Goal: Task Accomplishment & Management: Use online tool/utility

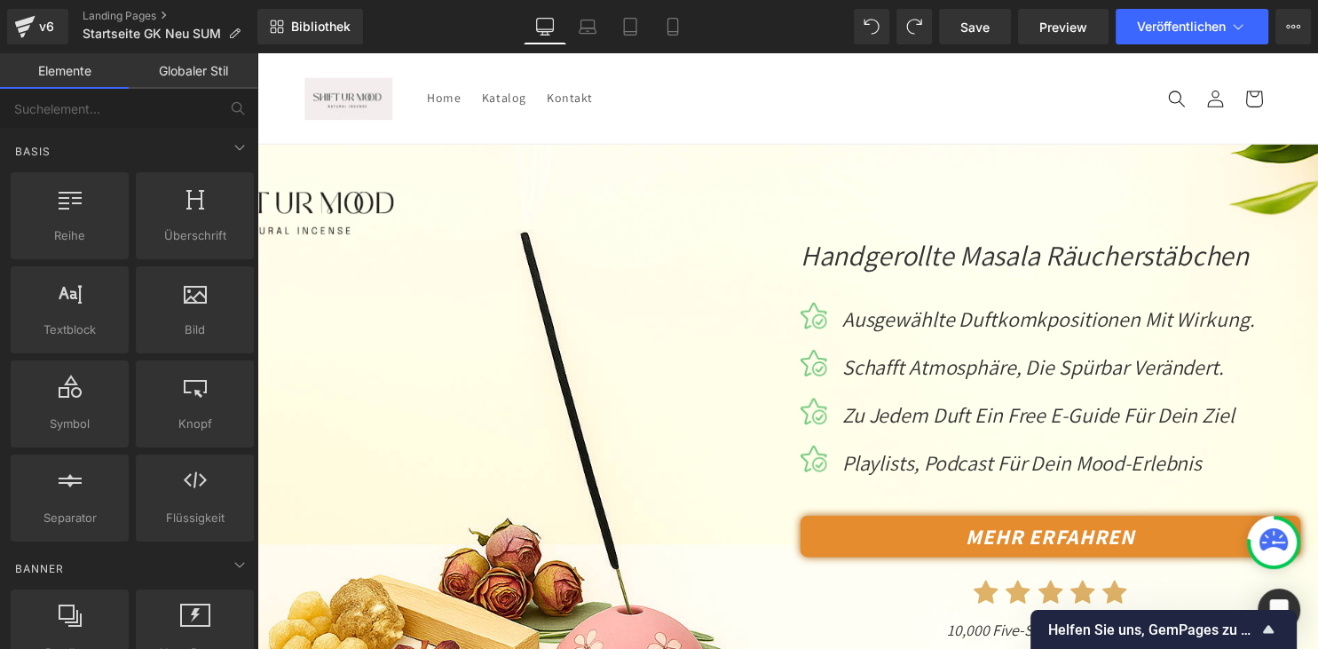
scroll to position [3803, 0]
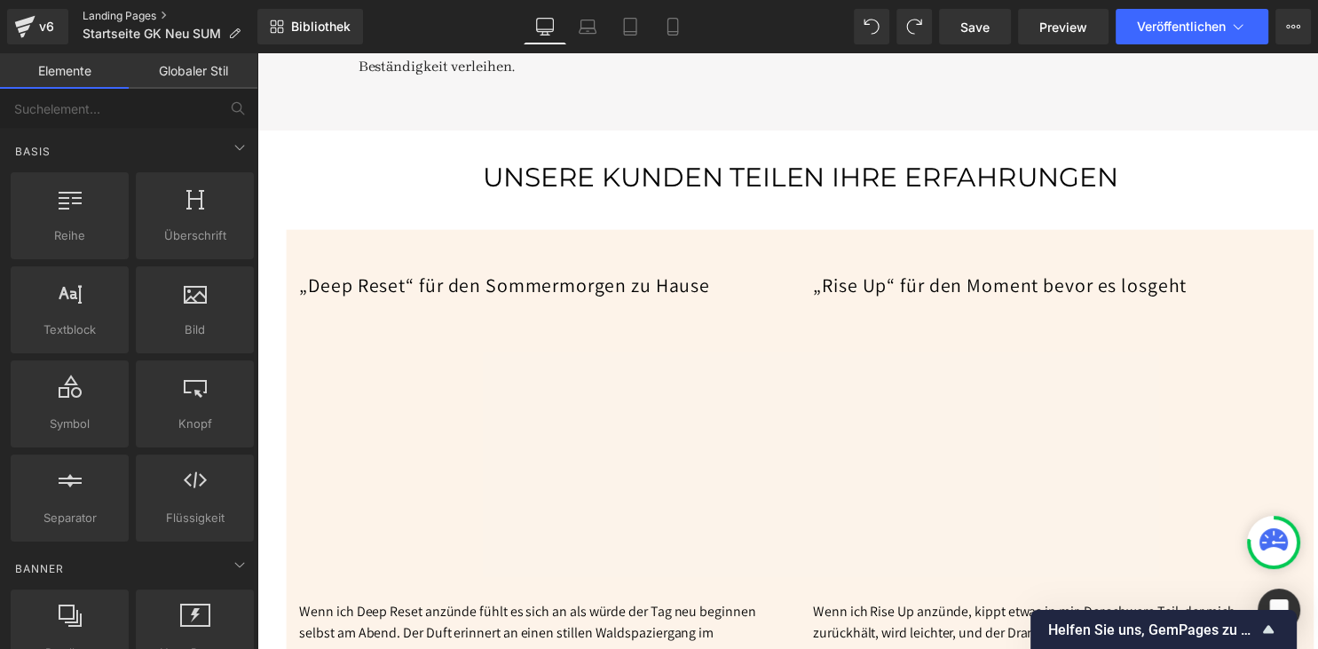
click at [147, 20] on link "Landing Pages" at bounding box center [170, 16] width 175 height 14
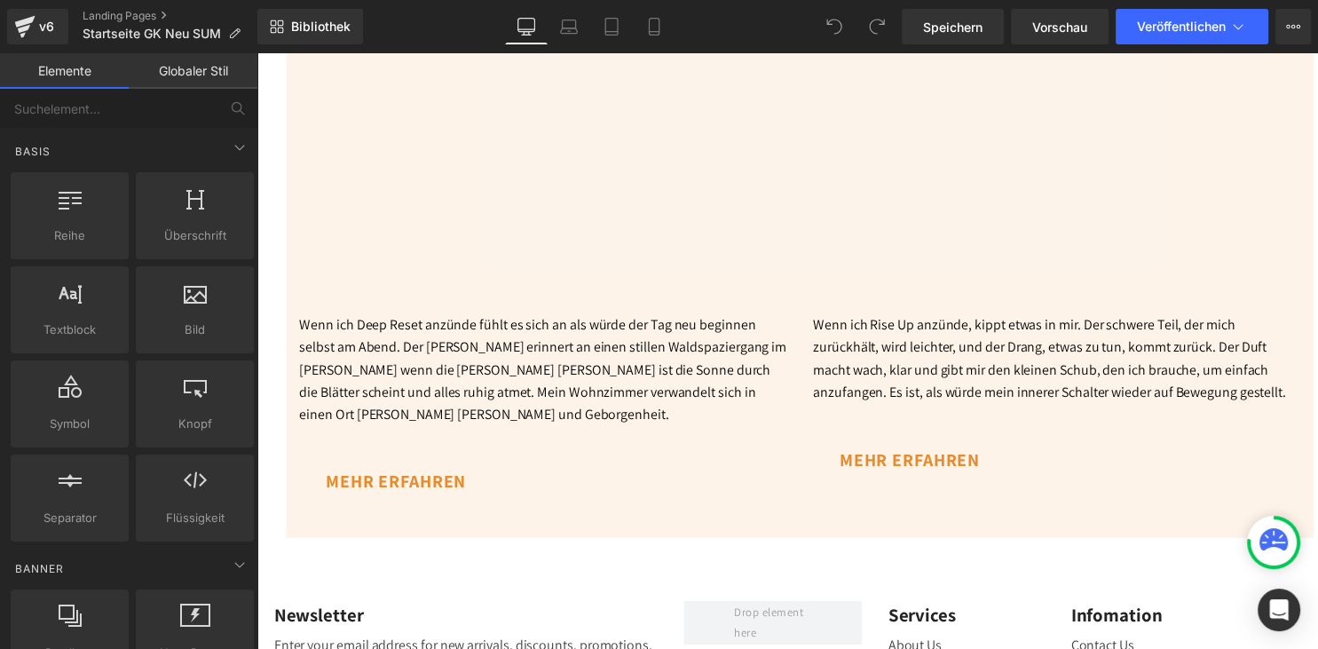
scroll to position [4216, 0]
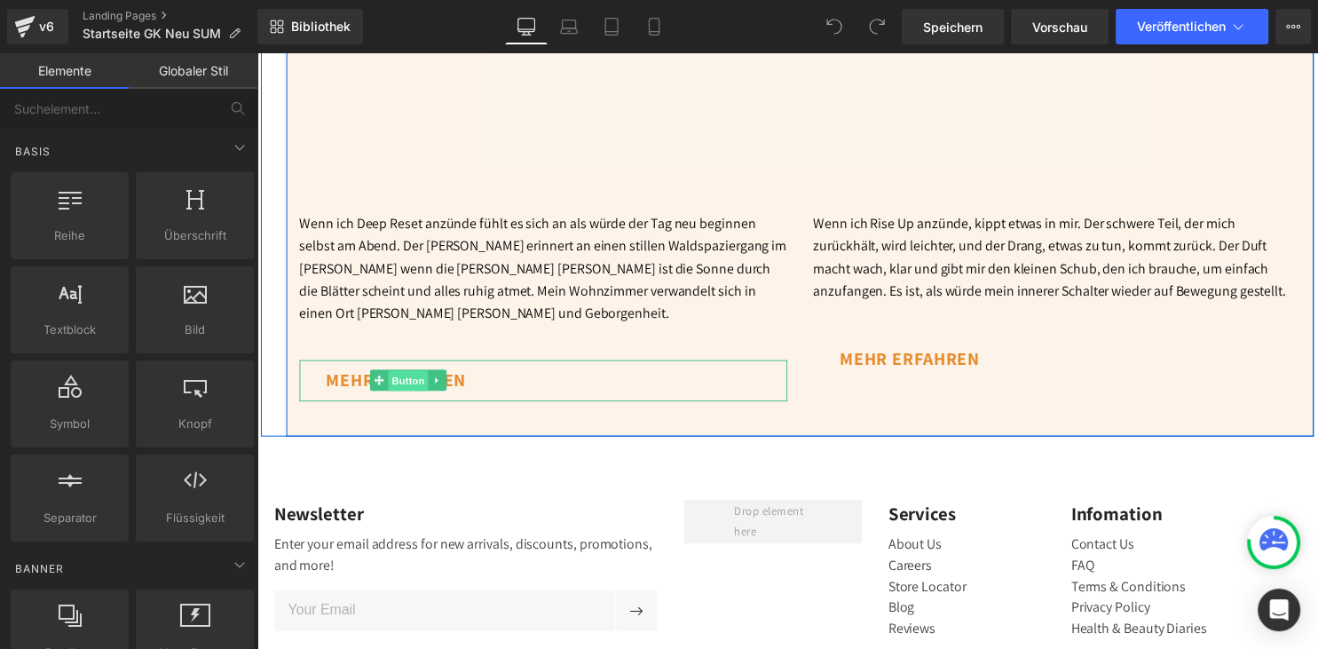
click at [410, 374] on span "Button" at bounding box center [410, 384] width 41 height 21
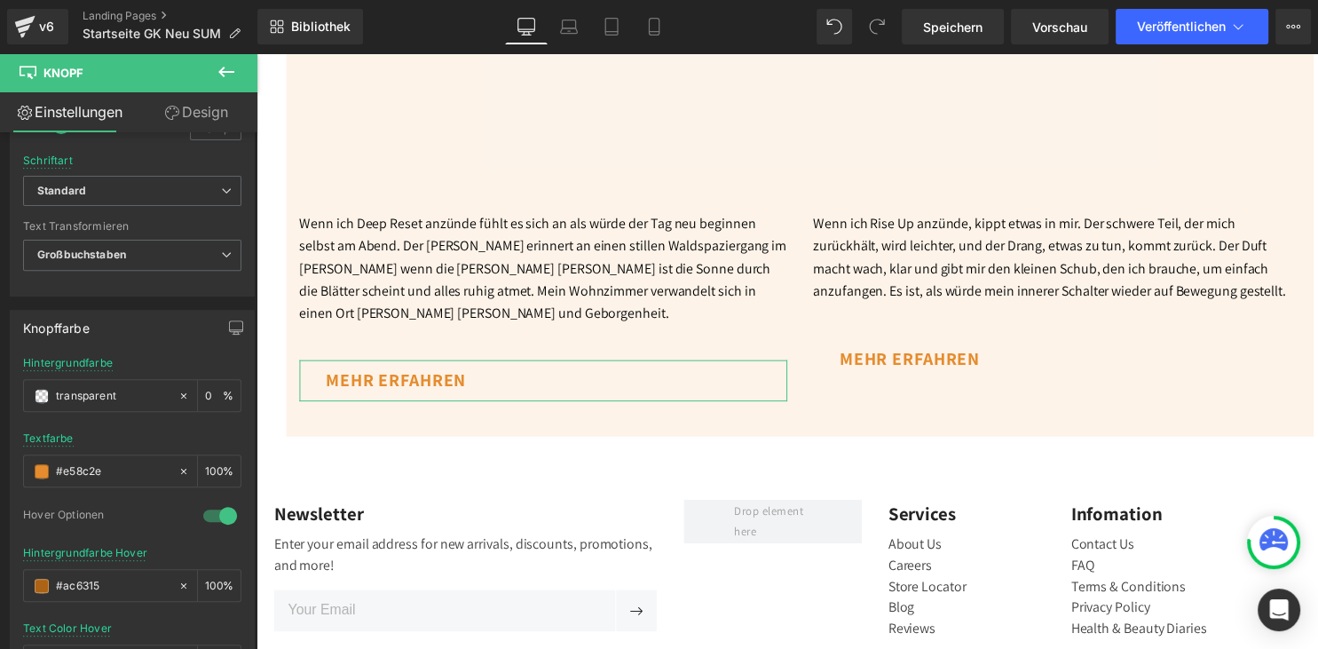
scroll to position [805, 0]
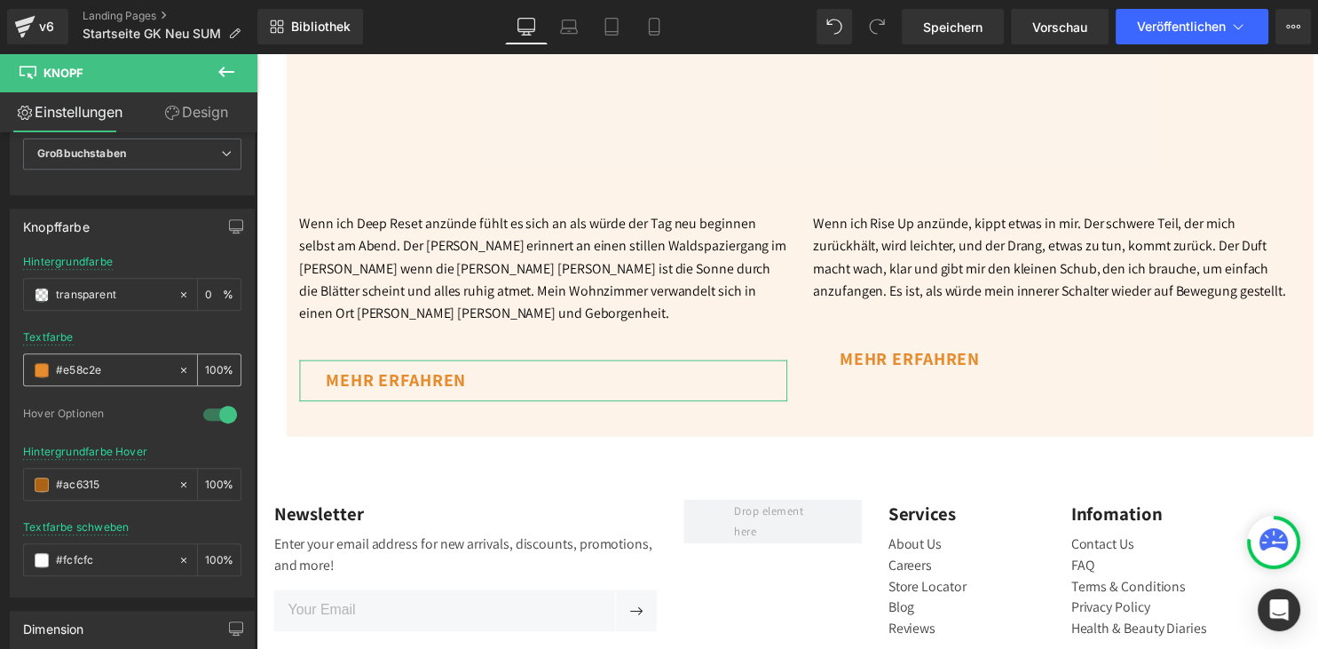
click at [113, 371] on input "#e58c2e" at bounding box center [113, 370] width 114 height 20
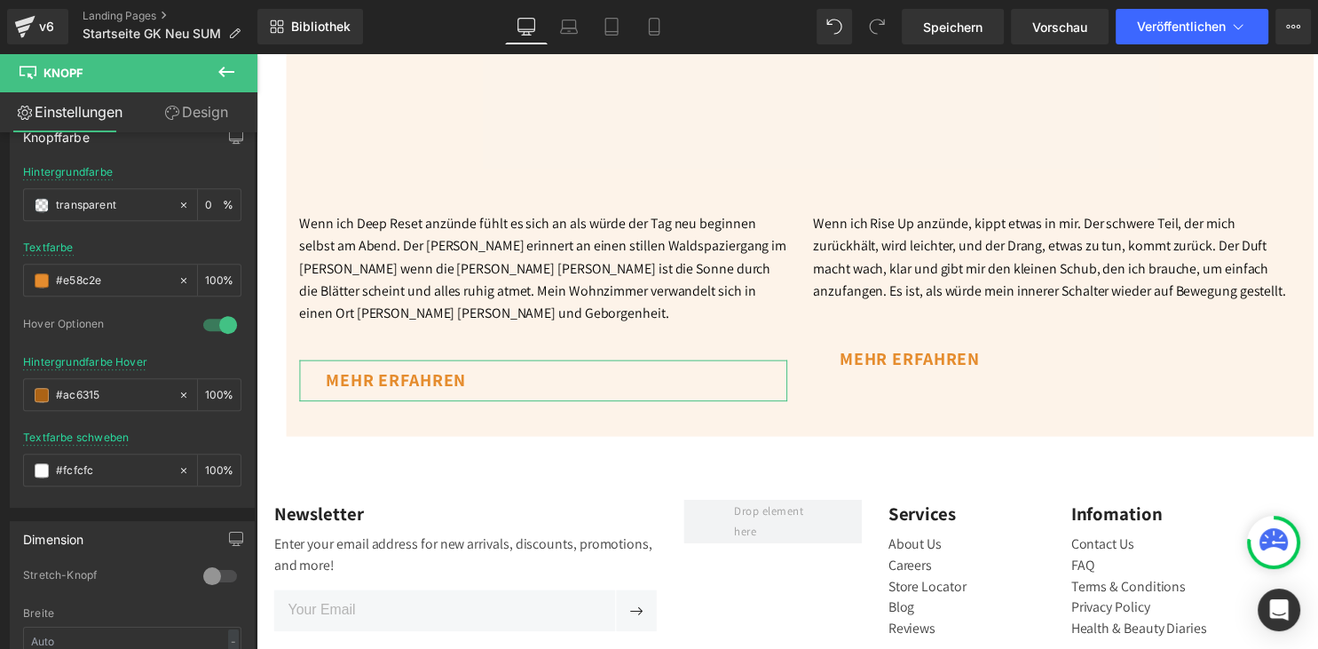
click at [198, 109] on link "Design" at bounding box center [196, 112] width 129 height 40
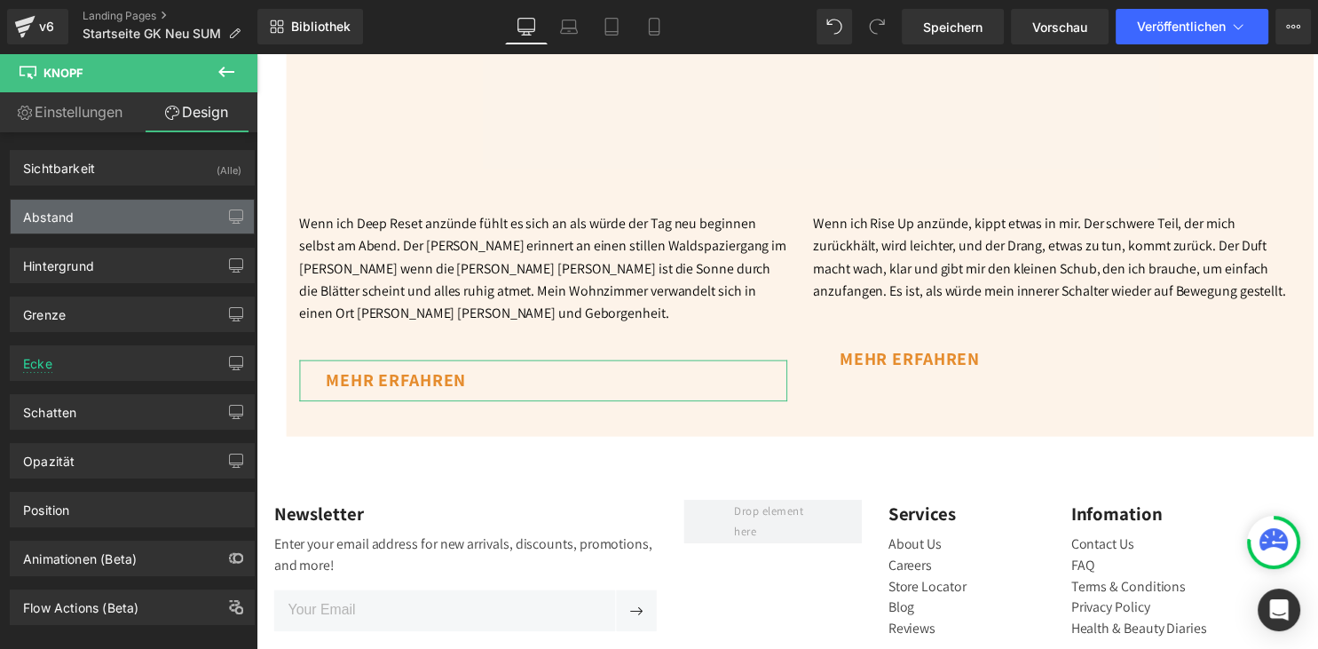
click at [168, 218] on div "Abstand" at bounding box center [132, 217] width 243 height 34
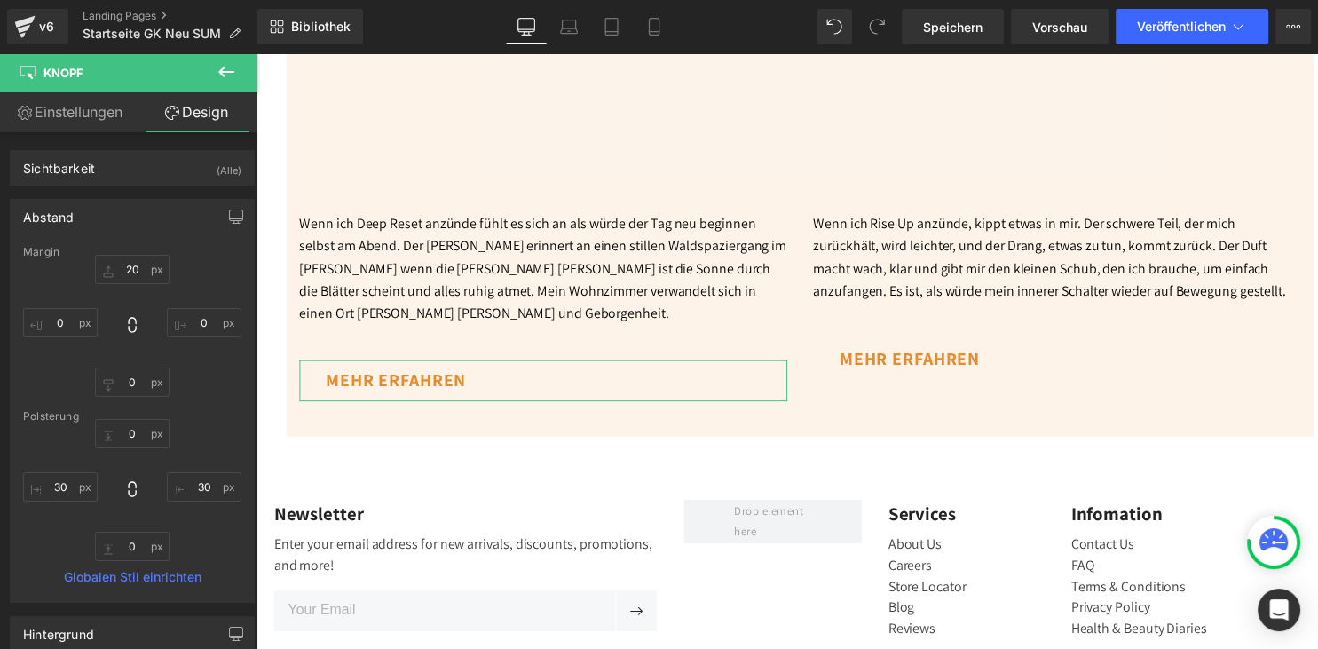
click at [168, 218] on div "Abstand" at bounding box center [132, 217] width 243 height 34
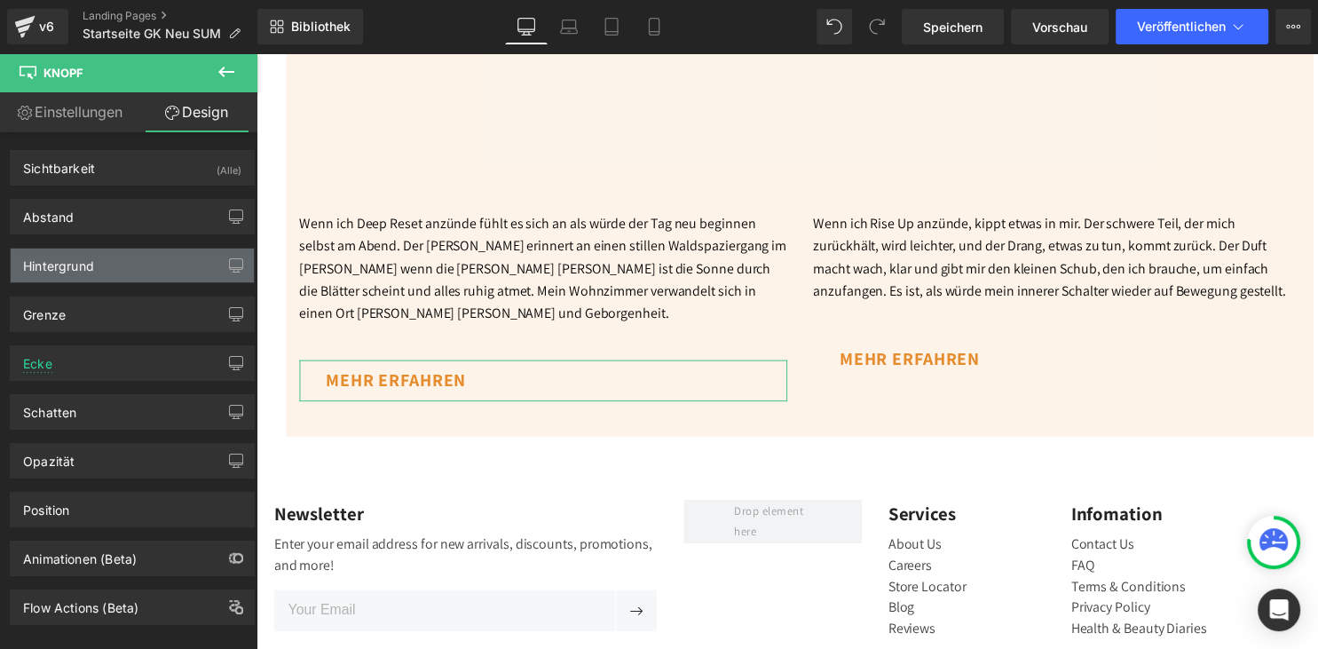
click at [150, 253] on div "Hintergrund" at bounding box center [132, 265] width 243 height 34
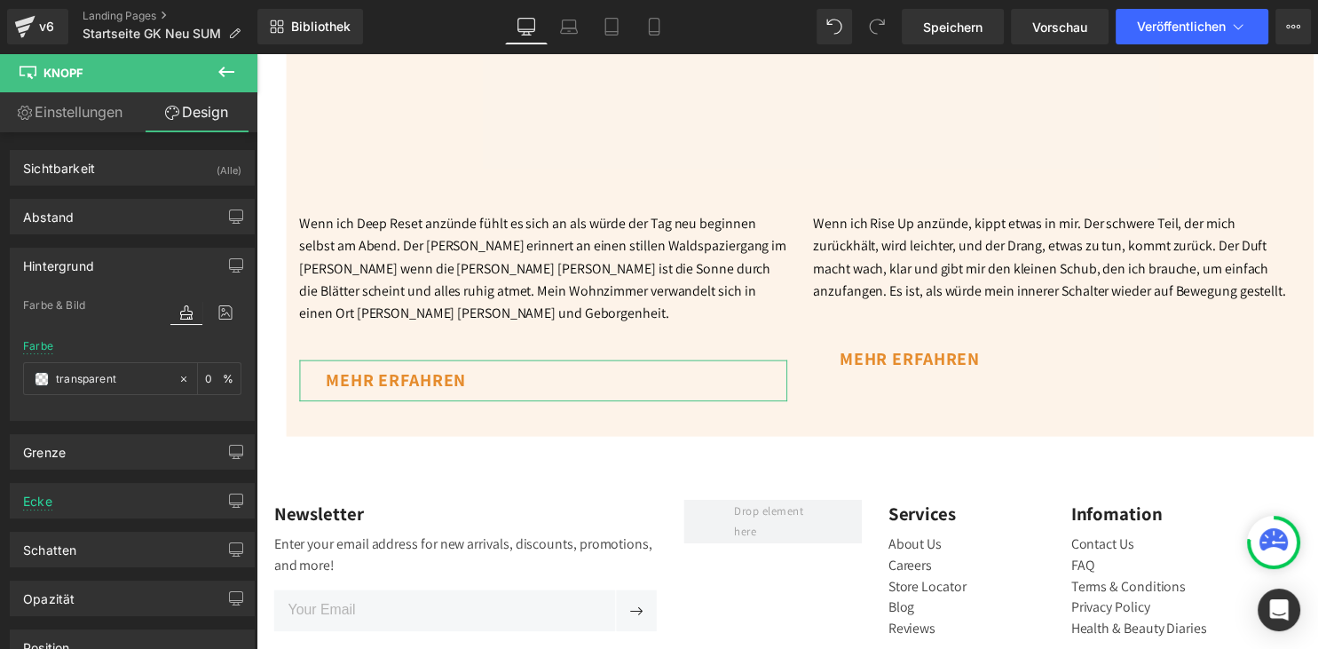
click at [150, 253] on div "Hintergrund" at bounding box center [132, 265] width 243 height 34
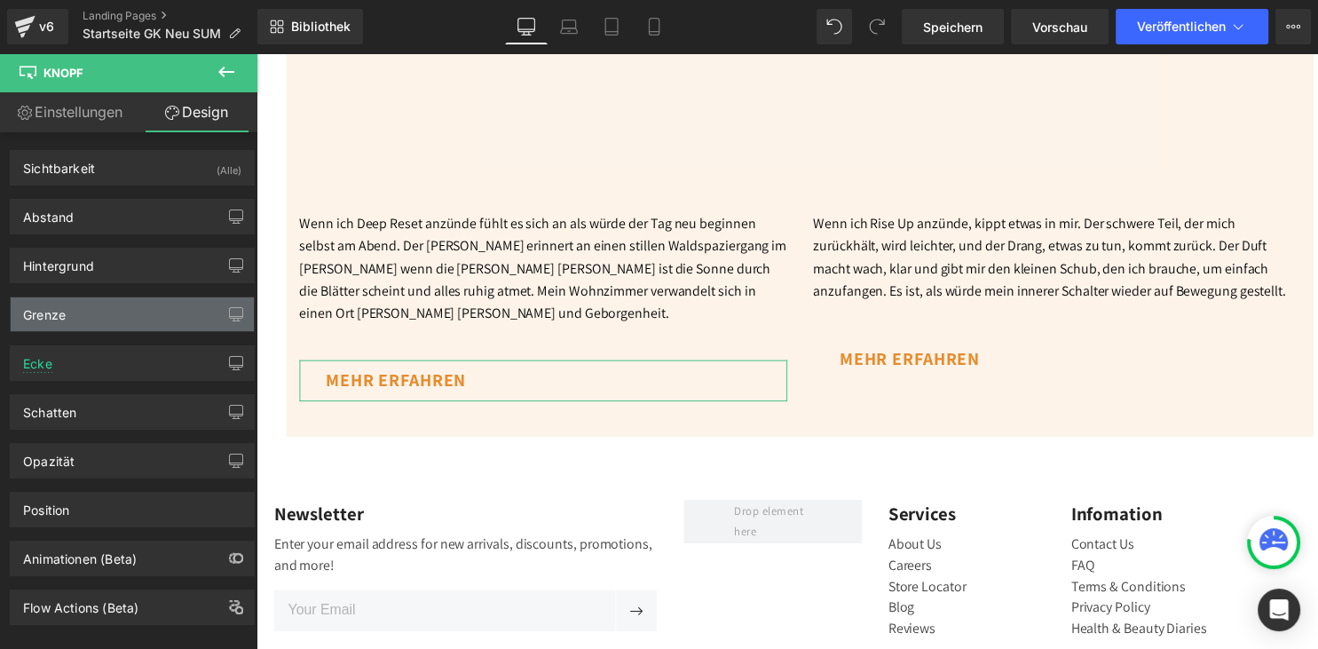
click at [146, 313] on div "Grenze" at bounding box center [132, 314] width 243 height 34
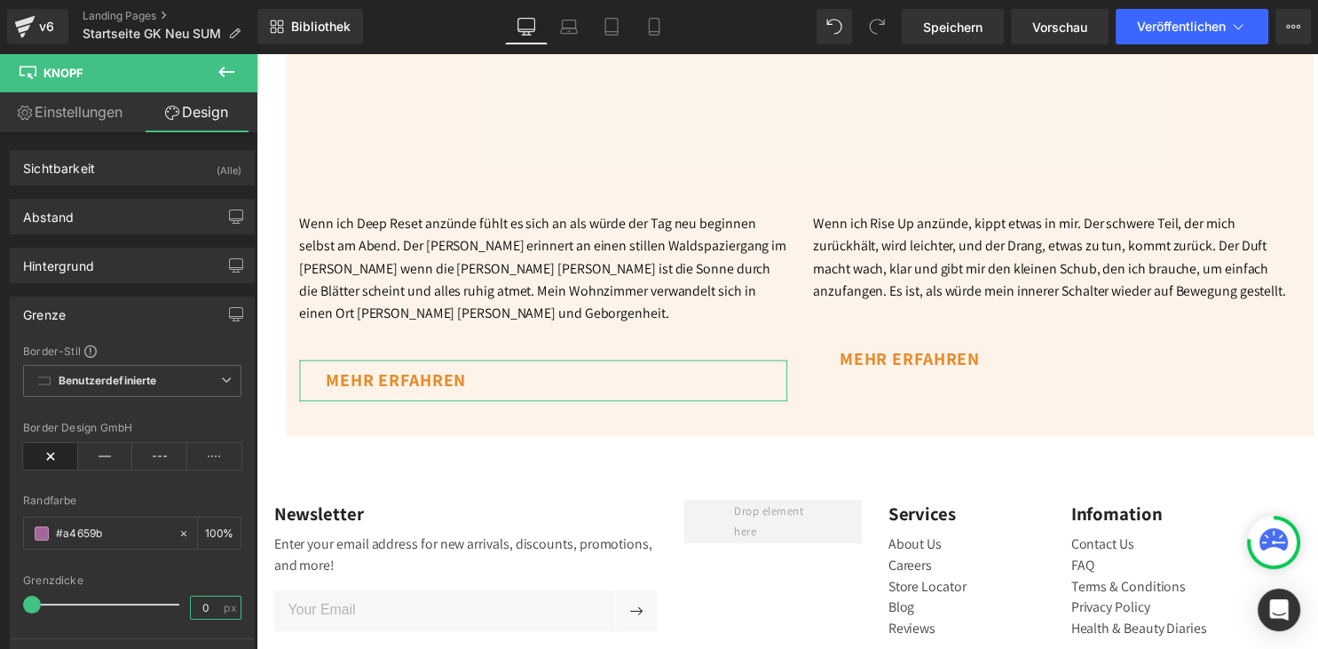
click at [204, 602] on input "0" at bounding box center [206, 607] width 31 height 22
type input "1.5"
click at [112, 528] on input "#a4659b" at bounding box center [113, 534] width 114 height 20
paste input "e58c2e"
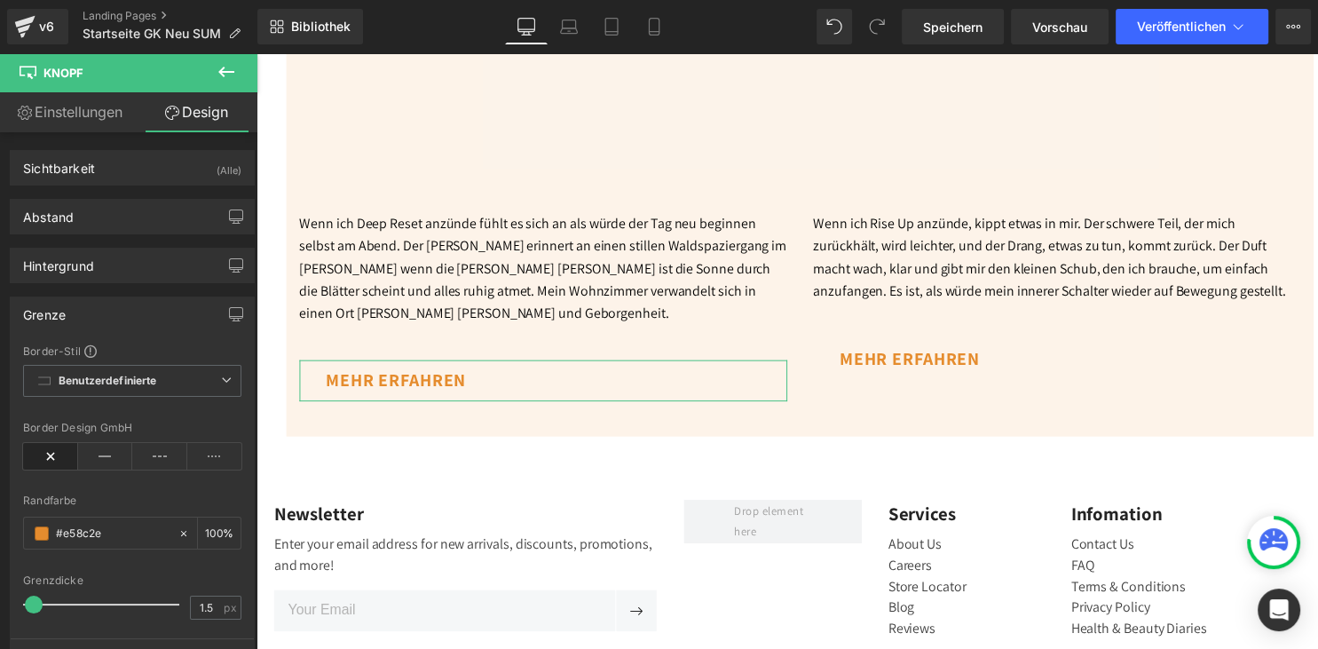
type input "#e58c2e"
click at [154, 485] on div at bounding box center [132, 484] width 218 height 12
click at [115, 454] on icon at bounding box center [105, 456] width 55 height 27
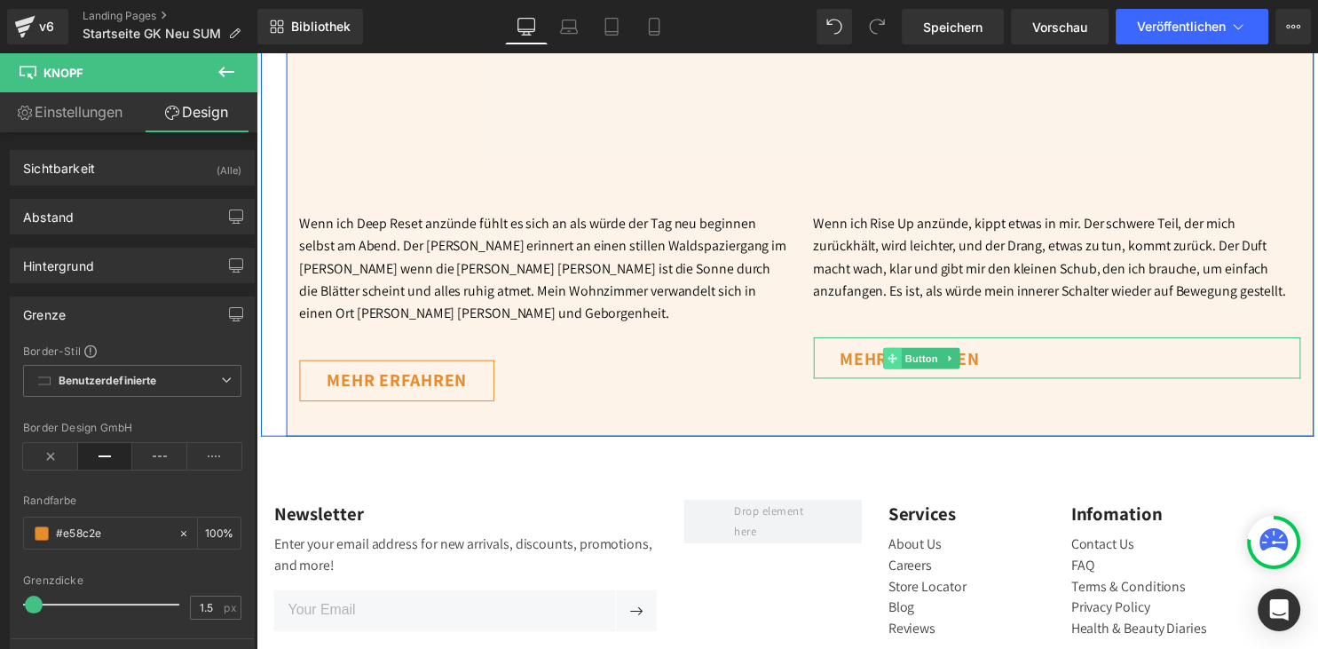
click at [899, 357] on icon at bounding box center [899, 362] width 10 height 10
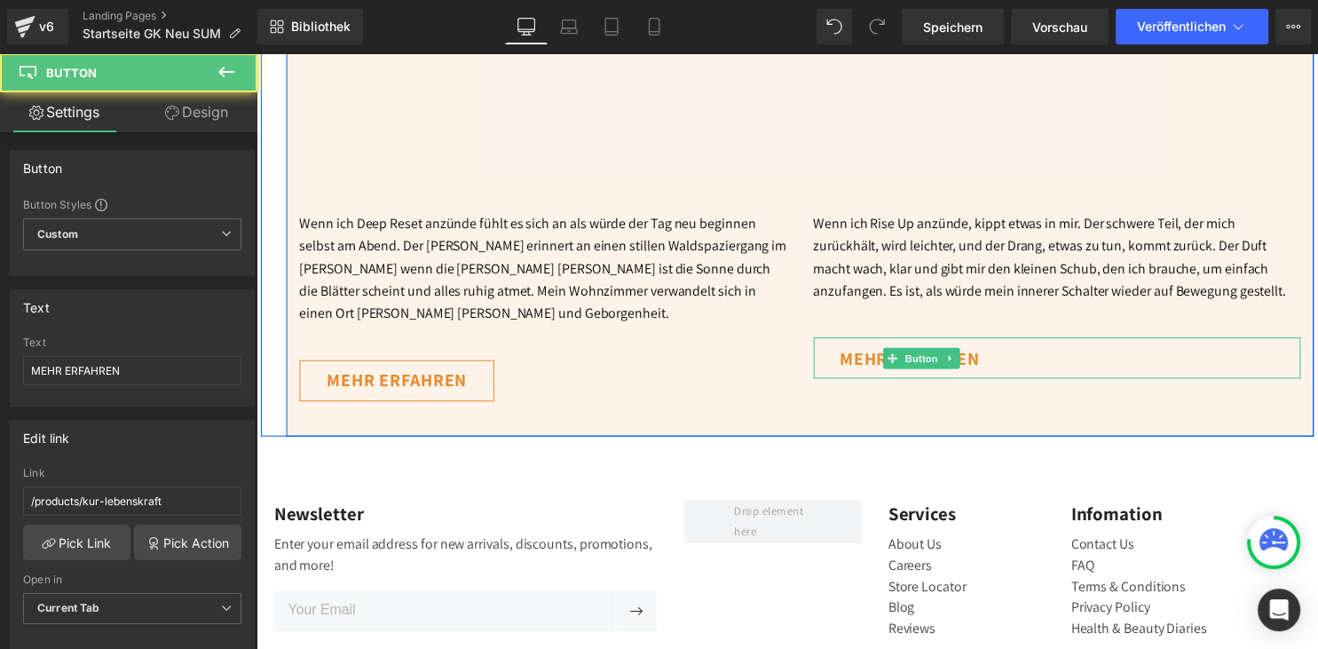
scroll to position [832, 0]
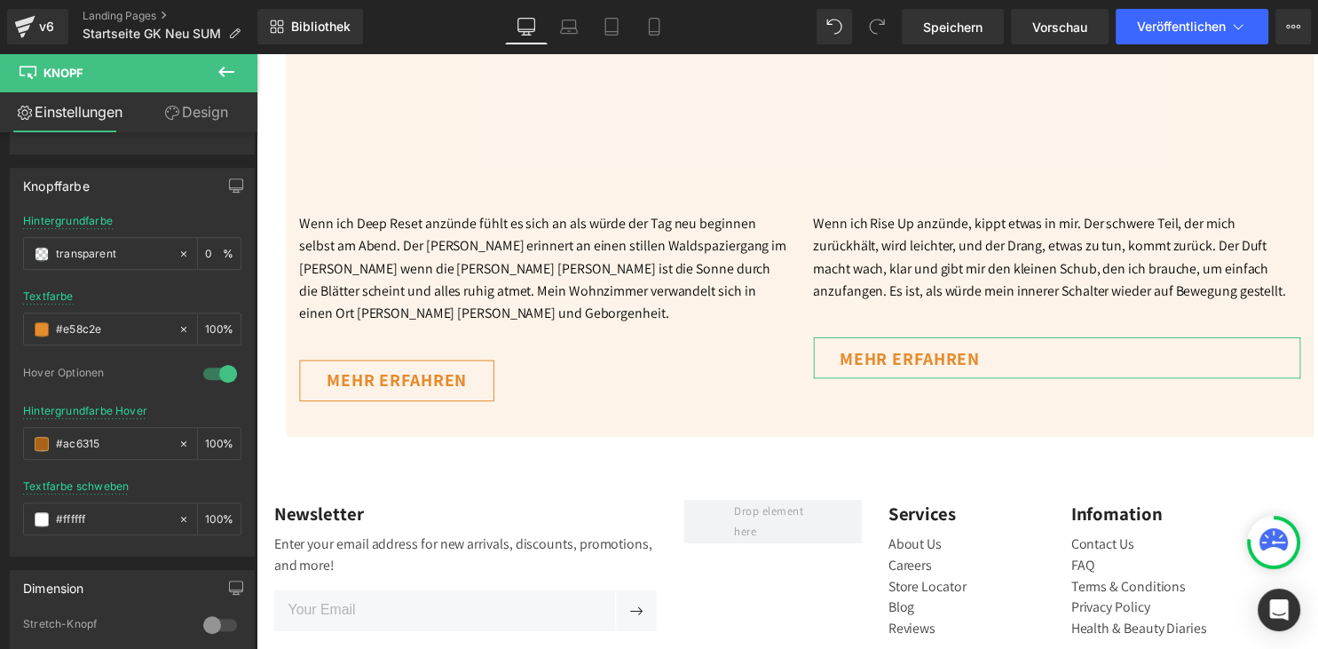
click at [182, 104] on link "Design" at bounding box center [196, 112] width 129 height 40
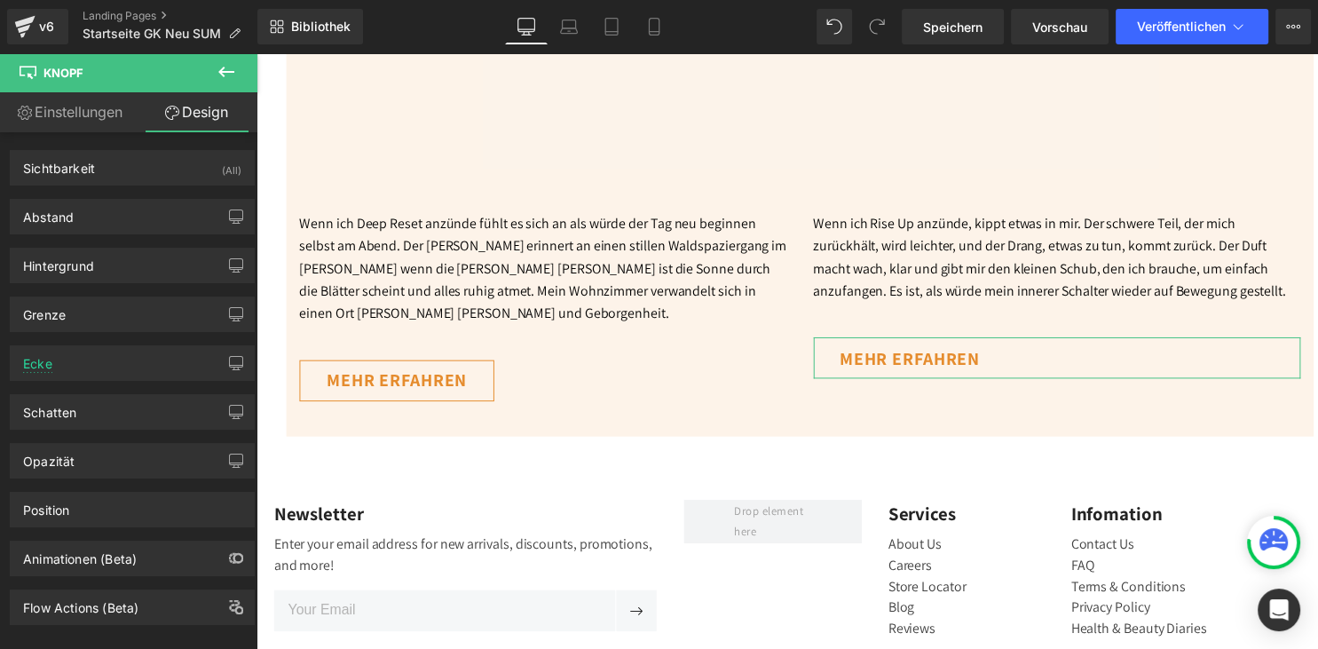
type input "#a4659b"
type input "100"
click at [136, 311] on div "Grenze" at bounding box center [132, 314] width 243 height 34
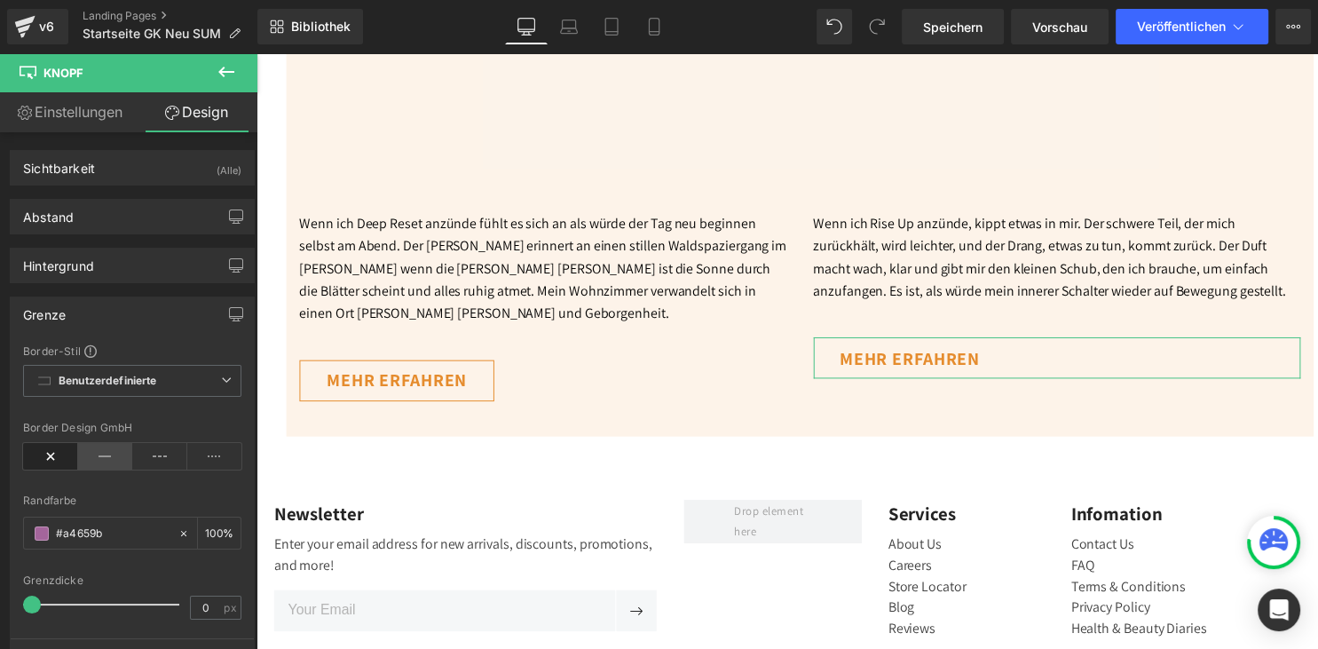
click at [119, 466] on icon at bounding box center [105, 456] width 55 height 27
click at [211, 604] on input "0" at bounding box center [206, 607] width 31 height 22
type input "1.5"
click at [122, 564] on div at bounding box center [132, 564] width 218 height 12
click at [136, 526] on input "#a4659b" at bounding box center [113, 534] width 114 height 20
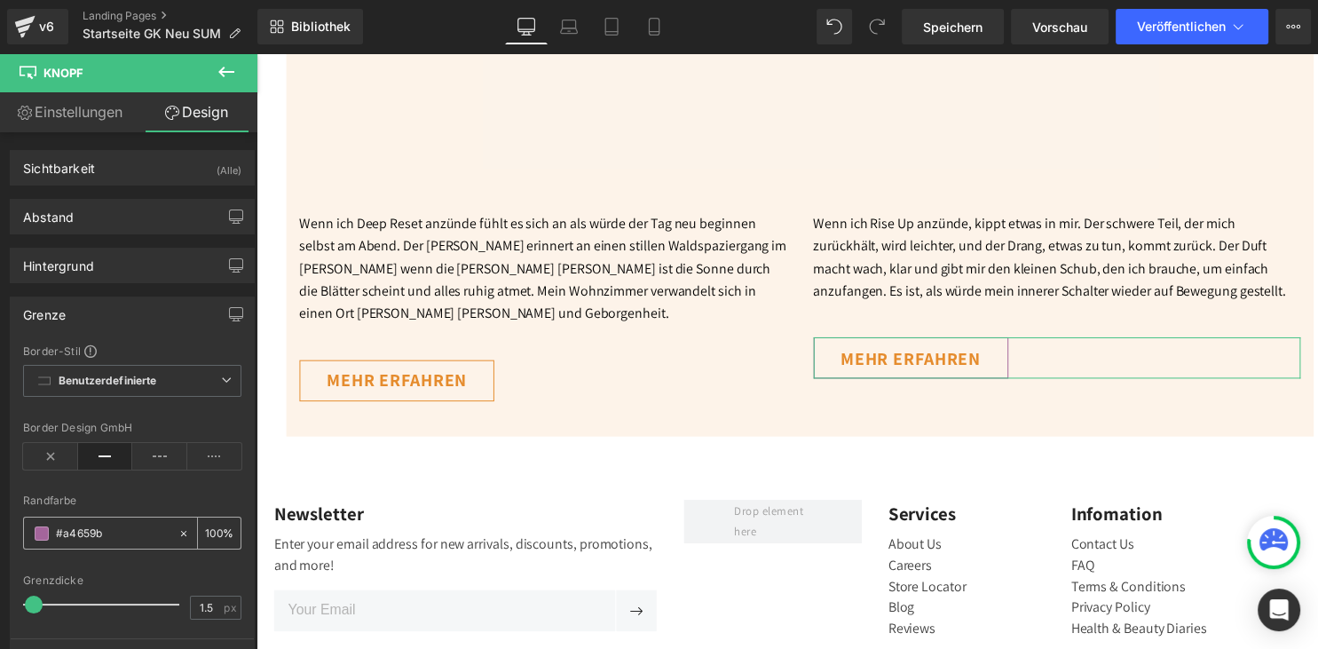
click at [136, 526] on input "#a4659b" at bounding box center [113, 534] width 114 height 20
paste input "e58c2e"
type input "#e58c2e"
drag, startPoint x: 161, startPoint y: 494, endPoint x: 203, endPoint y: 480, distance: 44.1
click at [161, 494] on div "Randfarbe" at bounding box center [132, 500] width 218 height 12
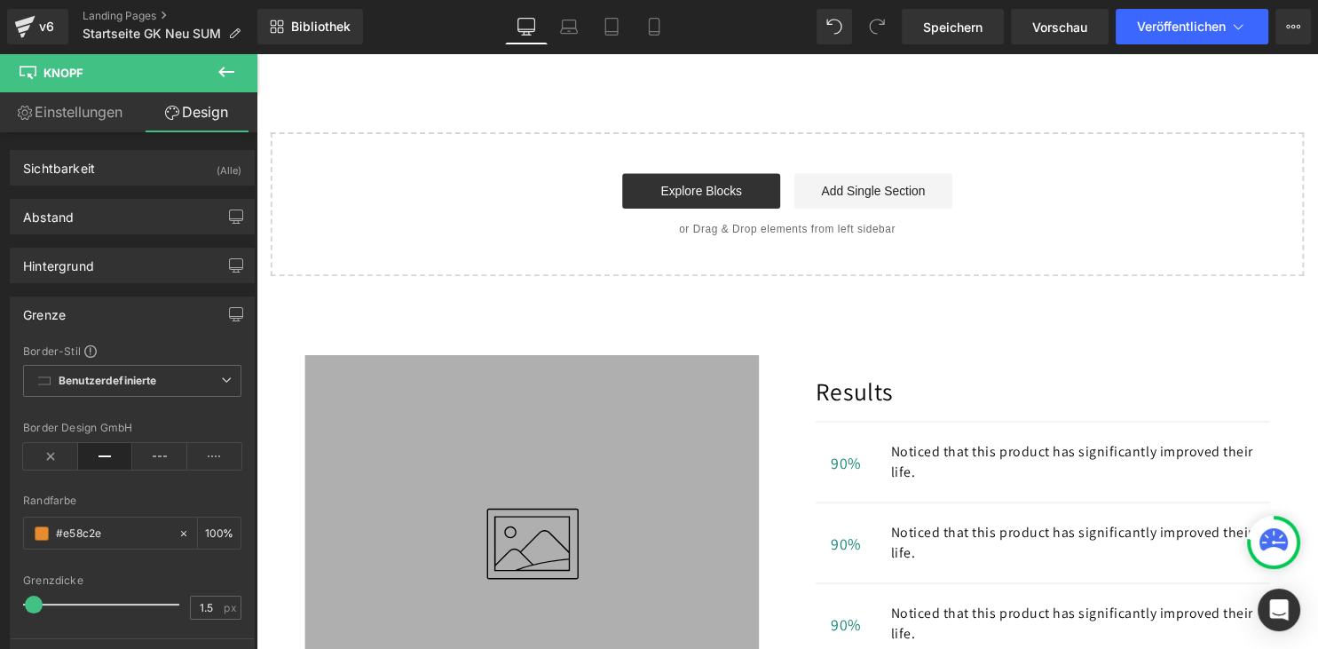
scroll to position [4965, 0]
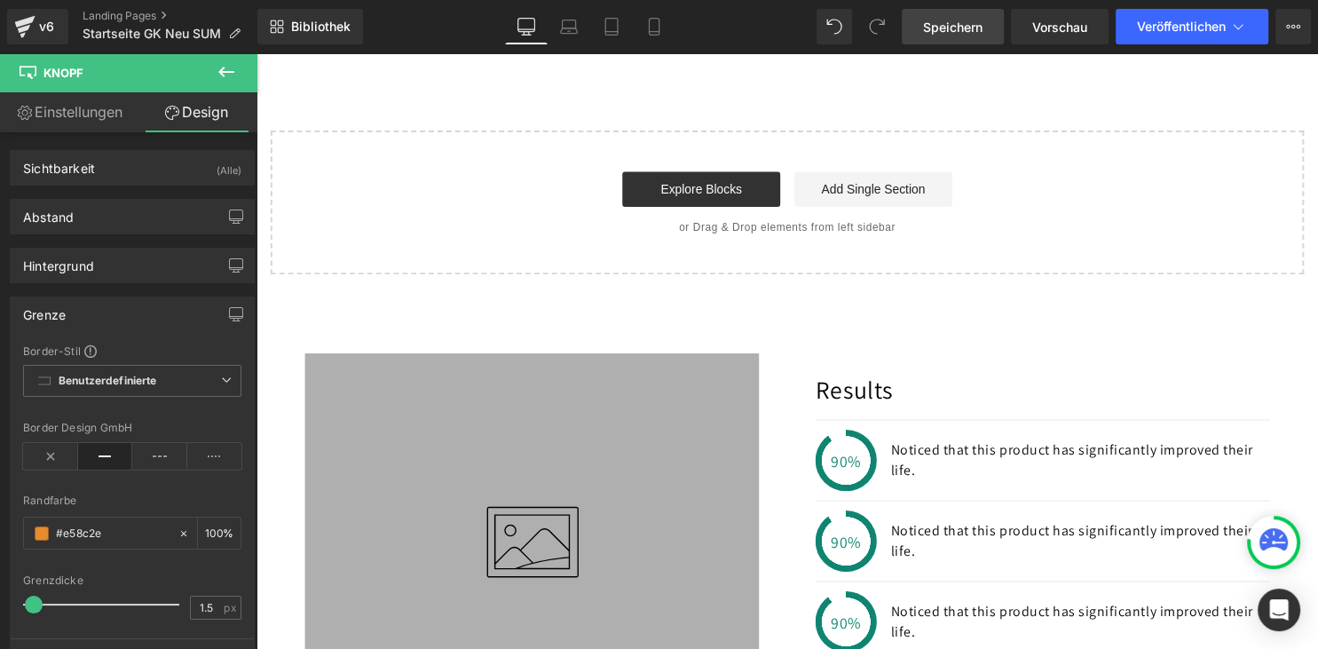
click at [957, 30] on span "Speichern" at bounding box center [952, 27] width 59 height 19
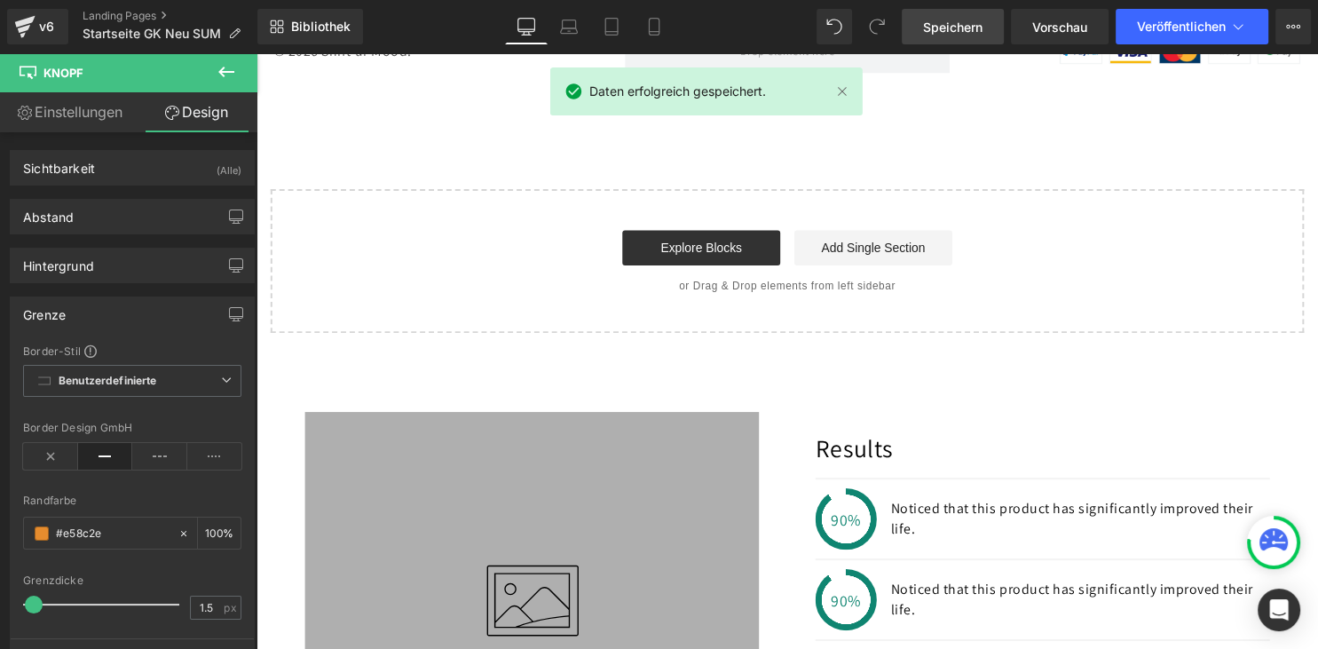
scroll to position [4872, 0]
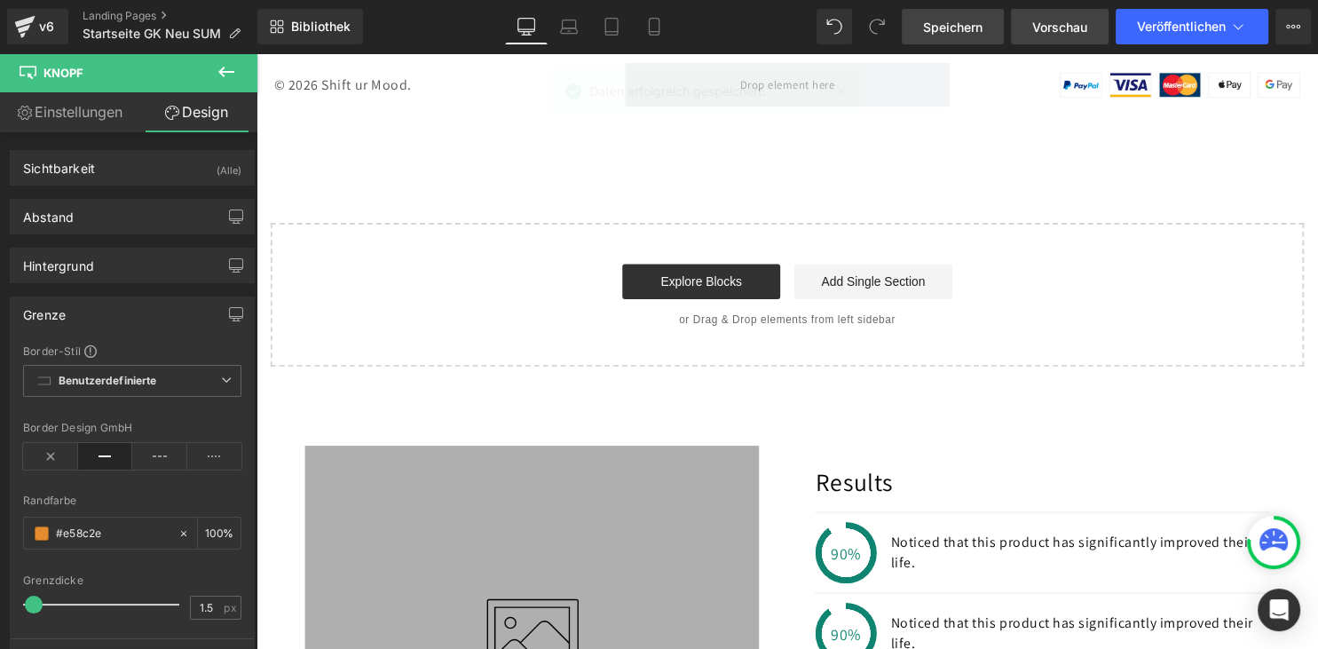
click at [1038, 31] on span "Vorschau" at bounding box center [1059, 27] width 55 height 19
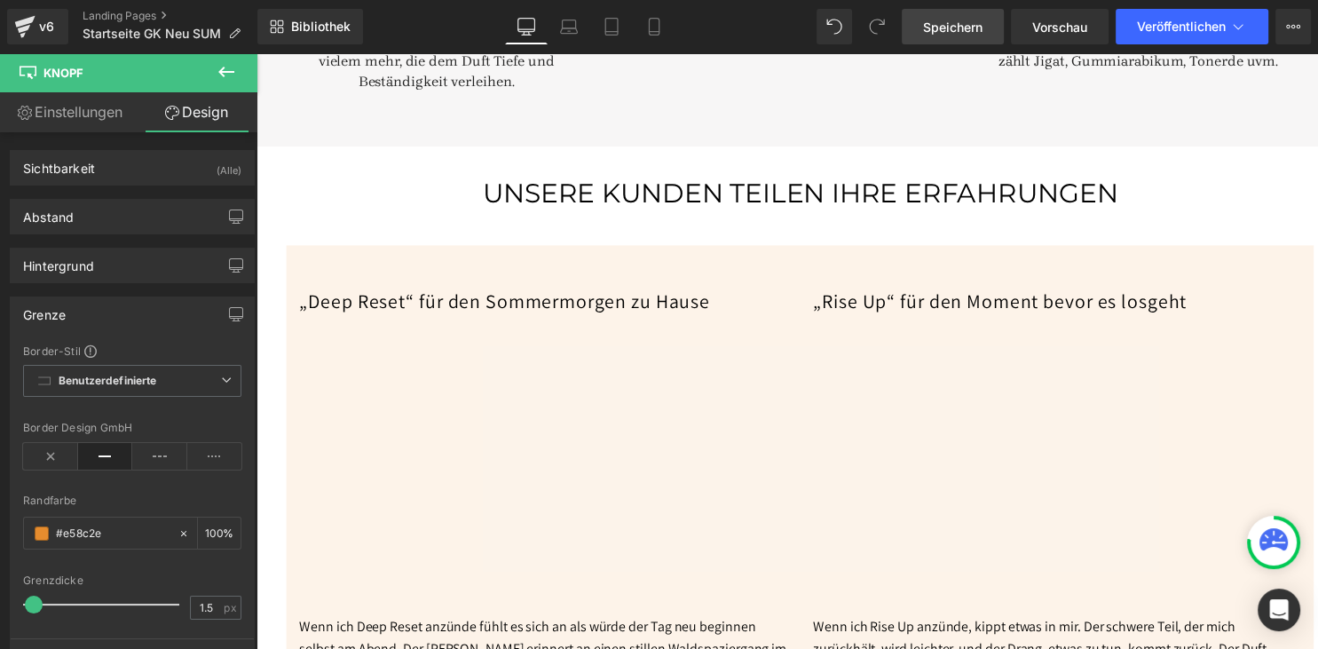
scroll to position [3748, 0]
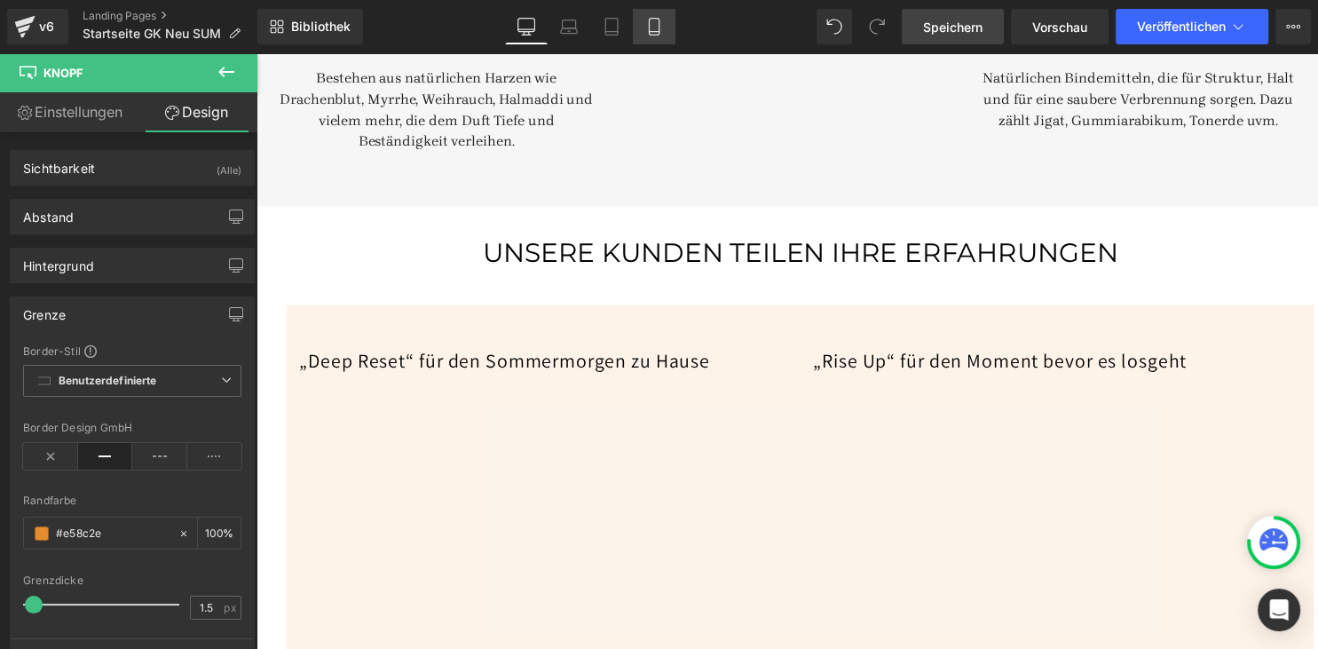
click at [662, 31] on link "Mobile" at bounding box center [654, 26] width 43 height 35
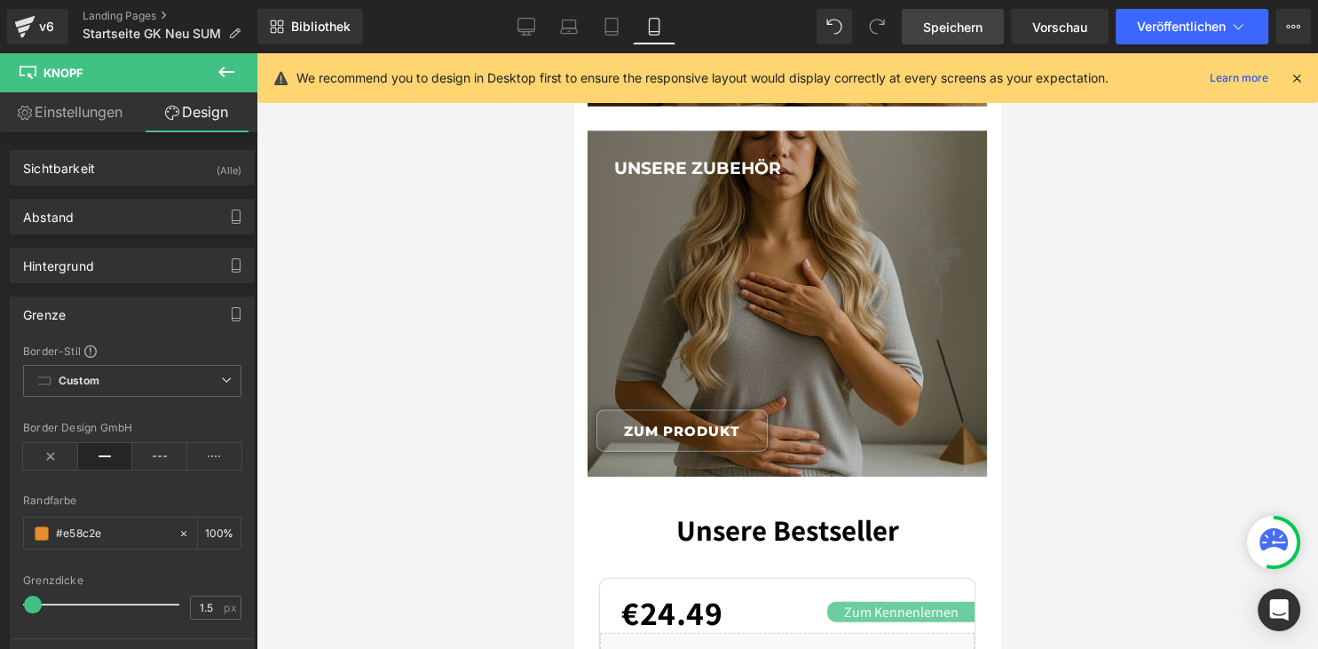
type input "100"
type input "0.8"
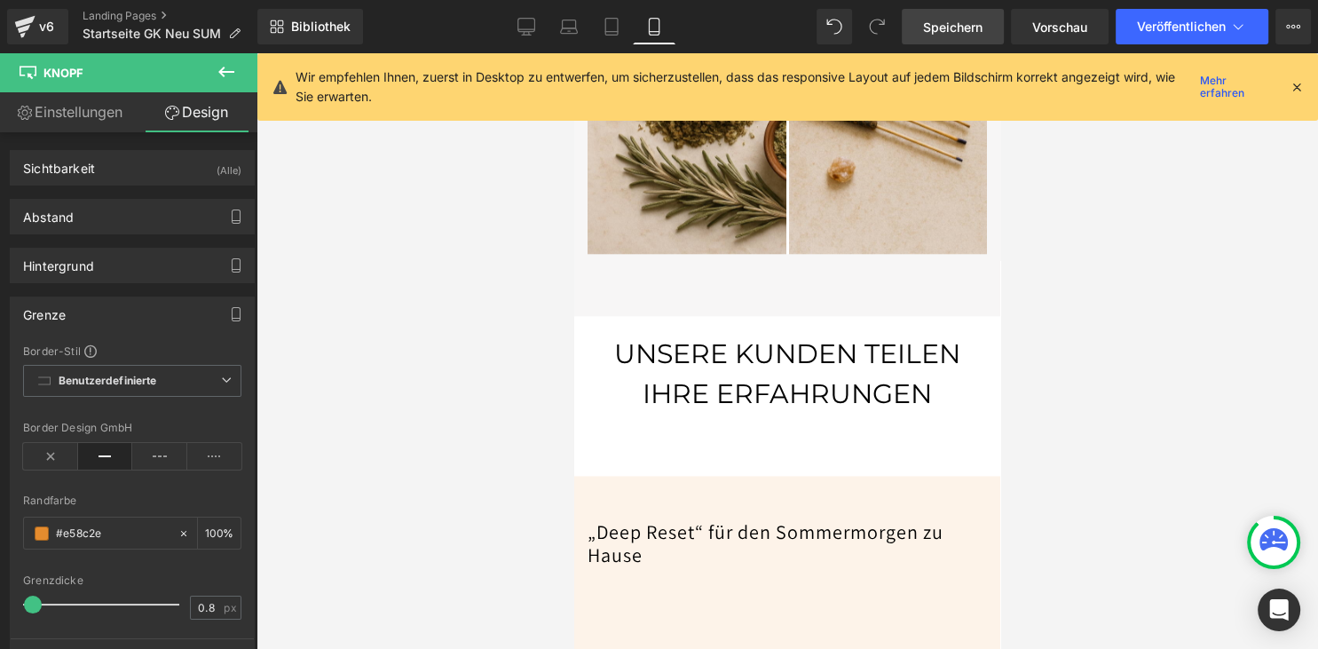
scroll to position [8822, 0]
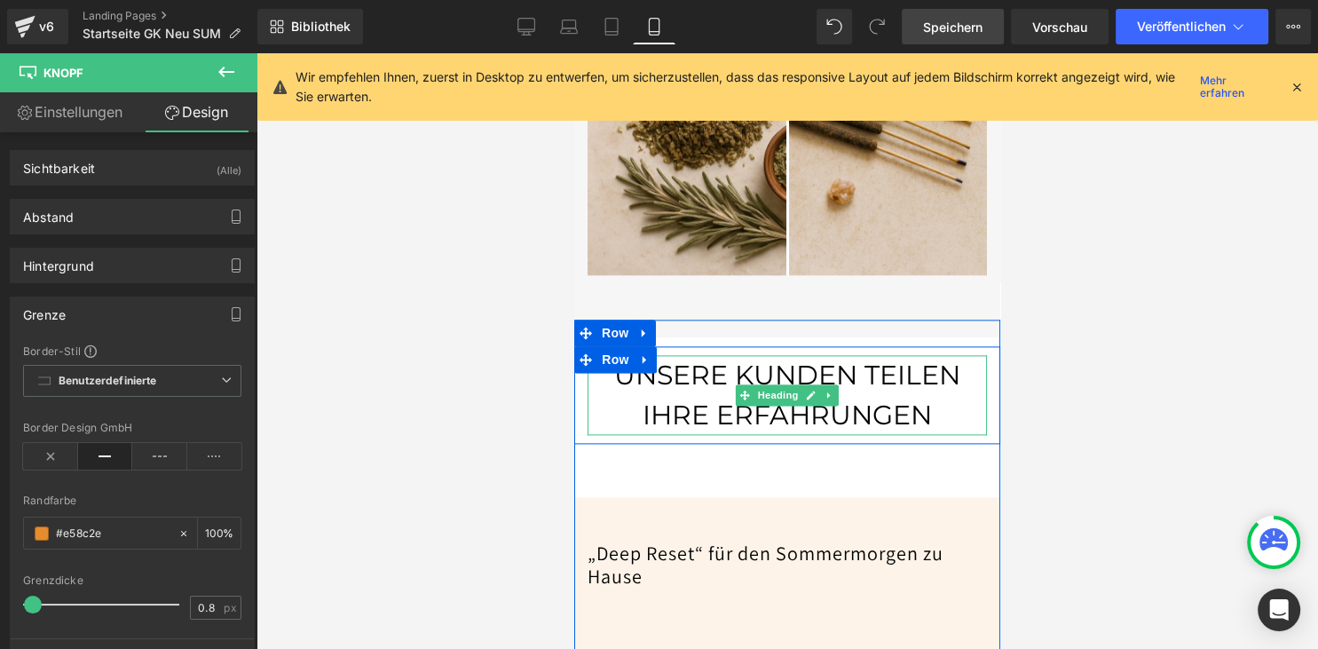
click at [785, 396] on span "Heading" at bounding box center [778, 394] width 48 height 21
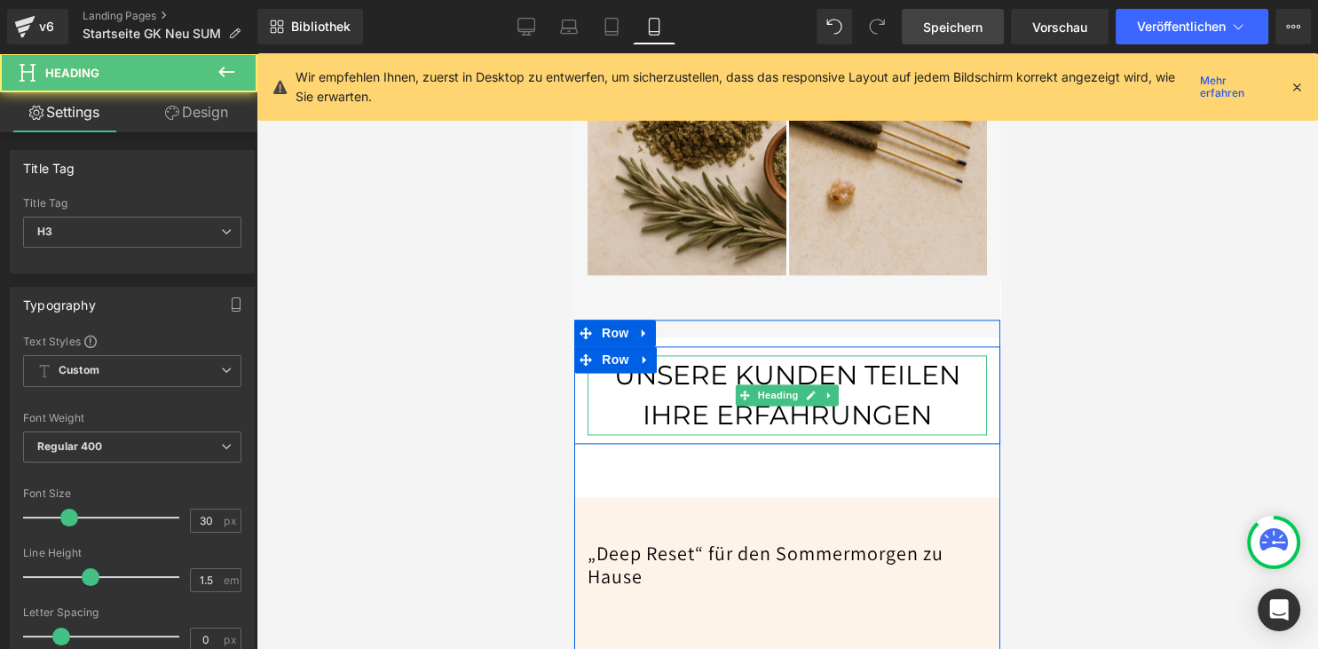
scroll to position [270, 0]
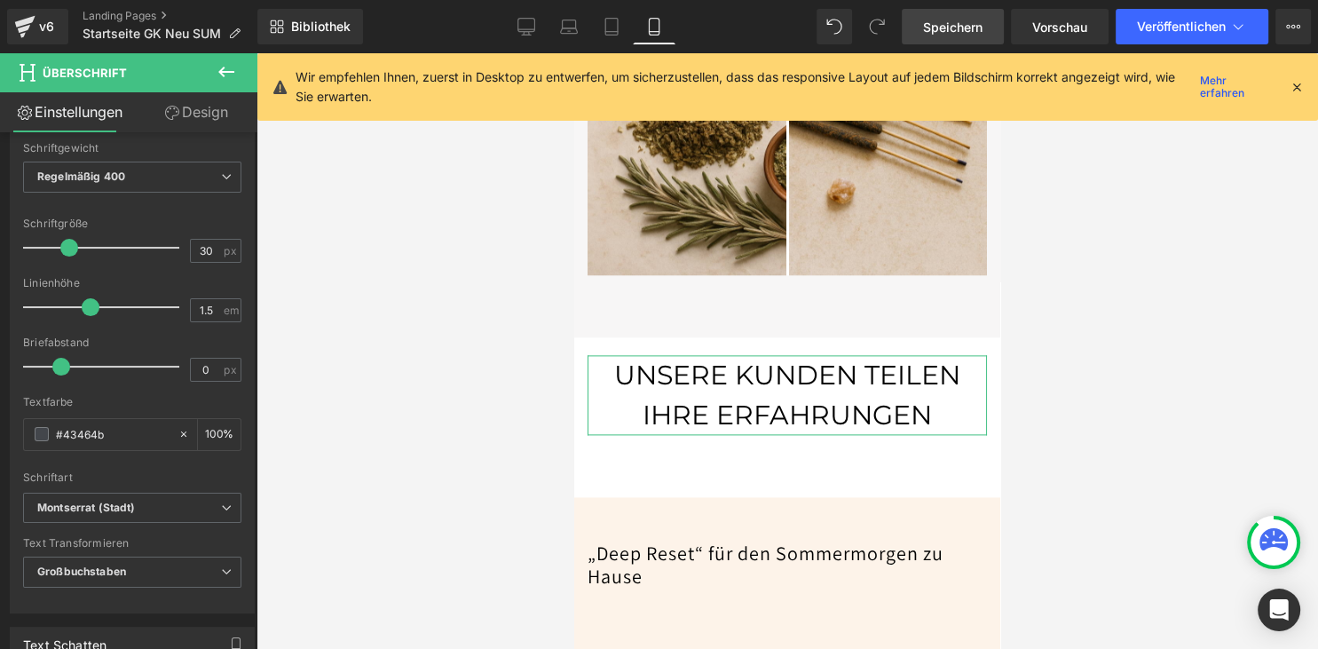
click at [180, 114] on link "Design" at bounding box center [196, 112] width 129 height 40
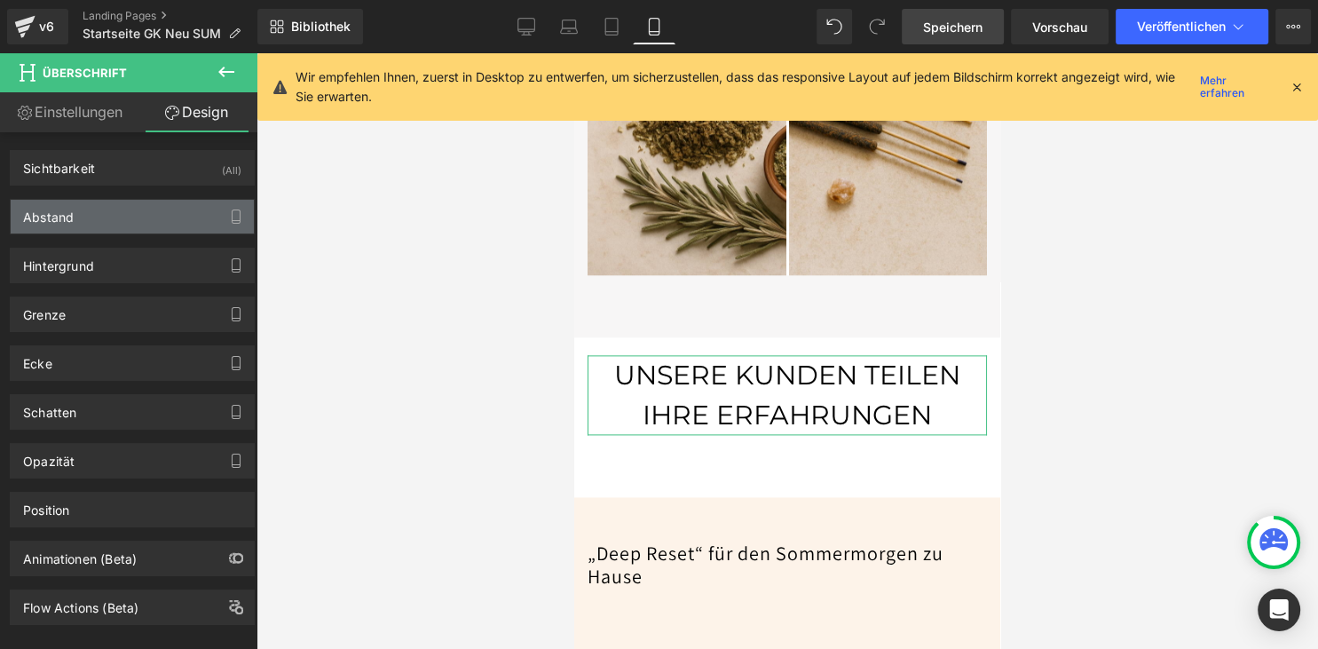
click at [139, 225] on div "Abstand" at bounding box center [132, 217] width 243 height 34
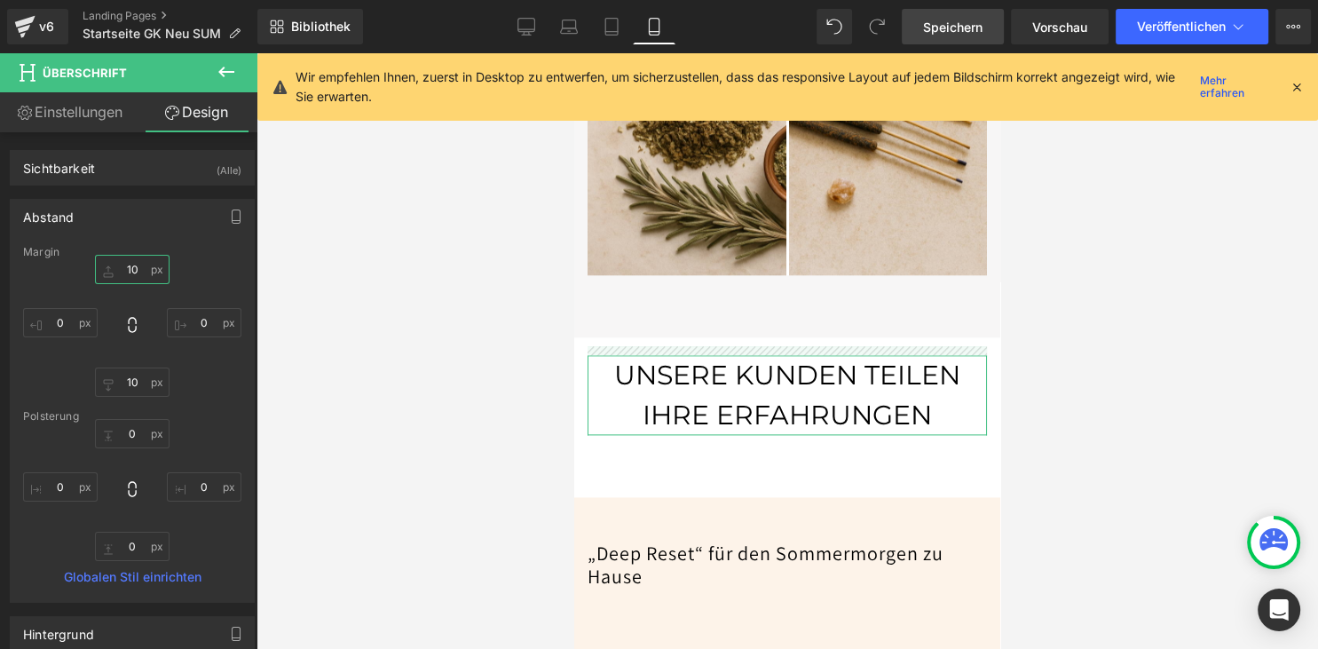
click at [144, 279] on input "10" at bounding box center [132, 269] width 75 height 29
click at [146, 272] on input "10" at bounding box center [132, 269] width 75 height 29
type input "10#"
type input "#"
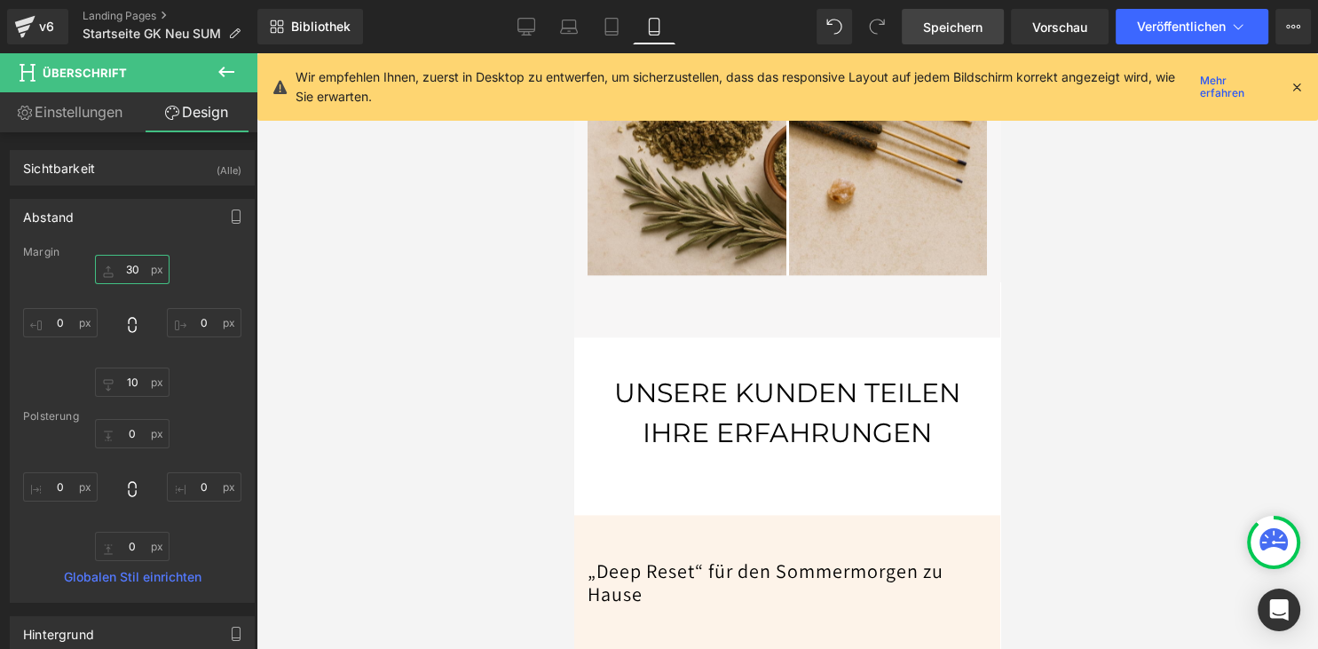
type input "3"
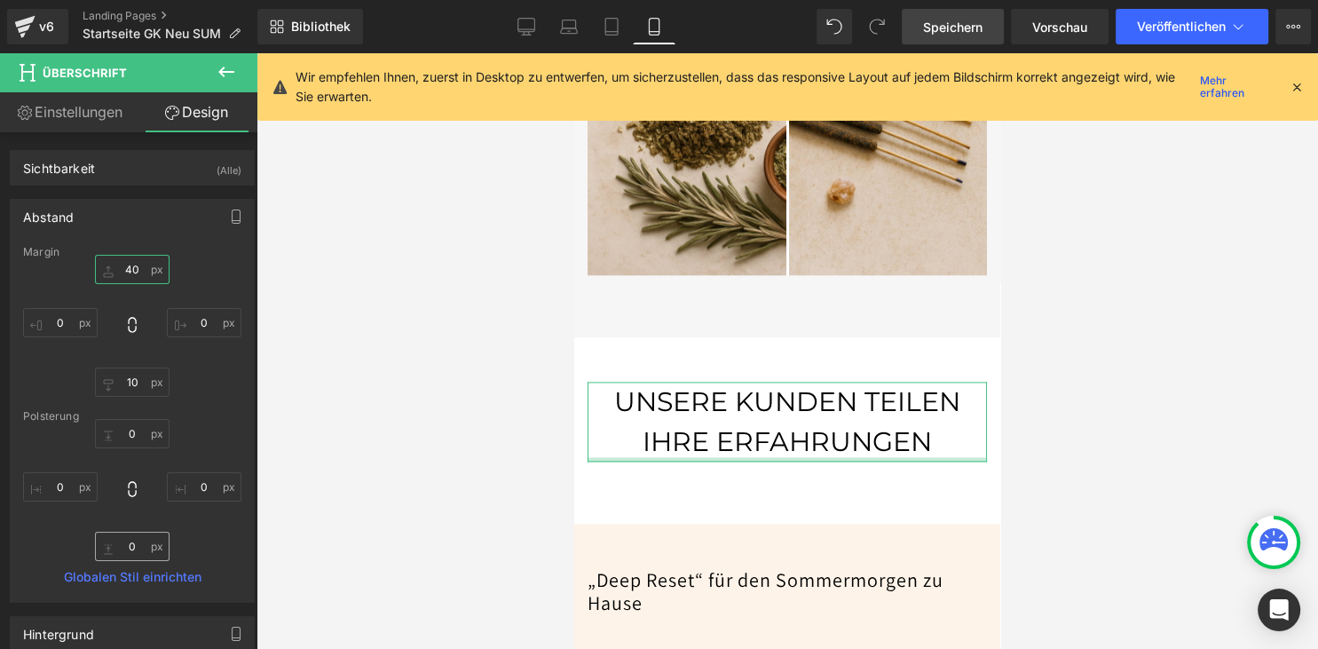
type input "40"
click at [140, 552] on input "0" at bounding box center [132, 545] width 75 height 29
click at [133, 429] on input "0" at bounding box center [132, 433] width 75 height 29
click at [138, 383] on input "10" at bounding box center [132, 381] width 75 height 29
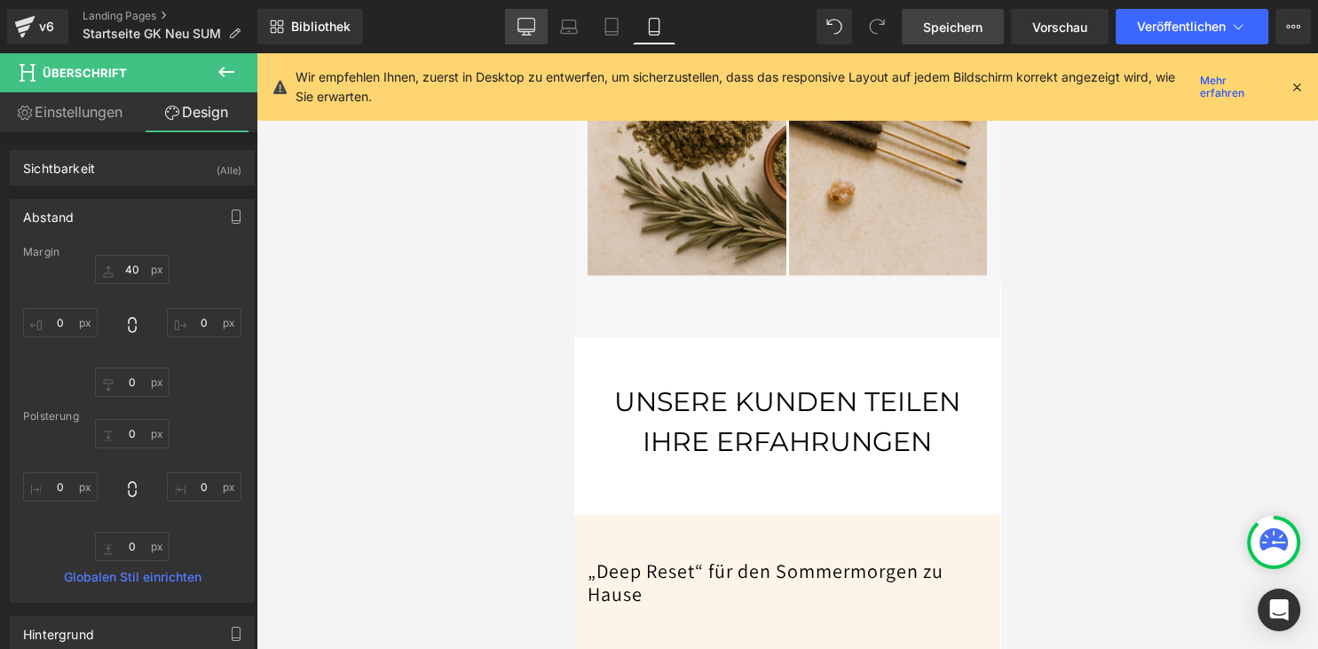
click at [524, 35] on icon at bounding box center [526, 27] width 18 height 18
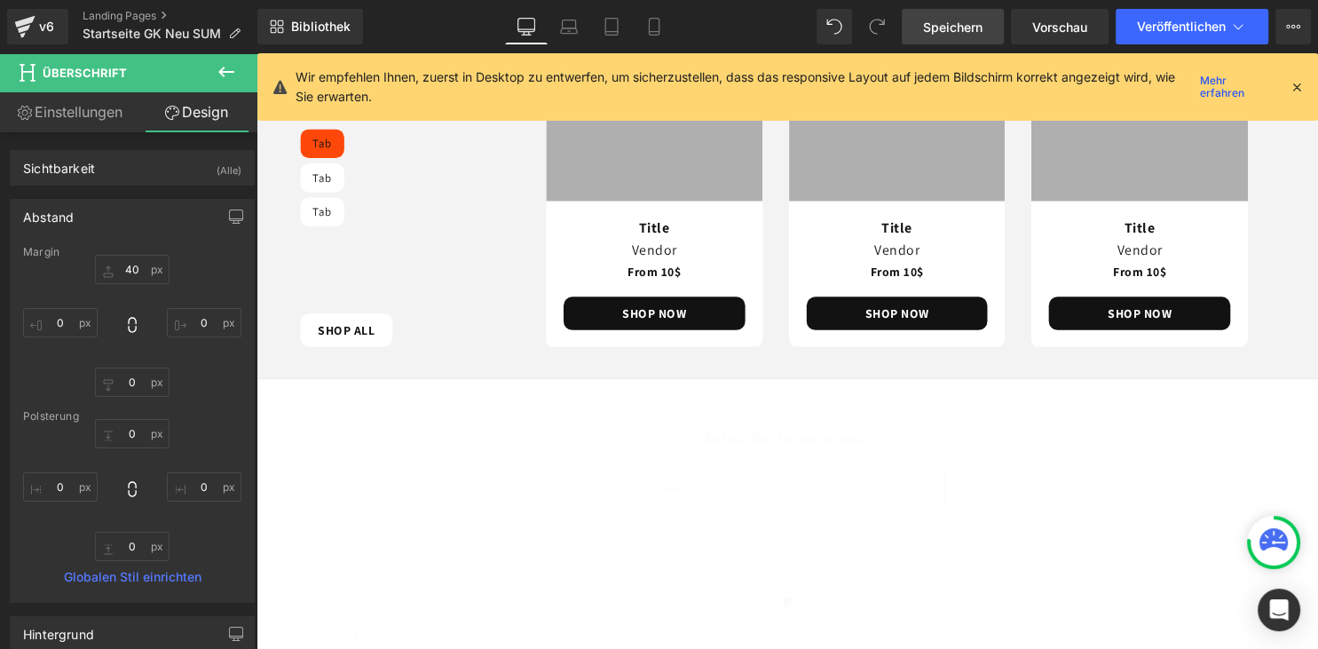
type input "0"
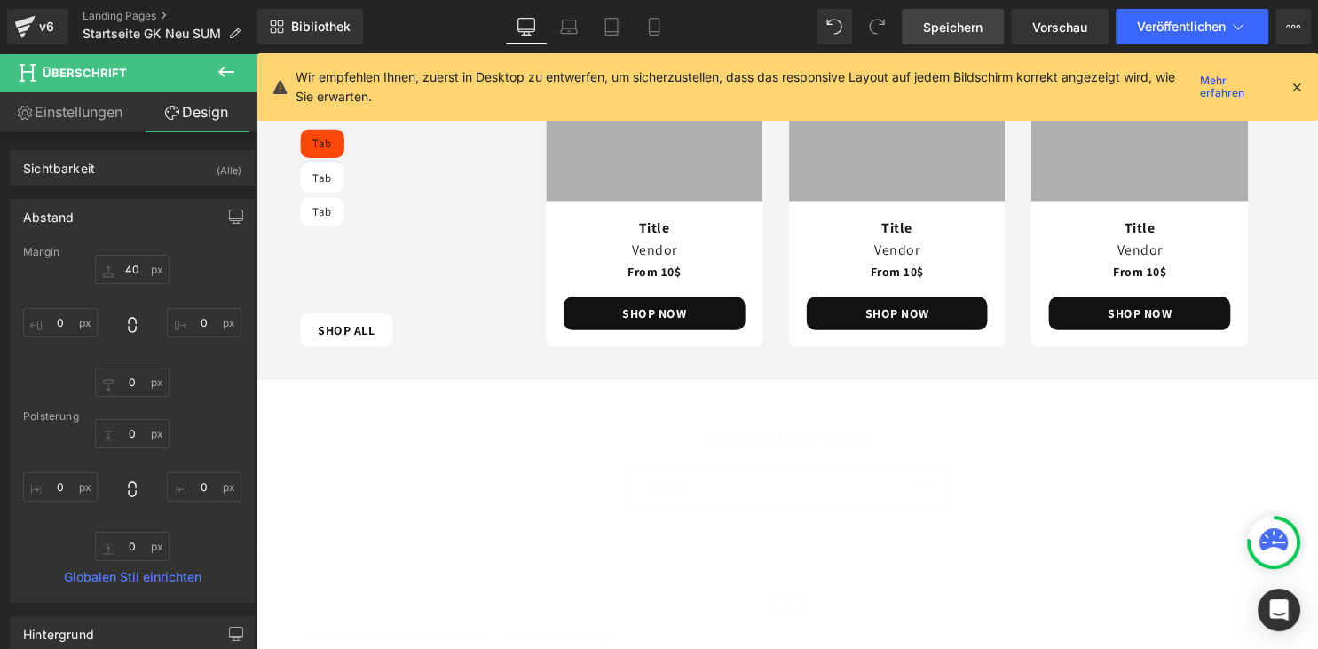
type input "0"
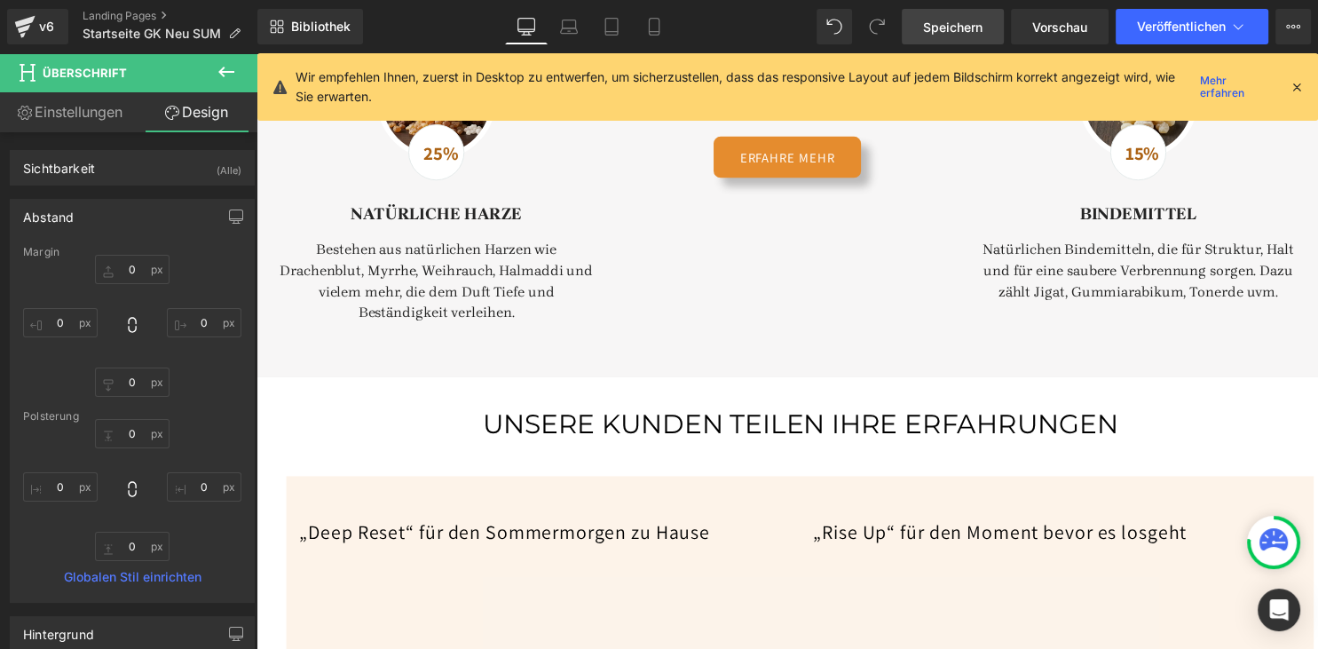
click at [976, 16] on link "Speichern" at bounding box center [953, 26] width 102 height 35
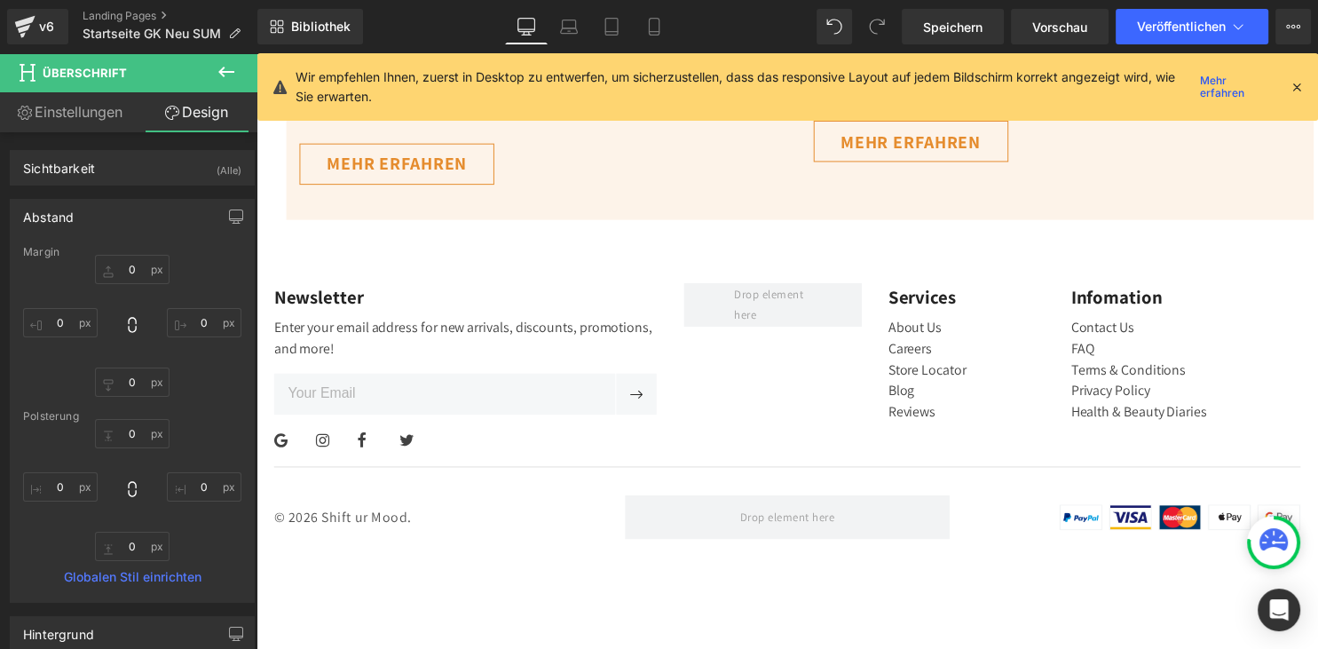
scroll to position [4404, 0]
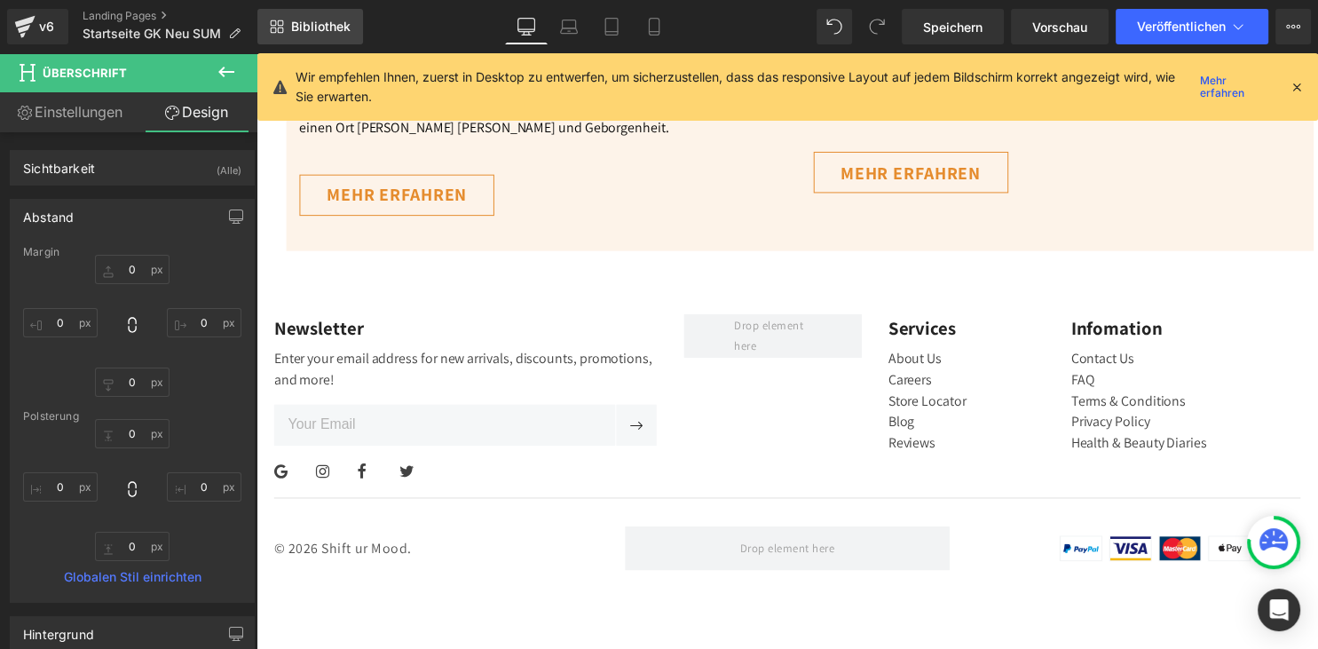
click at [350, 20] on link "Bibliothek" at bounding box center [310, 26] width 106 height 35
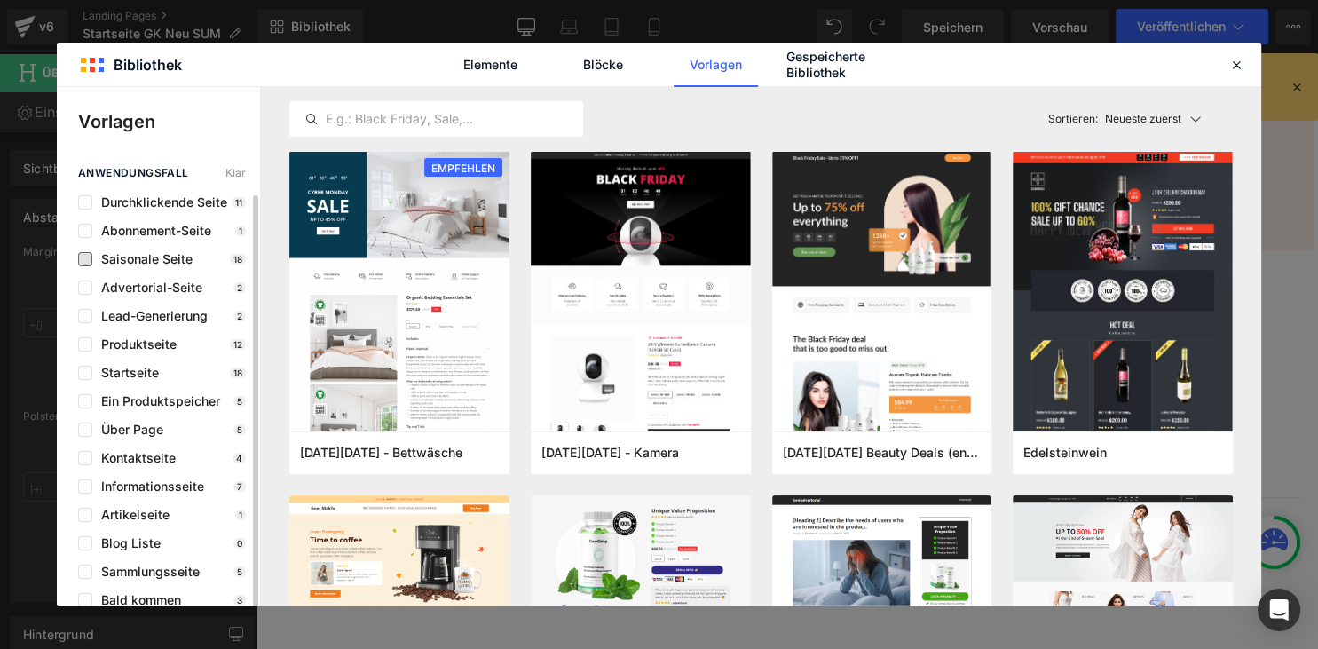
scroll to position [14, 0]
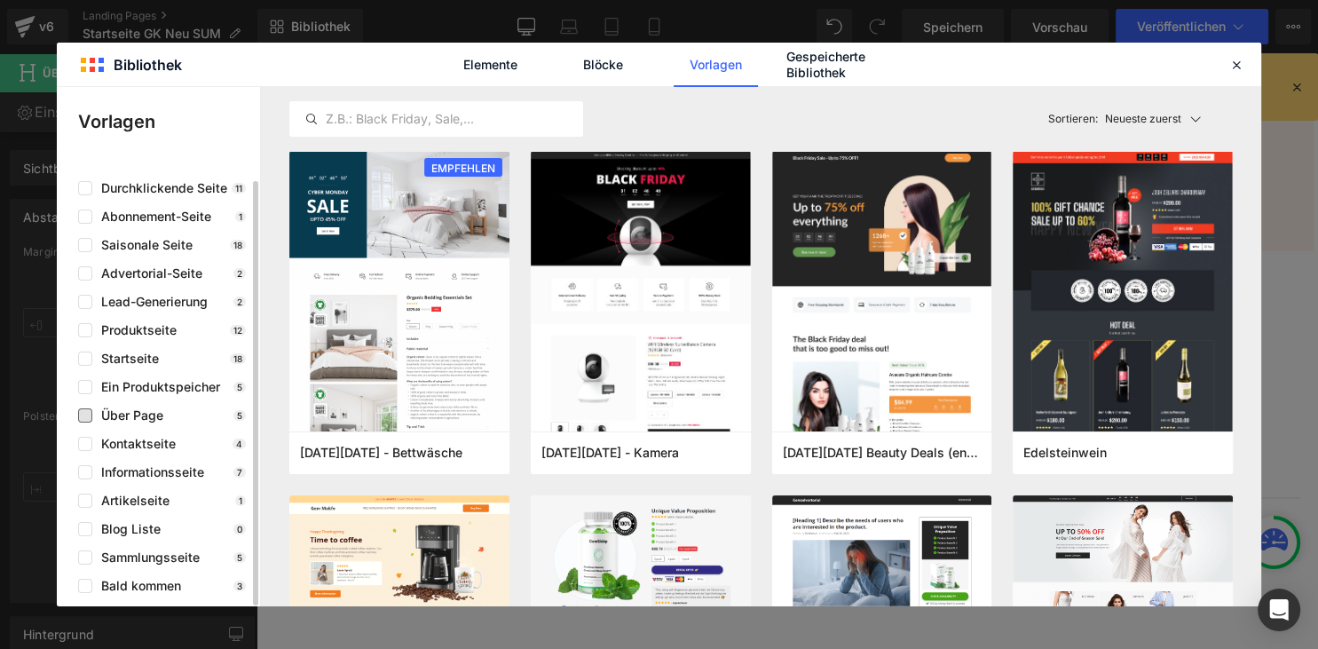
click at [130, 421] on span "Über Page" at bounding box center [127, 415] width 71 height 14
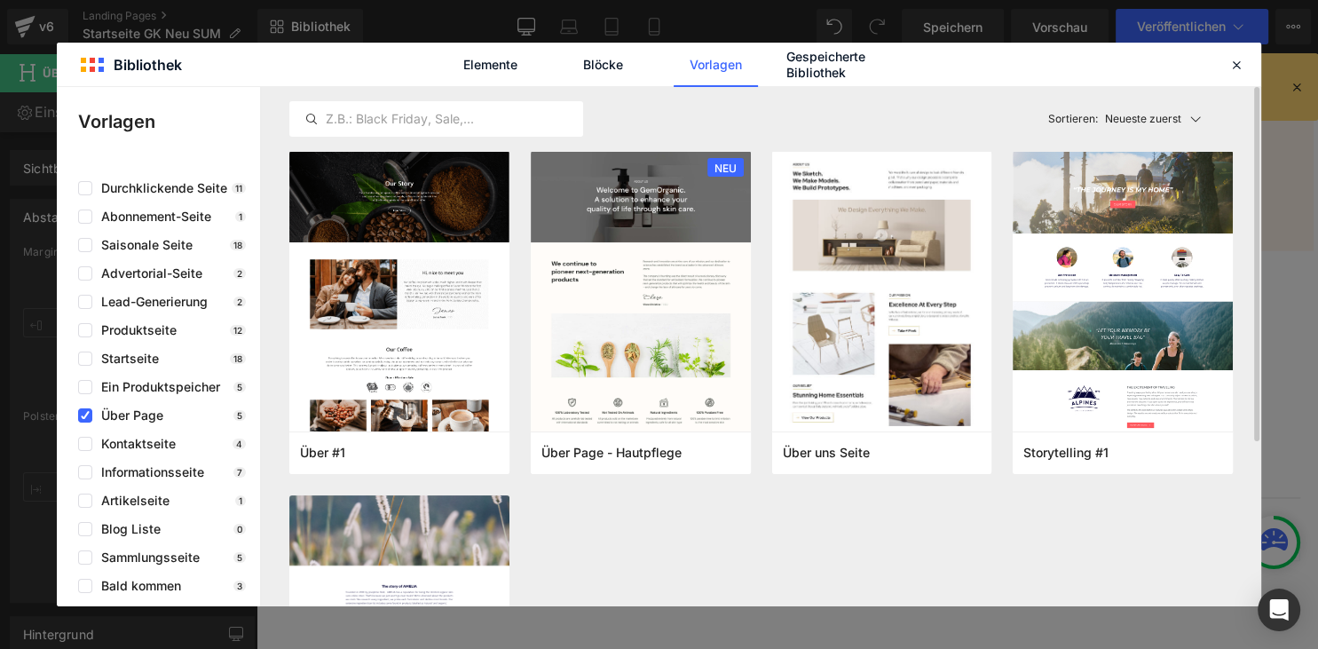
scroll to position [96, 0]
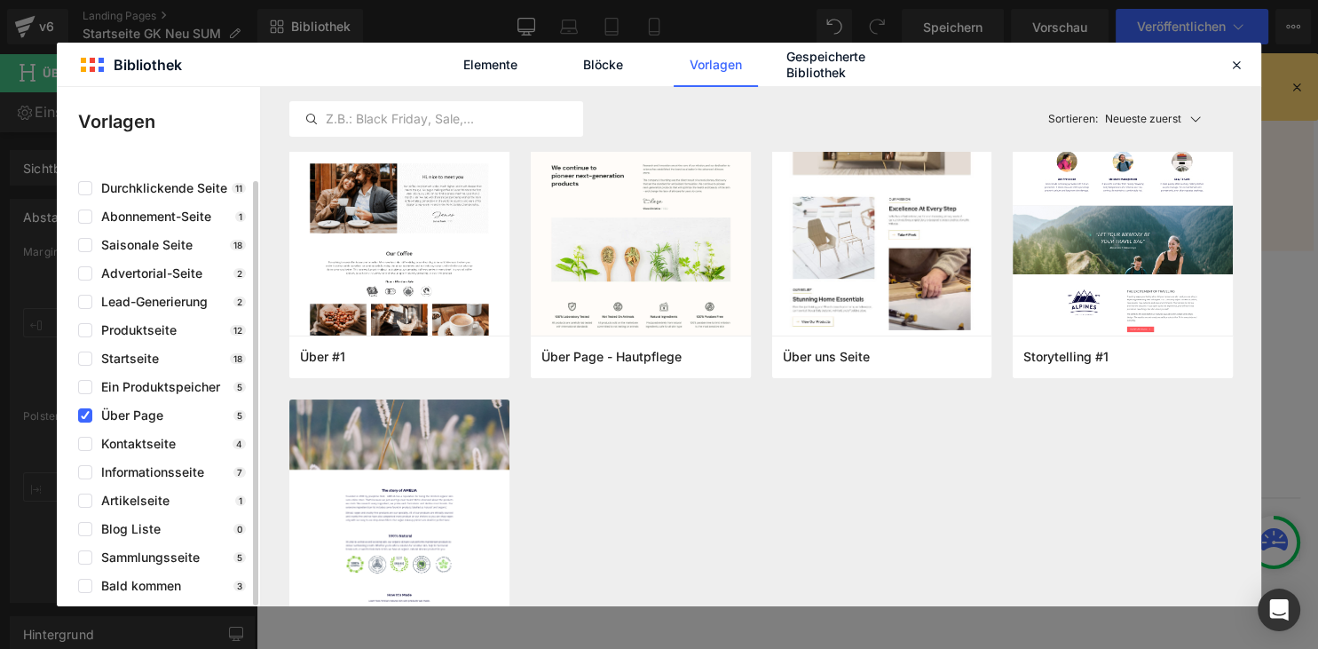
click at [98, 413] on span "Über Page" at bounding box center [127, 415] width 71 height 14
click at [143, 470] on span "Informationsseite" at bounding box center [148, 472] width 112 height 14
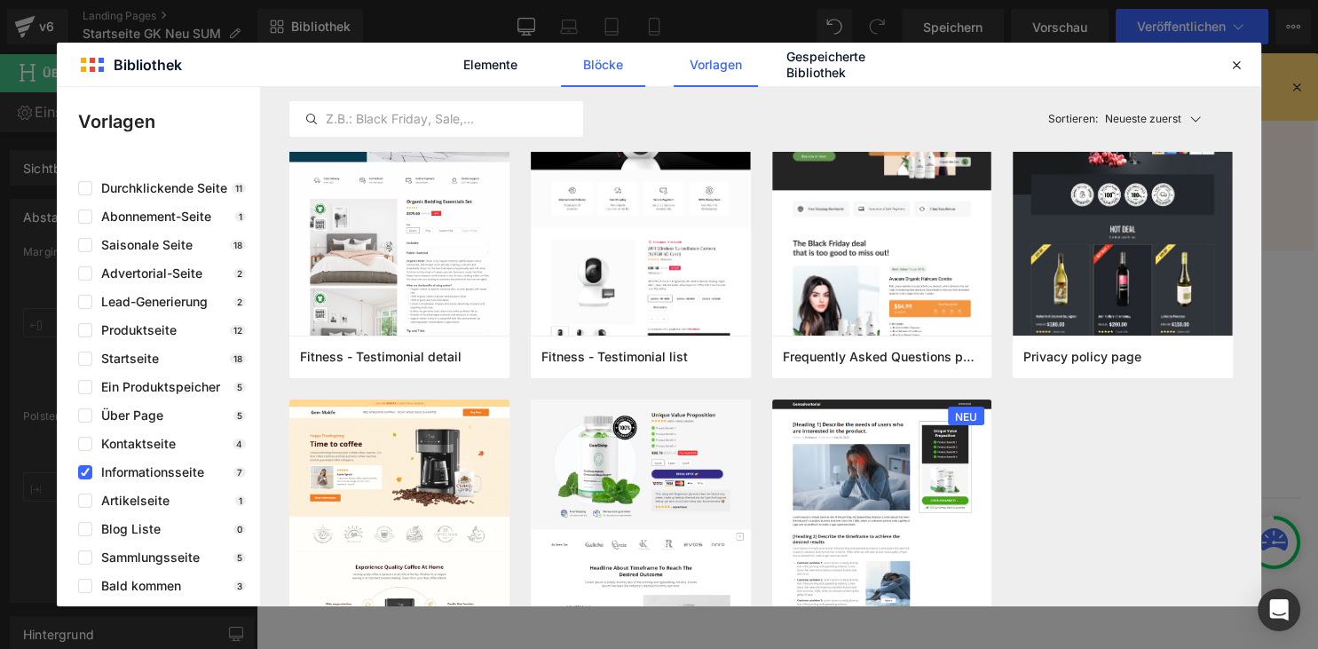
click at [612, 56] on link "Blöcke" at bounding box center [603, 65] width 84 height 44
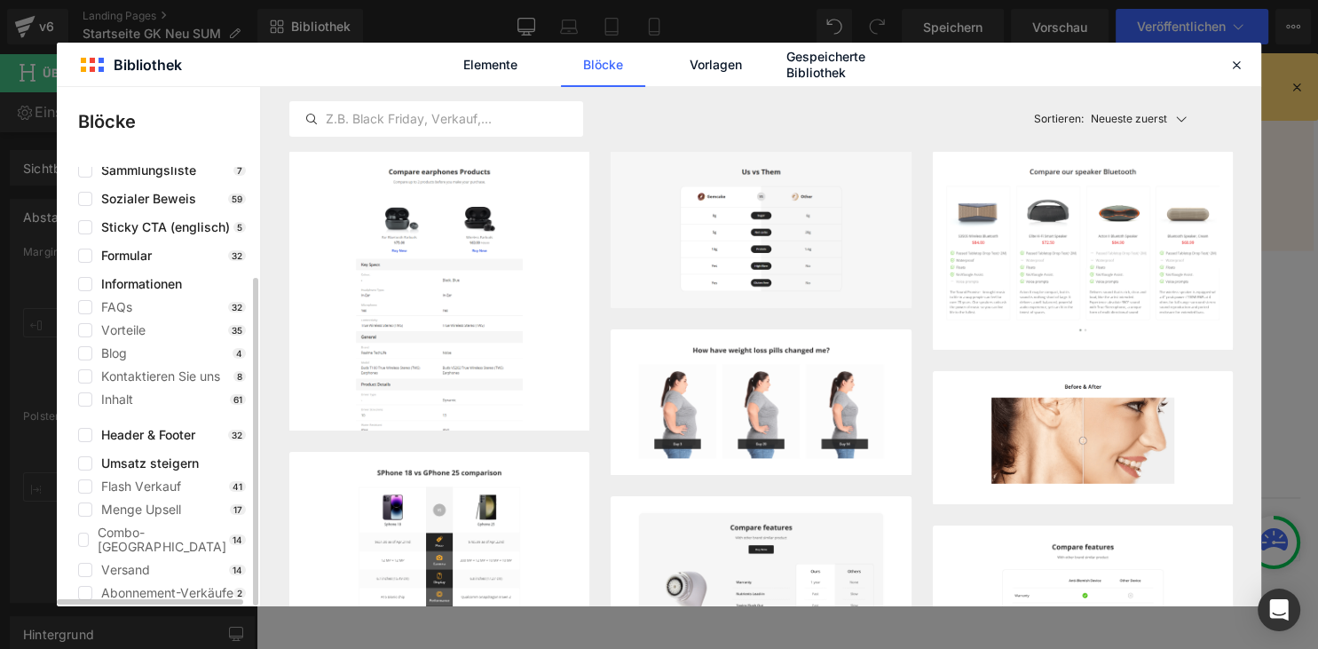
scroll to position [163, 0]
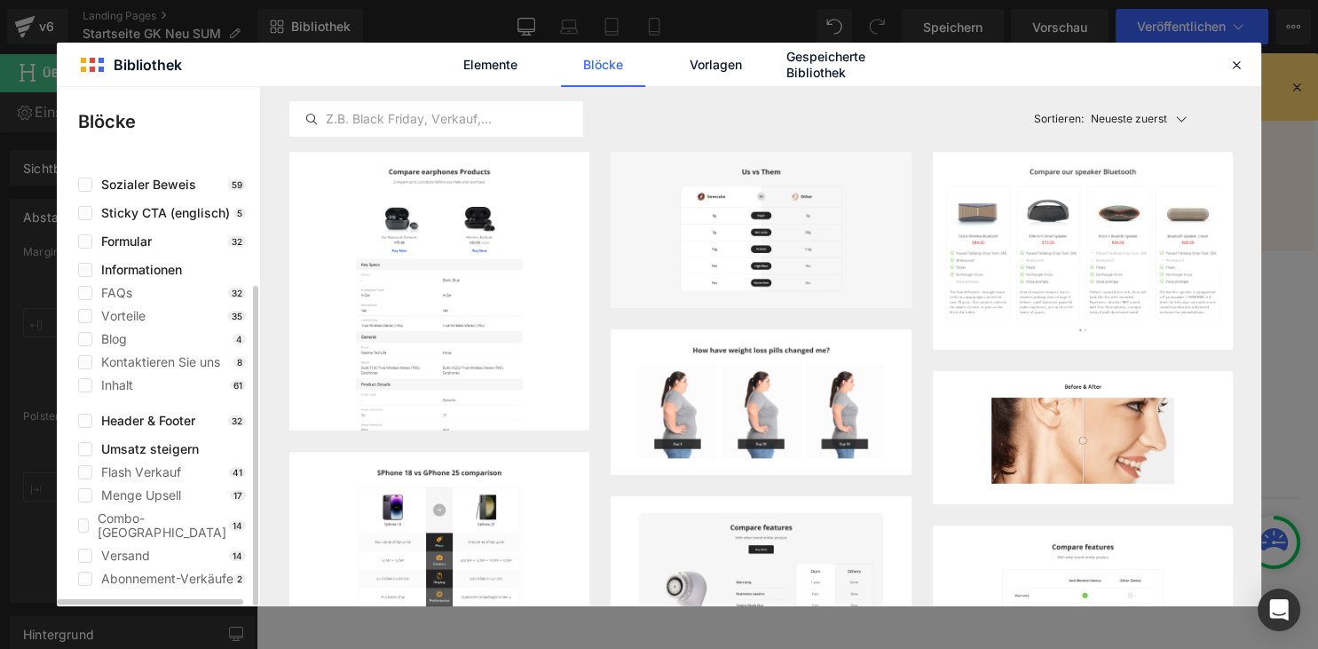
click at [199, 370] on div "FAQs 32 Vorteile 35 Blog 4 Kontaktieren Sie uns 8 Inhalt 61" at bounding box center [162, 339] width 168 height 106
click at [202, 367] on span "Kontaktieren Sie uns" at bounding box center [156, 362] width 128 height 14
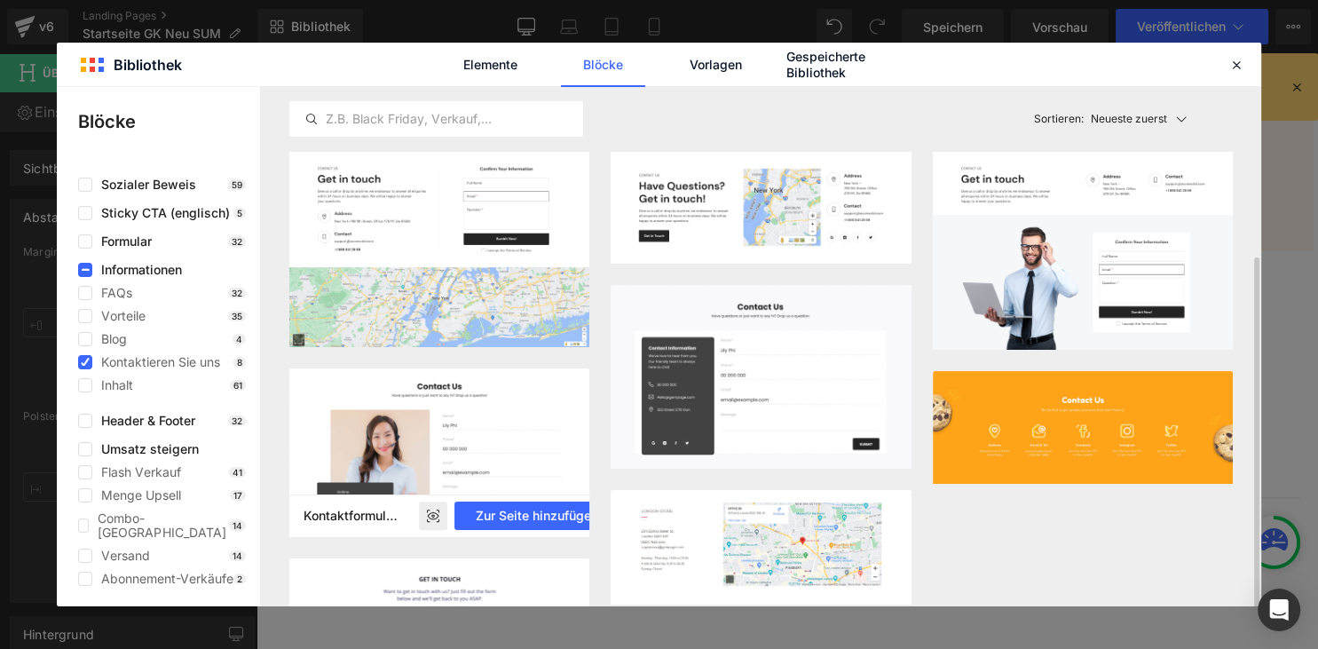
scroll to position [146, 0]
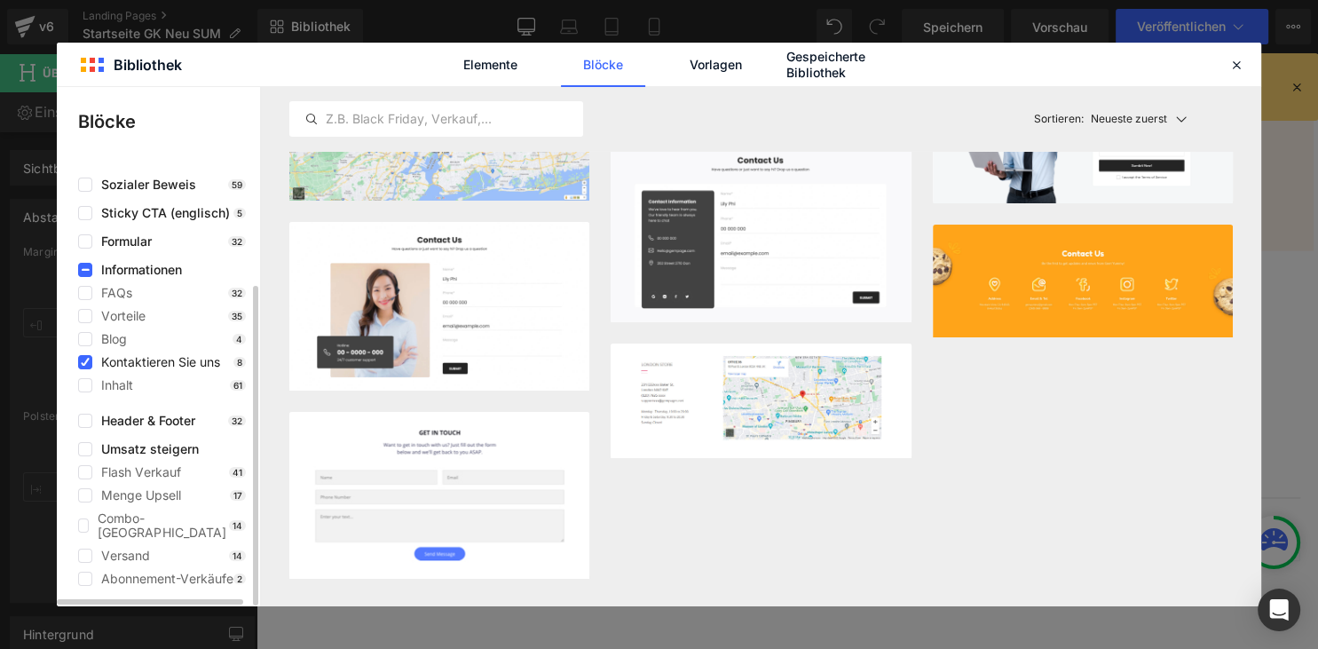
click at [193, 362] on span "Kontaktieren Sie uns" at bounding box center [156, 362] width 128 height 14
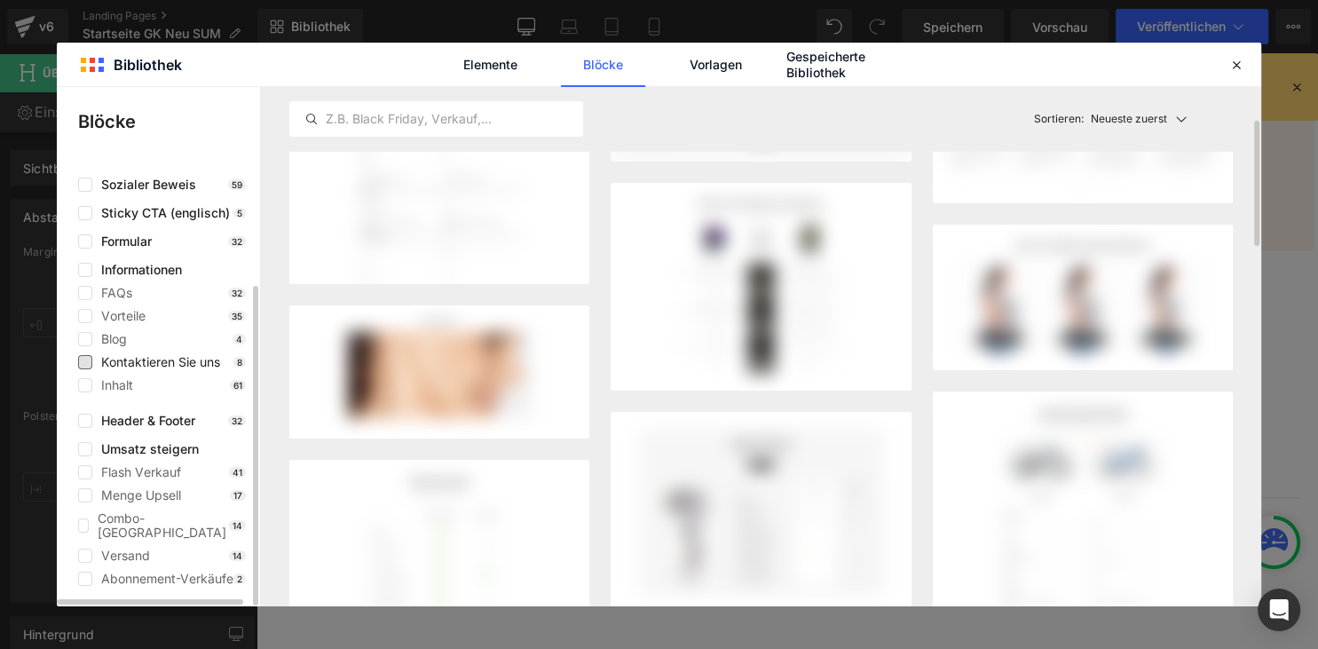
scroll to position [146, 0]
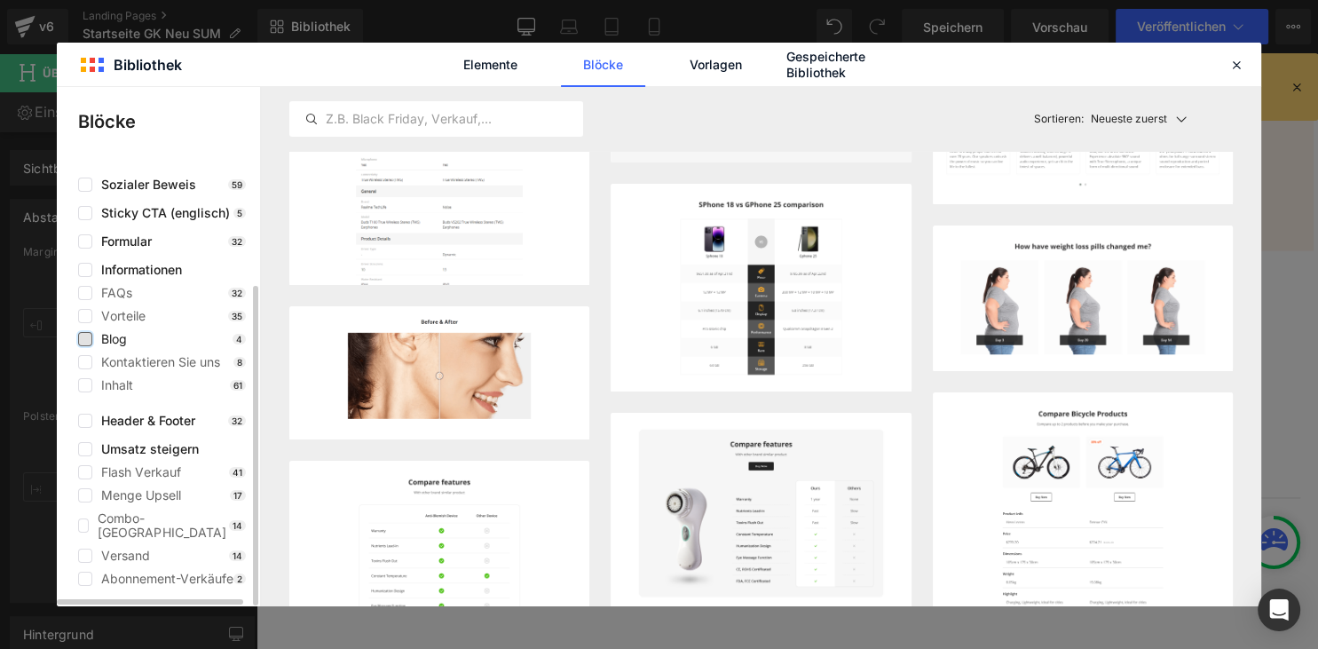
click at [86, 332] on label at bounding box center [85, 339] width 14 height 14
click at [85, 339] on input "checkbox" at bounding box center [85, 339] width 0 height 0
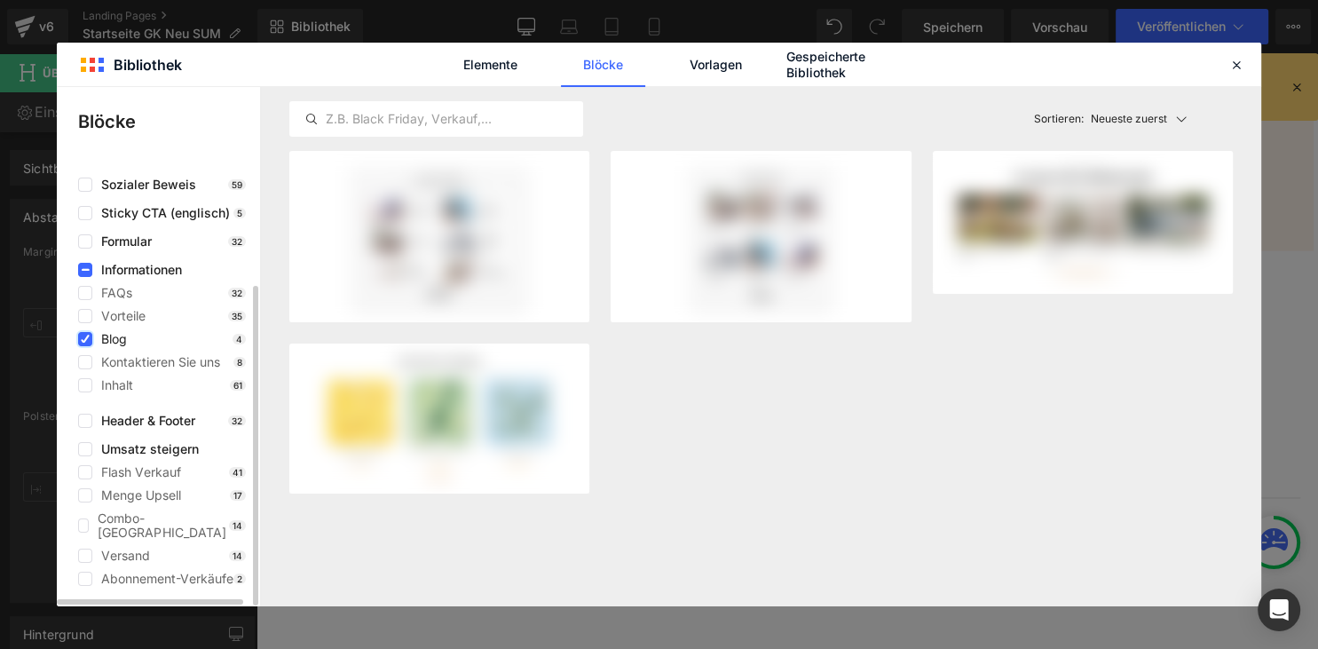
scroll to position [0, 0]
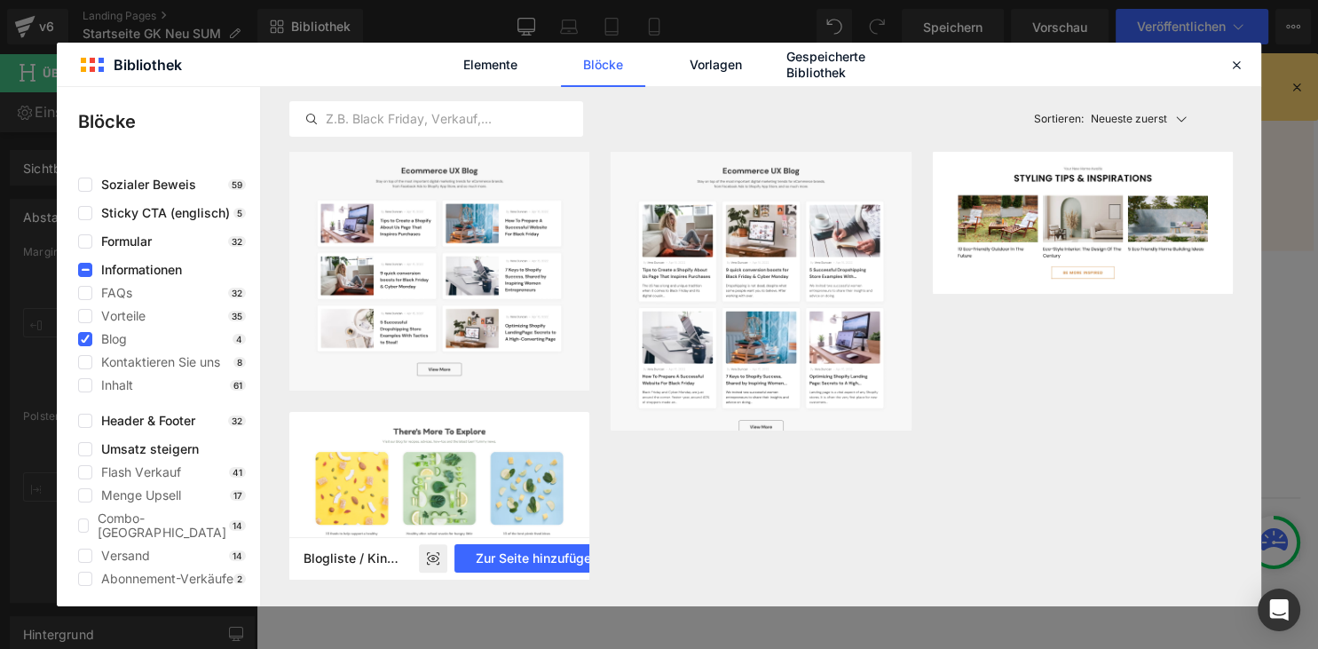
click at [431, 561] on icon at bounding box center [433, 558] width 12 height 7
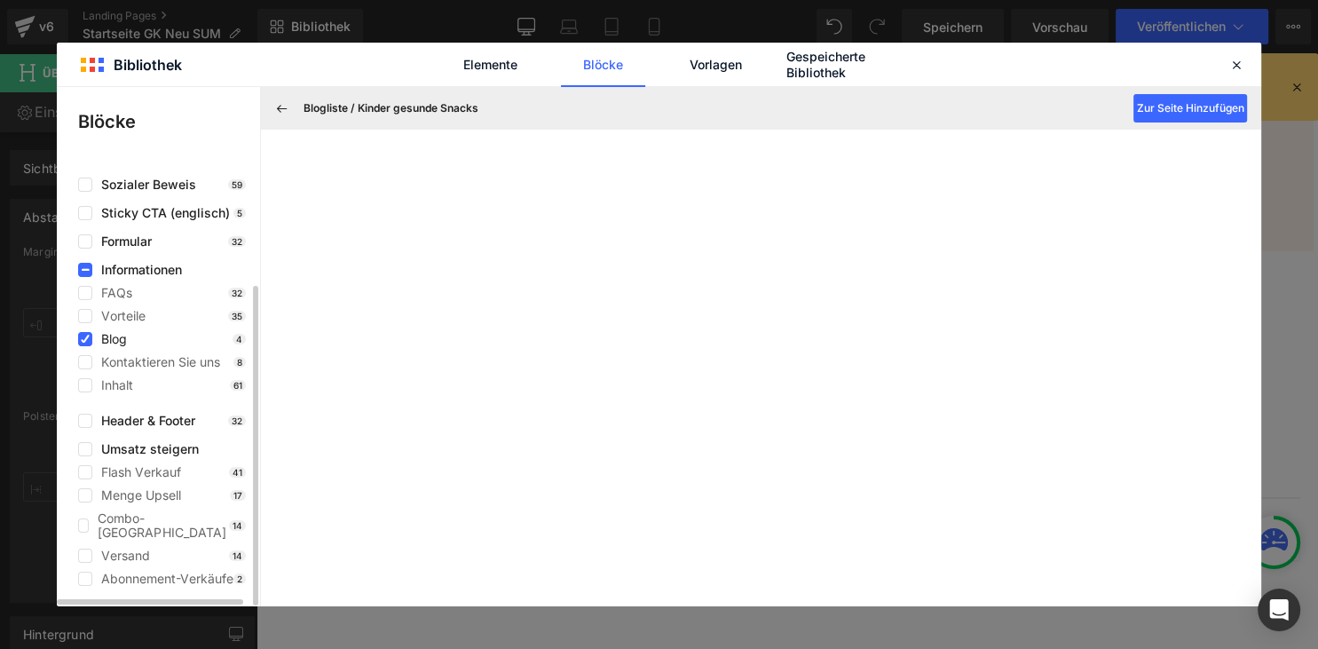
click at [126, 338] on span "Blog" at bounding box center [109, 339] width 35 height 14
click at [110, 414] on span "Header & Footer" at bounding box center [143, 420] width 103 height 14
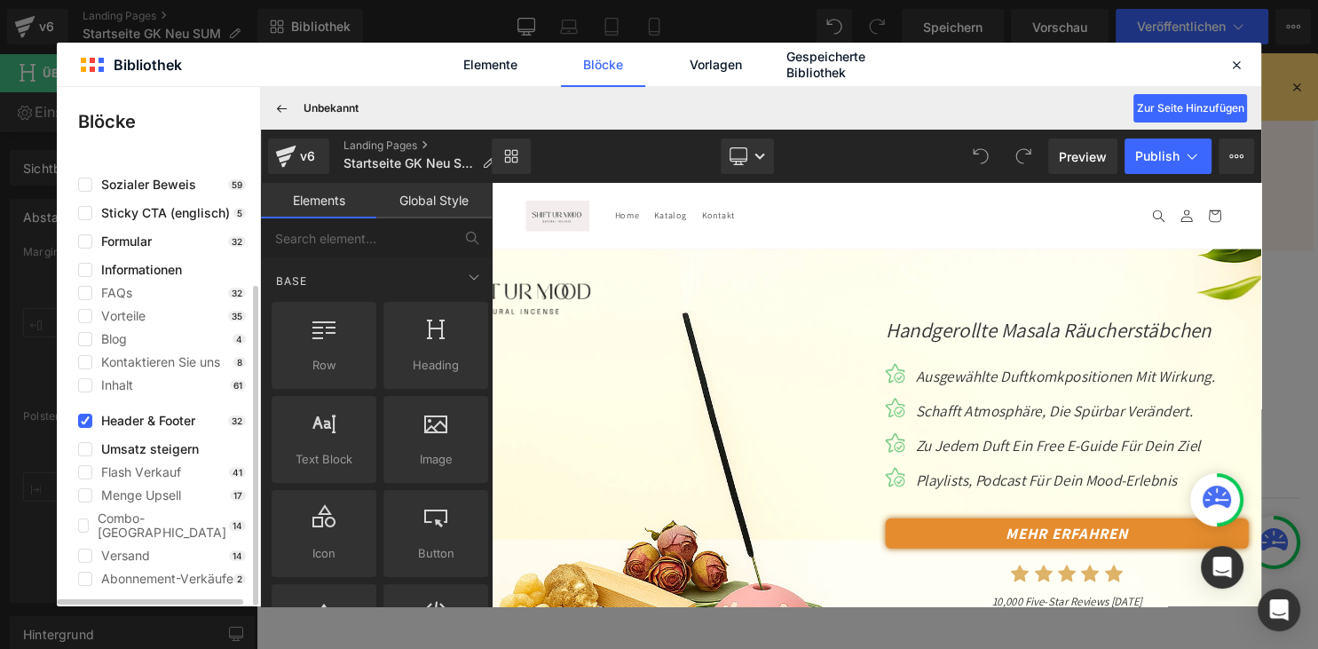
click at [154, 424] on span "Header & Footer" at bounding box center [143, 420] width 103 height 14
click at [275, 112] on icon at bounding box center [282, 108] width 16 height 16
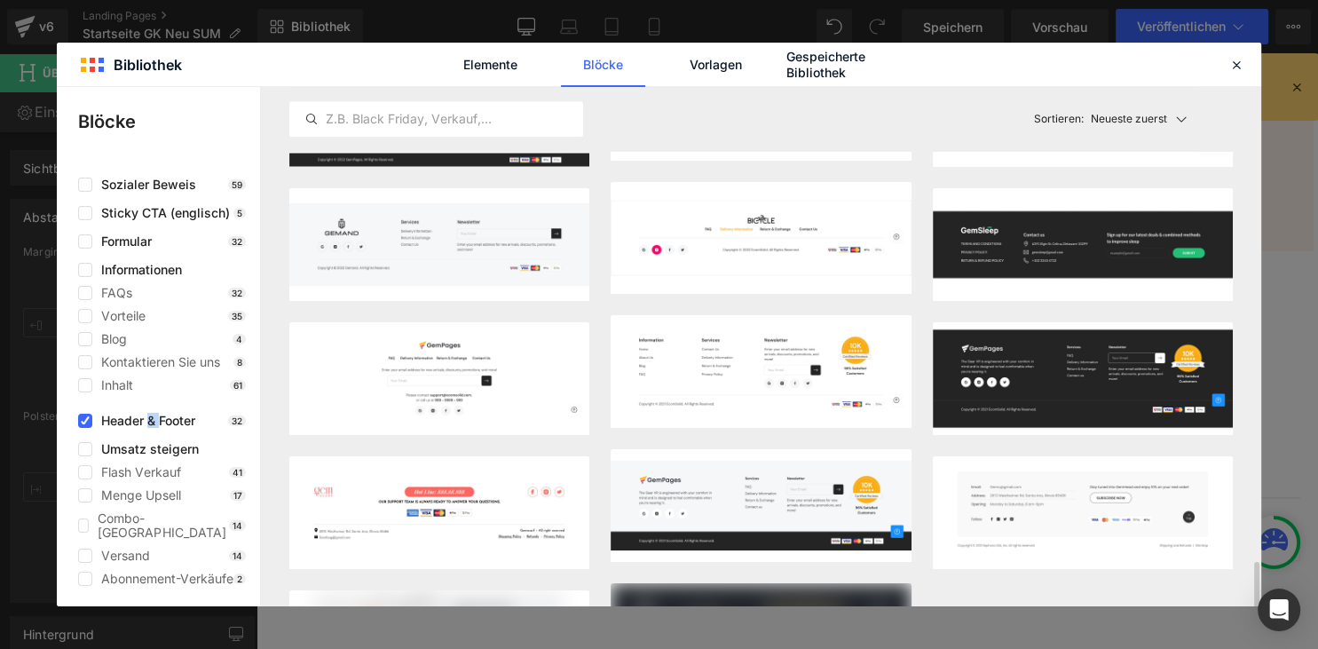
scroll to position [1083, 0]
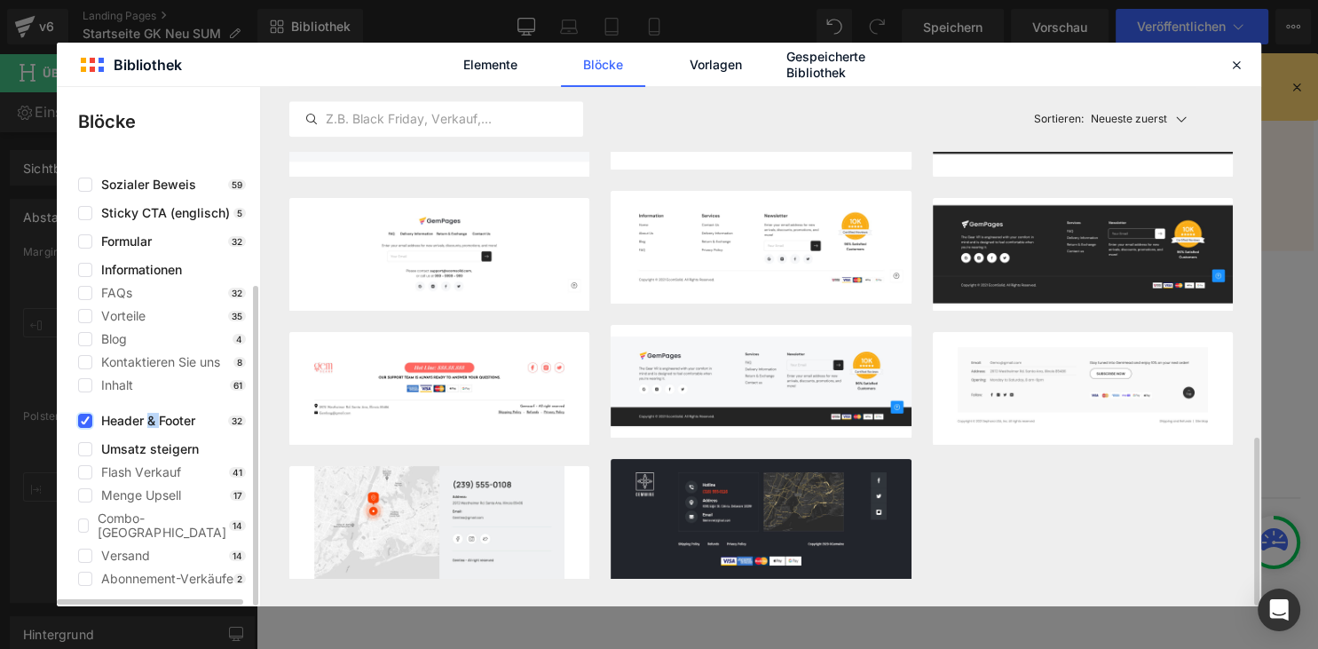
click at [83, 421] on icon at bounding box center [85, 421] width 9 height 0
click at [85, 421] on input "checkbox" at bounding box center [85, 421] width 0 height 0
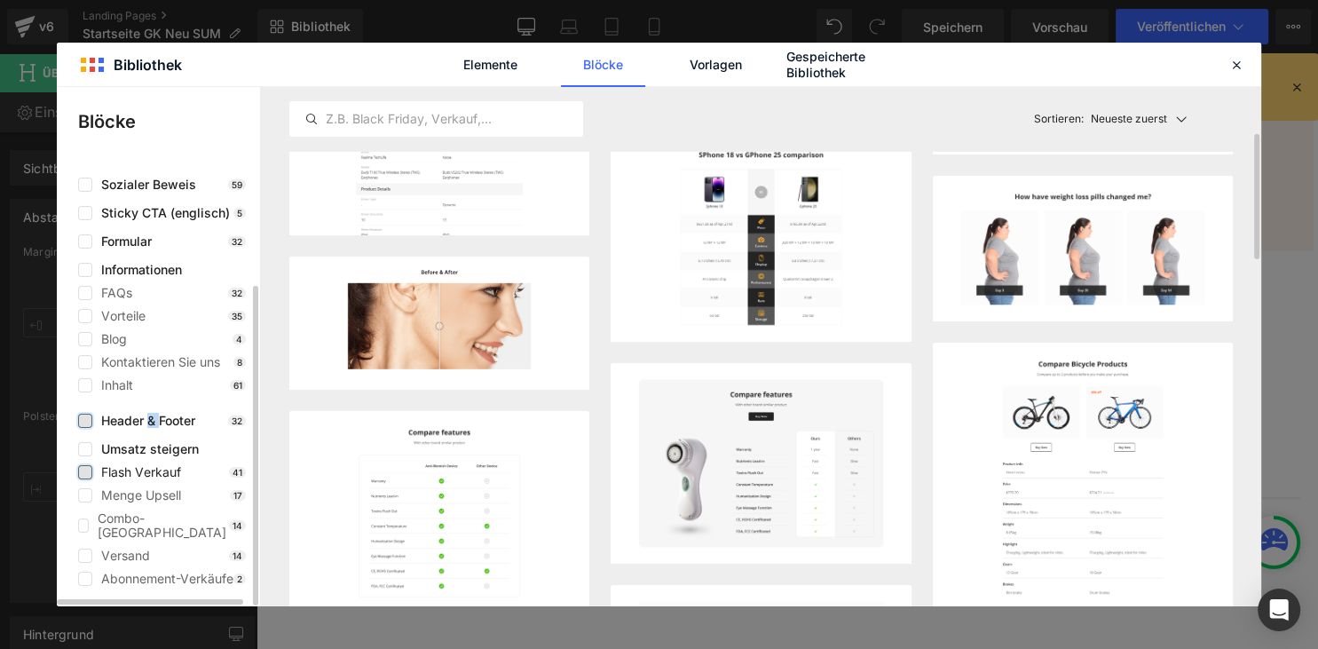
scroll to position [195, 0]
click at [89, 447] on label at bounding box center [85, 449] width 14 height 14
click at [85, 449] on input "checkbox" at bounding box center [85, 449] width 0 height 0
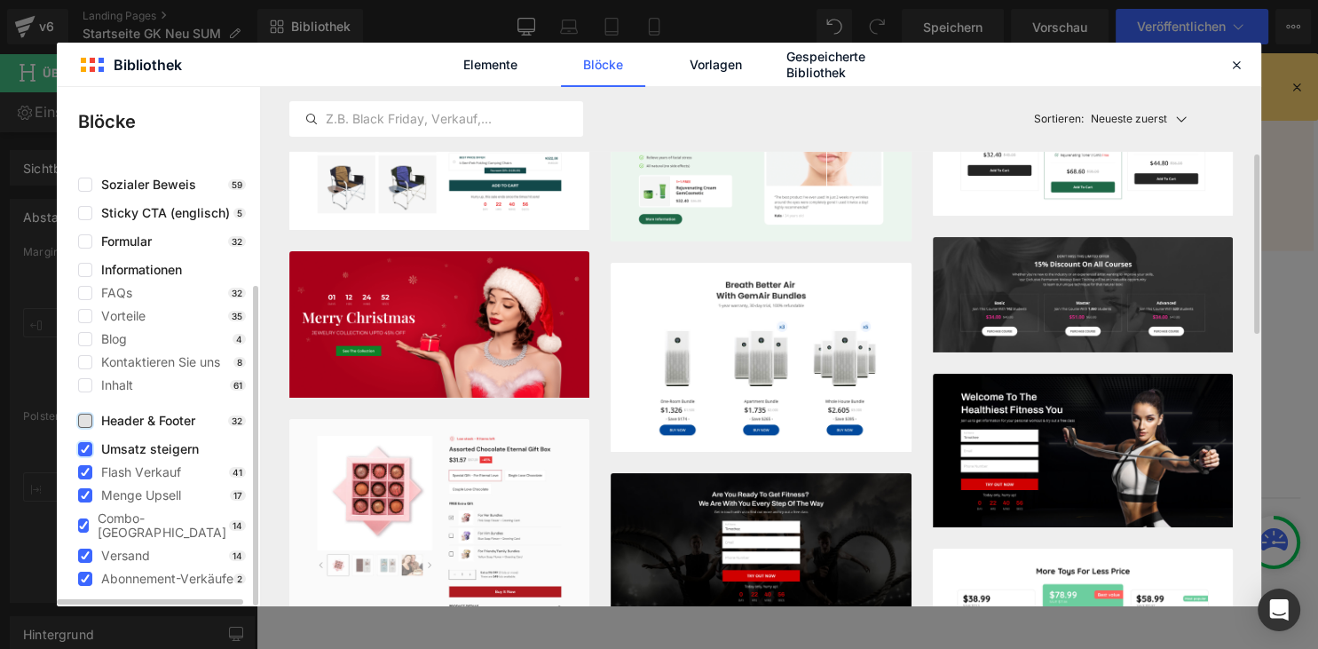
click at [89, 449] on icon at bounding box center [85, 449] width 9 height 0
click at [85, 449] on input "checkbox" at bounding box center [85, 449] width 0 height 0
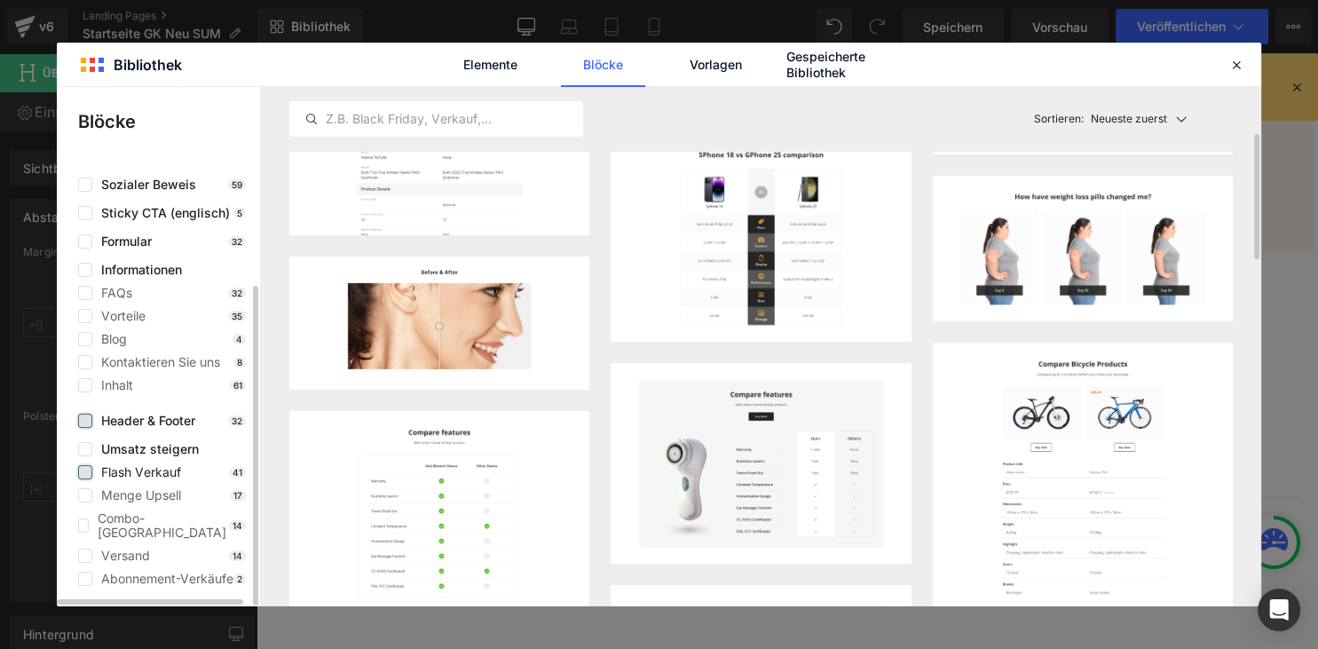
click at [91, 471] on label at bounding box center [85, 472] width 14 height 14
click at [85, 472] on input "checkbox" at bounding box center [85, 472] width 0 height 0
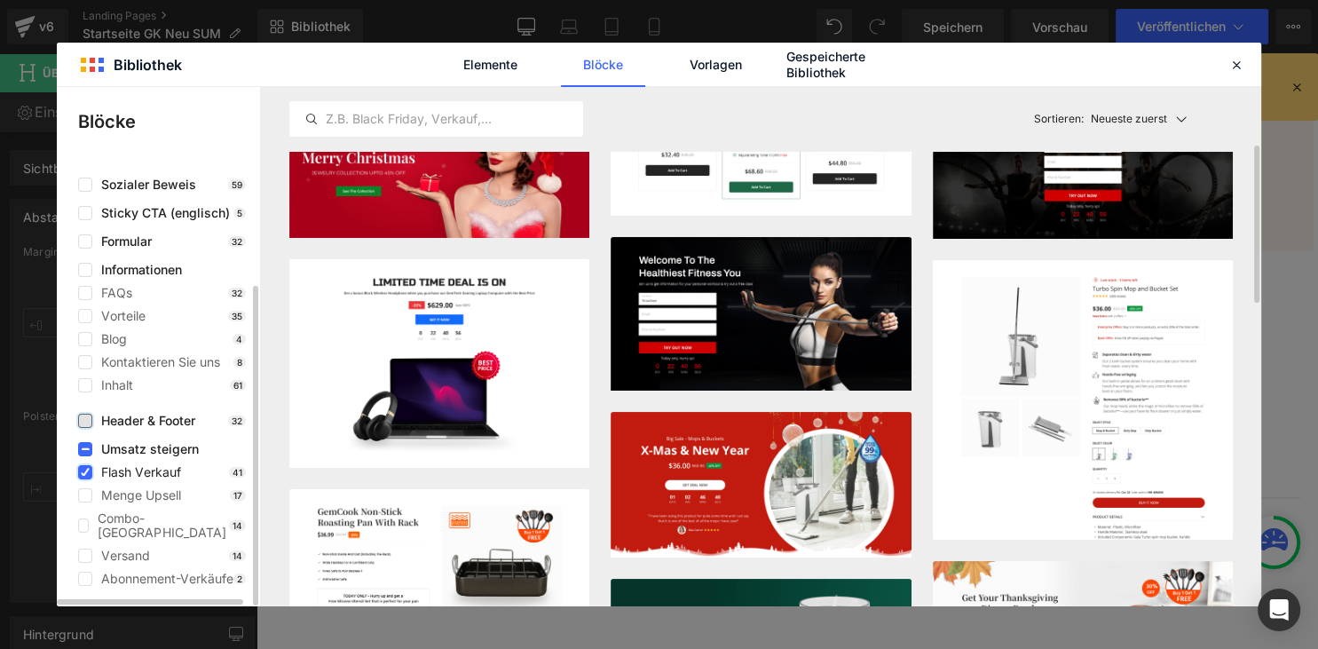
click at [91, 471] on label at bounding box center [85, 472] width 14 height 14
click at [85, 472] on input "checkbox" at bounding box center [85, 472] width 0 height 0
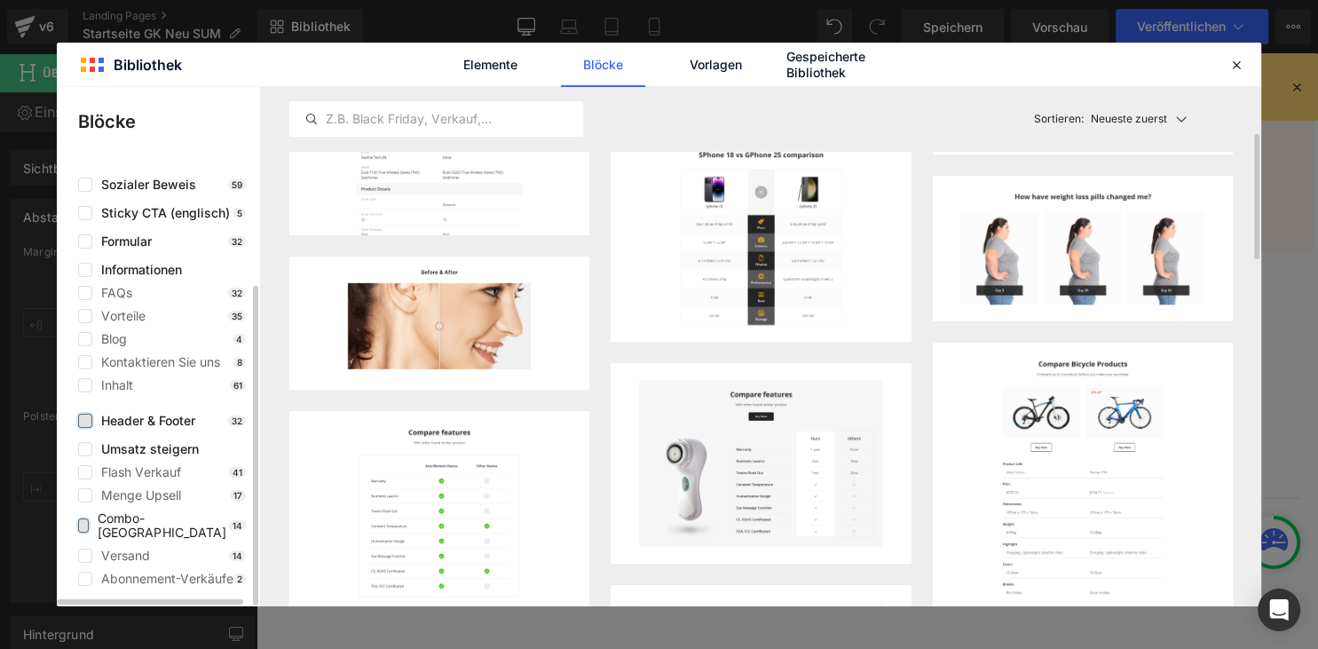
click at [89, 518] on label at bounding box center [83, 525] width 11 height 14
click at [83, 525] on input "checkbox" at bounding box center [83, 525] width 0 height 0
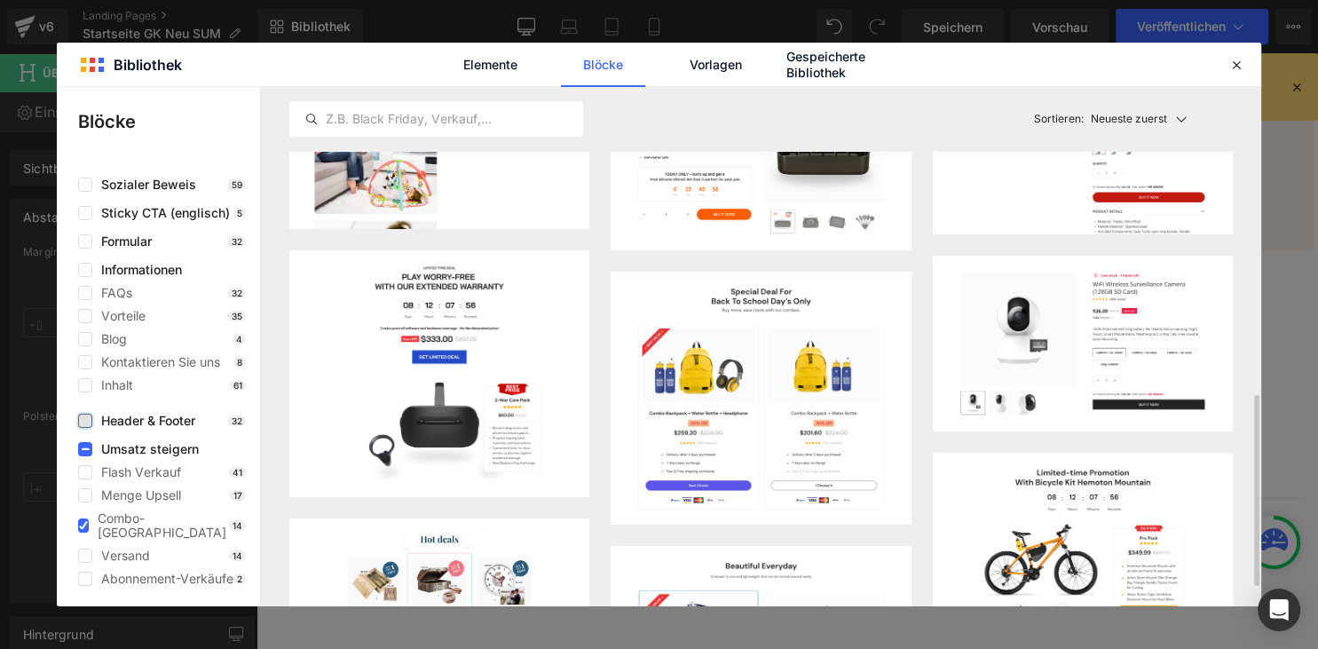
scroll to position [579, 0]
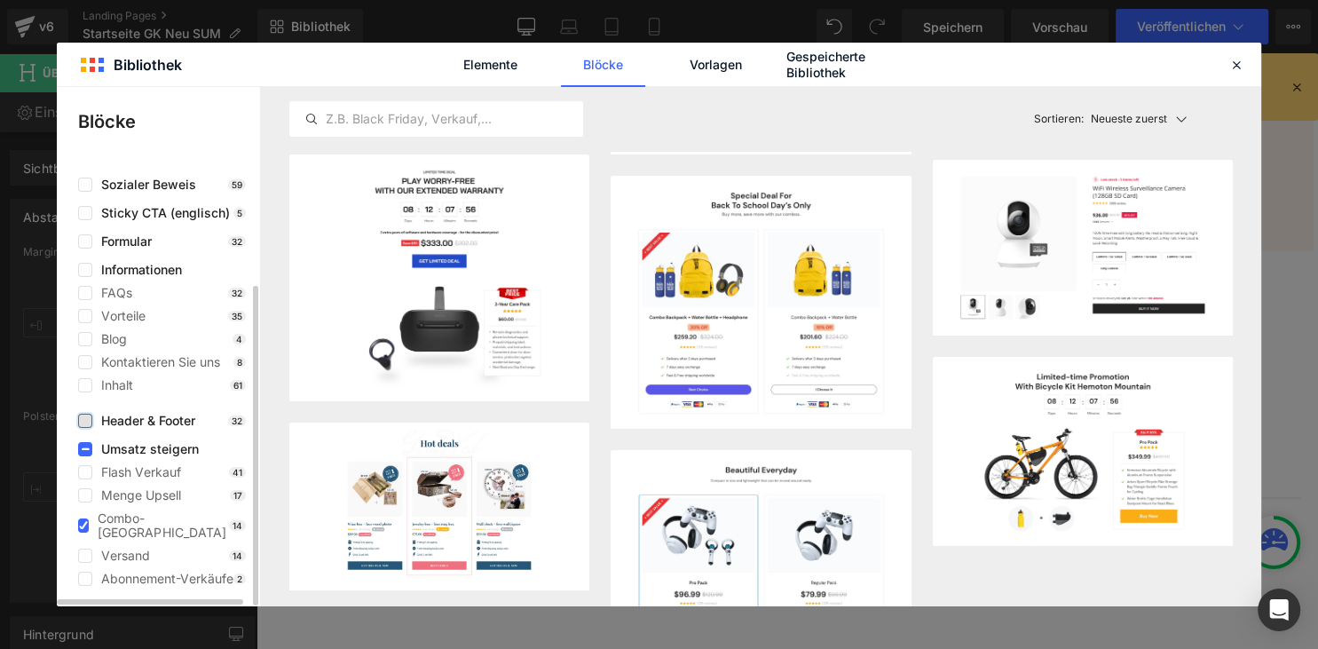
click at [165, 508] on div "Flash Verkauf 41 Menge Upsell 17 Combo-Rabatt 14 Versand 14 Abonnement-Verkäufe…" at bounding box center [162, 525] width 168 height 121
click at [149, 520] on span "Combo-Rabatt" at bounding box center [159, 525] width 140 height 28
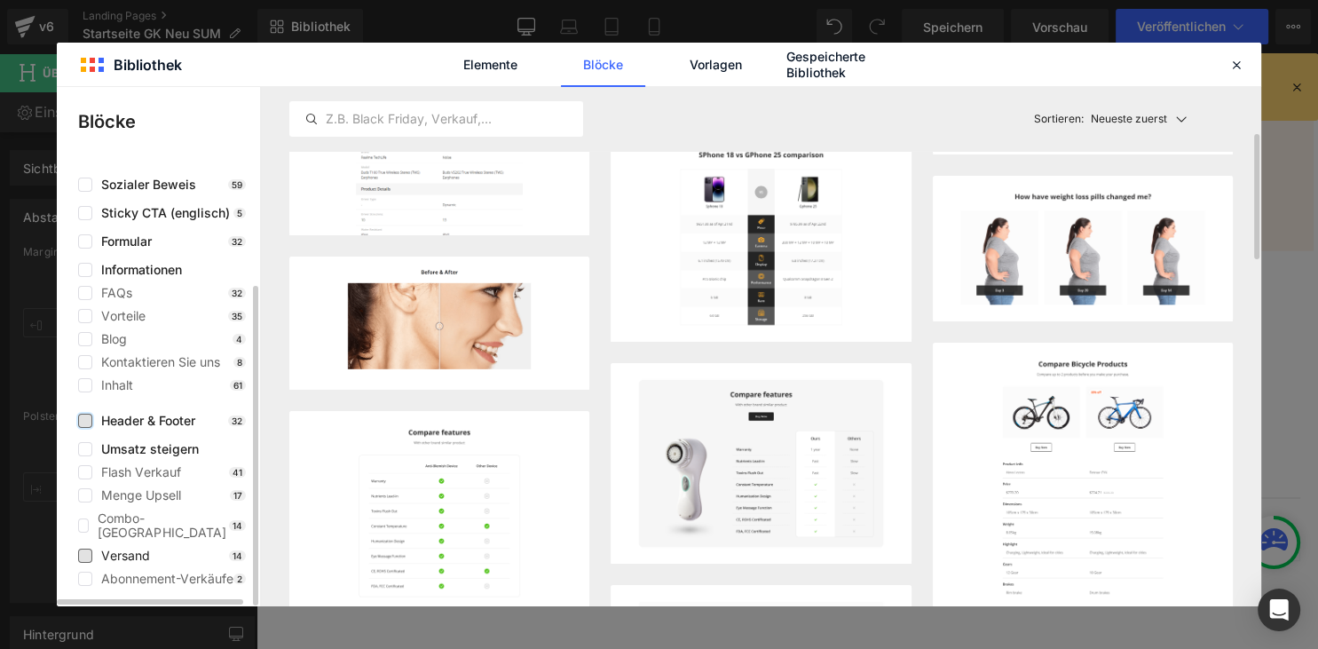
click at [123, 548] on span "Versand" at bounding box center [121, 555] width 58 height 14
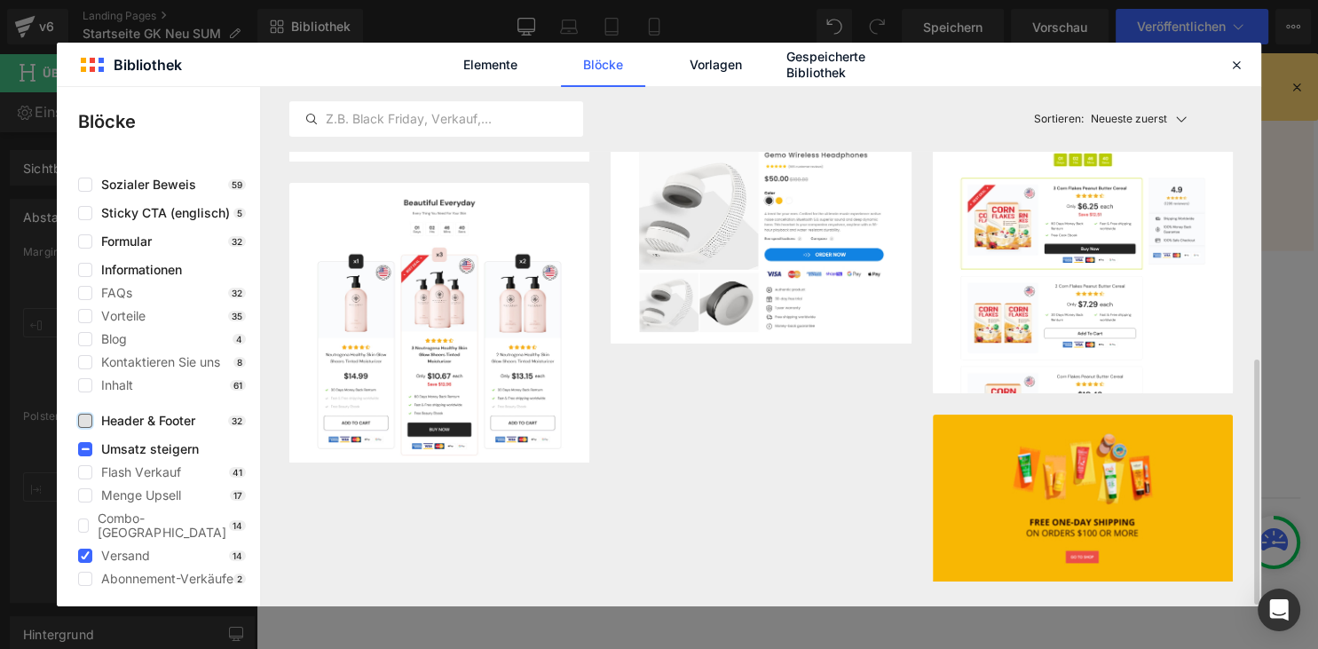
scroll to position [578, 0]
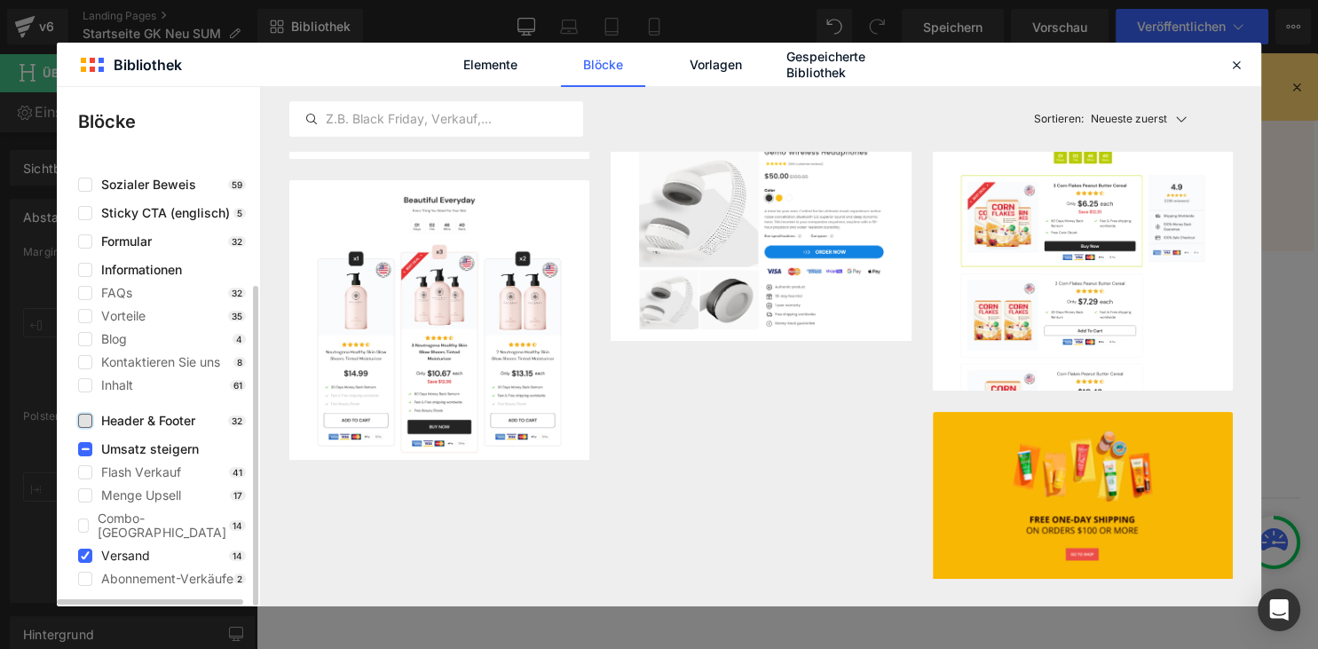
click at [102, 548] on span "Versand" at bounding box center [121, 555] width 58 height 14
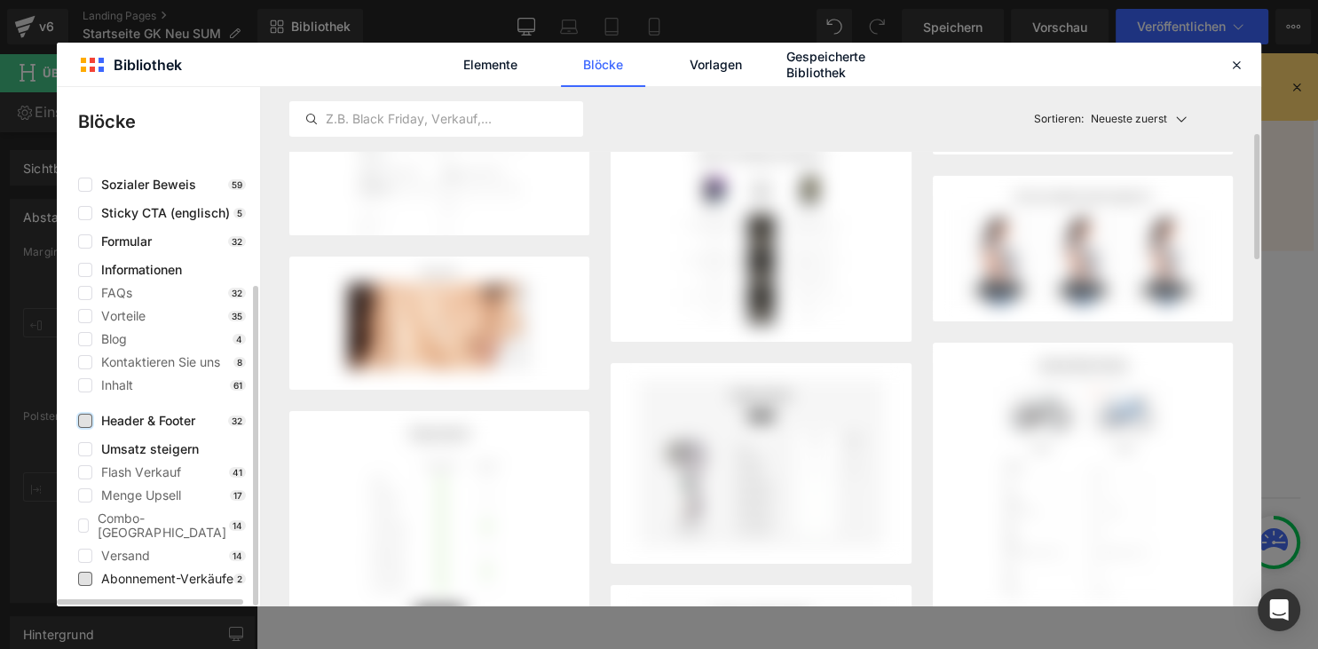
scroll to position [195, 0]
click at [125, 571] on span "Abonnement-Verkäufe" at bounding box center [162, 578] width 141 height 14
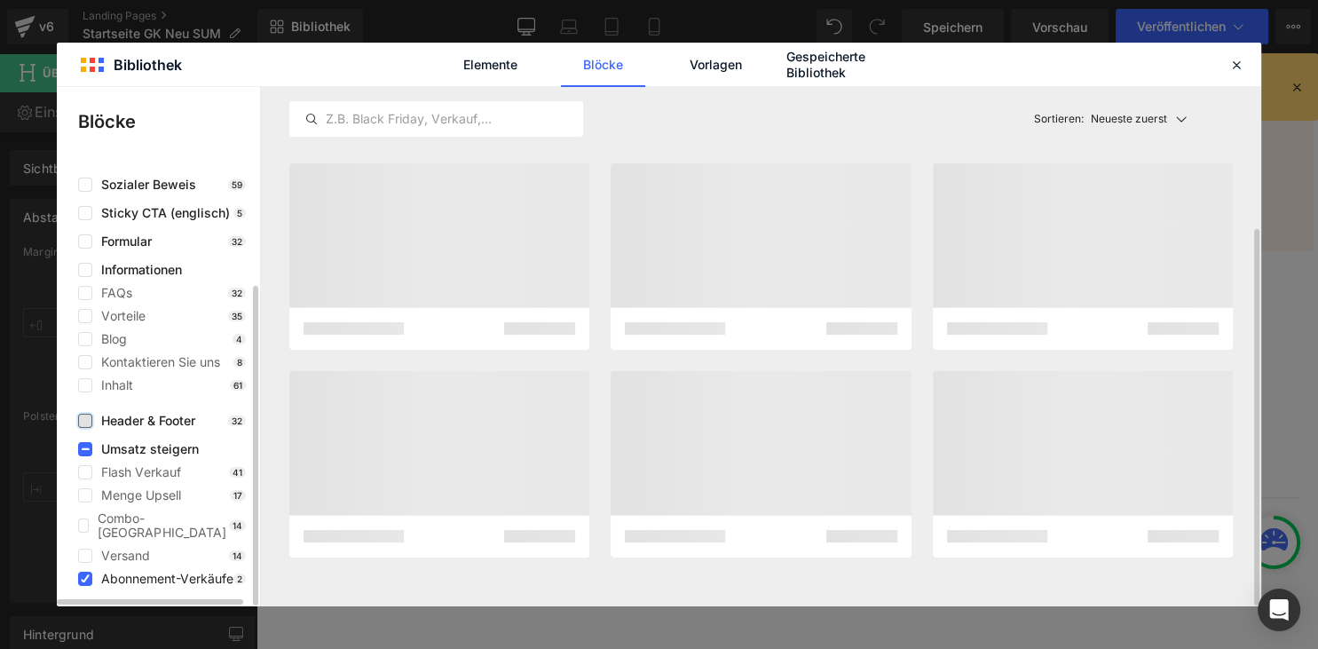
scroll to position [0, 0]
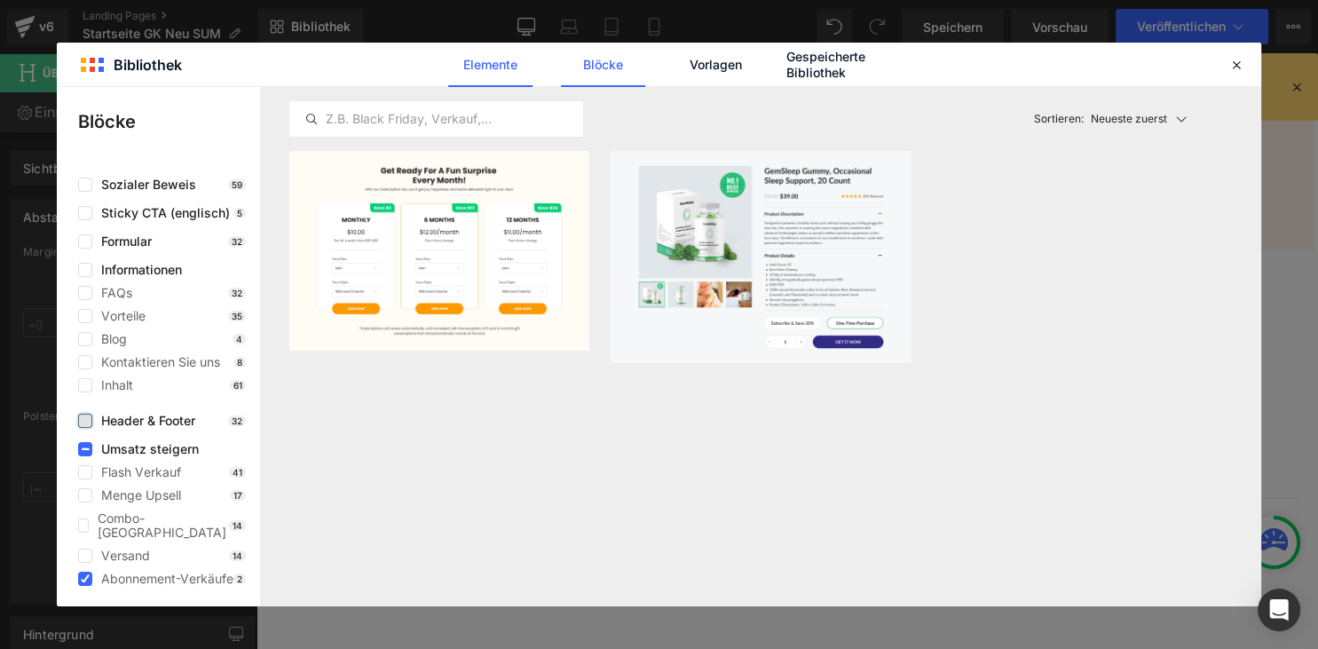
click at [495, 73] on link "Elemente" at bounding box center [490, 65] width 84 height 44
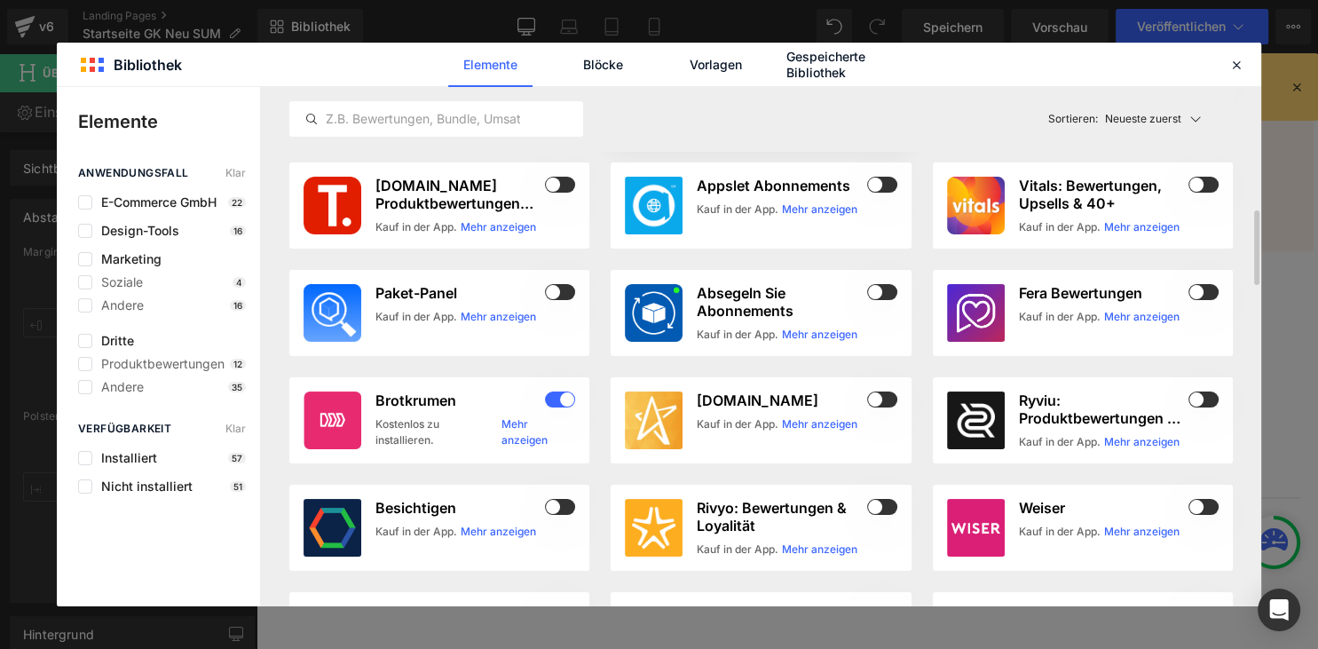
scroll to position [192, 0]
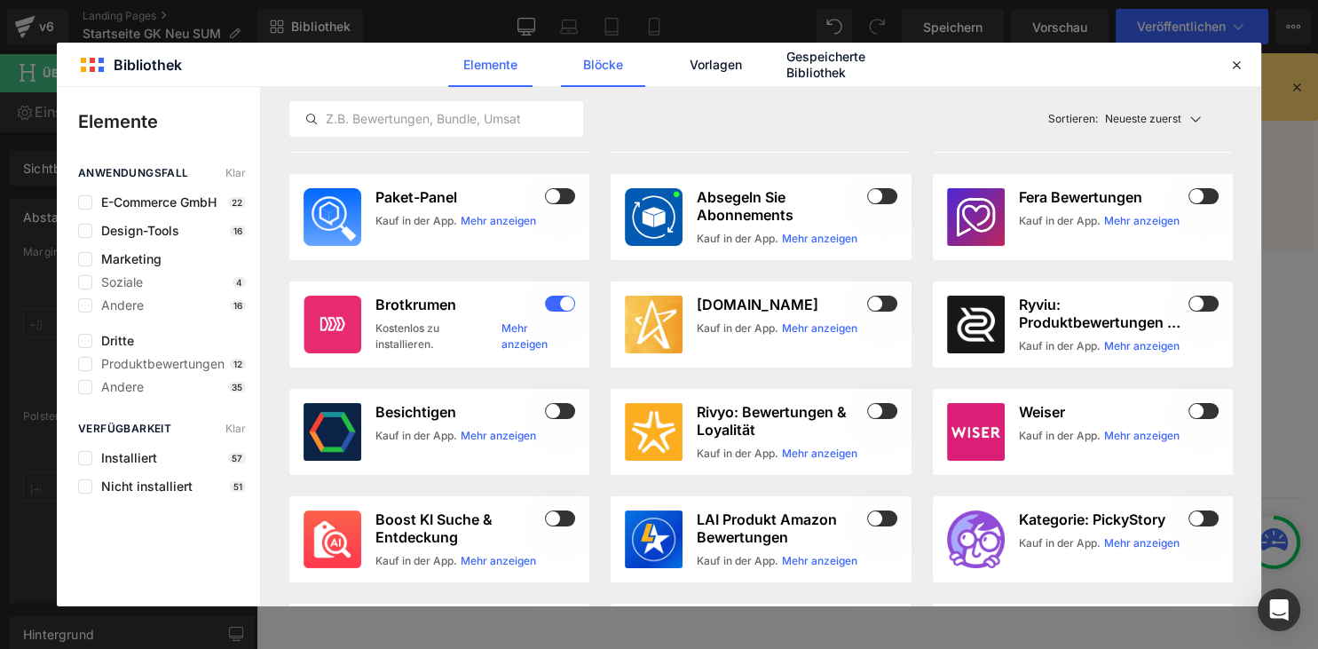
click at [599, 63] on link "Blöcke" at bounding box center [603, 65] width 84 height 44
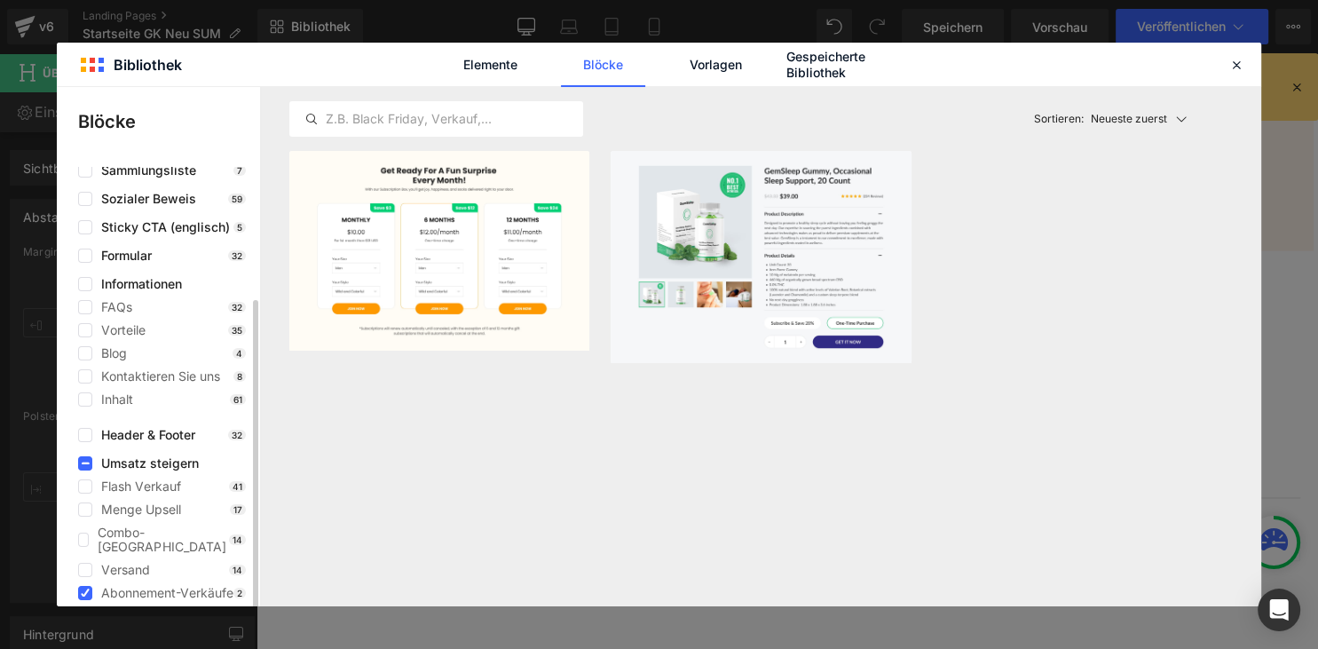
scroll to position [163, 0]
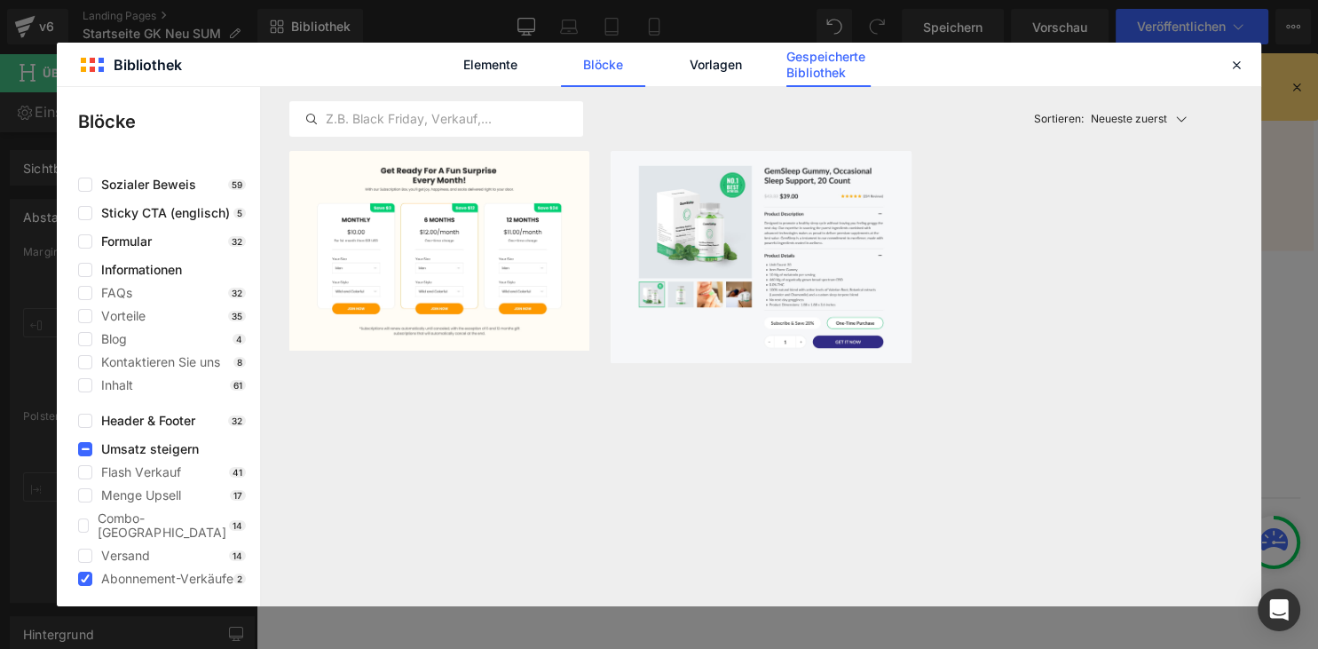
click at [844, 78] on link "Gespeicherte Bibliothek" at bounding box center [828, 65] width 84 height 44
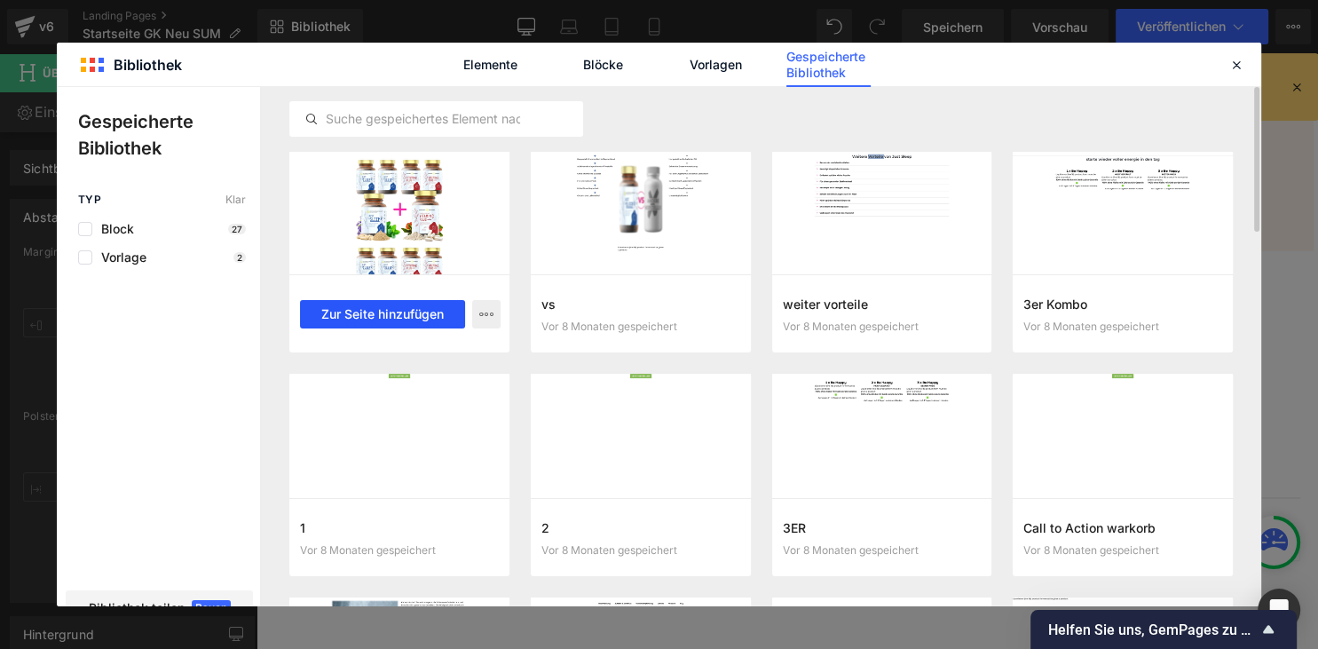
click at [419, 318] on button "Zur Seite hinzufügen" at bounding box center [382, 314] width 165 height 28
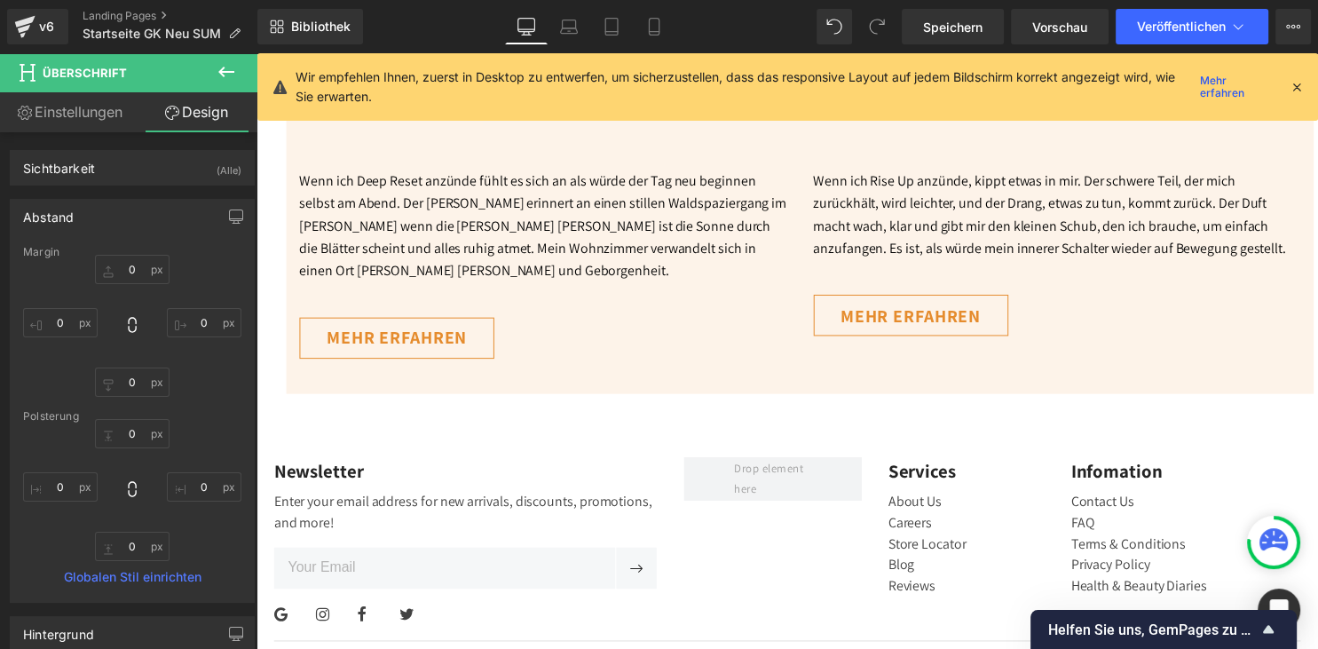
scroll to position [4163, 0]
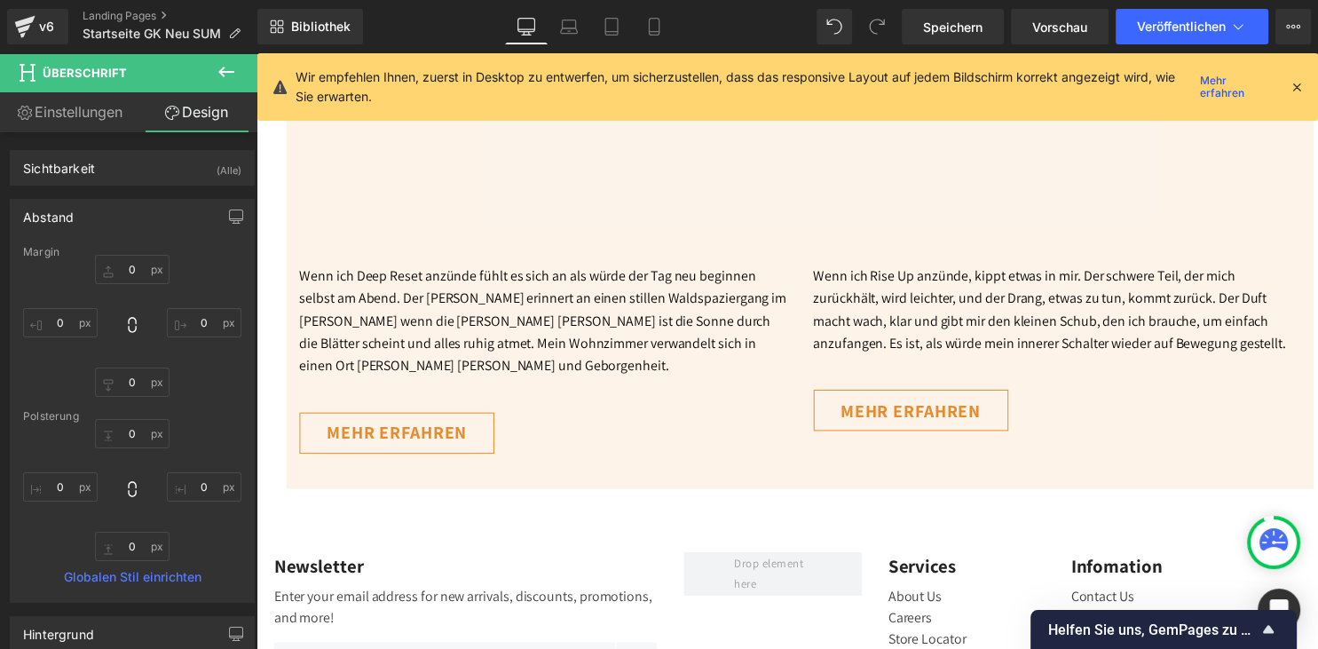
click at [1301, 91] on icon at bounding box center [1296, 87] width 16 height 16
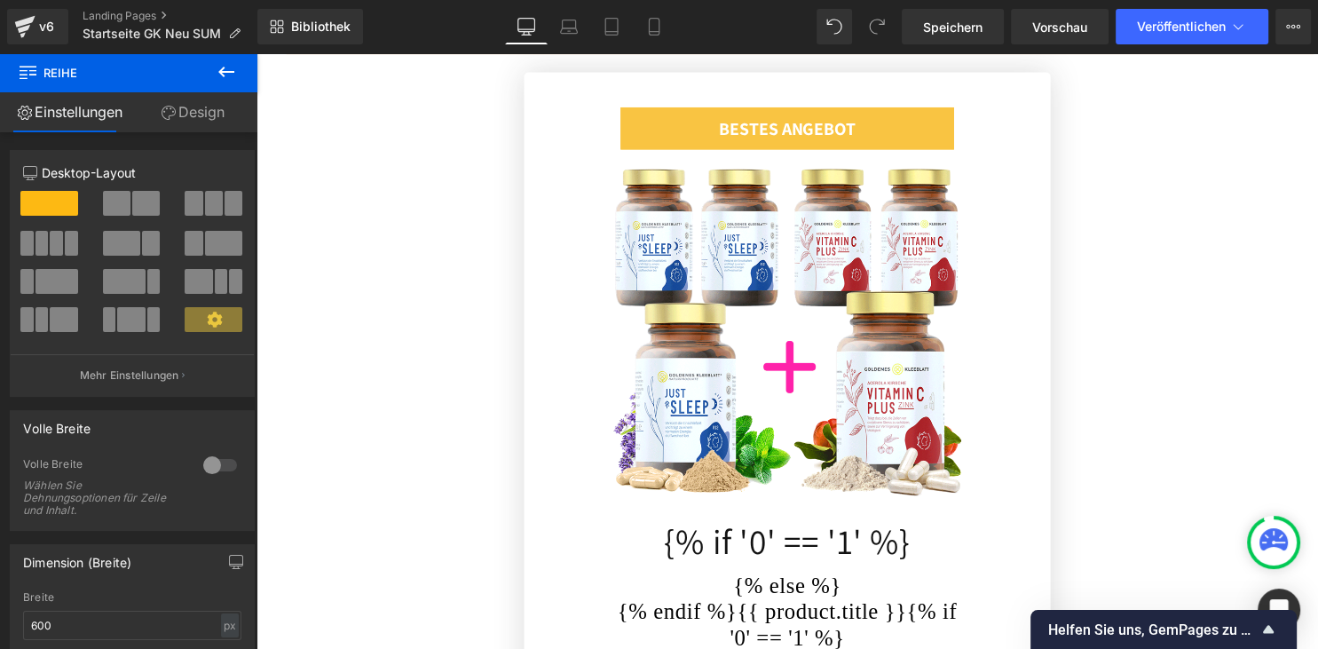
scroll to position [4631, 0]
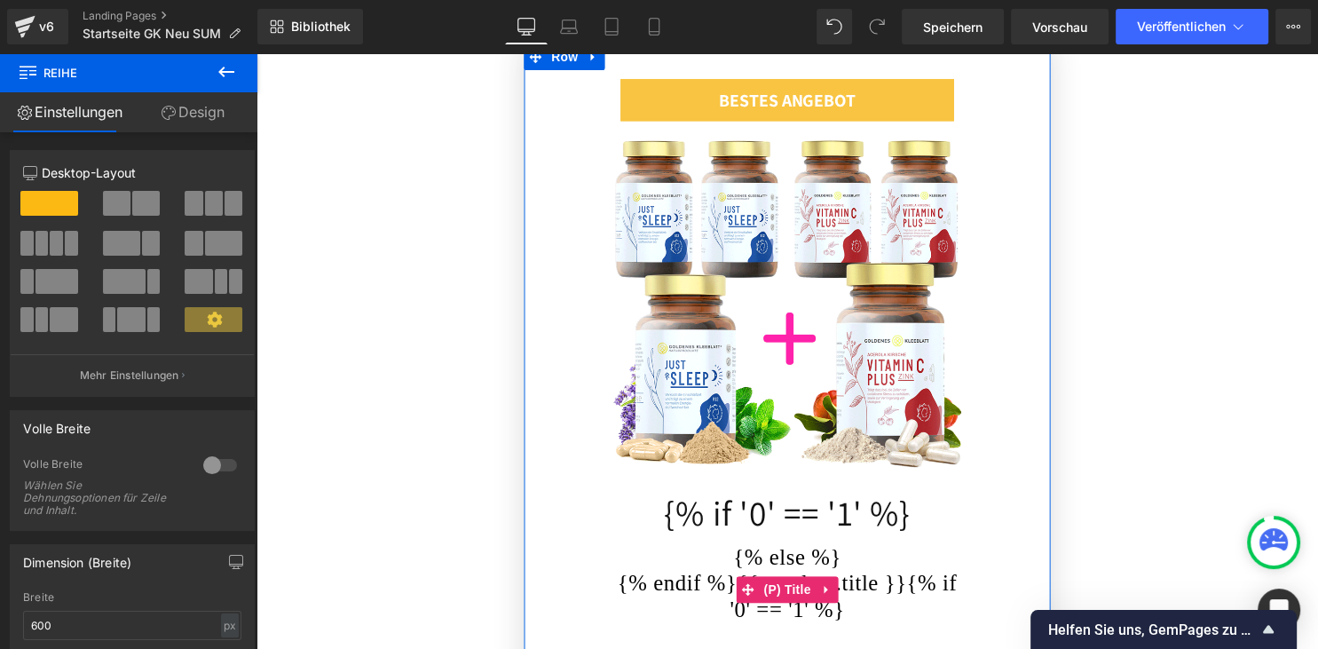
click at [720, 485] on h1 "{% if '0' == '1' %} {% else %} {% endif %}{{ product.title }}{% if '0' == '1' %…" at bounding box center [793, 595] width 355 height 220
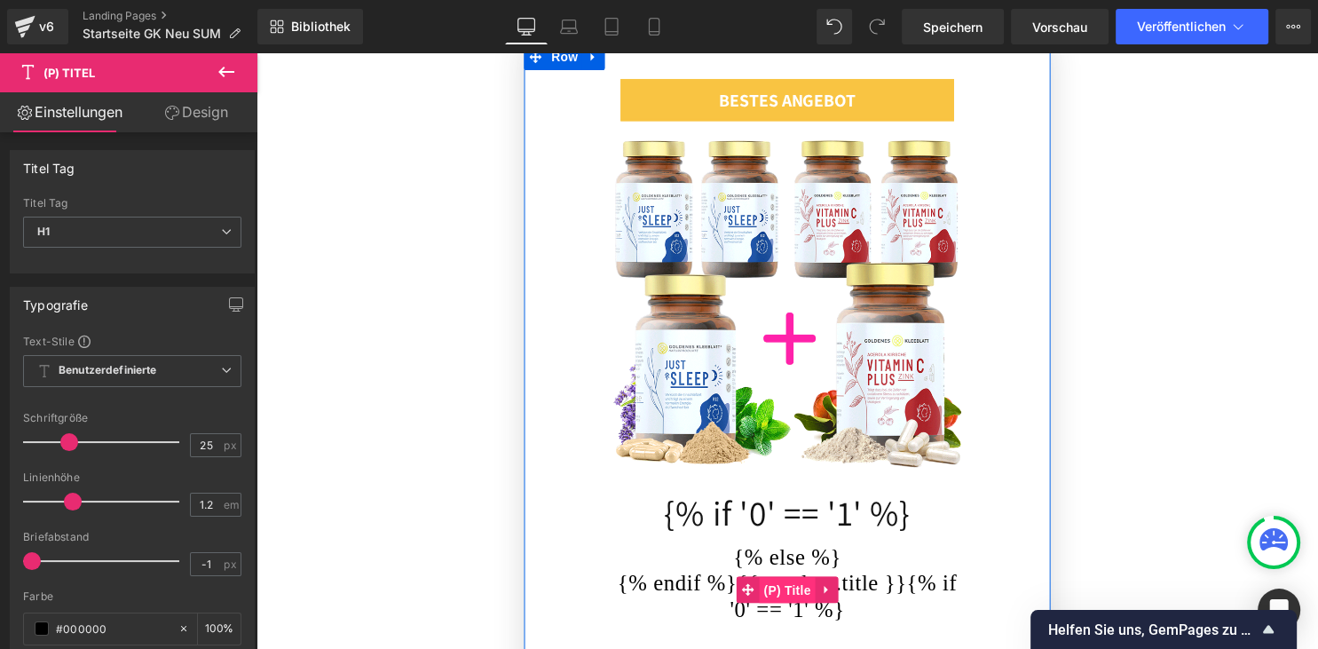
click at [799, 583] on span "(P) Title" at bounding box center [793, 596] width 57 height 27
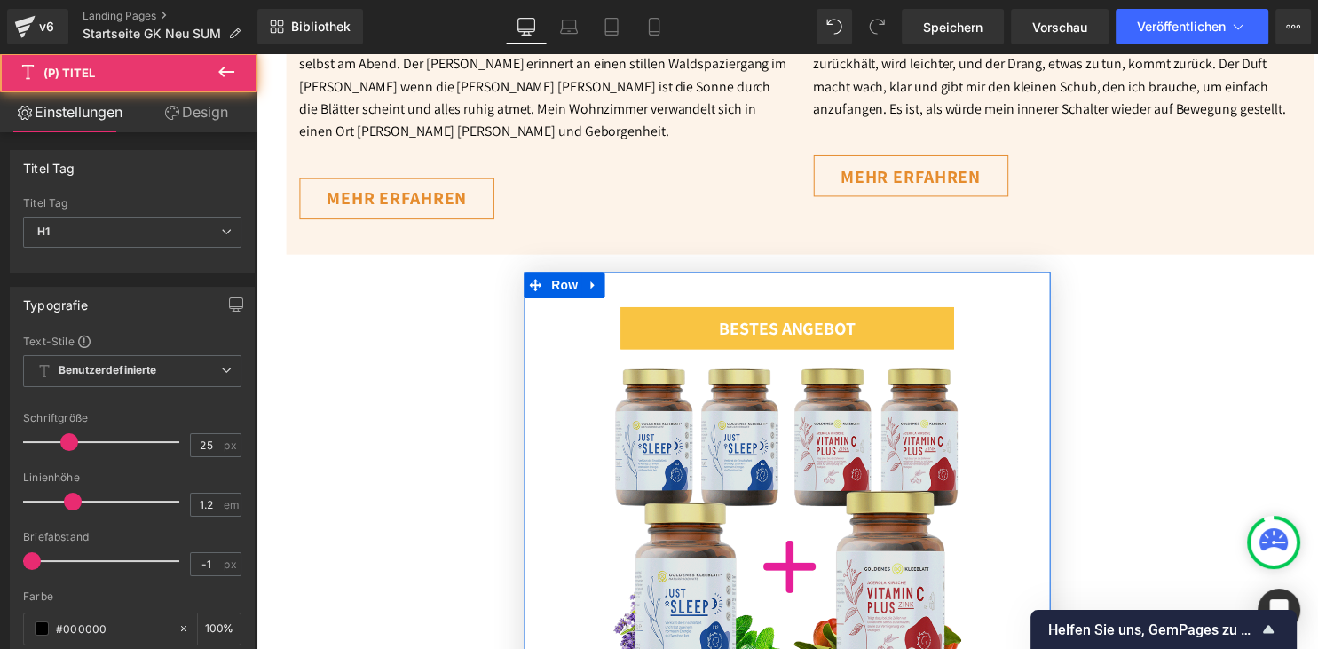
scroll to position [4256, 0]
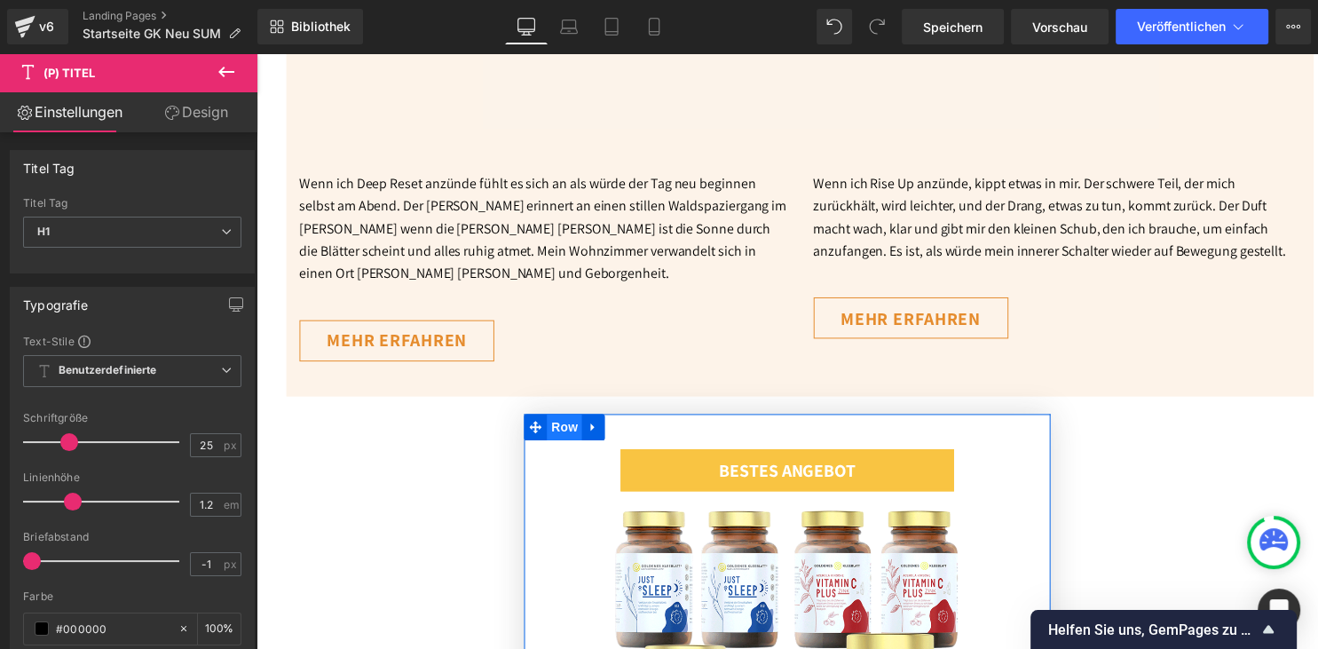
click at [572, 418] on span "Row" at bounding box center [567, 431] width 35 height 27
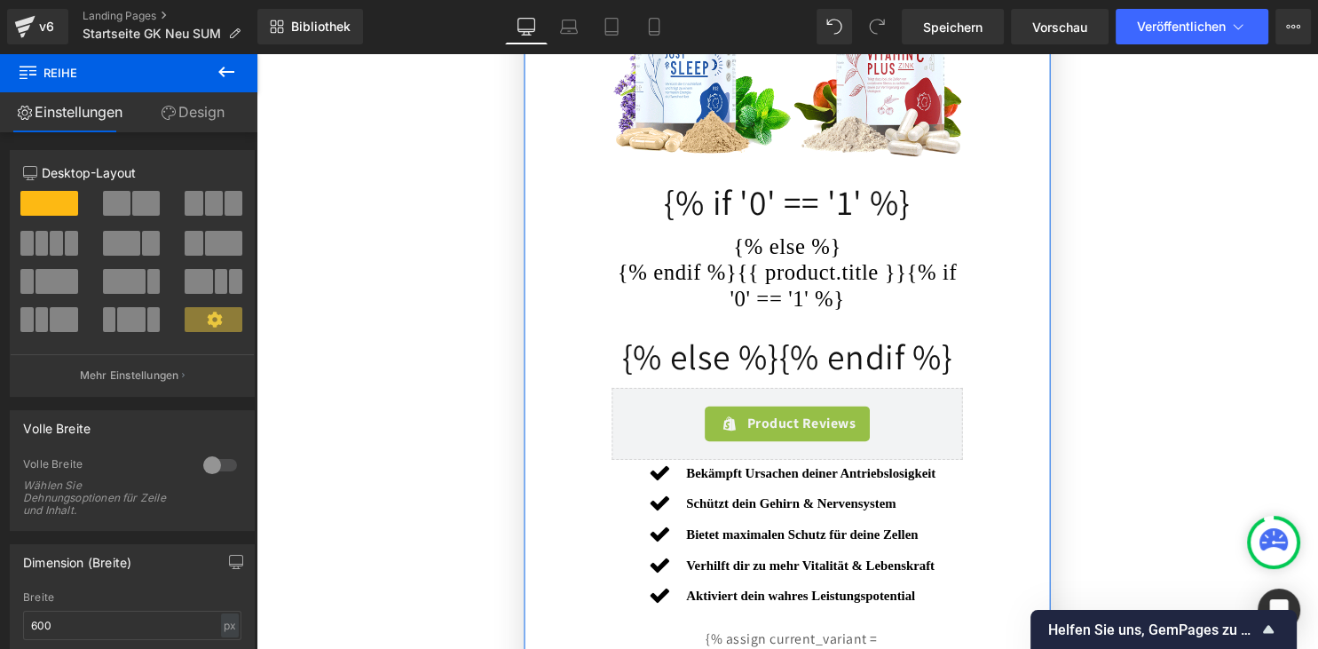
scroll to position [4912, 0]
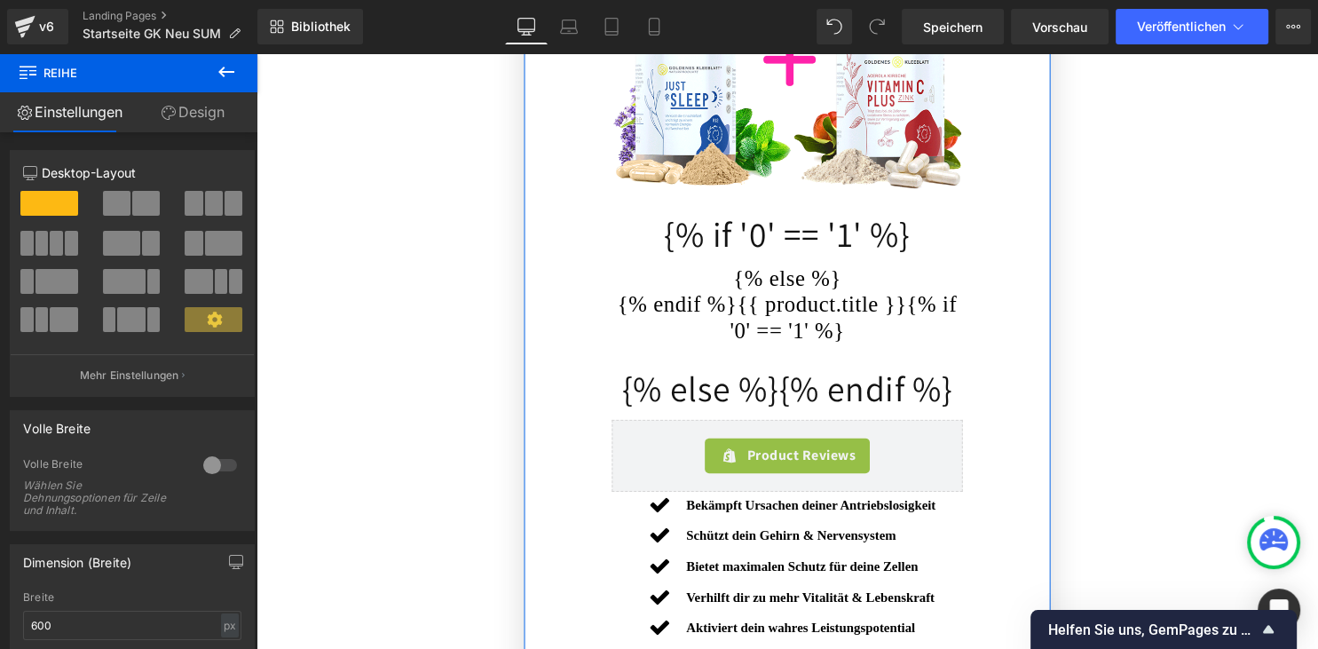
click at [794, 204] on h1 "{% if '0' == '1' %} {% else %} {% endif %}{{ product.title }}{% if '0' == '1' %…" at bounding box center [793, 314] width 355 height 220
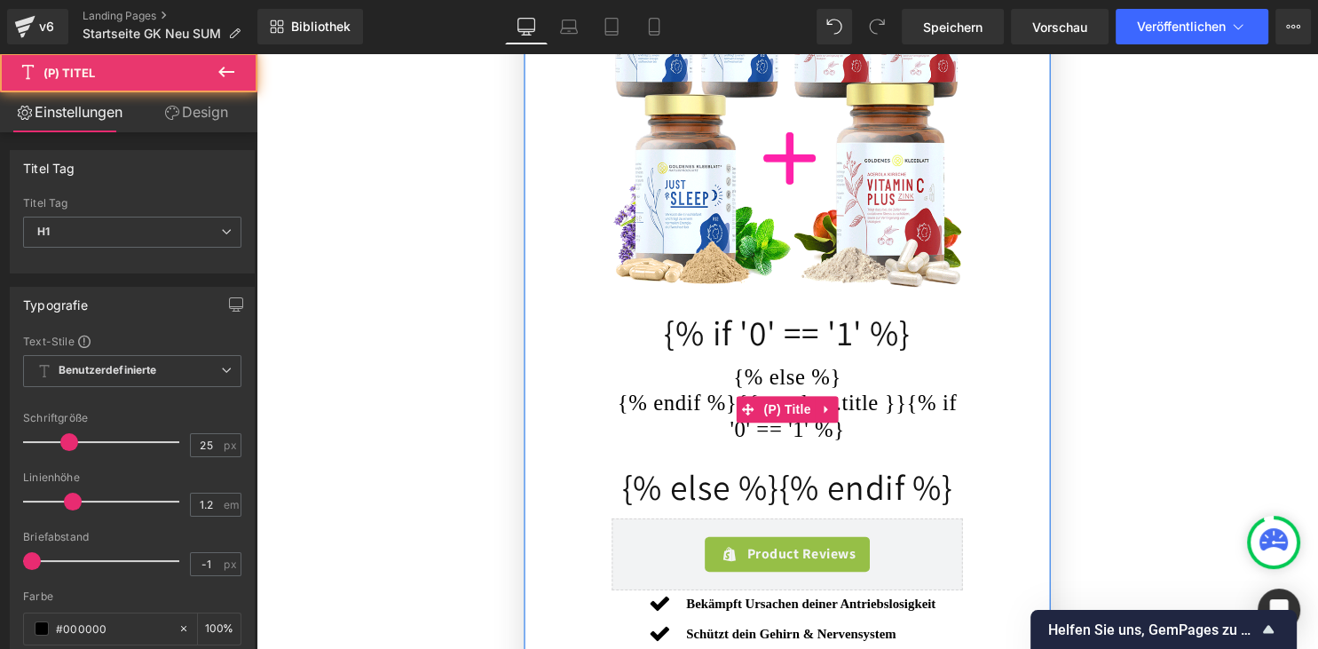
scroll to position [4725, 0]
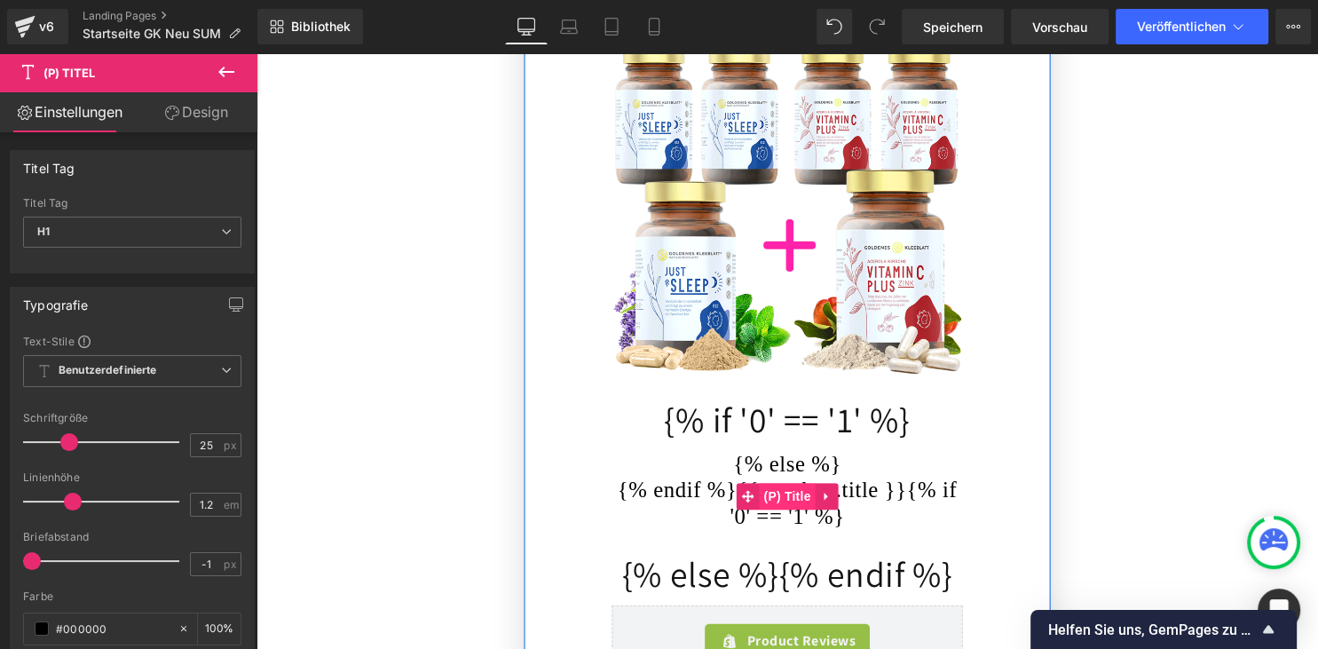
click at [805, 493] on span "(P) Title" at bounding box center [793, 501] width 57 height 27
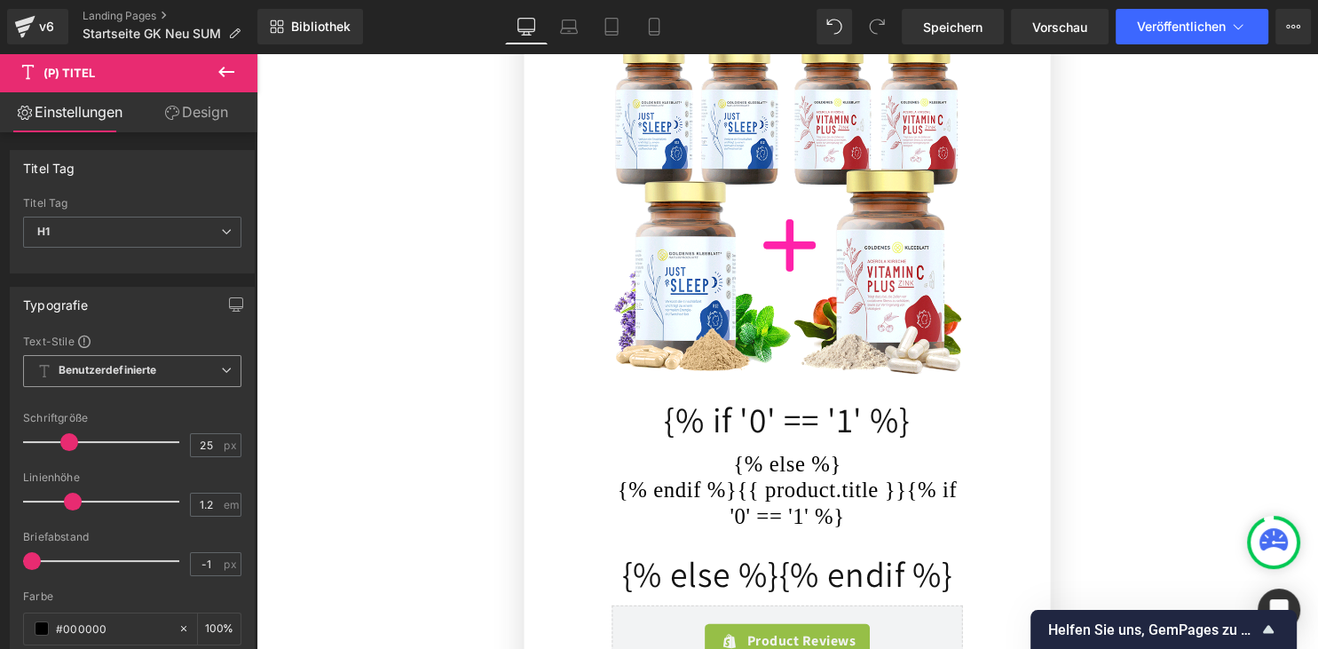
click at [201, 374] on span "Benutzerdefinierte Globalen Stil einrichten" at bounding box center [132, 371] width 218 height 32
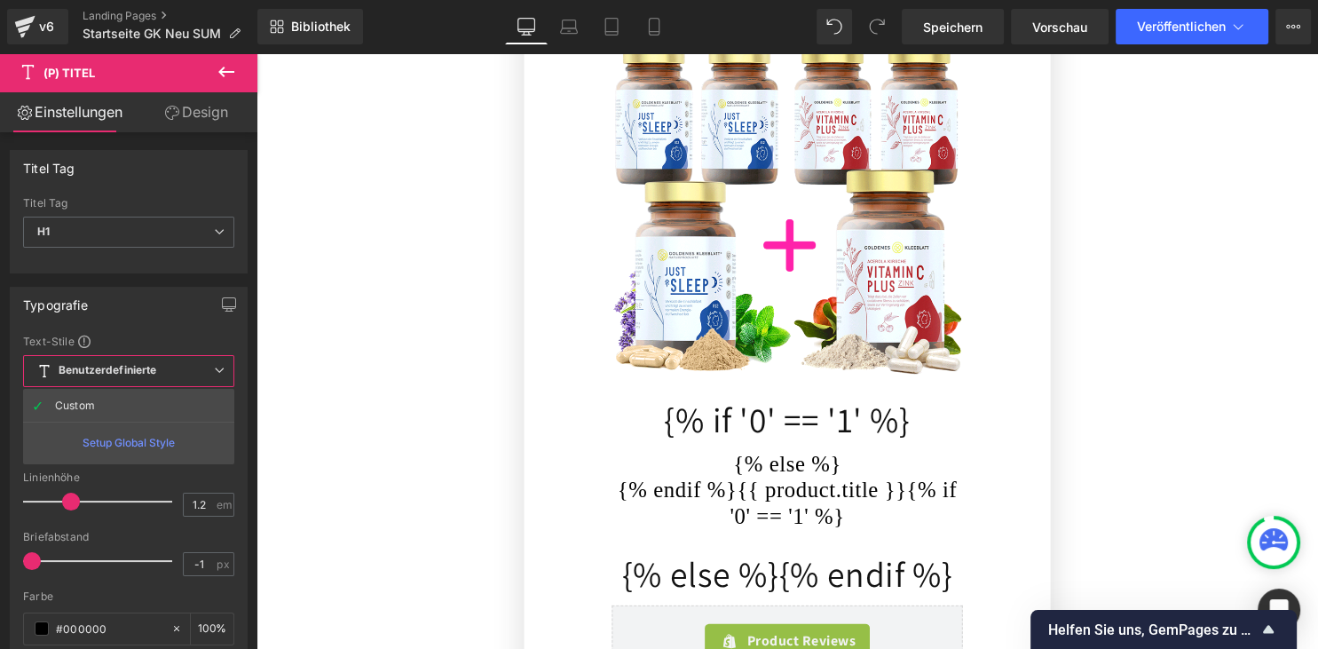
click at [201, 374] on span "Benutzerdefinierte Globalen Stil einrichten" at bounding box center [128, 371] width 211 height 32
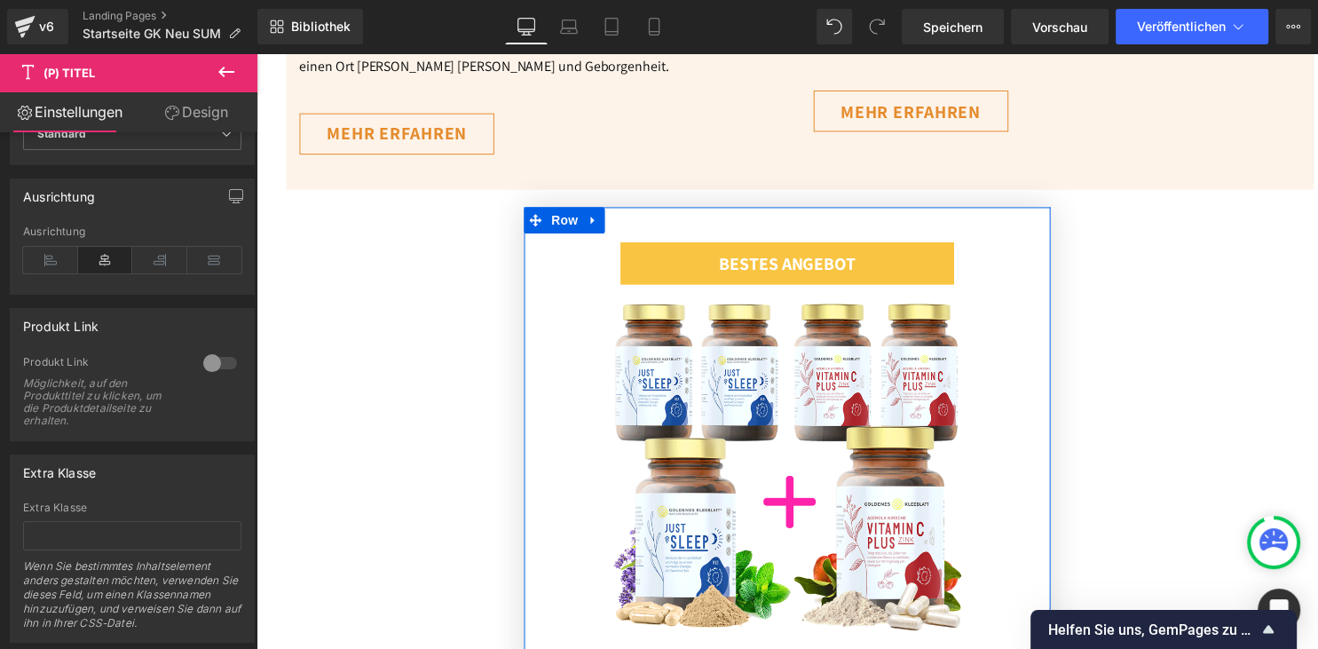
scroll to position [4350, 0]
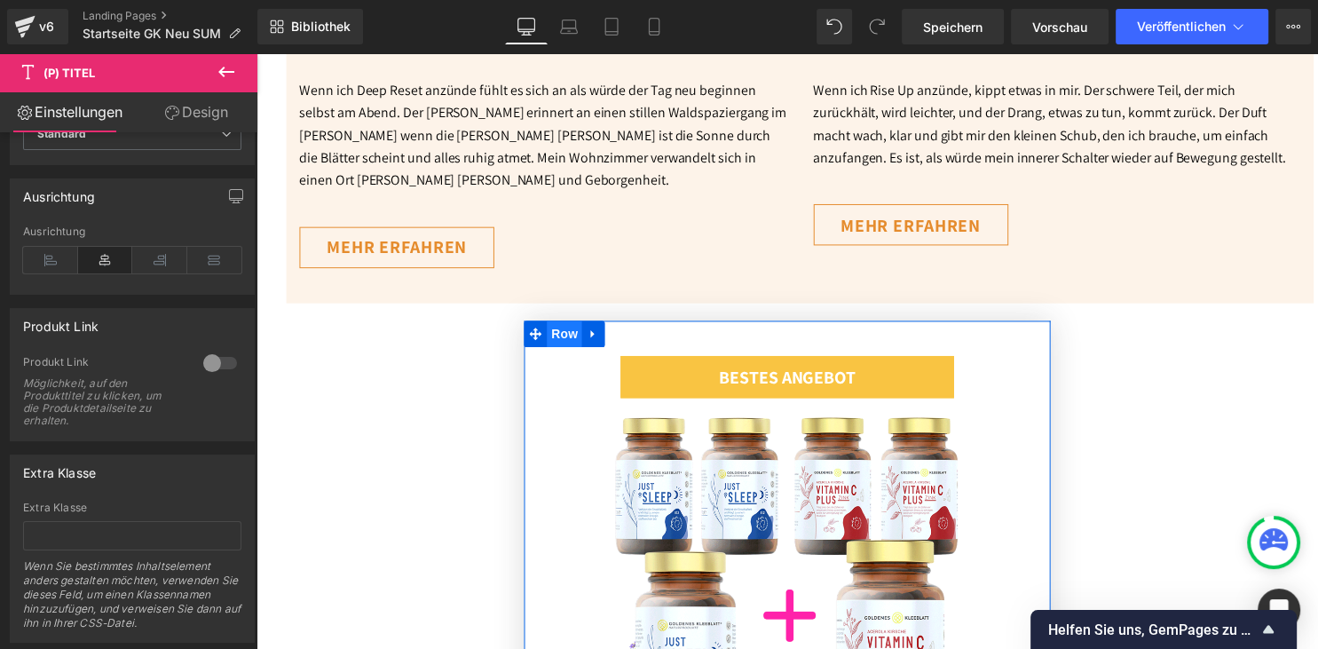
click at [573, 324] on span "Row" at bounding box center [567, 337] width 35 height 27
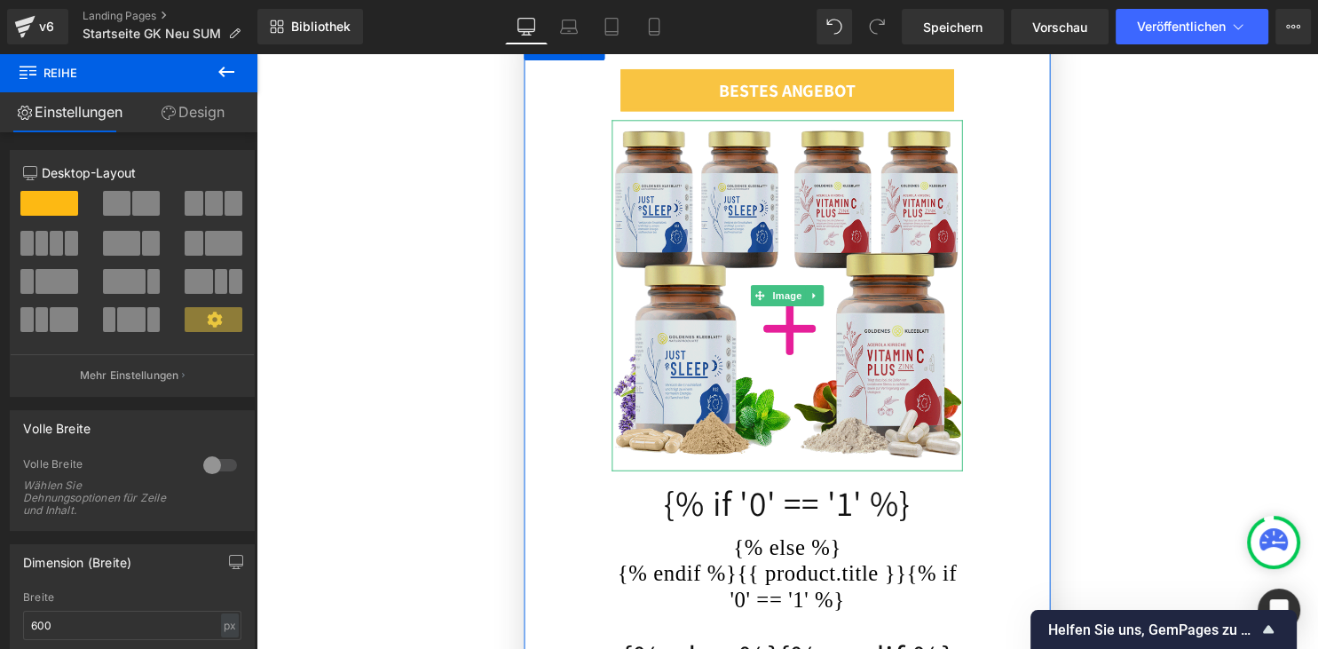
scroll to position [4725, 0]
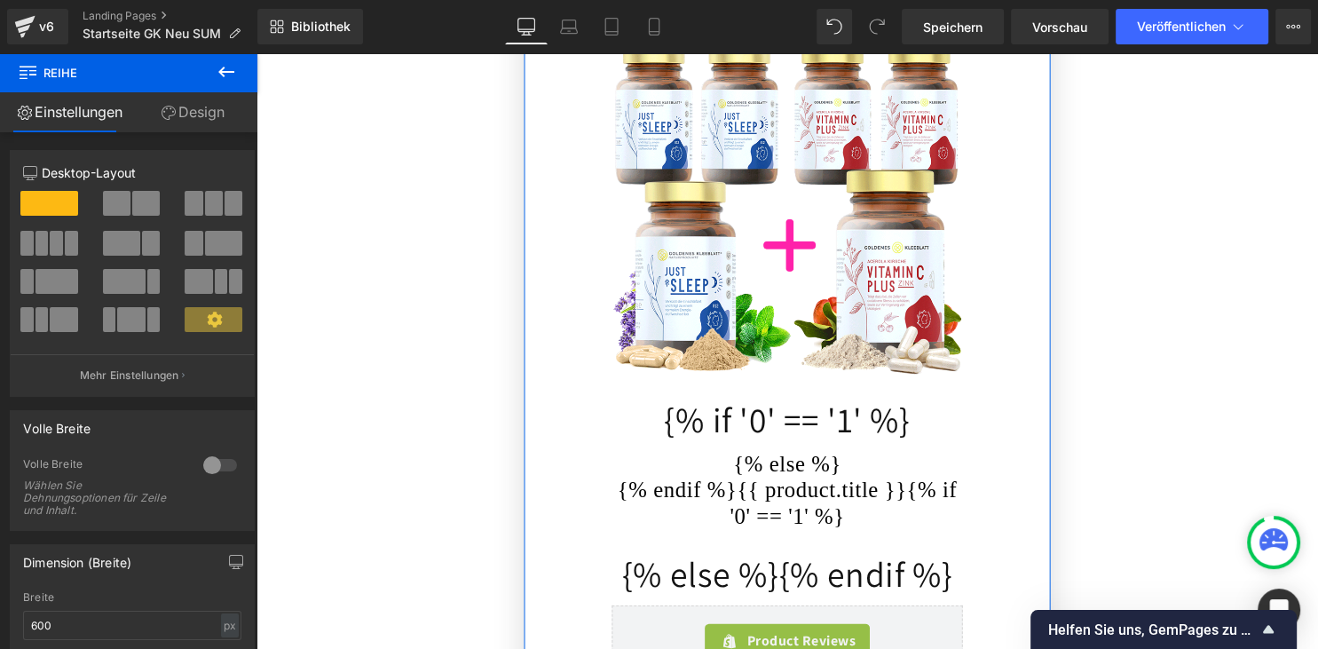
click at [782, 405] on h1 "{% if '0' == '1' %} {% else %} {% endif %}{{ product.title }}{% if '0' == '1' %…" at bounding box center [793, 501] width 355 height 220
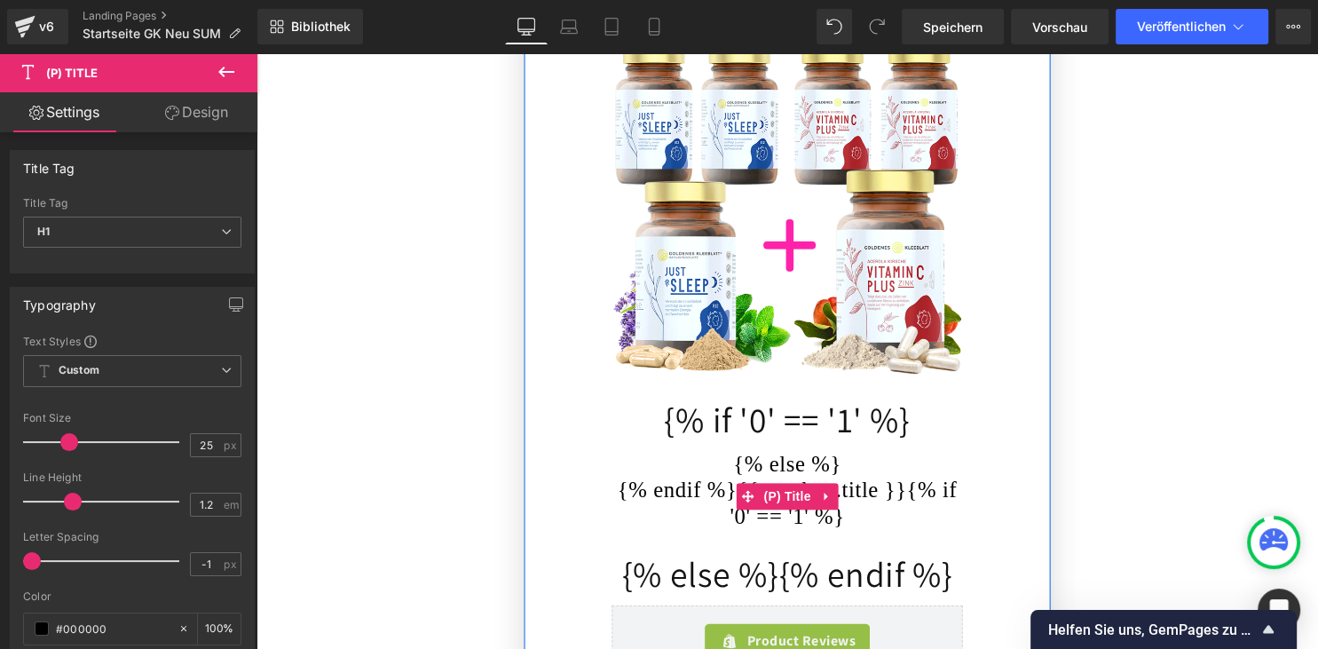
click at [807, 391] on h1 "{% if '0' == '1' %} {% else %} {% endif %}{{ product.title }}{% if '0' == '1' %…" at bounding box center [793, 501] width 355 height 220
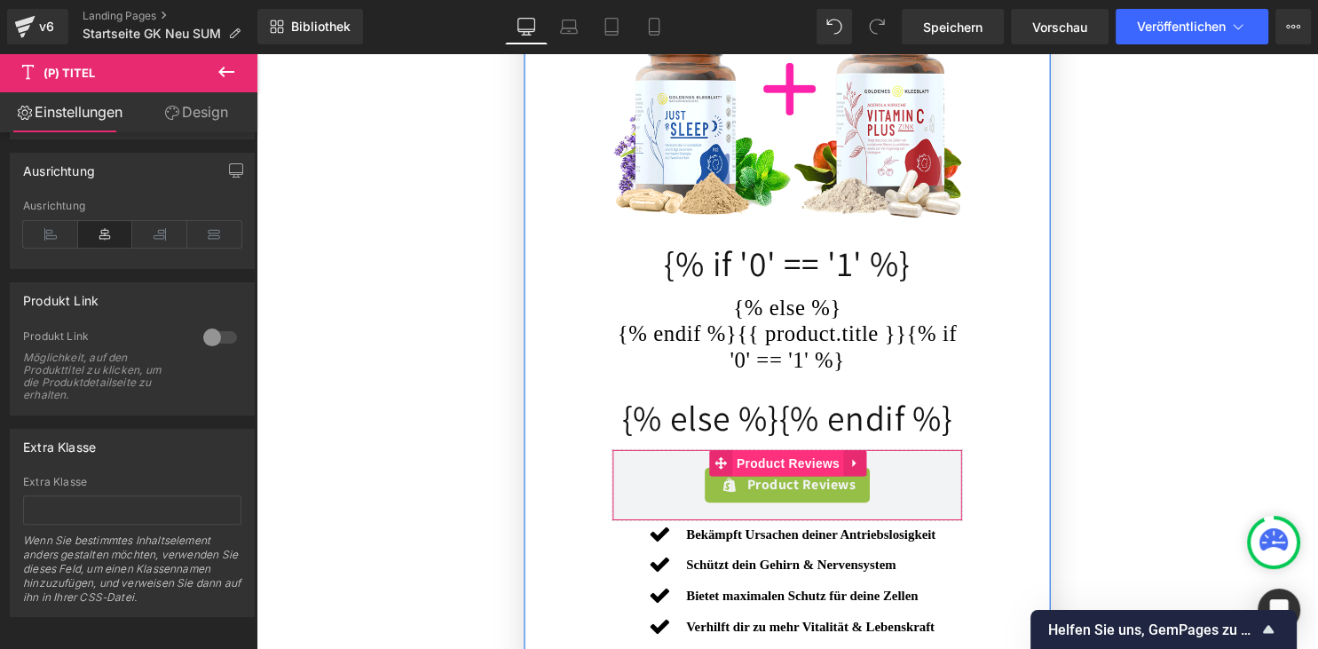
scroll to position [4912, 0]
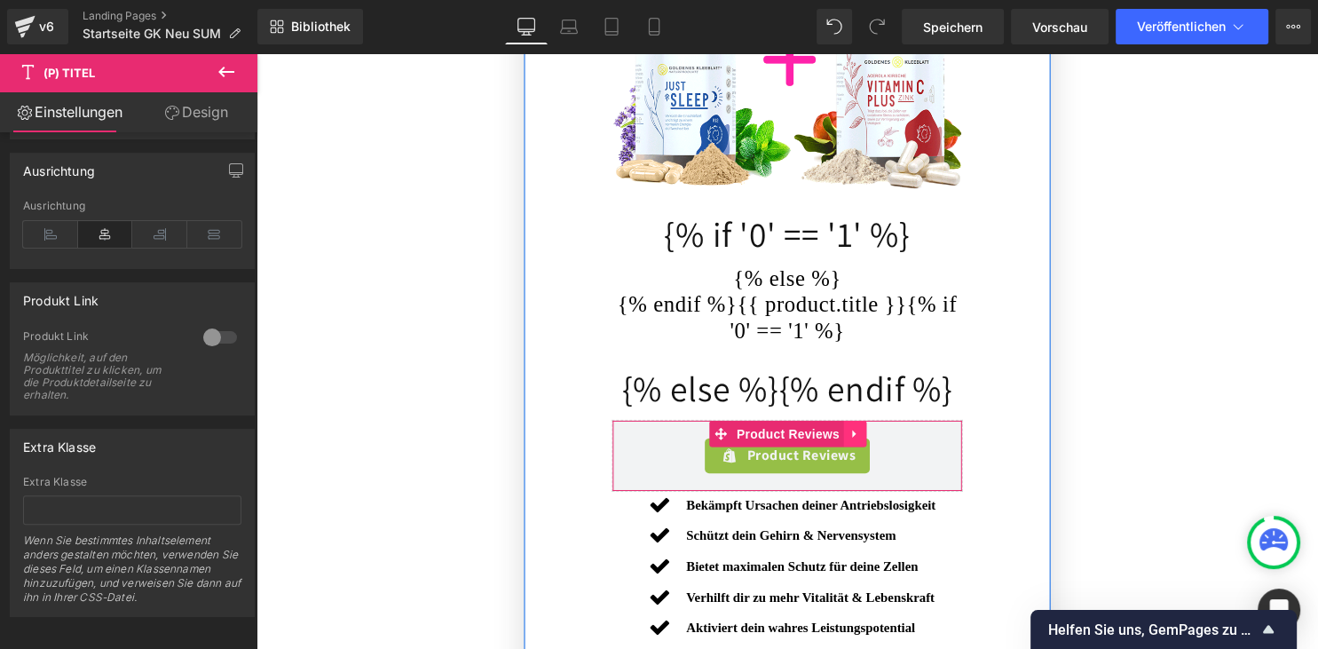
click at [857, 445] on icon at bounding box center [862, 437] width 12 height 13
click at [869, 445] on icon at bounding box center [874, 438] width 12 height 12
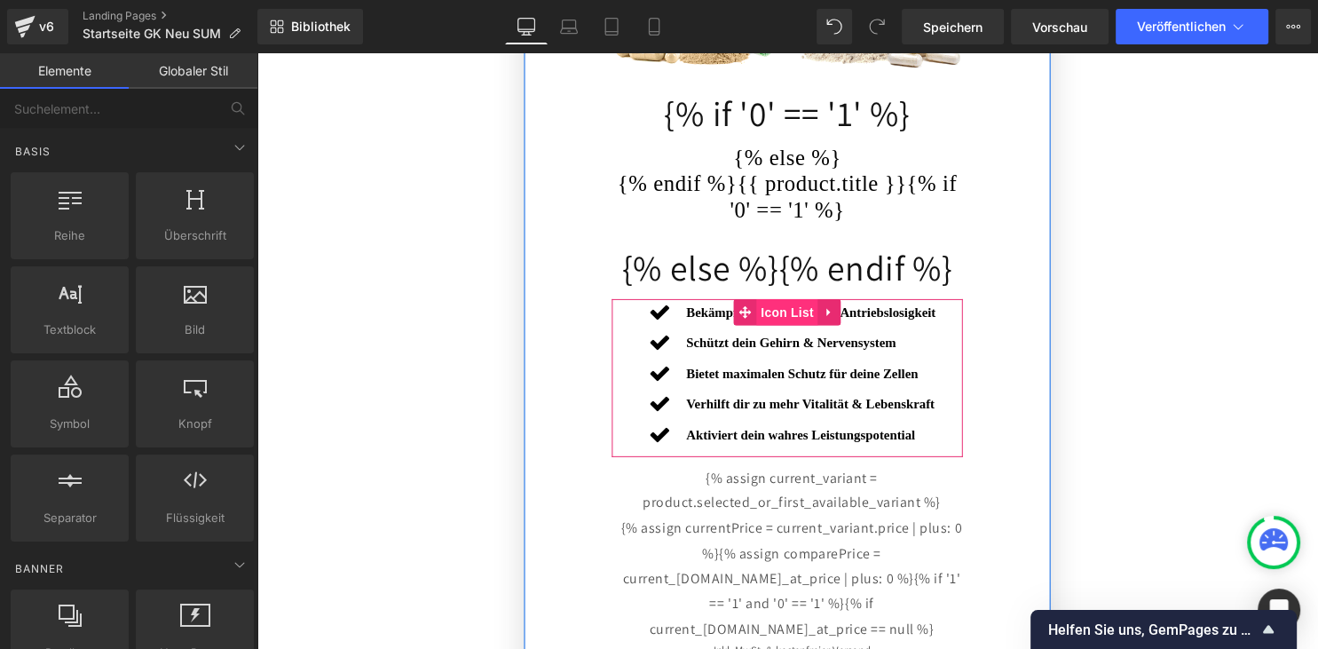
scroll to position [5193, 0]
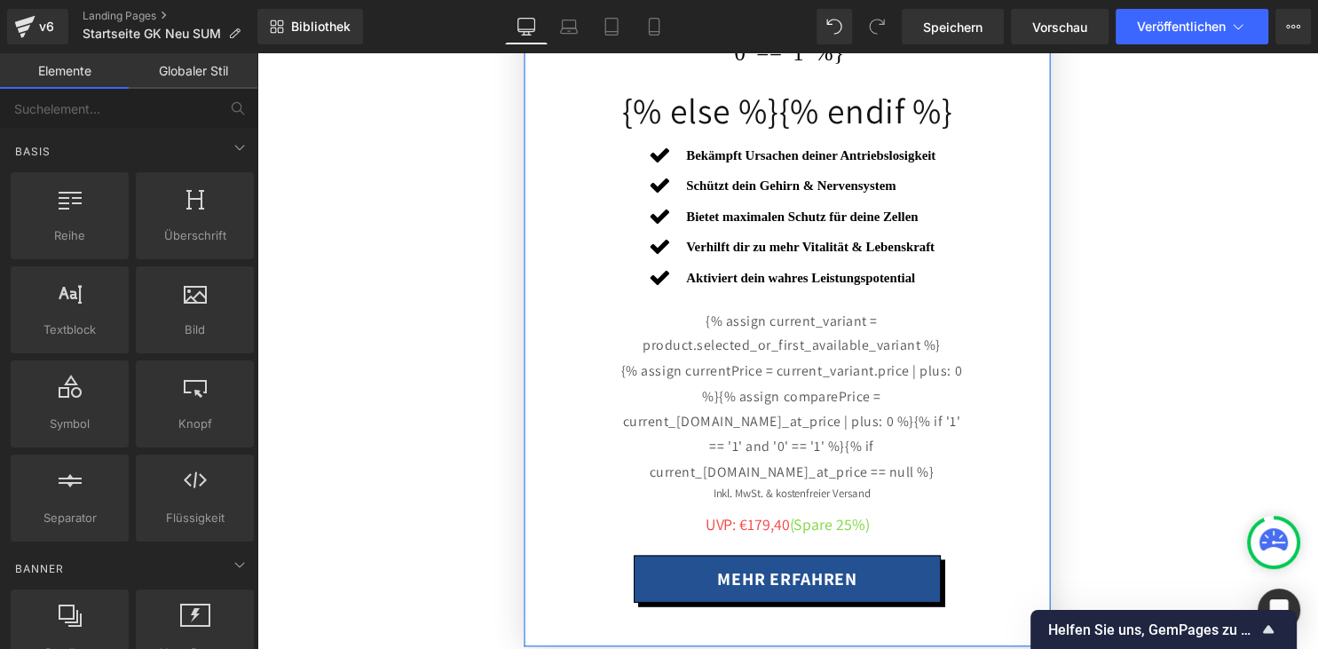
click at [781, 435] on div "{% assign currentPrice = current_variant.price | plus: 0 %}{% assign comparePri…" at bounding box center [798, 426] width 346 height 128
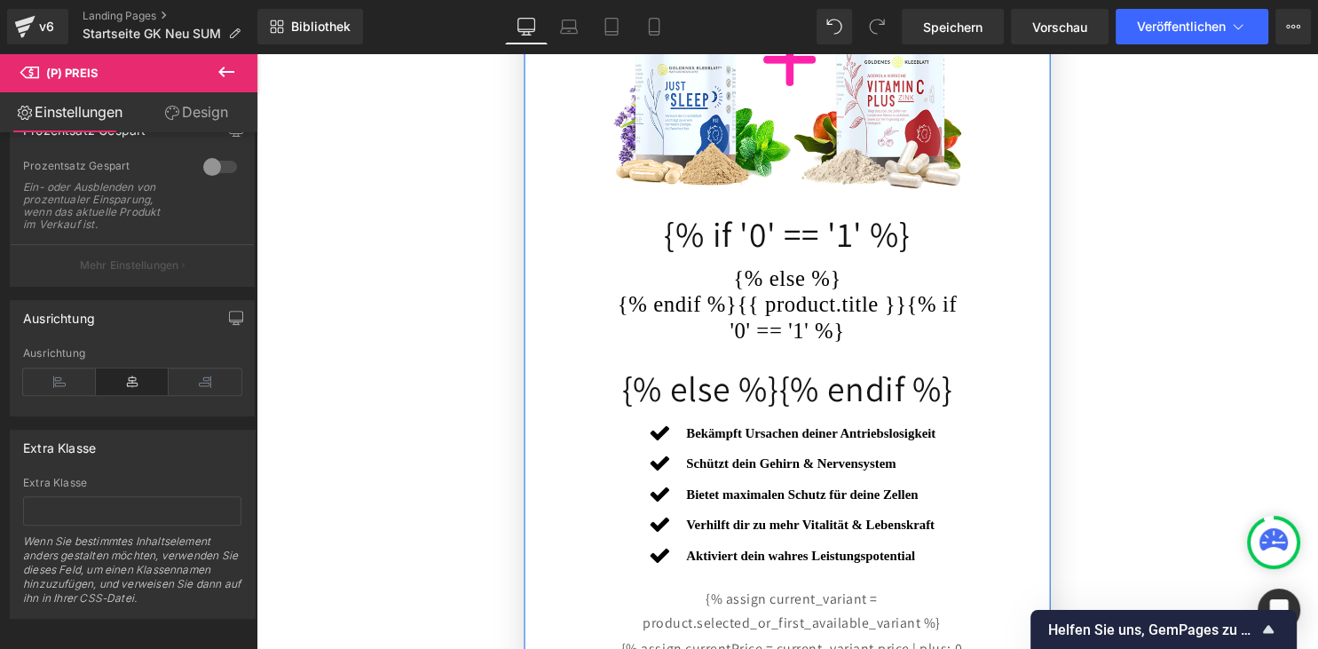
scroll to position [4725, 0]
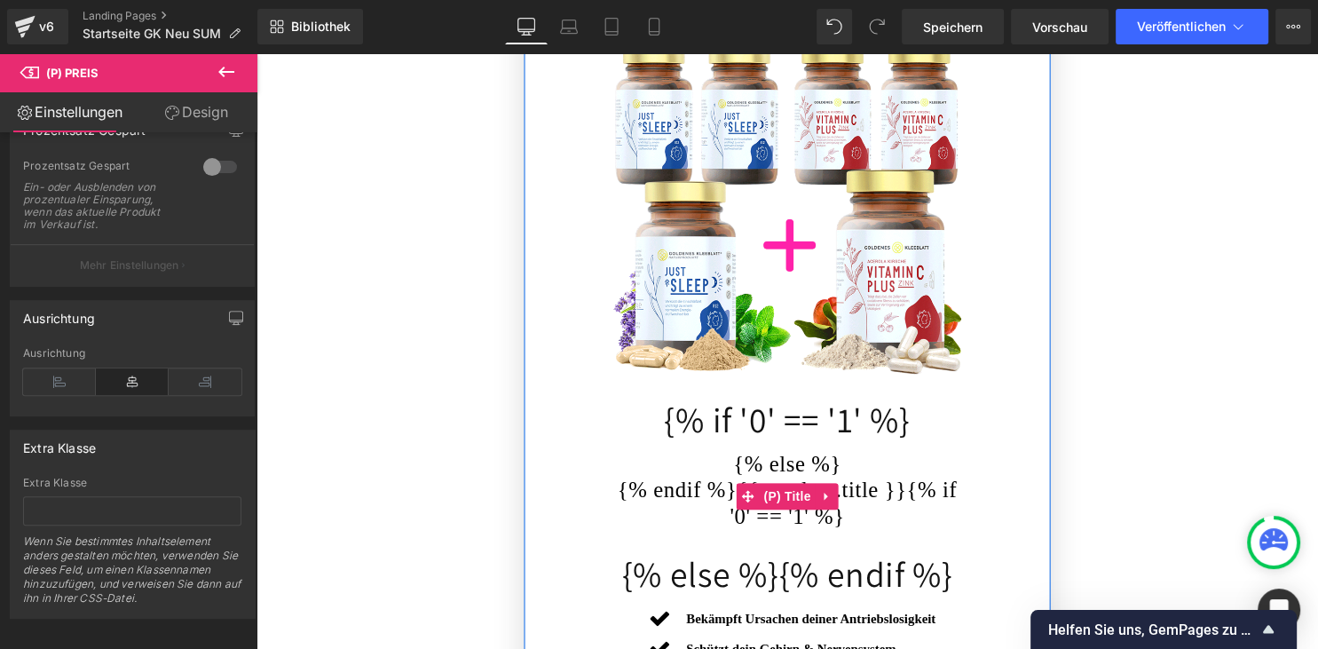
click at [781, 455] on link "{% else %} {% endif %}{{ product.title }}{% if '0' == '1' %}" at bounding box center [793, 495] width 355 height 80
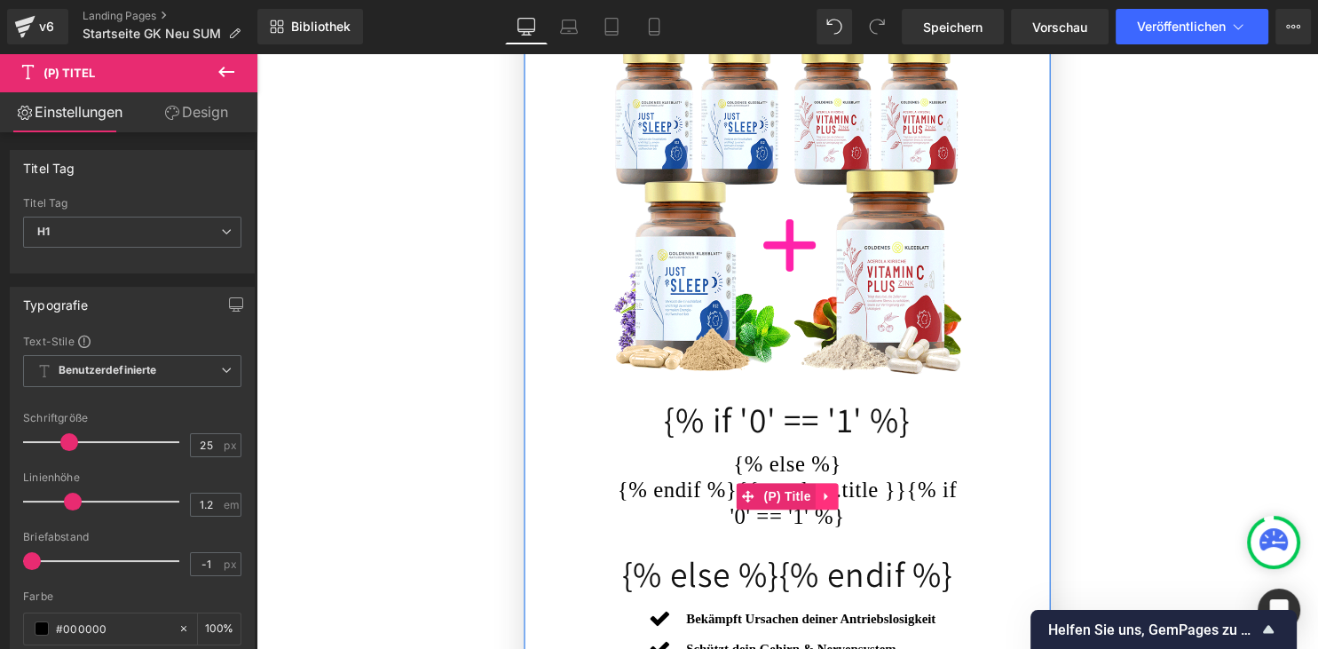
click at [828, 494] on icon at bounding box center [833, 500] width 12 height 13
click at [846, 495] on icon at bounding box center [845, 501] width 12 height 12
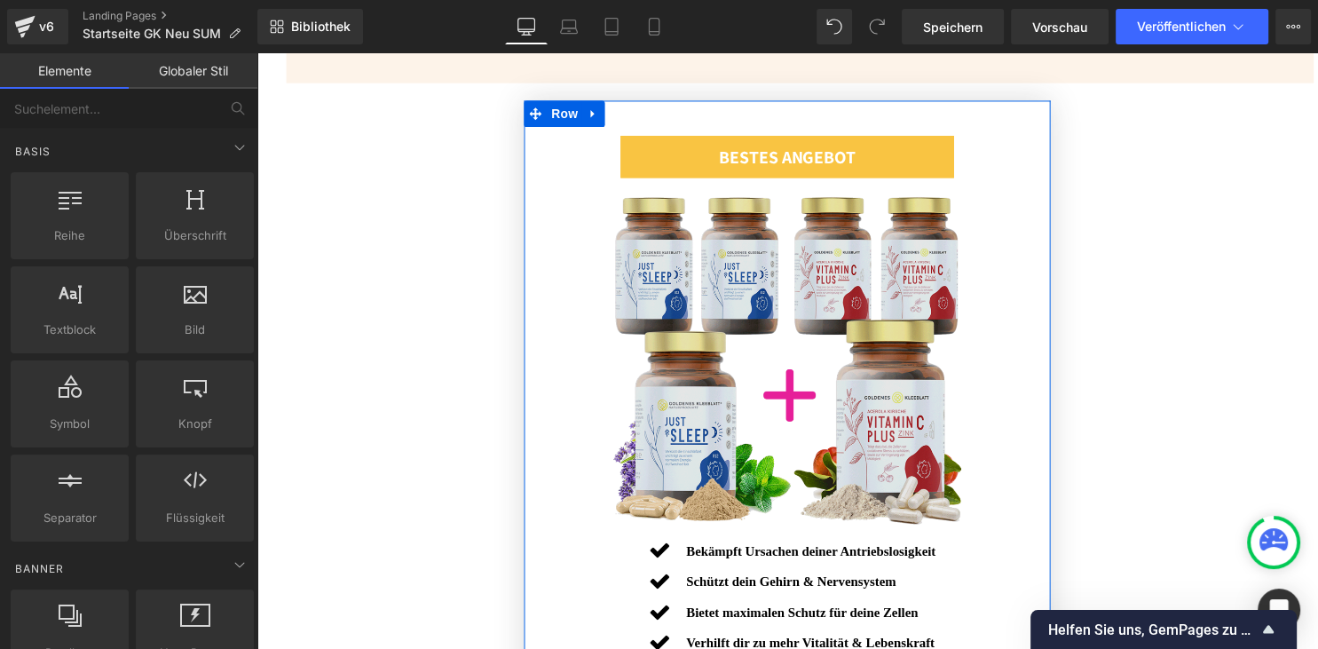
scroll to position [4538, 0]
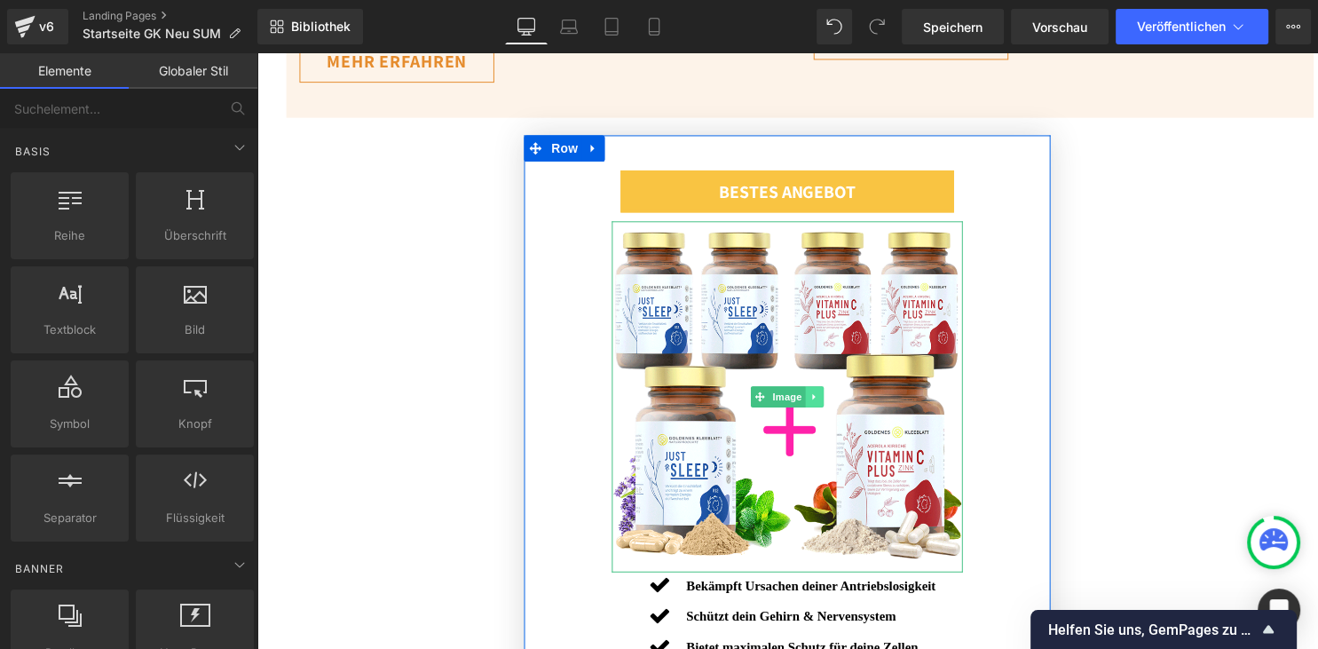
click at [819, 390] on link at bounding box center [821, 400] width 19 height 21
click at [831, 390] on link at bounding box center [830, 400] width 19 height 21
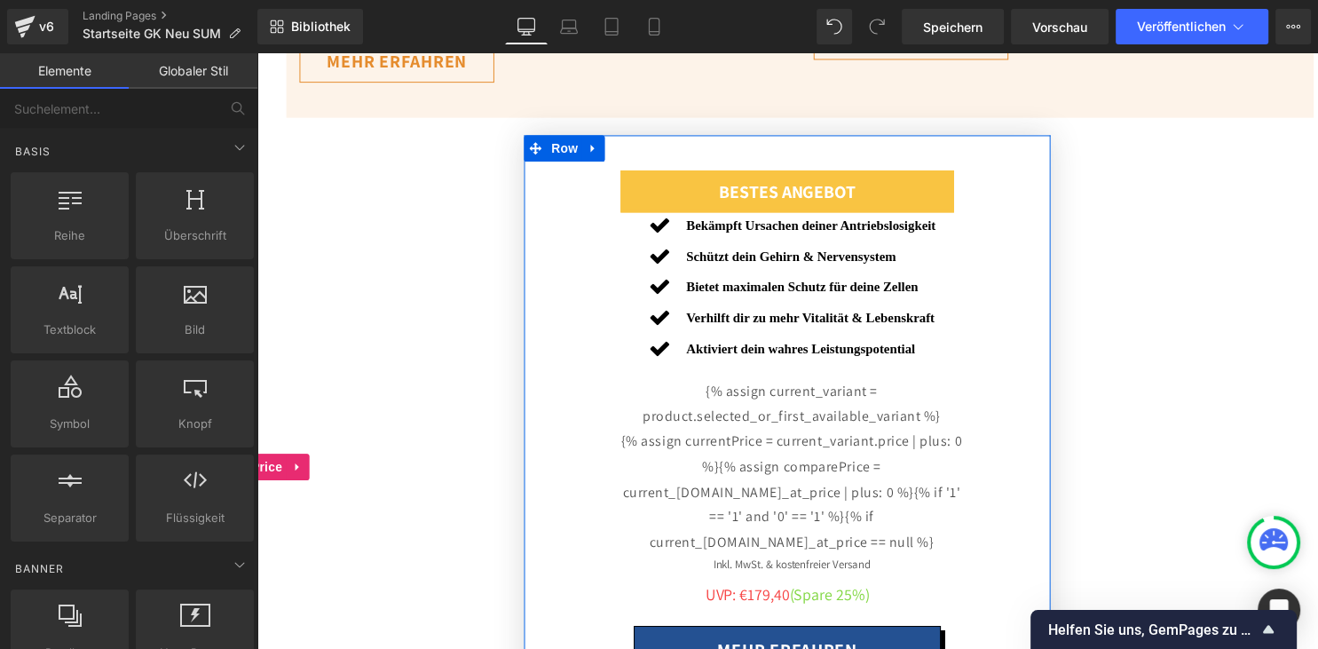
click at [792, 434] on div "{% assign currentPrice = current_variant.price | plus: 0 %}{% assign comparePri…" at bounding box center [798, 498] width 346 height 128
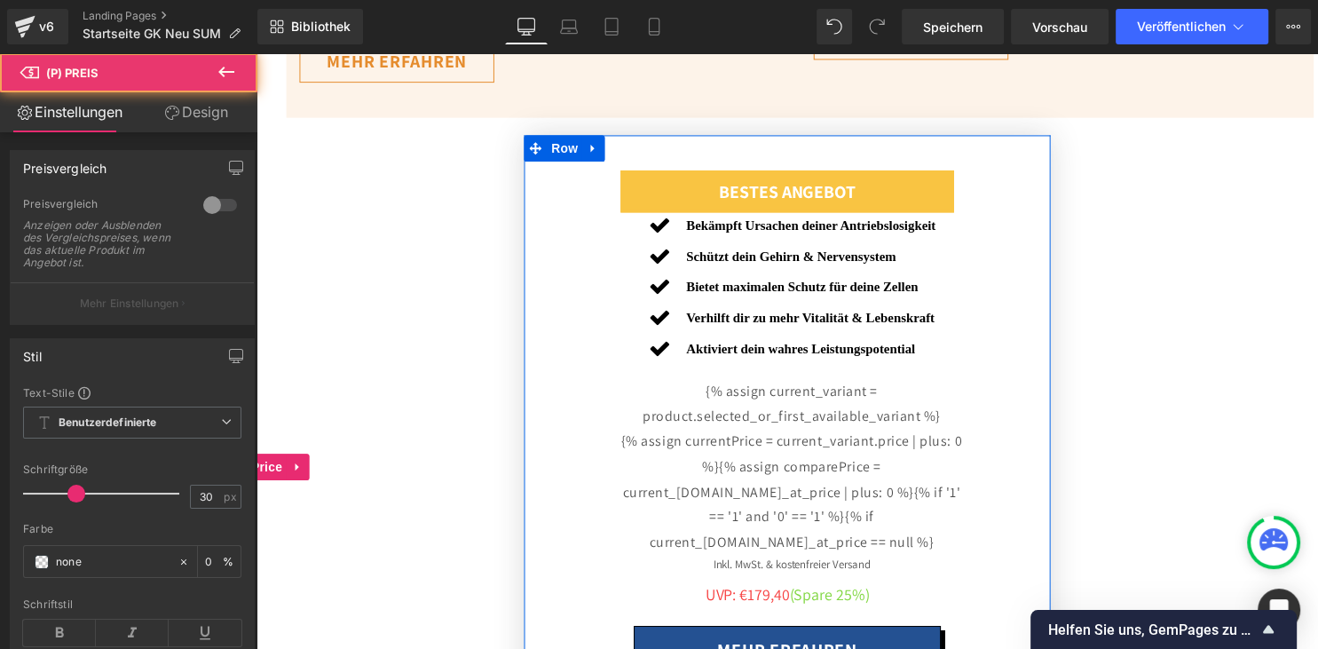
click at [848, 487] on div "{% assign currentPrice = current_variant.price | plus: 0 %}{% assign comparePri…" at bounding box center [798, 498] width 346 height 128
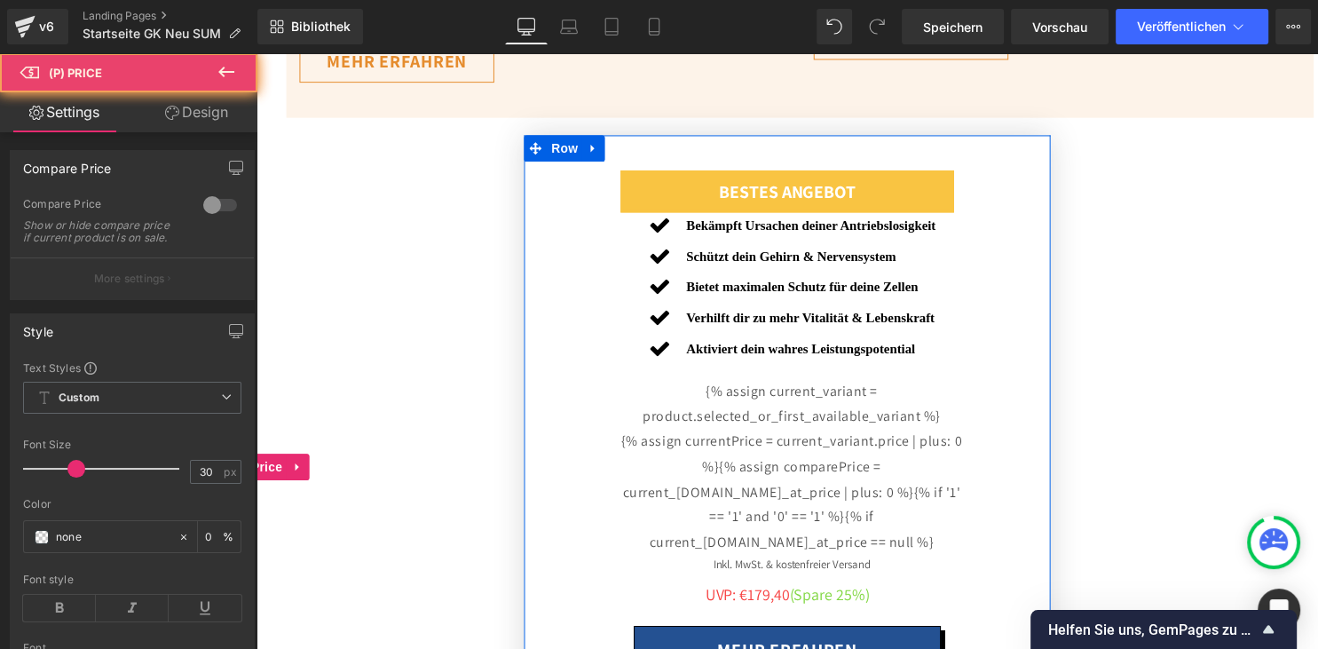
click at [880, 495] on div "{% assign currentPrice = current_variant.price | plus: 0 %}{% assign comparePri…" at bounding box center [798, 498] width 346 height 128
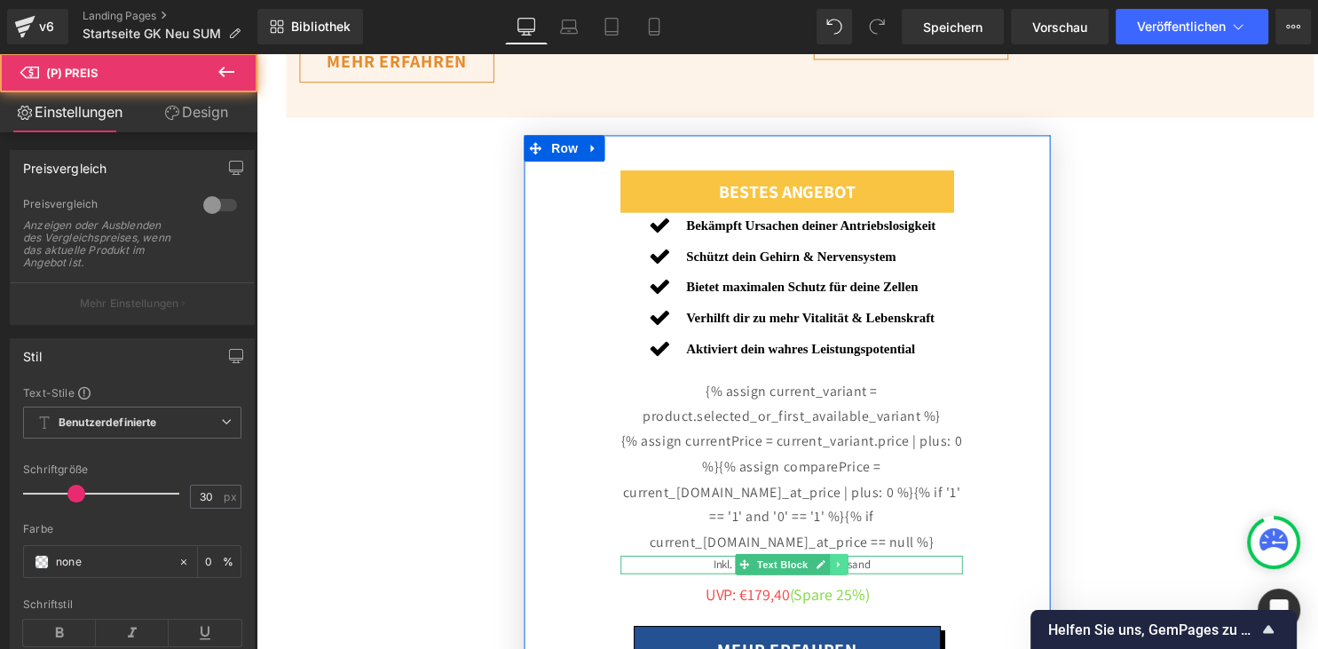
click at [848, 560] on link at bounding box center [846, 570] width 19 height 21
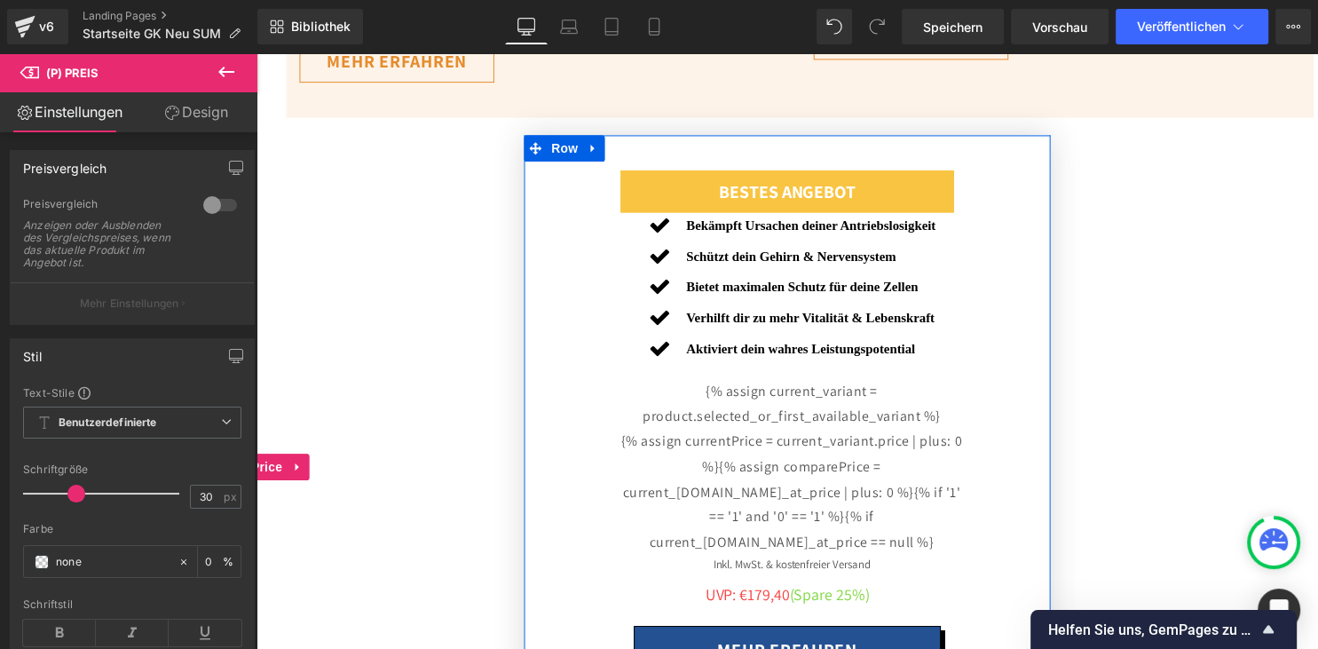
click at [783, 434] on div "{% assign currentPrice = current_variant.price | plus: 0 %}{% assign comparePri…" at bounding box center [798, 498] width 346 height 128
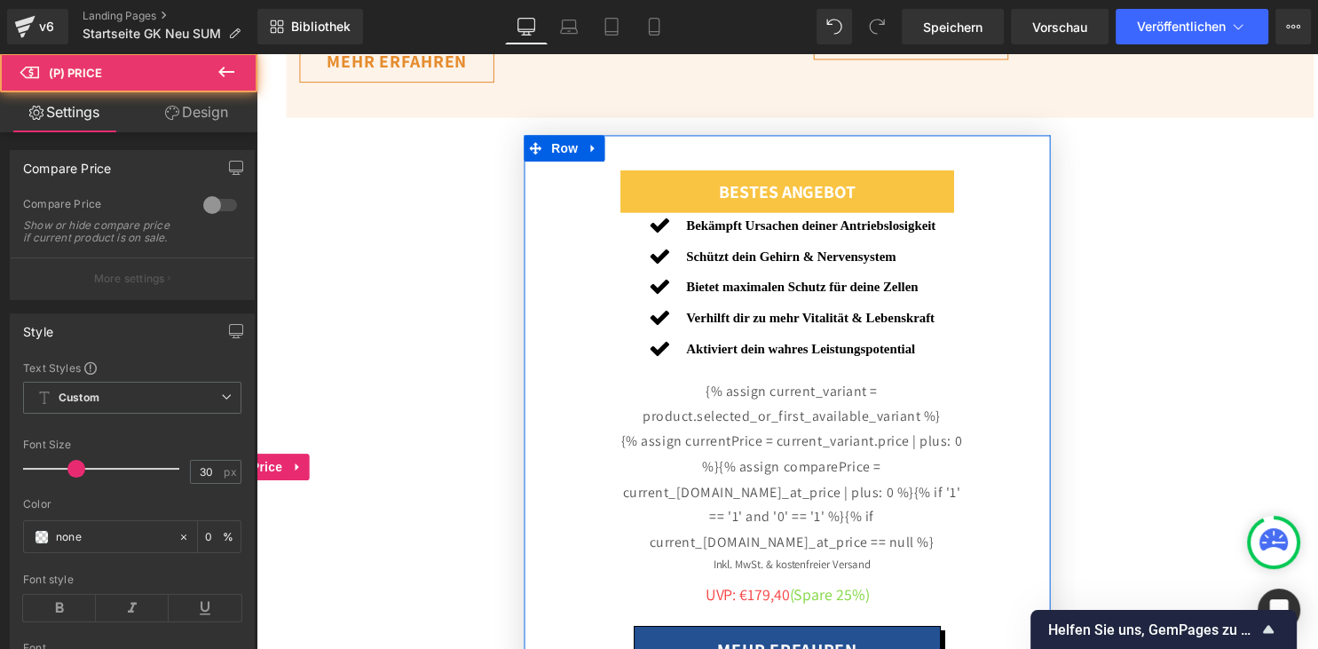
click at [763, 383] on div "{% assign current_variant = product.selected_or_first_available_variant %} {% a…" at bounding box center [798, 472] width 346 height 179
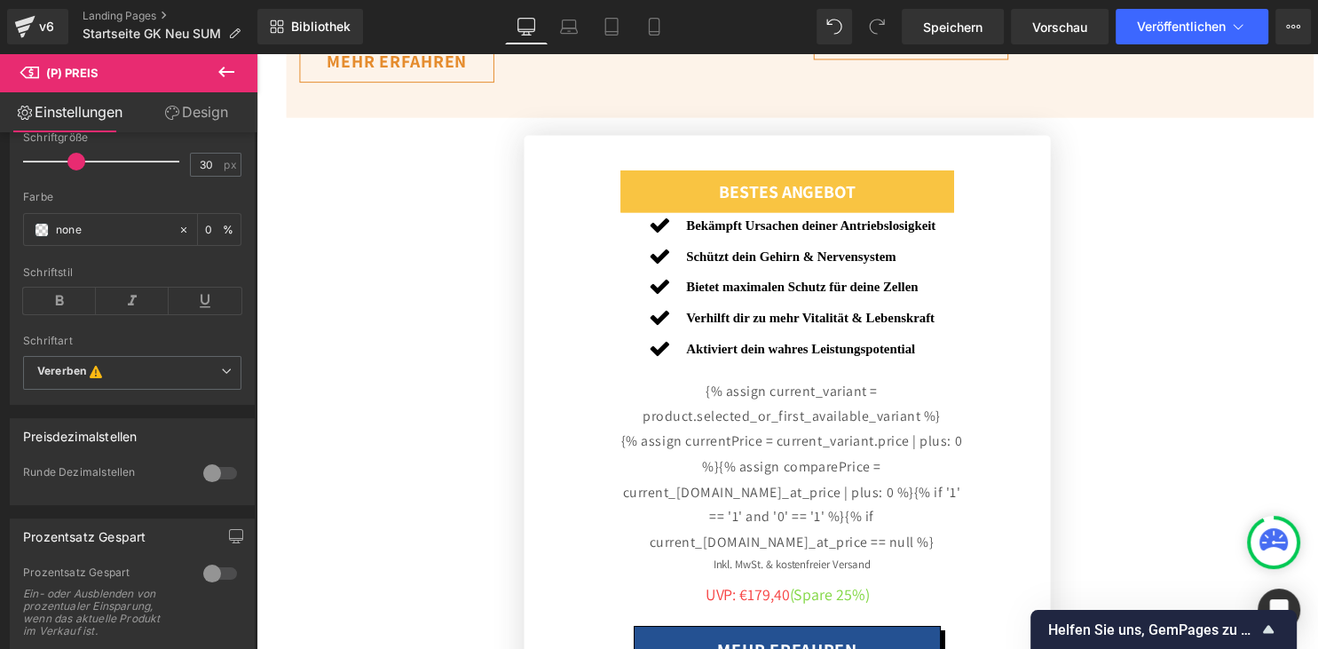
scroll to position [358, 0]
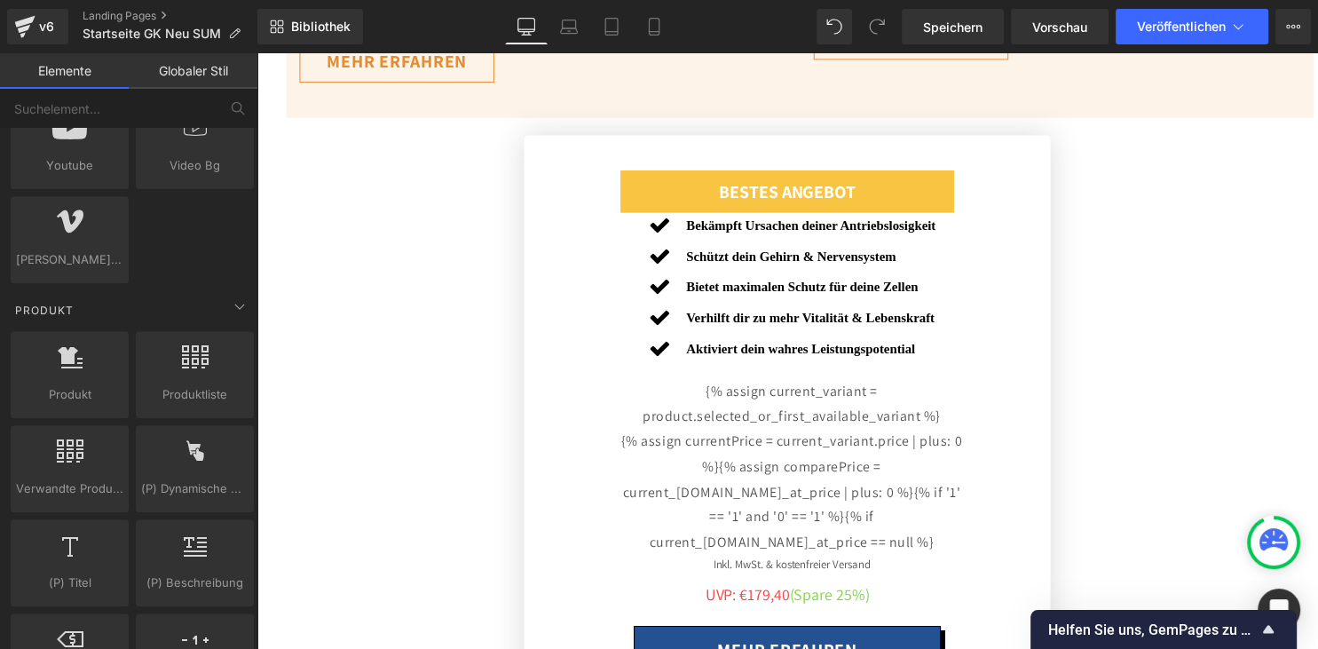
scroll to position [1430, 0]
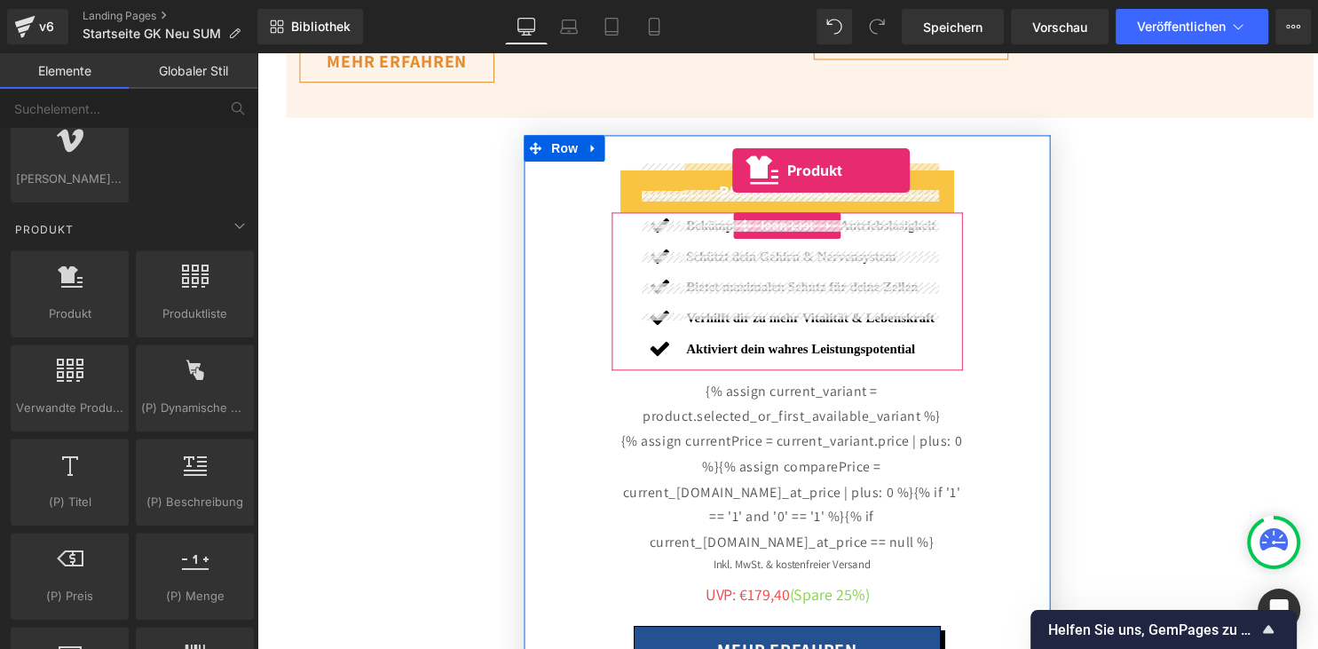
drag, startPoint x: 363, startPoint y: 371, endPoint x: 737, endPoint y: 172, distance: 423.9
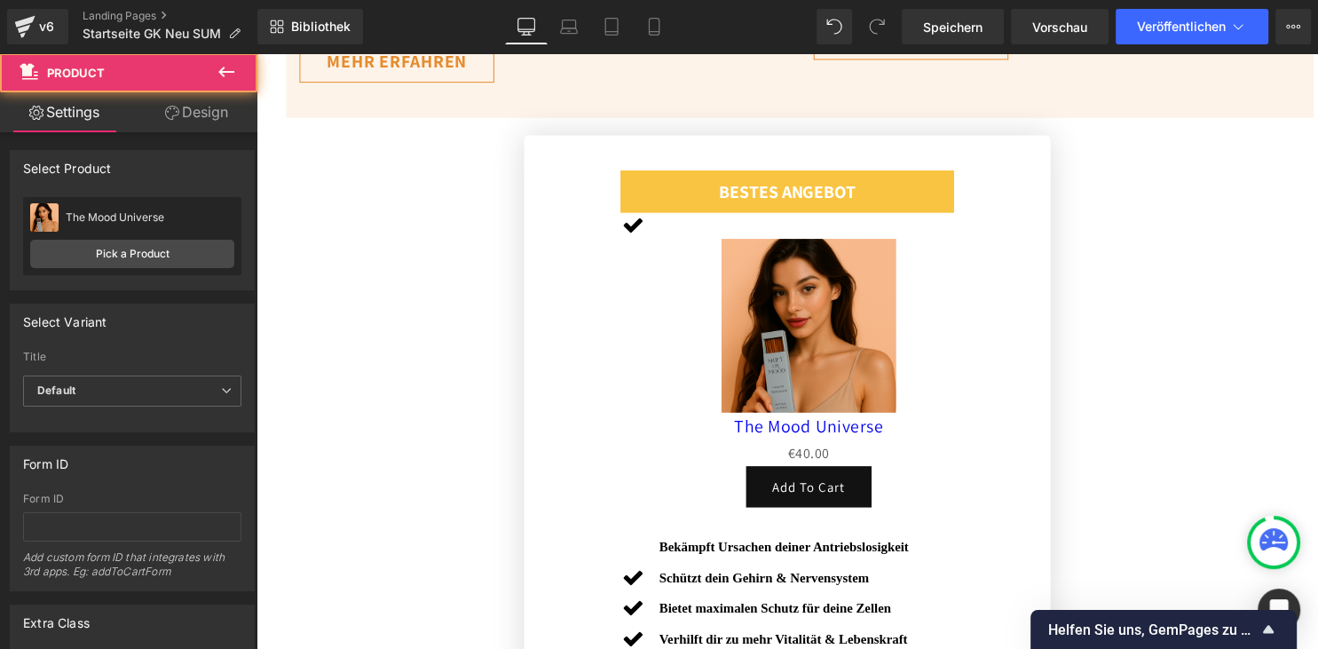
scroll to position [163, 0]
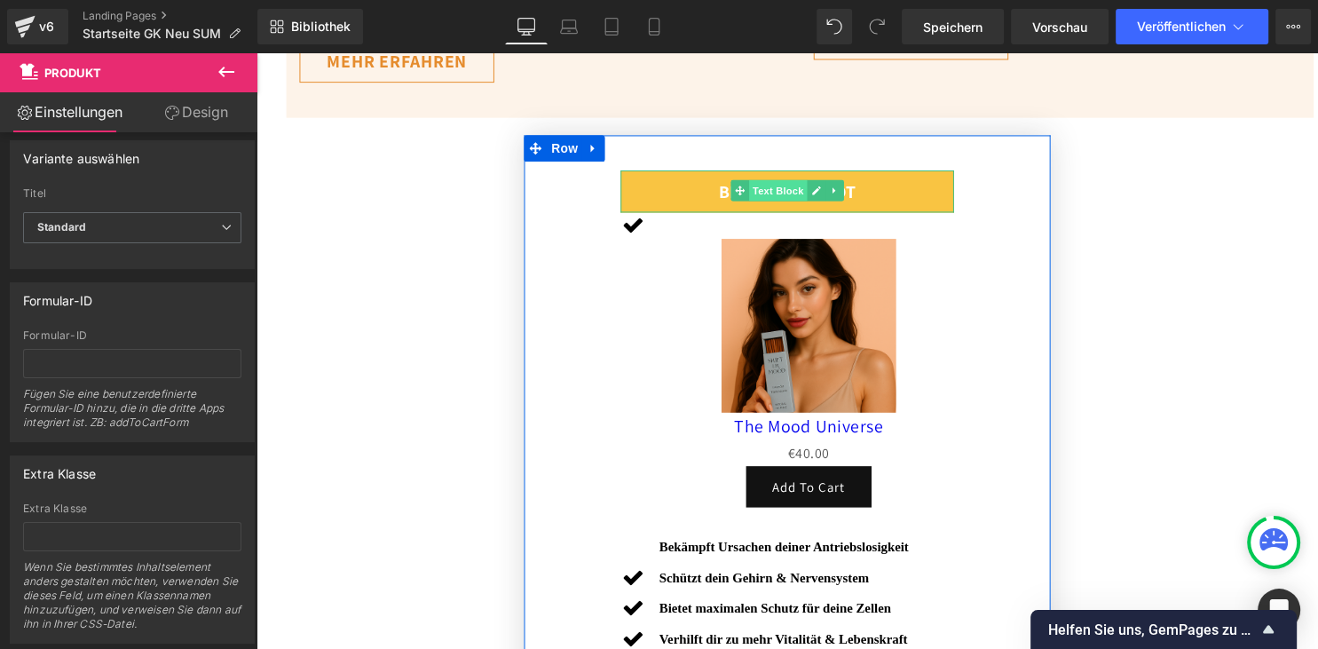
click at [803, 182] on span "Text Block" at bounding box center [783, 192] width 59 height 21
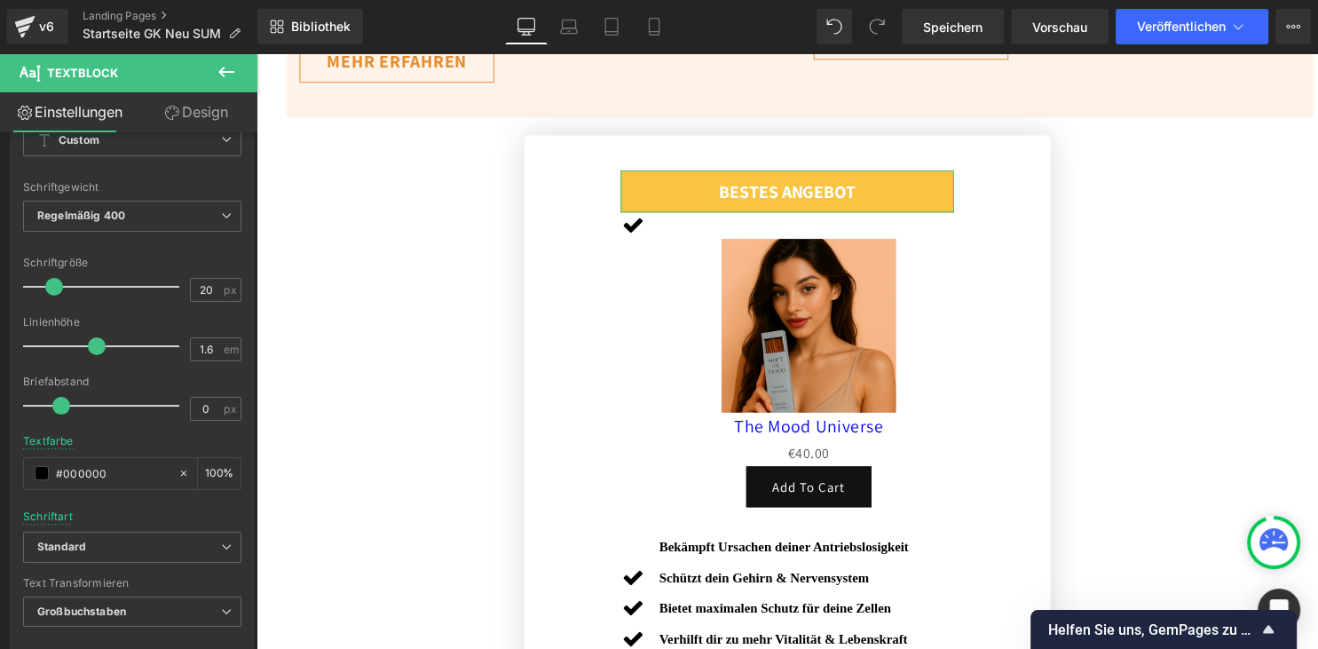
scroll to position [59, 0]
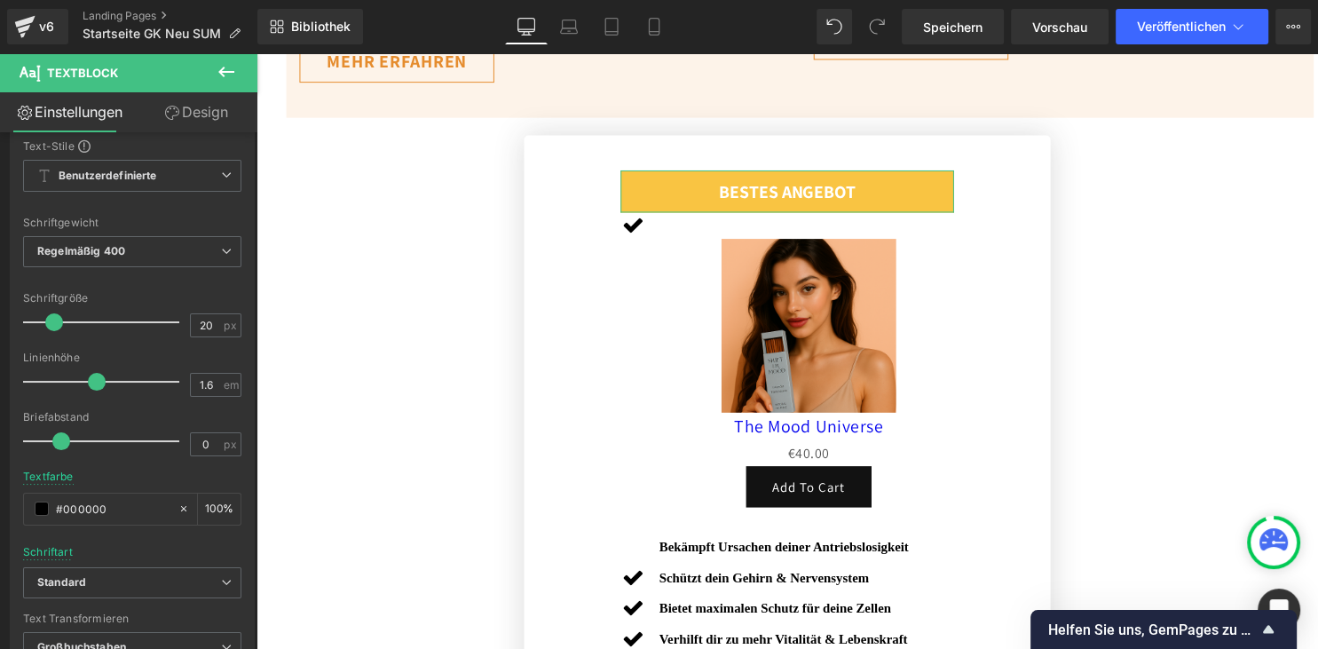
click at [190, 117] on link "Design" at bounding box center [196, 112] width 129 height 40
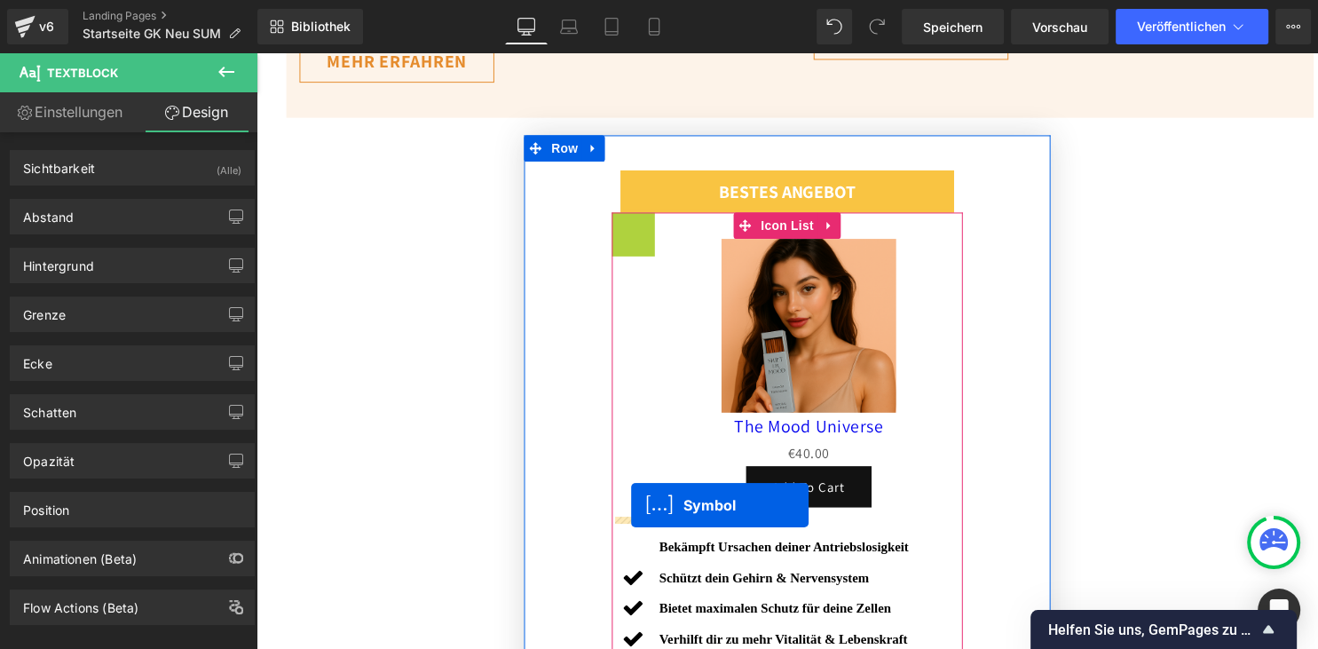
drag, startPoint x: 639, startPoint y: 182, endPoint x: 635, endPoint y: 510, distance: 328.3
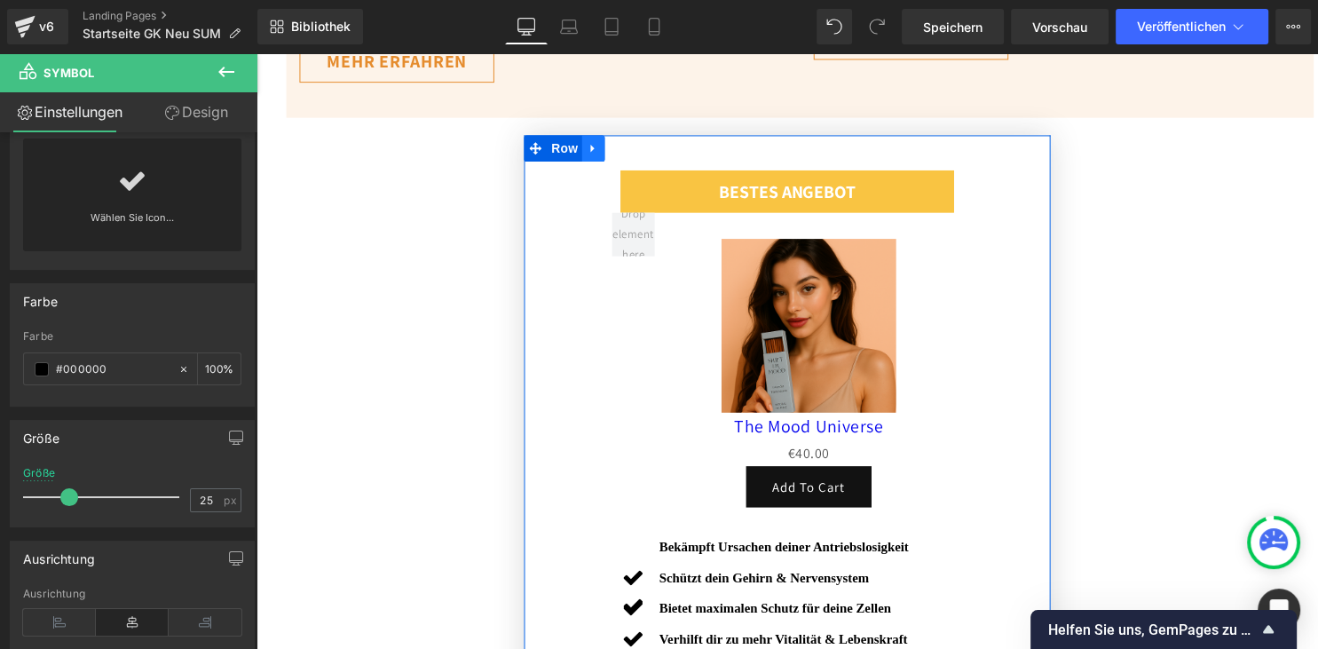
click at [590, 137] on link at bounding box center [597, 150] width 23 height 27
click at [645, 137] on link at bounding box center [643, 150] width 23 height 27
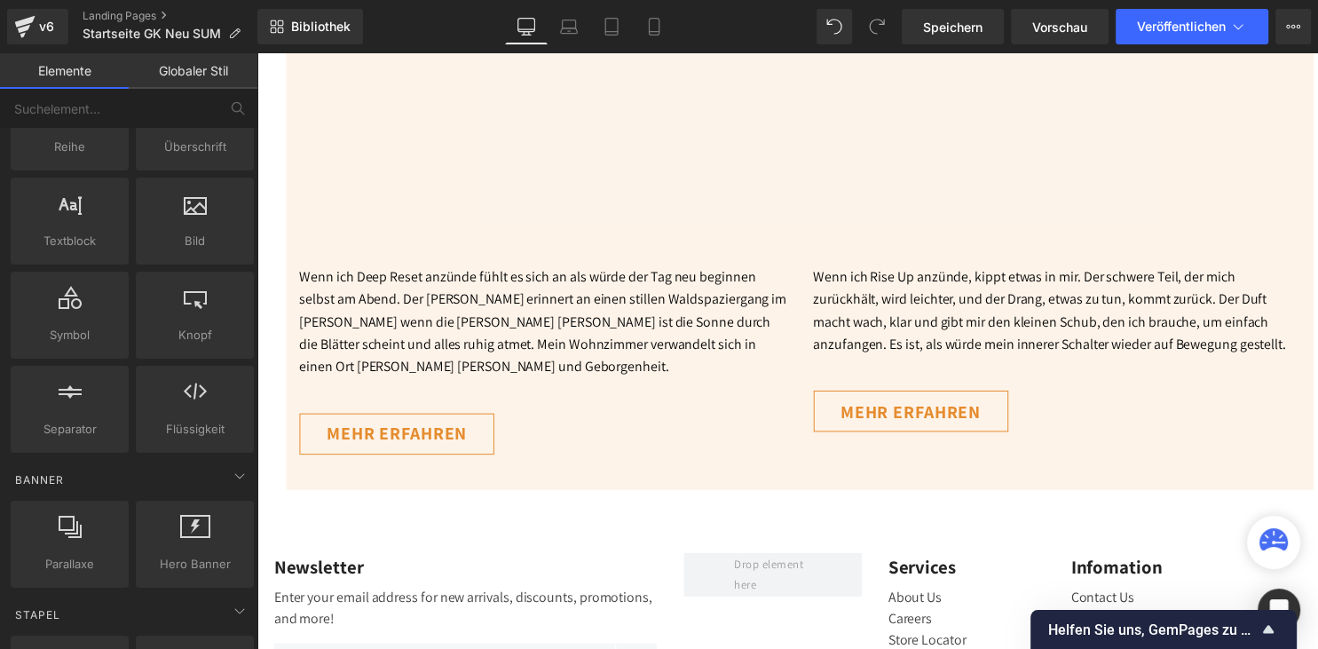
scroll to position [0, 0]
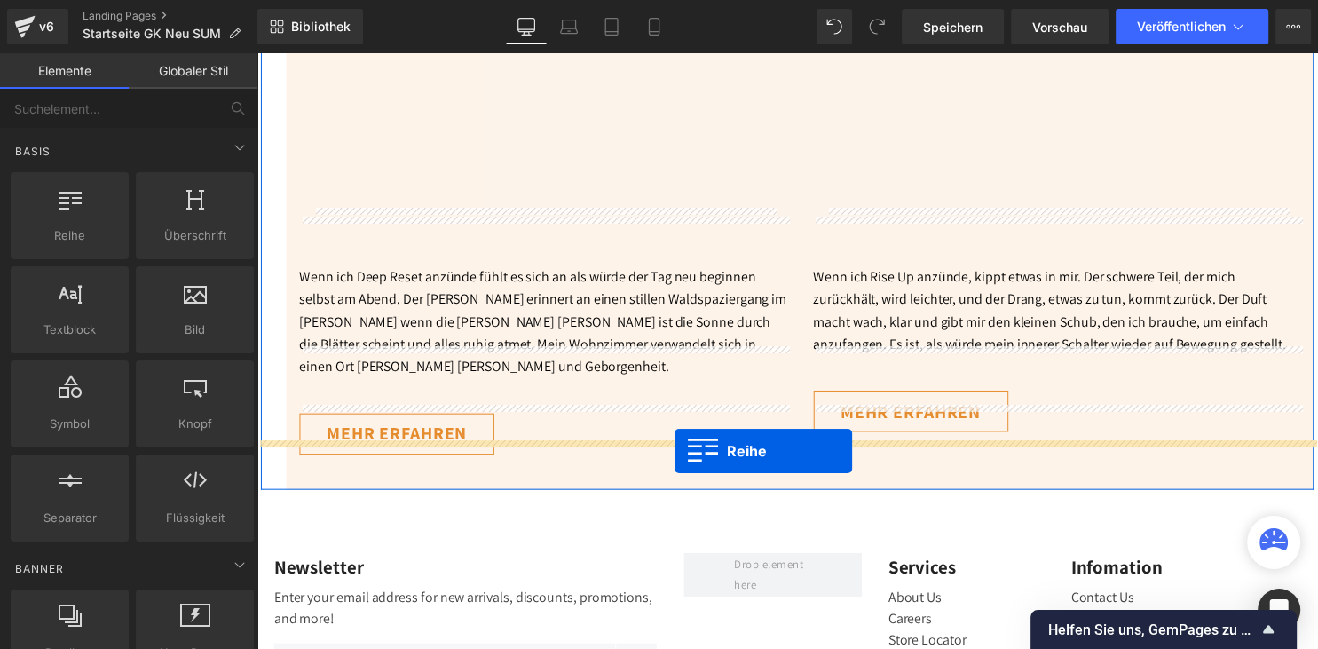
drag, startPoint x: 355, startPoint y: 295, endPoint x: 680, endPoint y: 455, distance: 361.9
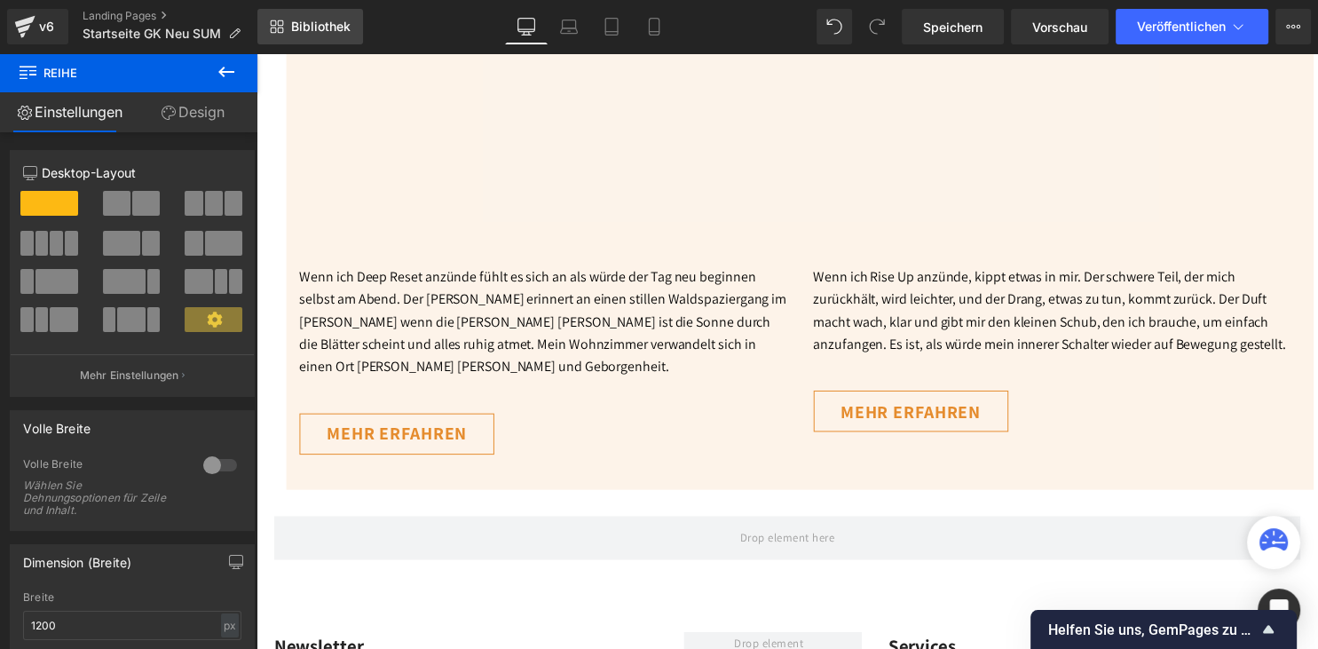
click at [300, 38] on link "Bibliothek" at bounding box center [310, 26] width 106 height 35
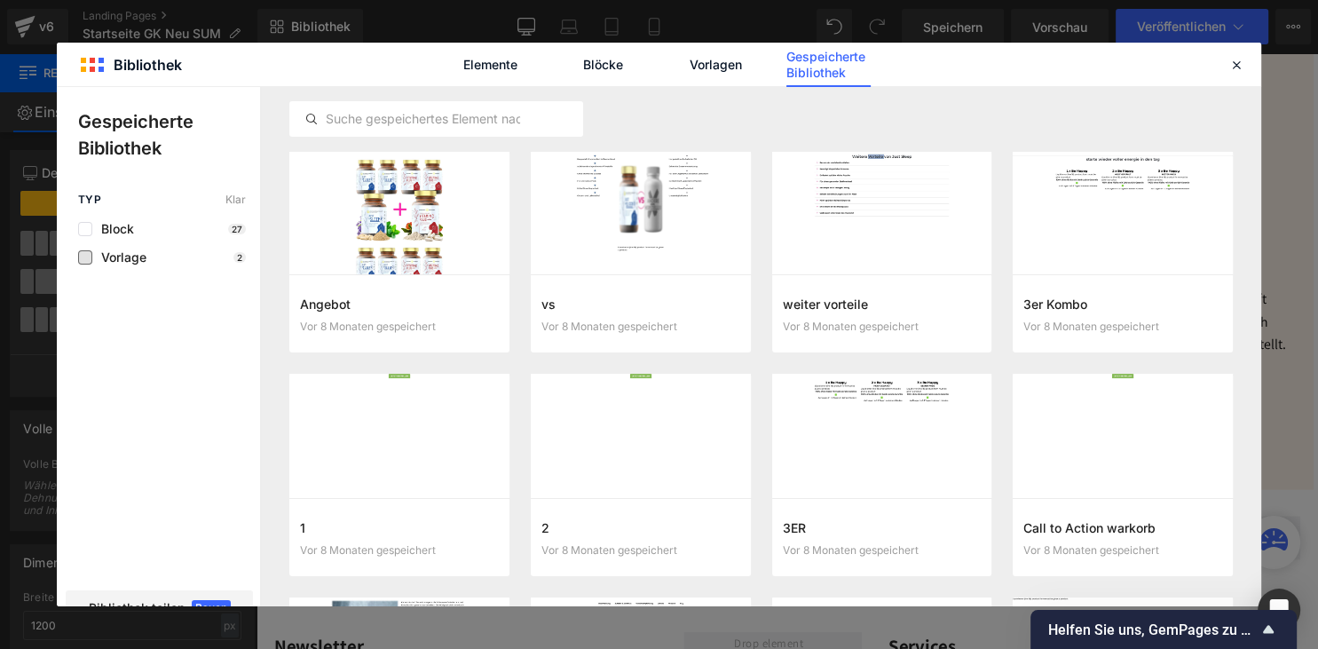
click at [146, 263] on span "Vorlage" at bounding box center [119, 257] width 54 height 14
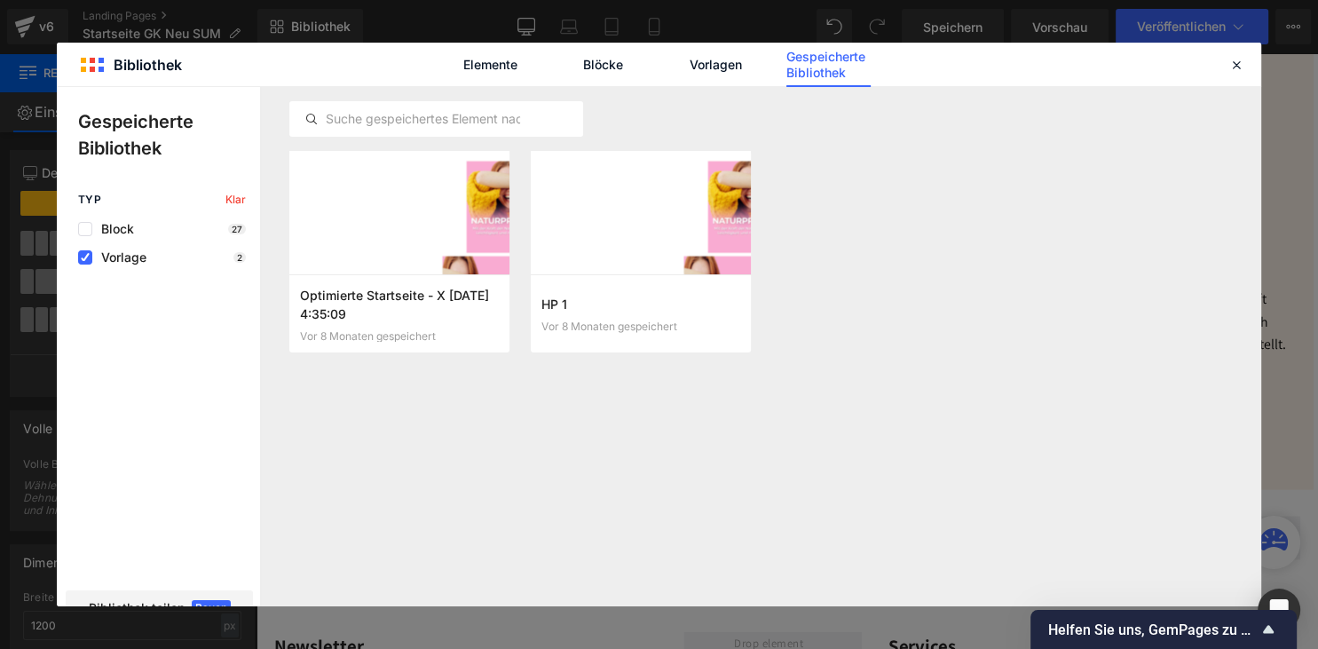
click at [146, 263] on span "Vorlage" at bounding box center [119, 257] width 54 height 14
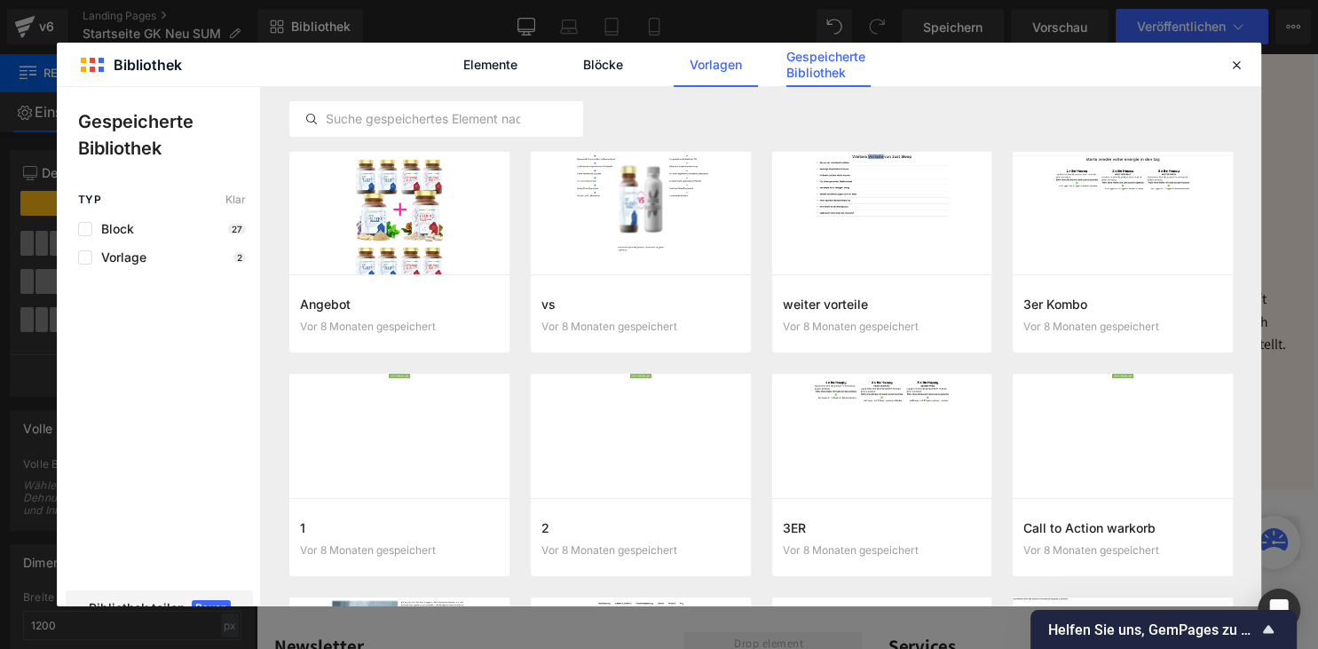
click at [745, 75] on link "Vorlagen" at bounding box center [715, 65] width 84 height 44
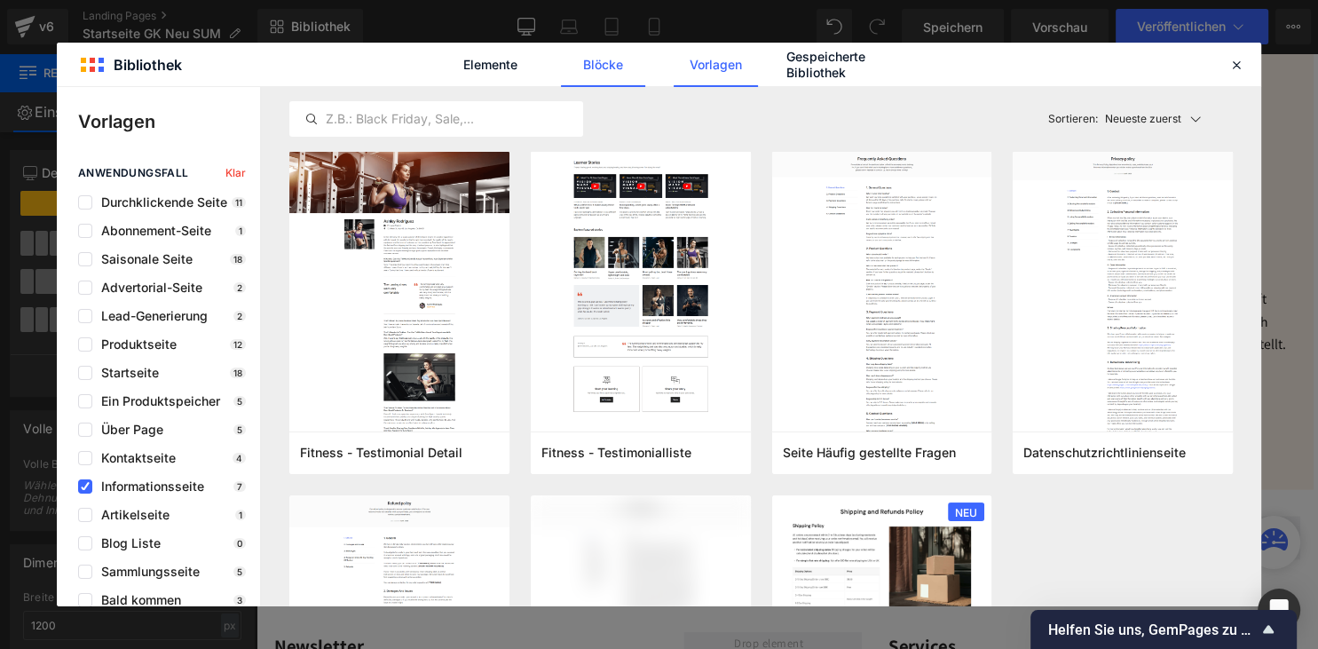
click at [613, 79] on link "Blöcke" at bounding box center [603, 65] width 84 height 44
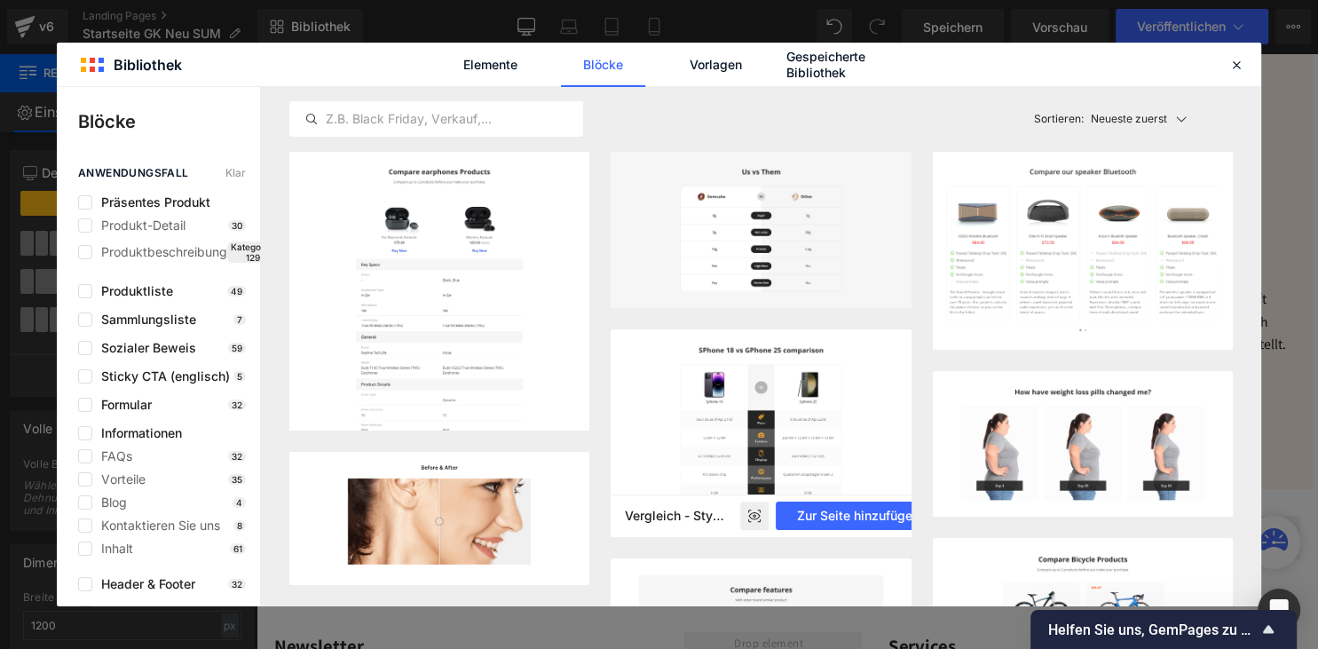
click at [747, 511] on rect at bounding box center [754, 515] width 28 height 28
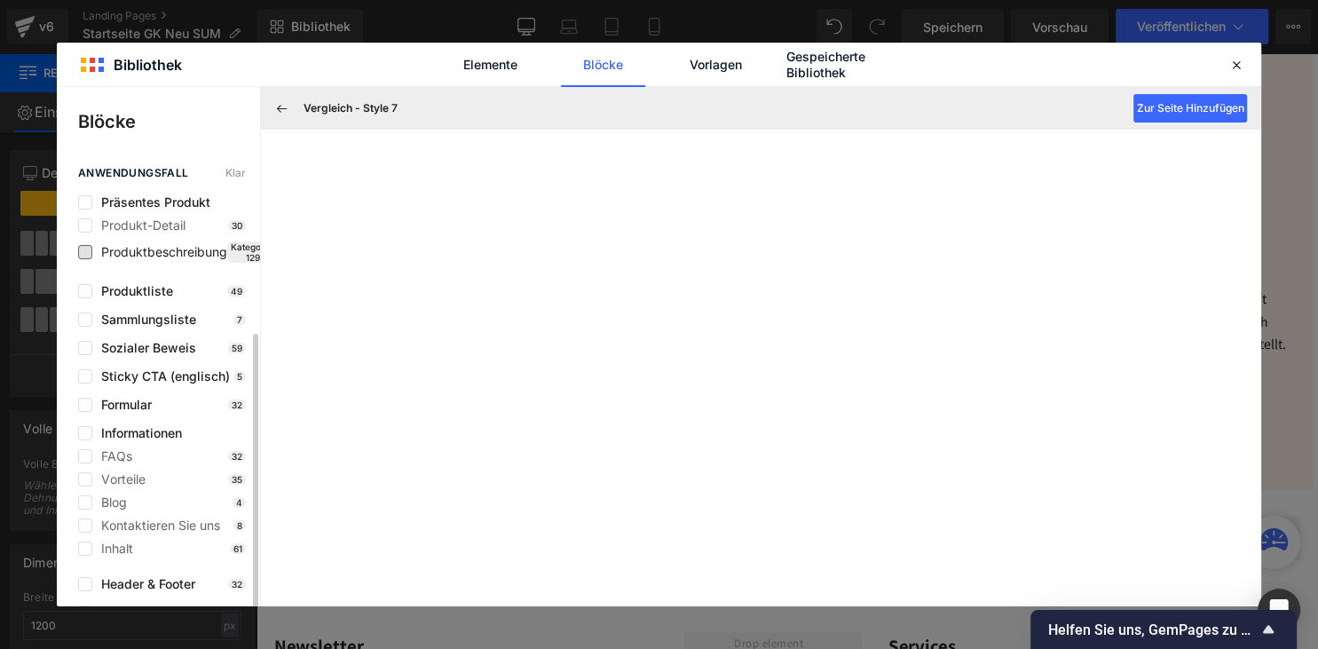
scroll to position [96, 0]
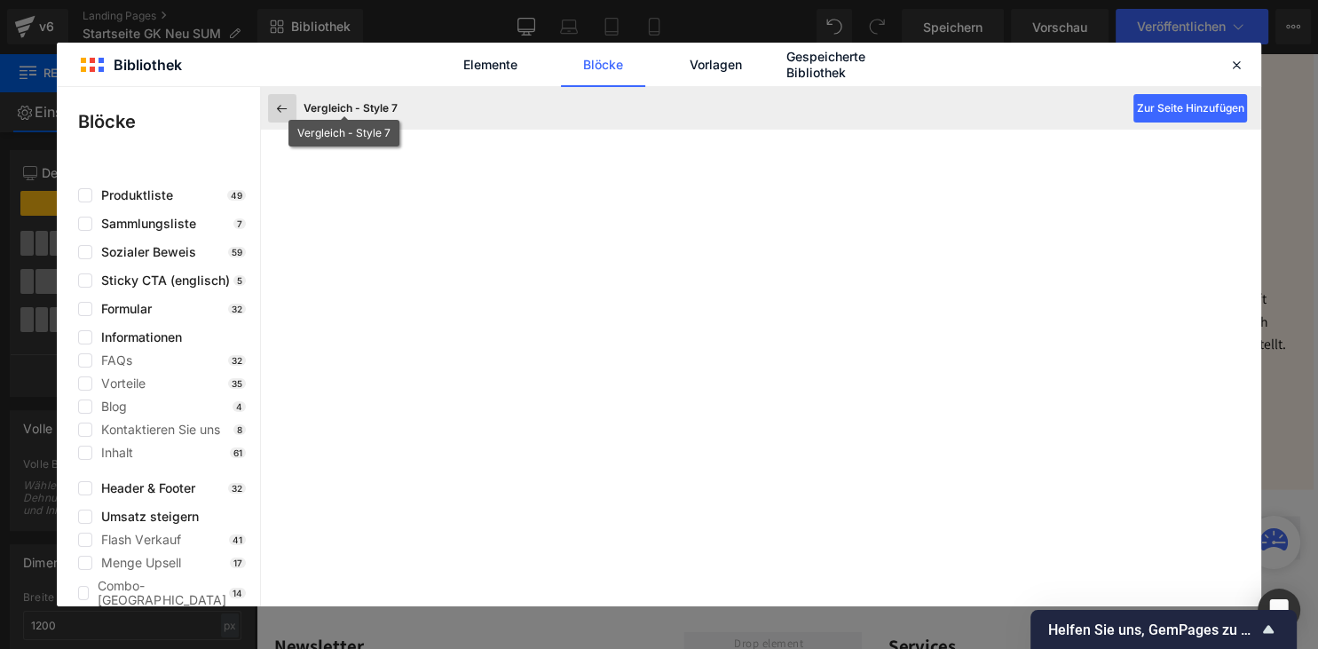
click at [285, 112] on icon at bounding box center [282, 108] width 16 height 16
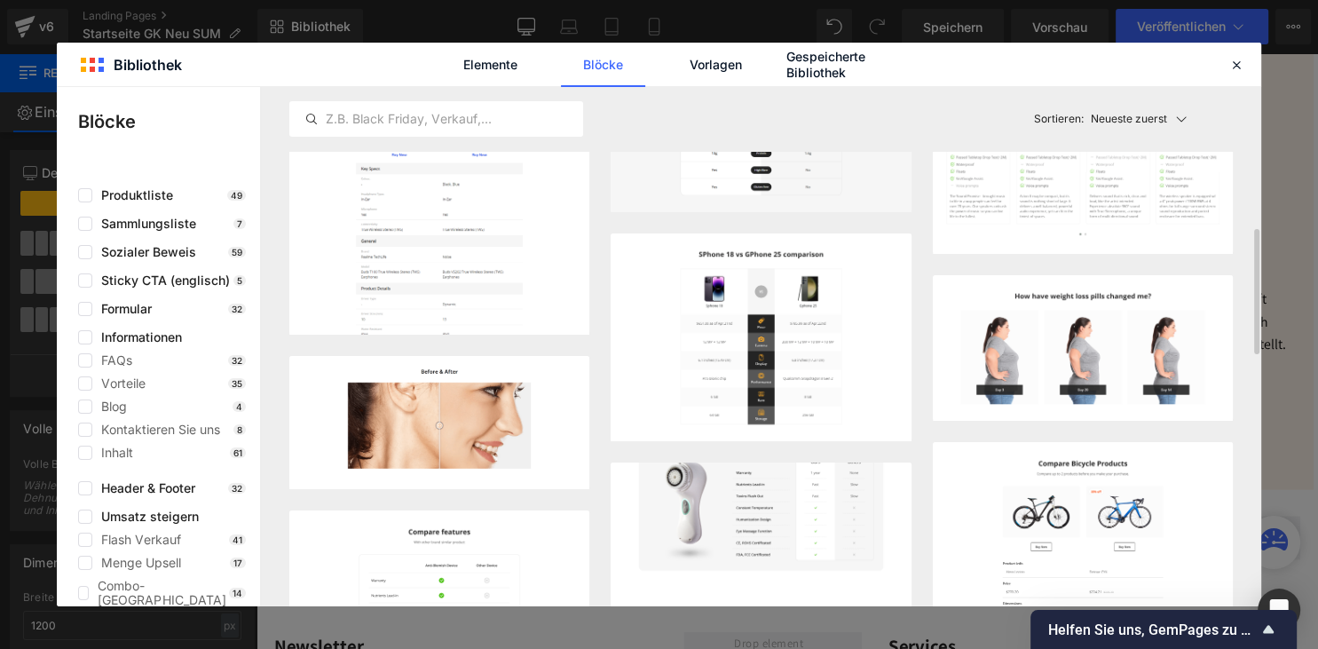
scroll to position [192, 0]
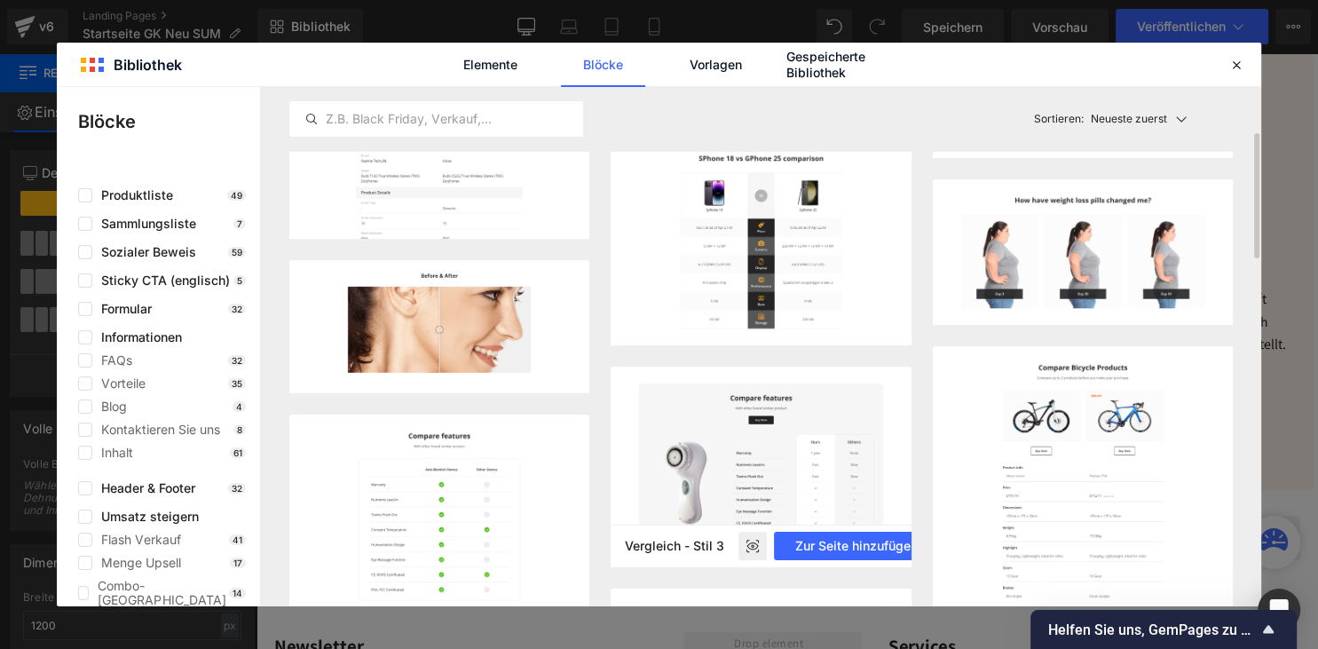
click at [750, 546] on rect at bounding box center [752, 545] width 28 height 28
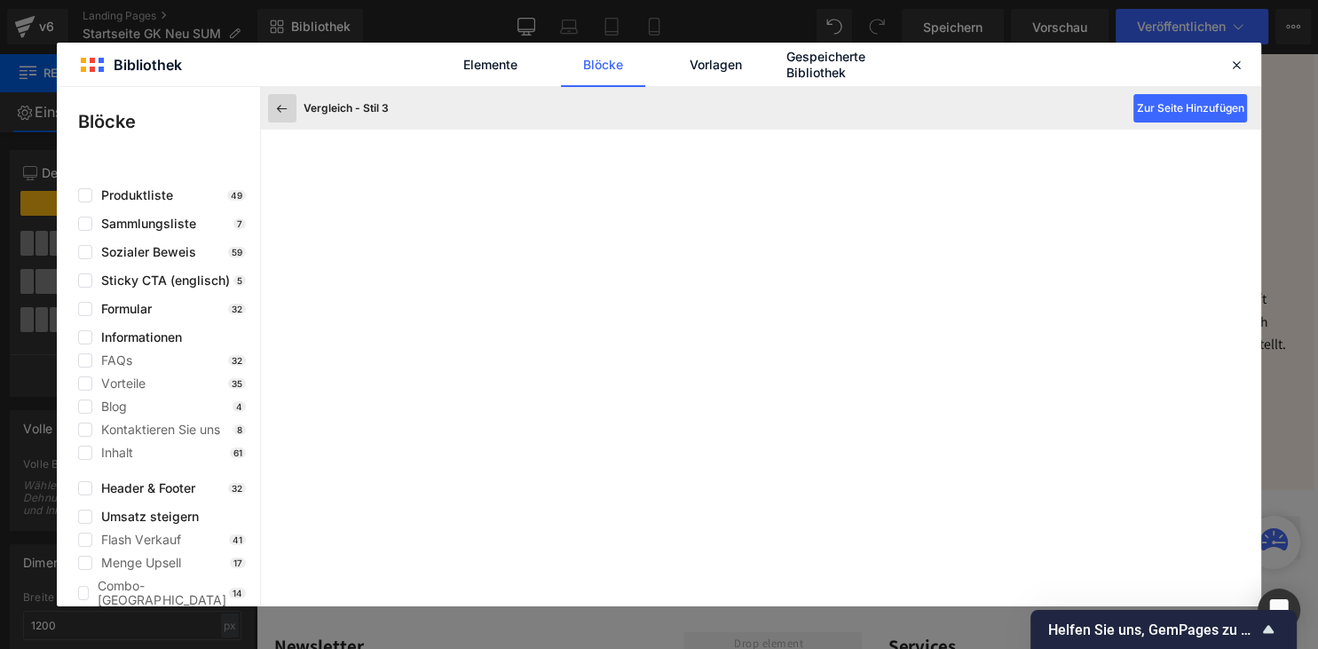
click at [279, 109] on icon at bounding box center [282, 108] width 16 height 16
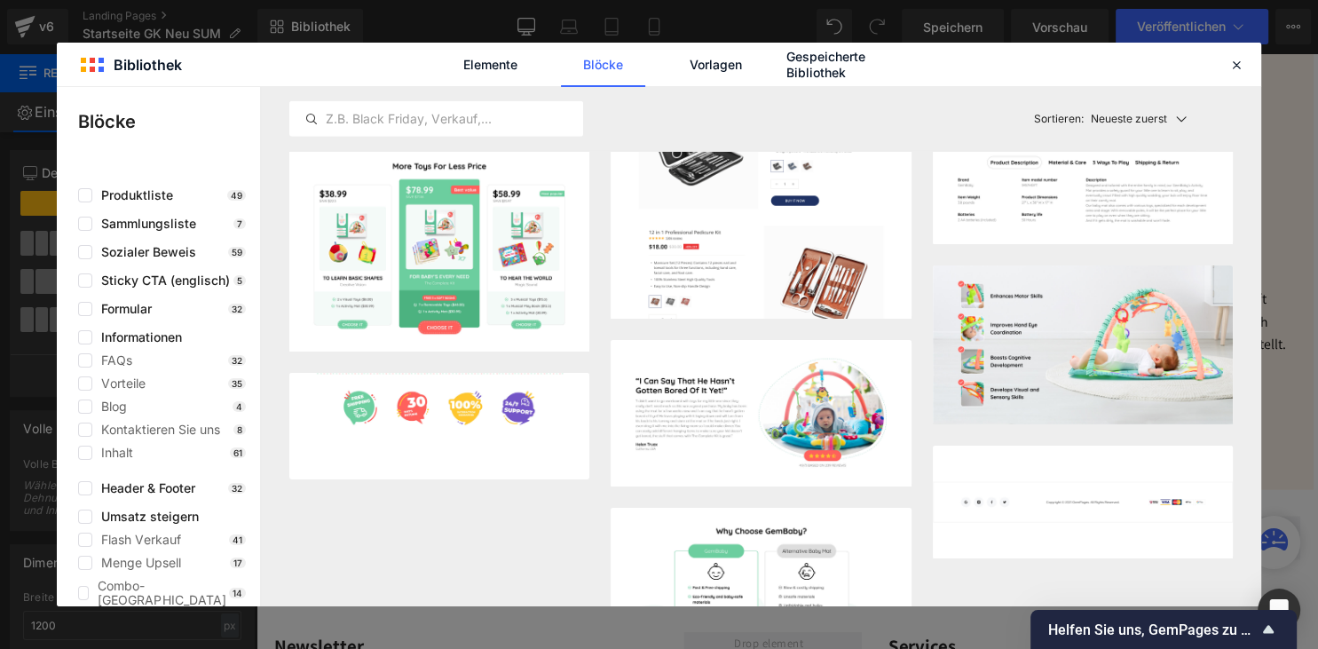
scroll to position [5362, 0]
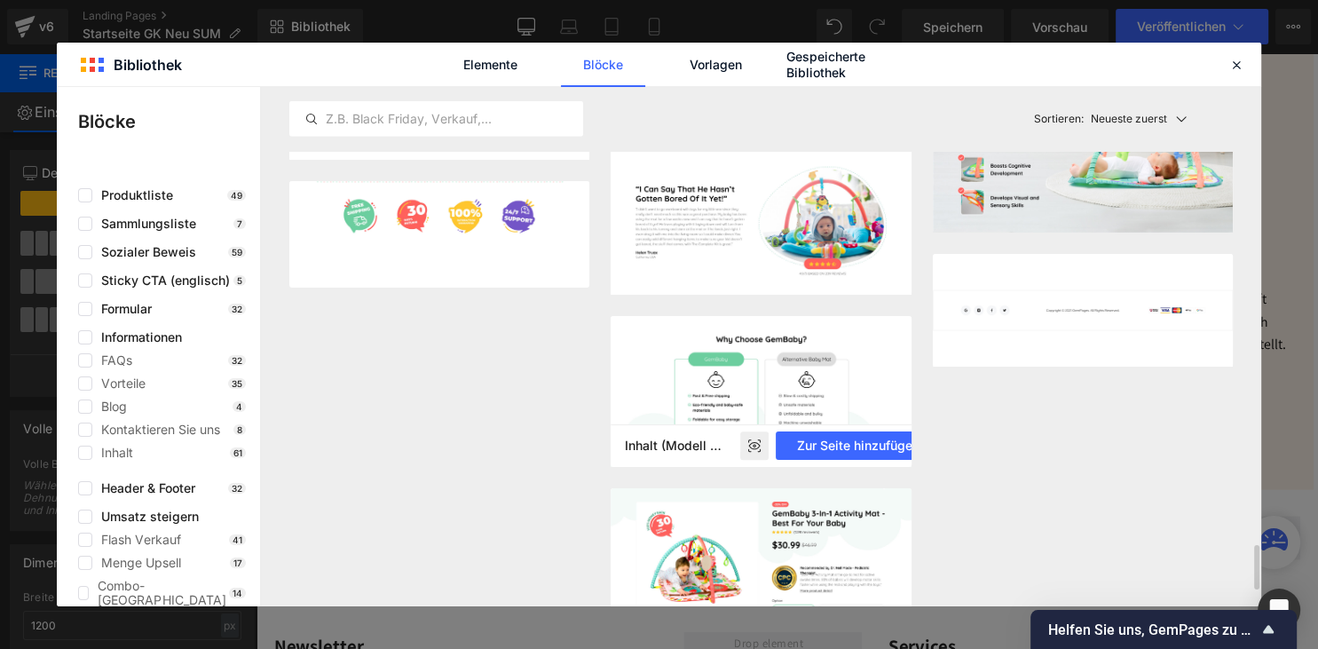
click at [755, 453] on rect at bounding box center [754, 445] width 28 height 28
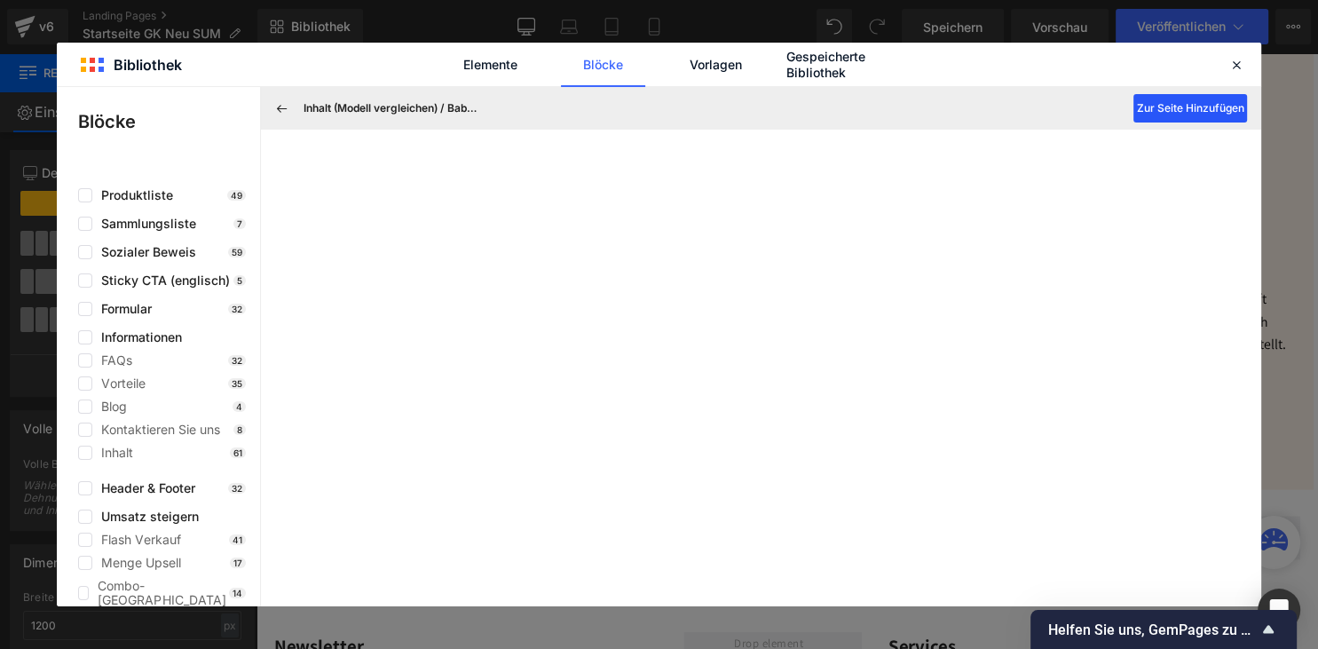
click at [1162, 105] on button "Zur Seite Hinzufügen" at bounding box center [1190, 108] width 114 height 28
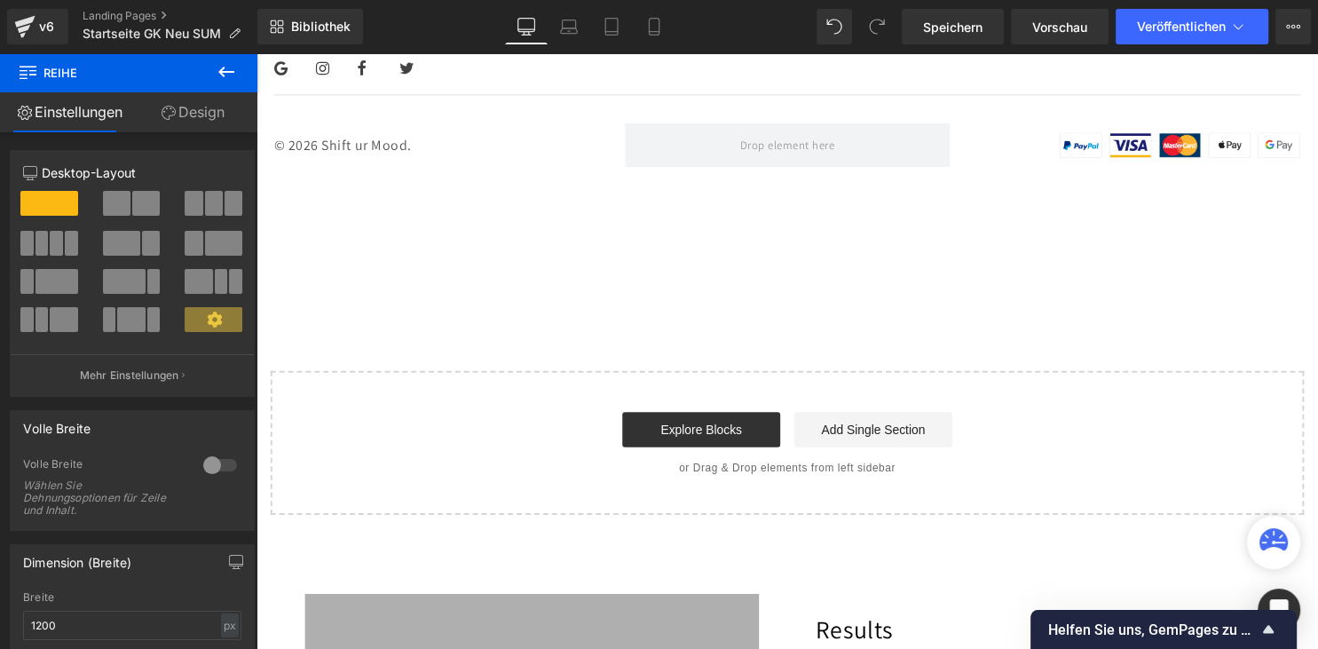
scroll to position [4899, 0]
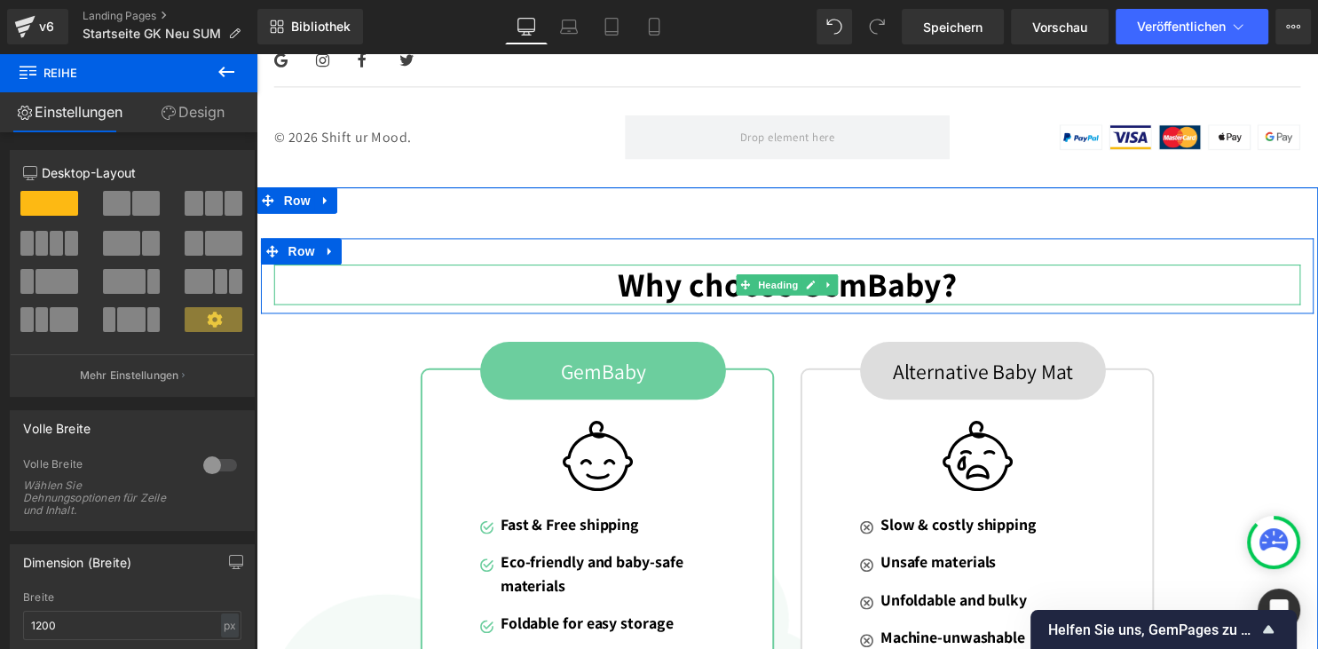
click at [689, 264] on strong "Why choose GemBaby?" at bounding box center [793, 286] width 342 height 44
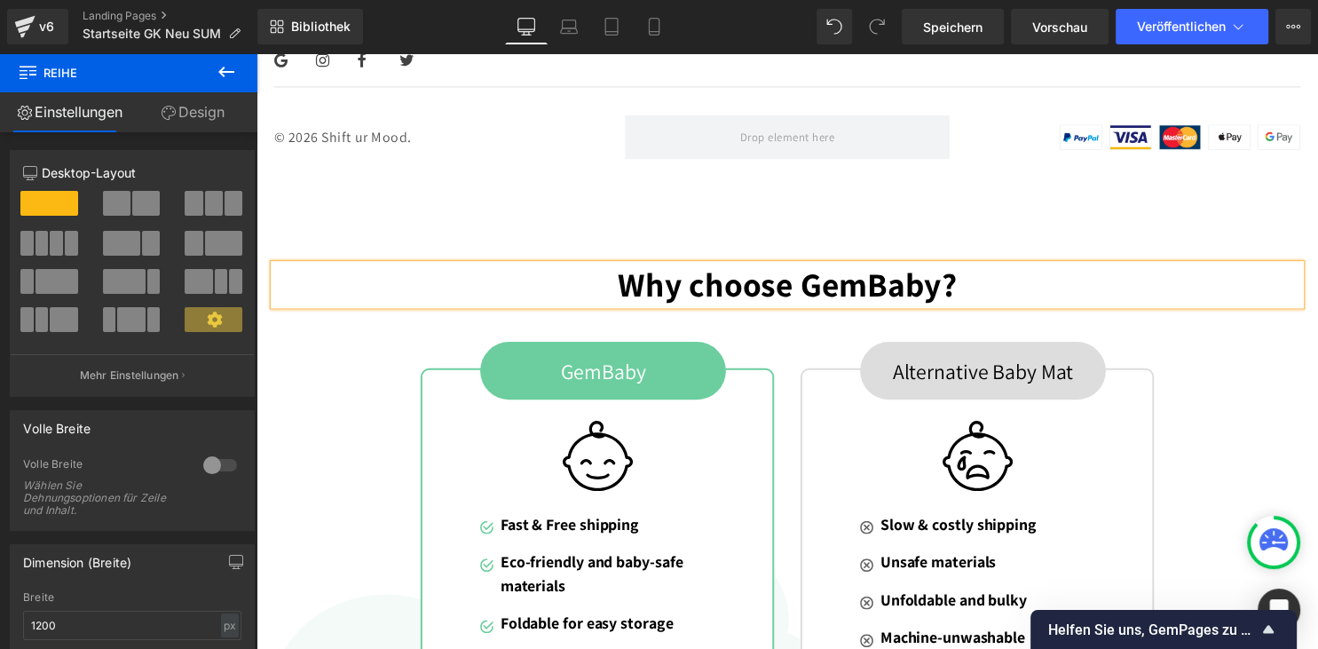
click at [689, 264] on strong "Why choose GemBaby?" at bounding box center [793, 286] width 342 height 44
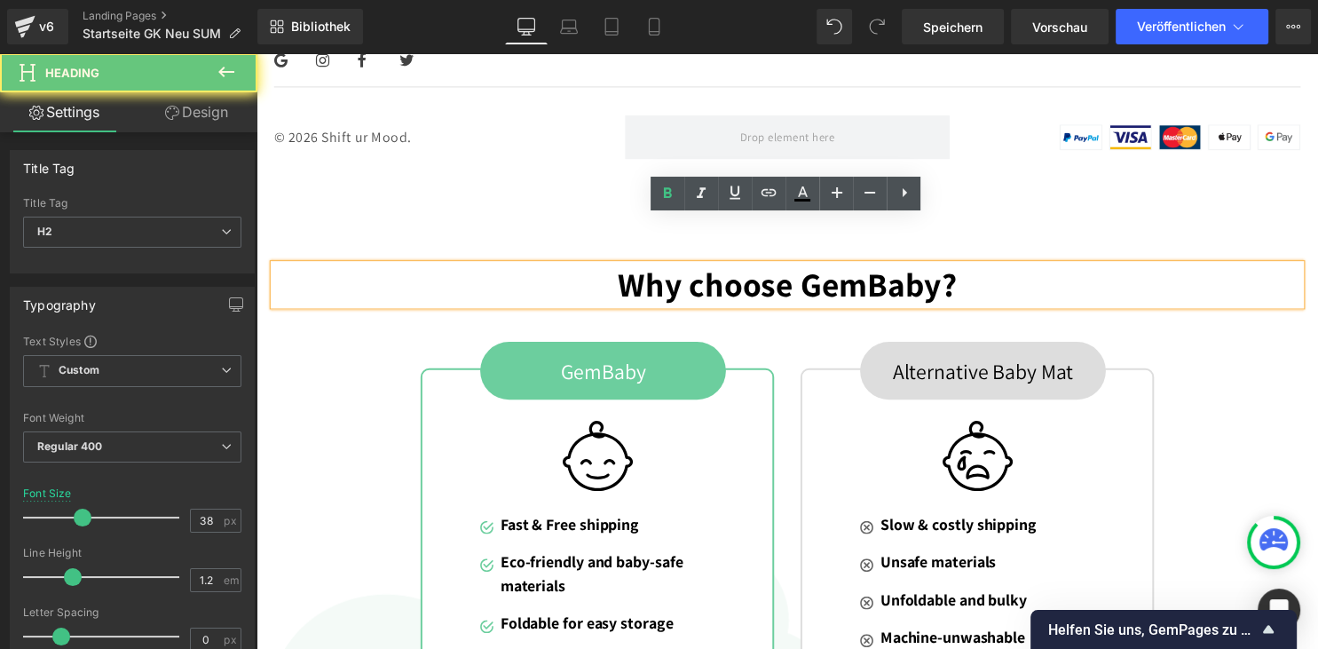
click at [689, 243] on div at bounding box center [793, 354] width 1074 height 602
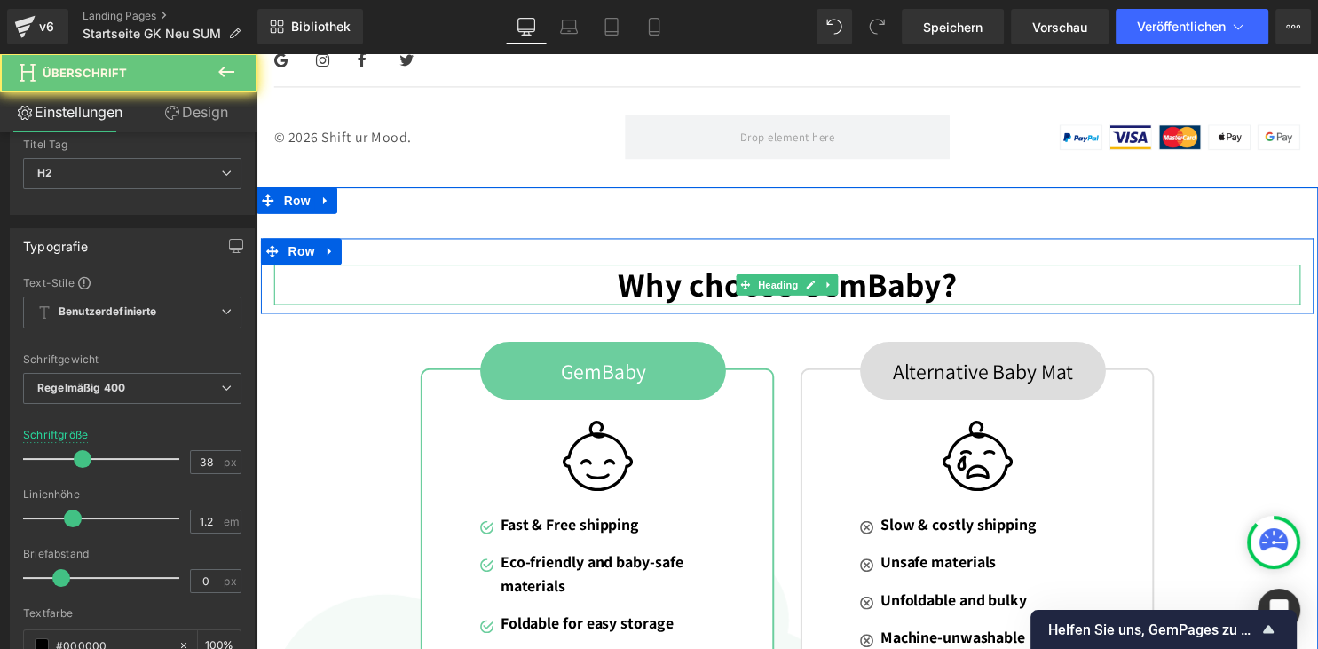
click at [689, 264] on strong "Why choose GemBaby?" at bounding box center [793, 286] width 342 height 44
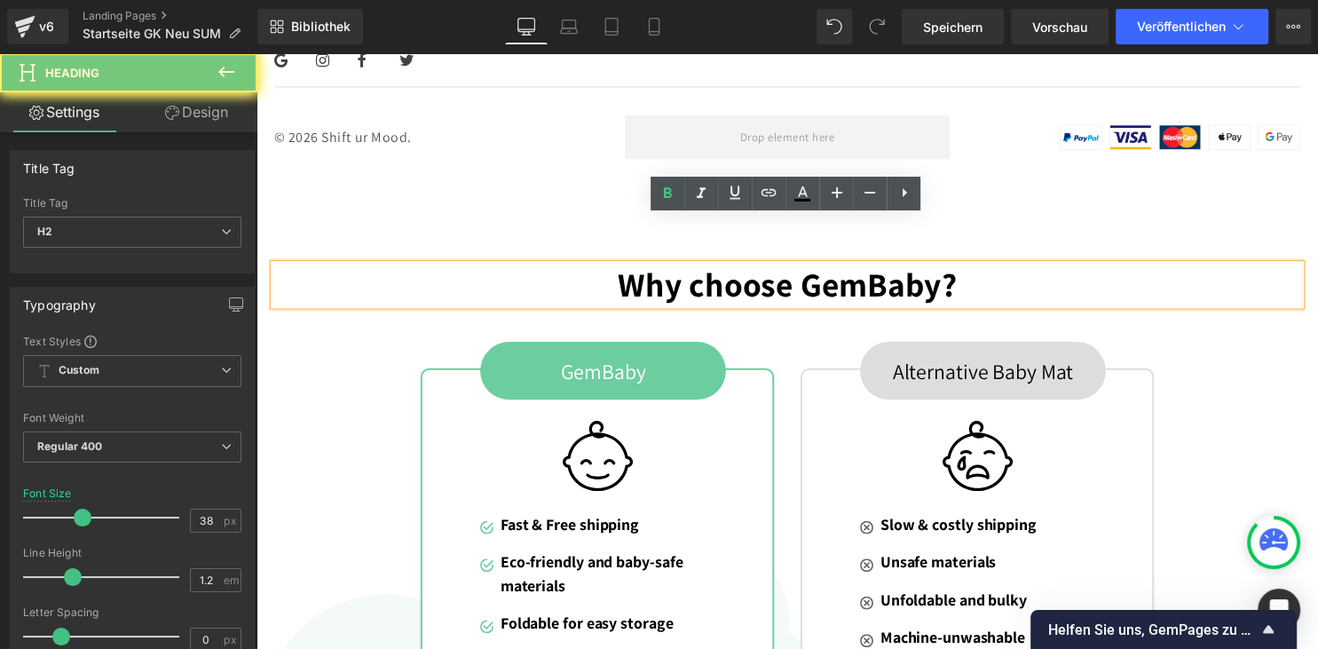
click at [689, 264] on strong "Why choose GemBaby?" at bounding box center [793, 286] width 342 height 44
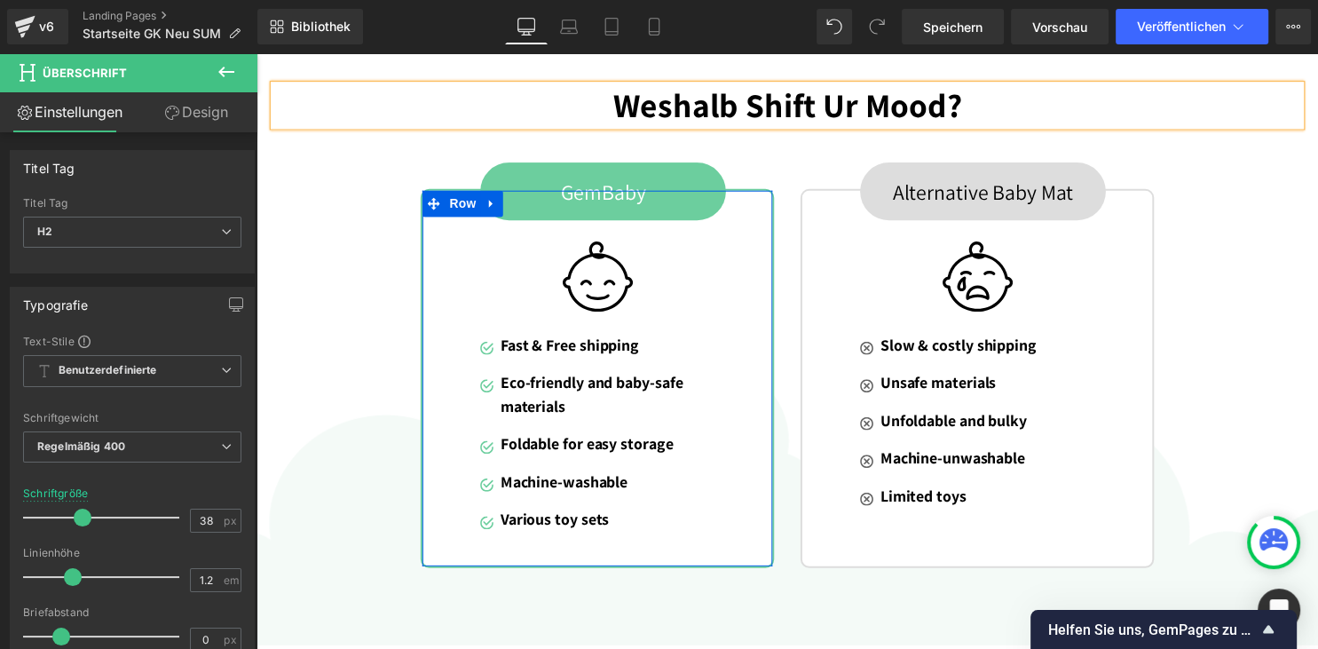
scroll to position [5086, 0]
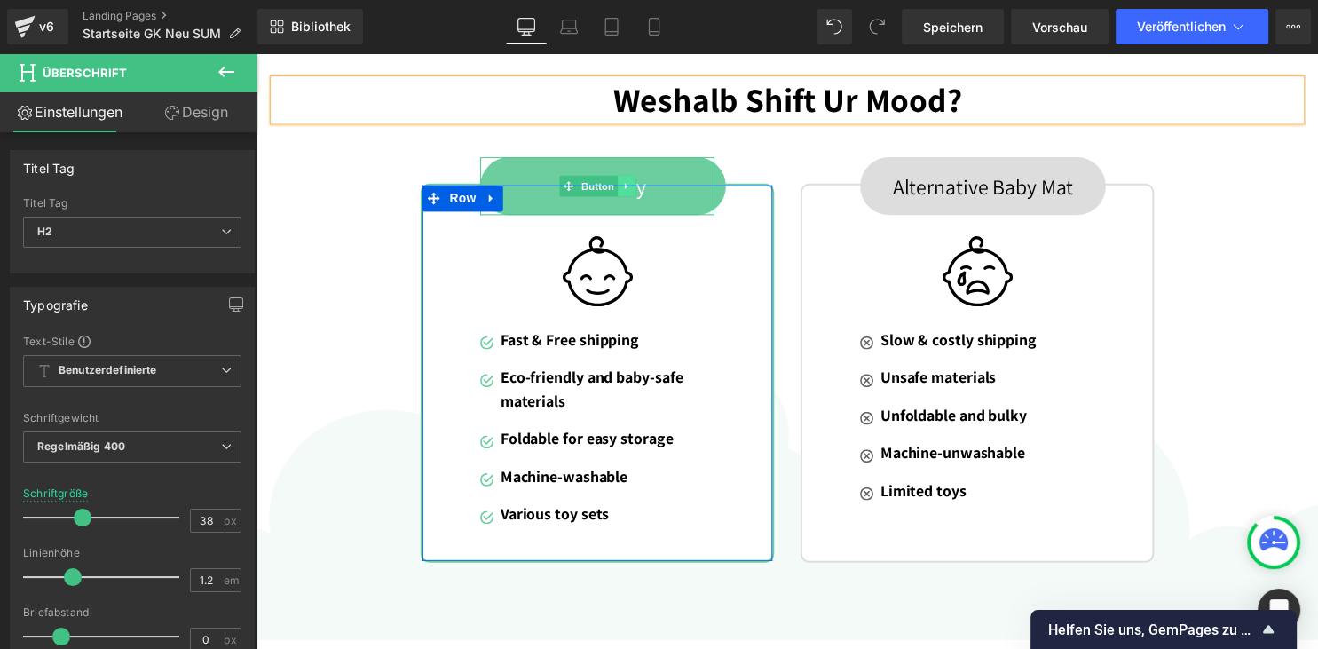
click at [639, 177] on link at bounding box center [631, 187] width 19 height 21
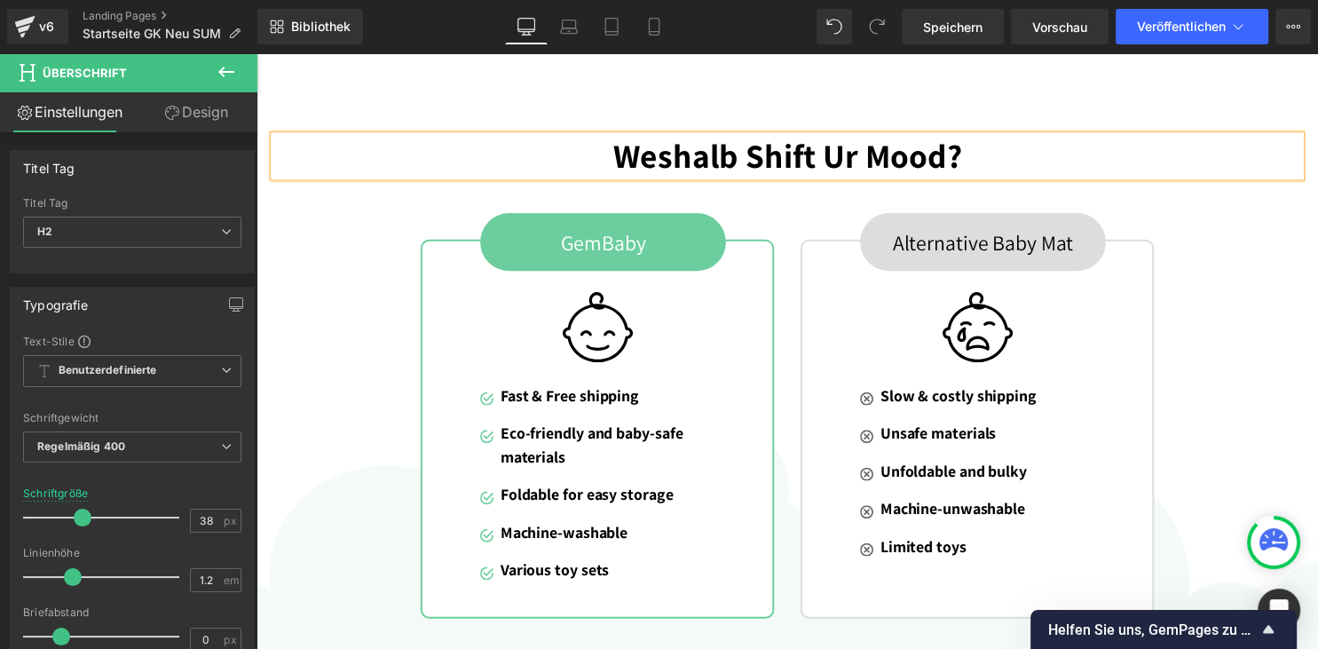
scroll to position [4992, 0]
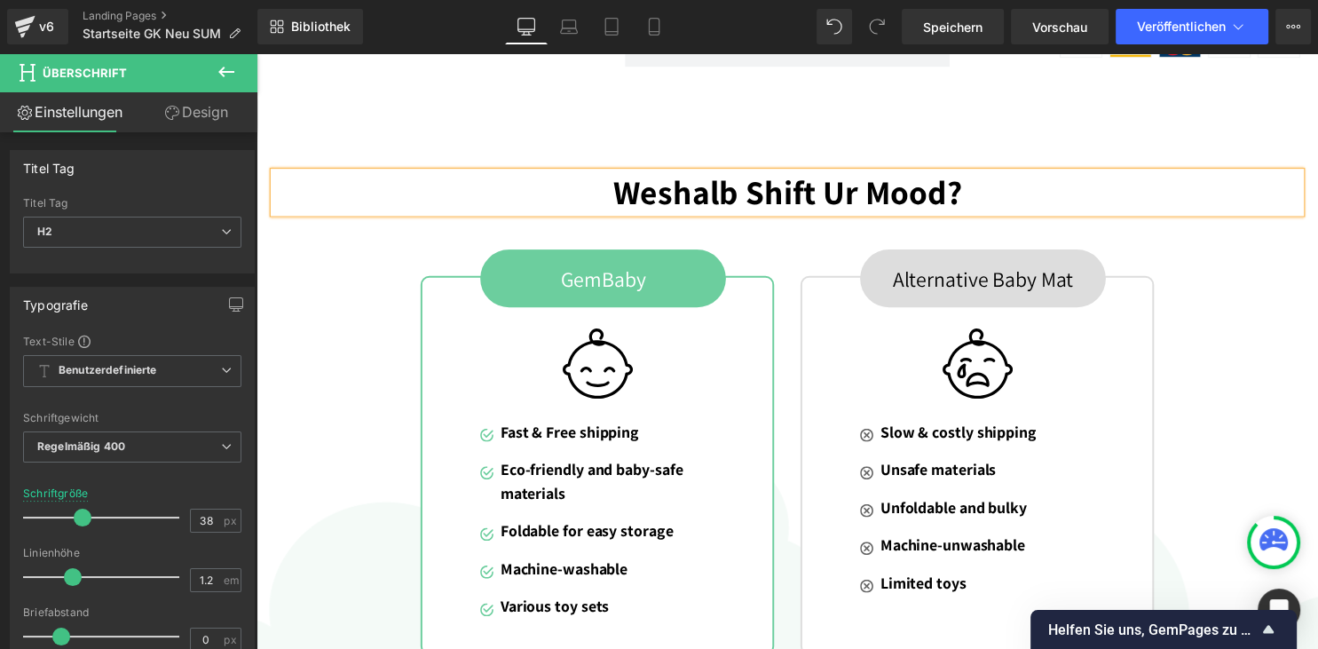
click at [962, 171] on strong "Weshalb Shift Ur Mood?" at bounding box center [794, 193] width 352 height 44
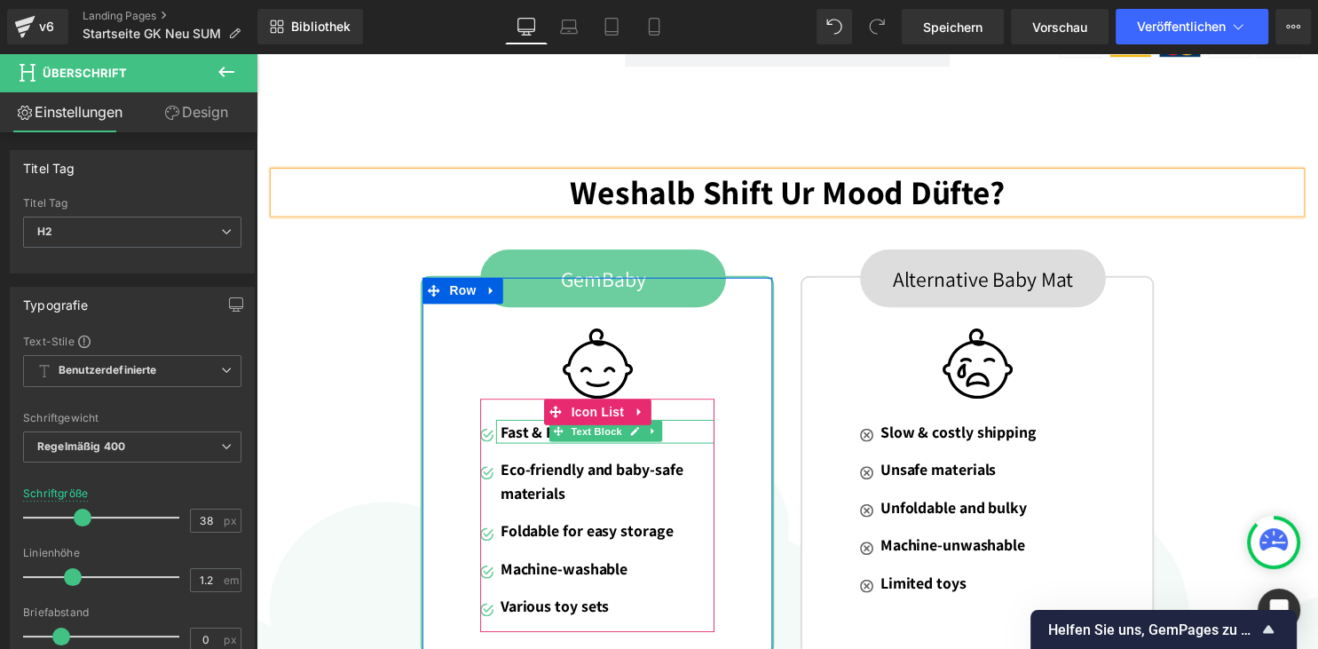
click at [538, 426] on strong "Fast & Free shipping" at bounding box center [573, 436] width 140 height 20
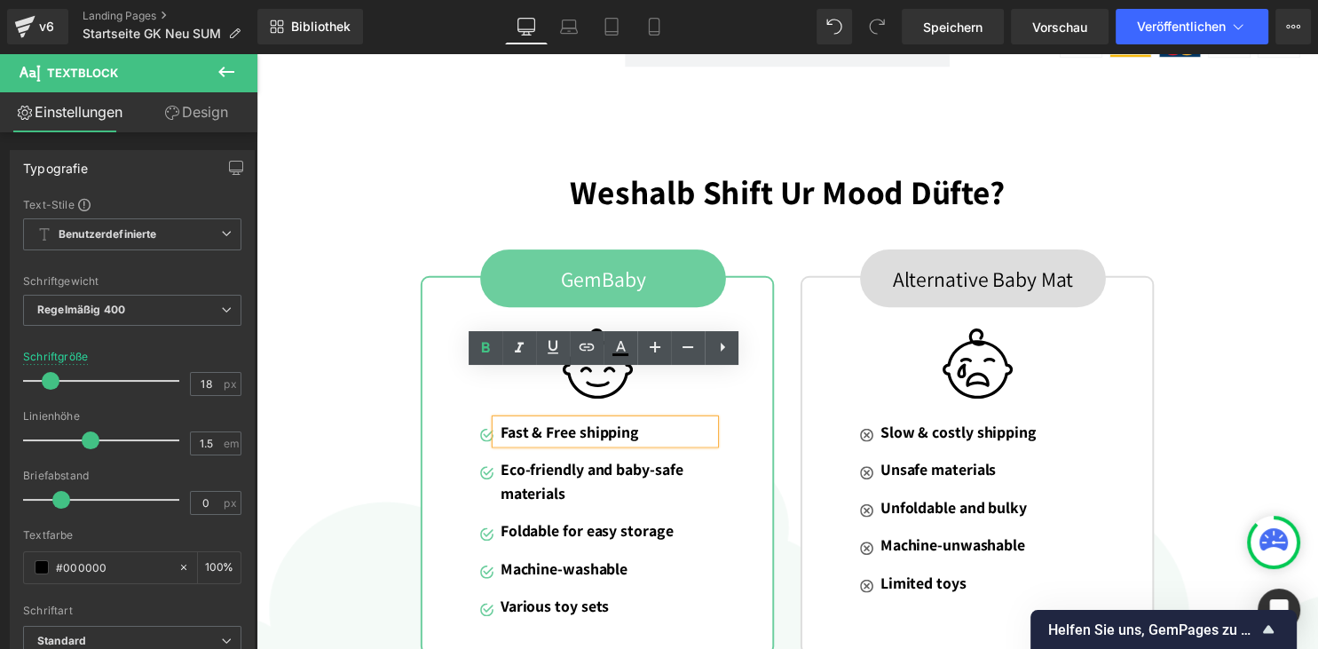
click at [538, 426] on strong "Fast & Free shipping" at bounding box center [573, 436] width 140 height 20
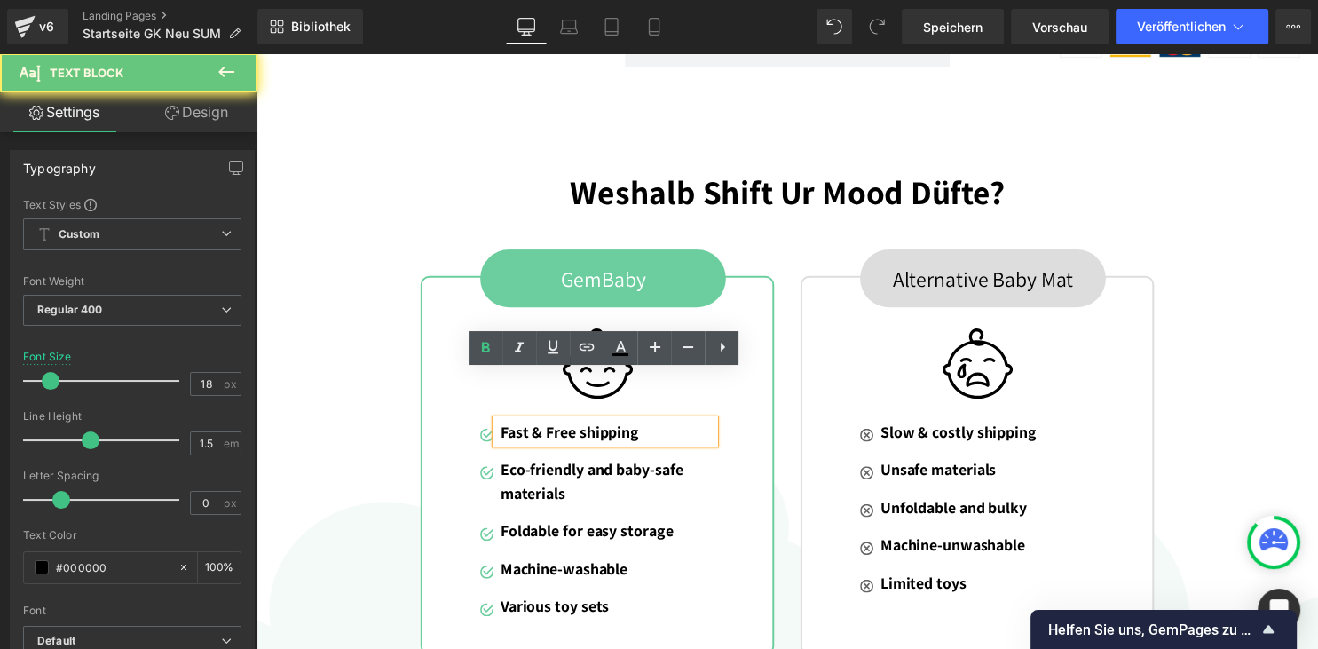
click at [538, 426] on strong "Fast & Free shipping" at bounding box center [573, 436] width 140 height 20
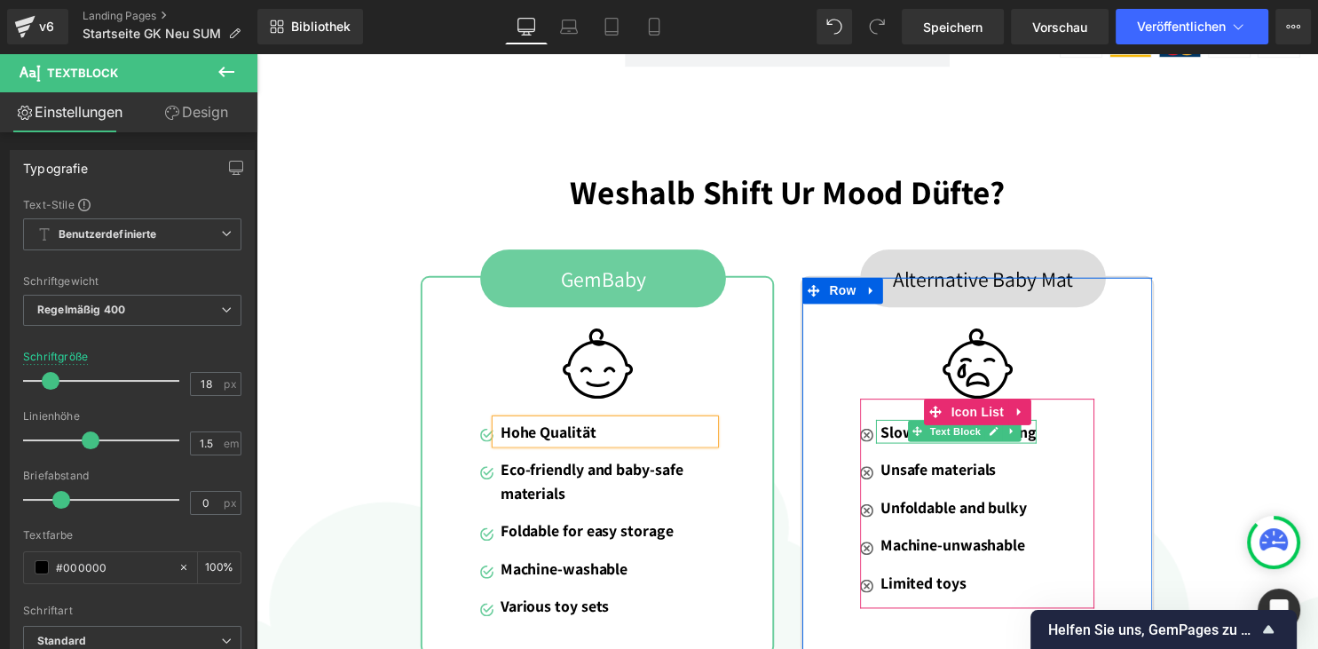
click at [911, 426] on strong "Slow & costly shipping" at bounding box center [966, 436] width 158 height 20
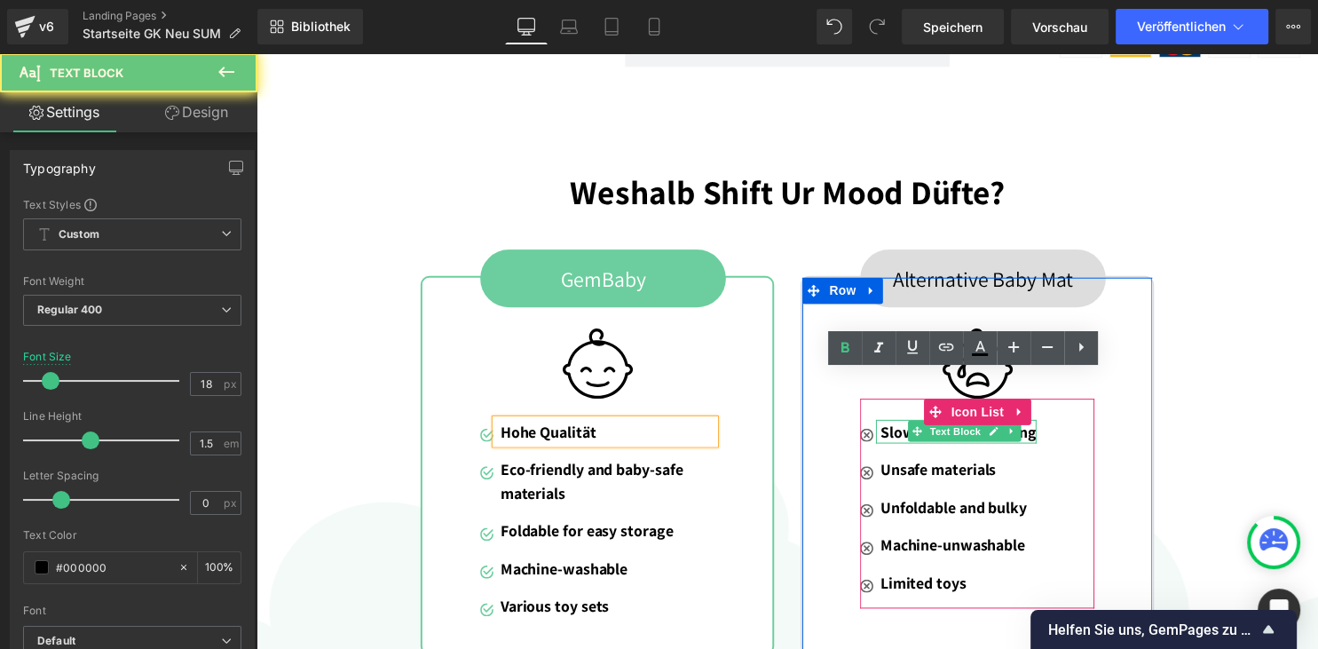
click at [911, 426] on strong "Slow & costly shipping" at bounding box center [966, 436] width 158 height 20
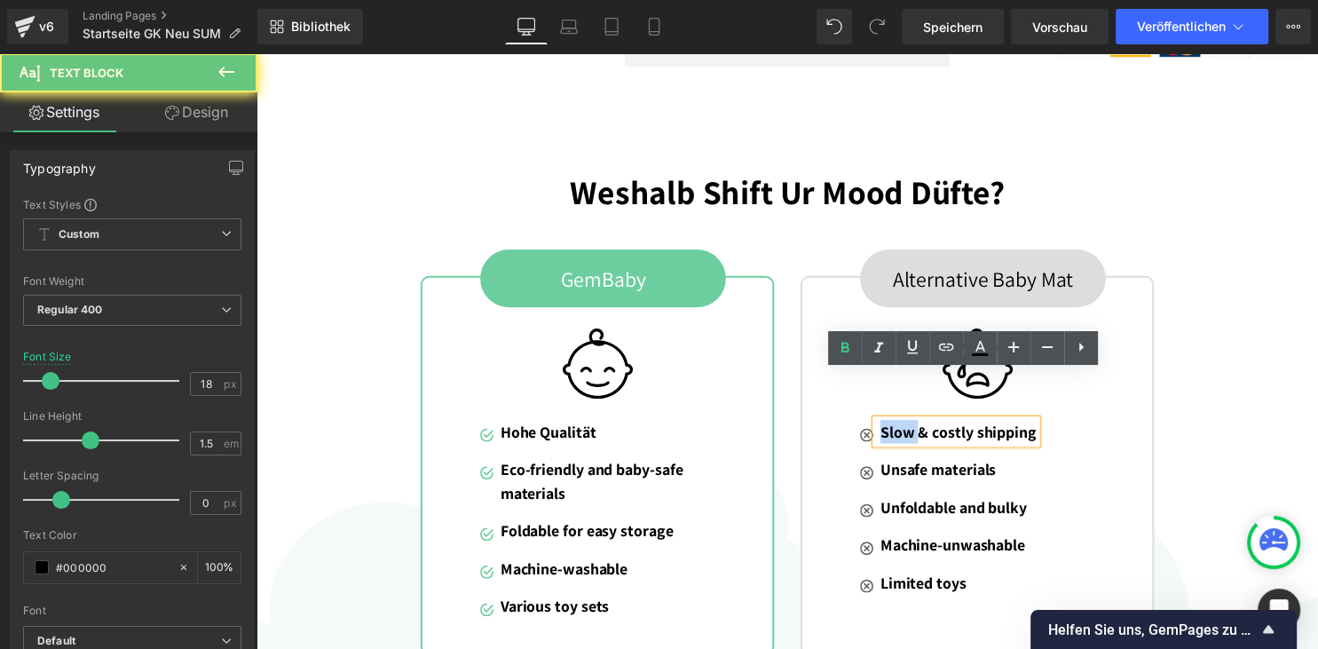
click at [911, 426] on strong "Slow & costly shipping" at bounding box center [966, 436] width 158 height 20
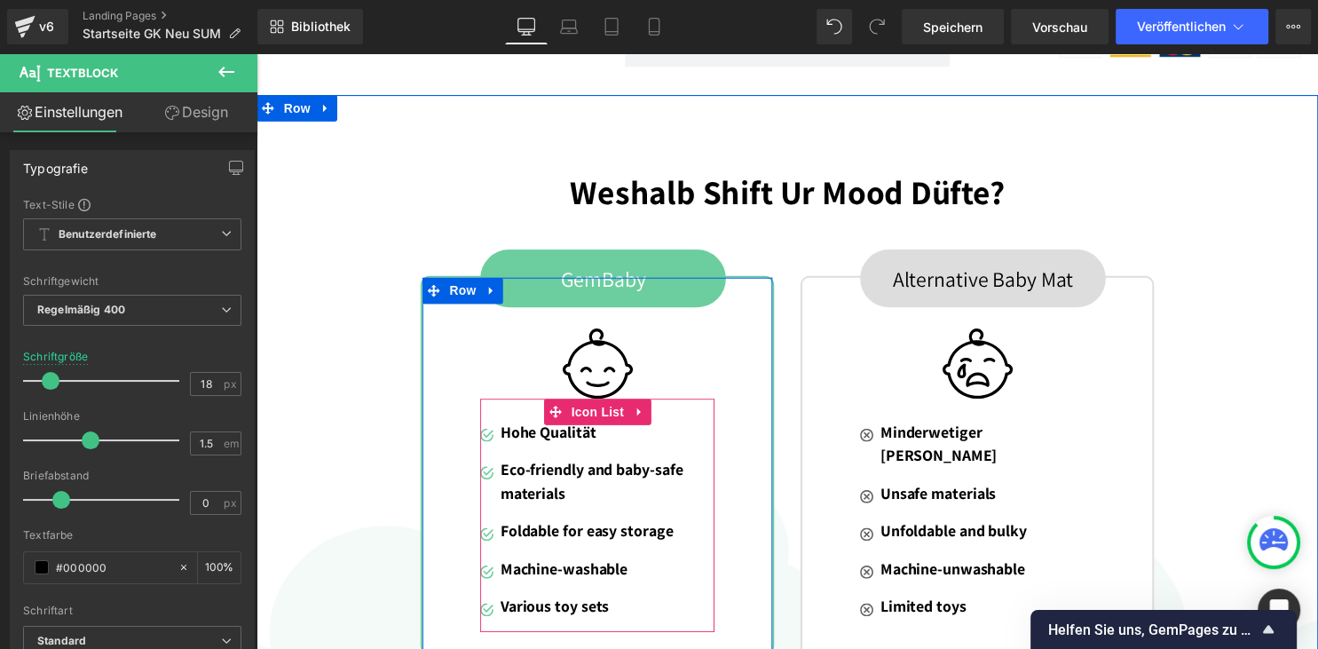
click at [256, 53] on div at bounding box center [256, 53] width 0 height 0
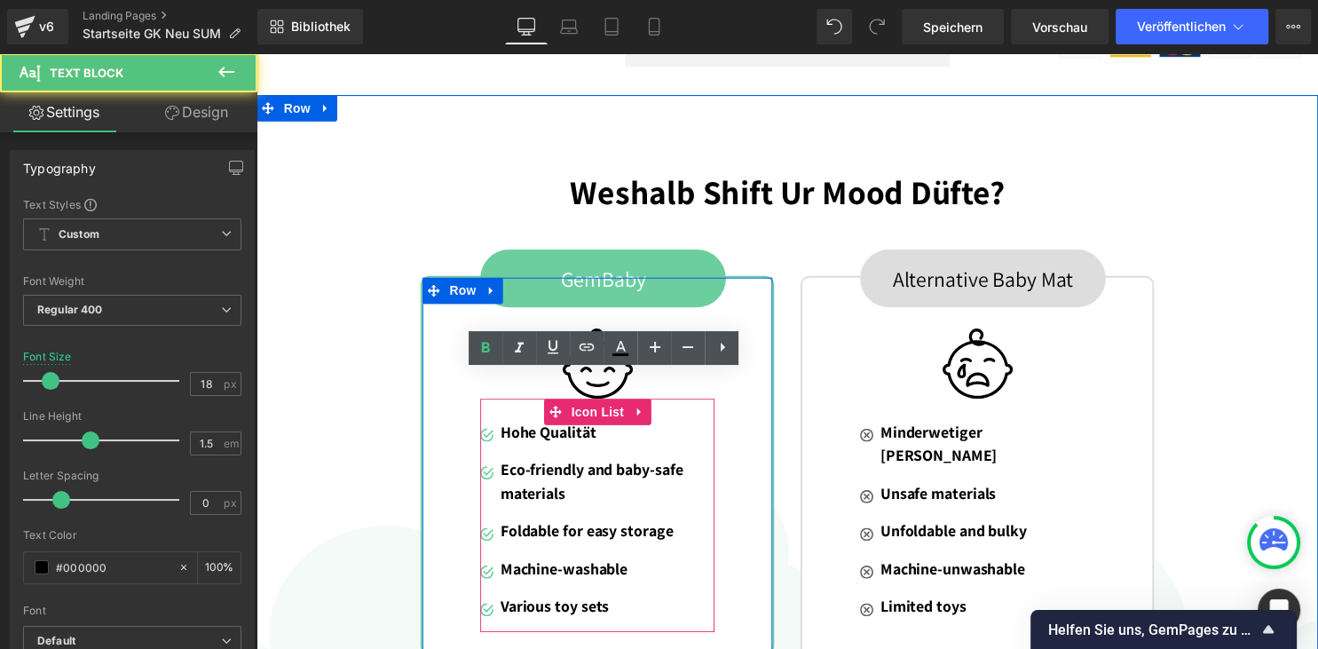
click at [548, 426] on strong "Hohe Qualität" at bounding box center [551, 436] width 97 height 20
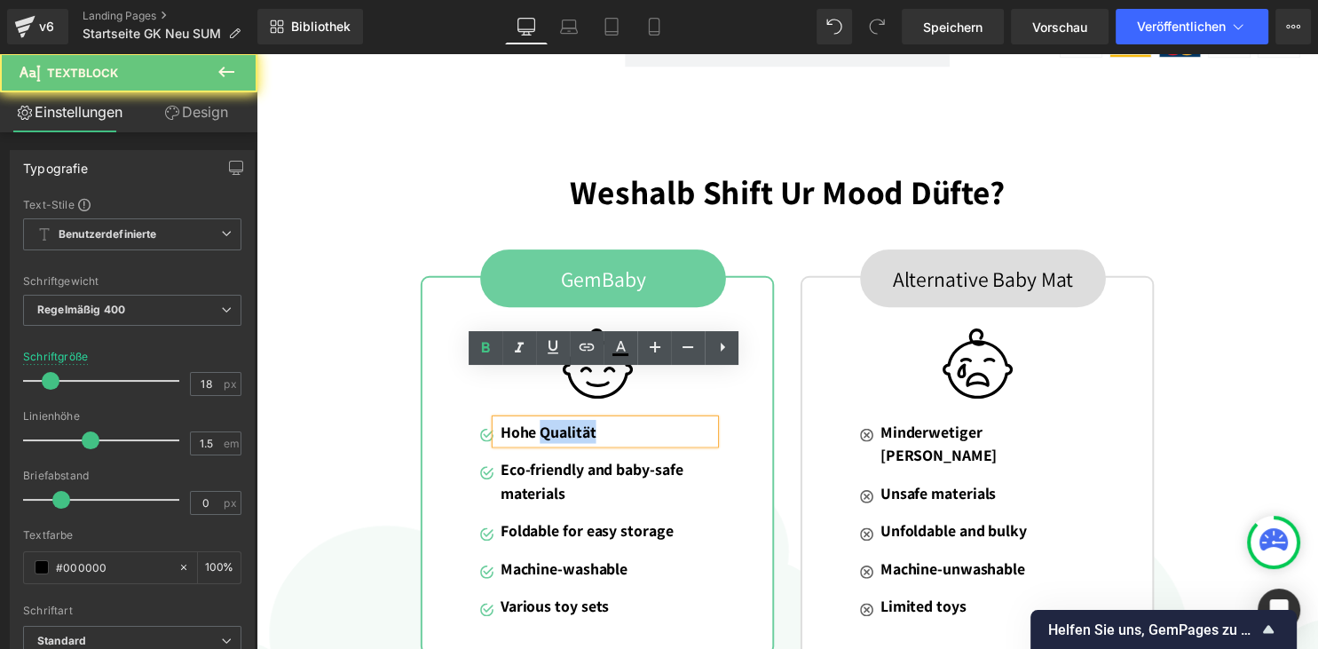
click at [548, 426] on strong "Hohe Qualität" at bounding box center [551, 436] width 97 height 20
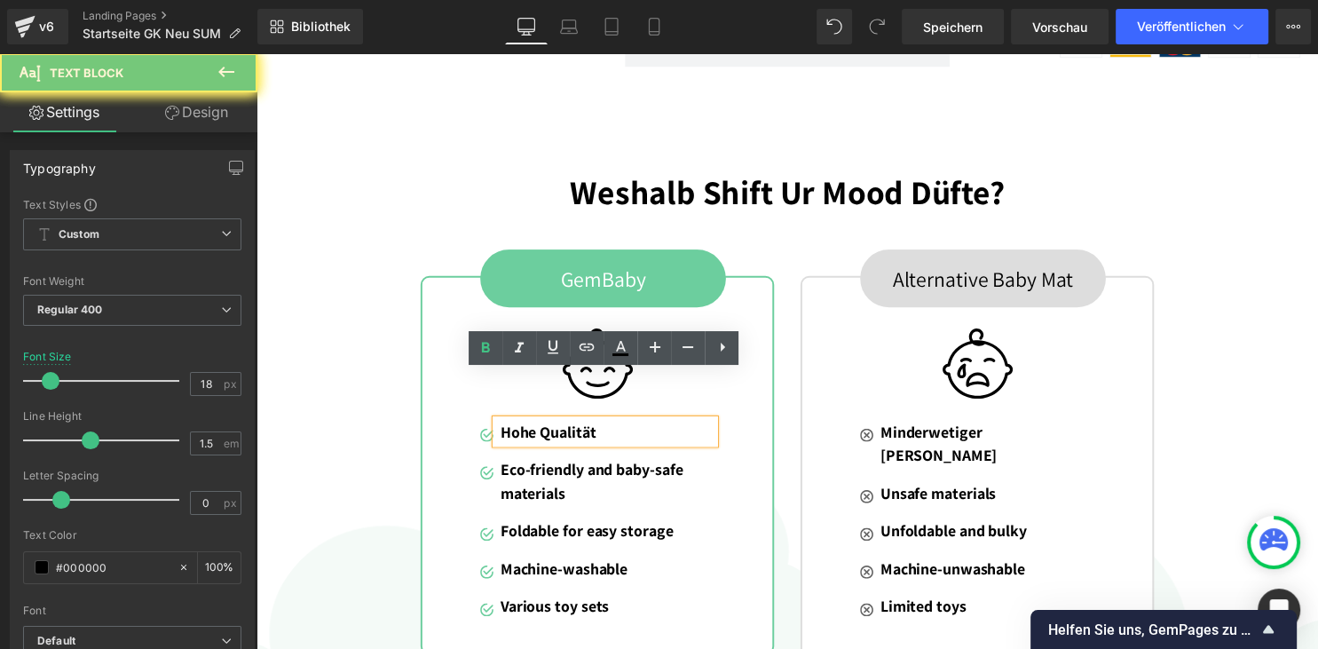
click at [548, 426] on strong "Hohe Qualität" at bounding box center [551, 436] width 97 height 20
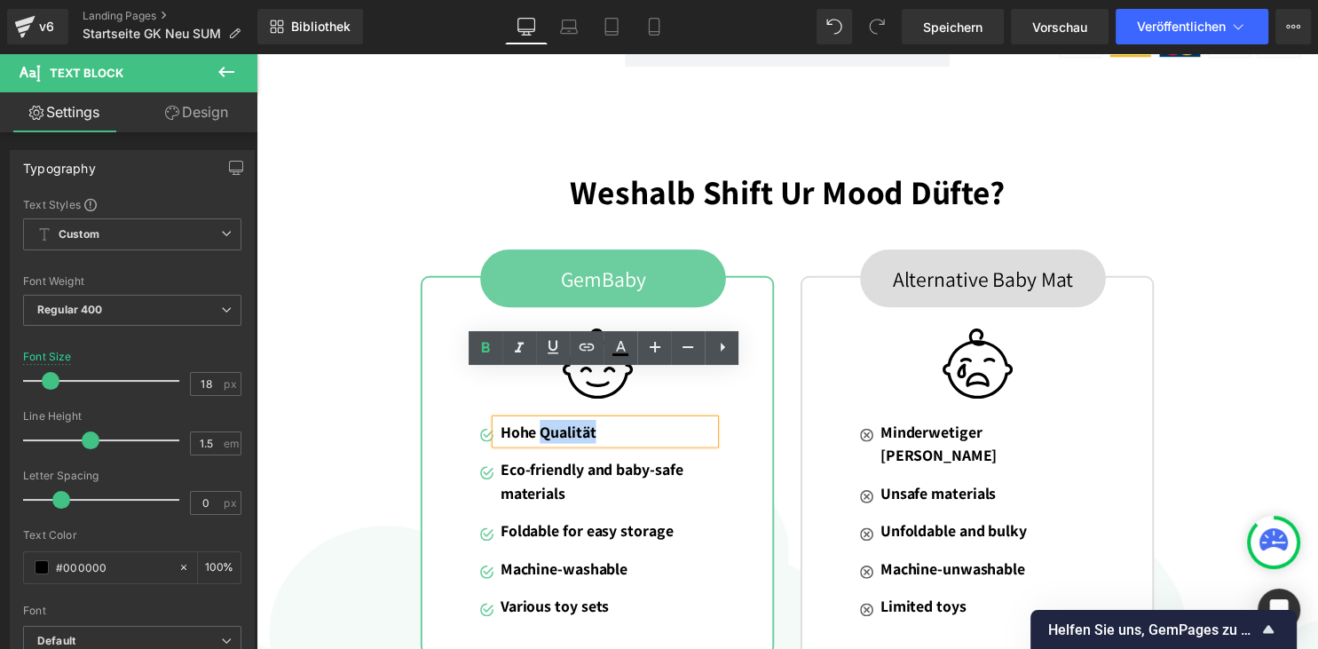
click at [548, 426] on strong "Hohe Qualität" at bounding box center [551, 436] width 97 height 20
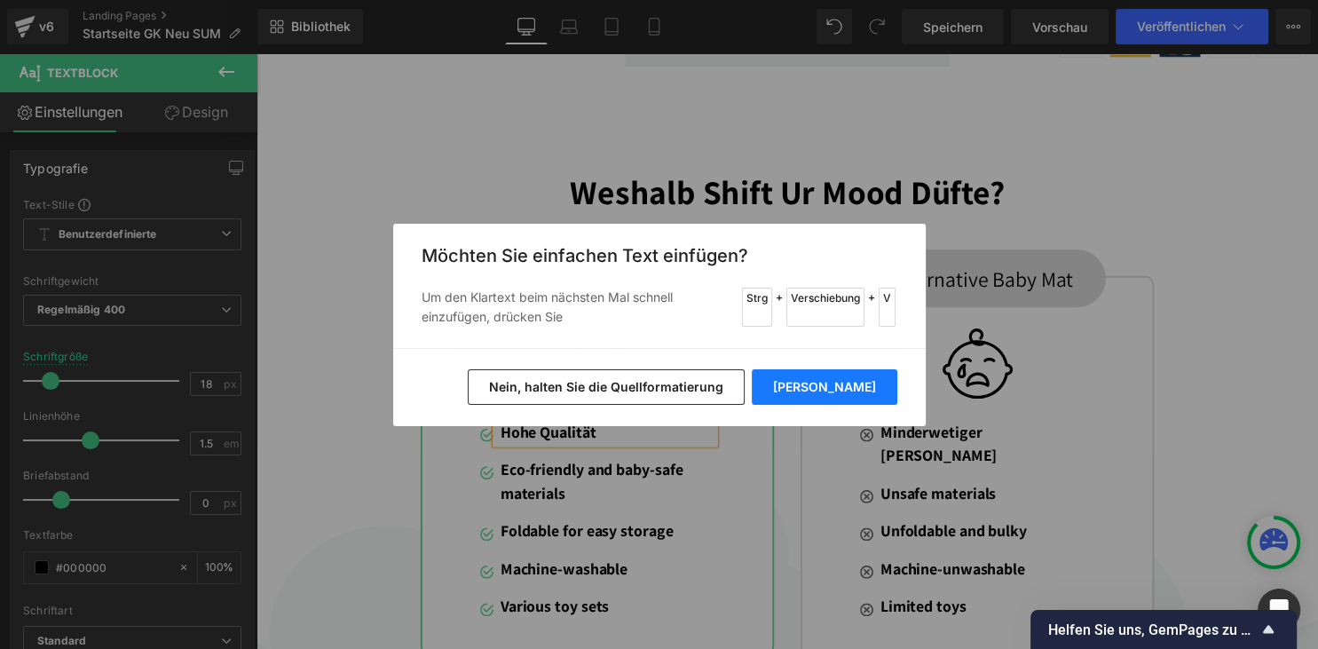
click at [860, 371] on button "Ja" at bounding box center [825, 386] width 146 height 35
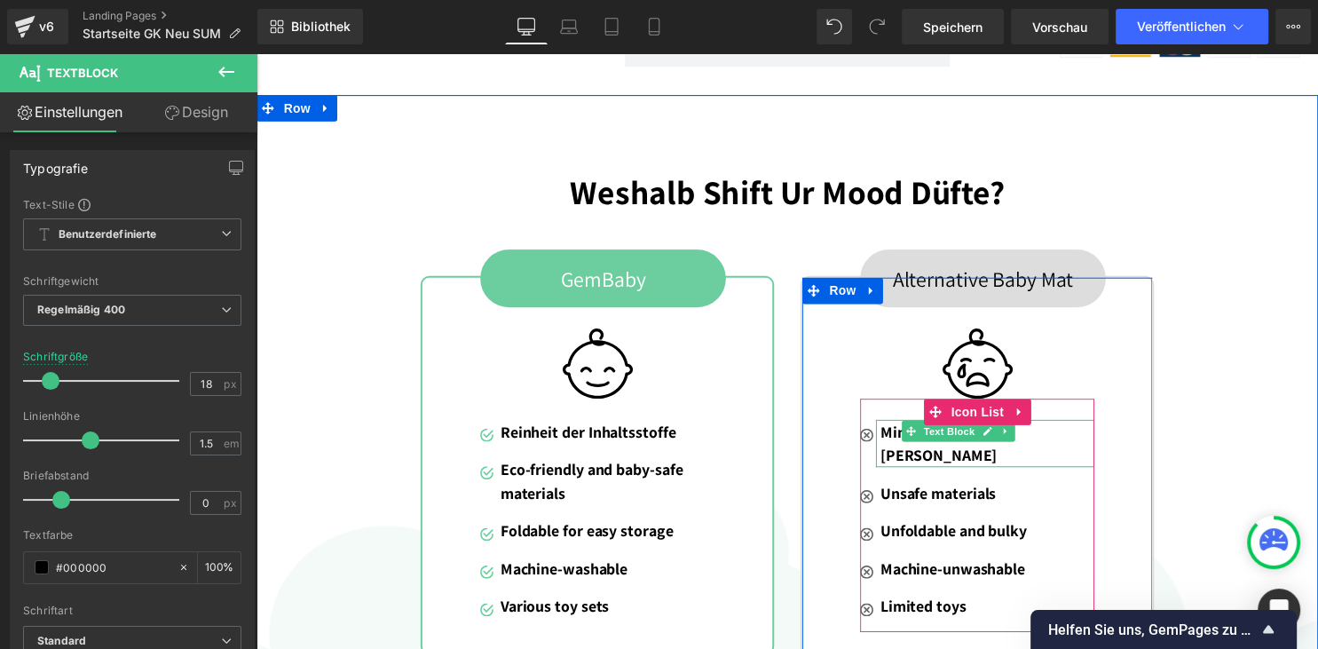
click at [906, 426] on strong "Minderwetiger Duft" at bounding box center [946, 448] width 118 height 44
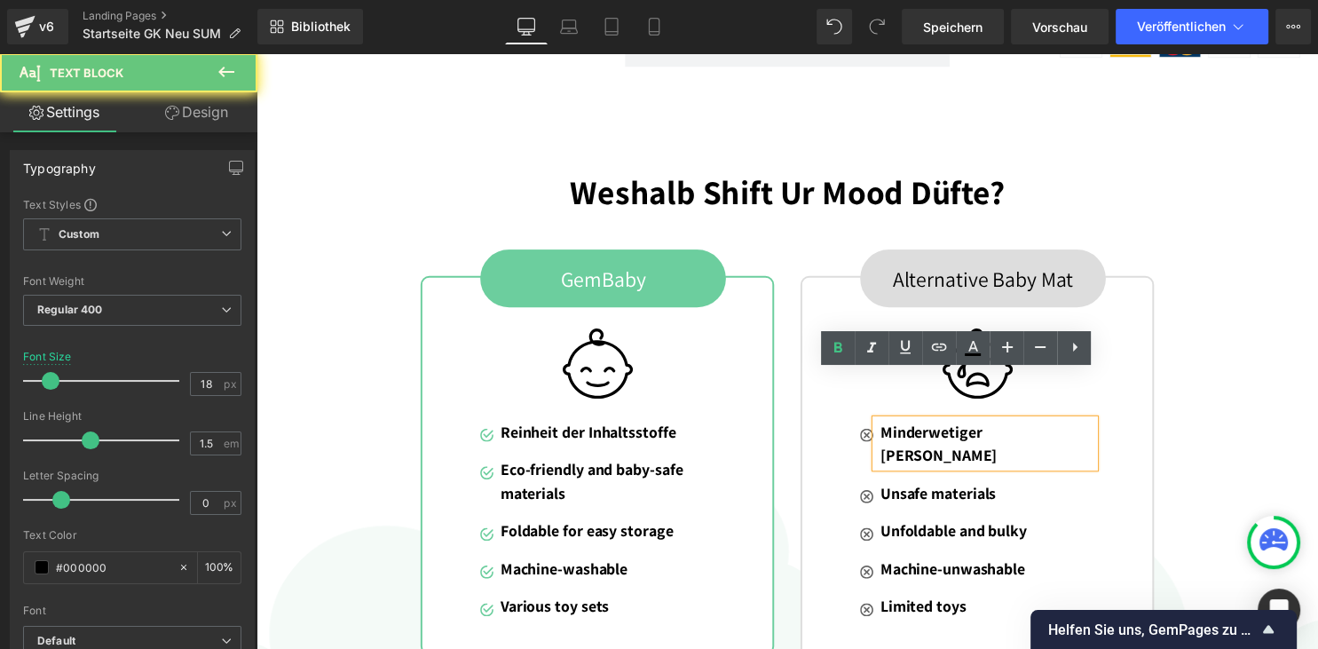
click at [906, 426] on strong "Minderwetiger Duft" at bounding box center [946, 448] width 118 height 44
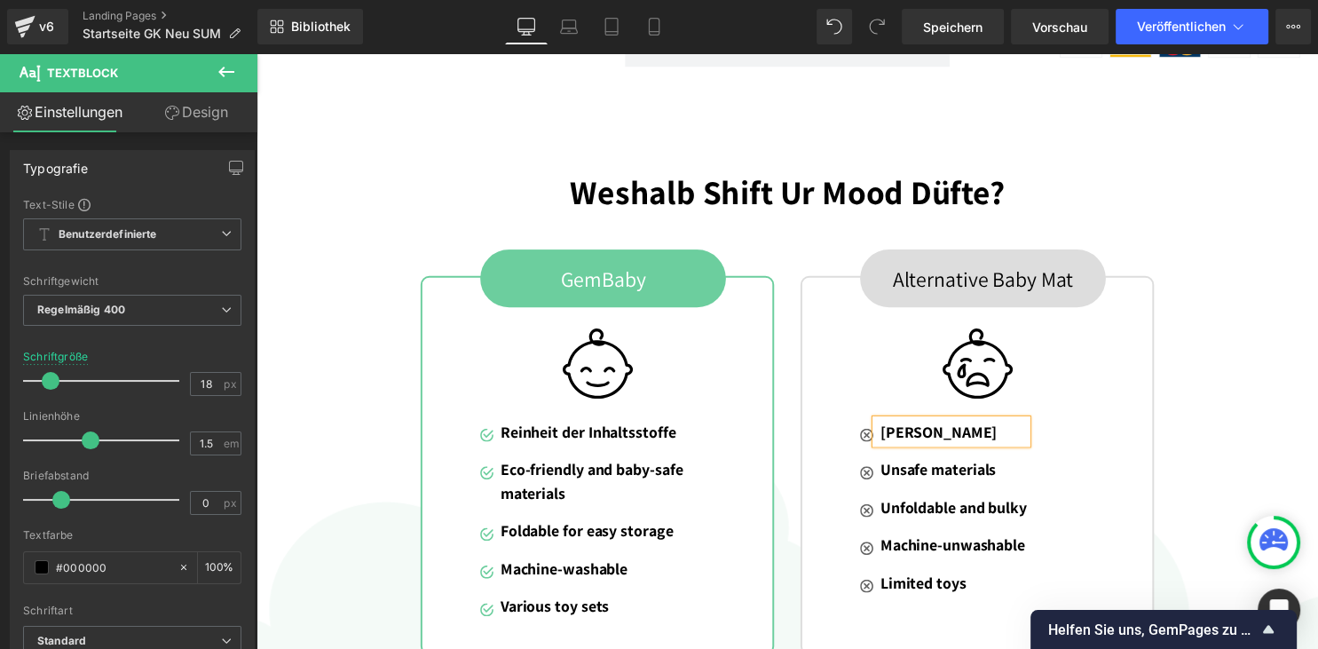
click at [1218, 405] on div "Weshalb Shift Ur Mood Düfte? Heading Row GemBaby Button Image Image Reinheit de…" at bounding box center [793, 409] width 1074 height 524
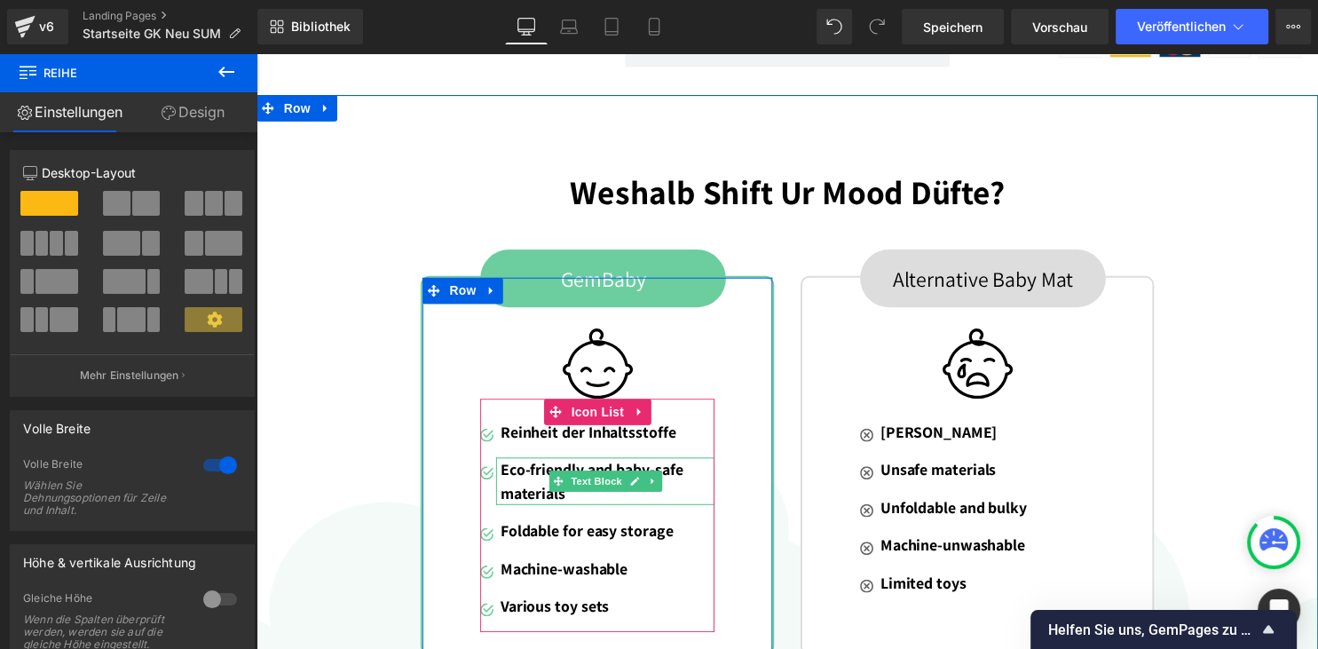
click at [549, 464] on strong "Eco-friendly and baby-safe materials" at bounding box center [595, 486] width 185 height 44
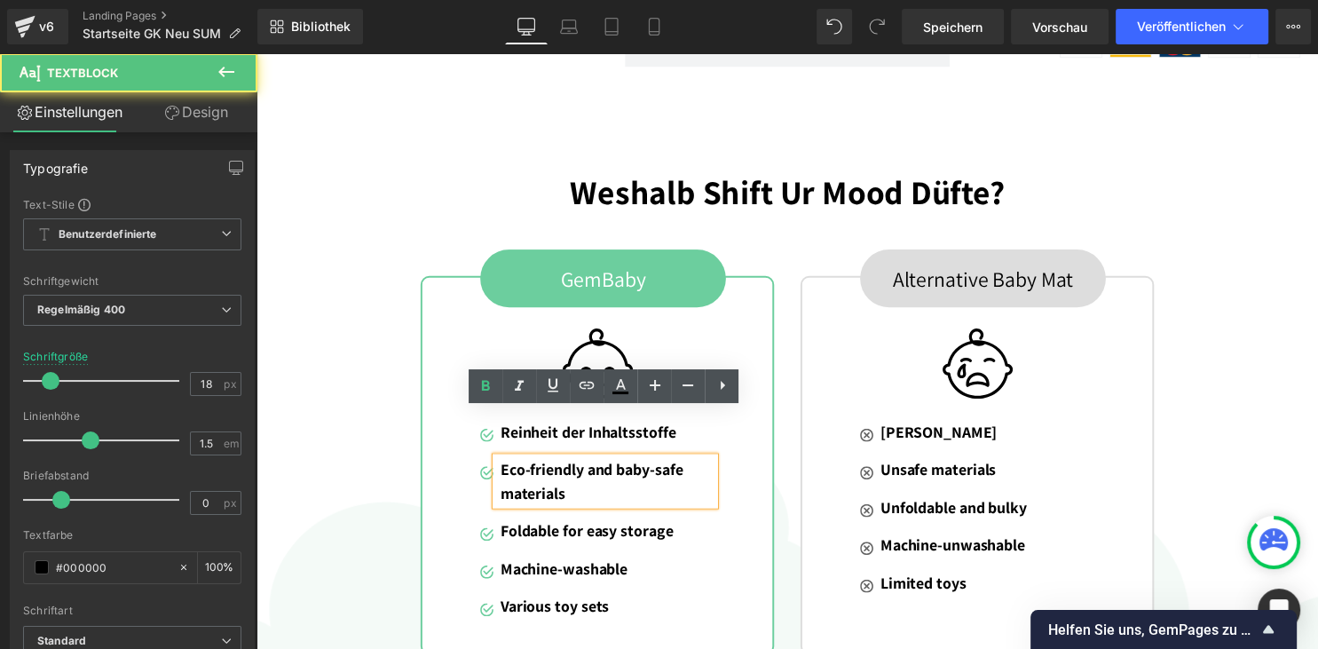
click at [549, 464] on strong "Eco-friendly and baby-safe materials" at bounding box center [595, 486] width 185 height 44
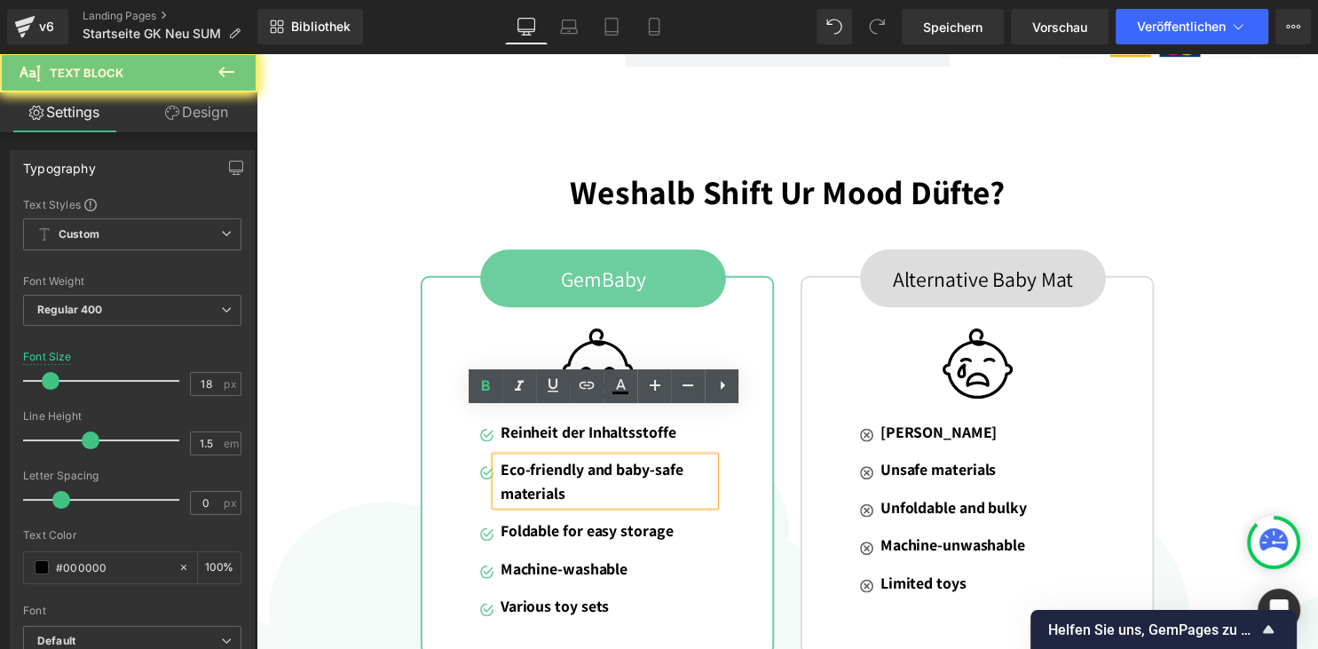
click at [549, 464] on strong "Eco-friendly and baby-safe materials" at bounding box center [595, 486] width 185 height 44
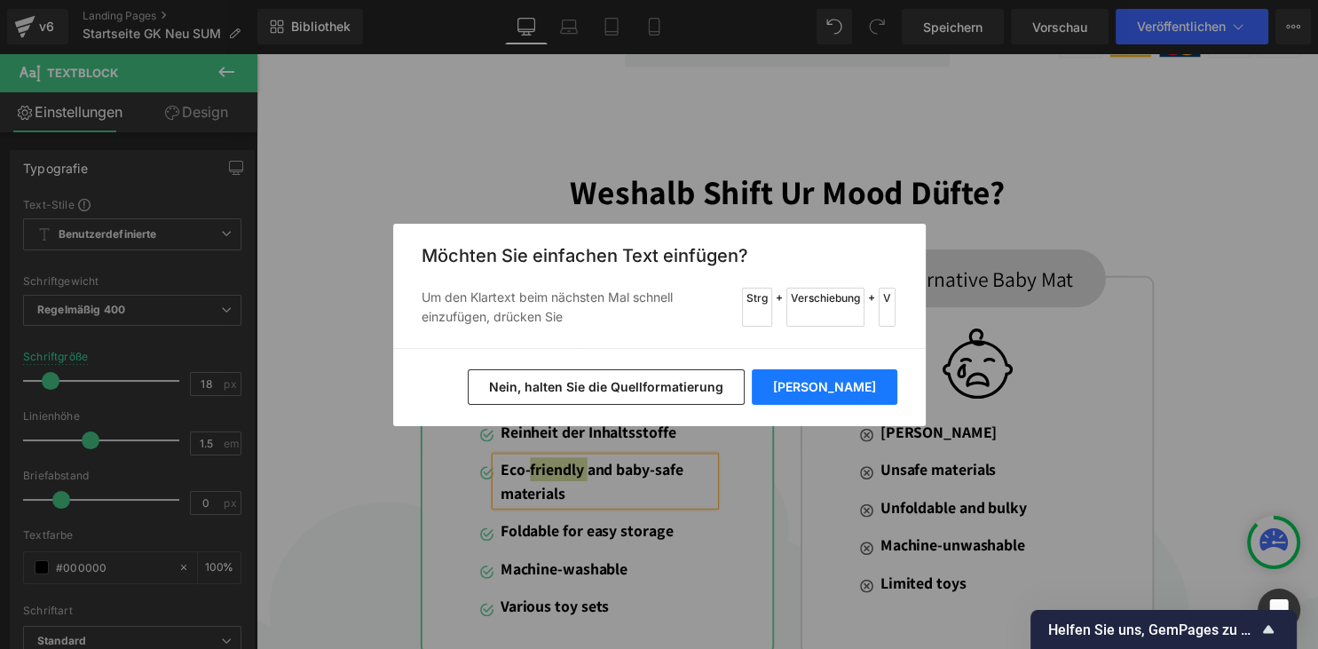
click at [878, 393] on button "Ja" at bounding box center [825, 386] width 146 height 35
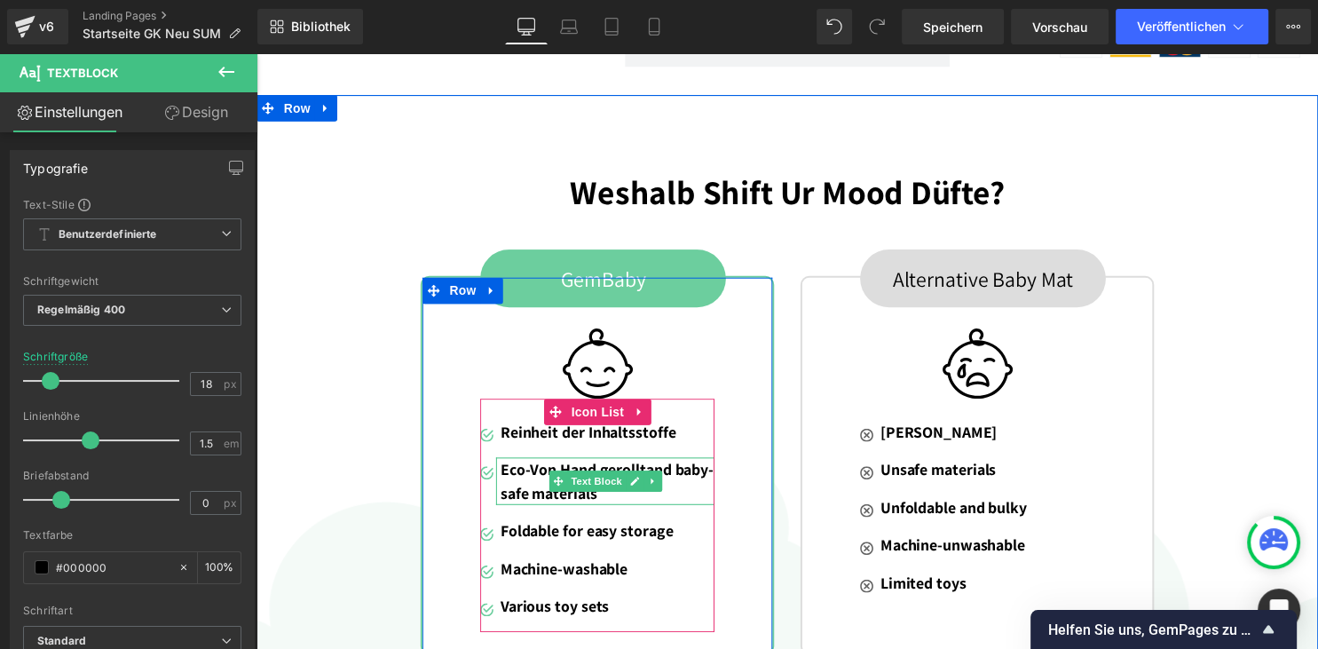
click at [535, 464] on strong "Eco-Von Hand gerolltand baby-safe materials" at bounding box center [611, 486] width 216 height 44
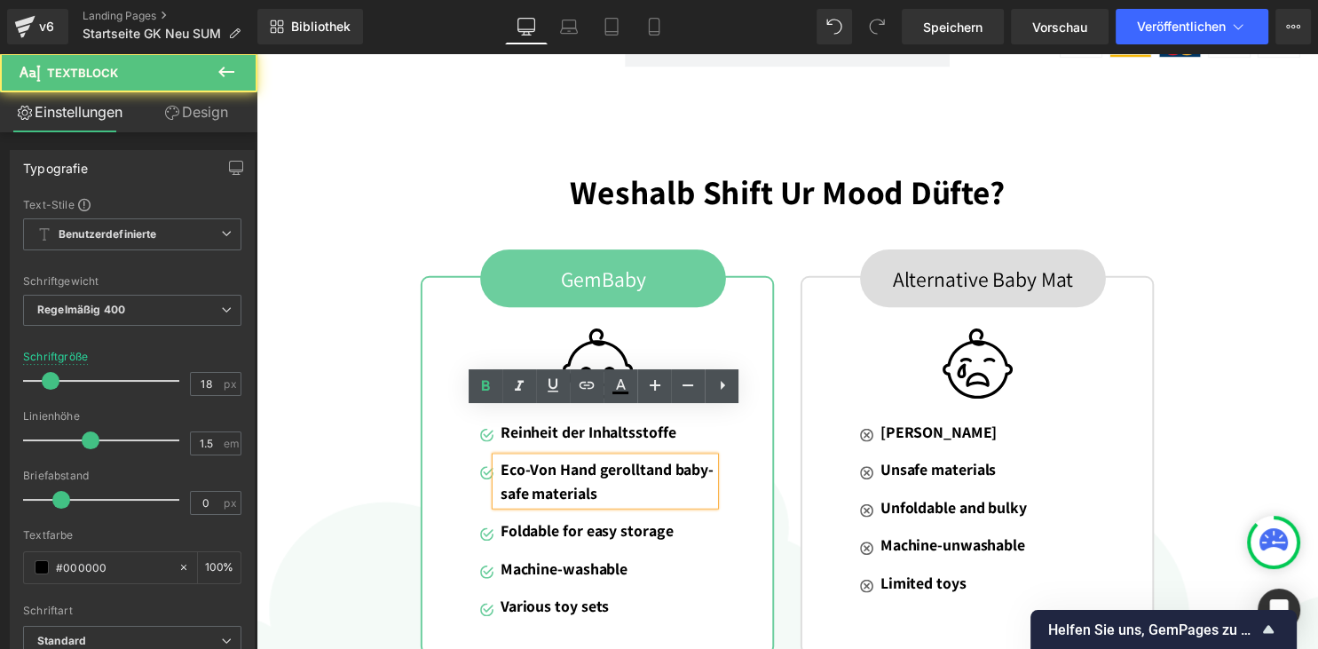
click at [572, 464] on strong "Eco-Von Hand gerolltand baby-safe materials" at bounding box center [611, 486] width 216 height 44
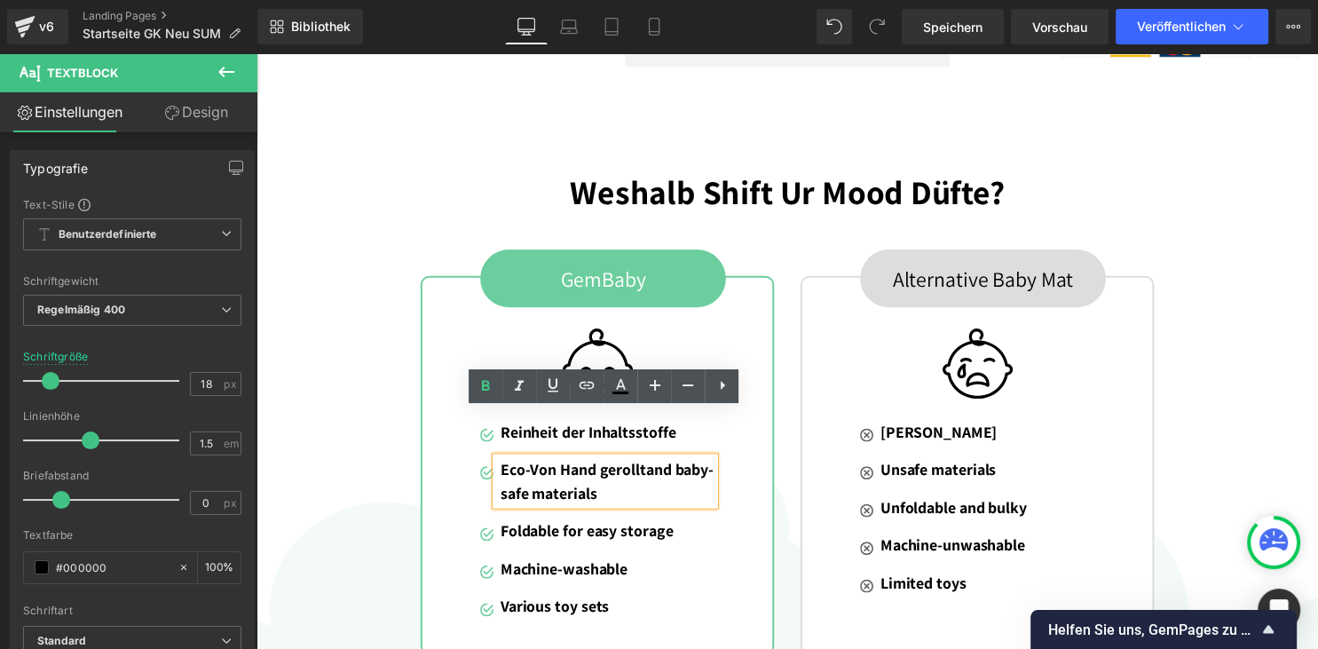
click at [679, 464] on strong "Eco-Von Hand gerolltand baby-safe materials" at bounding box center [611, 486] width 216 height 44
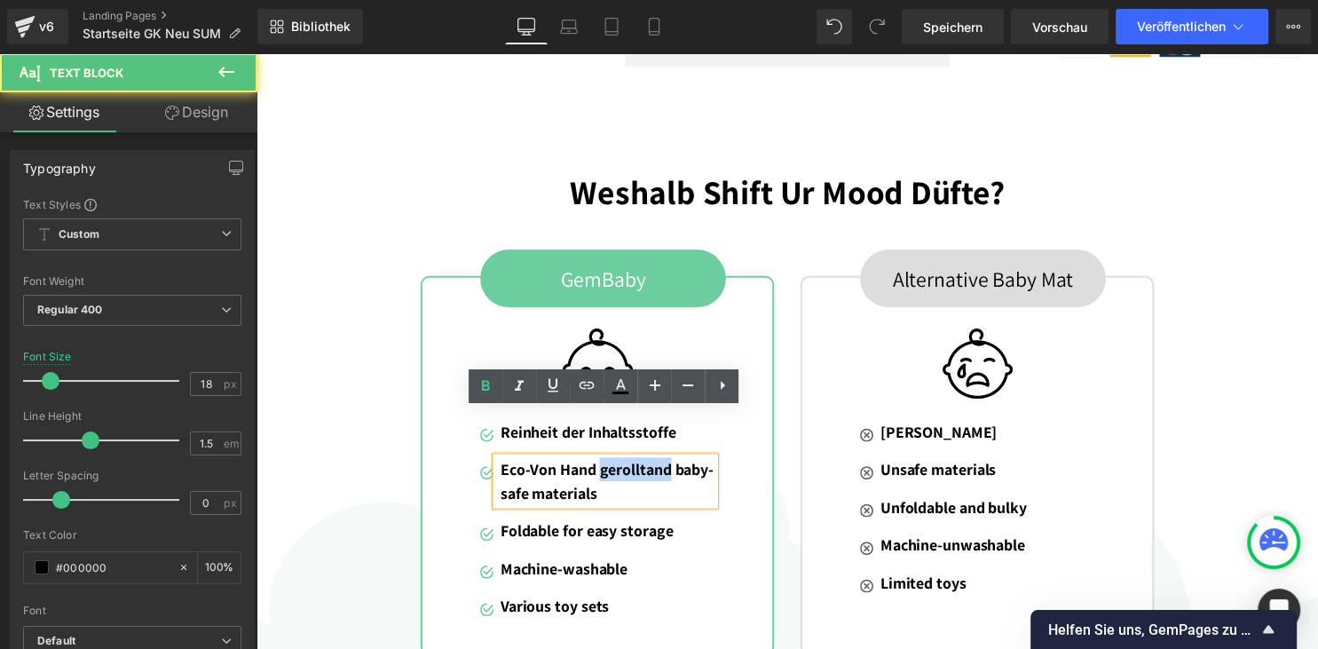
click at [679, 464] on strong "Eco-Von Hand gerolltand baby-safe materials" at bounding box center [611, 486] width 216 height 44
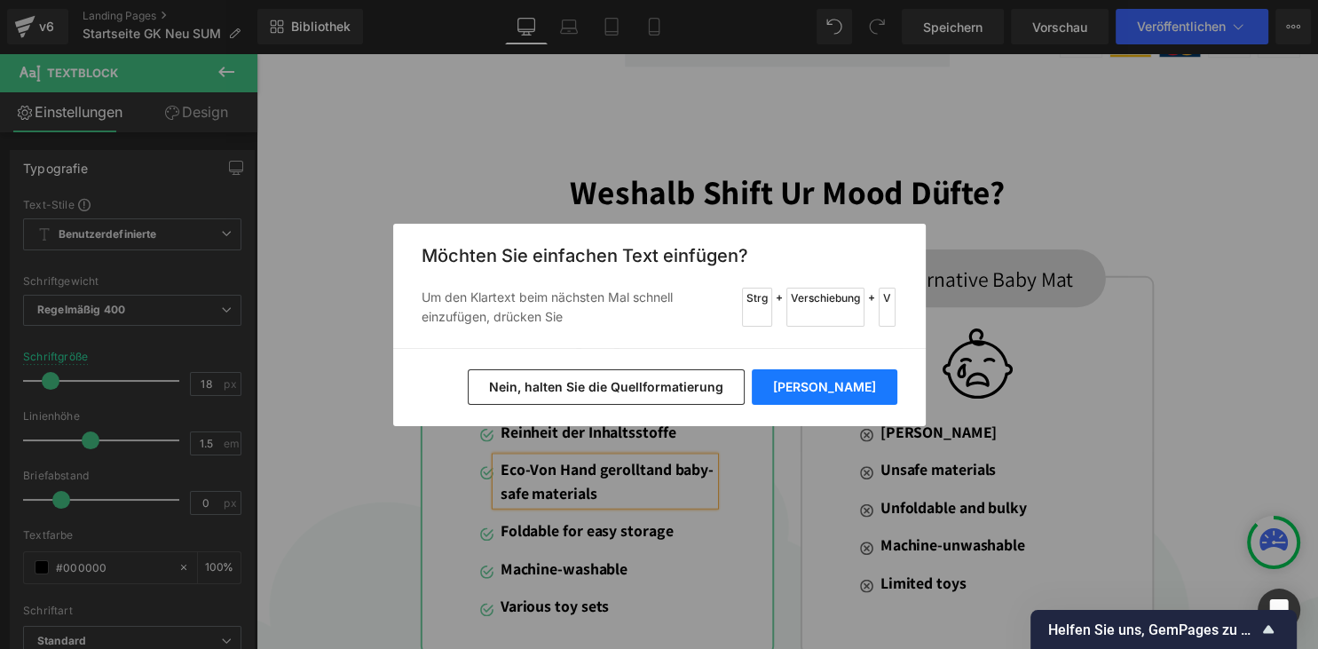
click at [862, 399] on button "Ja" at bounding box center [825, 386] width 146 height 35
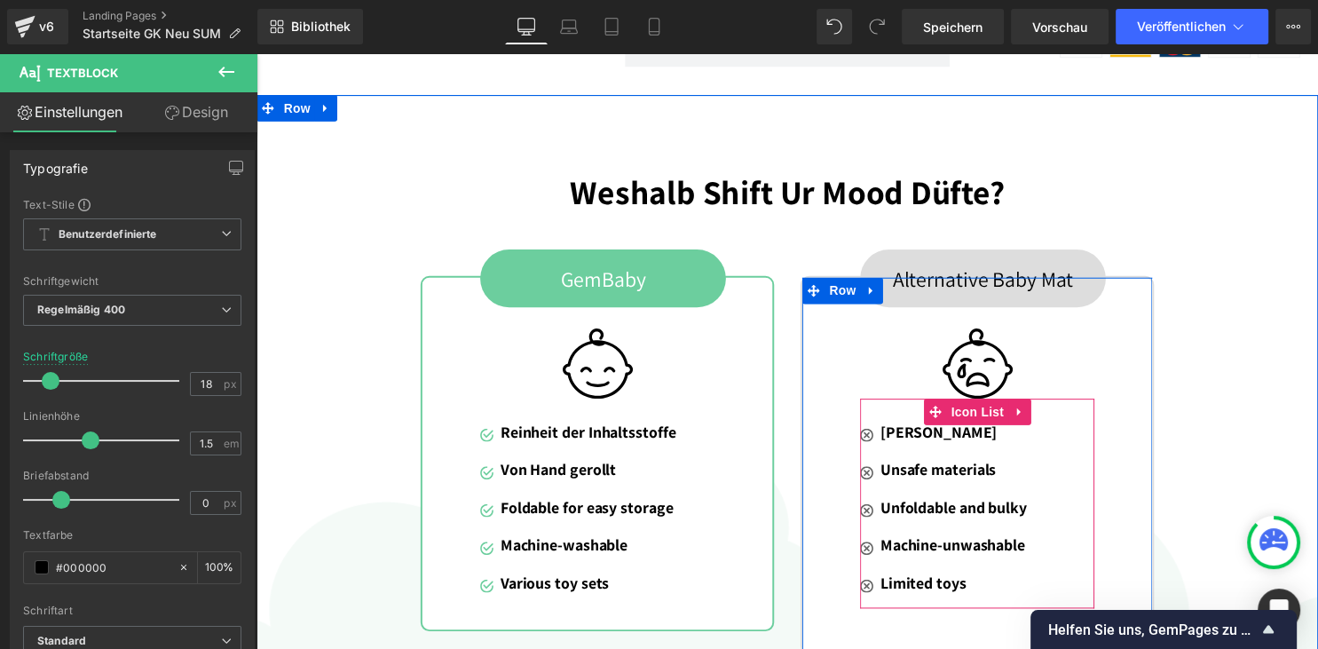
click at [912, 463] on span at bounding box center [918, 473] width 19 height 21
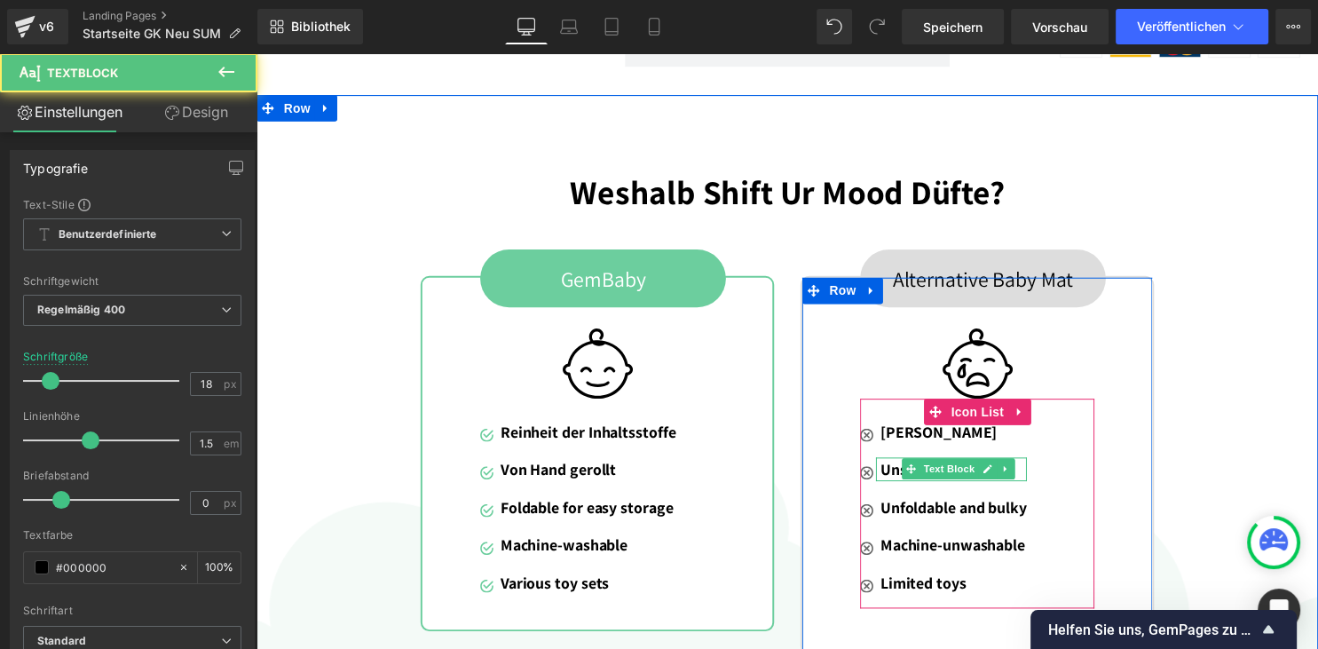
click at [902, 464] on strong "Unsafe materials" at bounding box center [945, 474] width 117 height 20
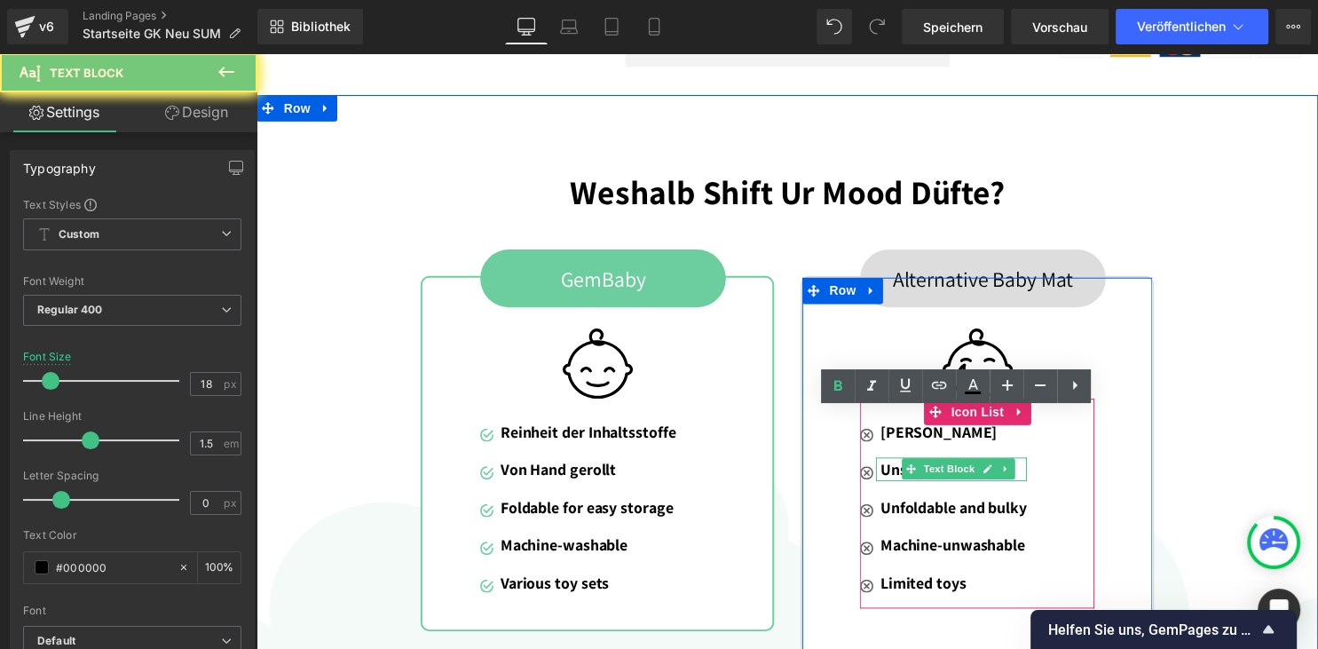
click at [902, 464] on strong "Unsafe materials" at bounding box center [945, 474] width 117 height 20
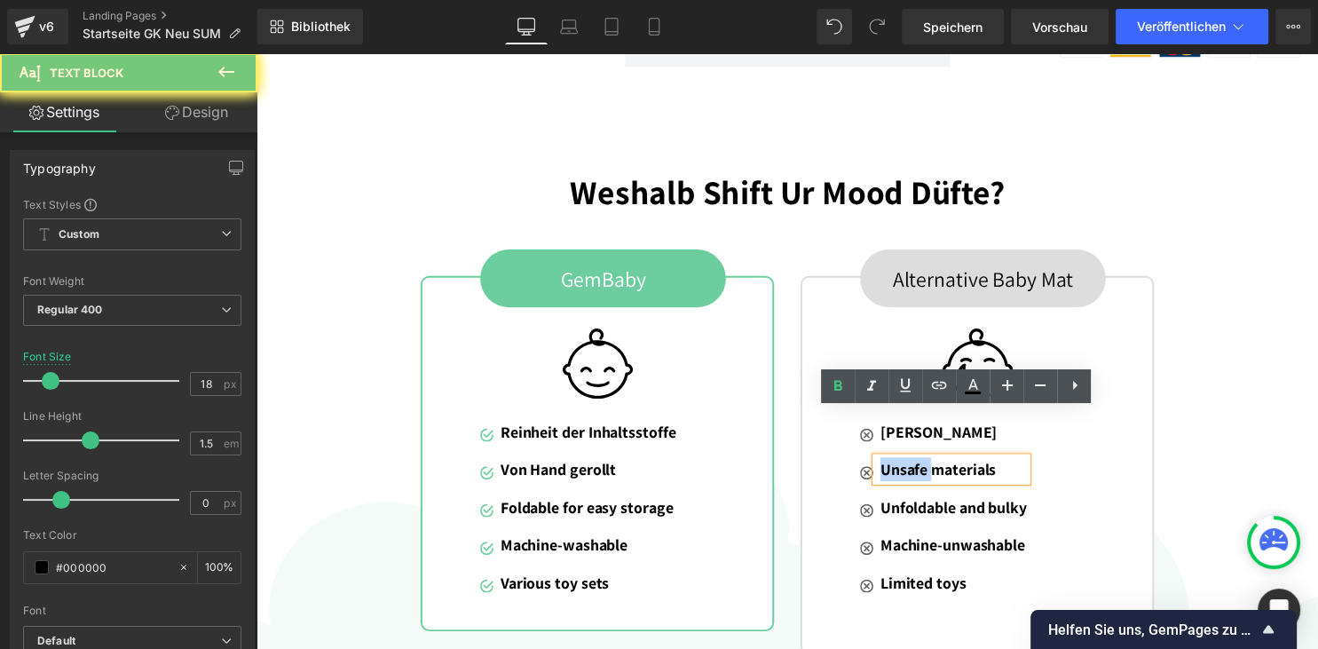
click at [902, 464] on strong "Unsafe materials" at bounding box center [945, 474] width 117 height 20
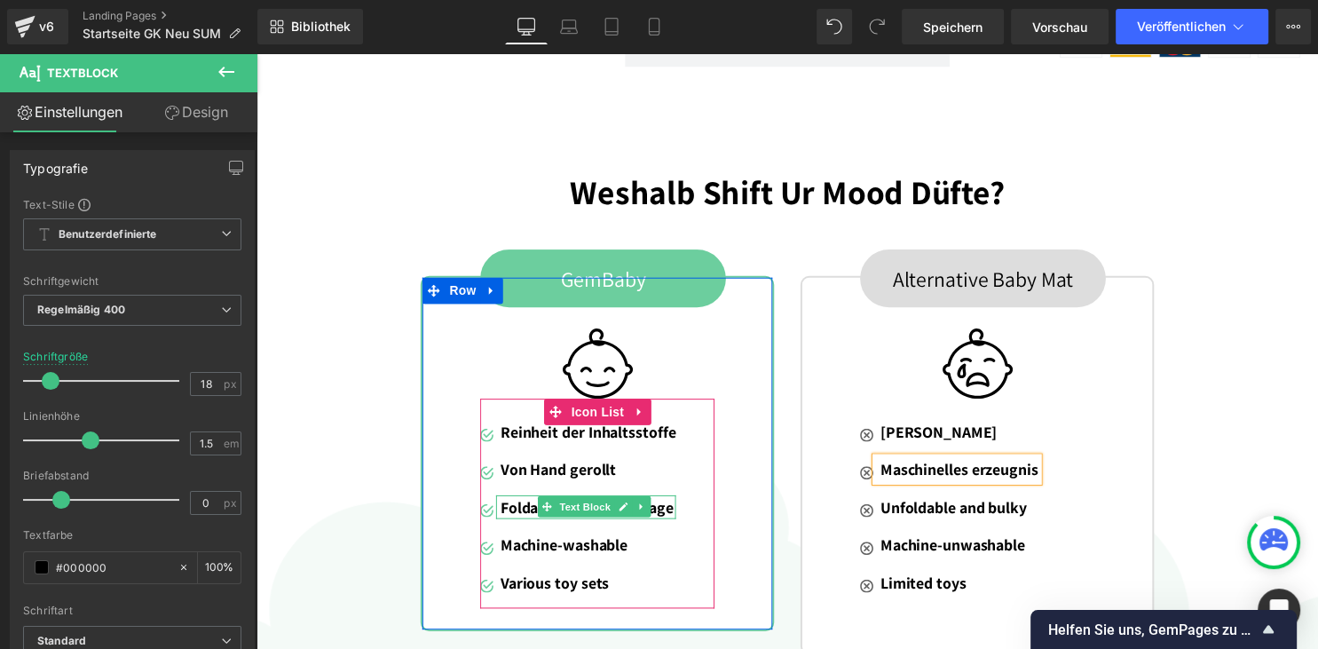
click at [527, 502] on strong "Foldable for easy storage" at bounding box center [590, 512] width 175 height 20
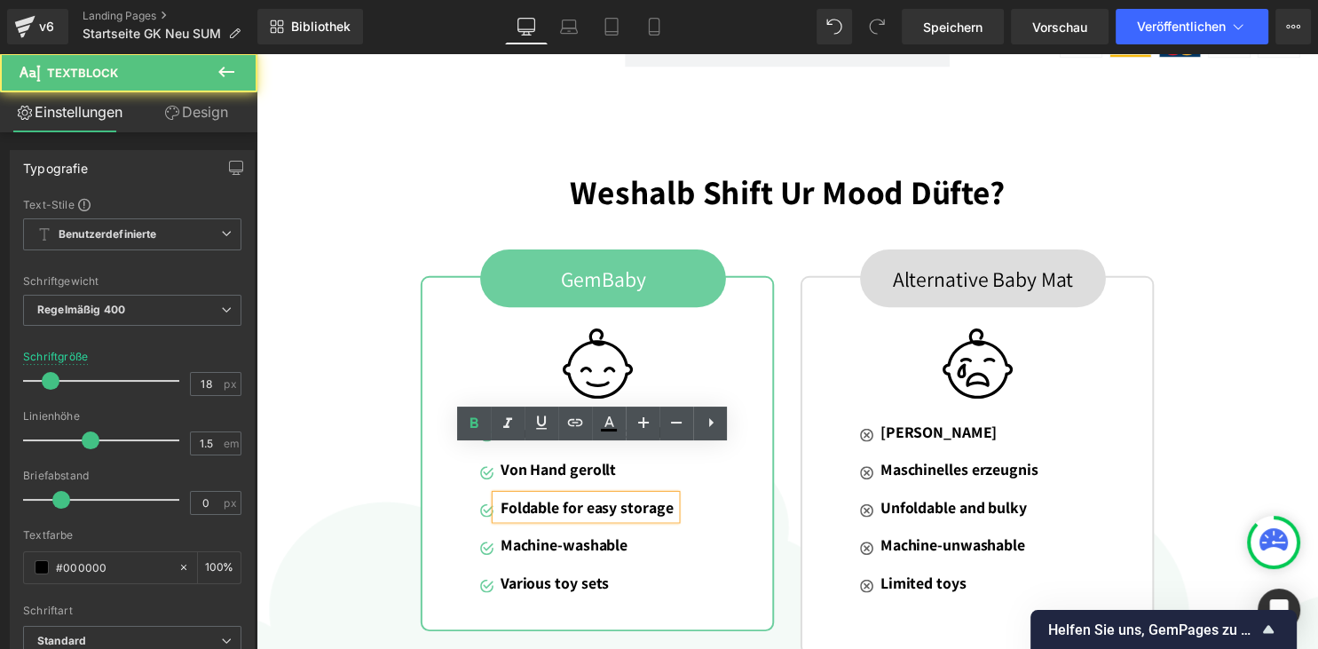
click at [526, 502] on strong "Foldable for easy storage" at bounding box center [590, 512] width 175 height 20
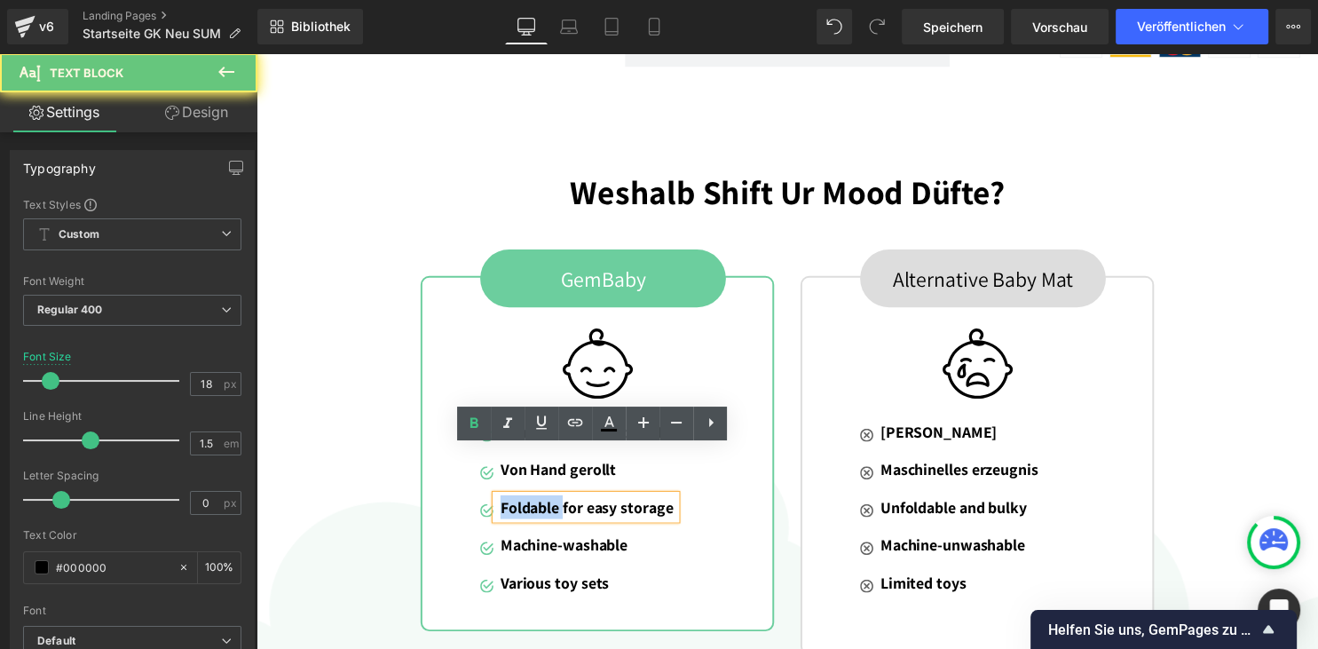
click at [526, 502] on strong "Foldable for easy storage" at bounding box center [590, 512] width 175 height 20
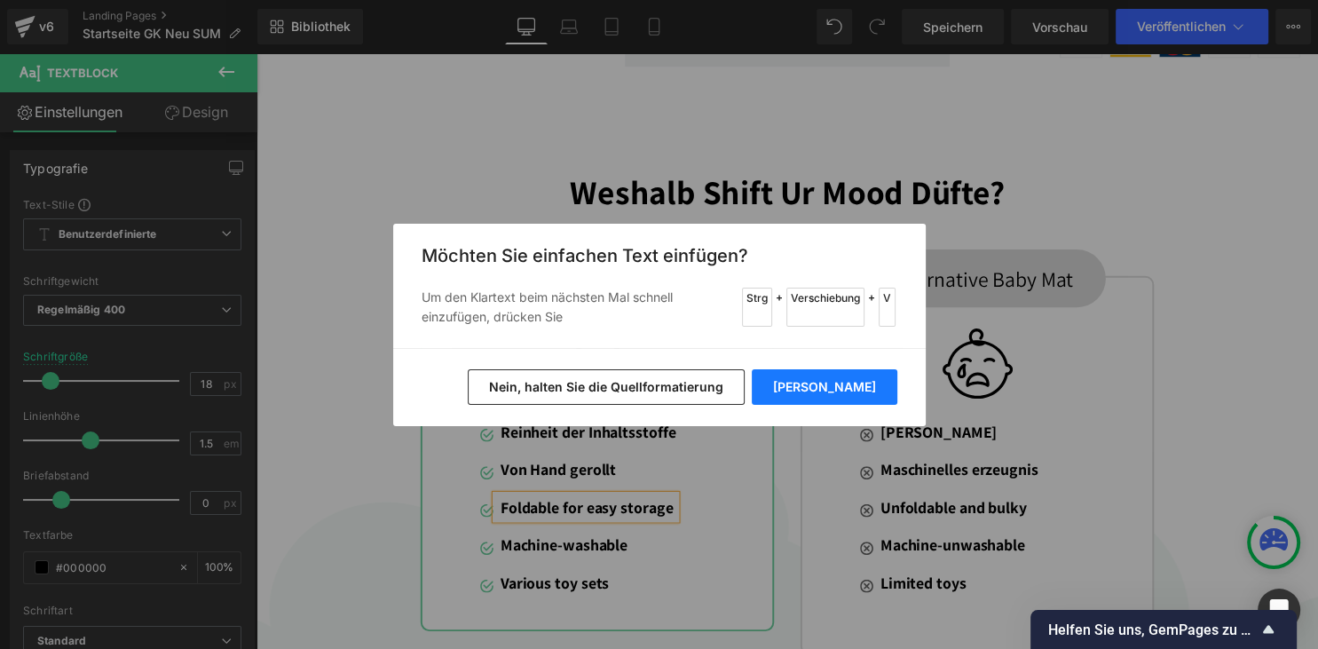
click at [874, 386] on button "Ja" at bounding box center [825, 386] width 146 height 35
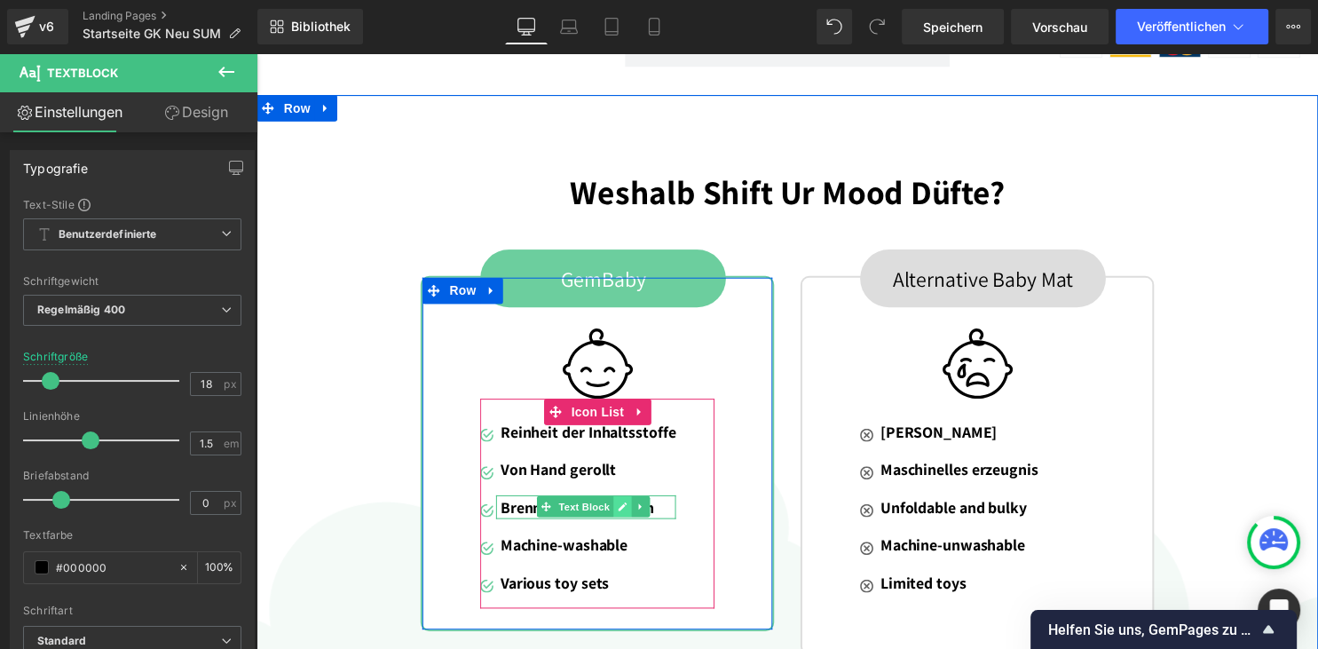
click at [635, 501] on link at bounding box center [626, 511] width 19 height 21
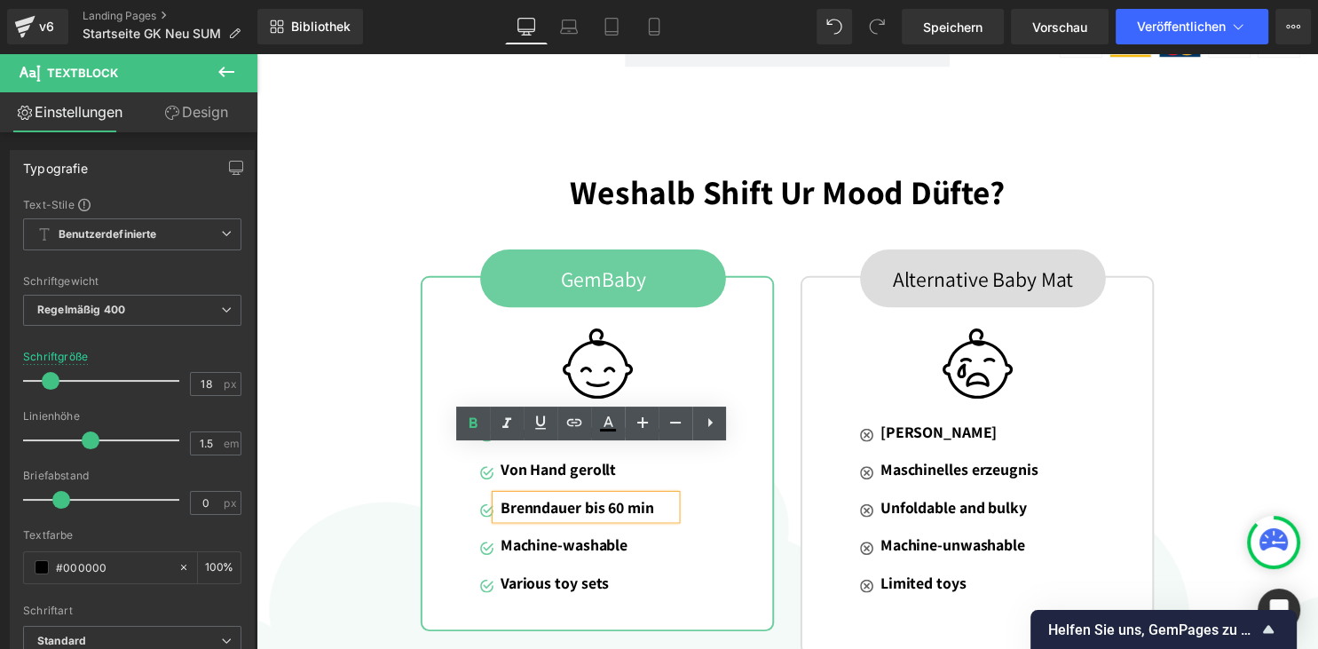
click at [636, 502] on strong "Brenndauer bis 60 min" at bounding box center [580, 512] width 155 height 20
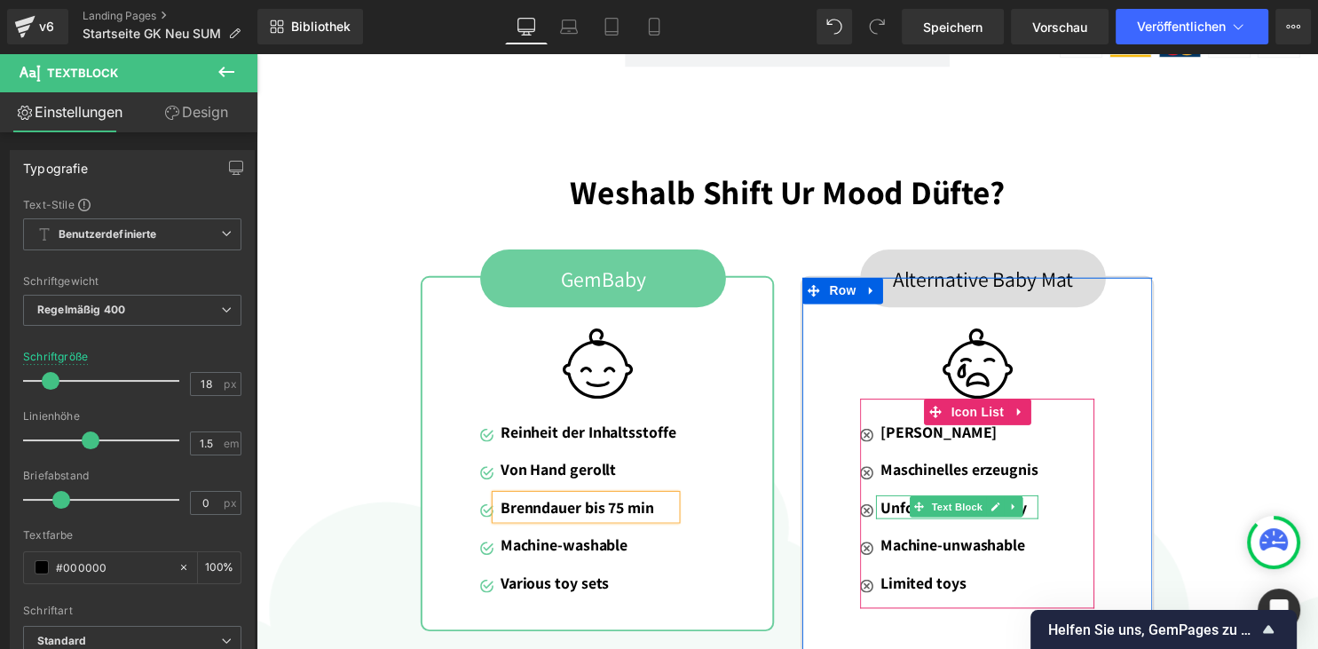
click at [909, 502] on strong "Unfoldable and bulky" at bounding box center [961, 512] width 148 height 20
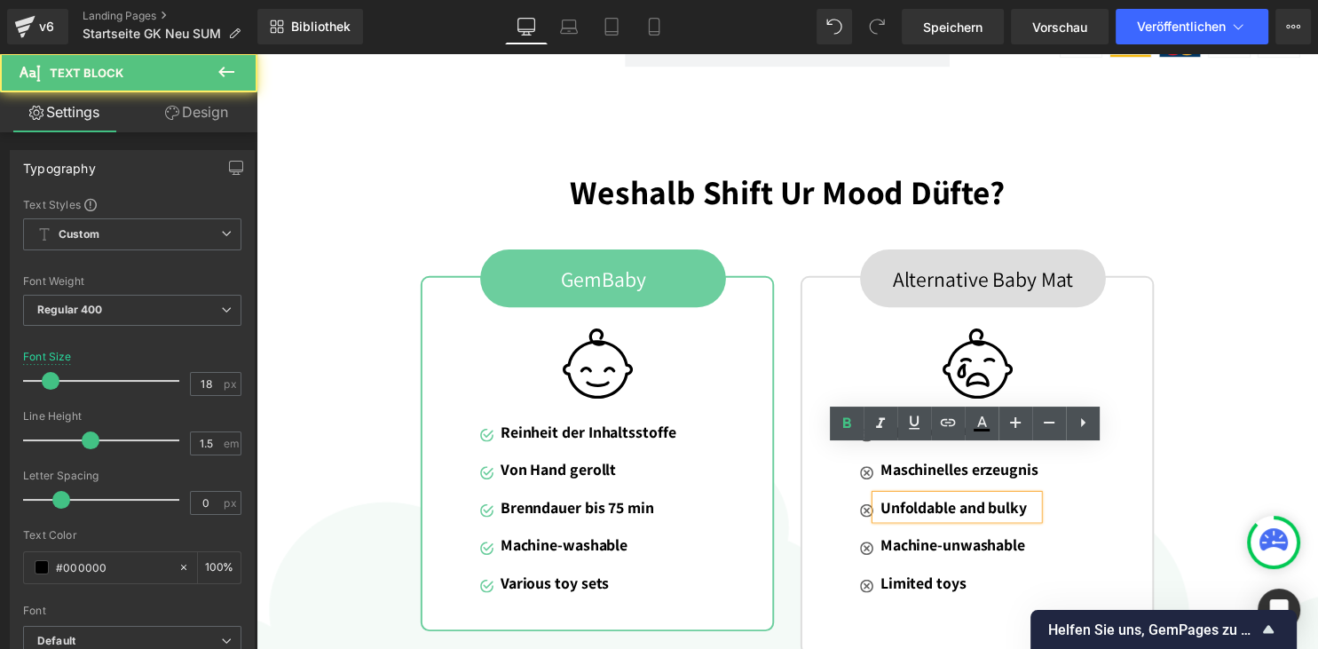
click at [909, 502] on strong "Unfoldable and bulky" at bounding box center [961, 512] width 148 height 20
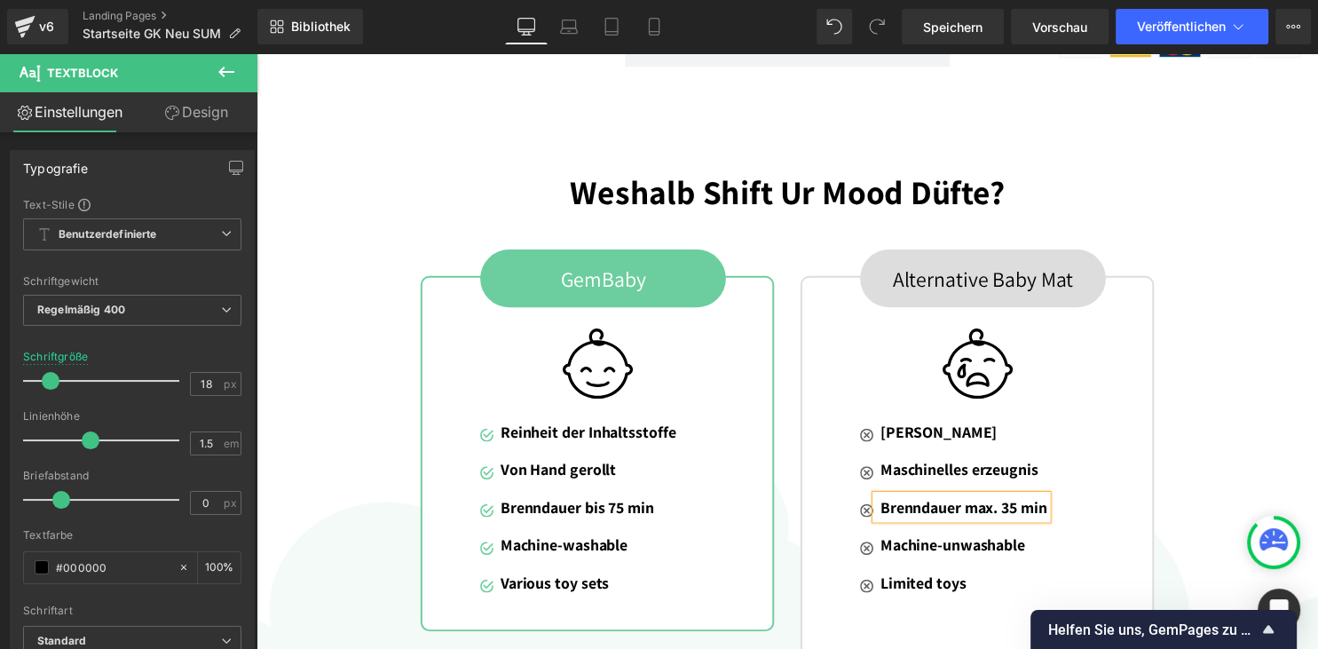
click at [1284, 401] on div "Weshalb Shift Ur Mood Düfte? Heading Row GemBaby Button Image Image Reinheit de…" at bounding box center [793, 409] width 1074 height 524
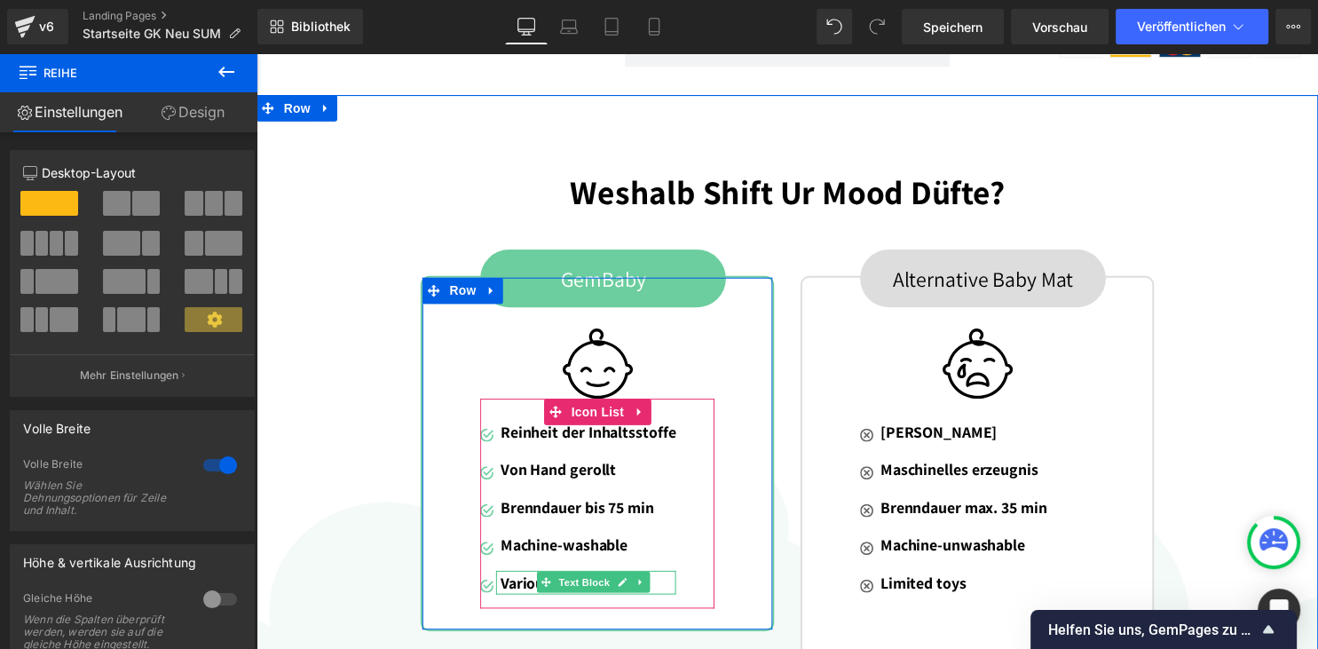
click at [522, 579] on strong "Various toy sets" at bounding box center [558, 589] width 110 height 20
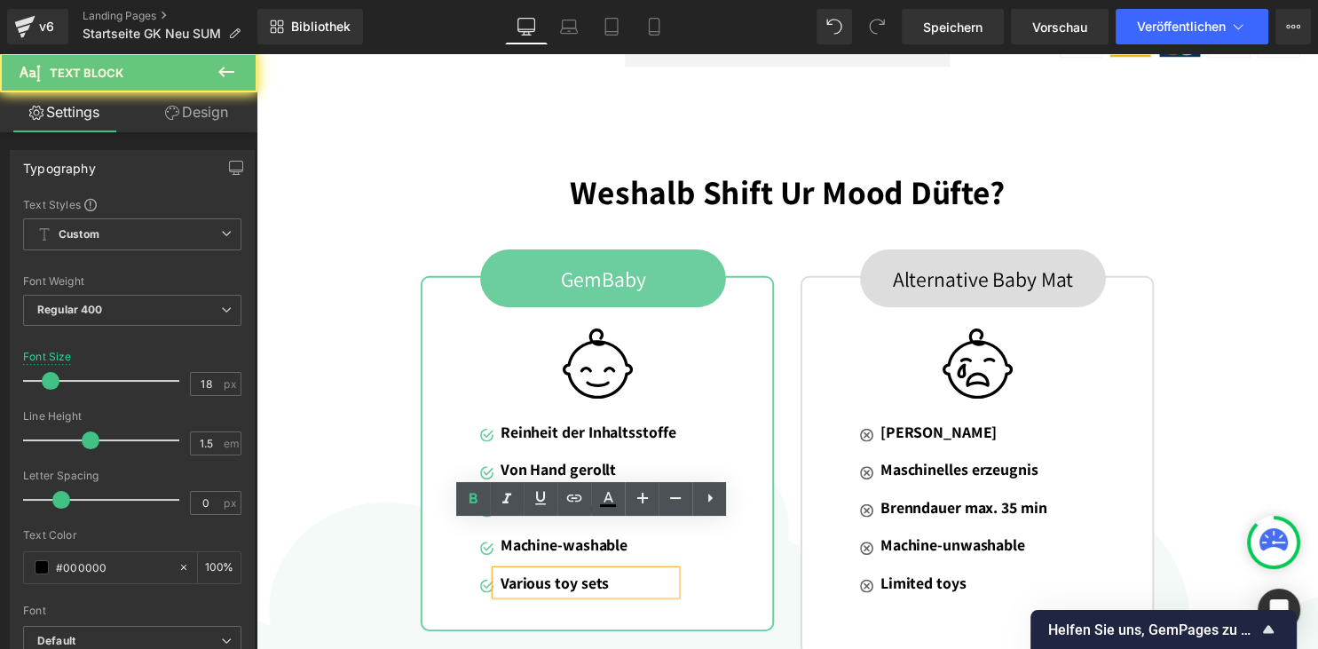
click at [522, 579] on strong "Various toy sets" at bounding box center [558, 589] width 110 height 20
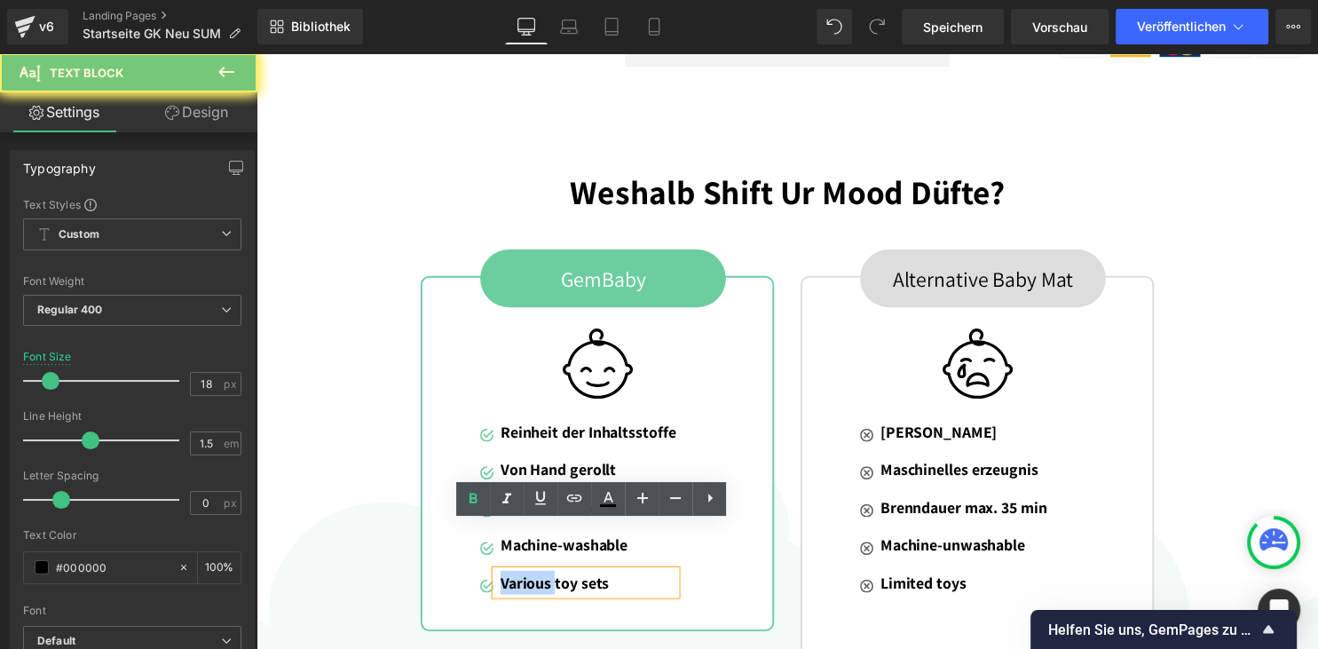
click at [522, 579] on strong "Various toy sets" at bounding box center [558, 589] width 110 height 20
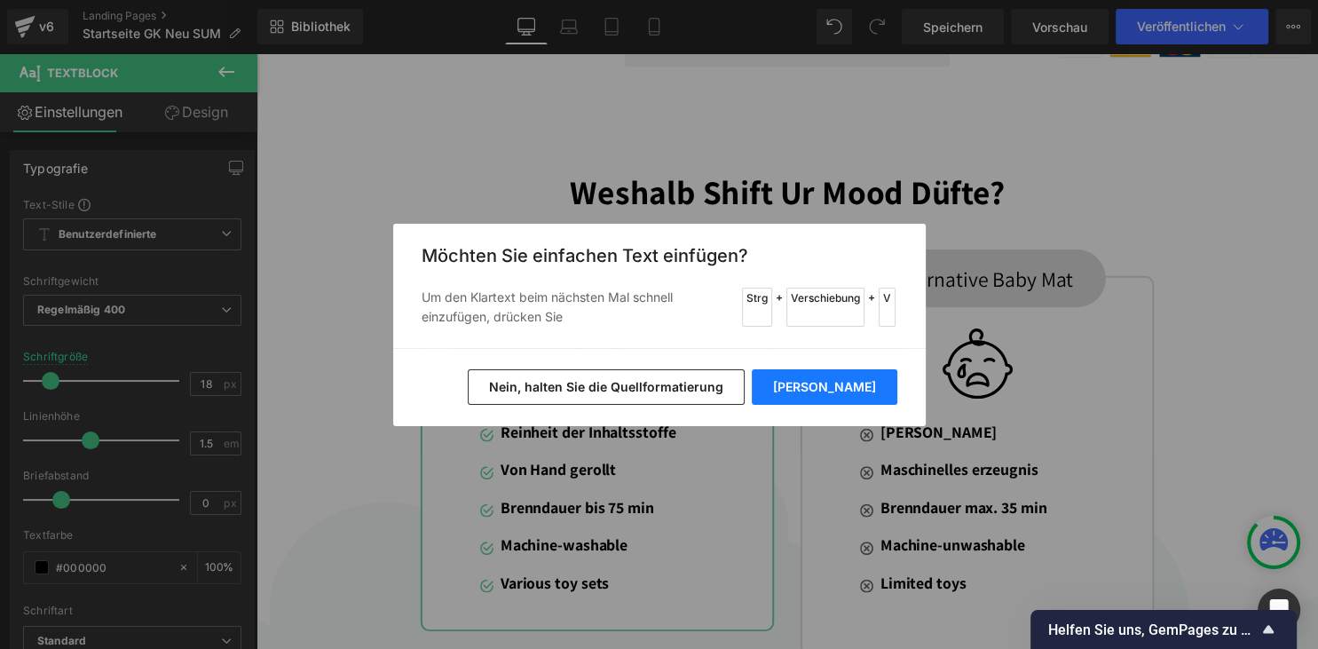
click at [884, 389] on button "Ja" at bounding box center [825, 386] width 146 height 35
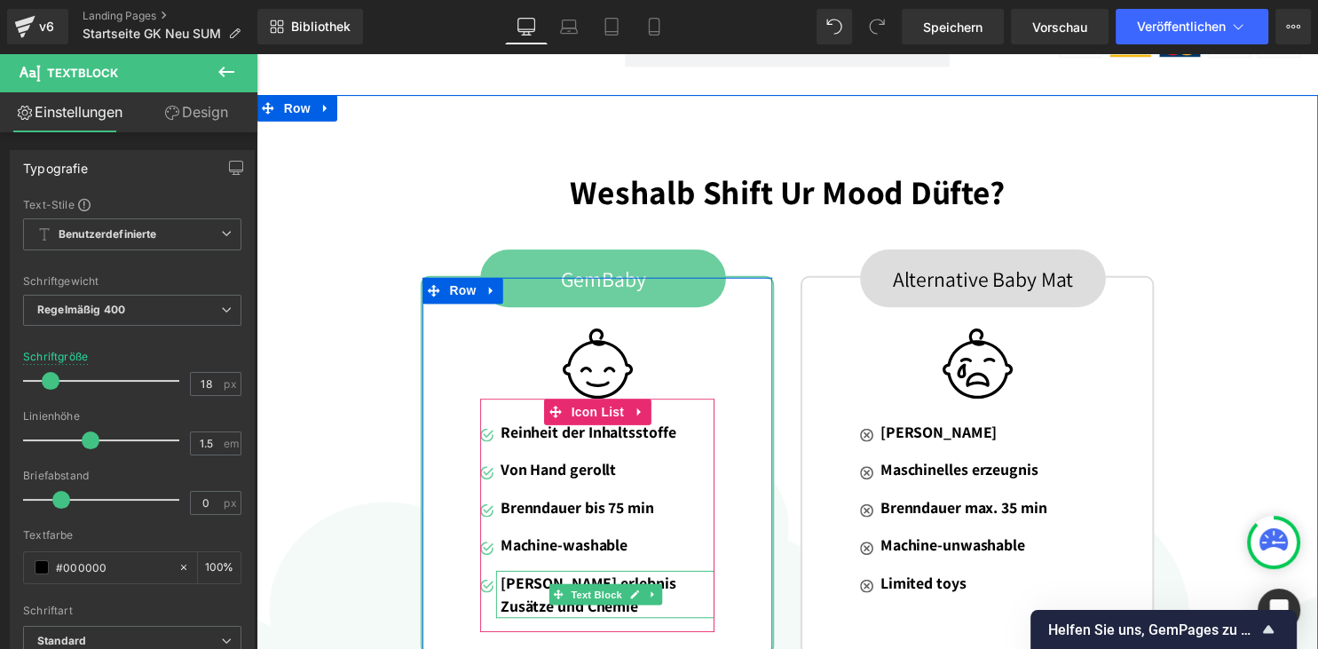
click at [681, 579] on strong "Rauch erlebnis Zusätze und Chemie" at bounding box center [591, 601] width 177 height 44
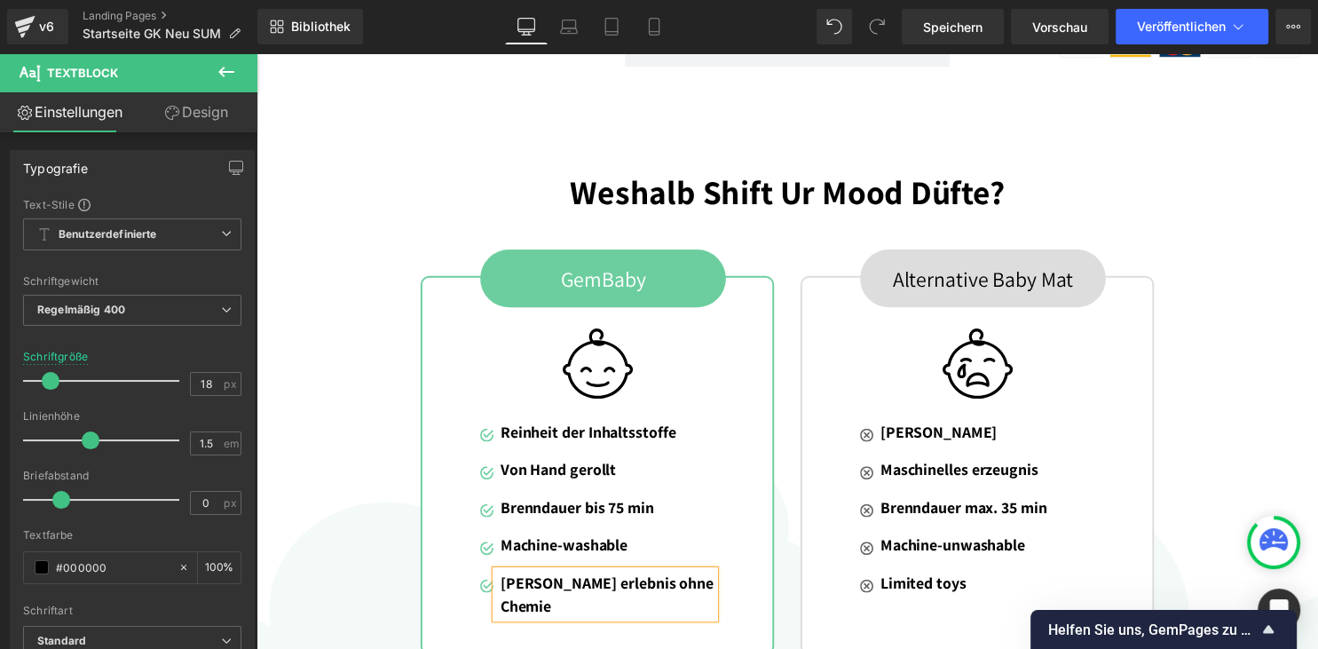
click at [554, 579] on strong "Rauch erlebnis ohne Chemie" at bounding box center [611, 601] width 216 height 44
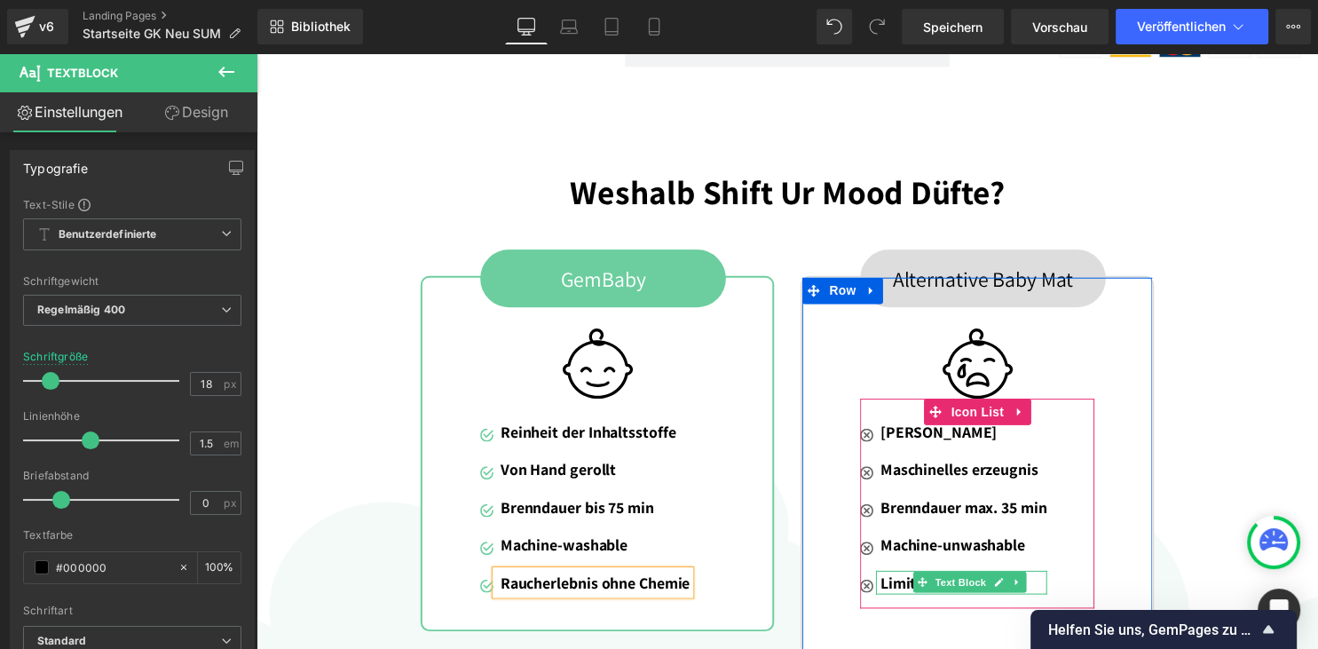
click at [902, 579] on strong "Limited toys" at bounding box center [930, 589] width 87 height 20
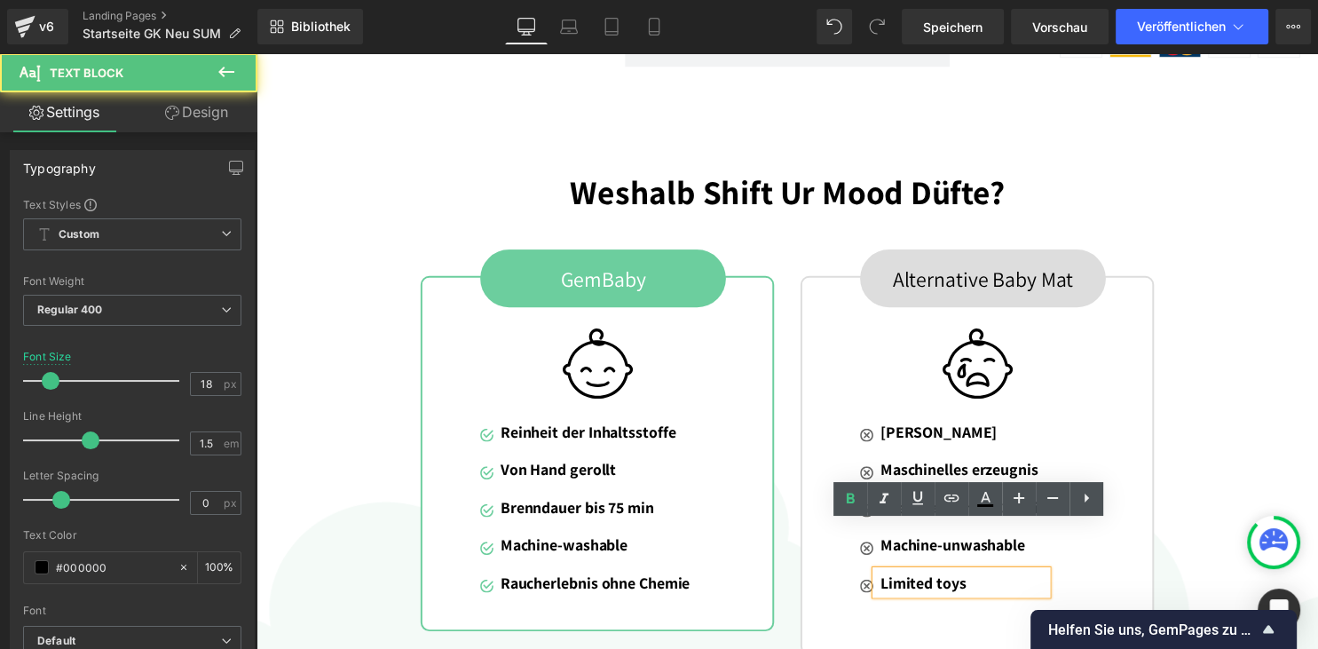
click at [902, 579] on strong "Limited toys" at bounding box center [930, 589] width 87 height 20
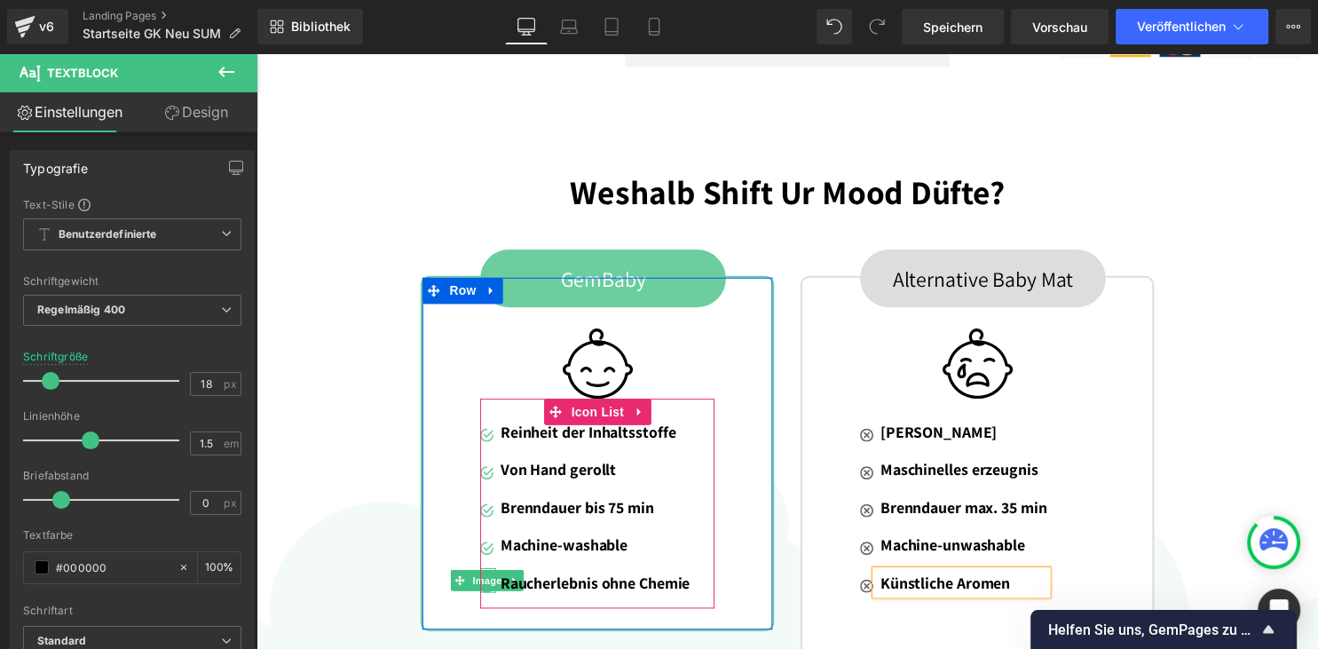
click at [495, 576] on span "Image" at bounding box center [489, 586] width 37 height 21
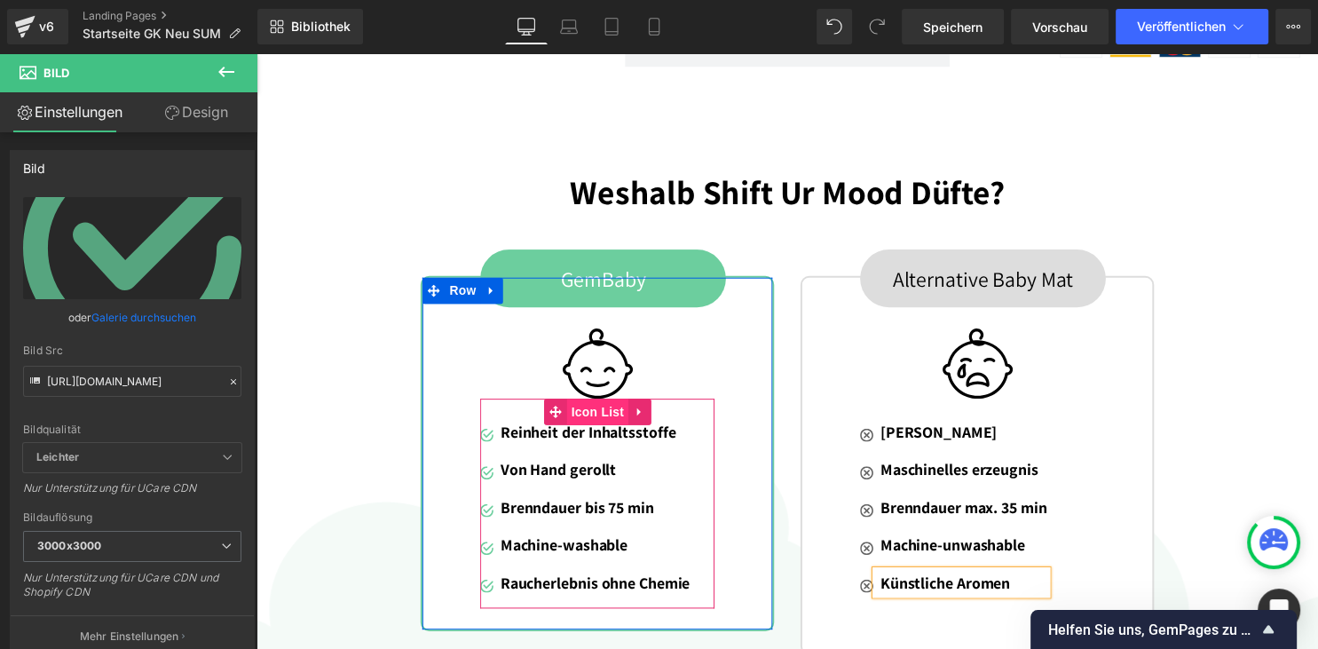
click at [623, 403] on span "Icon List" at bounding box center [602, 416] width 62 height 27
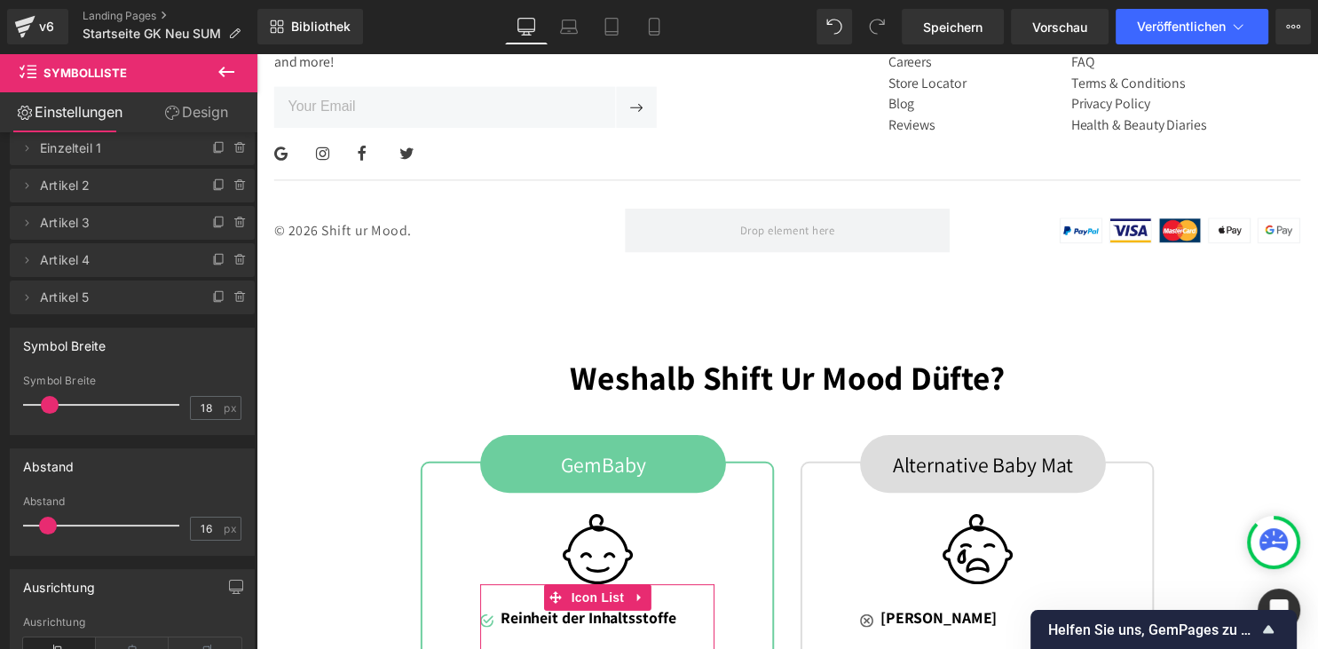
scroll to position [0, 0]
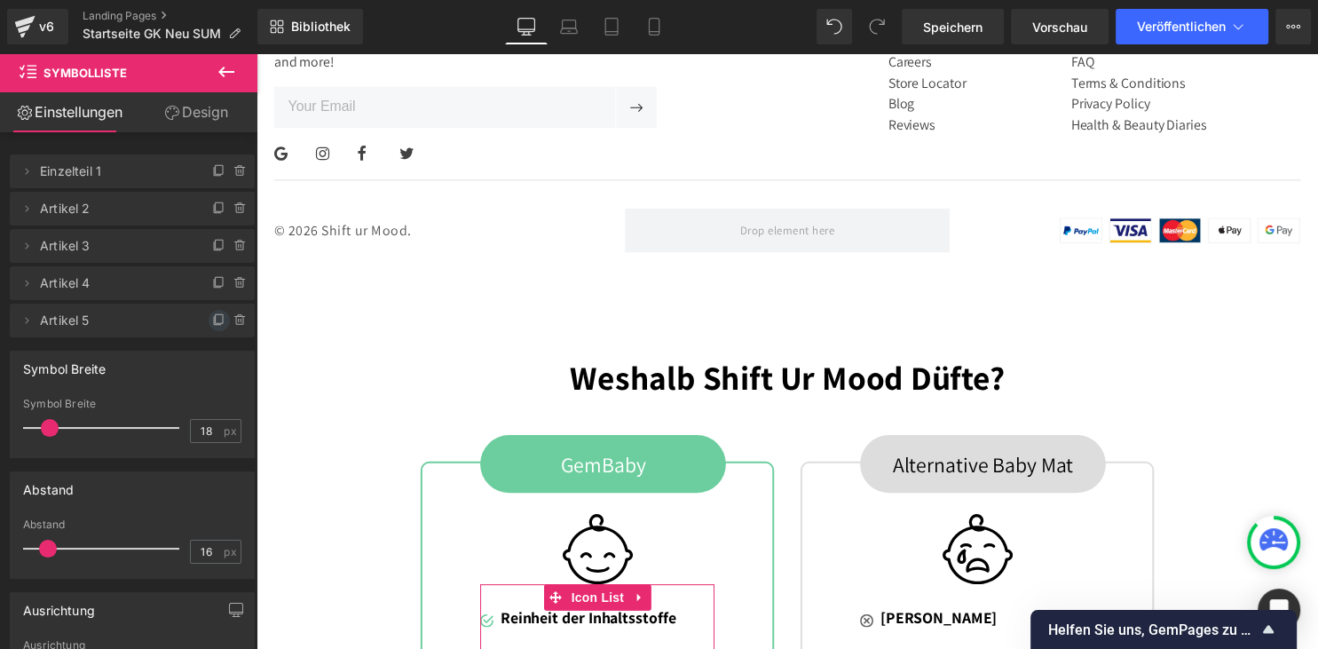
click at [210, 323] on span at bounding box center [219, 320] width 21 height 21
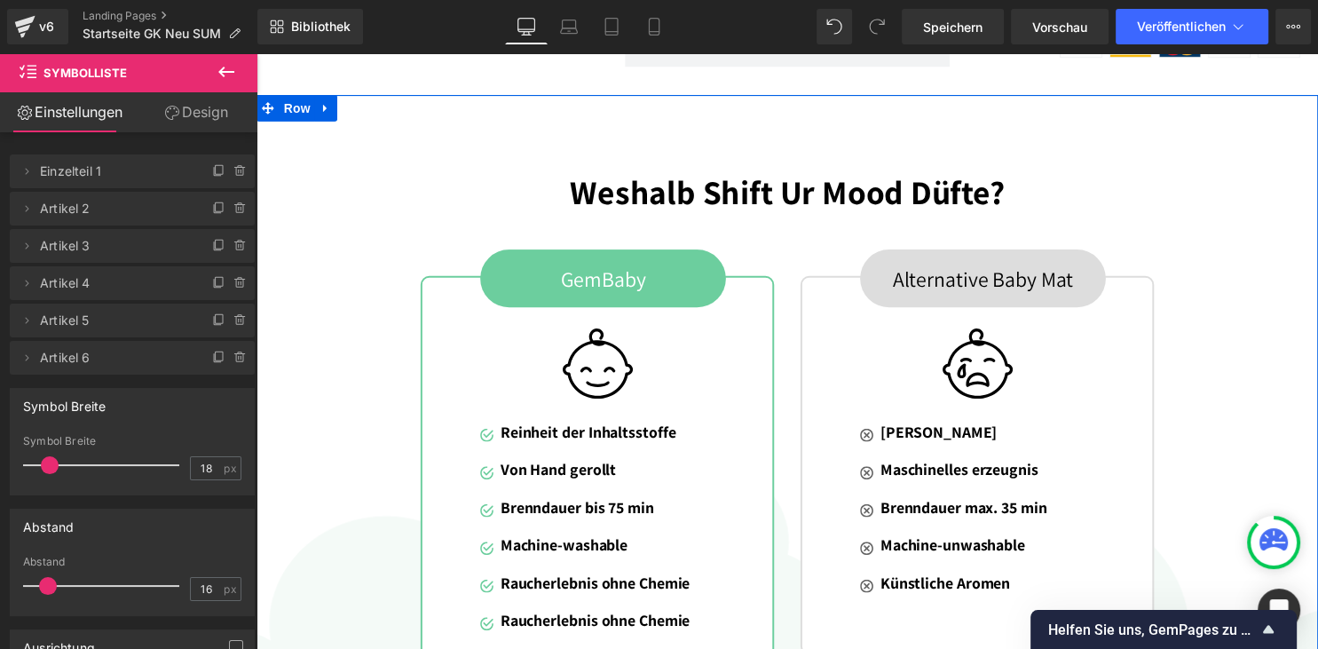
scroll to position [5085, 0]
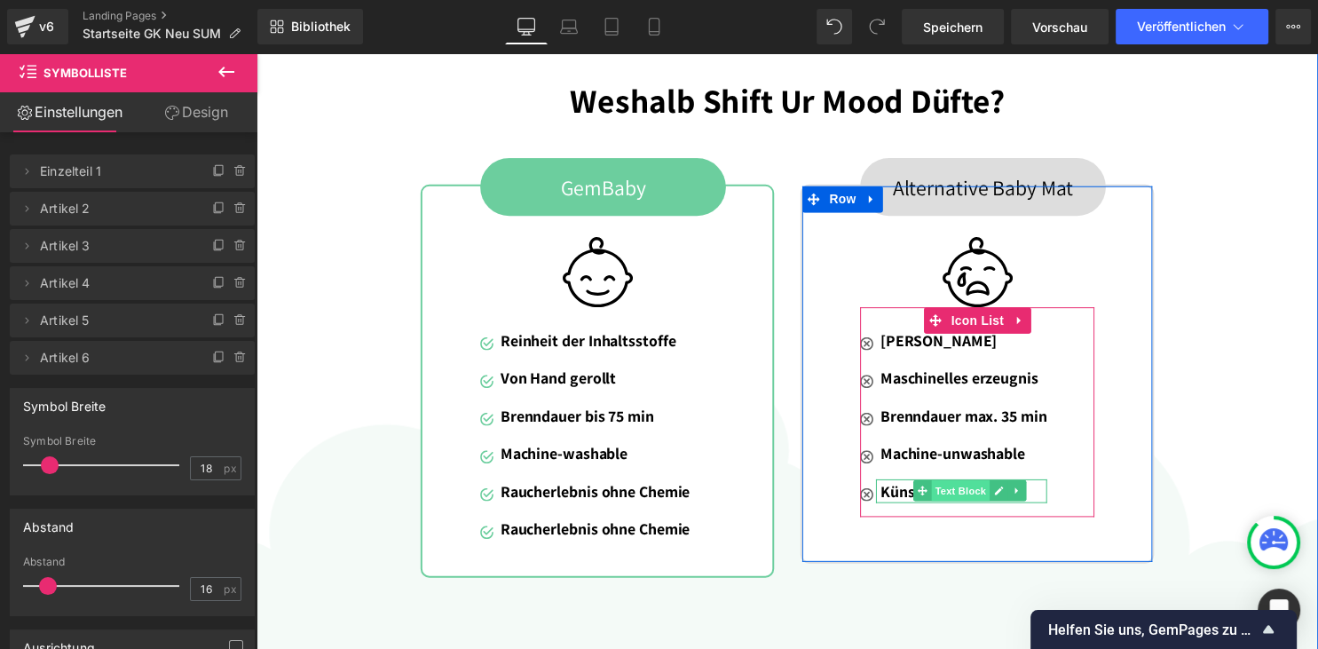
click at [956, 484] on span "Text Block" at bounding box center [969, 494] width 59 height 21
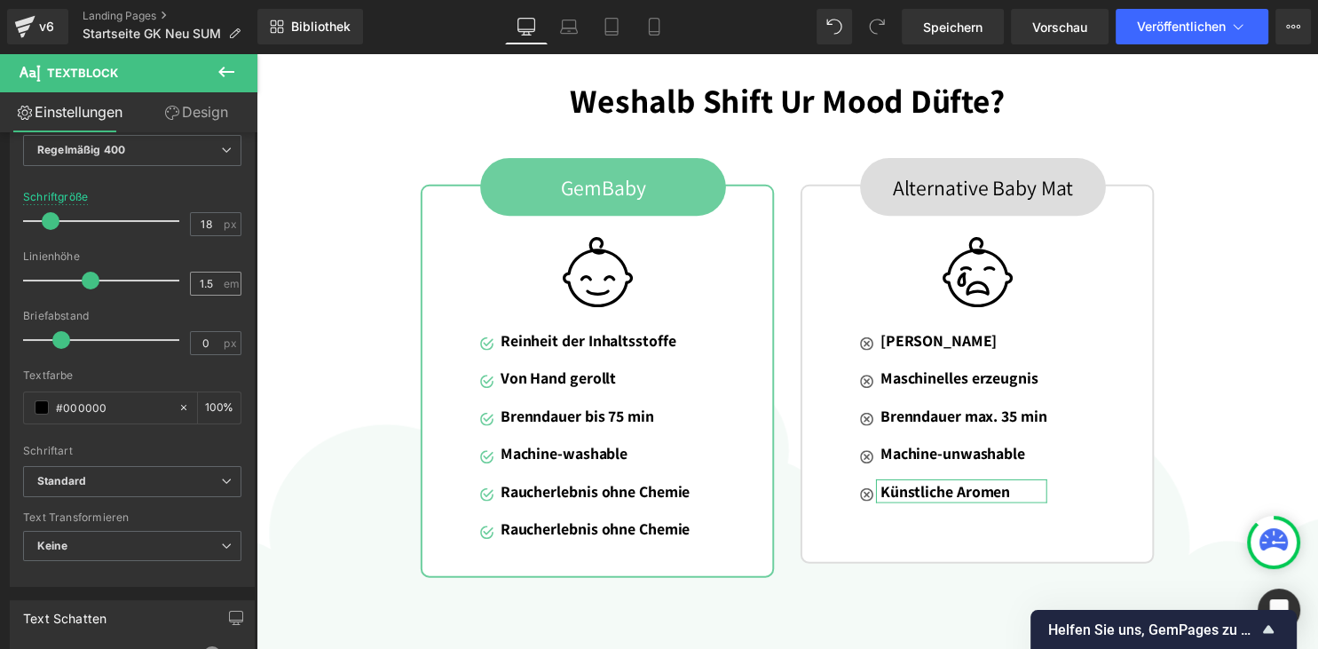
scroll to position [178, 0]
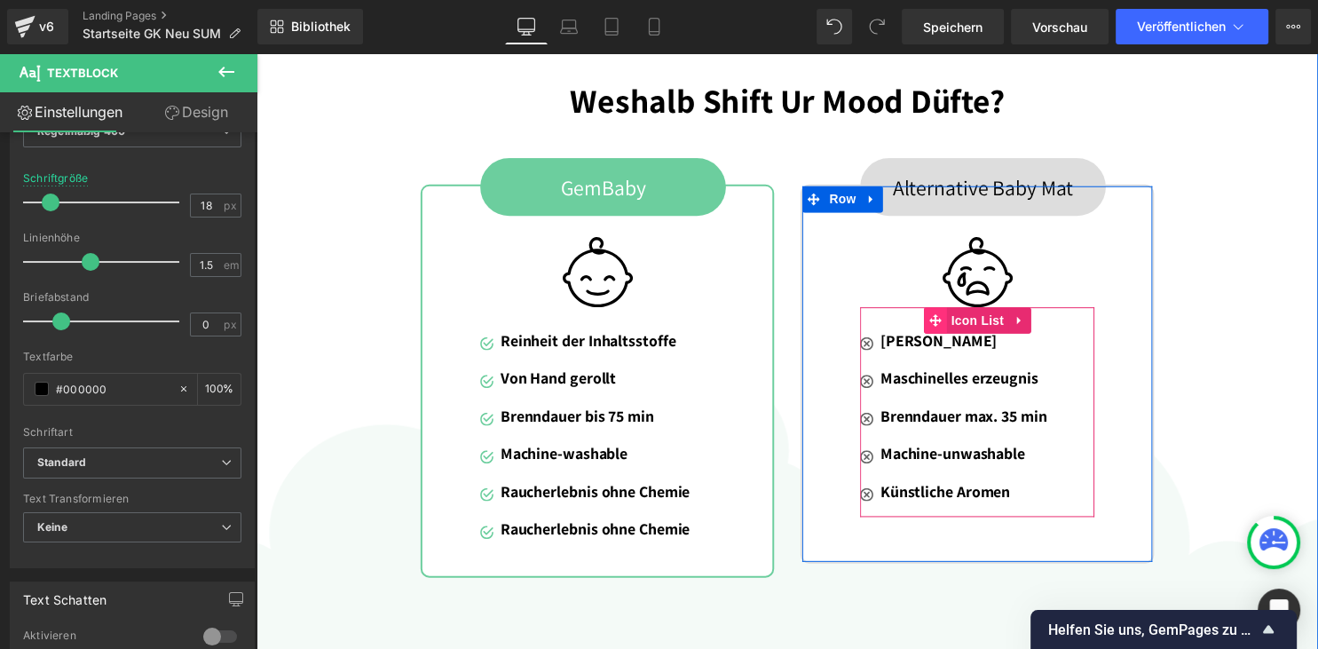
click at [942, 317] on icon at bounding box center [943, 323] width 12 height 12
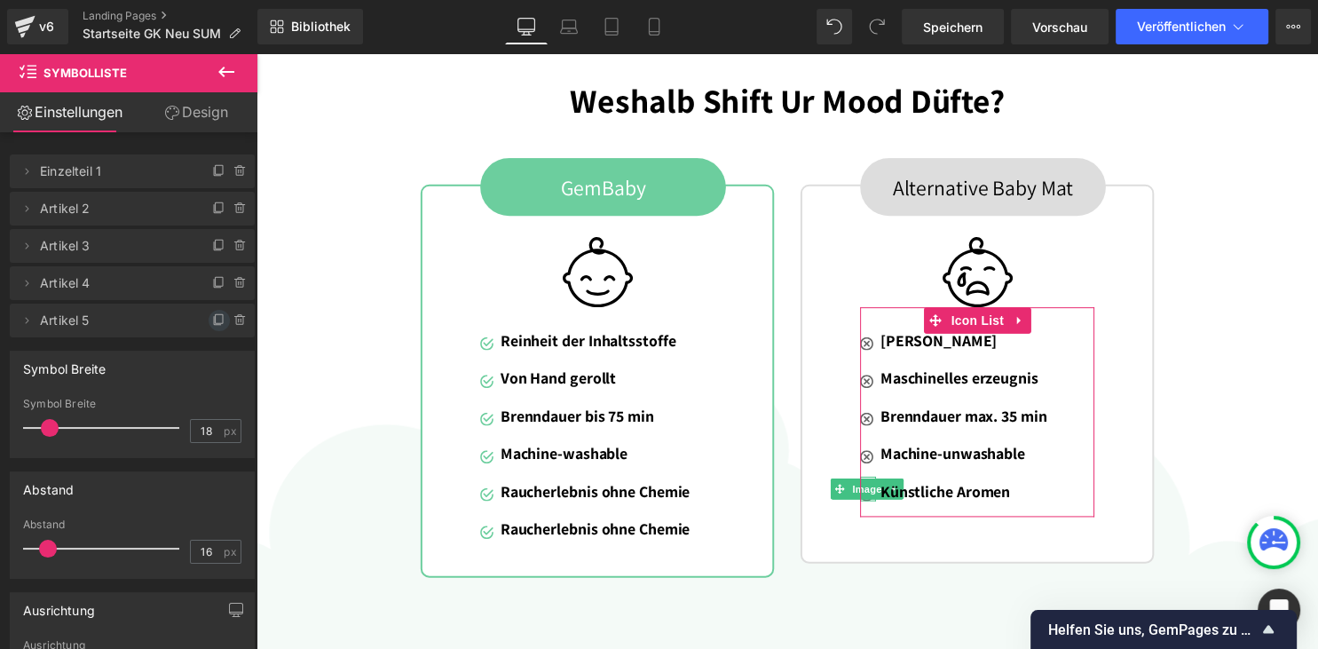
click at [216, 315] on icon at bounding box center [219, 318] width 7 height 9
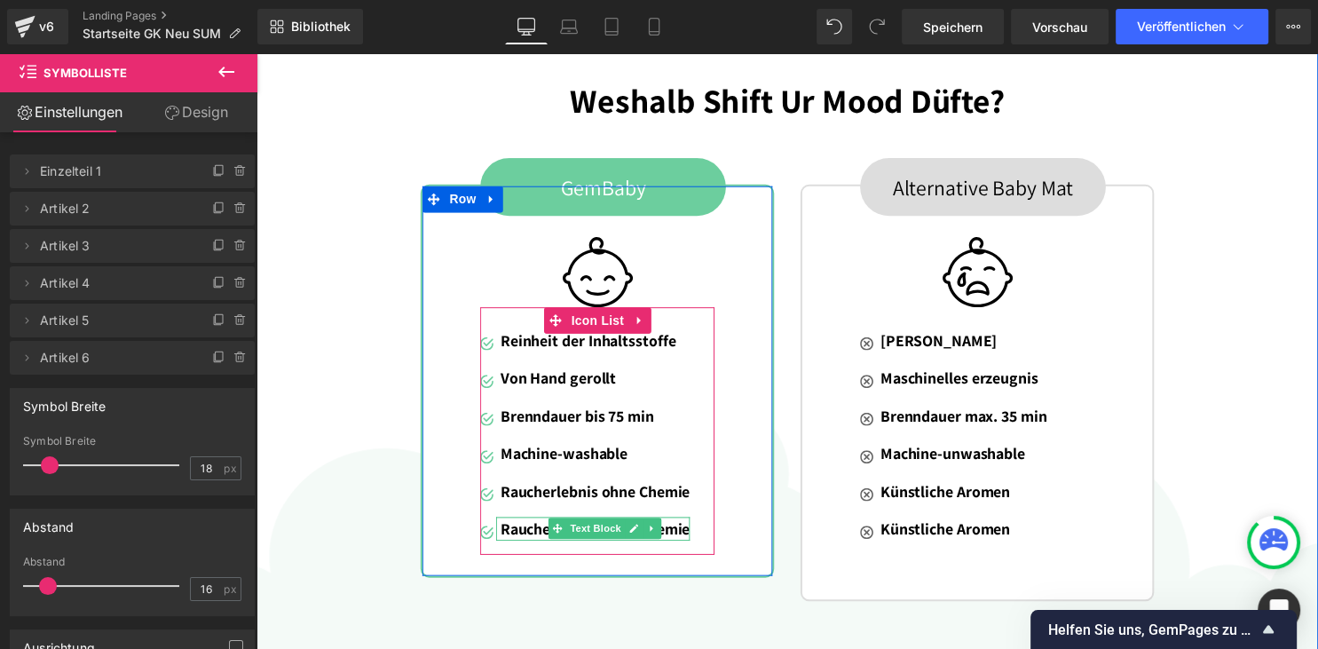
click at [540, 524] on strong "Raucherlebnis ohne Chemie" at bounding box center [599, 534] width 192 height 20
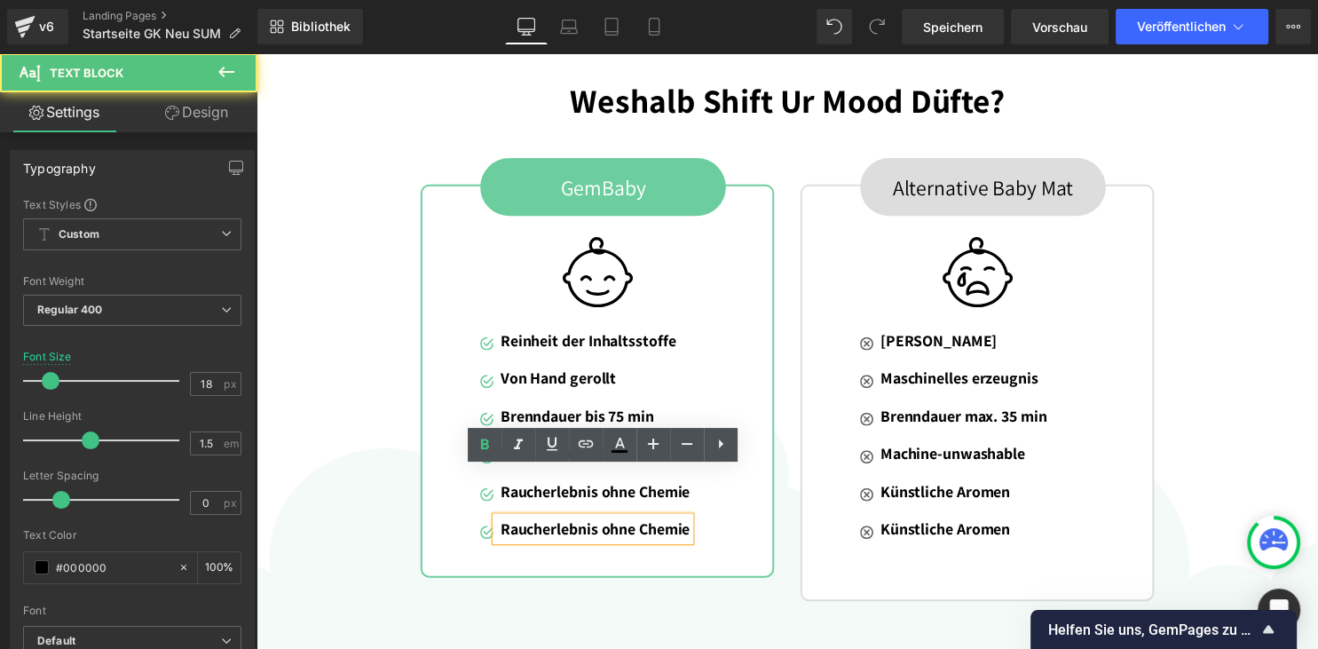
click at [540, 524] on strong "Raucherlebnis ohne Chemie" at bounding box center [599, 534] width 192 height 20
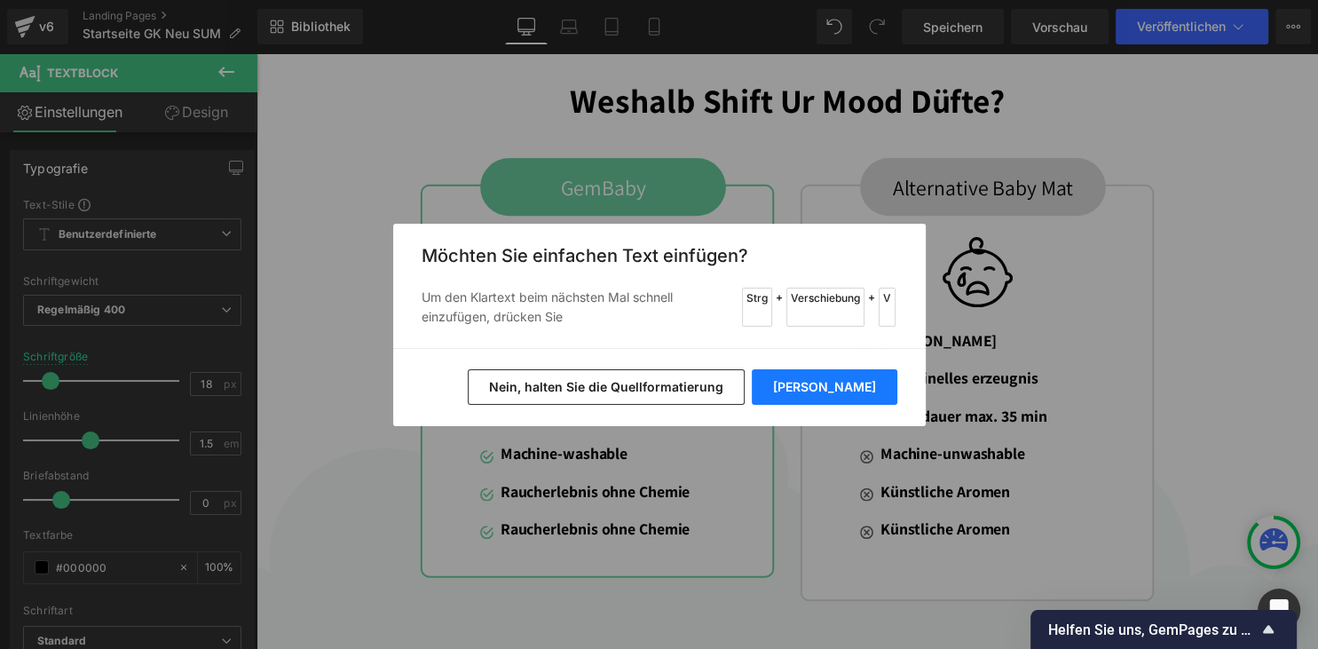
click at [893, 388] on button "Ja" at bounding box center [825, 386] width 146 height 35
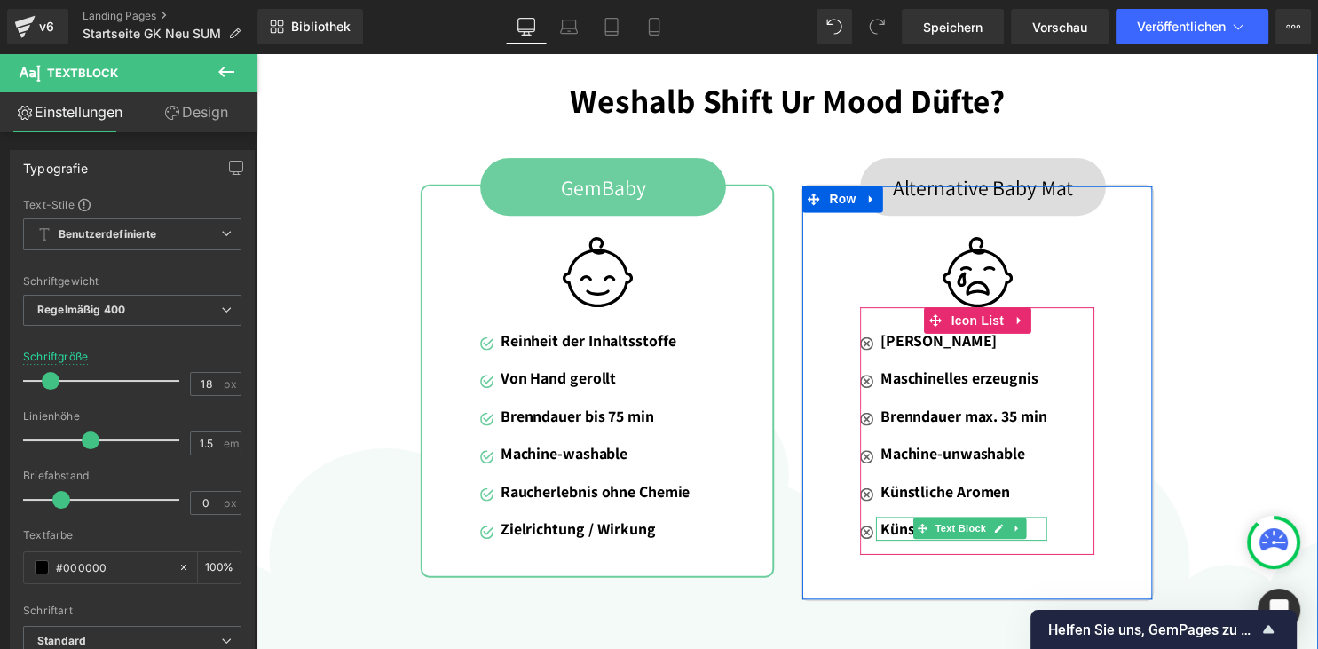
click at [905, 524] on strong "Künstliche Aromen" at bounding box center [952, 534] width 131 height 20
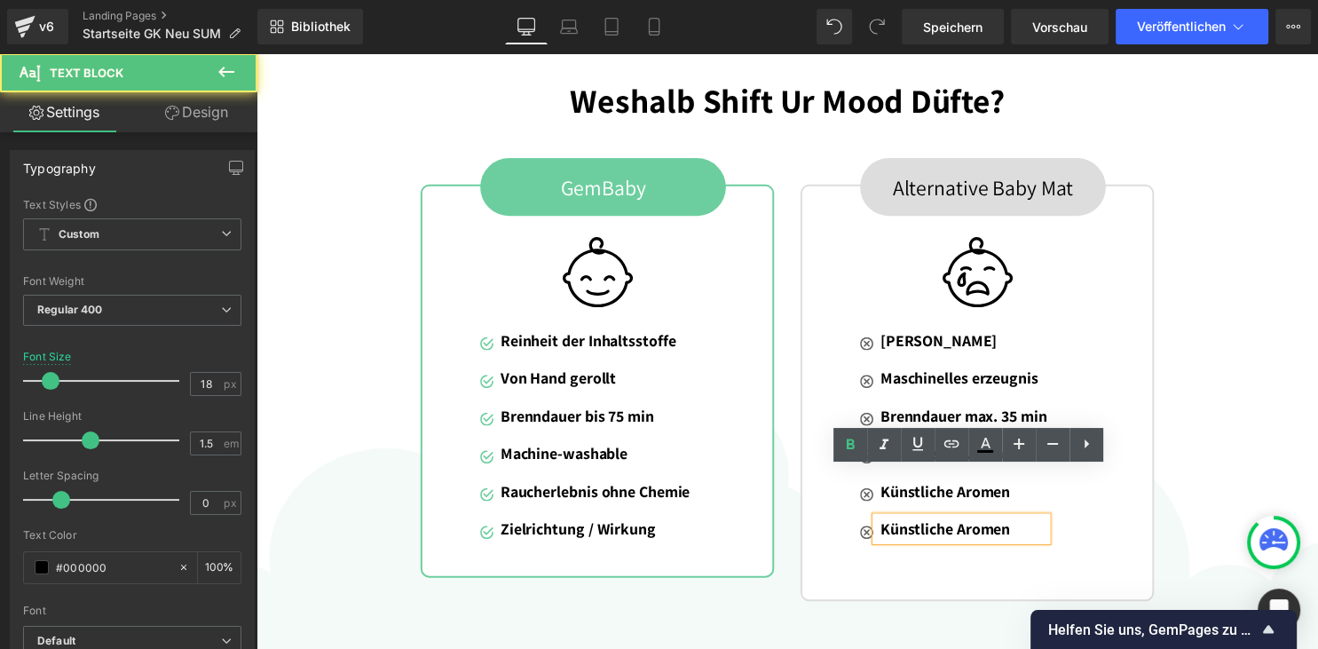
click at [905, 524] on strong "Künstliche Aromen" at bounding box center [952, 534] width 131 height 20
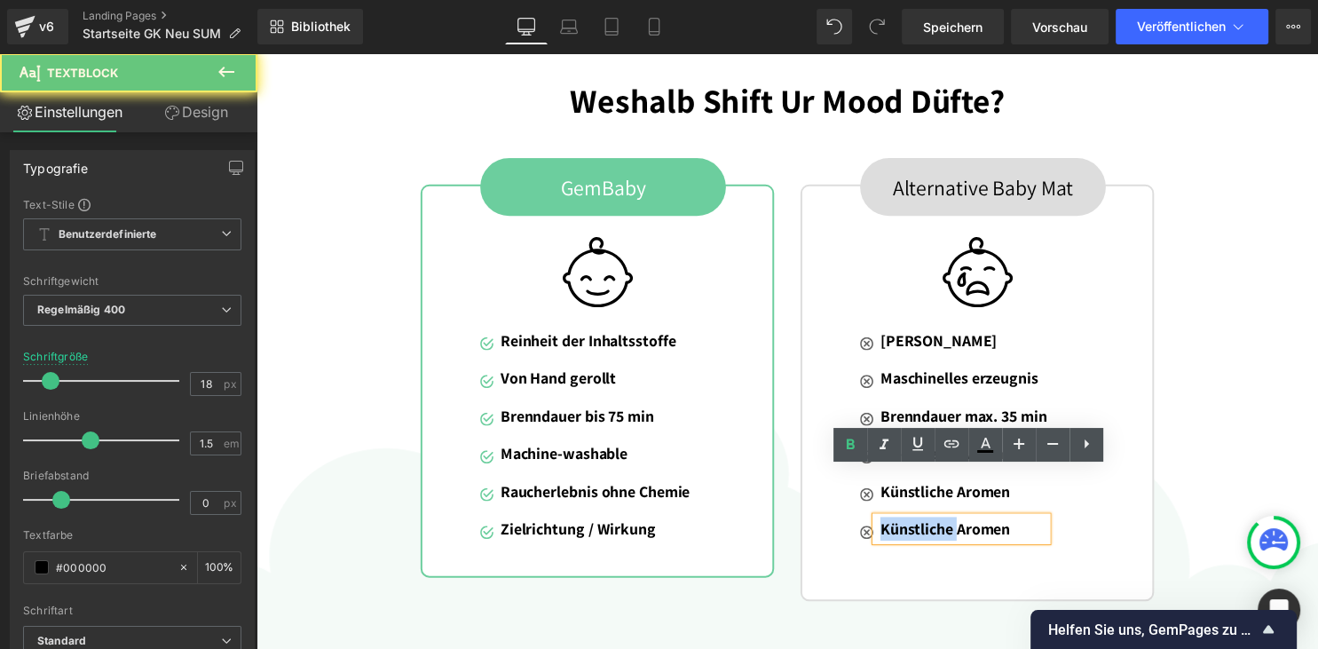
click at [905, 524] on strong "Künstliche Aromen" at bounding box center [952, 534] width 131 height 20
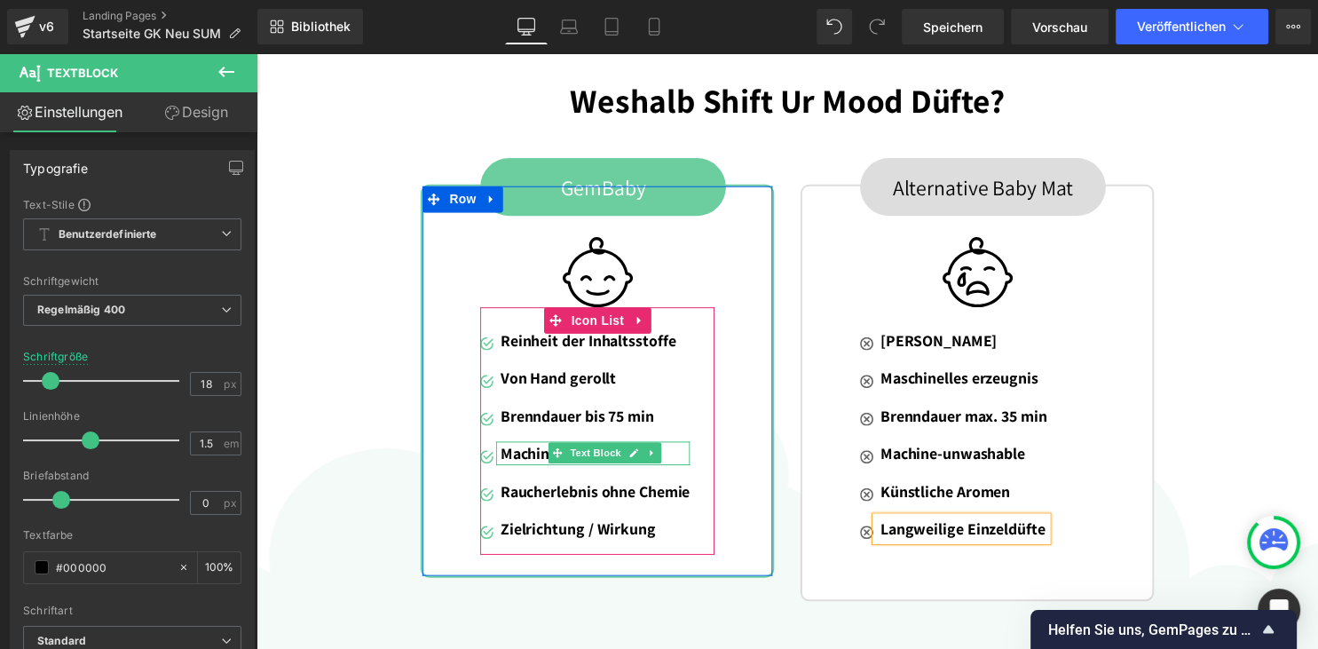
click at [532, 447] on strong "Machine-washable" at bounding box center [567, 457] width 129 height 20
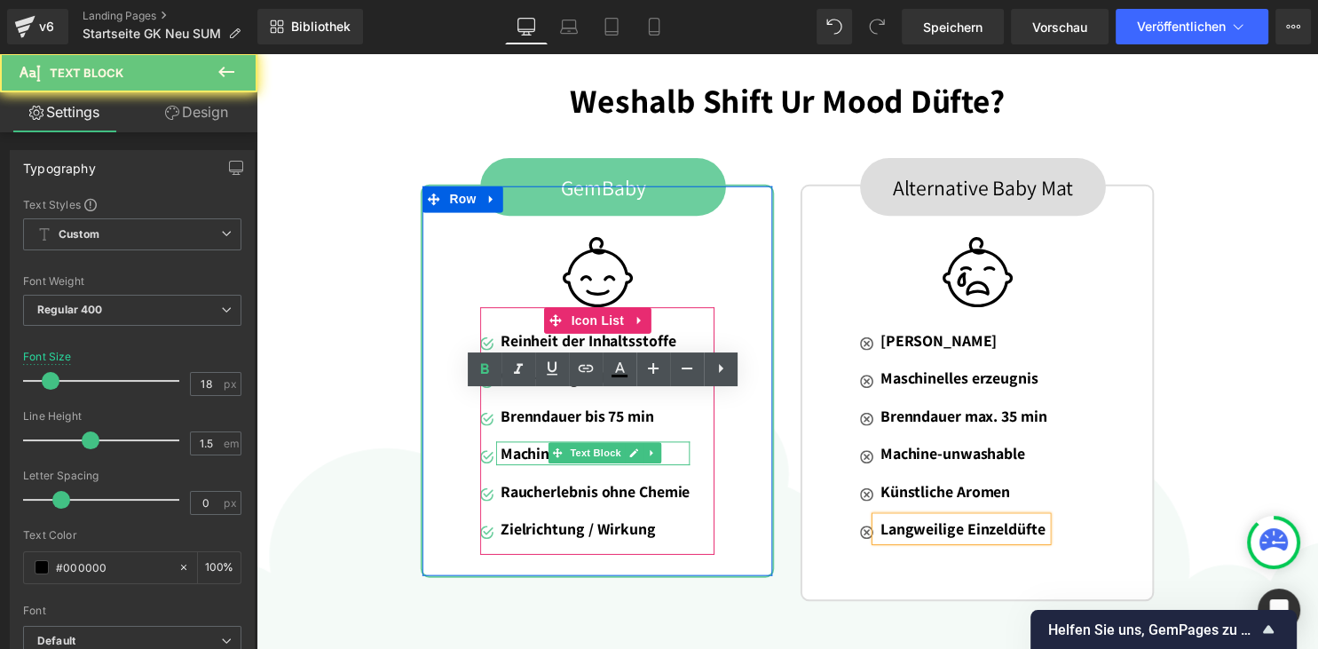
click at [532, 447] on strong "Machine-washable" at bounding box center [567, 457] width 129 height 20
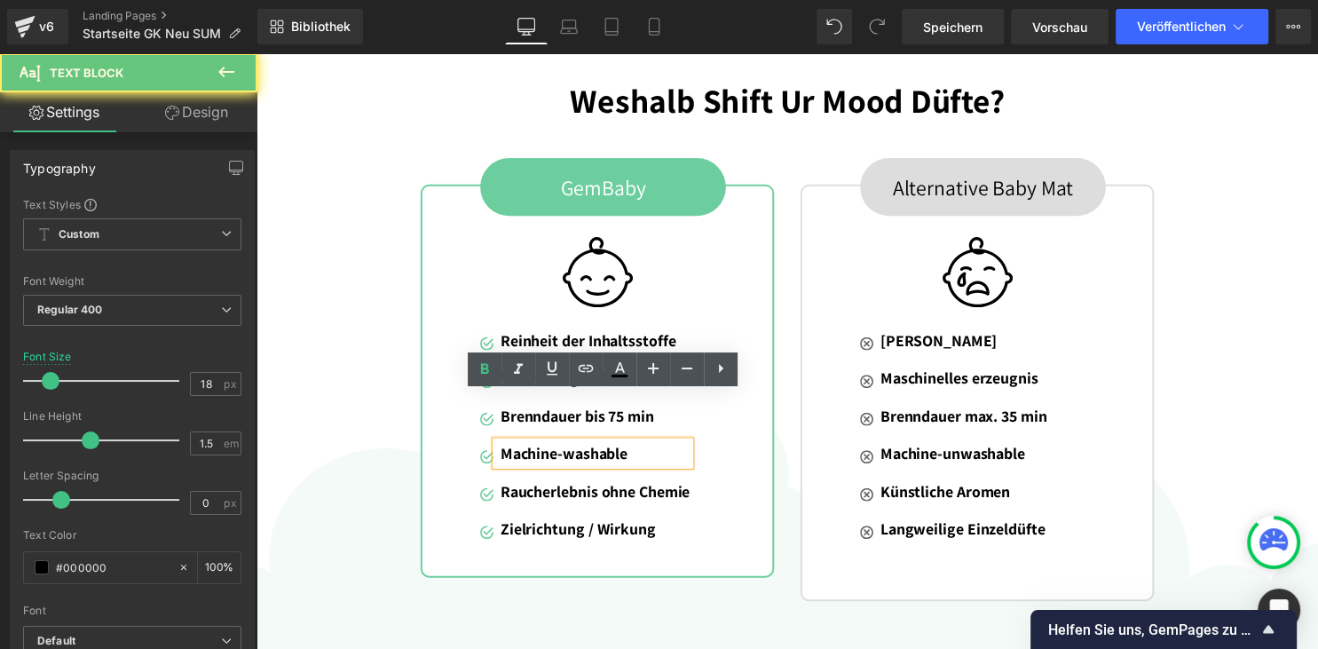
click at [532, 447] on strong "Machine-washable" at bounding box center [567, 457] width 129 height 20
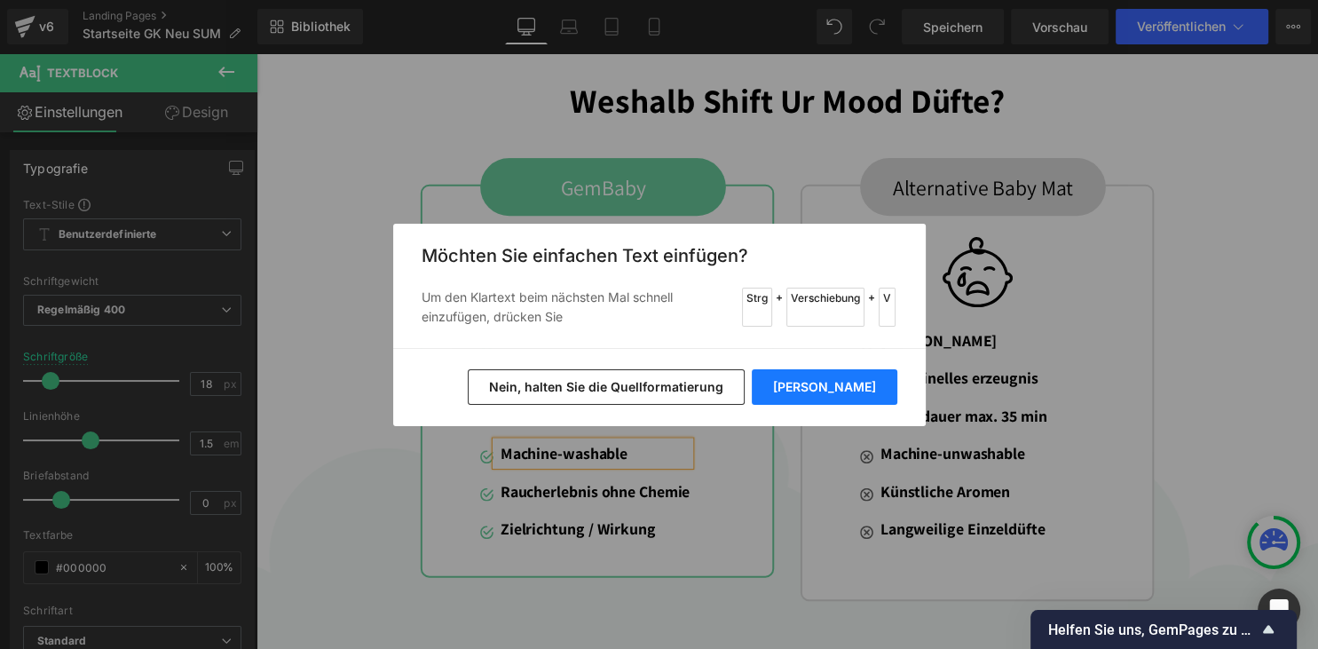
click at [868, 388] on button "Ja" at bounding box center [825, 386] width 146 height 35
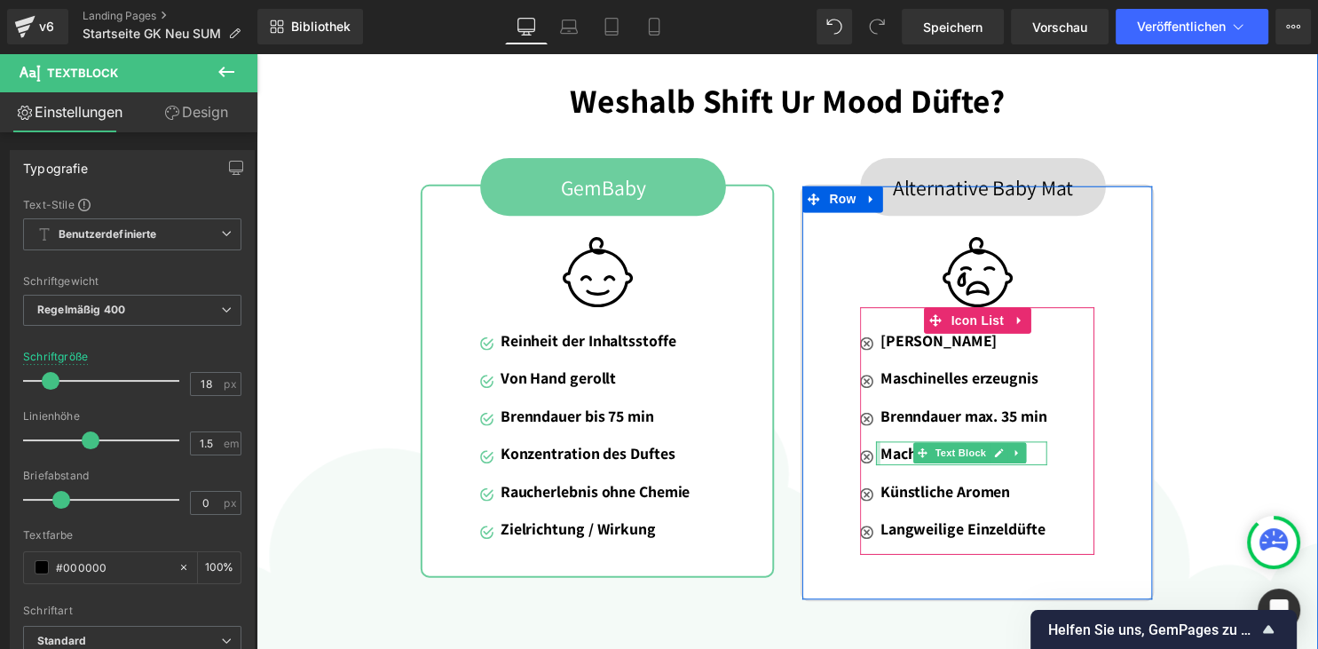
click at [899, 447] on strong "Machine-unwashable" at bounding box center [960, 457] width 146 height 20
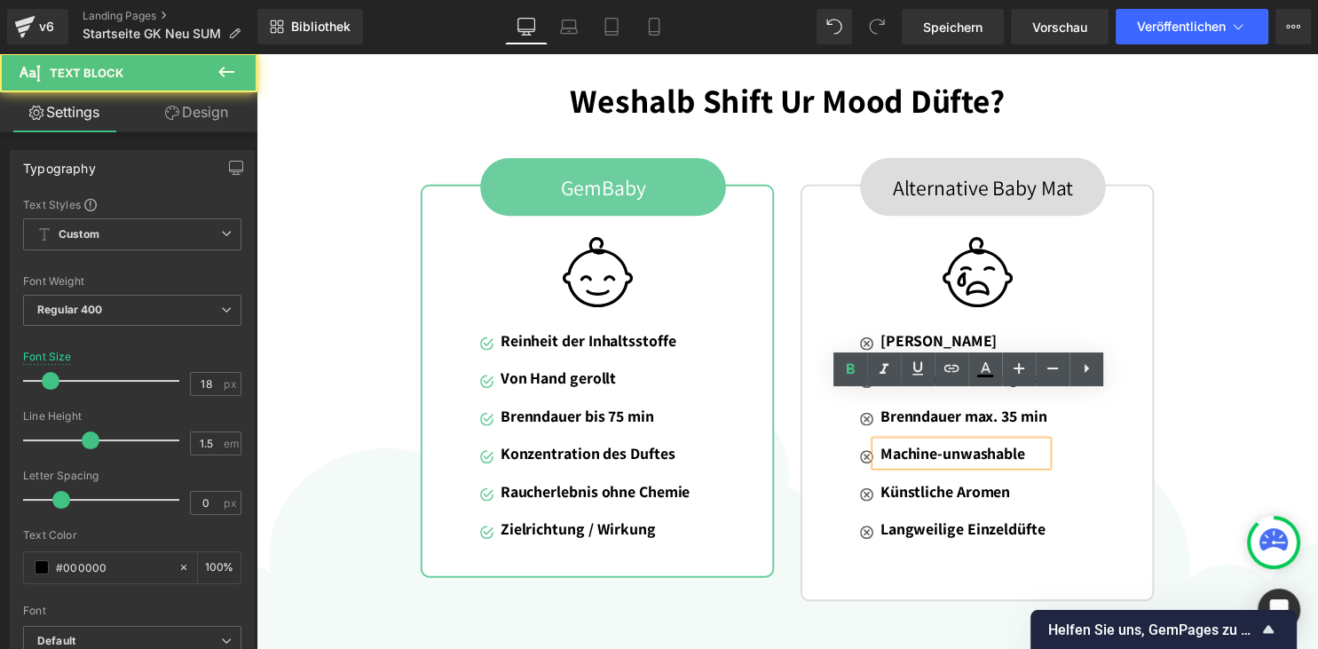
click at [899, 447] on strong "Machine-unwashable" at bounding box center [960, 457] width 146 height 20
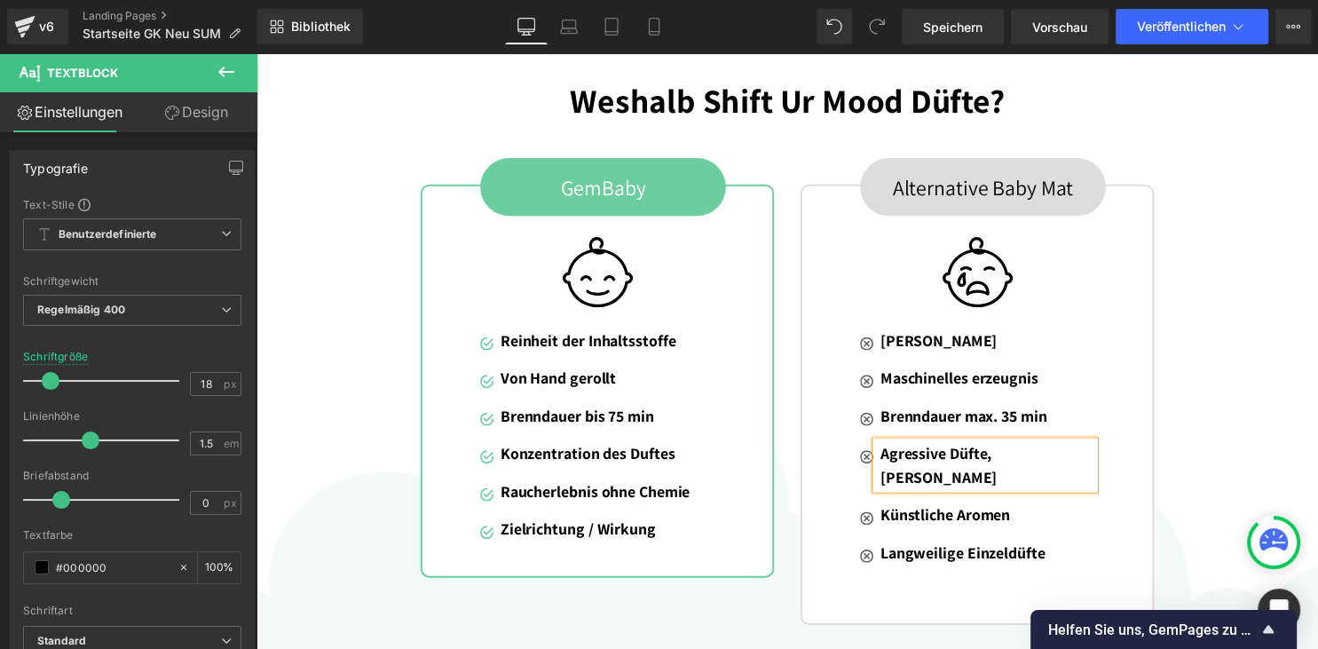
click at [1294, 359] on div "Weshalb Shift Ur Mood Düfte? Heading Row GemBaby Button Image Image Reinheit de…" at bounding box center [793, 347] width 1074 height 586
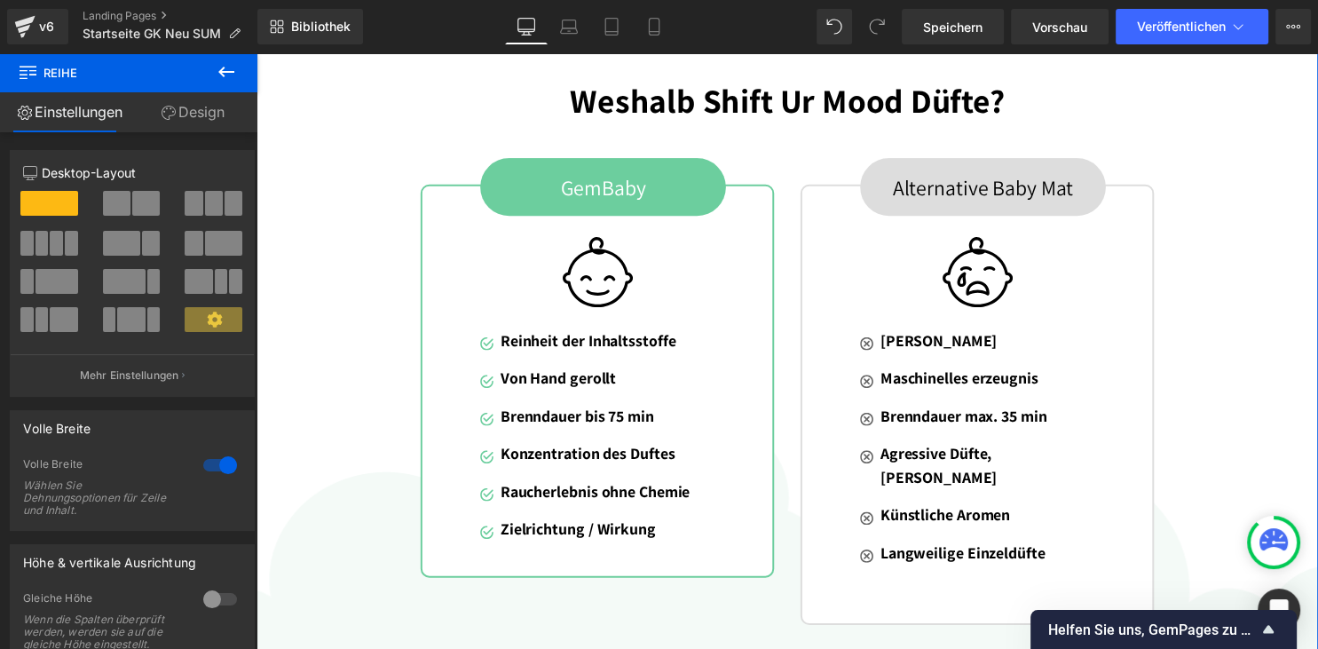
scroll to position [4991, 0]
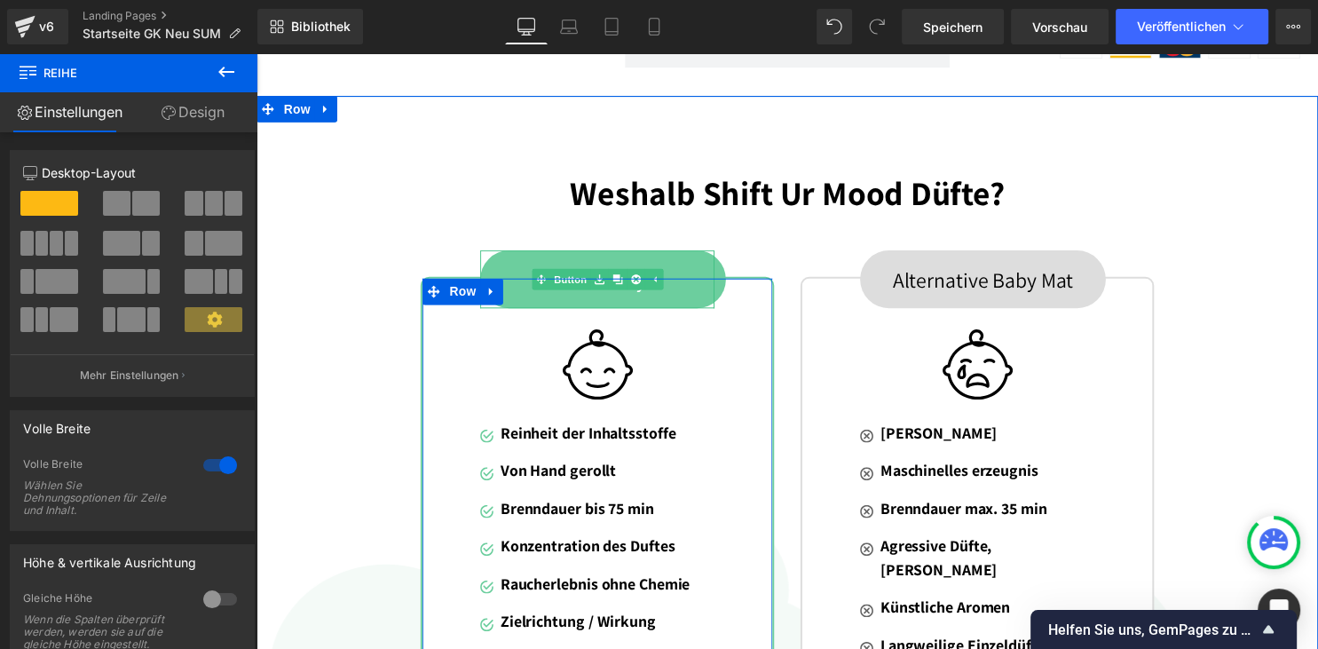
click at [531, 253] on link "GemBaby" at bounding box center [607, 282] width 248 height 59
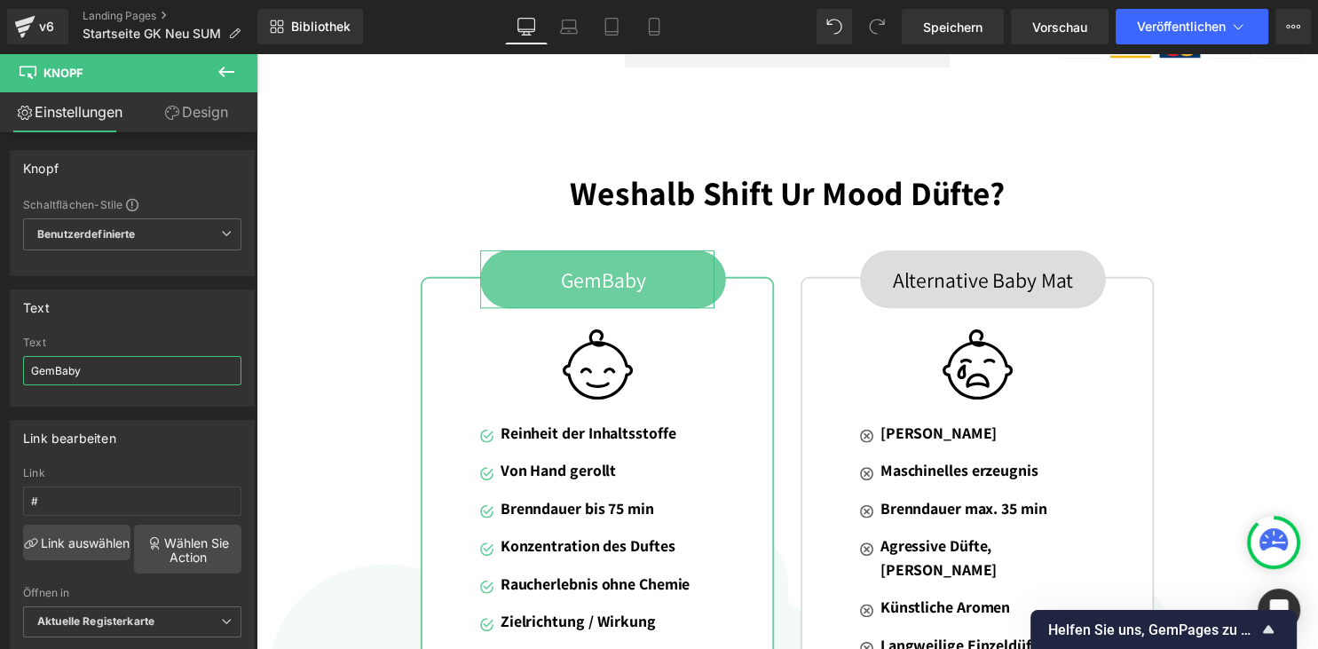
click at [106, 382] on input "GemBaby" at bounding box center [132, 370] width 218 height 29
click at [114, 382] on input "GemBaby" at bounding box center [132, 370] width 218 height 29
type input "w"
type input "Was uns ausmacht"
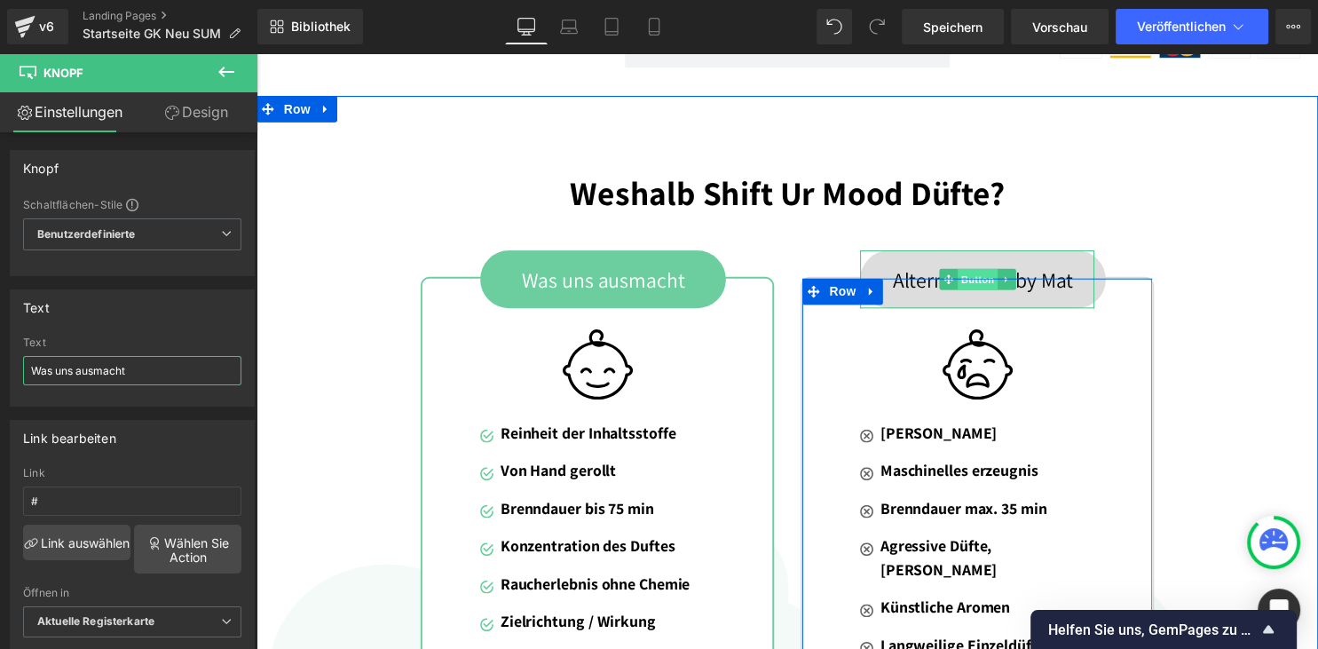
click at [980, 272] on span "Button" at bounding box center [985, 282] width 41 height 21
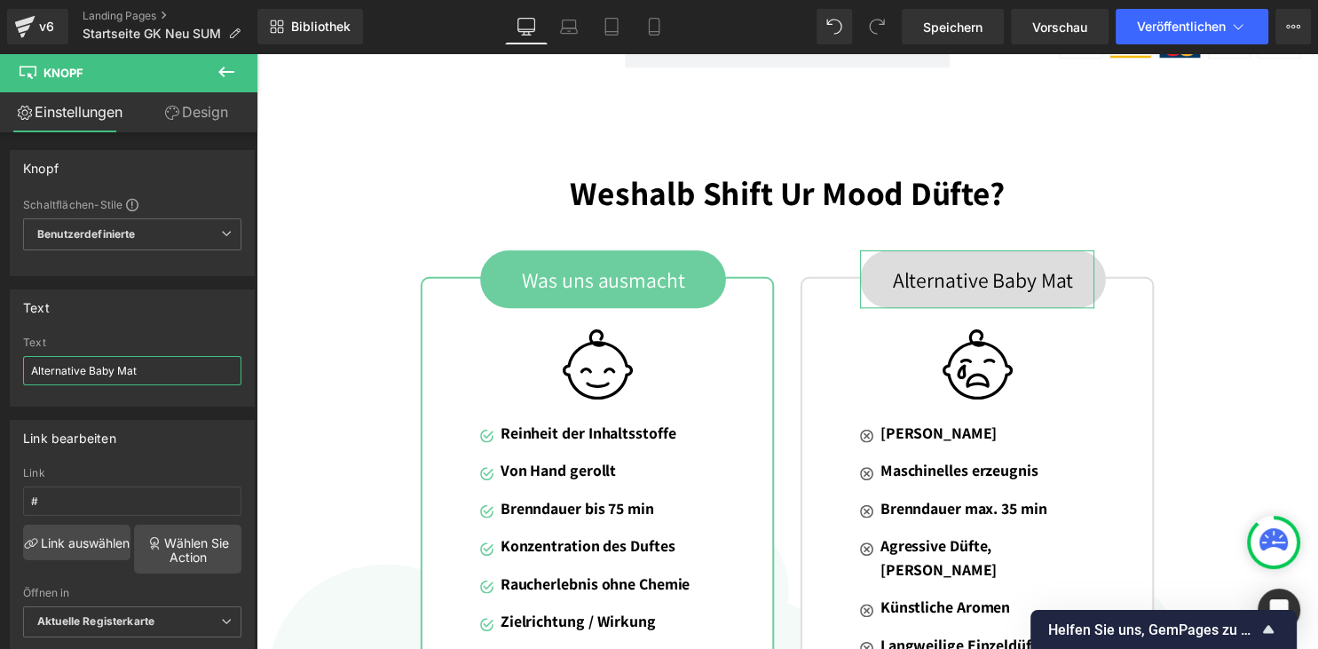
click at [109, 364] on input "Alternative Baby Mat" at bounding box center [132, 370] width 218 height 29
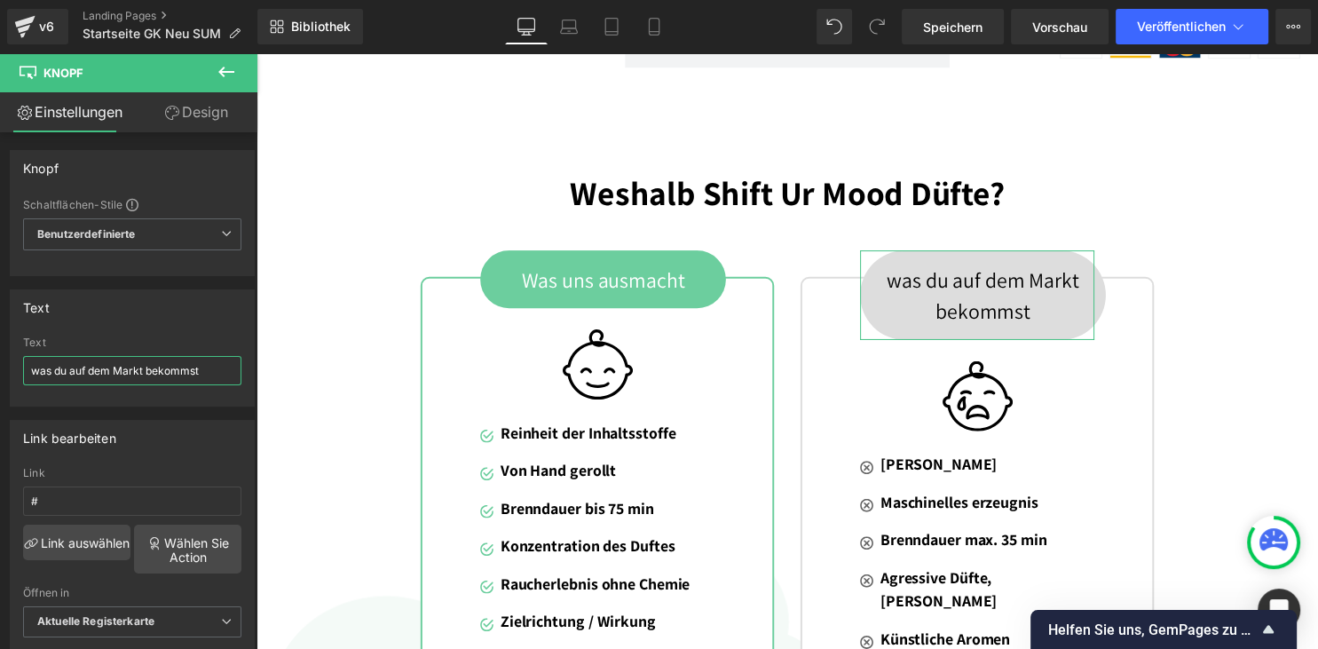
click at [119, 363] on input "was du auf dem Markt bekommst" at bounding box center [132, 370] width 218 height 29
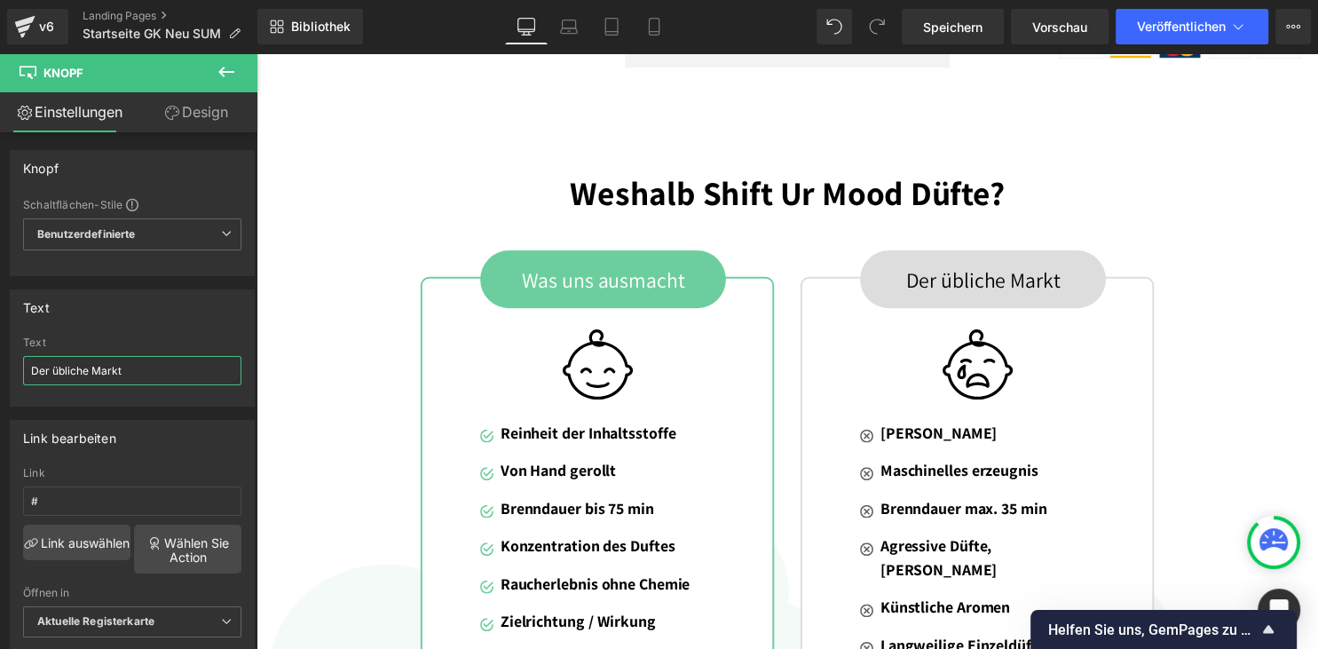
type input "Der übliche Markt"
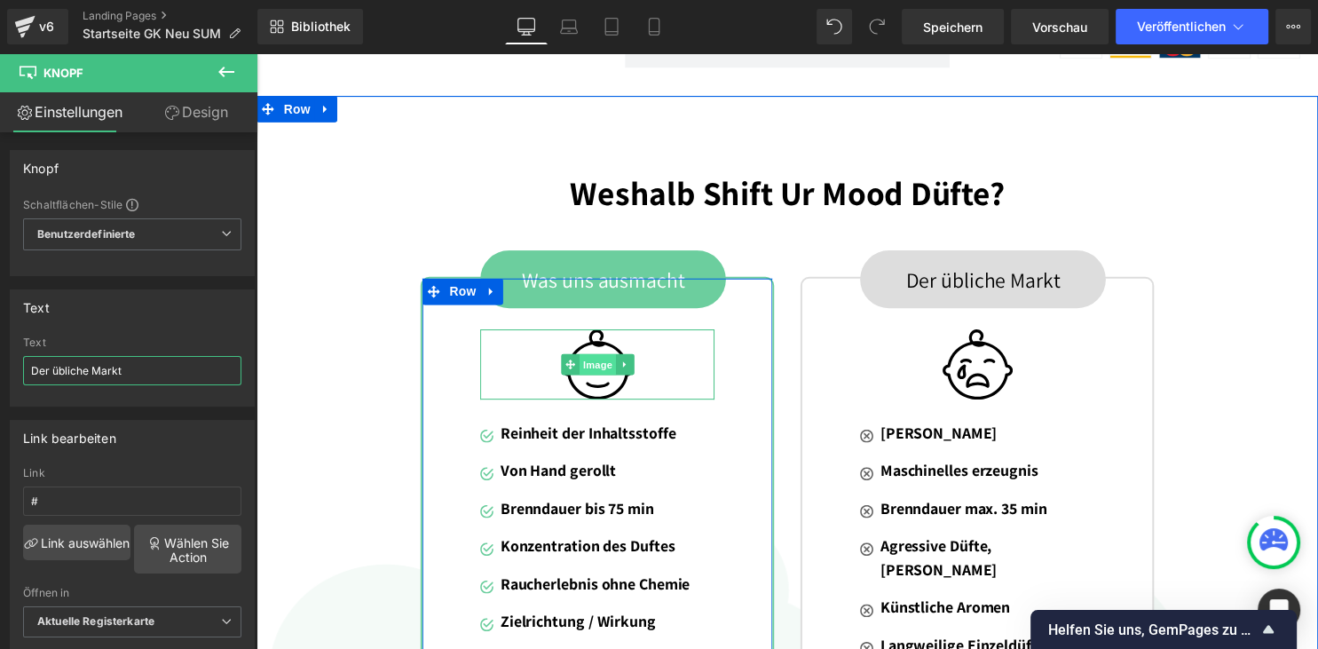
click at [606, 358] on span "Image" at bounding box center [601, 368] width 37 height 21
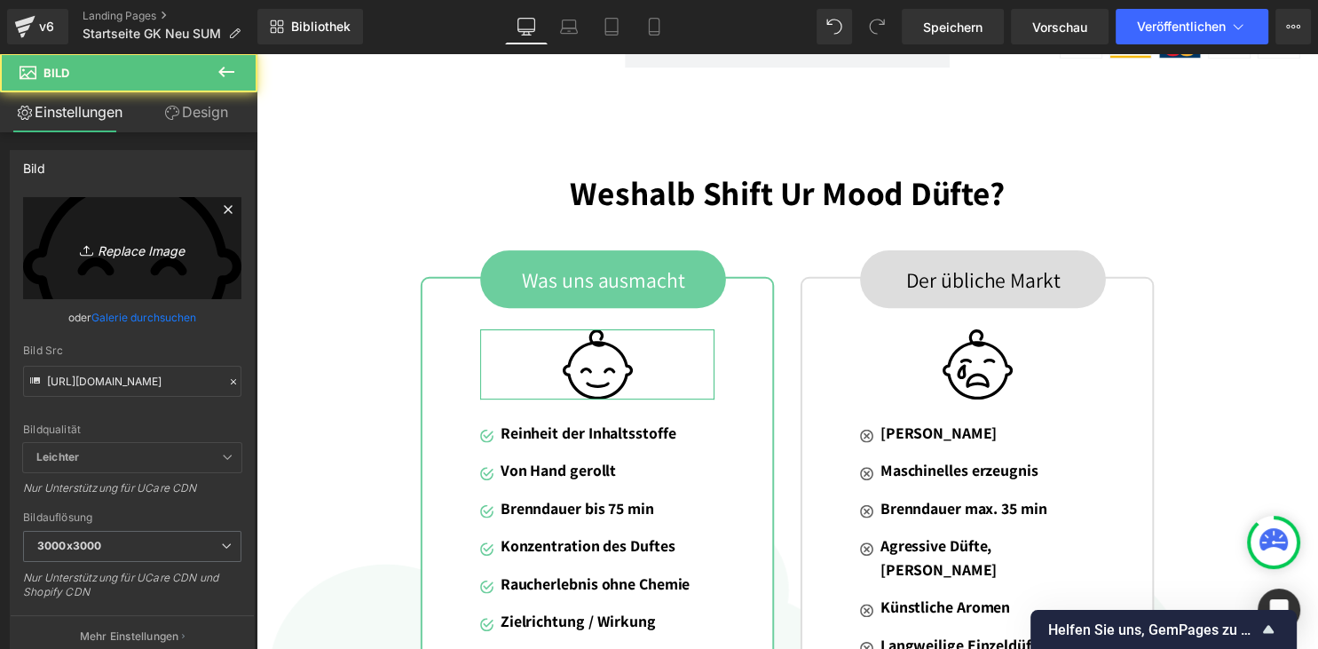
click at [160, 242] on icon "Replace Image" at bounding box center [132, 248] width 142 height 22
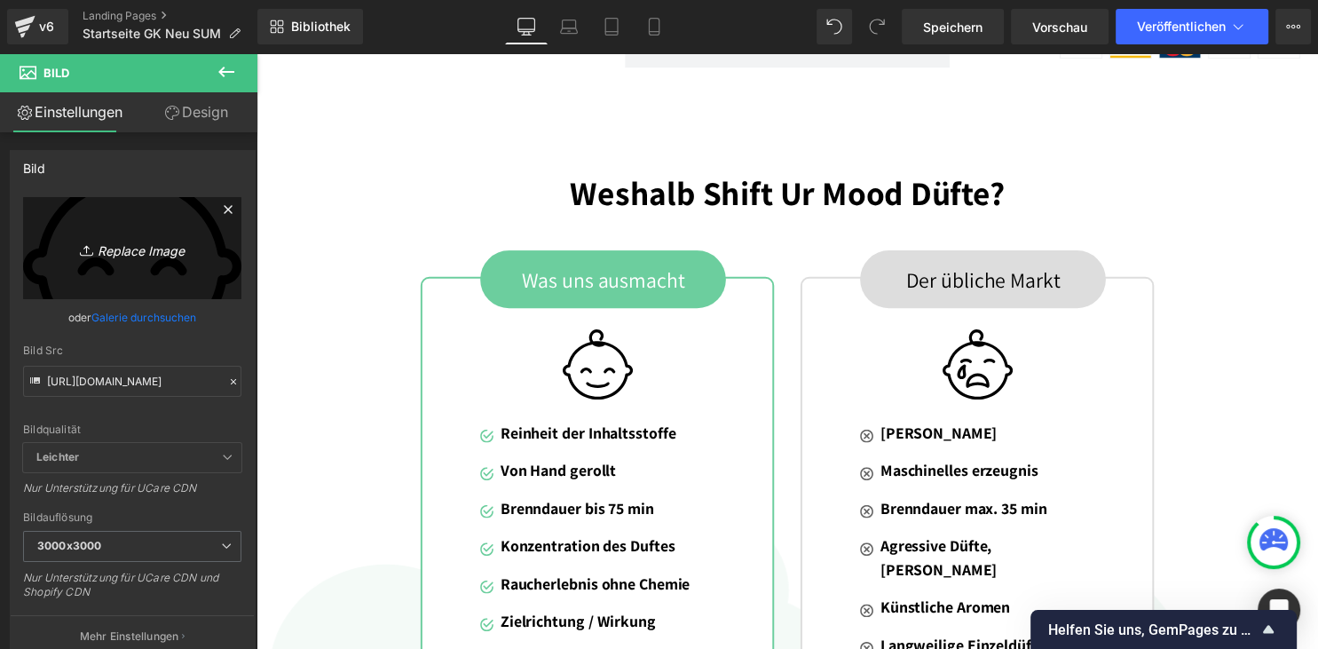
type input "C:\fakepath\6.jpg"
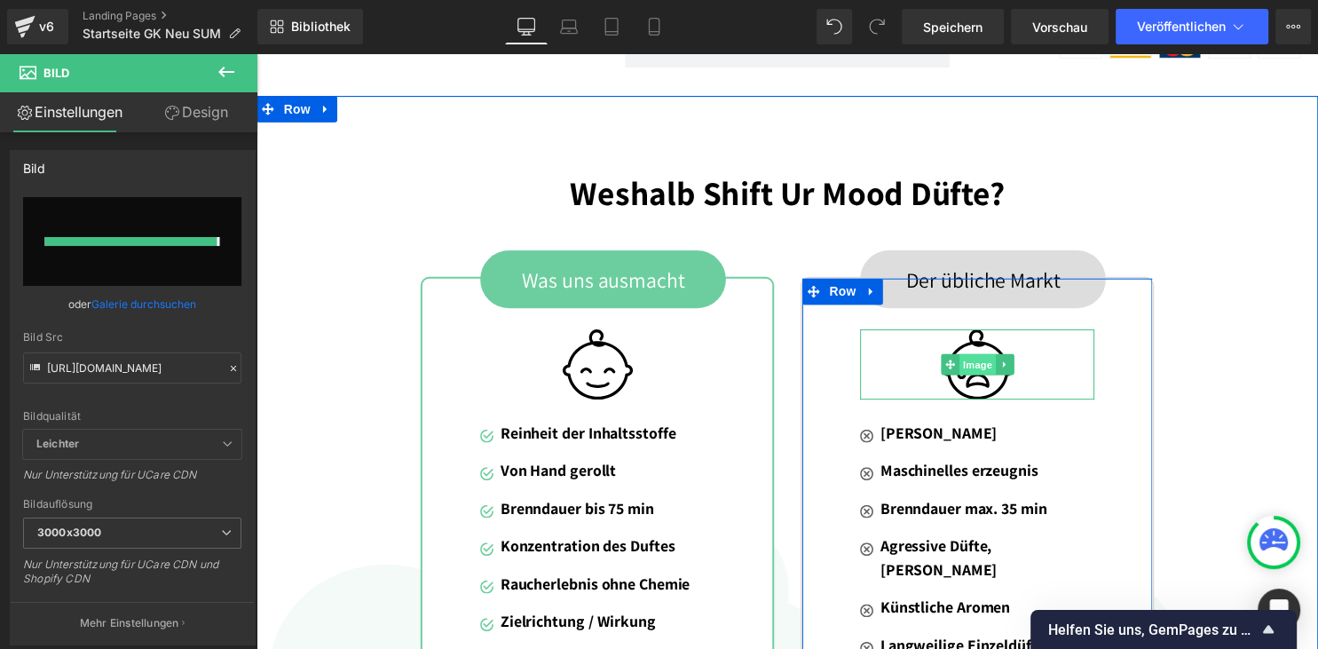
type input "https://ucarecdn.com/6a2c4f0e-04d0-41a2-a38d-7c700bd17e3b/-/format/auto/-/previ…"
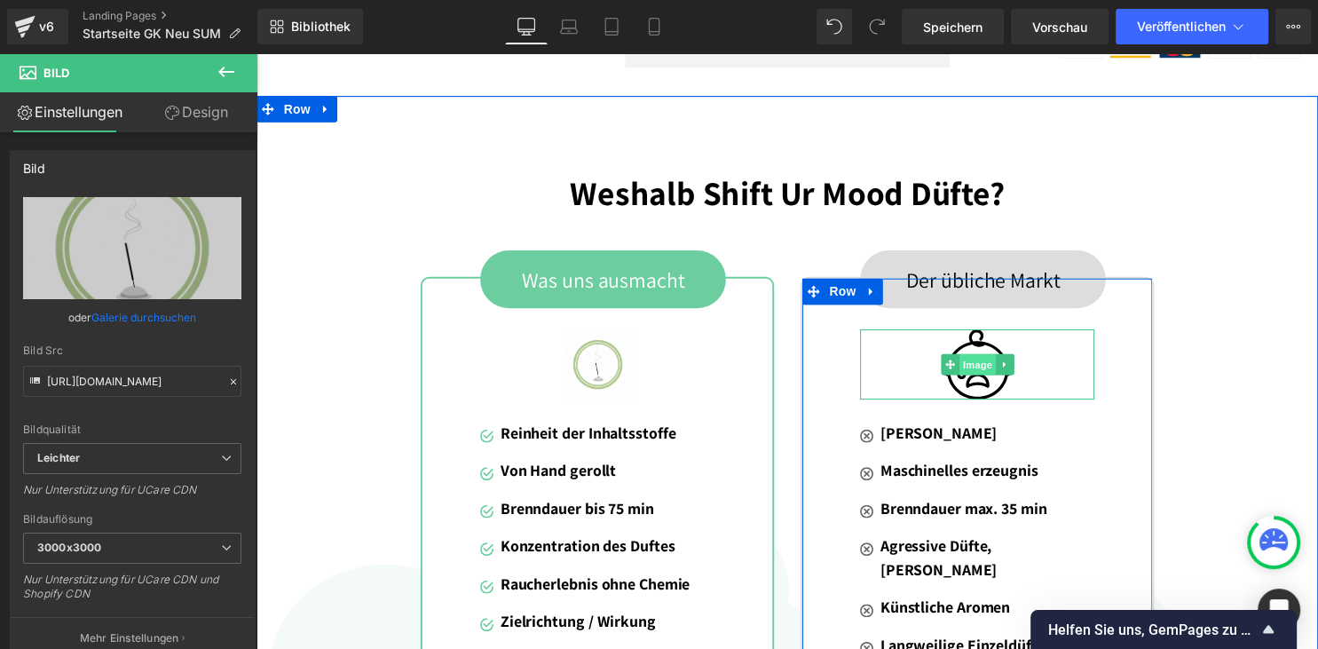
click at [977, 358] on span "Image" at bounding box center [985, 368] width 37 height 21
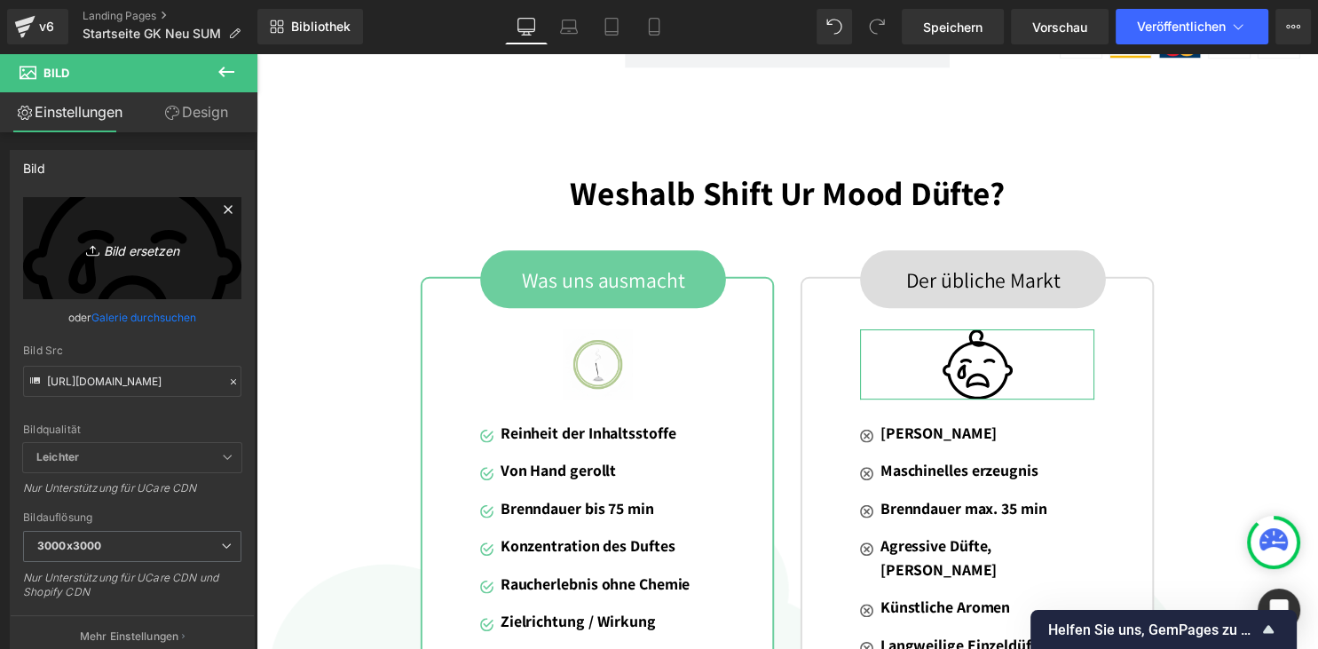
click at [149, 264] on link "Bild ersetzen" at bounding box center [132, 248] width 218 height 102
type input "C:\fakepath\6.jpg"
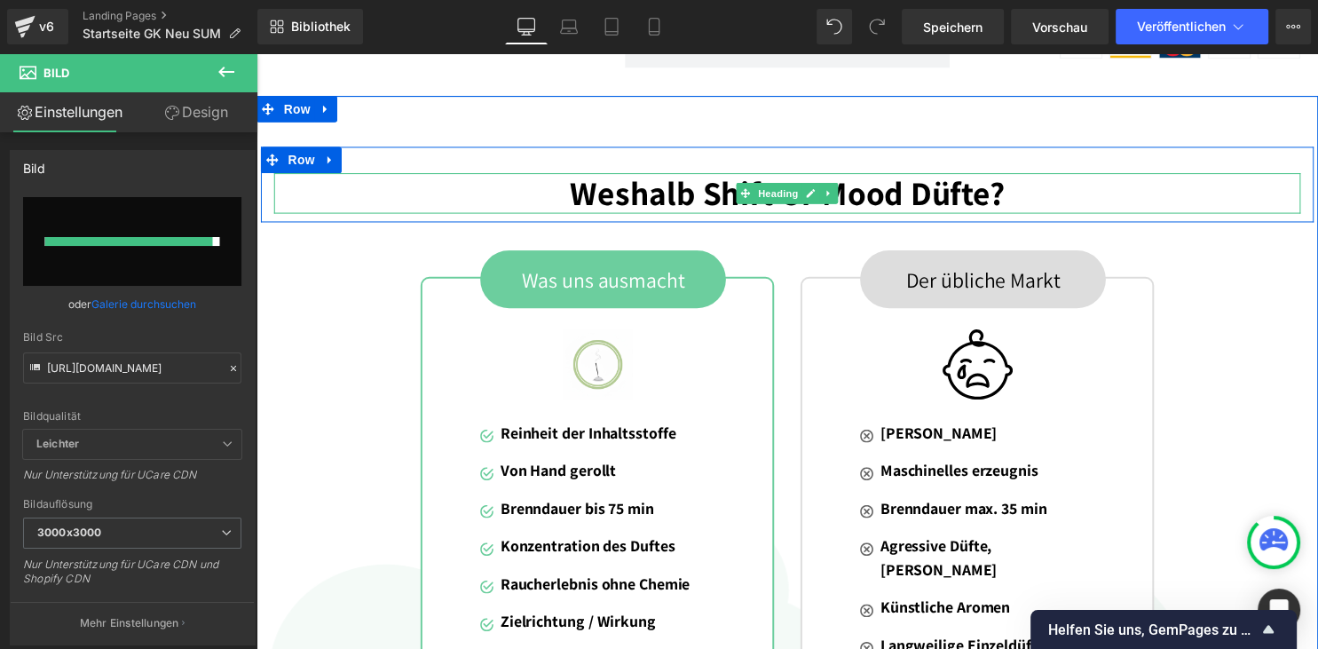
type input "https://ucarecdn.com/077cdd3b-1a1a-456b-9c06-3a0ee2644090/-/format/auto/-/previ…"
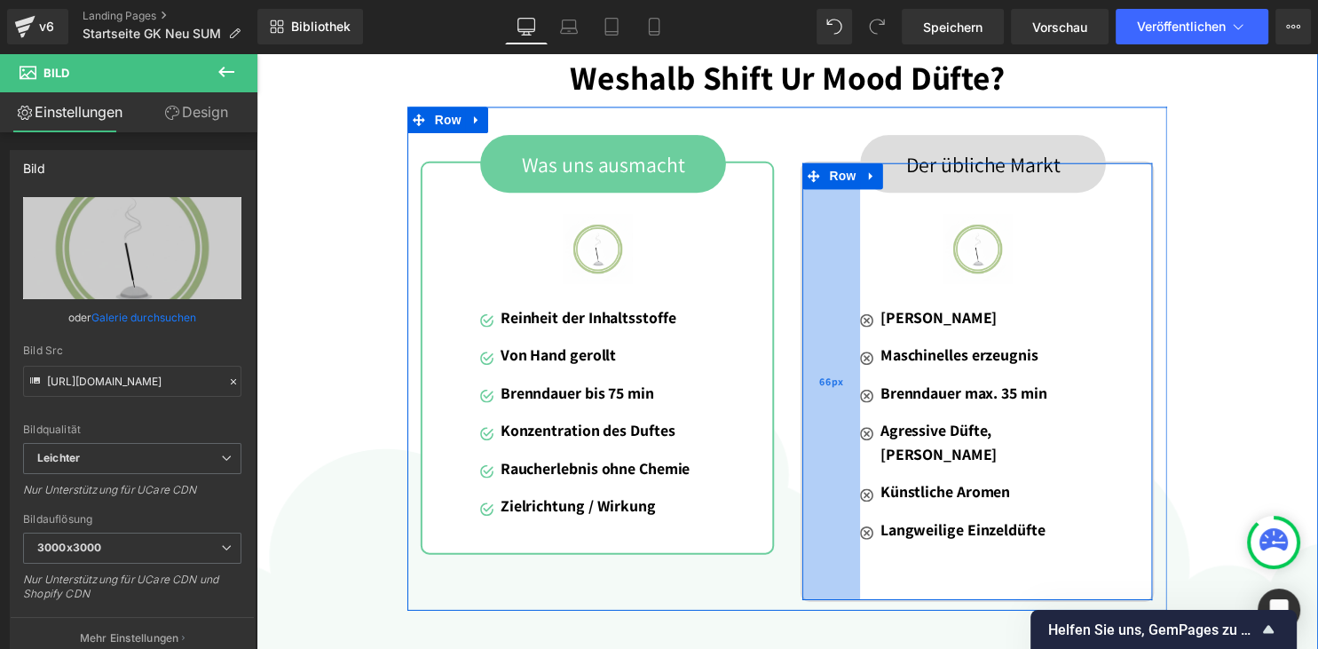
scroll to position [5085, 0]
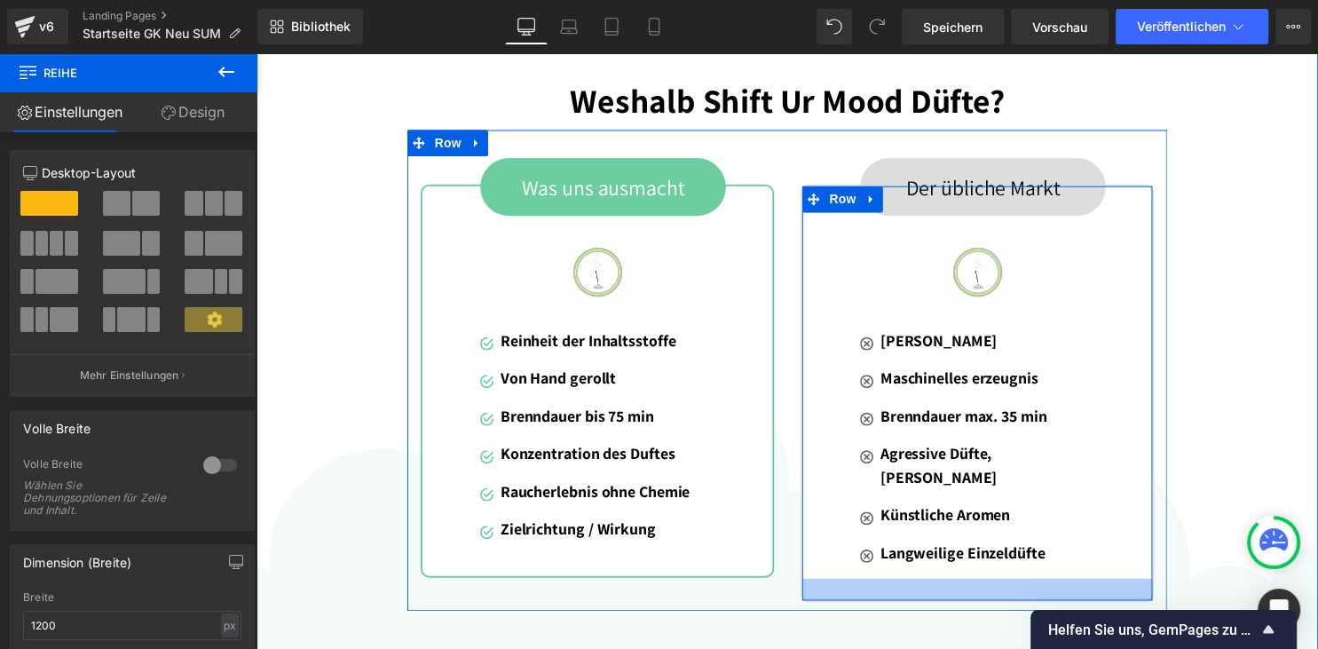
drag, startPoint x: 899, startPoint y: 554, endPoint x: 902, endPoint y: 531, distance: 23.3
click at [902, 584] on div at bounding box center [985, 595] width 354 height 22
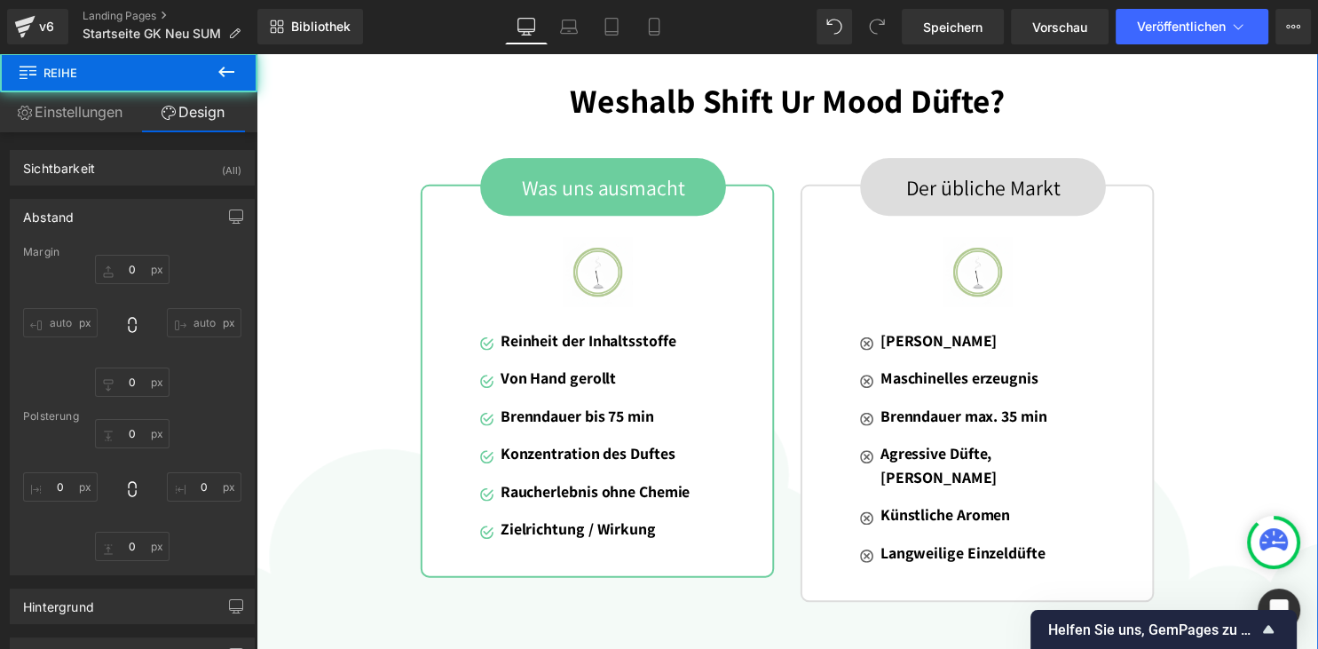
type input "32"
type input "0"
type input "34"
type input "66"
type input "25"
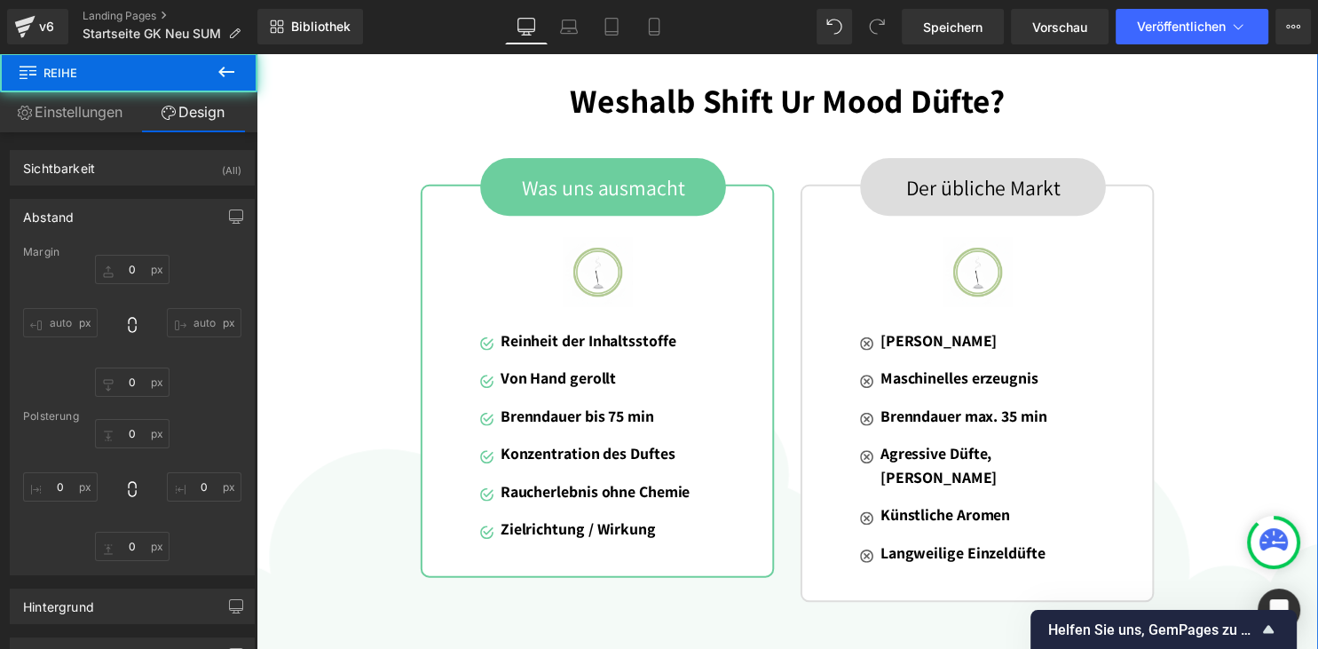
type input "66"
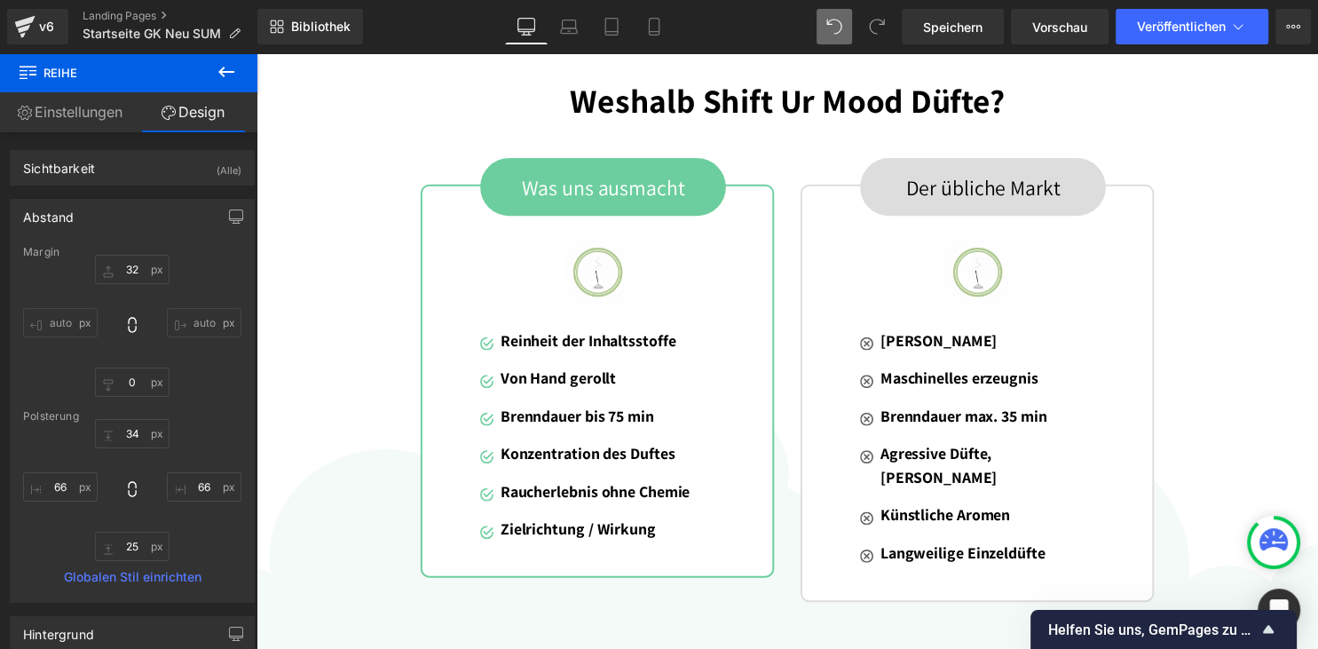
click at [827, 37] on span at bounding box center [833, 26] width 35 height 35
type input "32"
type input "0"
type input "34"
type input "66"
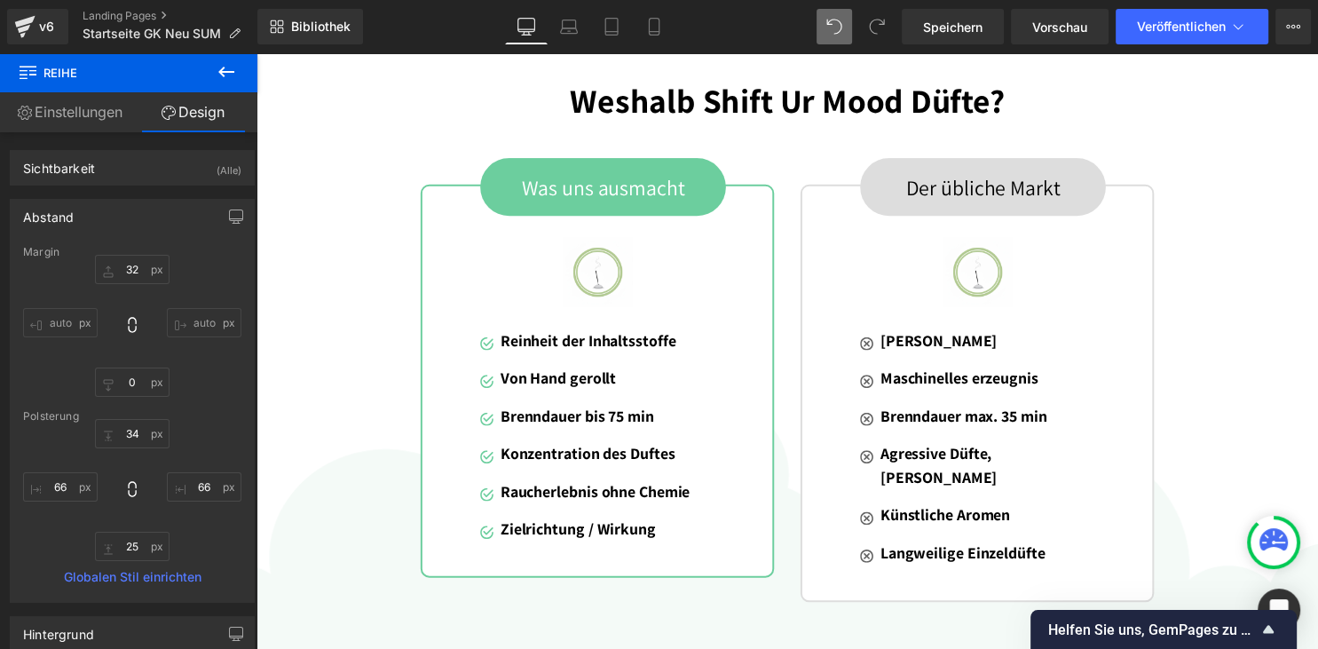
type input "51"
type input "66"
click at [645, 34] on icon at bounding box center [654, 27] width 18 height 18
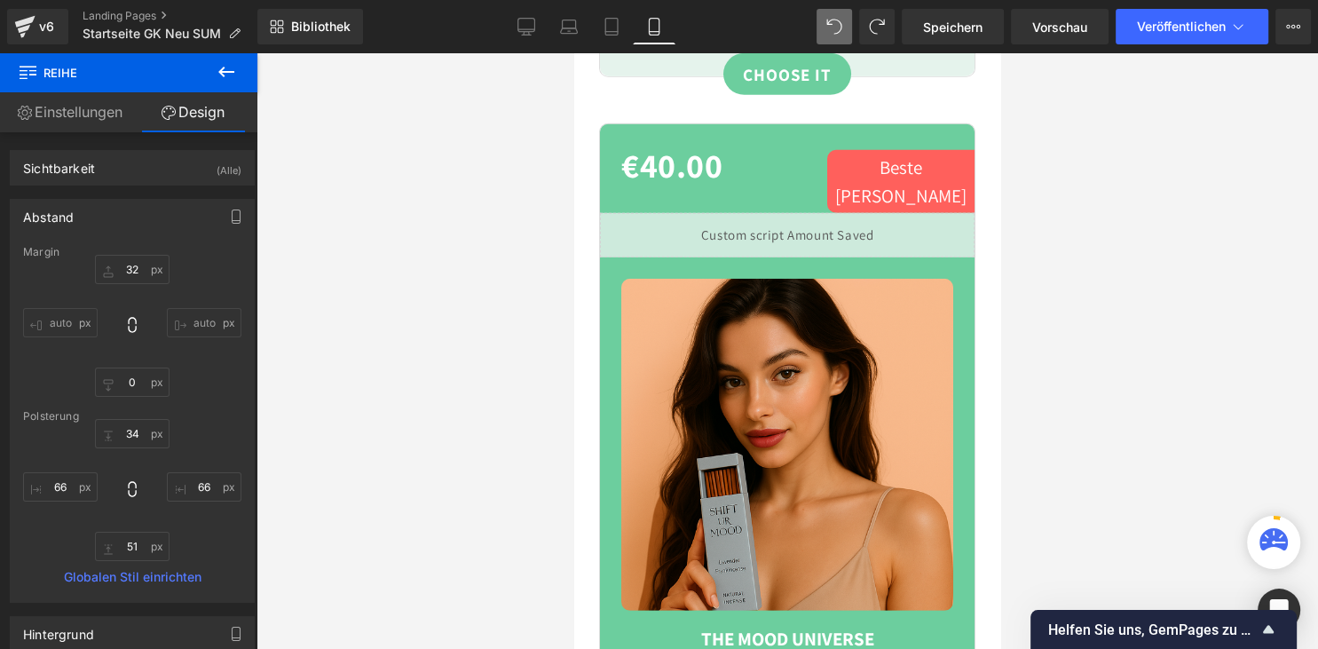
type input "64"
type input "0"
type input "34"
type input "40"
type input "16"
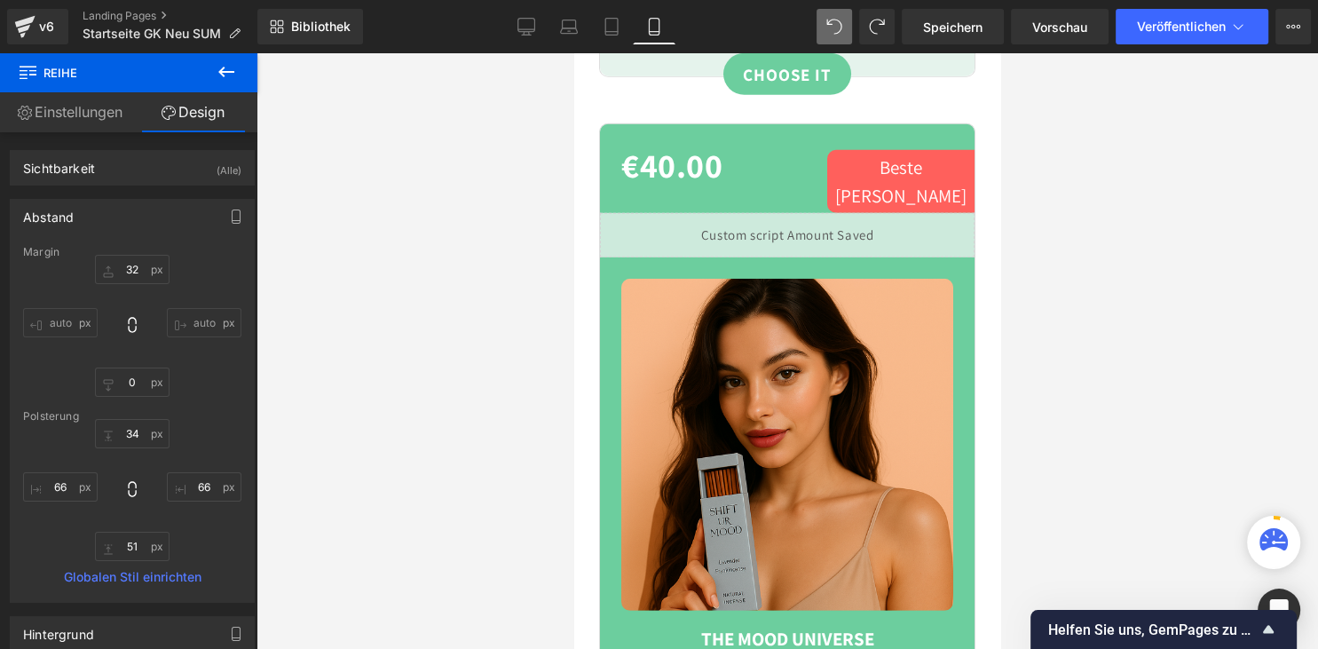
type input "40"
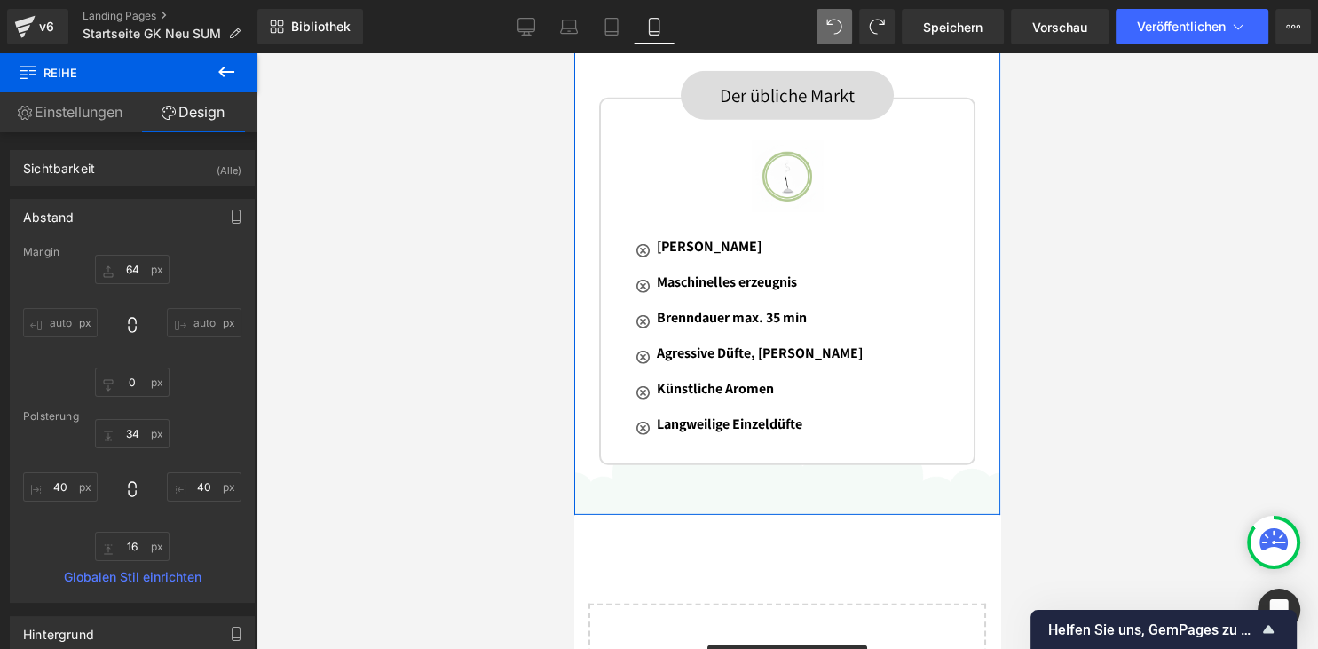
scroll to position [11356, 0]
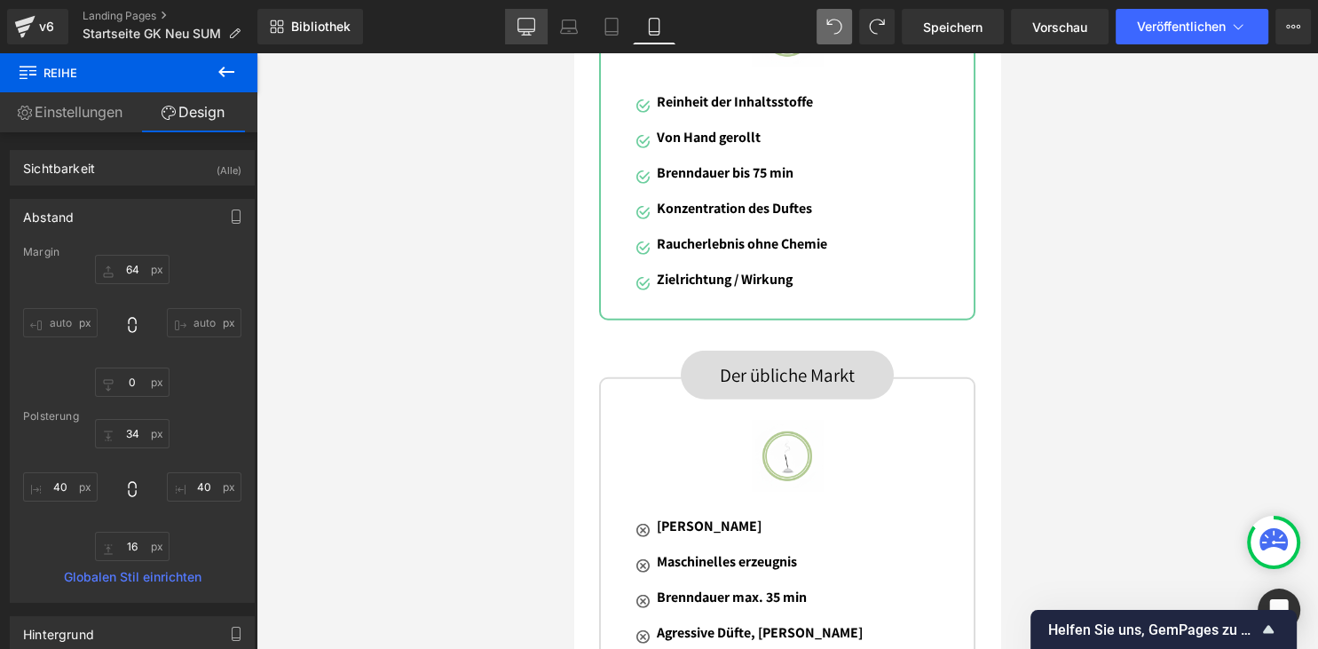
click at [520, 29] on icon at bounding box center [525, 29] width 17 height 0
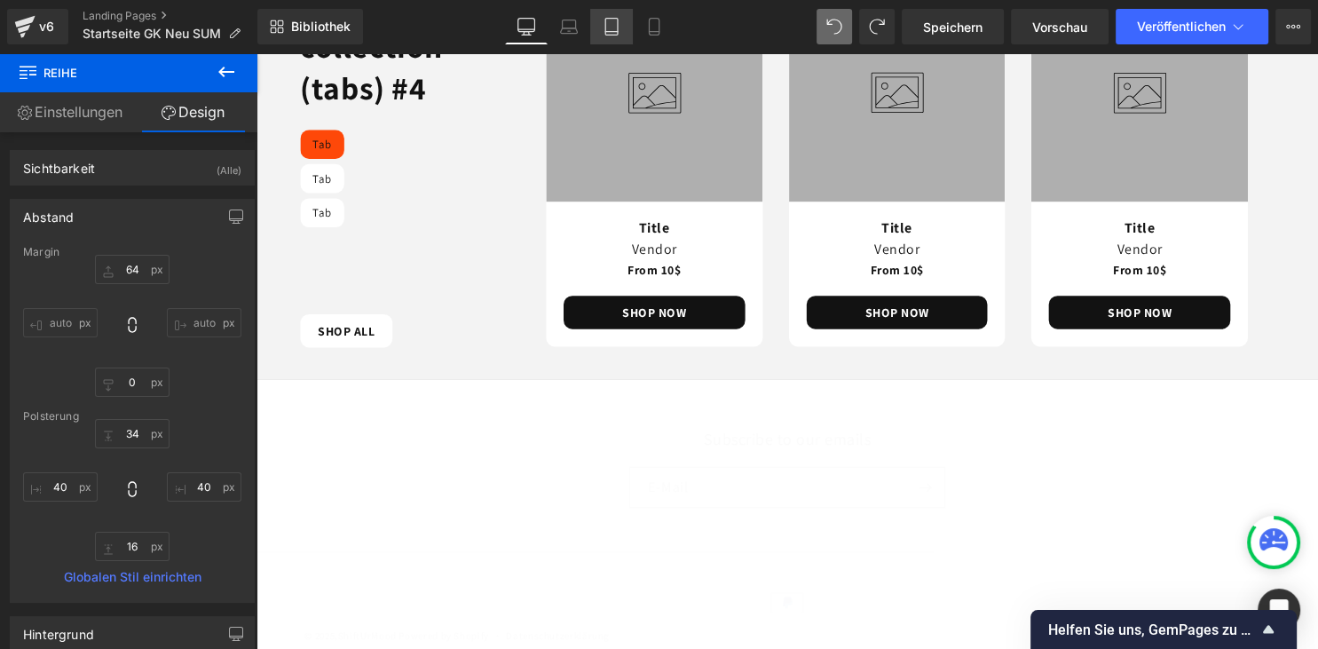
type input "32"
type input "0"
type input "34"
type input "66"
type input "51"
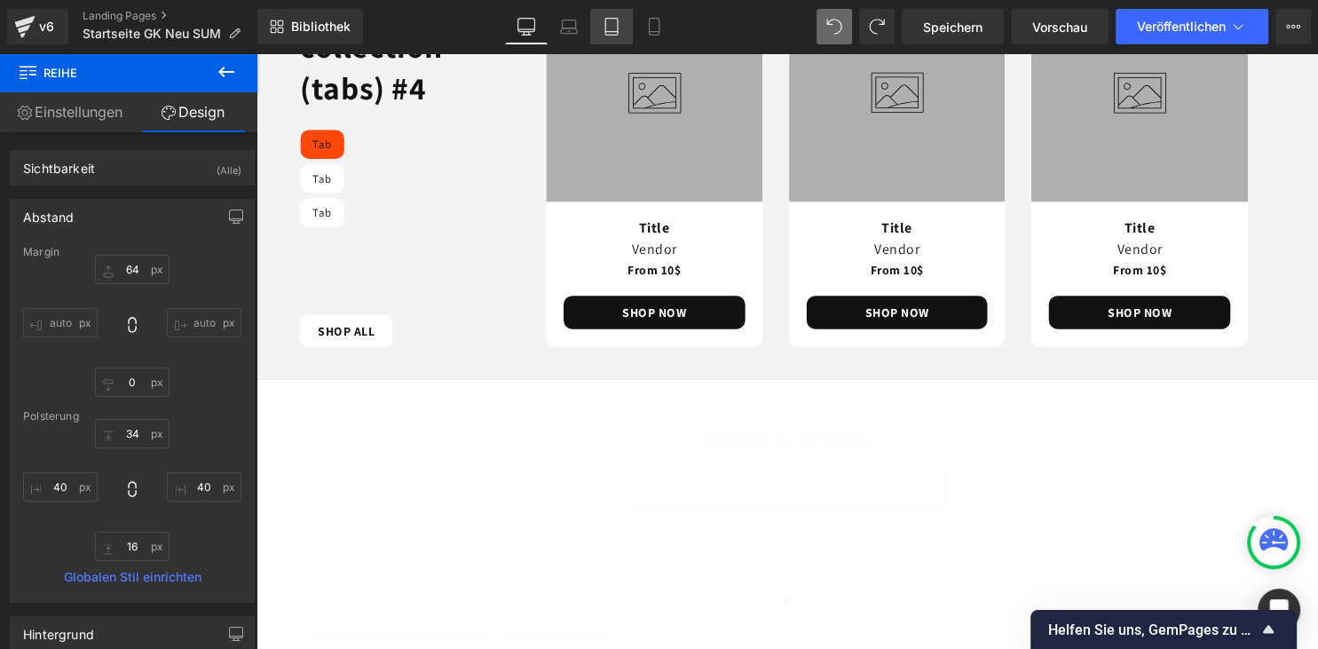
type input "66"
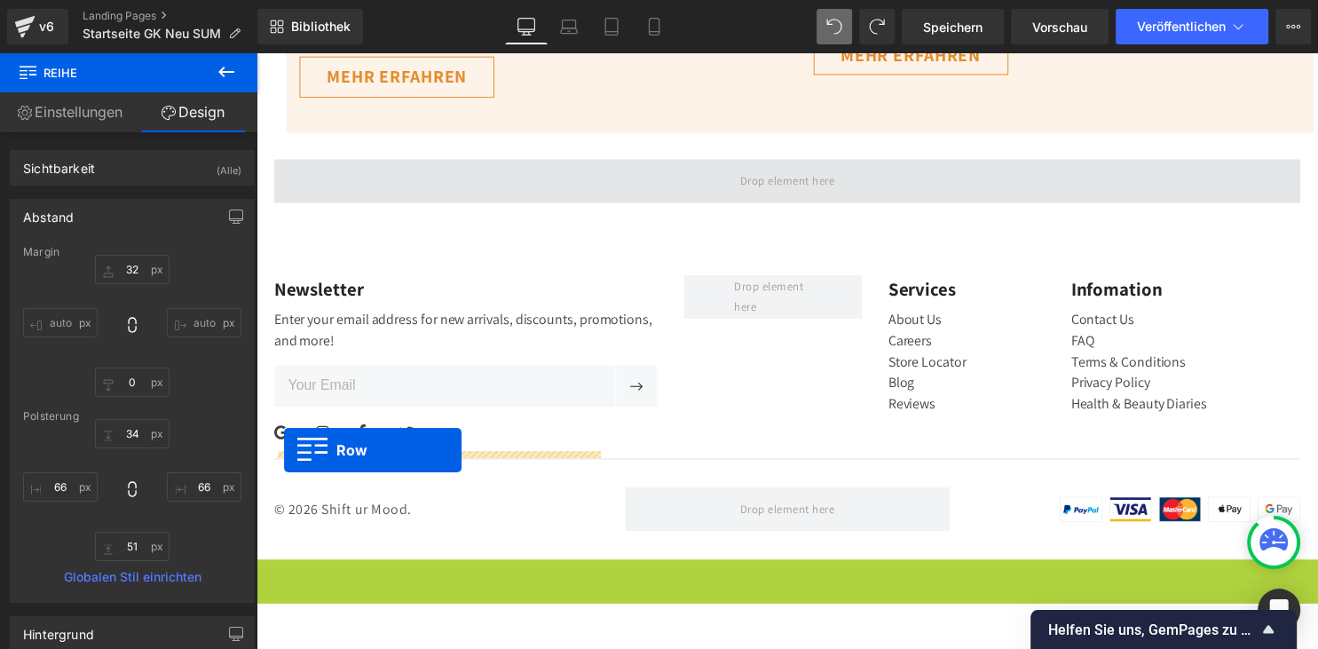
scroll to position [4241, 0]
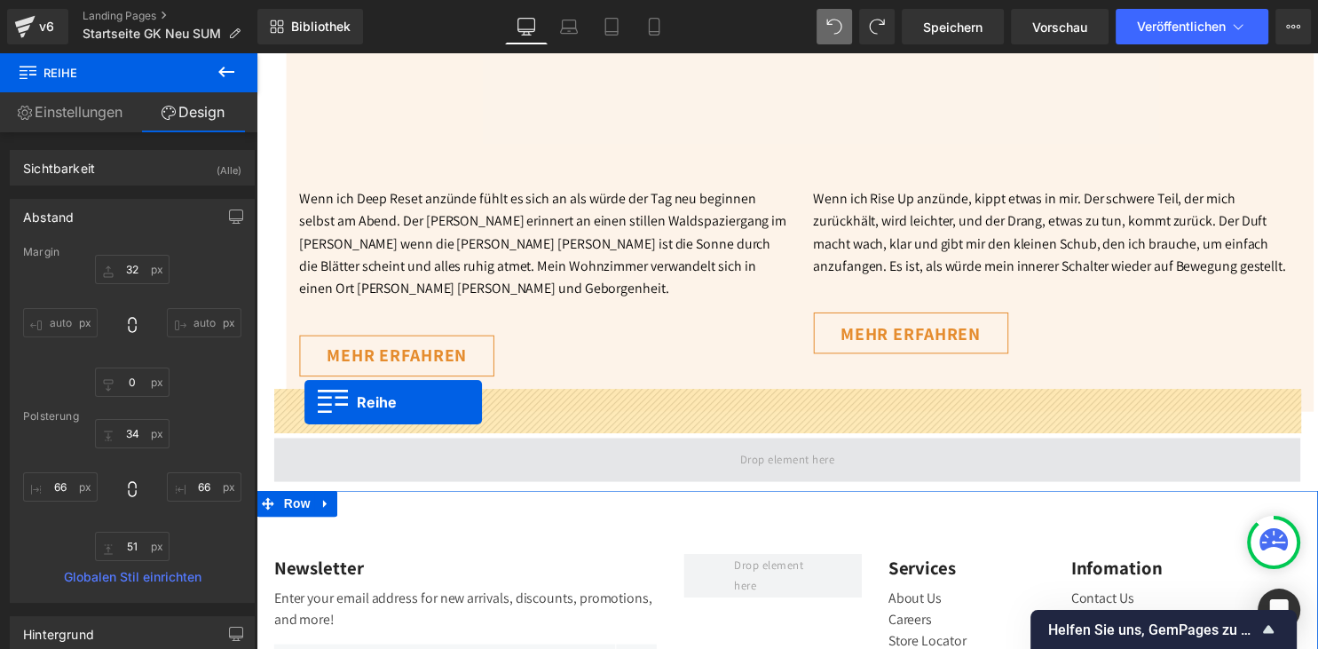
drag, startPoint x: 274, startPoint y: 533, endPoint x: 305, endPoint y: 405, distance: 131.5
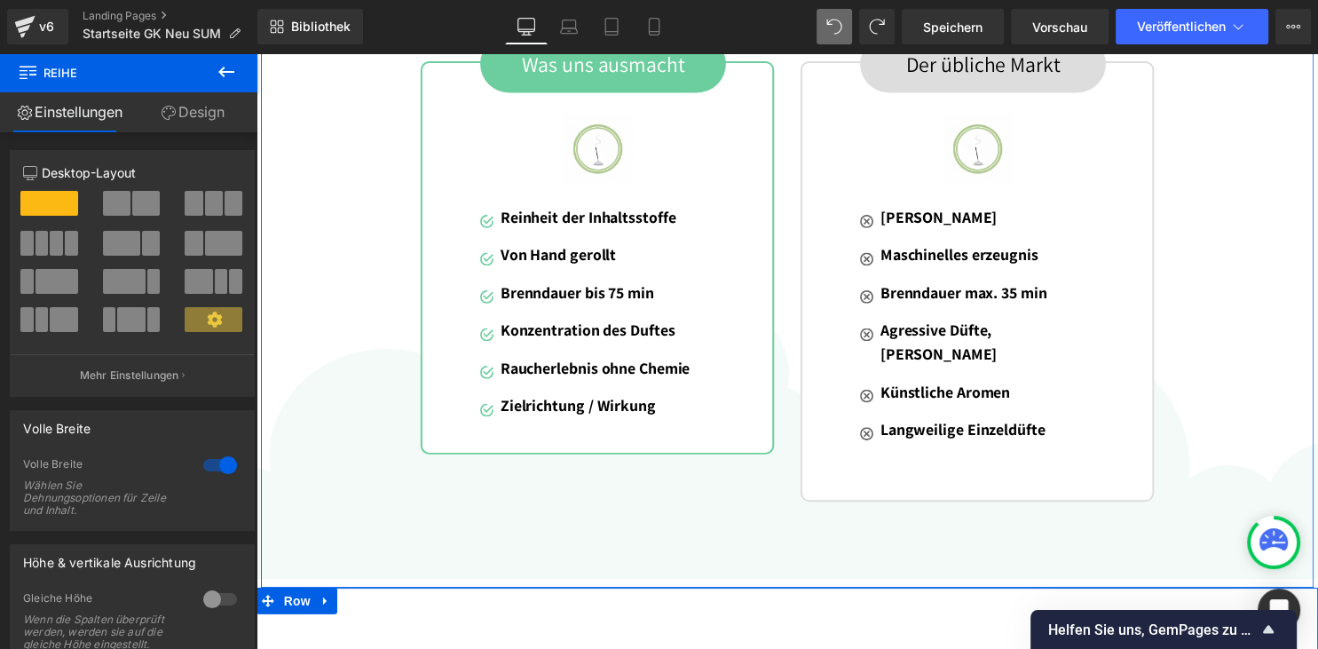
scroll to position [4710, 0]
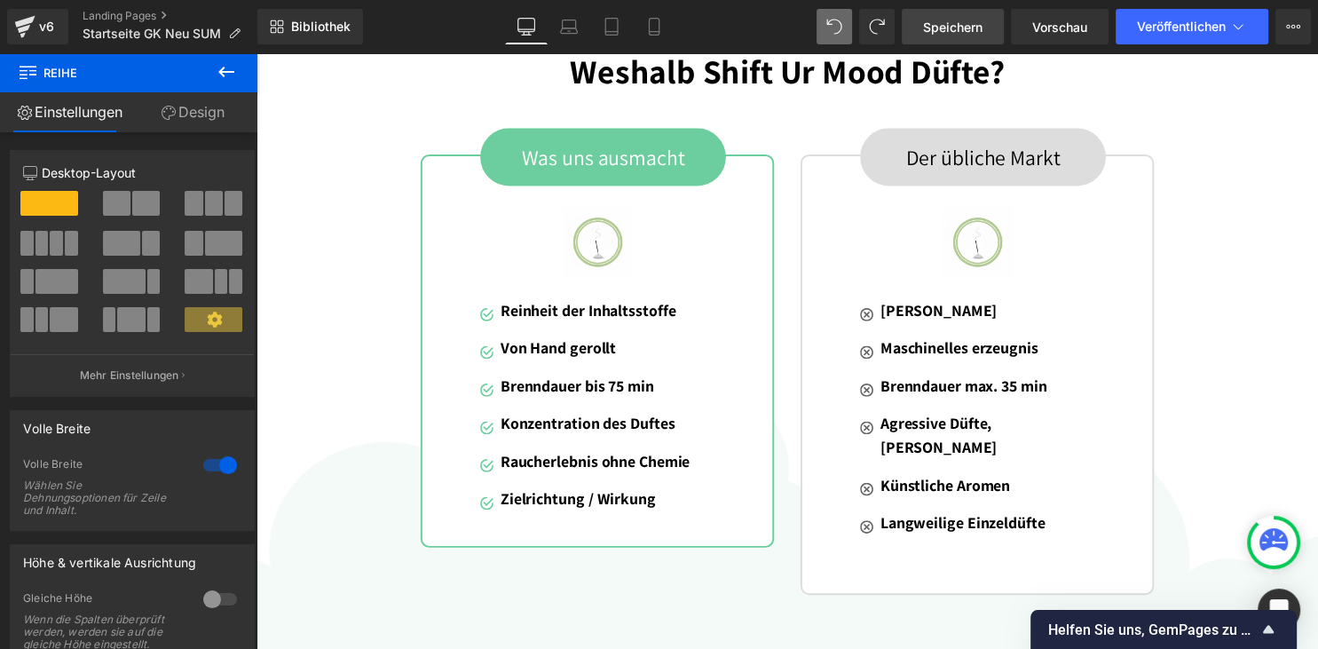
click at [959, 29] on span "Speichern" at bounding box center [952, 27] width 59 height 19
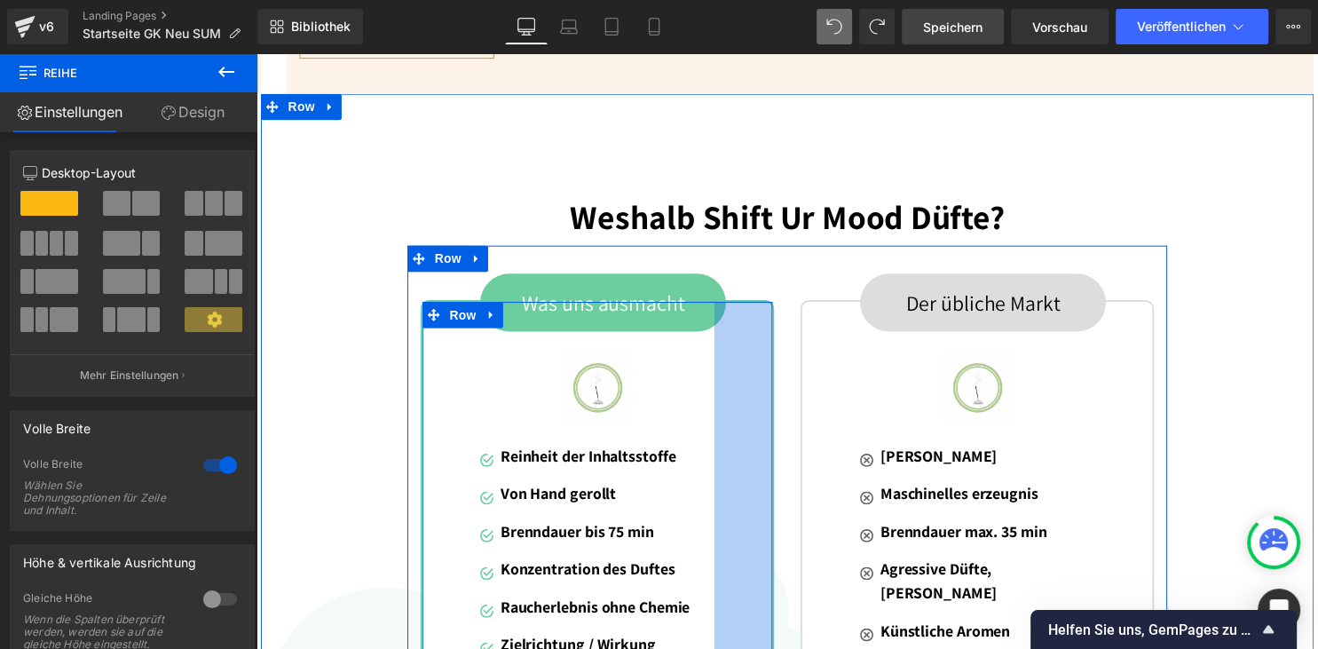
scroll to position [4522, 0]
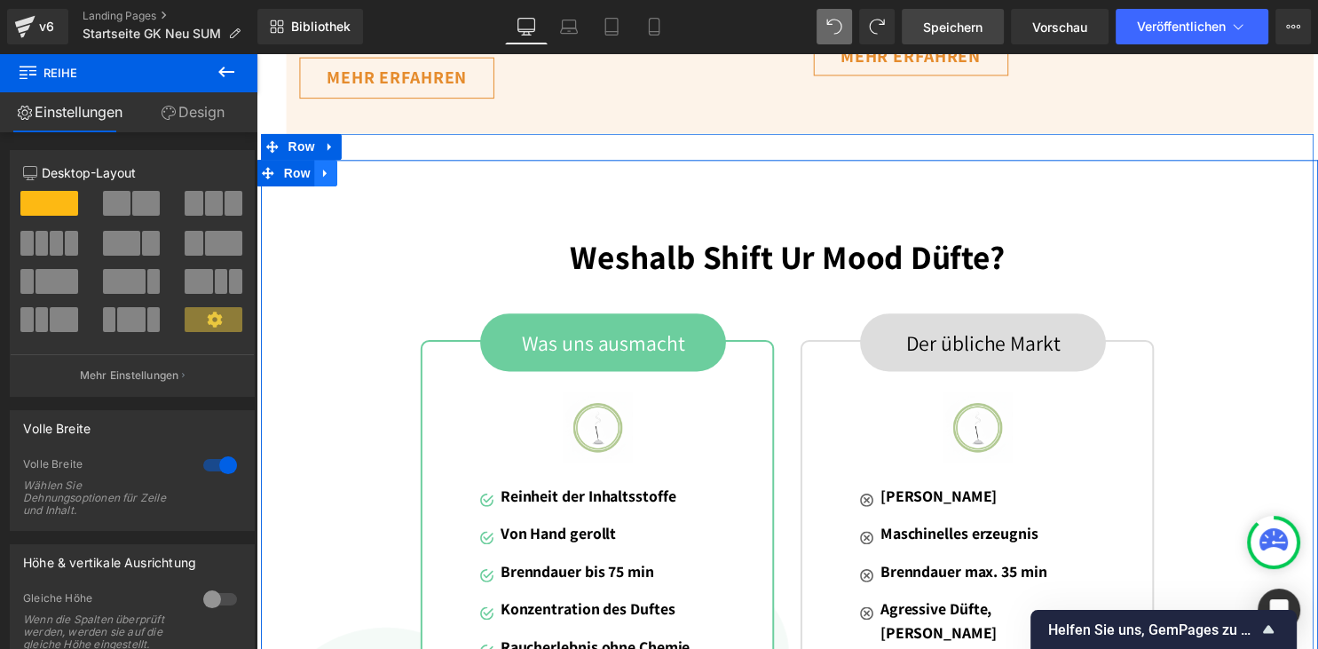
click at [332, 161] on link at bounding box center [326, 174] width 23 height 27
click at [375, 161] on link at bounding box center [372, 174] width 23 height 27
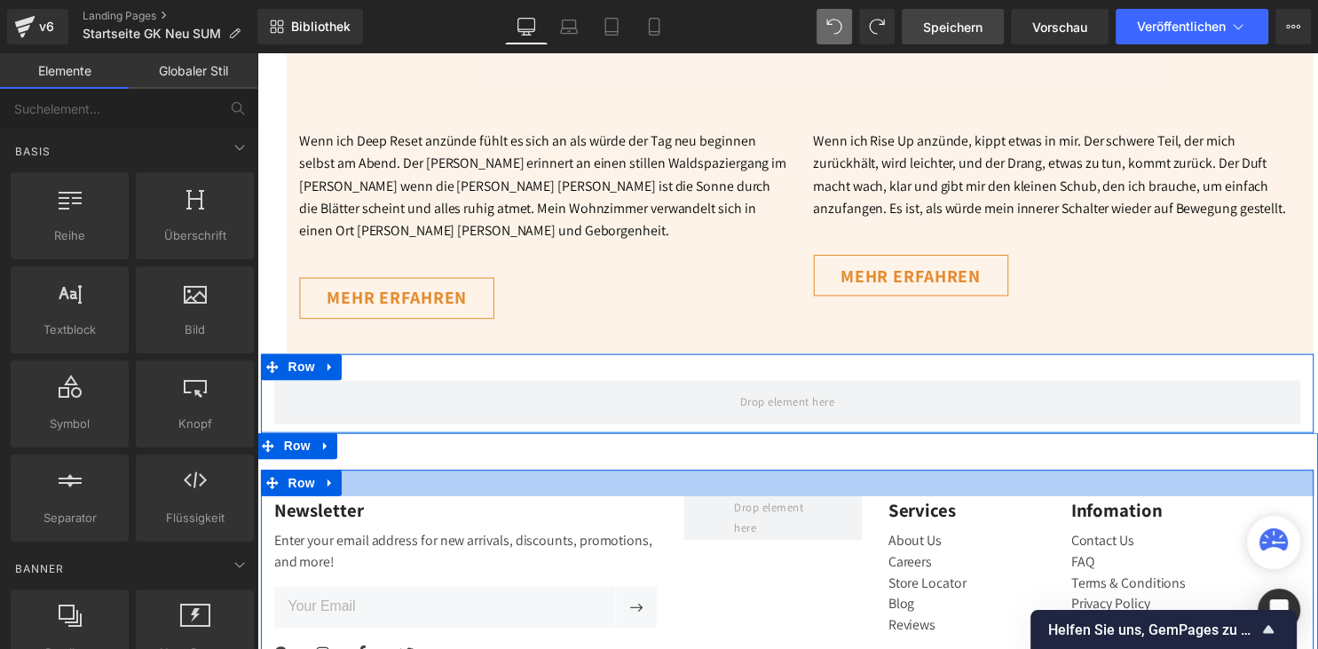
scroll to position [4241, 0]
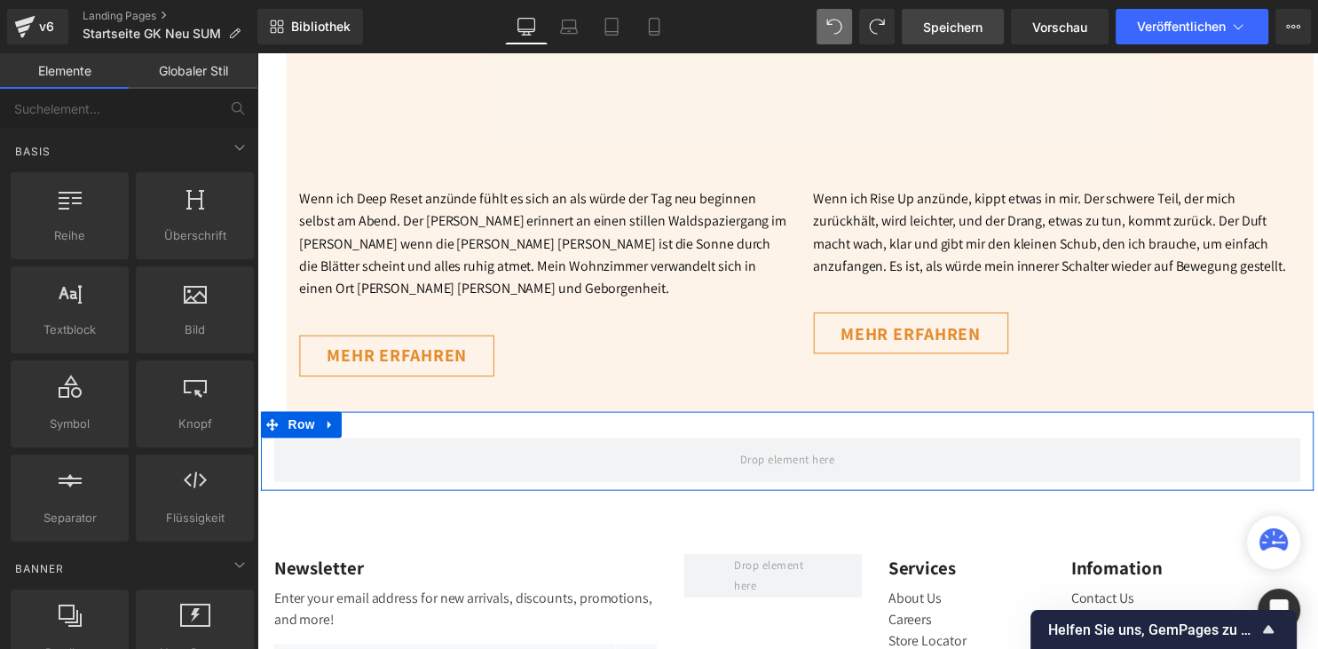
click at [957, 26] on span "Speichern" at bounding box center [952, 27] width 59 height 19
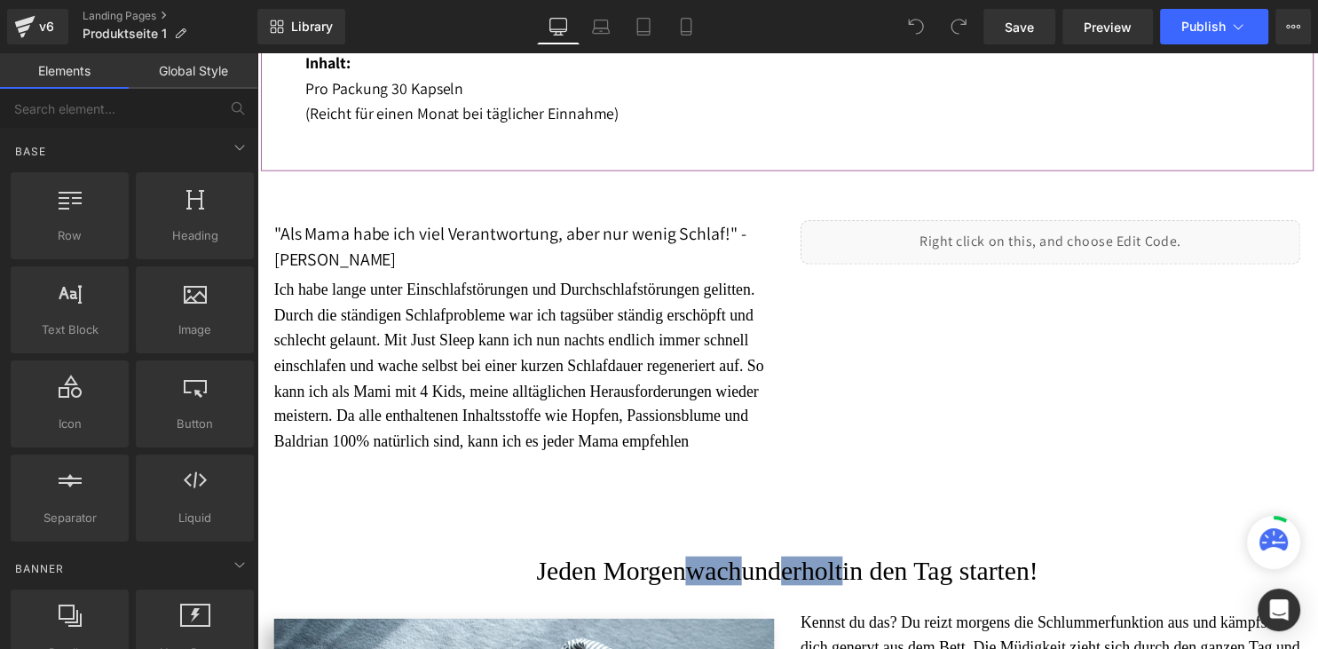
scroll to position [2342, 0]
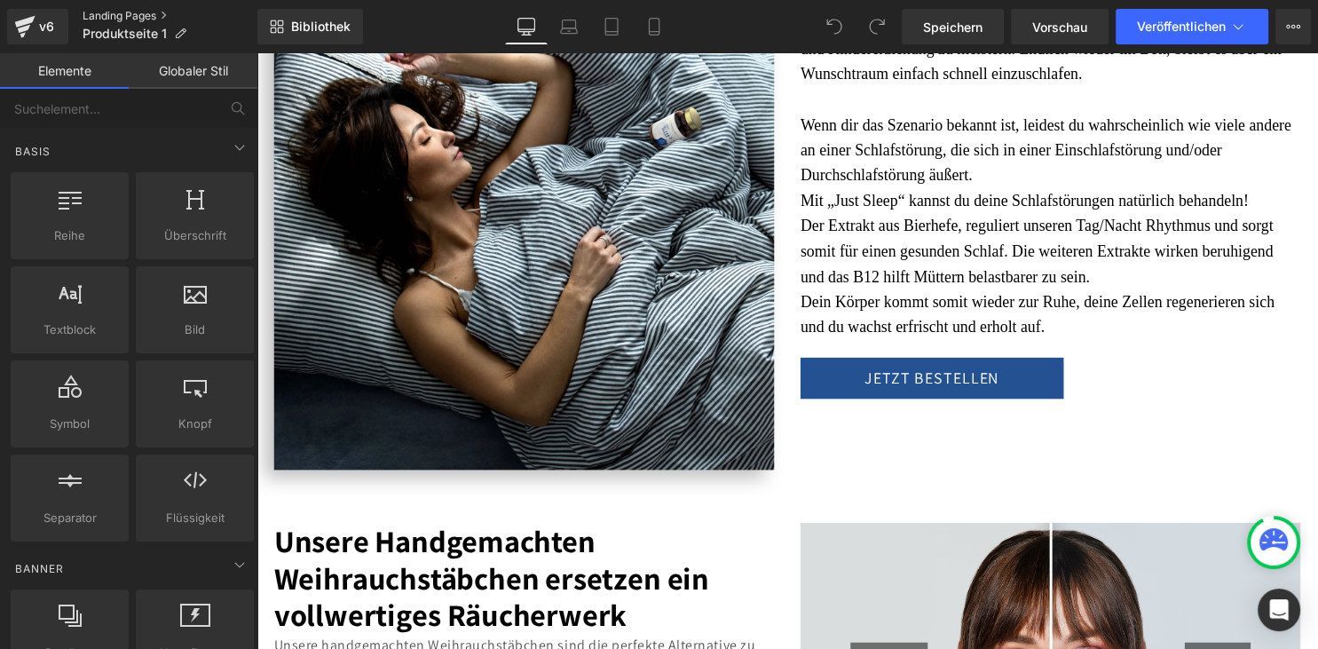
click at [117, 16] on link "Landing Pages" at bounding box center [170, 16] width 175 height 14
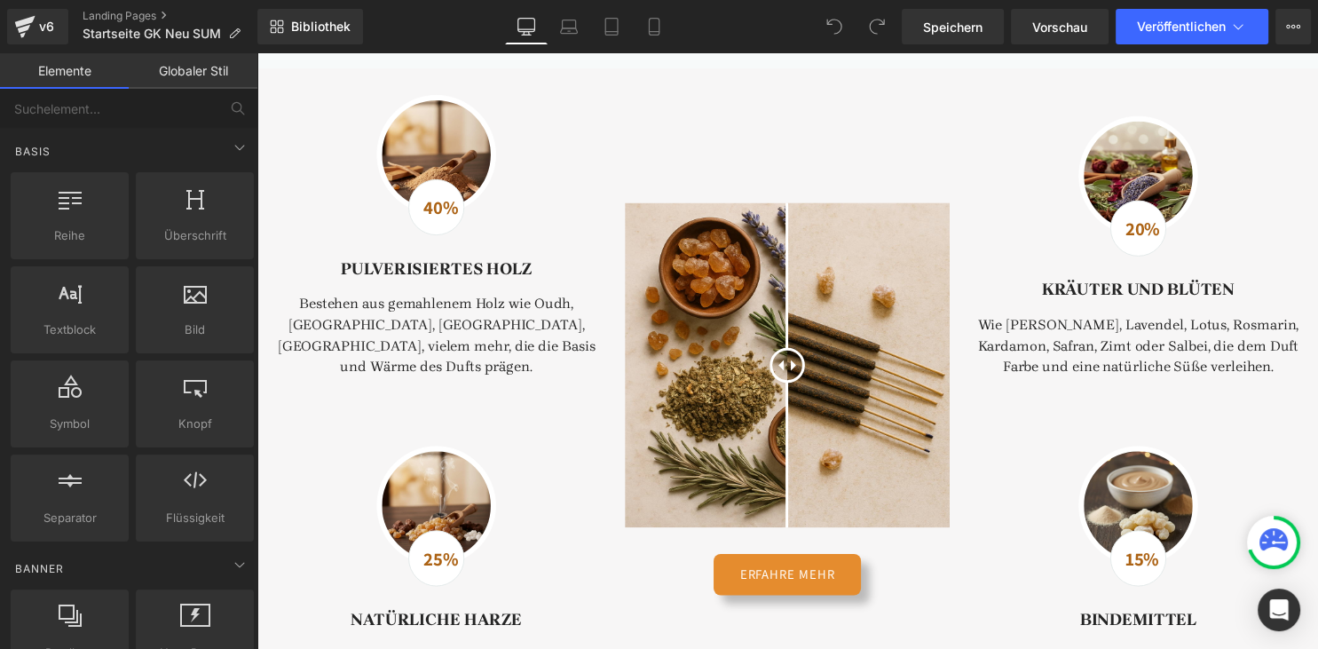
scroll to position [2998, 0]
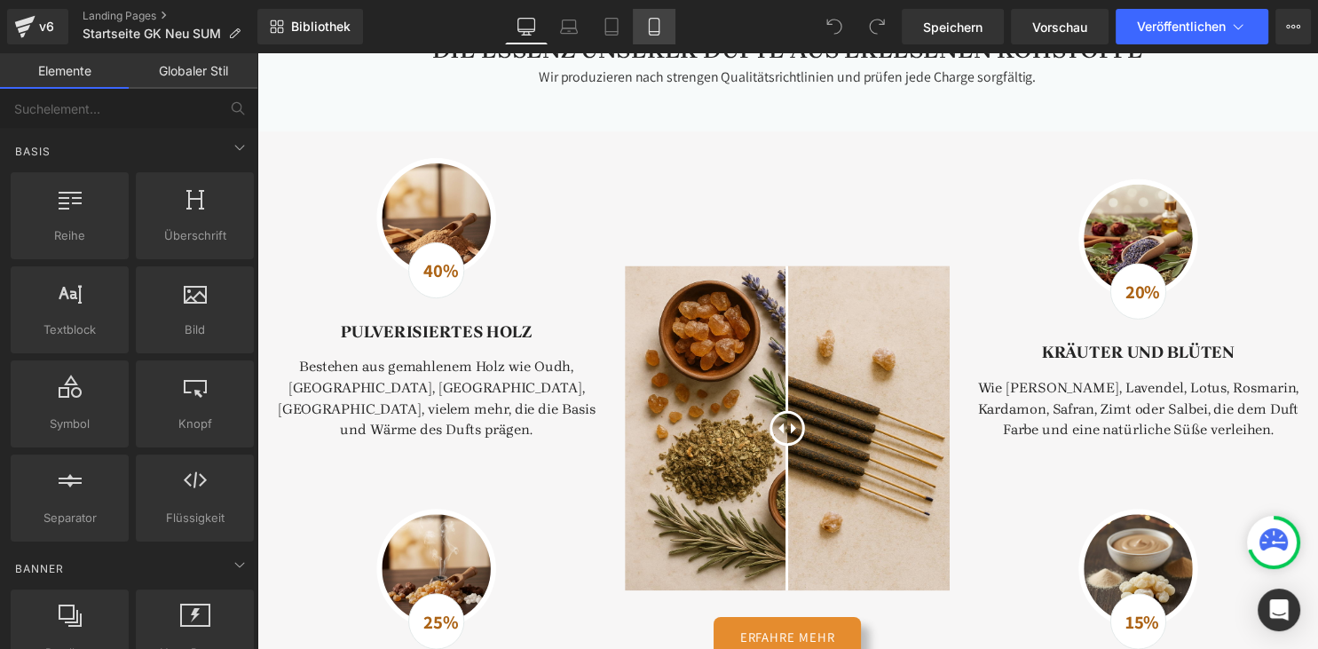
click at [648, 37] on link "Mobile" at bounding box center [654, 26] width 43 height 35
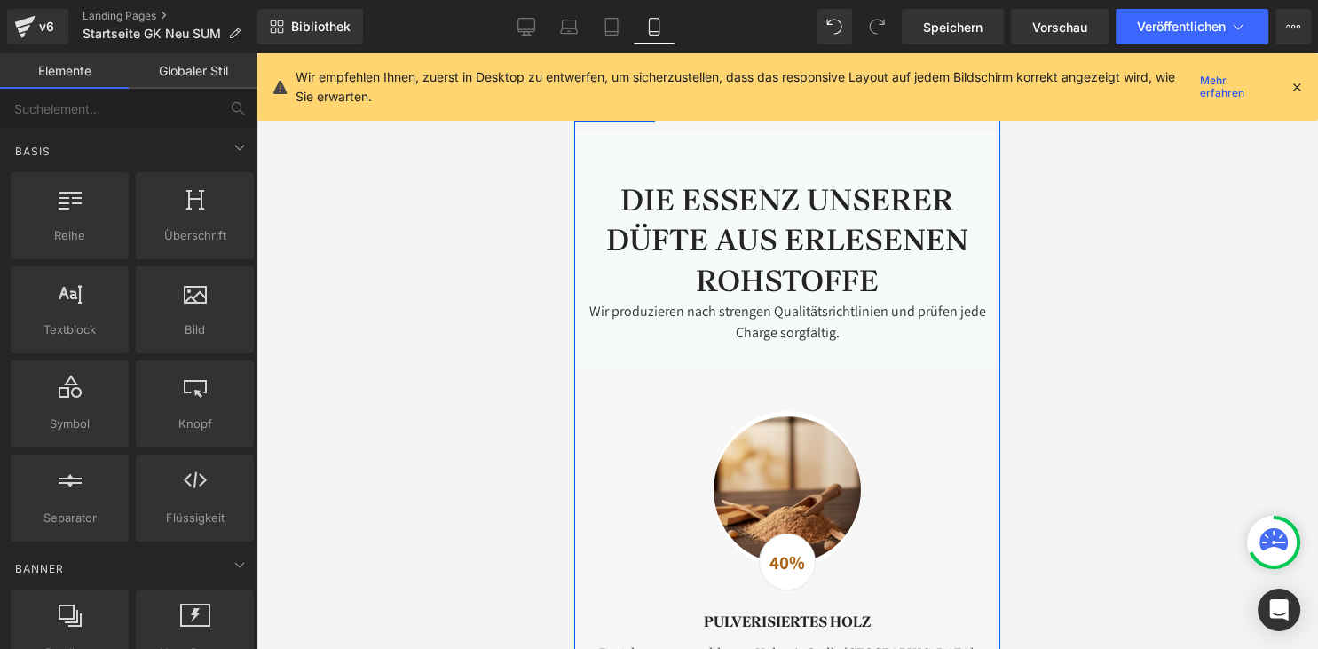
scroll to position [6255, 0]
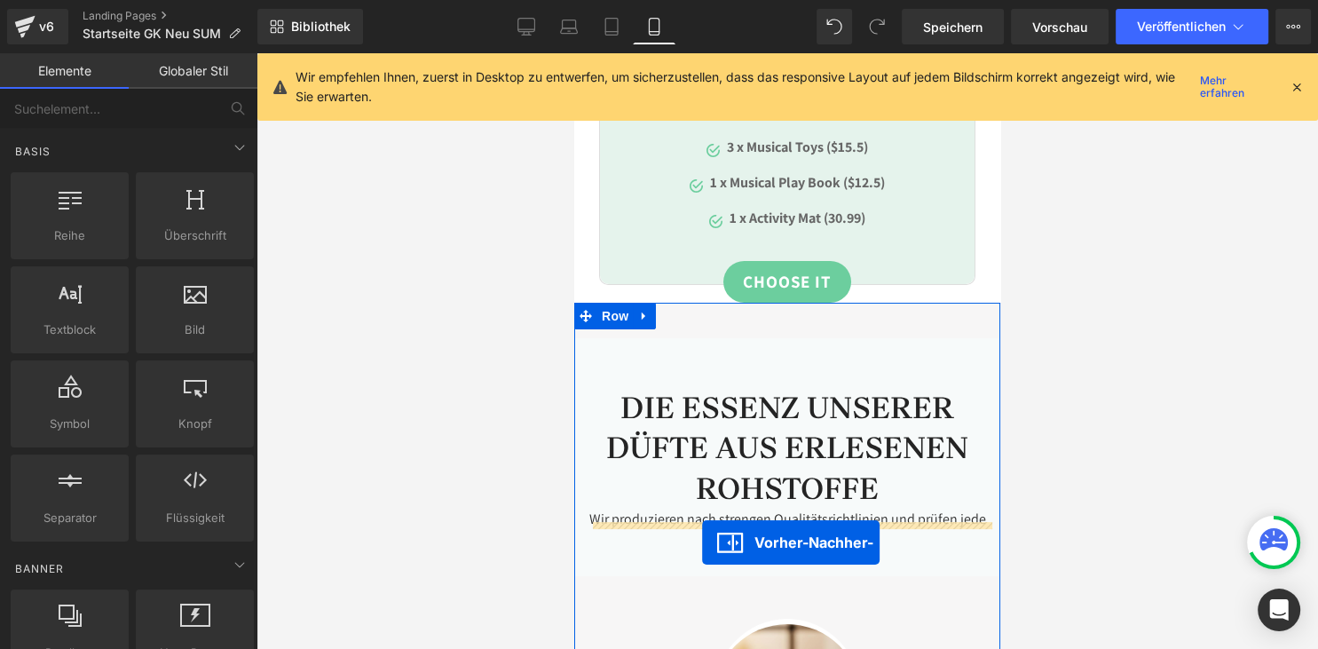
drag, startPoint x: 700, startPoint y: 511, endPoint x: 702, endPoint y: 542, distance: 31.1
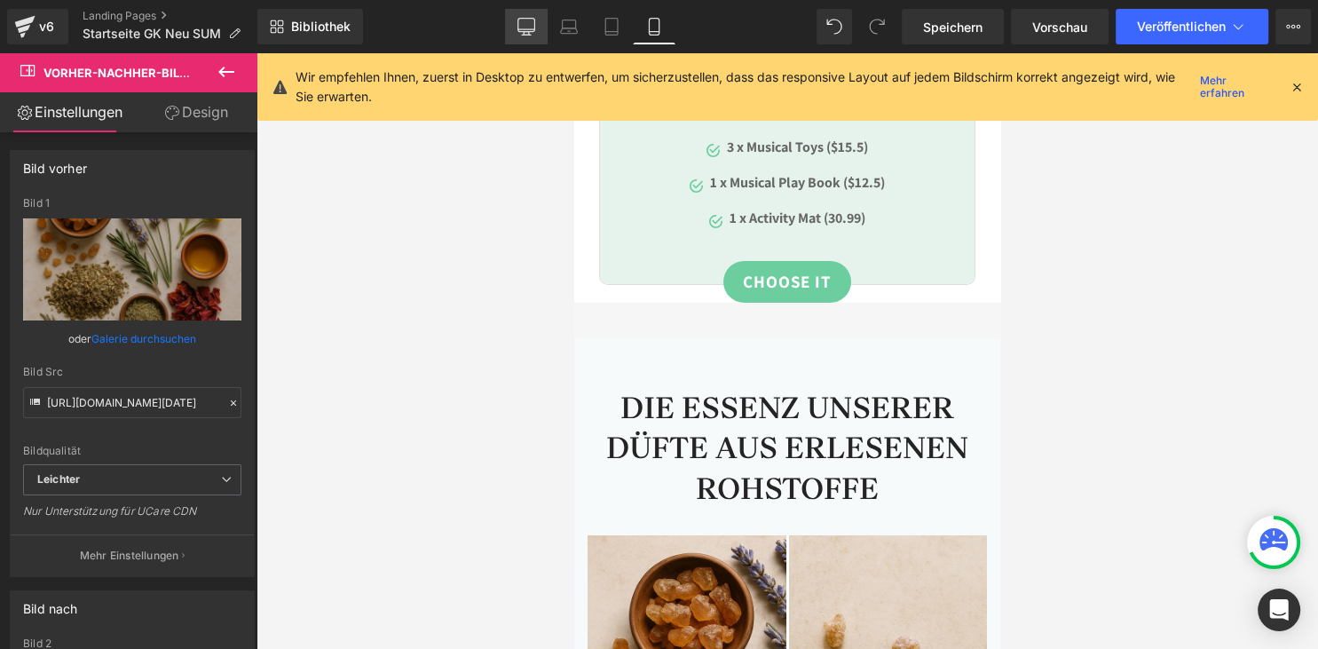
click at [513, 23] on link "Desktop" at bounding box center [526, 26] width 43 height 35
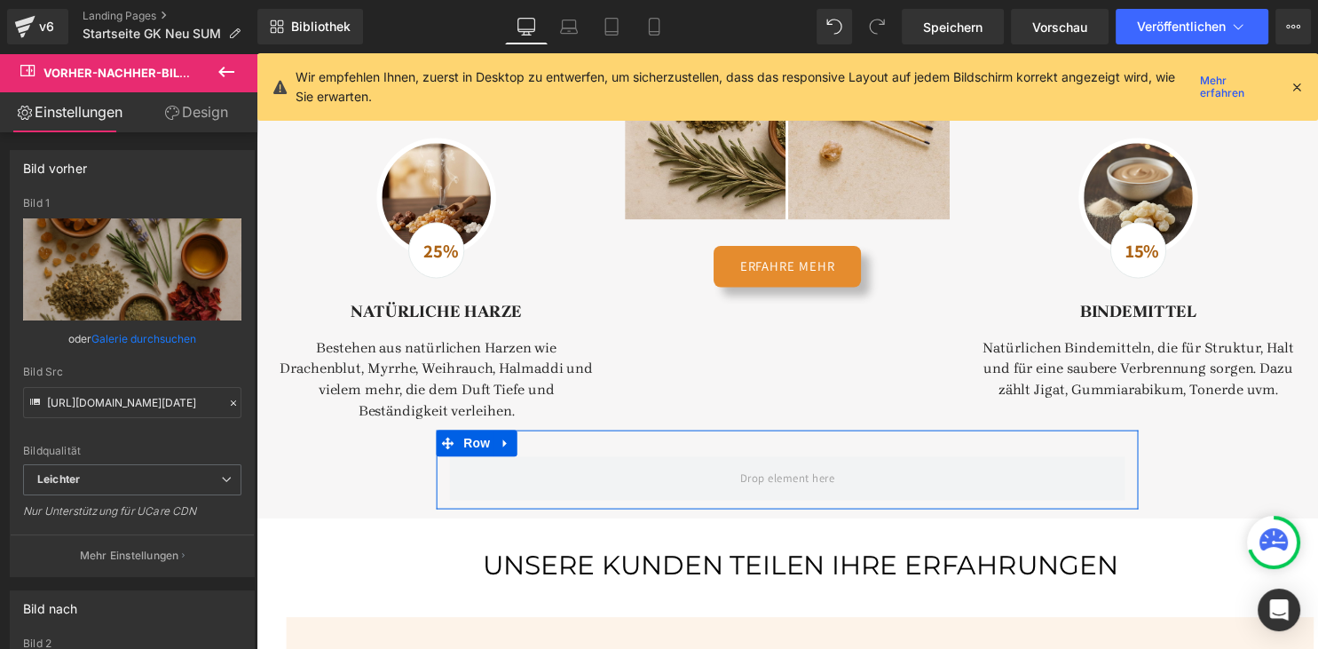
scroll to position [2998, 0]
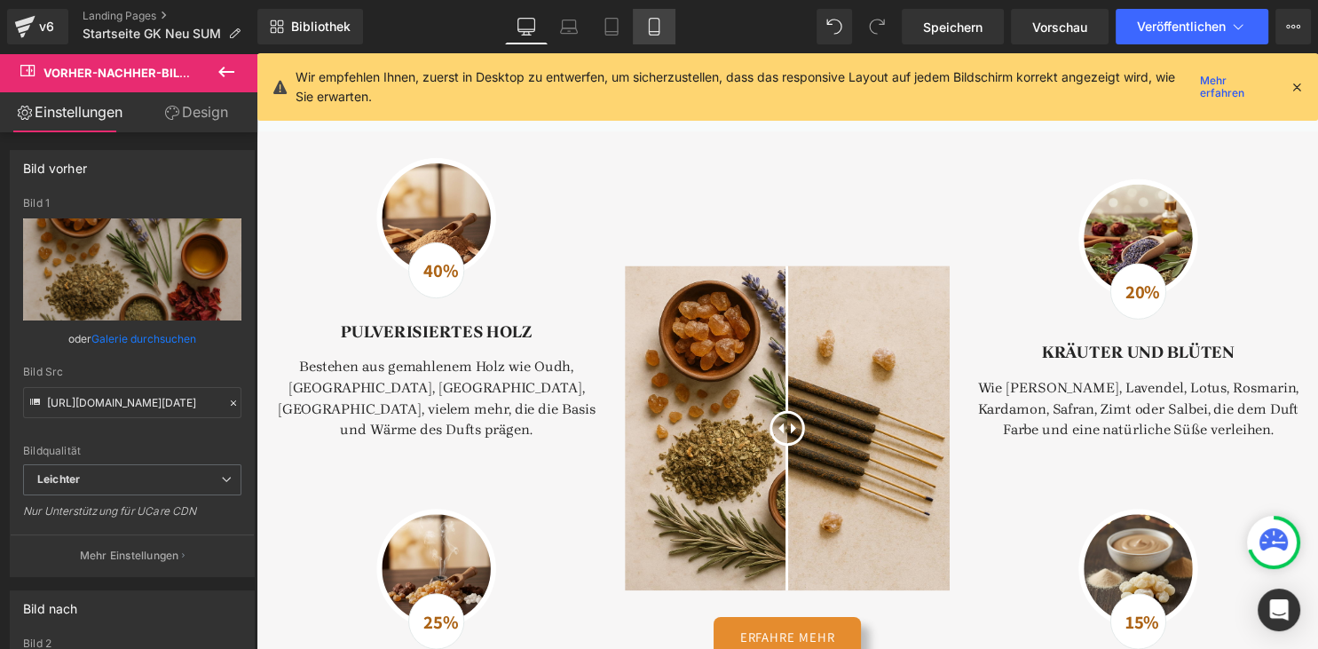
click at [657, 32] on icon at bounding box center [654, 27] width 18 height 18
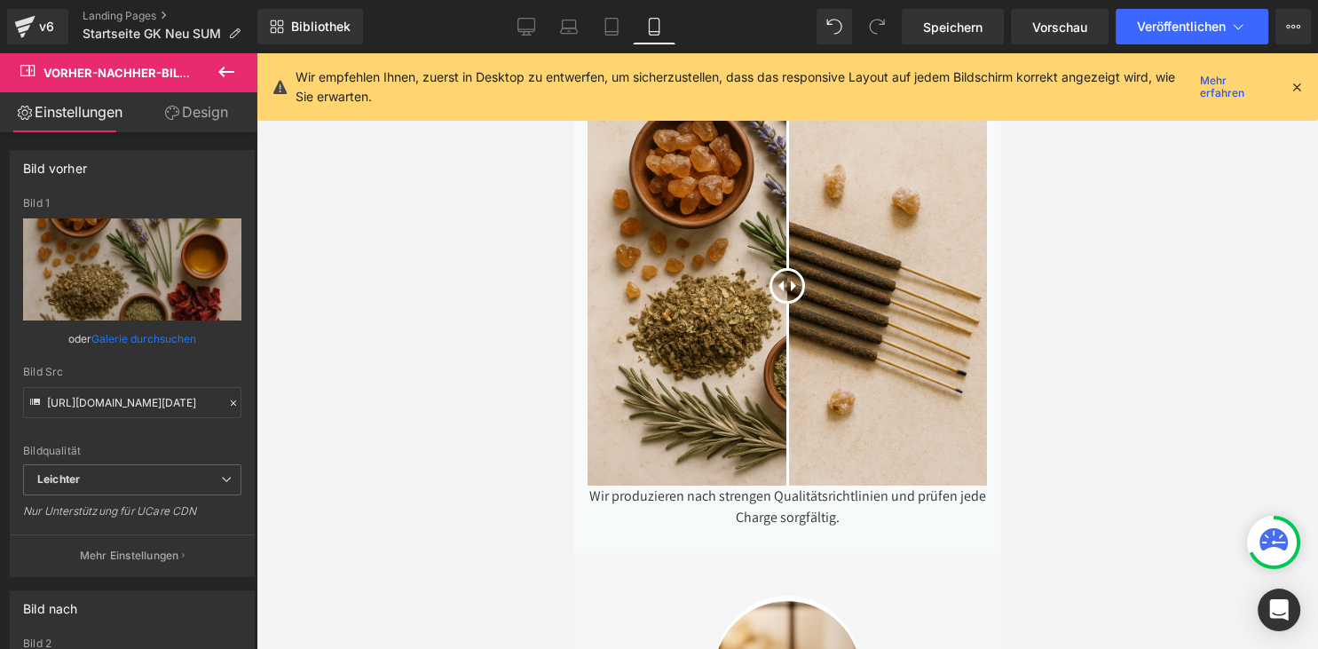
scroll to position [6736, 0]
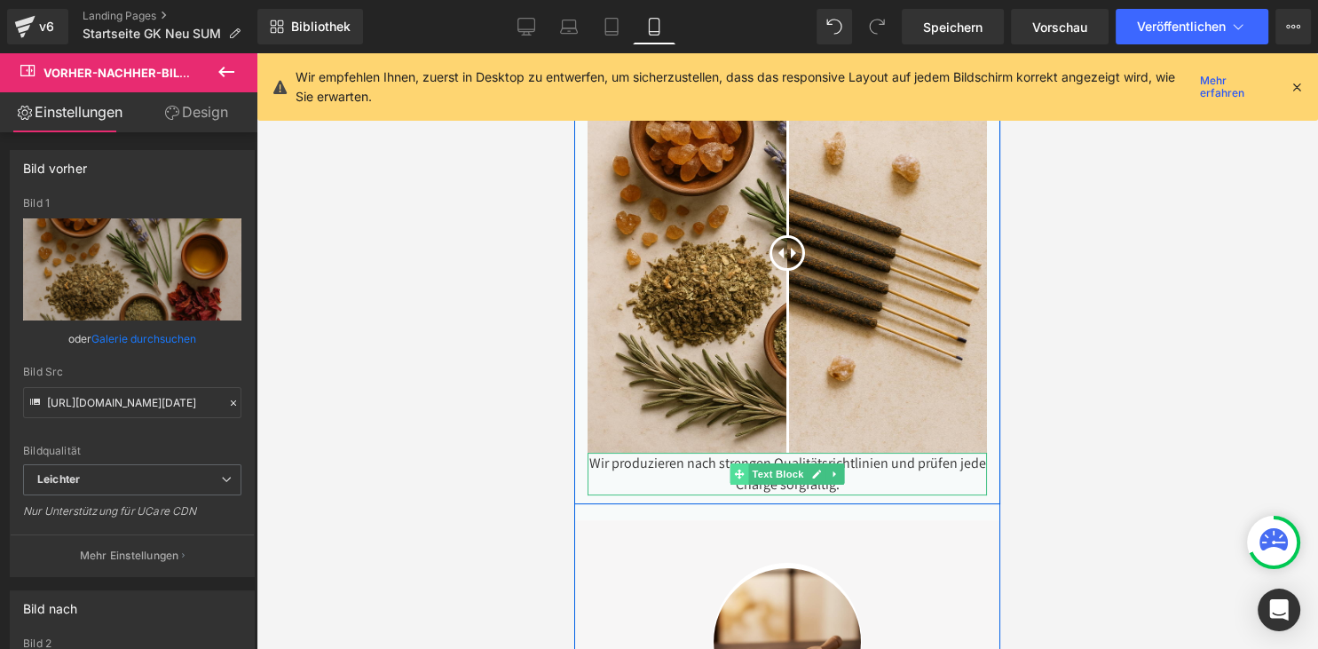
click at [742, 479] on icon at bounding box center [739, 473] width 10 height 11
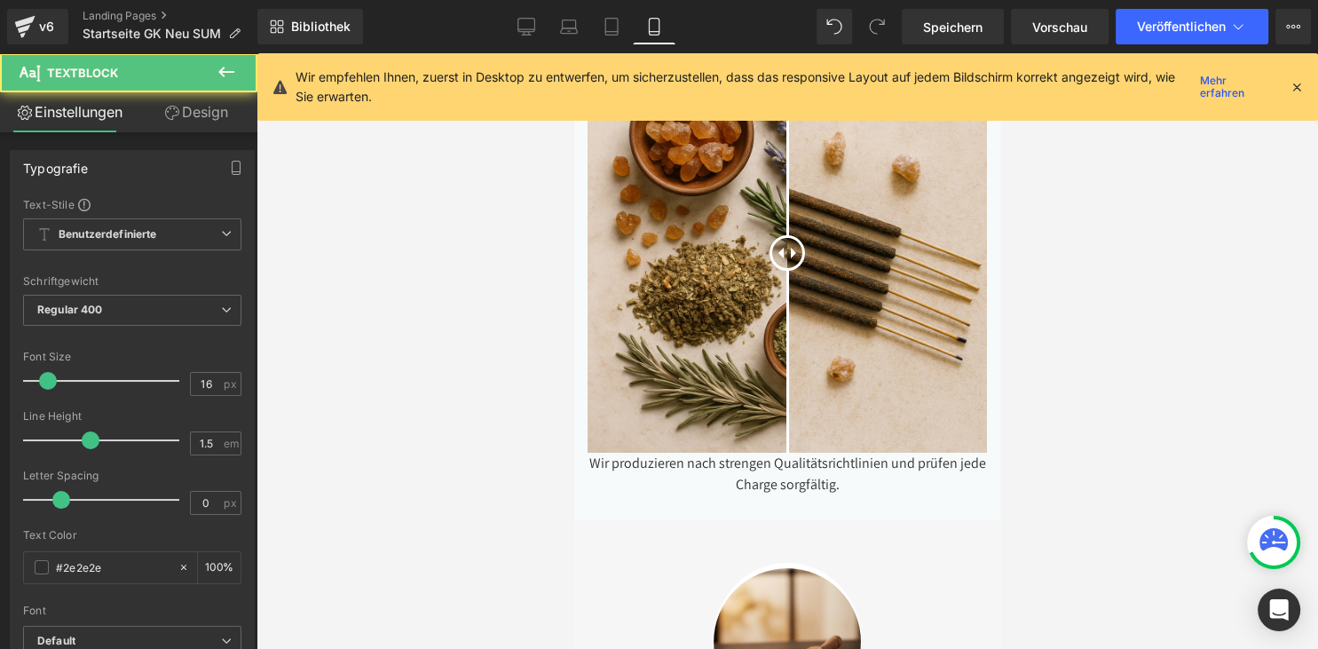
click at [1109, 458] on div at bounding box center [786, 350] width 1061 height 595
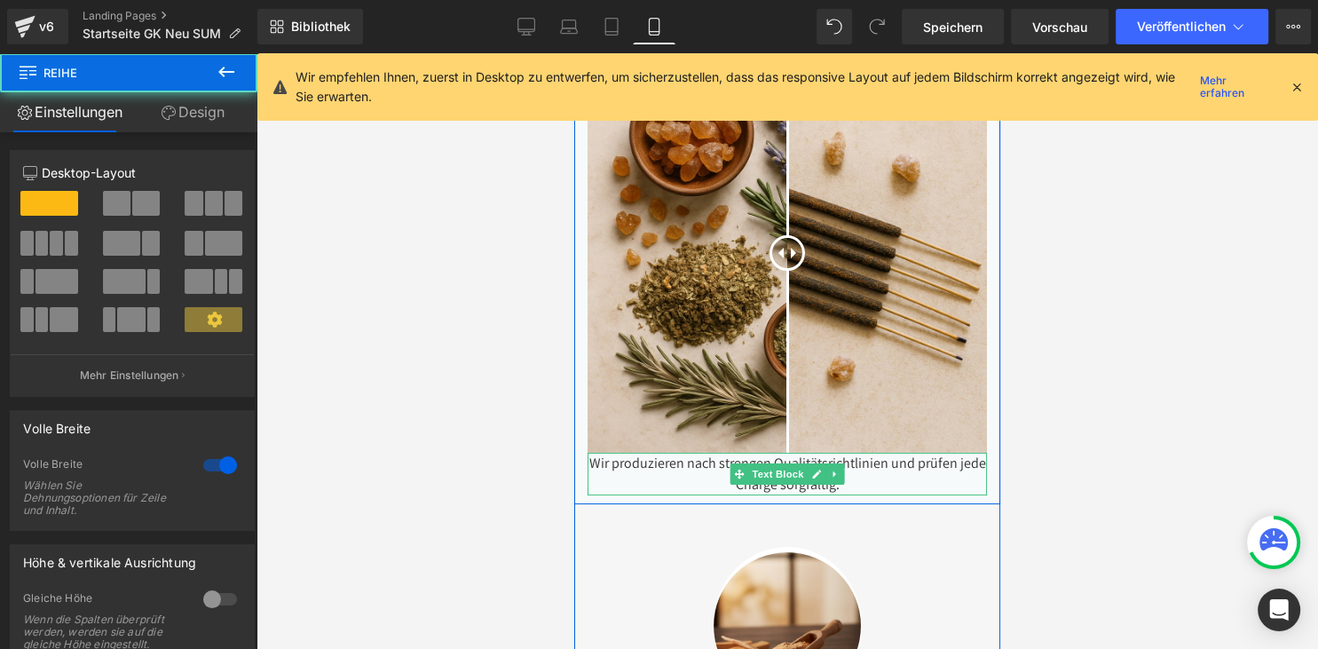
drag, startPoint x: 771, startPoint y: 531, endPoint x: 772, endPoint y: 500, distance: 31.1
click at [772, 500] on div "Die Essenz unserer Düfte aus erlesenen Rohstoffe Heading Before and After Image…" at bounding box center [787, 180] width 426 height 649
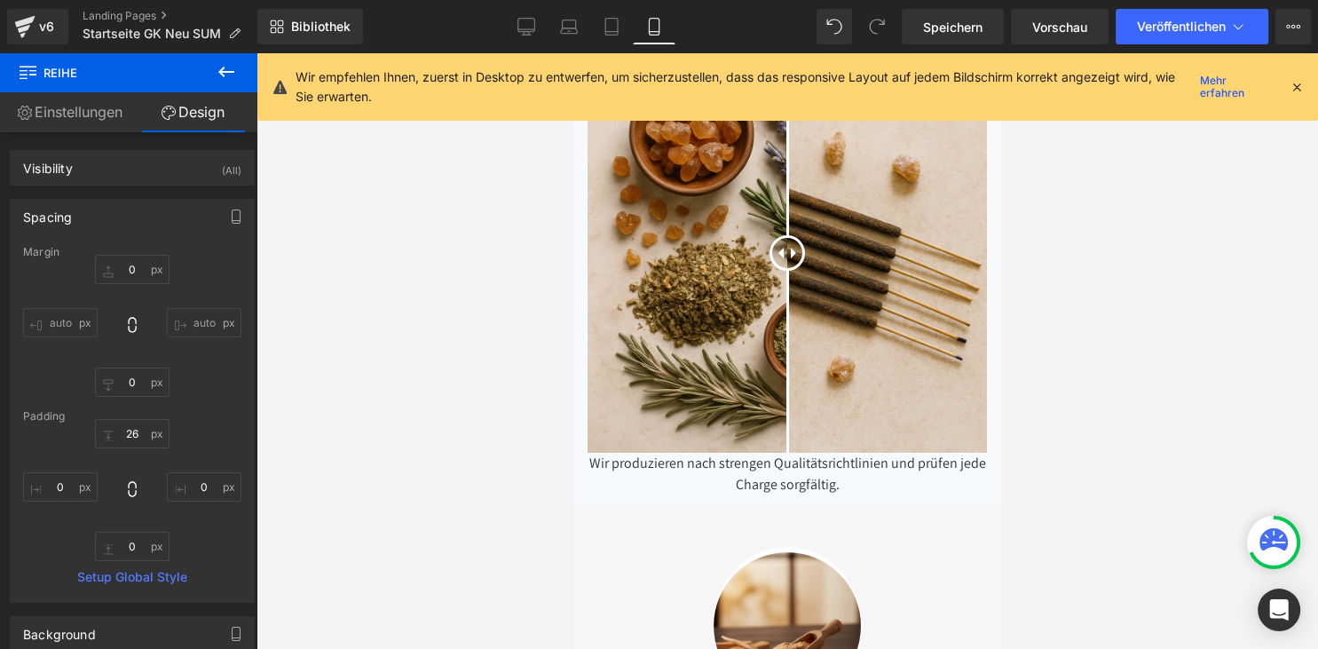
click at [1180, 421] on div at bounding box center [786, 350] width 1061 height 595
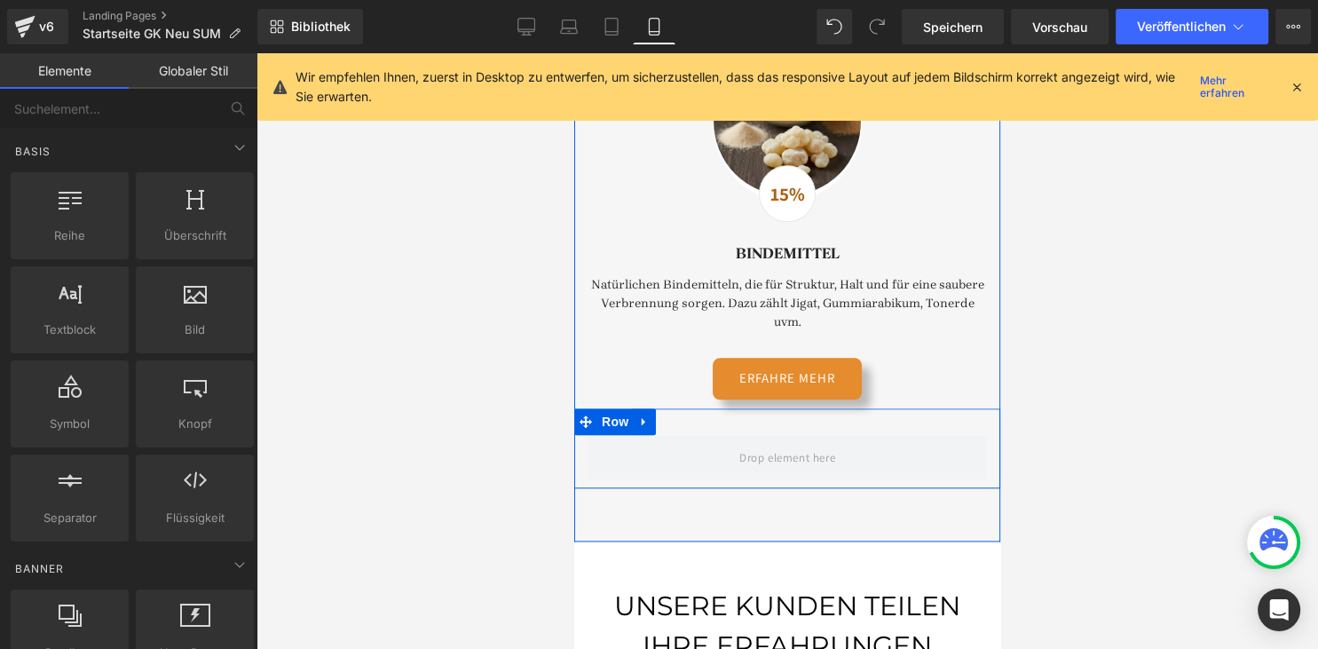
scroll to position [8329, 0]
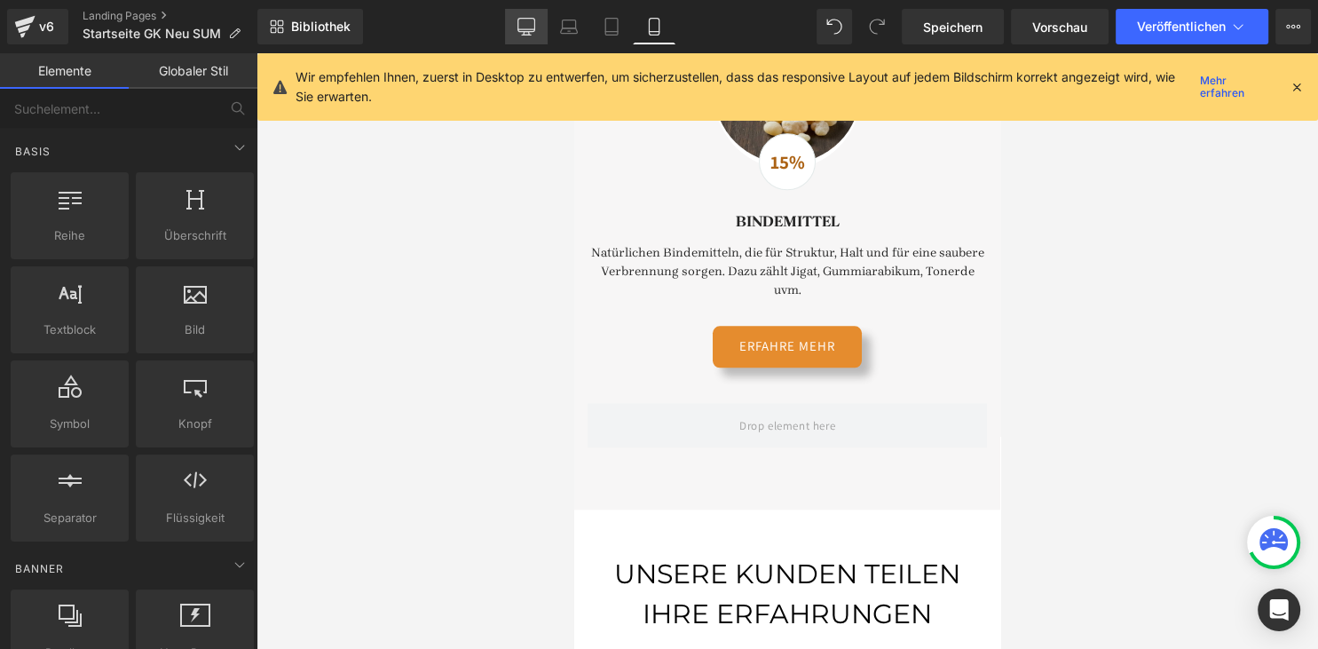
click at [527, 29] on icon at bounding box center [525, 29] width 17 height 0
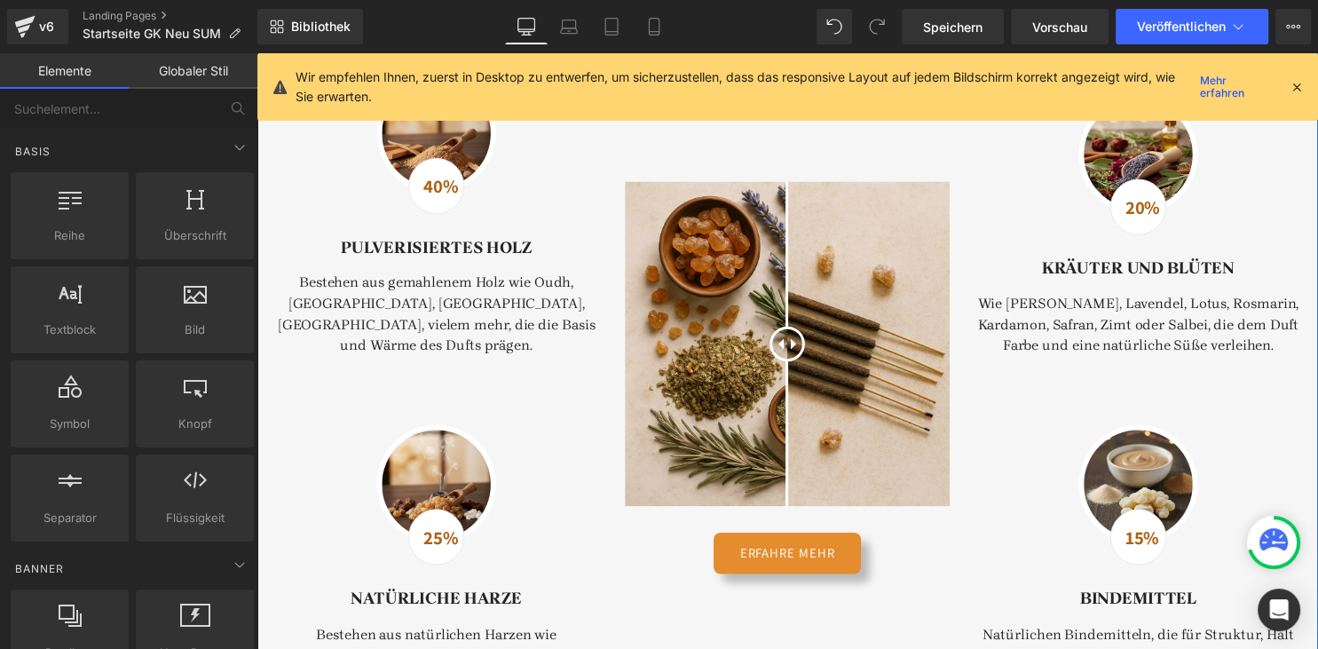
scroll to position [3194, 0]
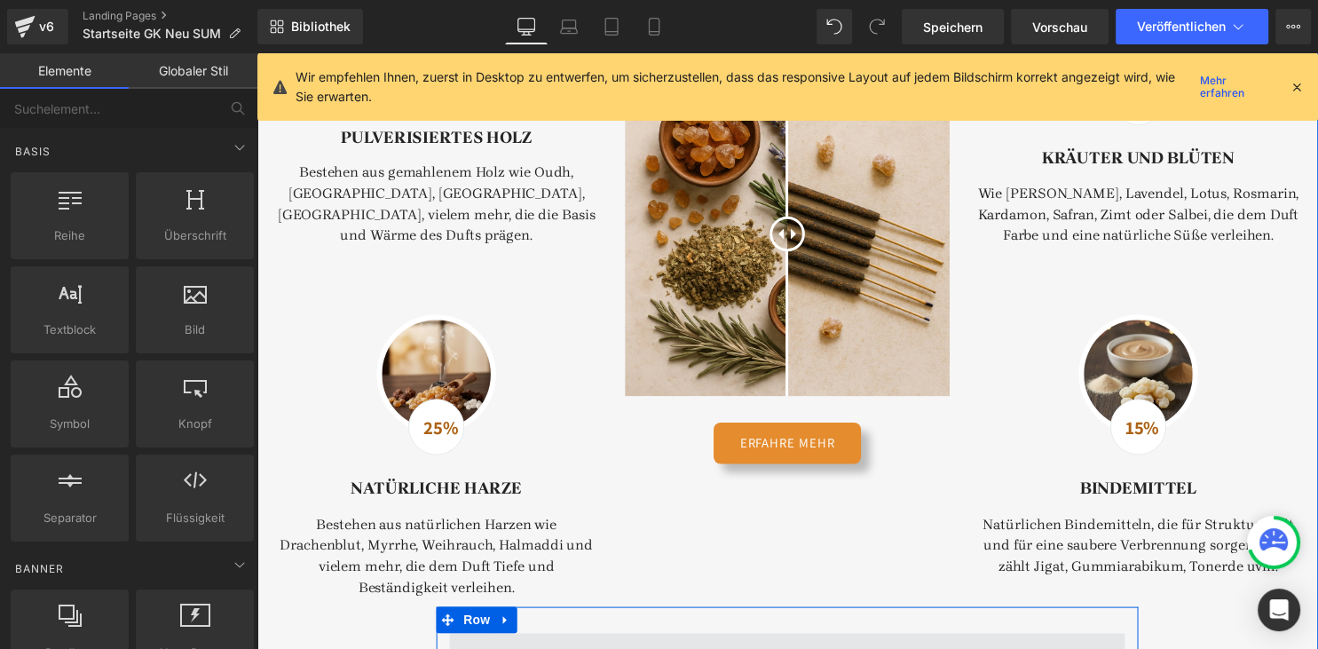
click at [763, 647] on span at bounding box center [793, 661] width 108 height 29
click at [515, 620] on icon at bounding box center [508, 626] width 12 height 13
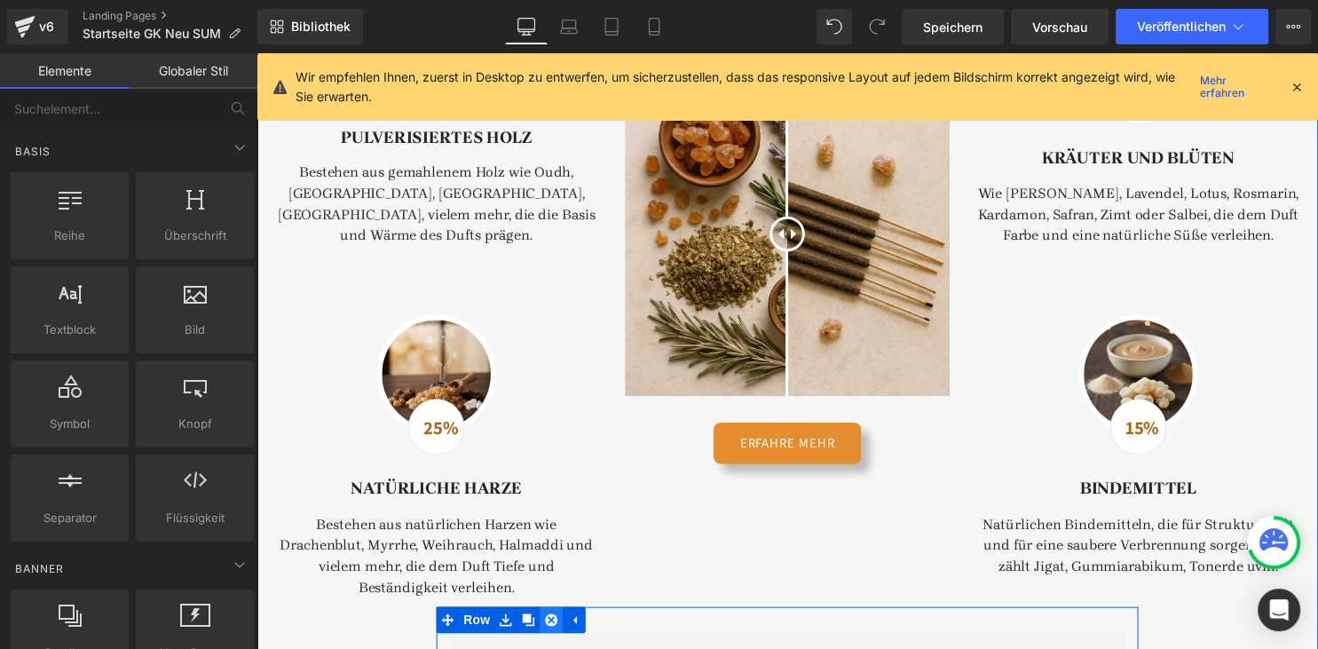
click at [553, 620] on icon at bounding box center [554, 626] width 12 height 13
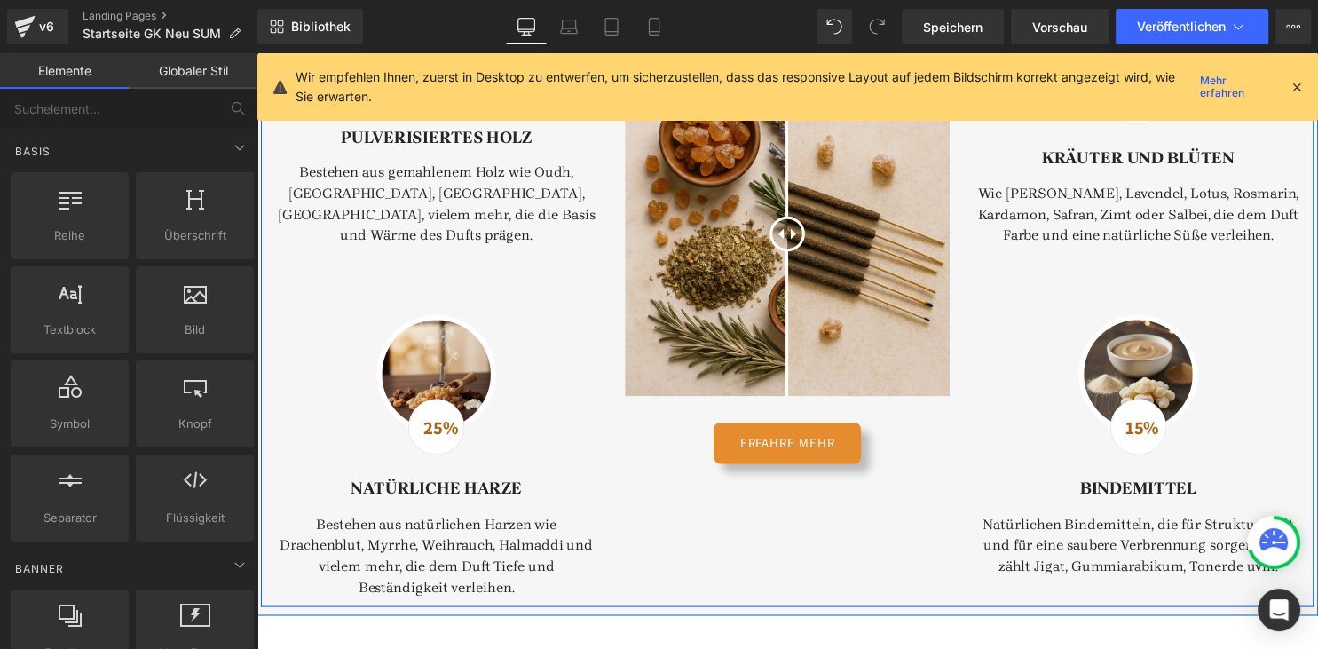
scroll to position [2913, 0]
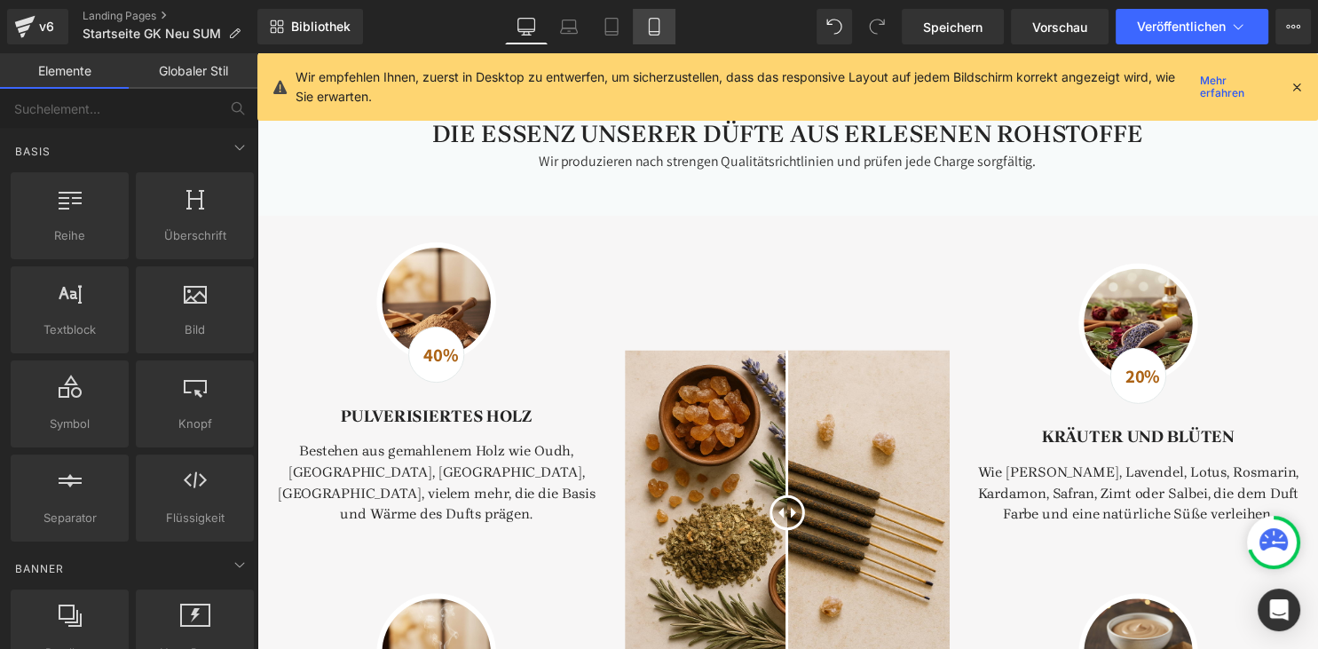
click at [648, 39] on link "Mobile" at bounding box center [654, 26] width 43 height 35
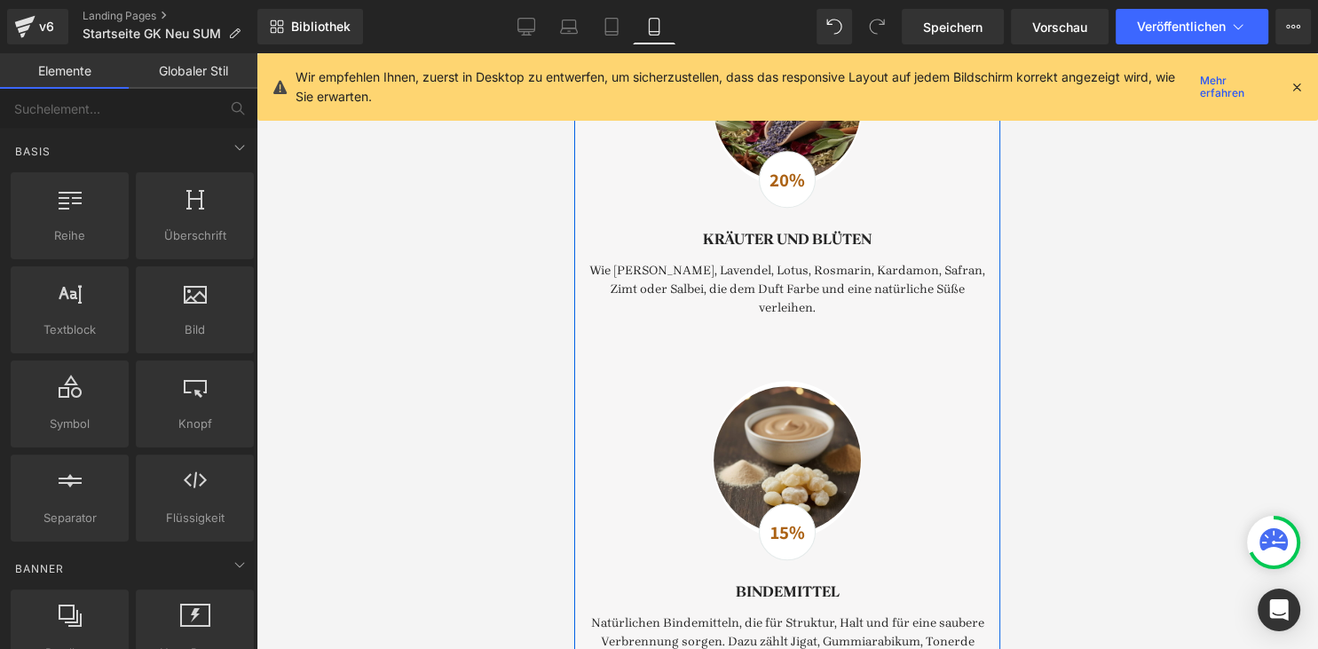
scroll to position [7983, 0]
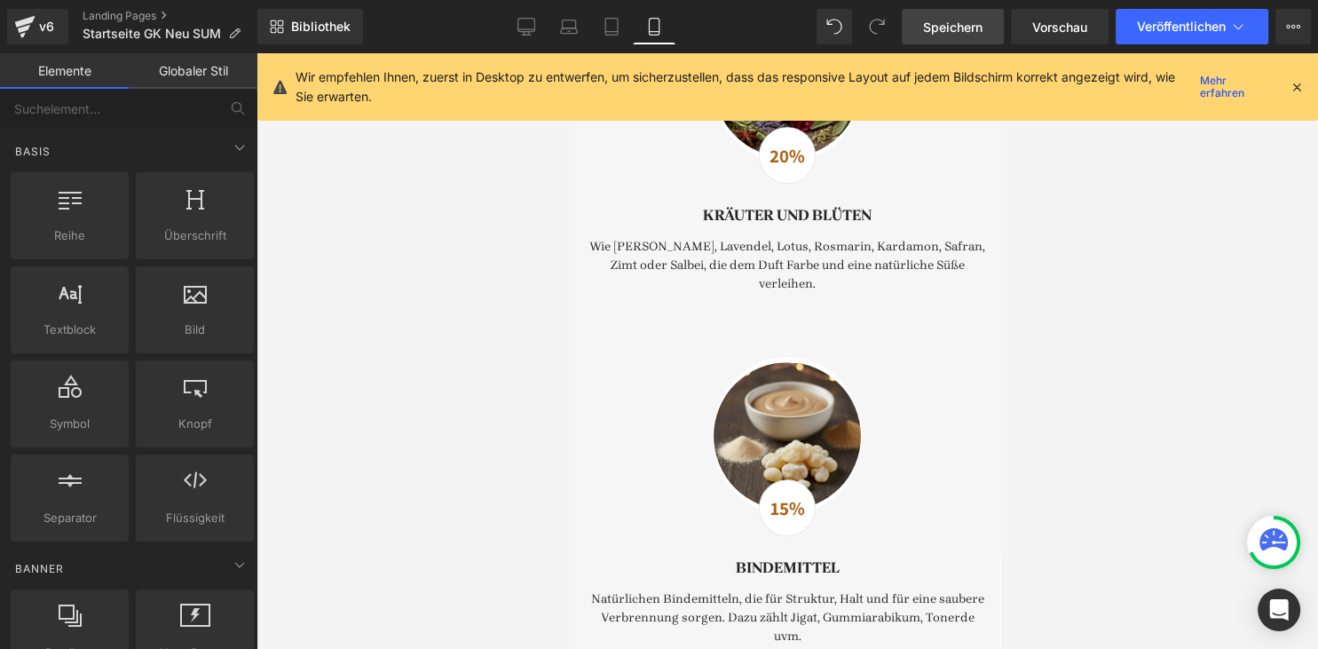
click at [979, 29] on link "Speichern" at bounding box center [953, 26] width 102 height 35
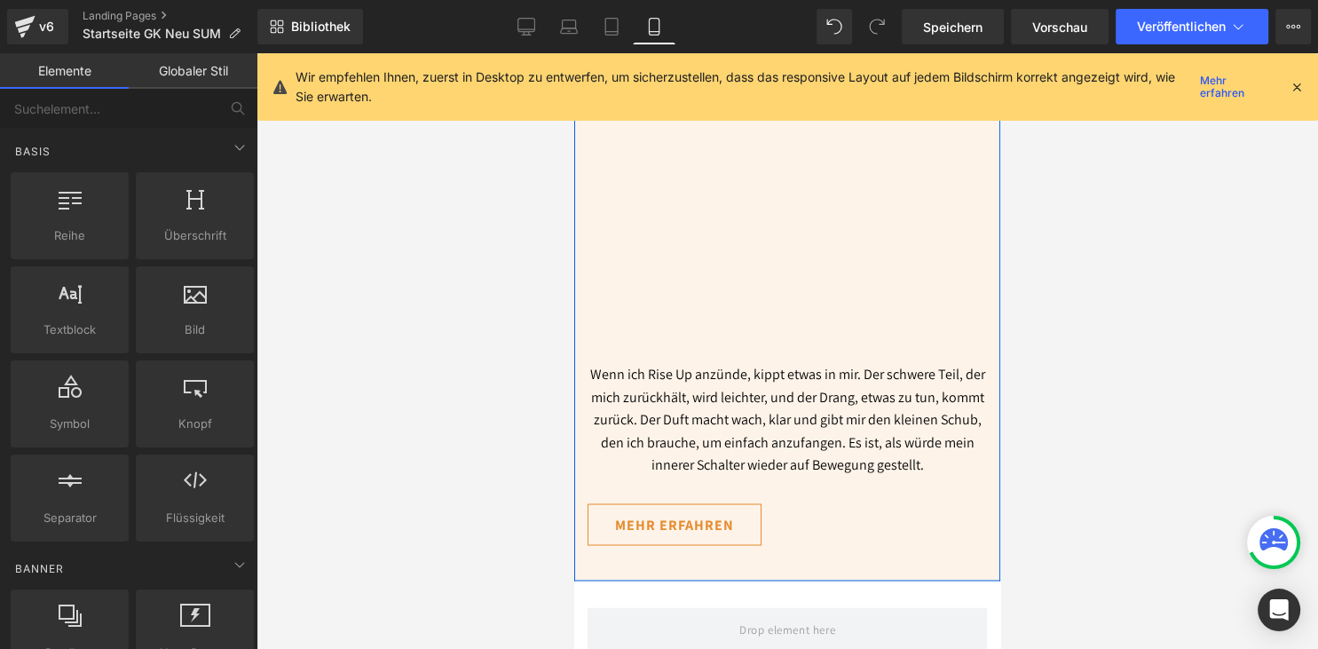
scroll to position [9577, 0]
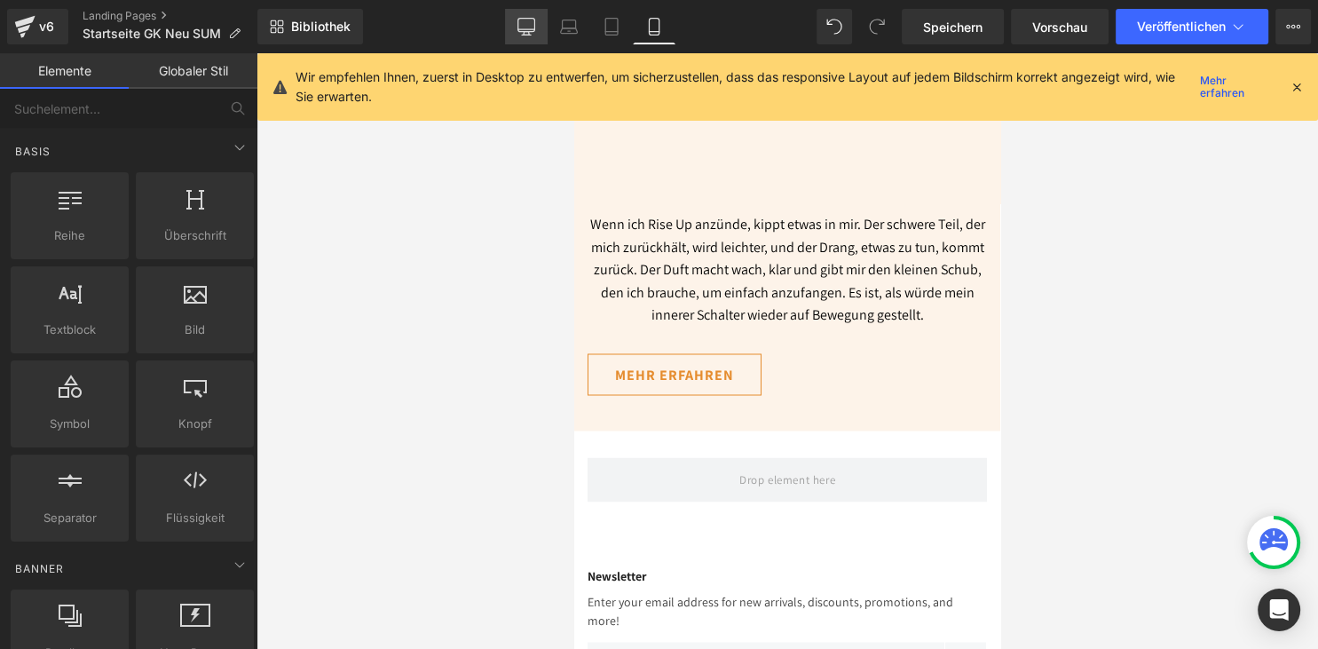
click at [539, 23] on link "Desktop" at bounding box center [526, 26] width 43 height 35
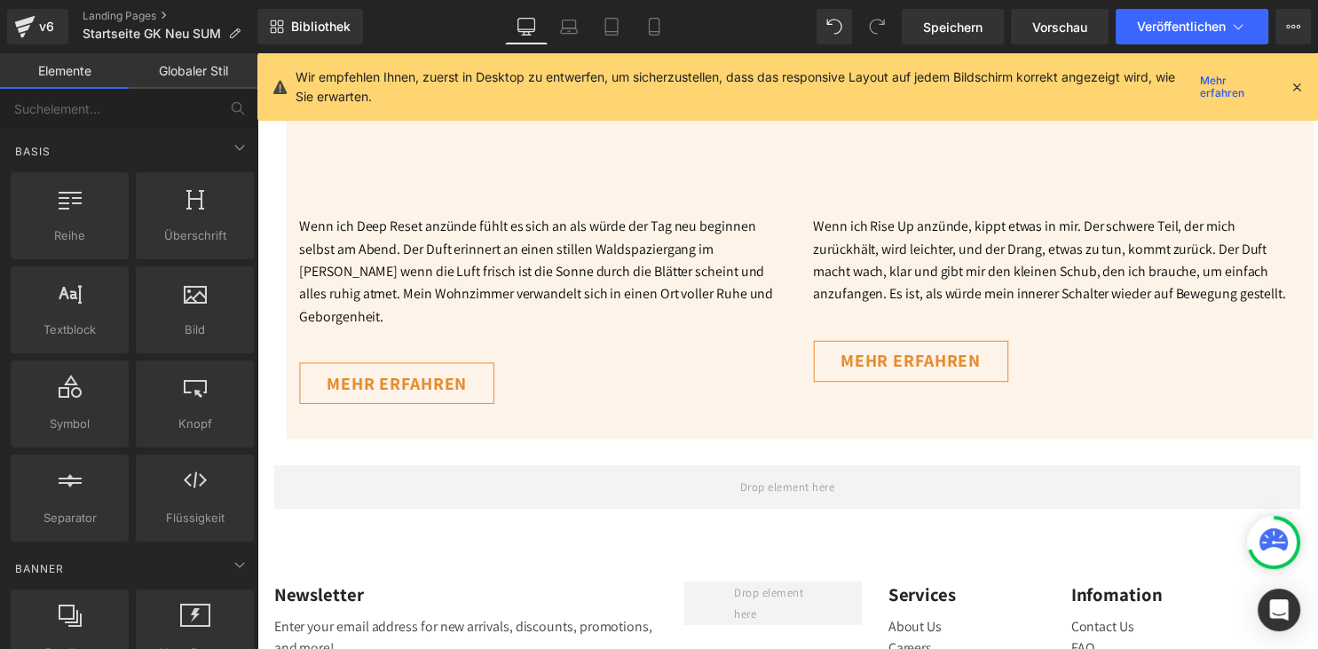
scroll to position [4105, 0]
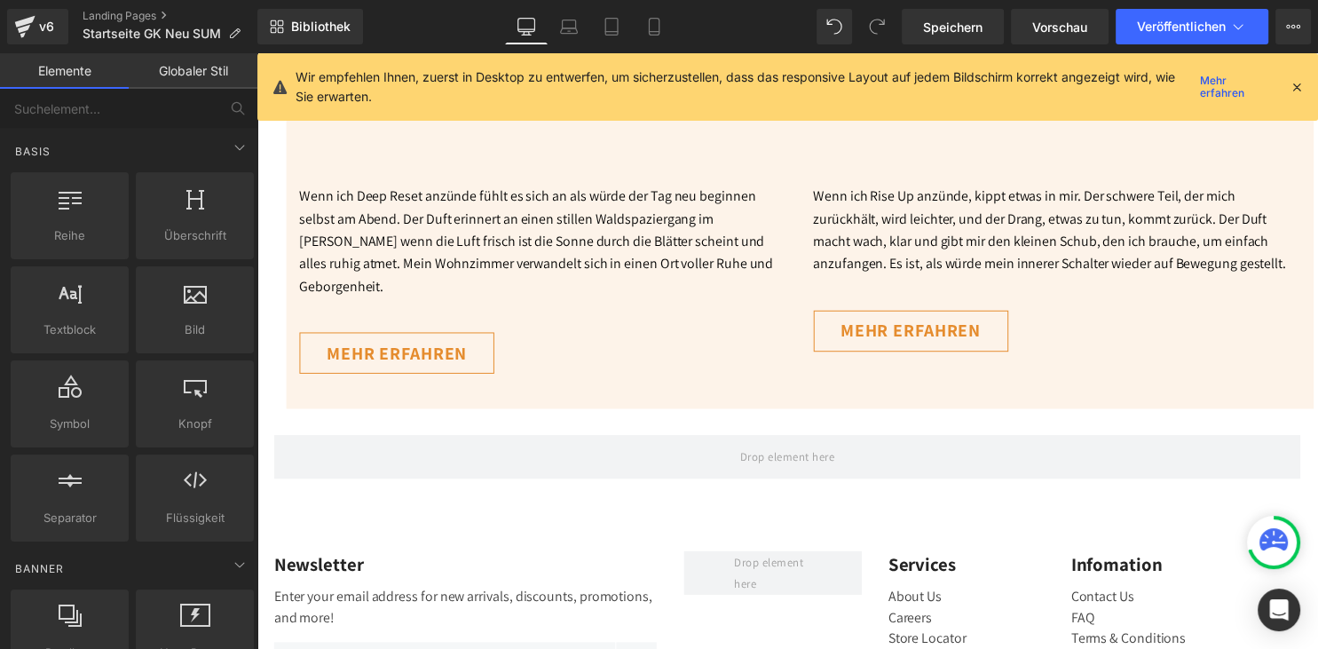
click at [1294, 82] on icon at bounding box center [1296, 87] width 16 height 16
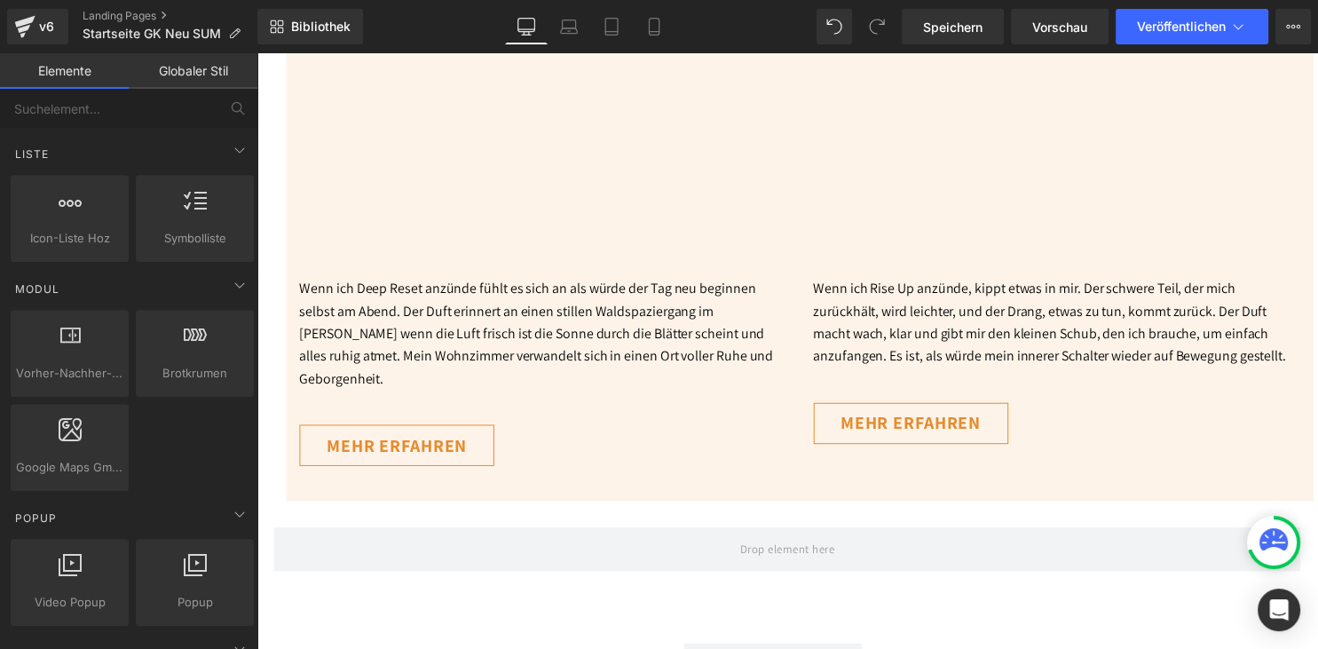
scroll to position [805, 0]
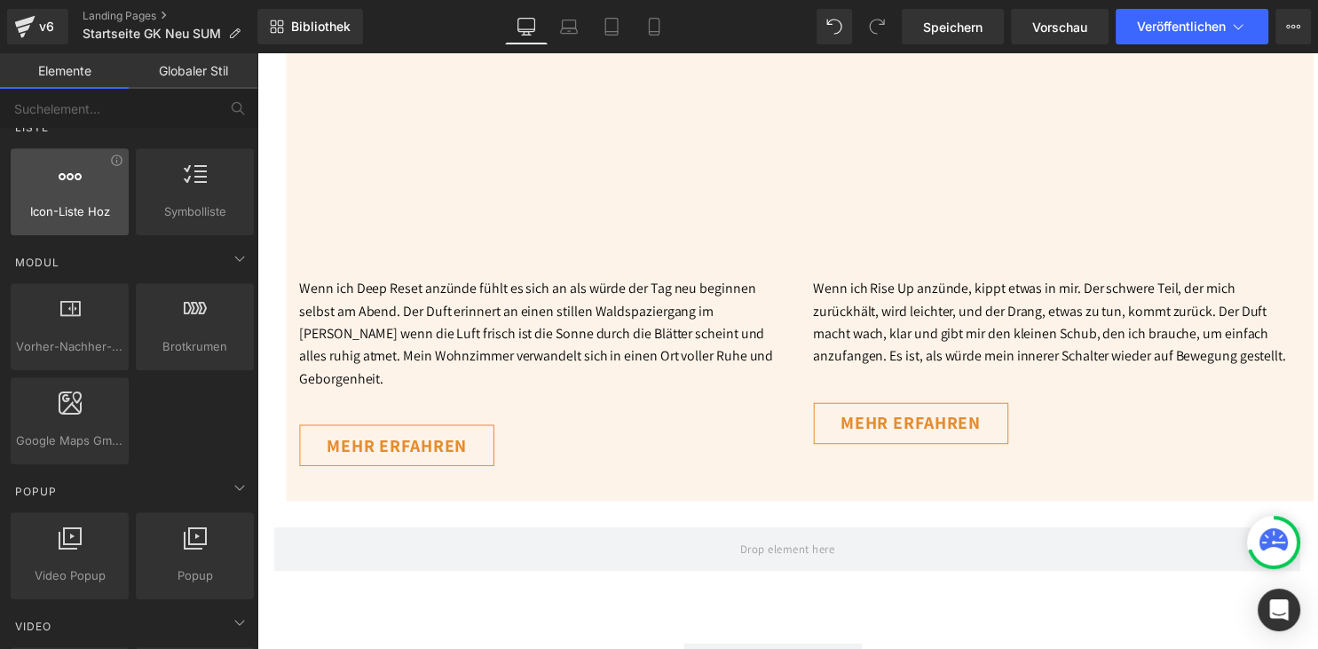
click at [61, 221] on div "Icon-Liste Hoz horizontal, icons, symbols, listss, stars, ratings" at bounding box center [70, 191] width 118 height 87
click at [99, 193] on div at bounding box center [69, 182] width 107 height 40
click at [88, 202] on span "Icon-Liste Hoz" at bounding box center [69, 211] width 107 height 19
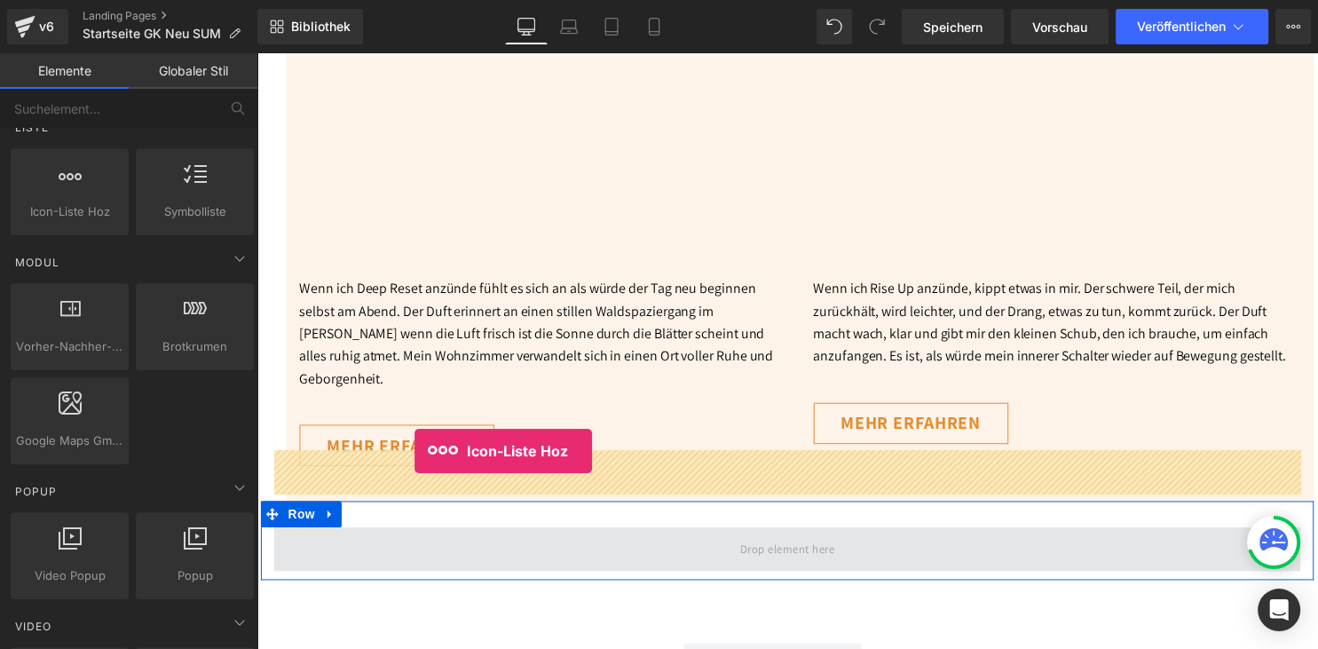
drag, startPoint x: 346, startPoint y: 260, endPoint x: 416, endPoint y: 455, distance: 207.4
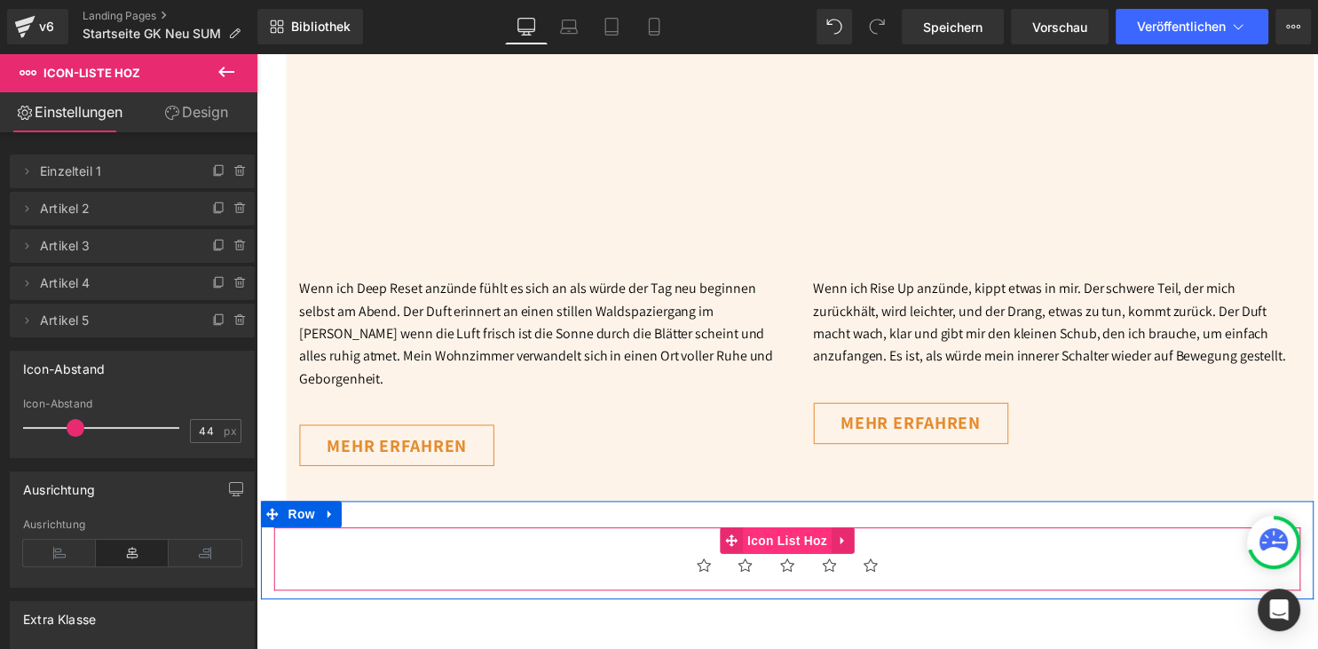
click at [776, 532] on span "Icon List Hoz" at bounding box center [793, 545] width 90 height 27
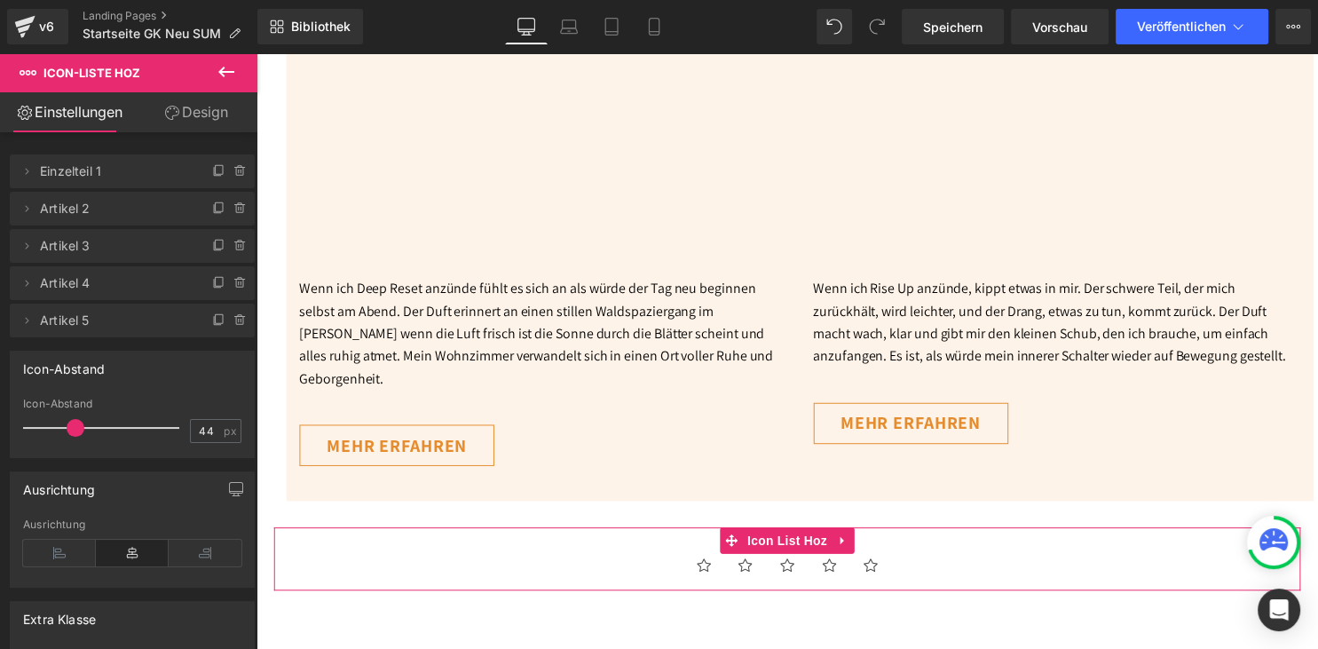
click at [136, 176] on span "Einzelteil 1" at bounding box center [114, 171] width 149 height 34
click at [35, 171] on span at bounding box center [26, 171] width 21 height 21
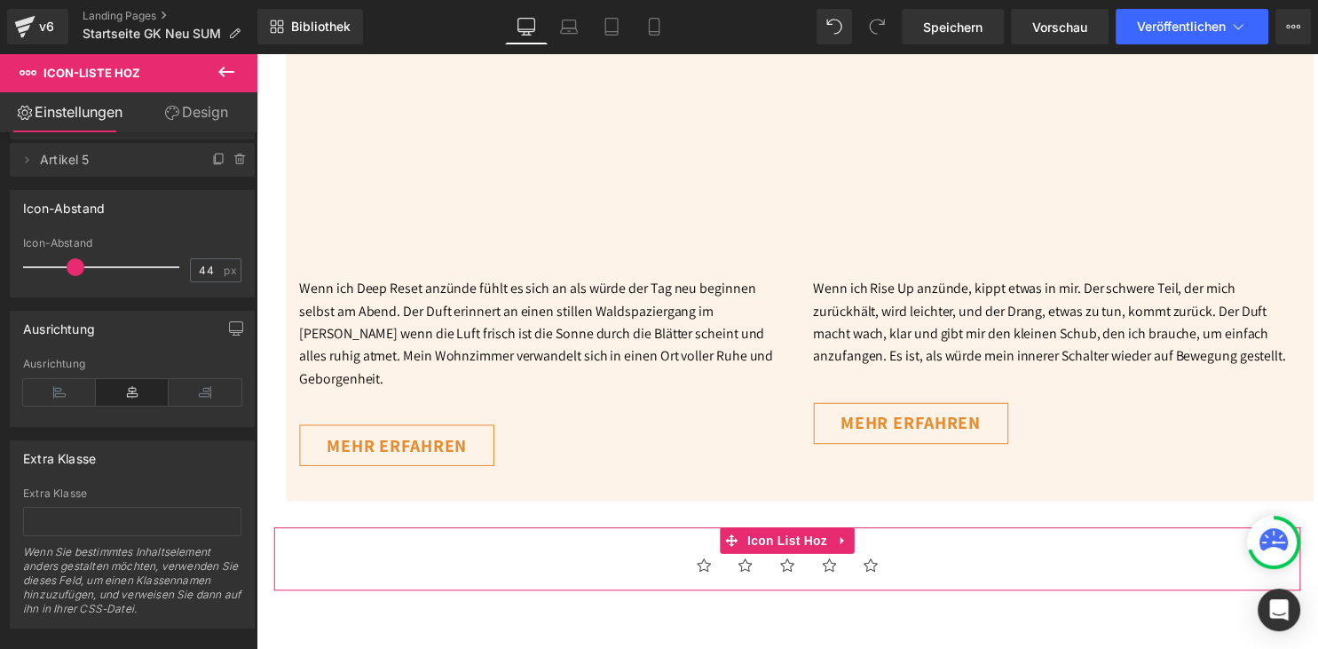
scroll to position [0, 0]
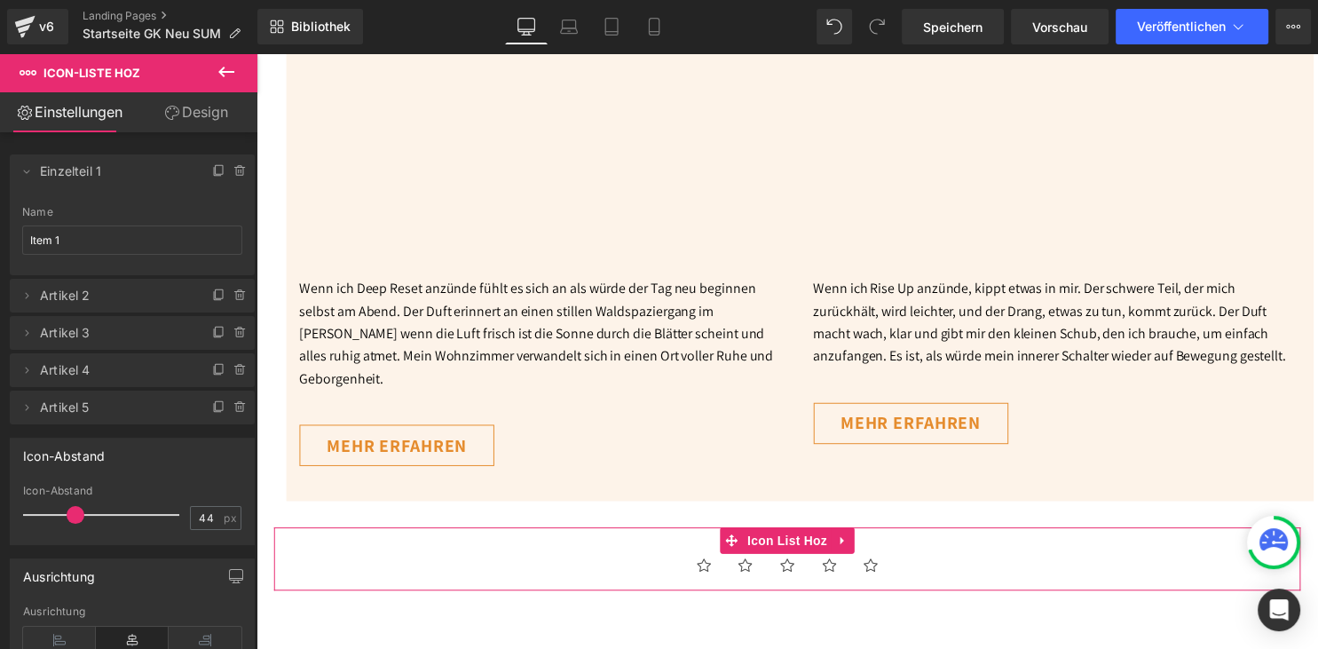
click at [212, 122] on link "Design" at bounding box center [196, 112] width 129 height 40
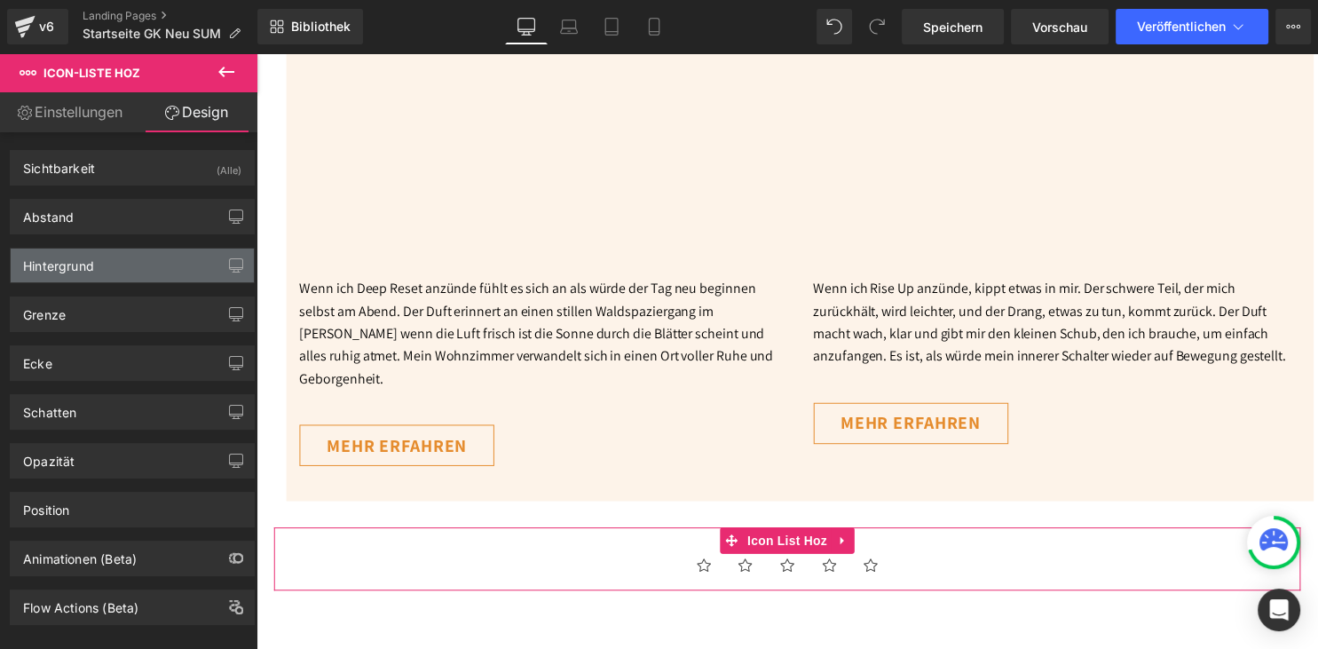
click at [137, 252] on div "Hintergrund" at bounding box center [132, 265] width 243 height 34
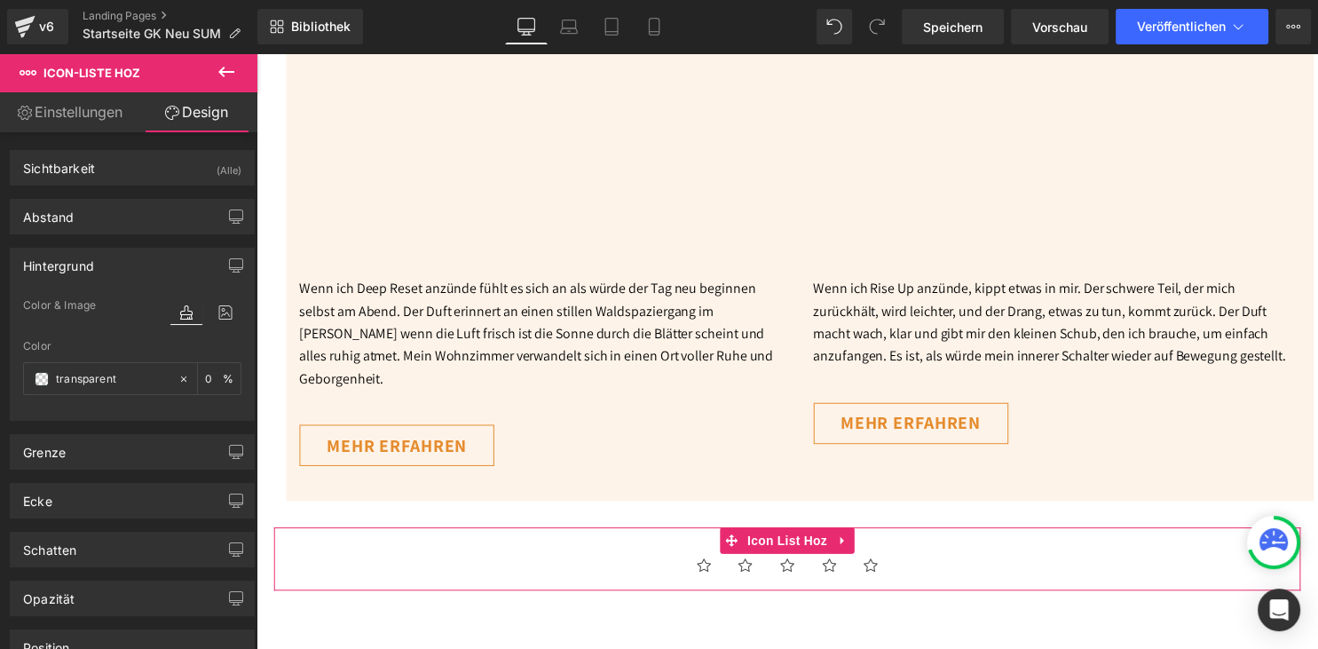
click at [137, 274] on div "Hintergrund" at bounding box center [132, 265] width 243 height 34
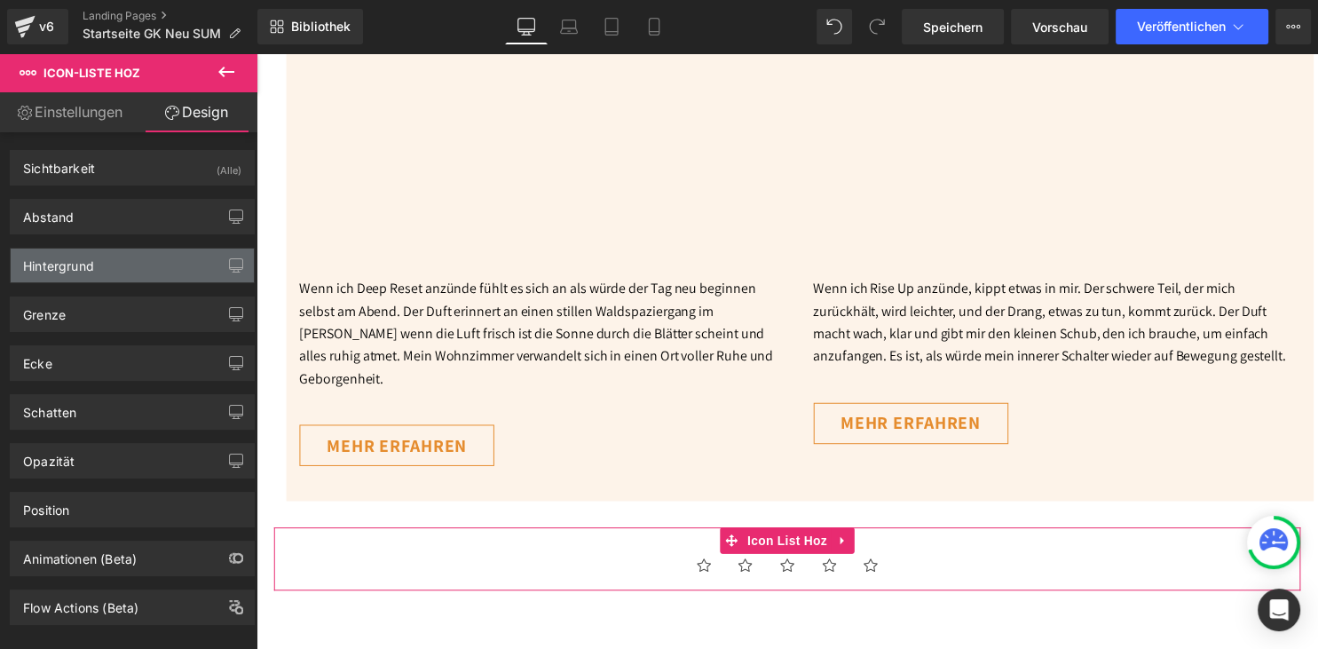
click at [137, 268] on div "Hintergrund" at bounding box center [132, 265] width 243 height 34
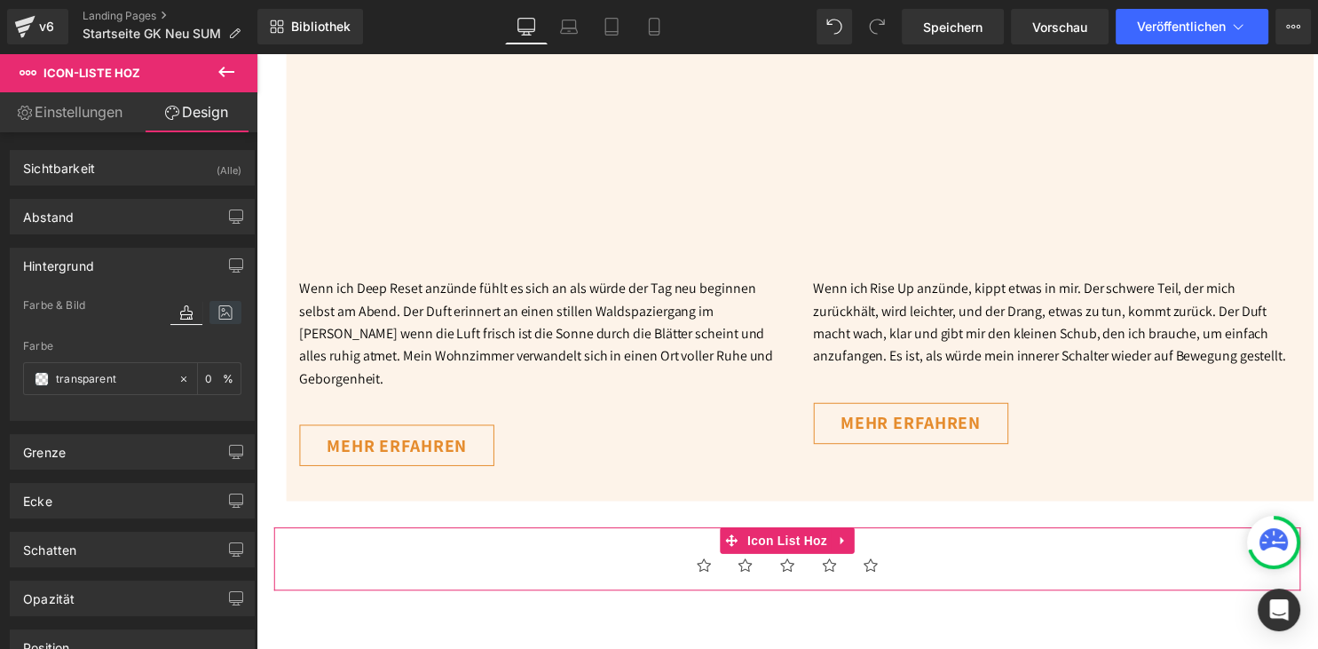
click at [215, 312] on icon at bounding box center [225, 312] width 32 height 23
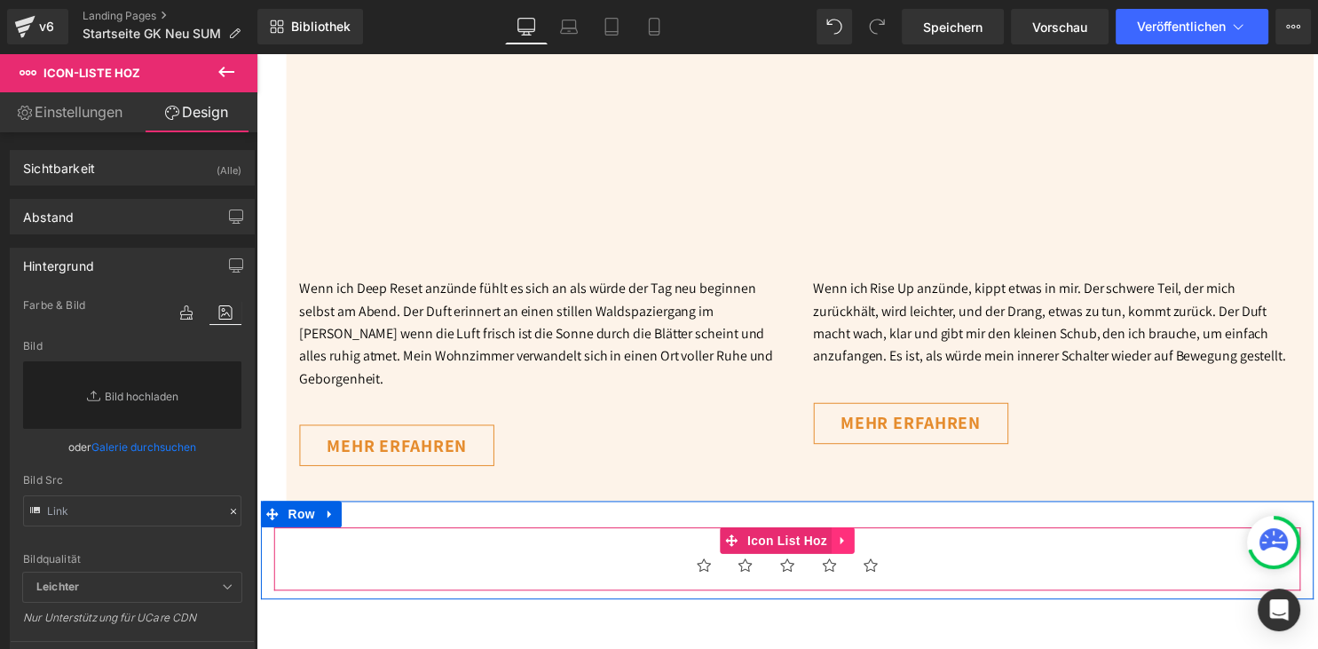
click at [854, 539] on icon at bounding box center [850, 545] width 12 height 13
click at [855, 532] on link at bounding box center [861, 545] width 23 height 27
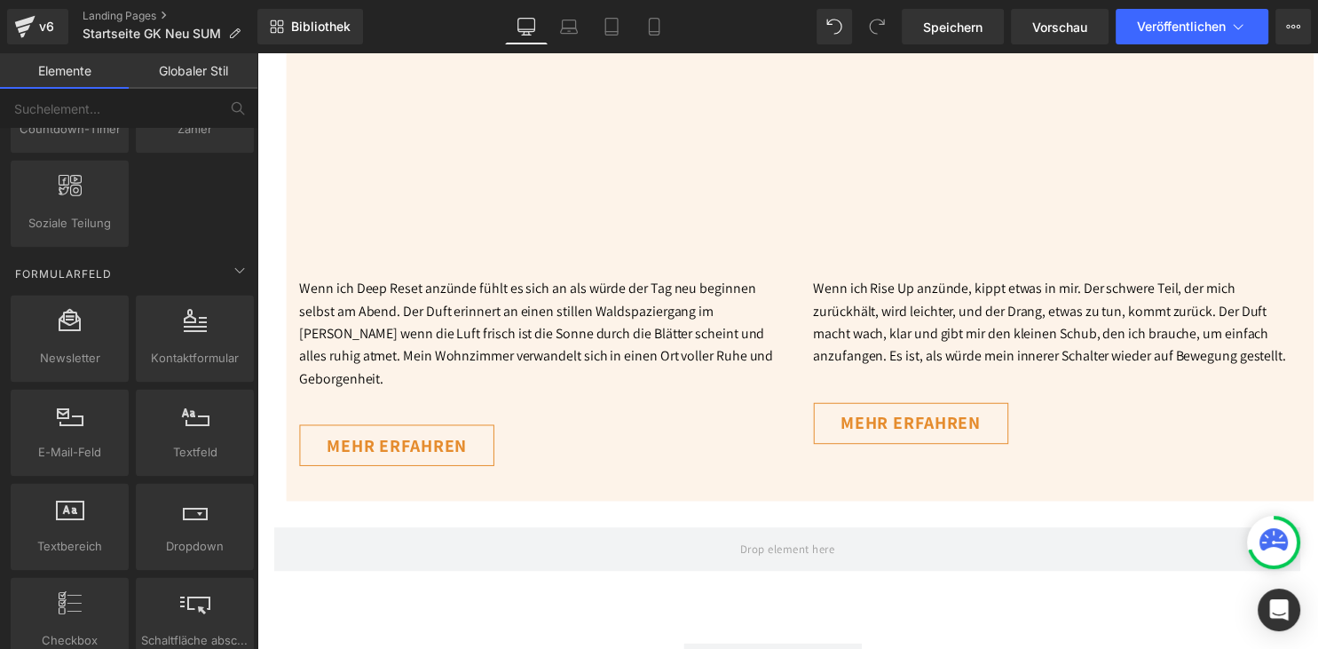
scroll to position [2504, 0]
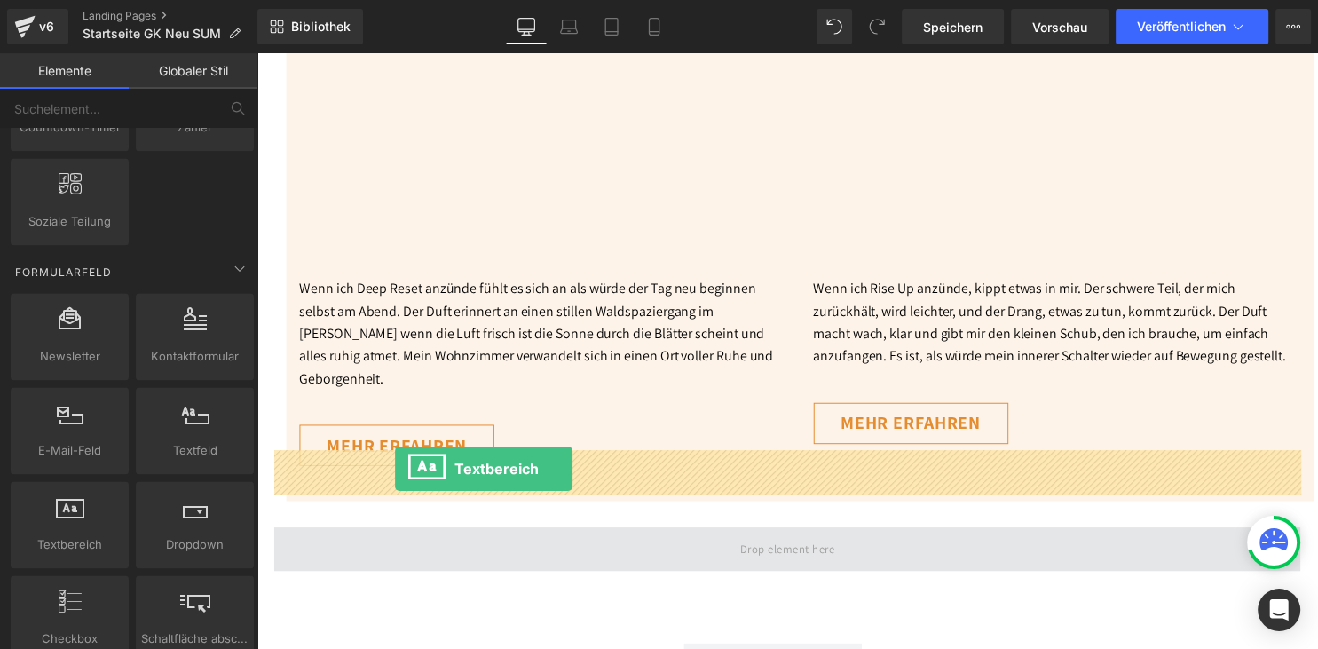
drag, startPoint x: 332, startPoint y: 573, endPoint x: 397, endPoint y: 473, distance: 119.4
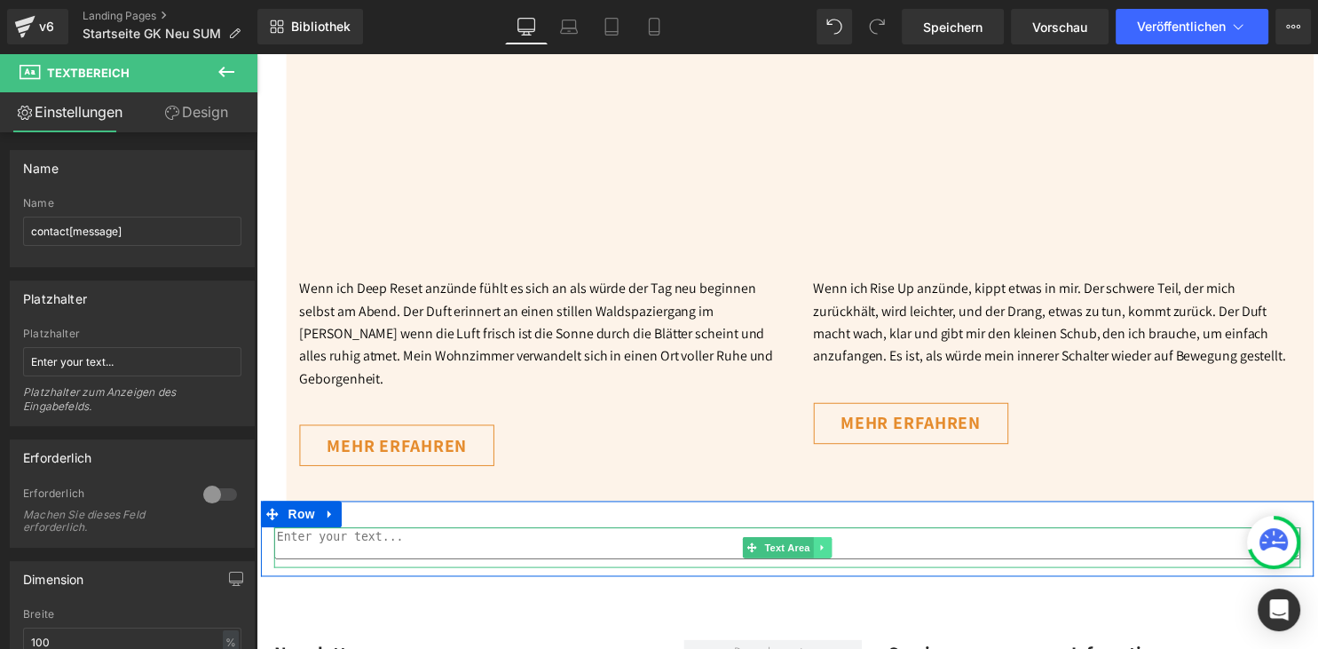
click at [824, 542] on link at bounding box center [829, 552] width 19 height 21
click at [835, 548] on icon at bounding box center [838, 553] width 10 height 10
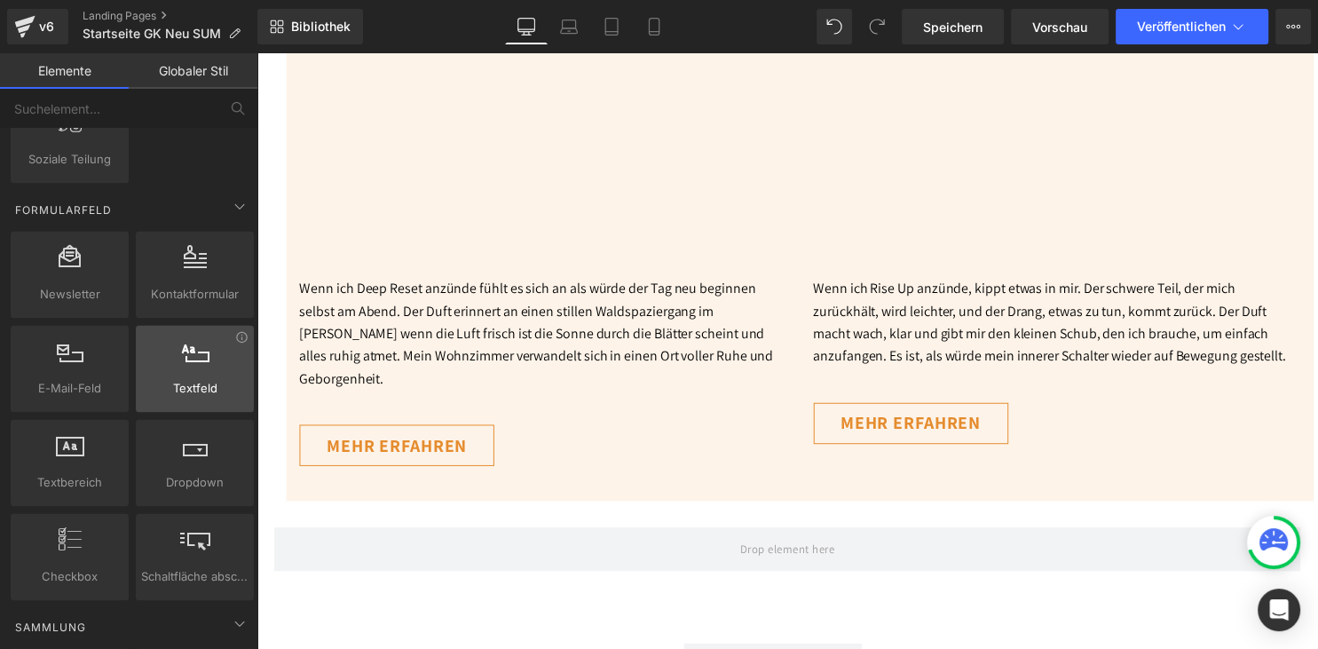
scroll to position [2594, 0]
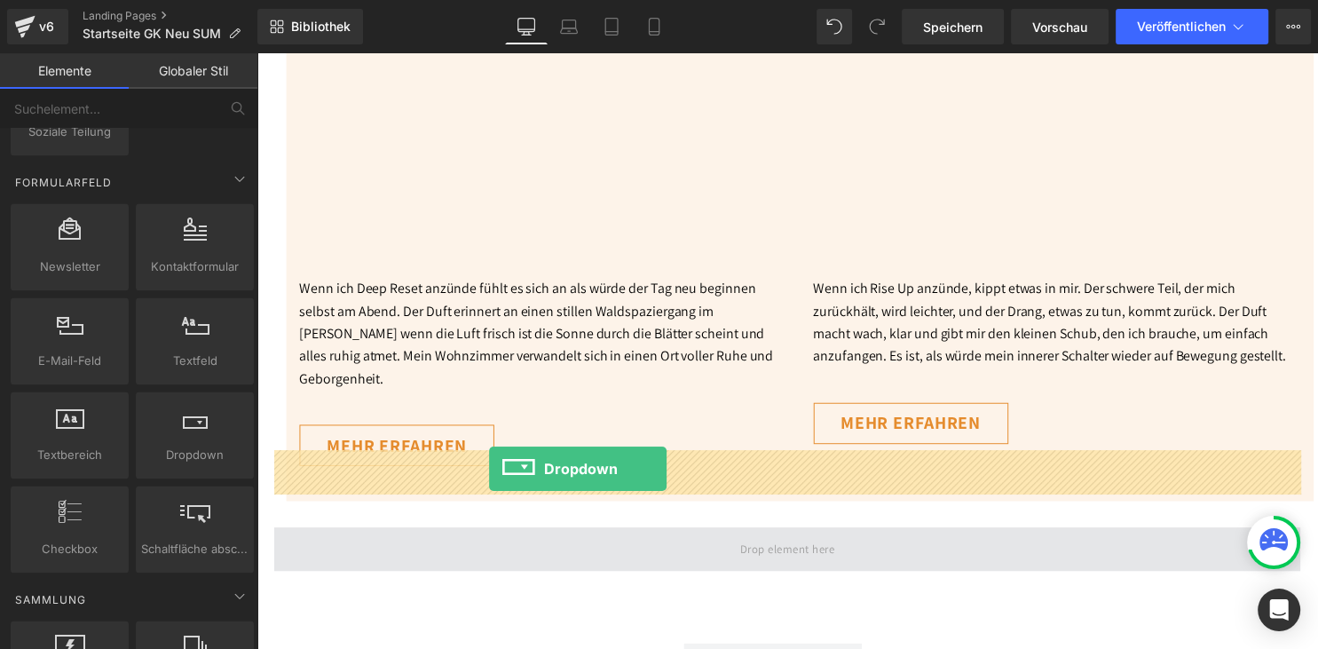
drag, startPoint x: 437, startPoint y: 506, endPoint x: 492, endPoint y: 473, distance: 64.1
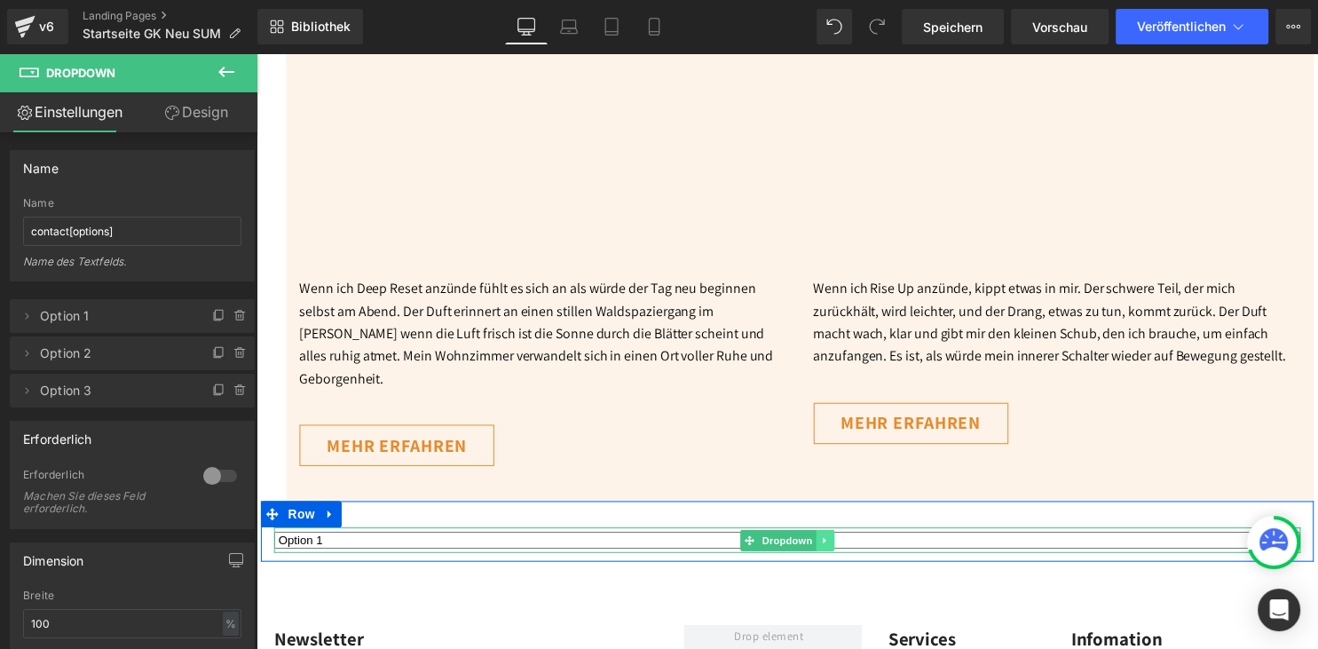
click at [836, 540] on icon at bounding box center [831, 545] width 10 height 11
click at [839, 540] on icon at bounding box center [841, 545] width 10 height 10
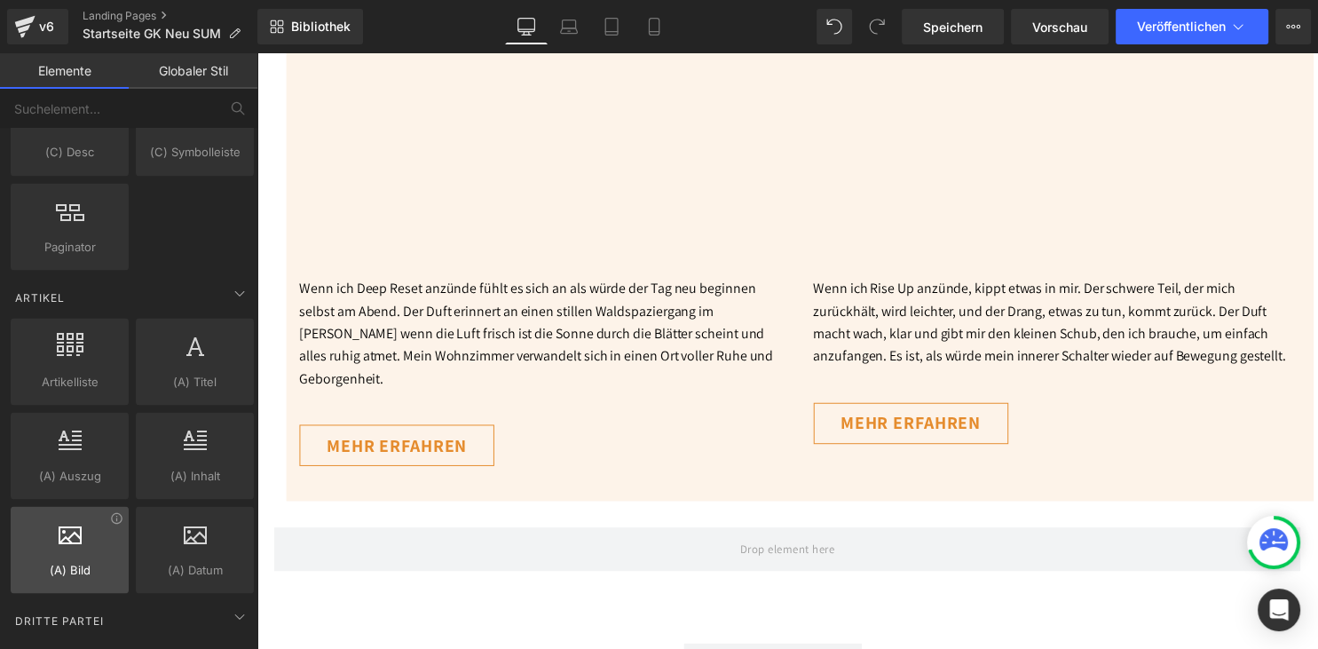
scroll to position [3365, 0]
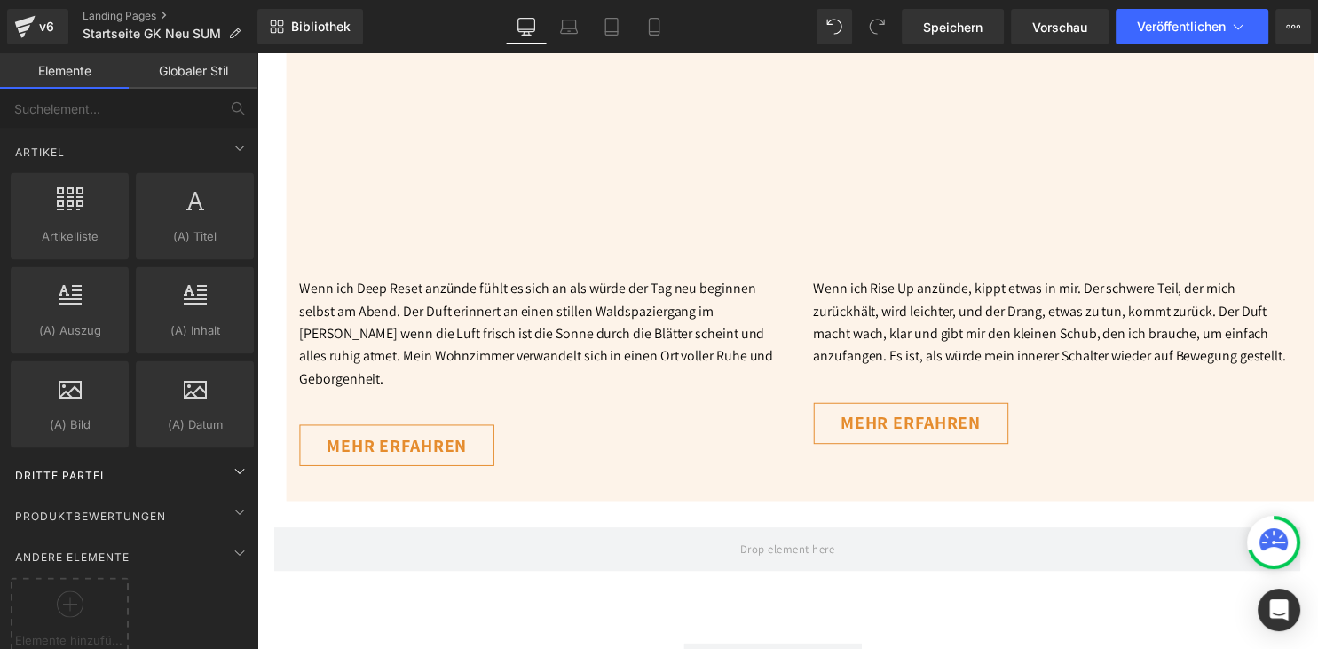
click at [155, 467] on div "Dritte Partei" at bounding box center [132, 473] width 250 height 35
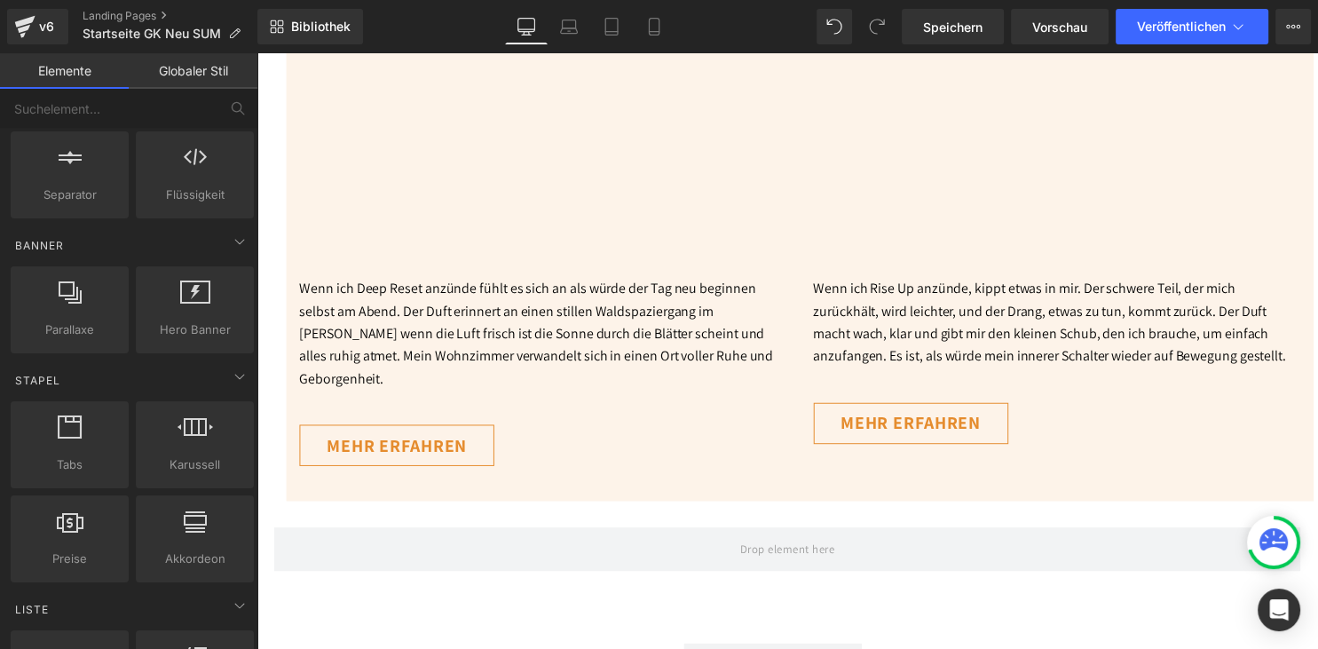
scroll to position [0, 0]
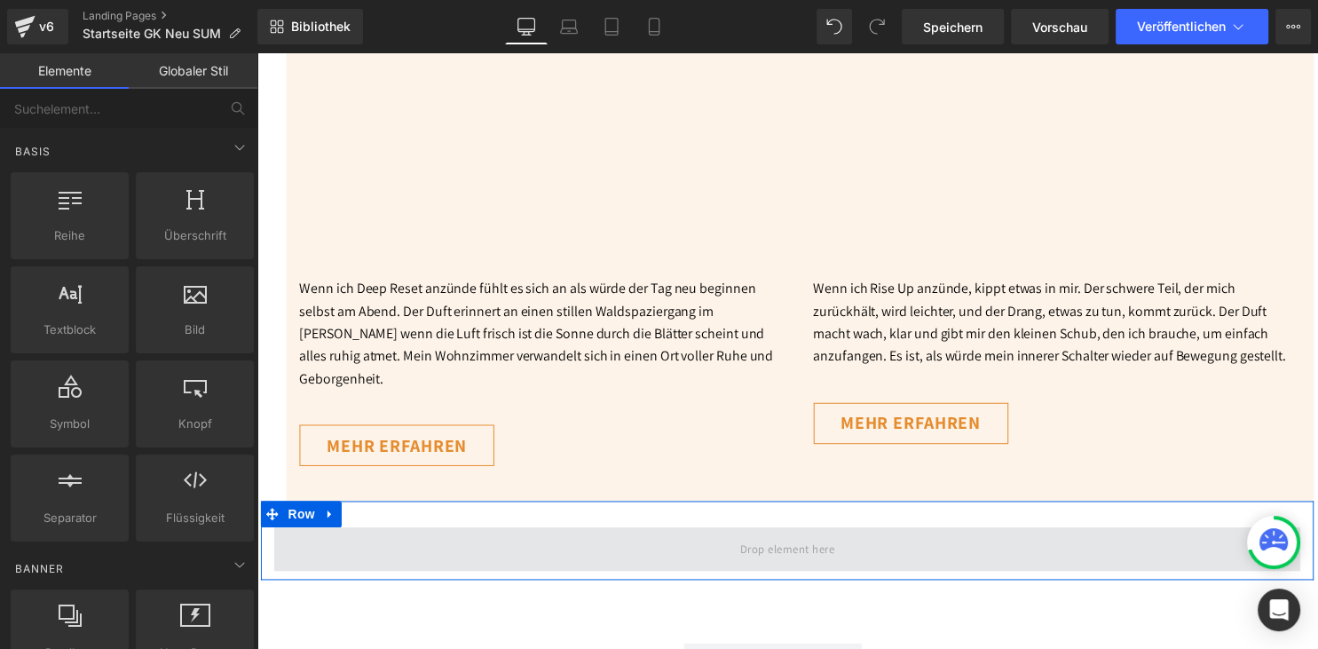
click at [458, 532] on span at bounding box center [793, 554] width 1038 height 44
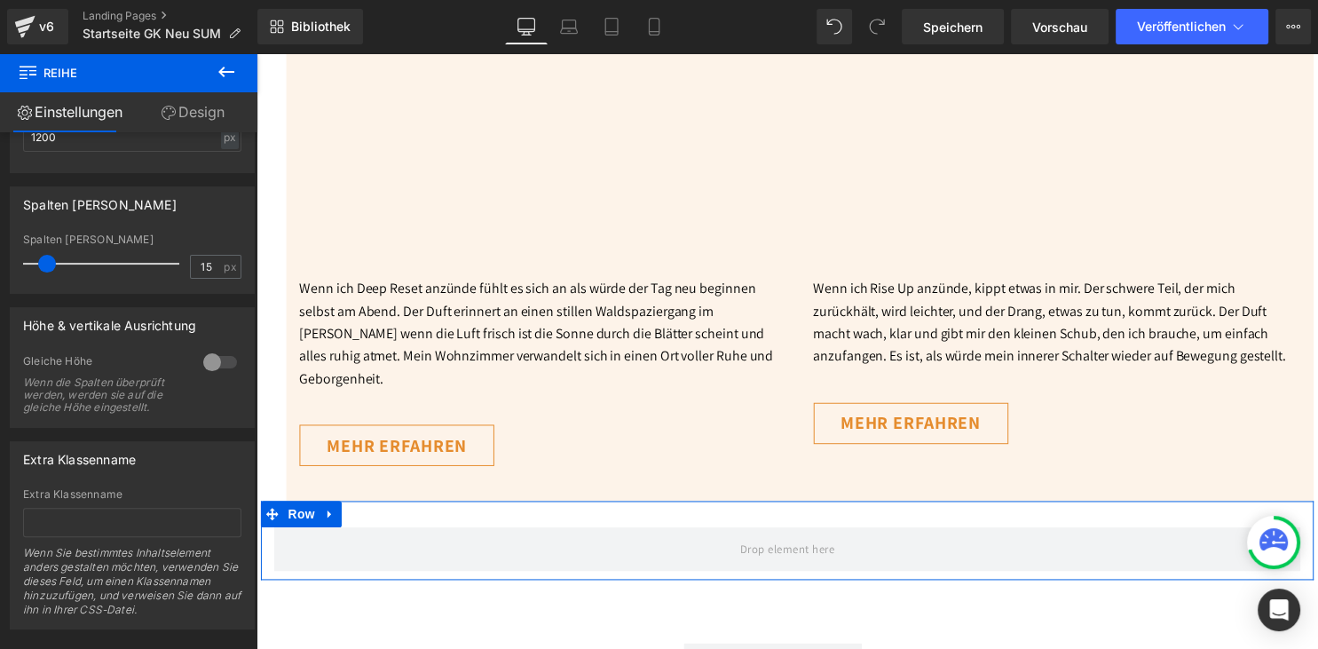
scroll to position [502, 0]
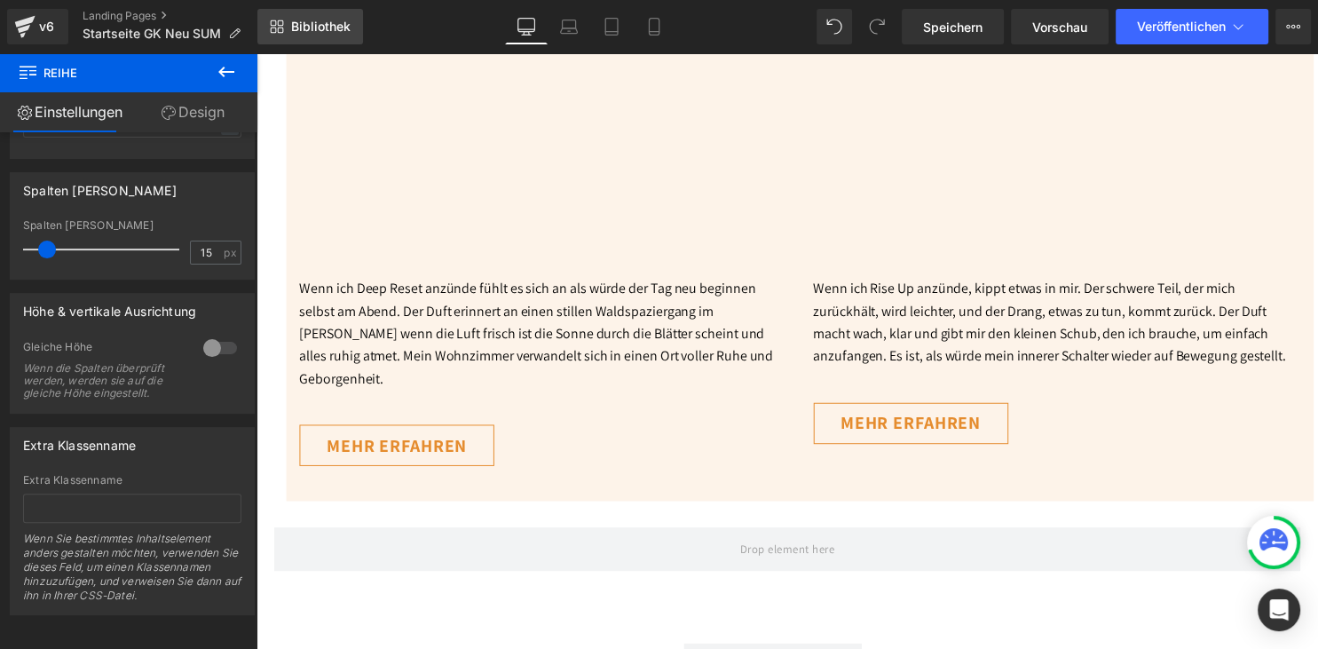
click at [311, 28] on span "Bibliothek" at bounding box center [320, 27] width 59 height 16
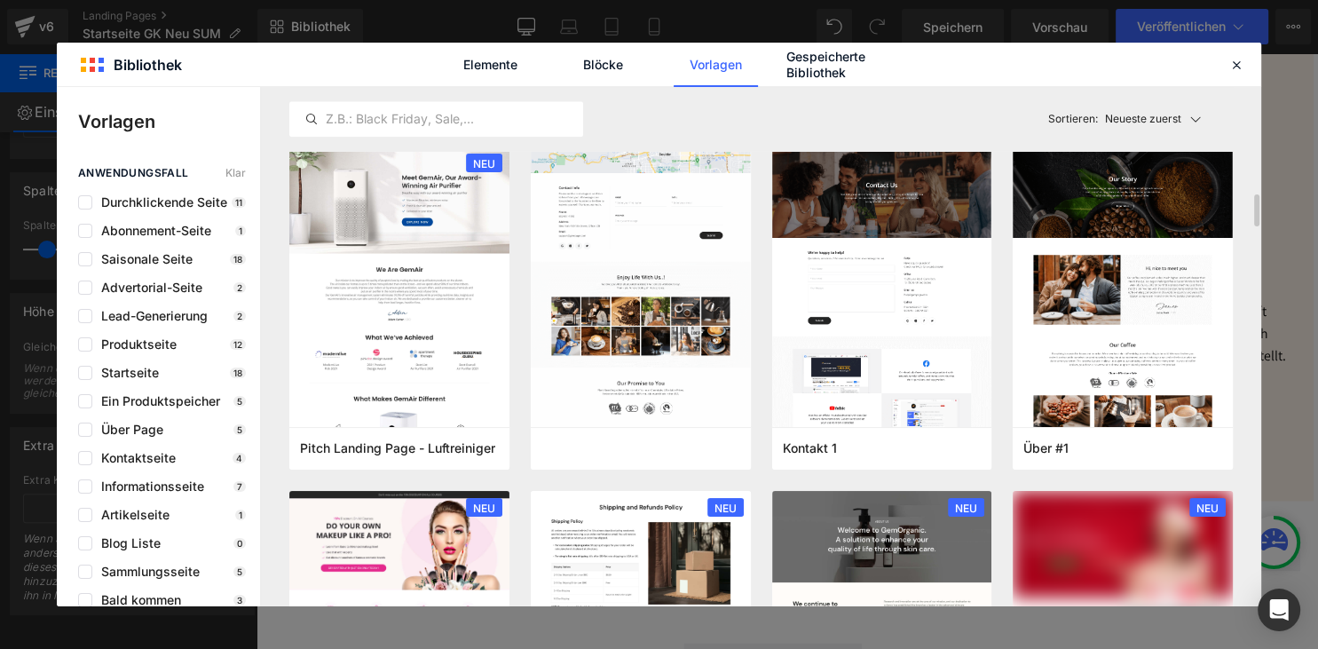
scroll to position [1821, 0]
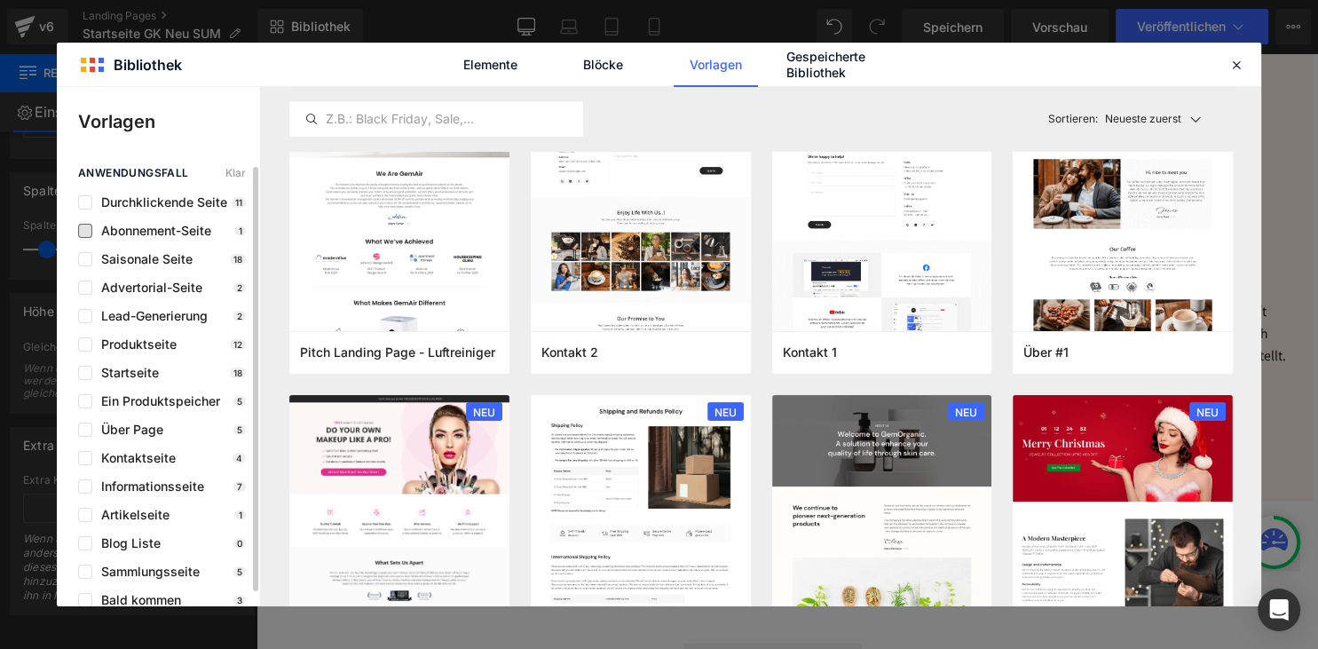
click at [173, 224] on span "Abonnement-Seite" at bounding box center [151, 231] width 119 height 14
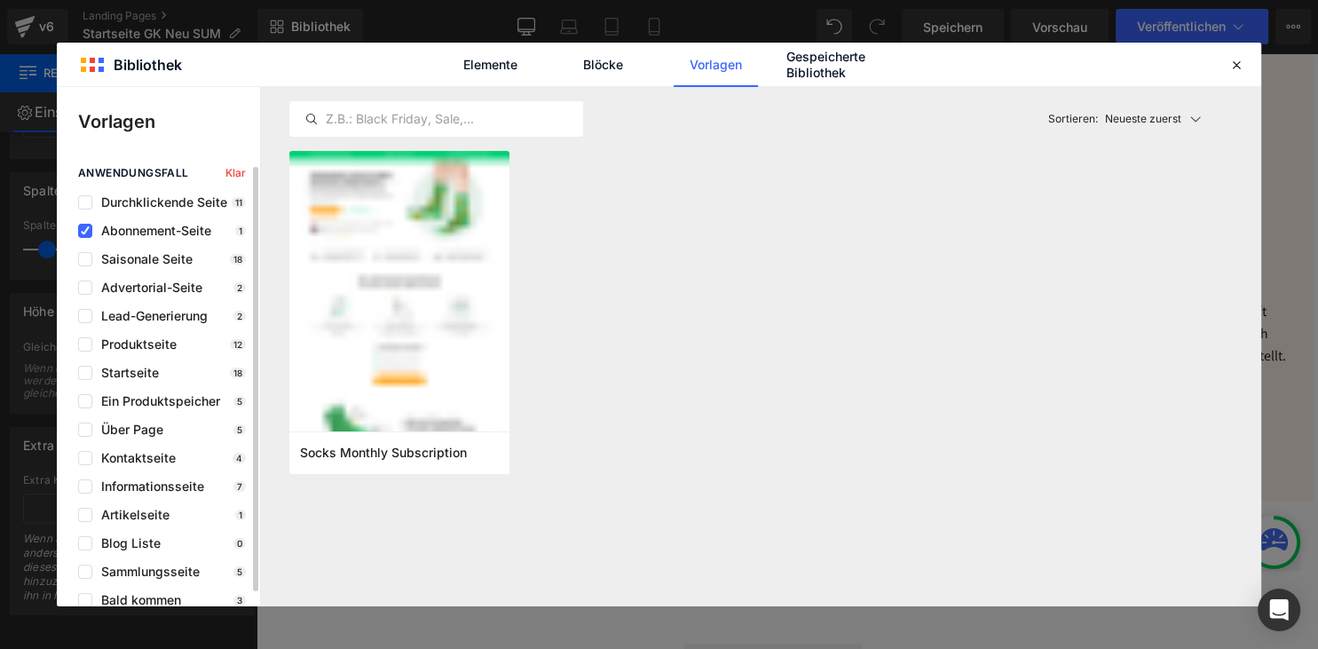
scroll to position [0, 0]
click at [141, 239] on div "Anwendungsfall Klar Durchklickende Seite 11 Abonnement-Seite 1 Saisonale Seite …" at bounding box center [158, 387] width 203 height 440
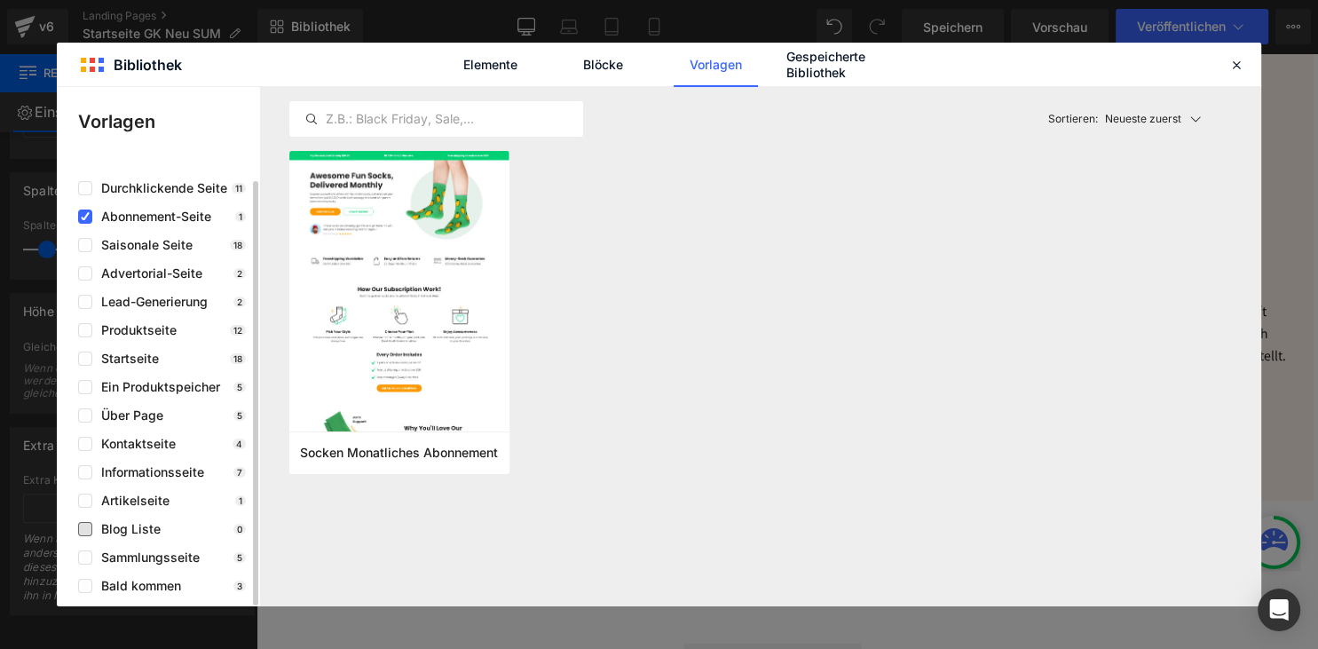
click at [139, 523] on span "Blog Liste" at bounding box center [126, 529] width 68 height 14
click at [193, 217] on span "Abonnement-Seite" at bounding box center [151, 216] width 119 height 14
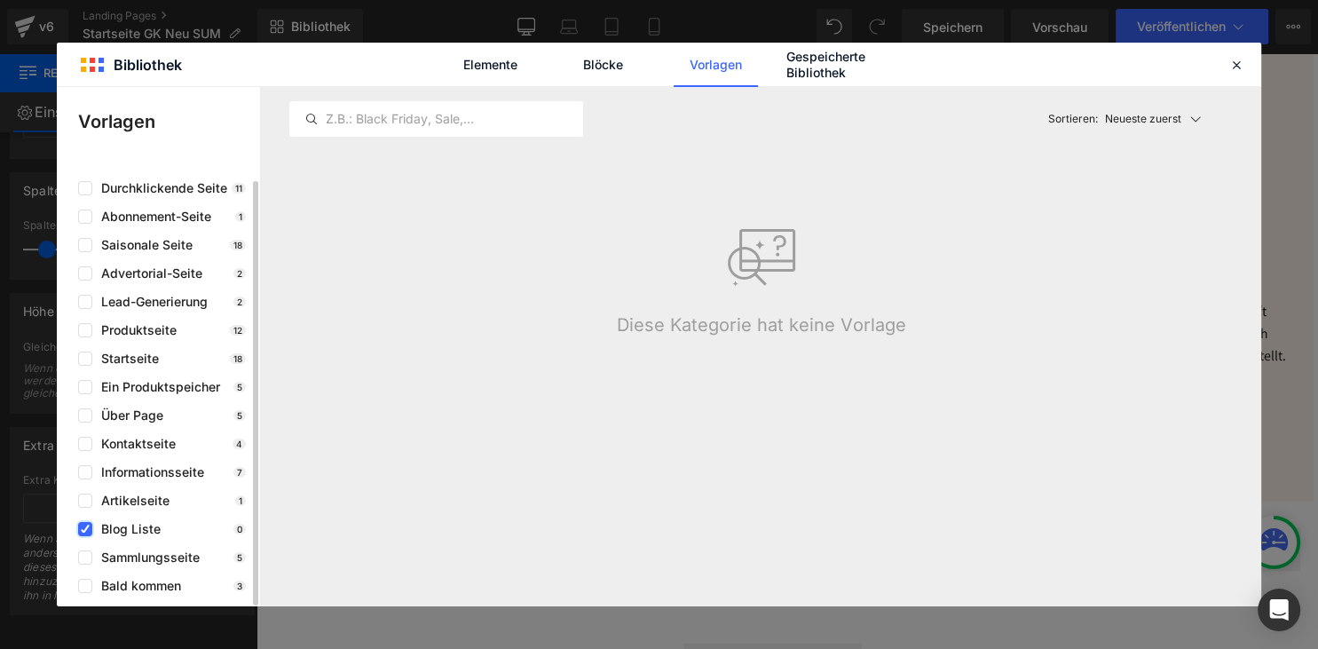
click at [78, 527] on label at bounding box center [85, 529] width 14 height 14
click at [85, 529] on input "checkbox" at bounding box center [85, 529] width 0 height 0
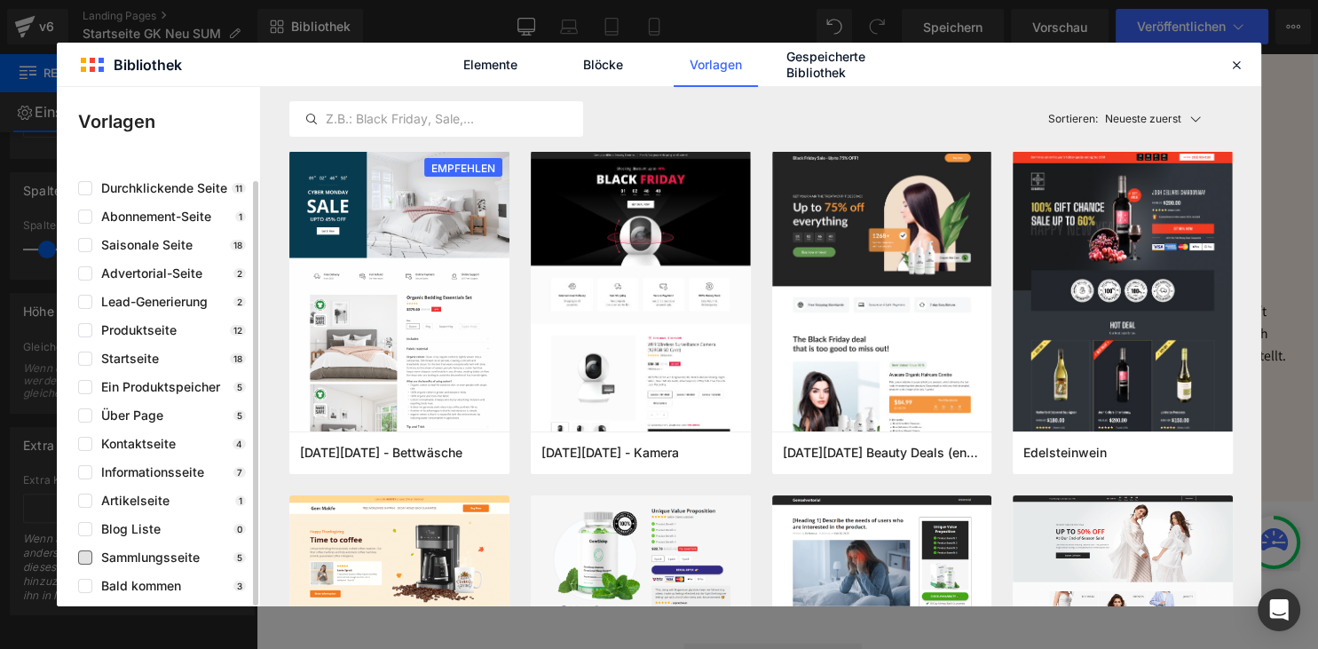
click at [112, 559] on span "Sammlungsseite" at bounding box center [145, 557] width 107 height 14
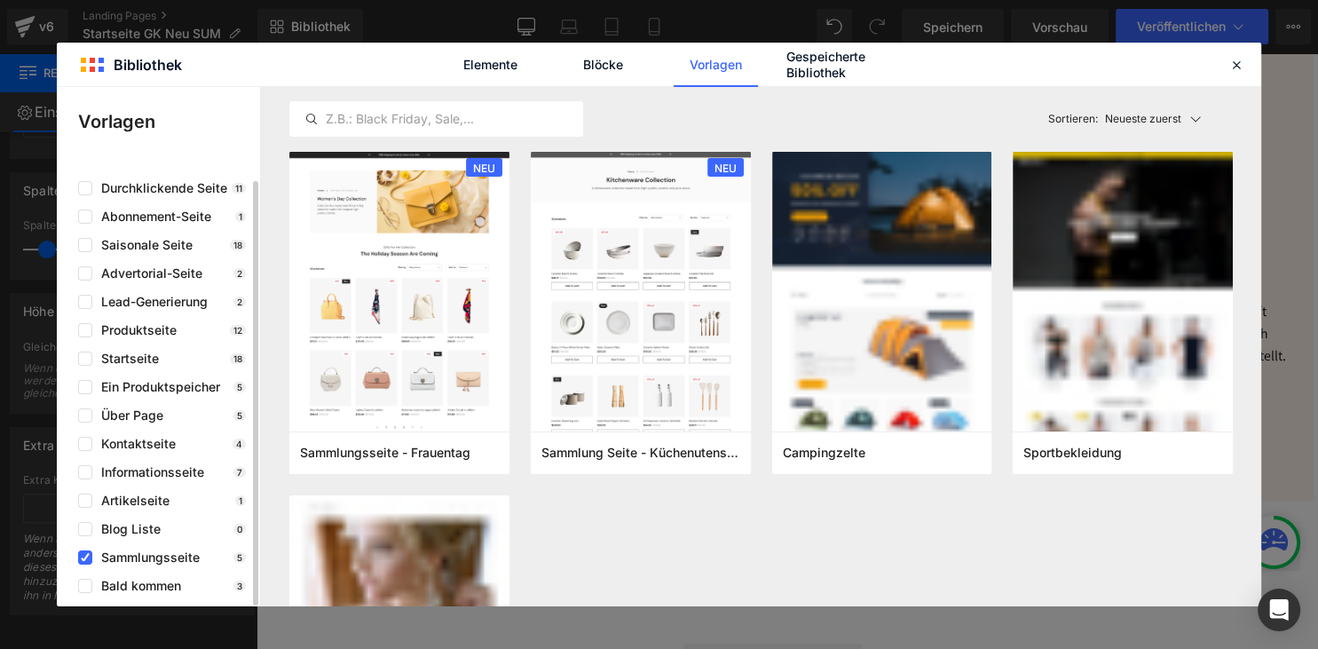
click at [112, 559] on span "Sammlungsseite" at bounding box center [145, 557] width 107 height 14
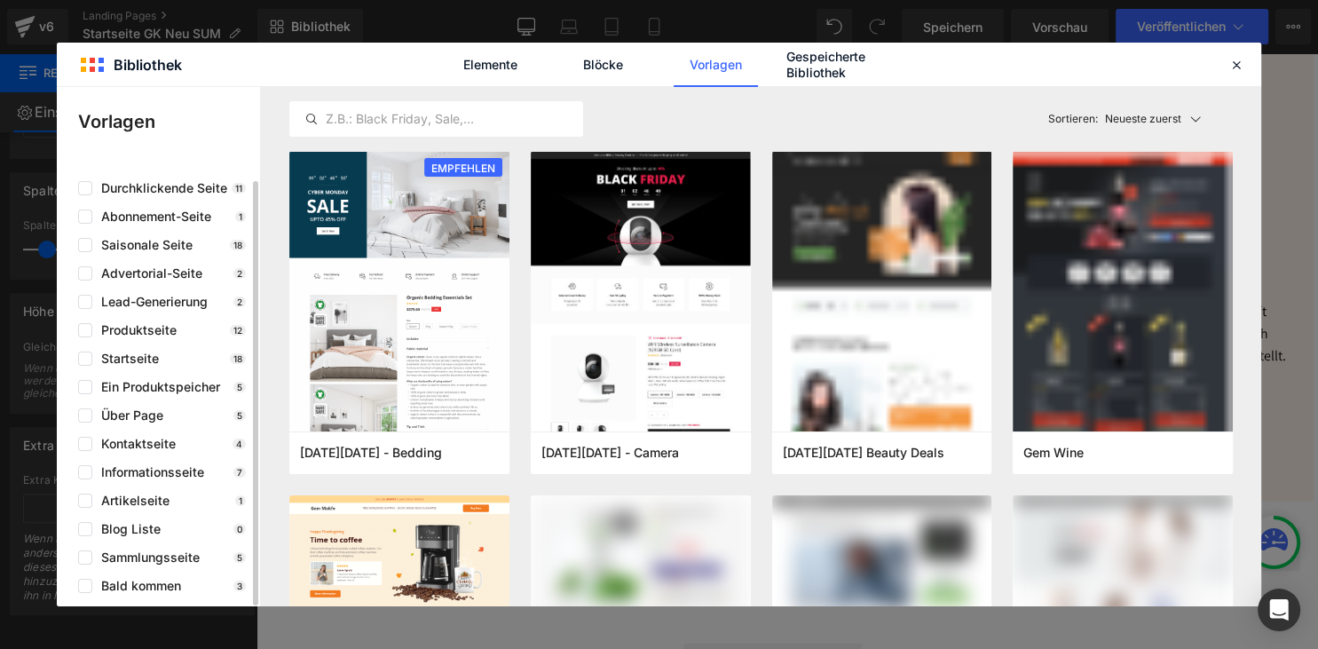
click at [114, 572] on div "Anwendungsfall Klar Durchklickende Seite 11 Abonnement-Seite 1 Saisonale Seite …" at bounding box center [158, 373] width 203 height 440
click at [114, 575] on div "Anwendungsfall Klar Durchklickende Seite 11 Abonnement-Seite 1 Saisonale Seite …" at bounding box center [158, 373] width 203 height 440
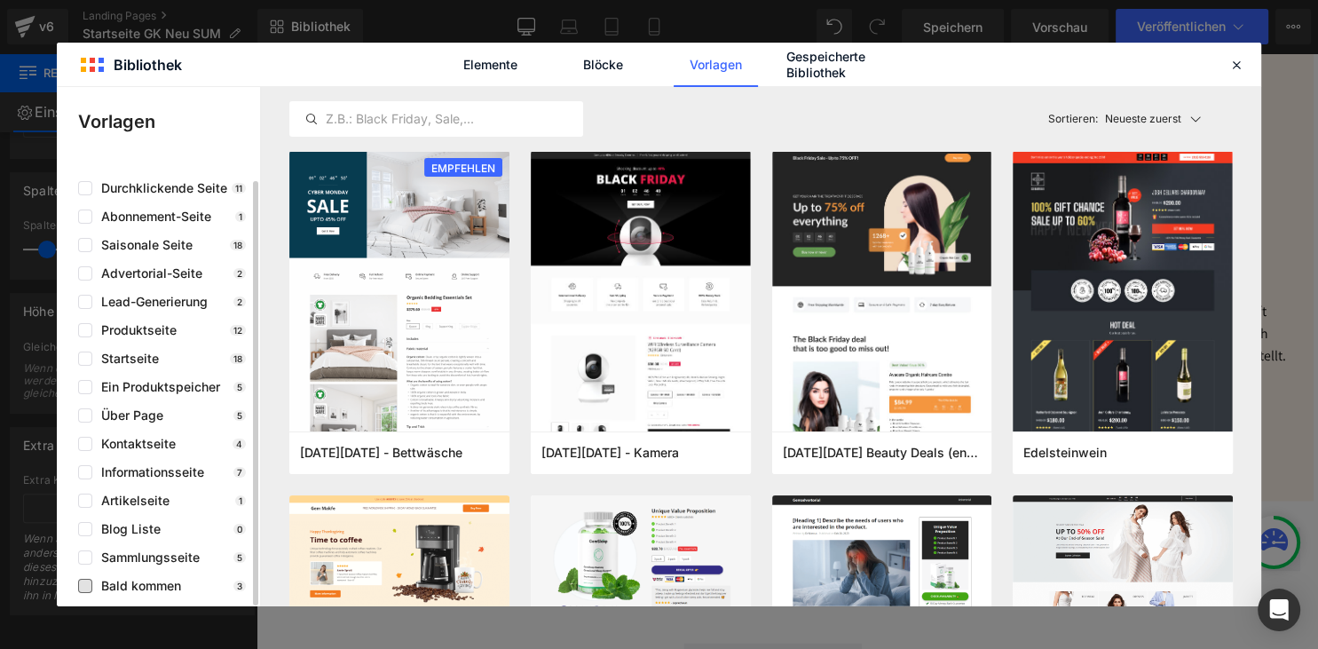
click at [101, 582] on span "Bald kommen" at bounding box center [136, 586] width 89 height 14
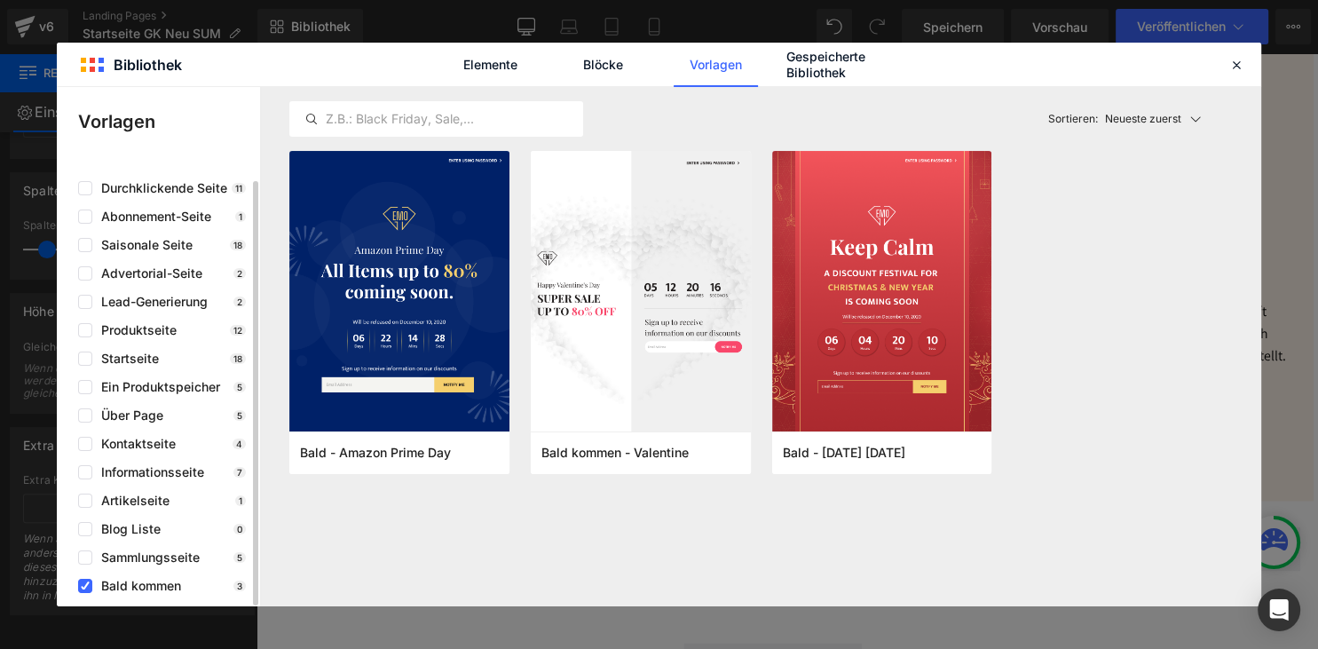
click at [112, 587] on span "Bald kommen" at bounding box center [136, 586] width 89 height 14
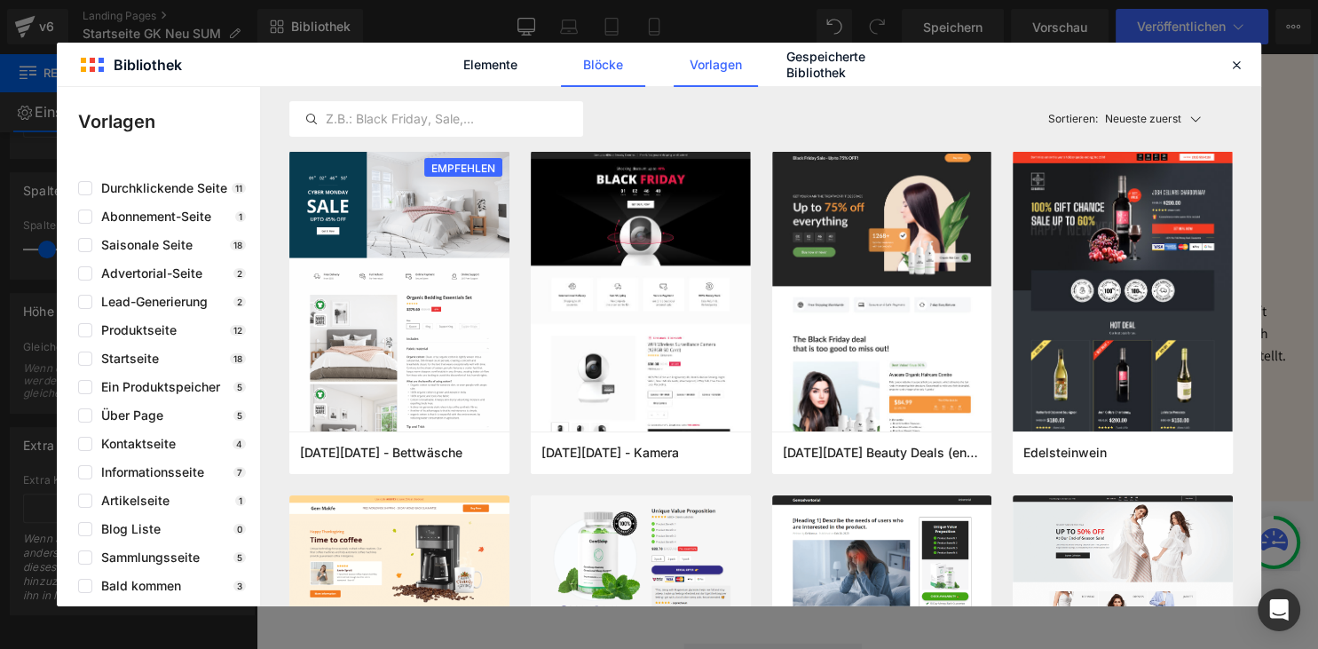
click at [615, 66] on link "Blöcke" at bounding box center [603, 65] width 84 height 44
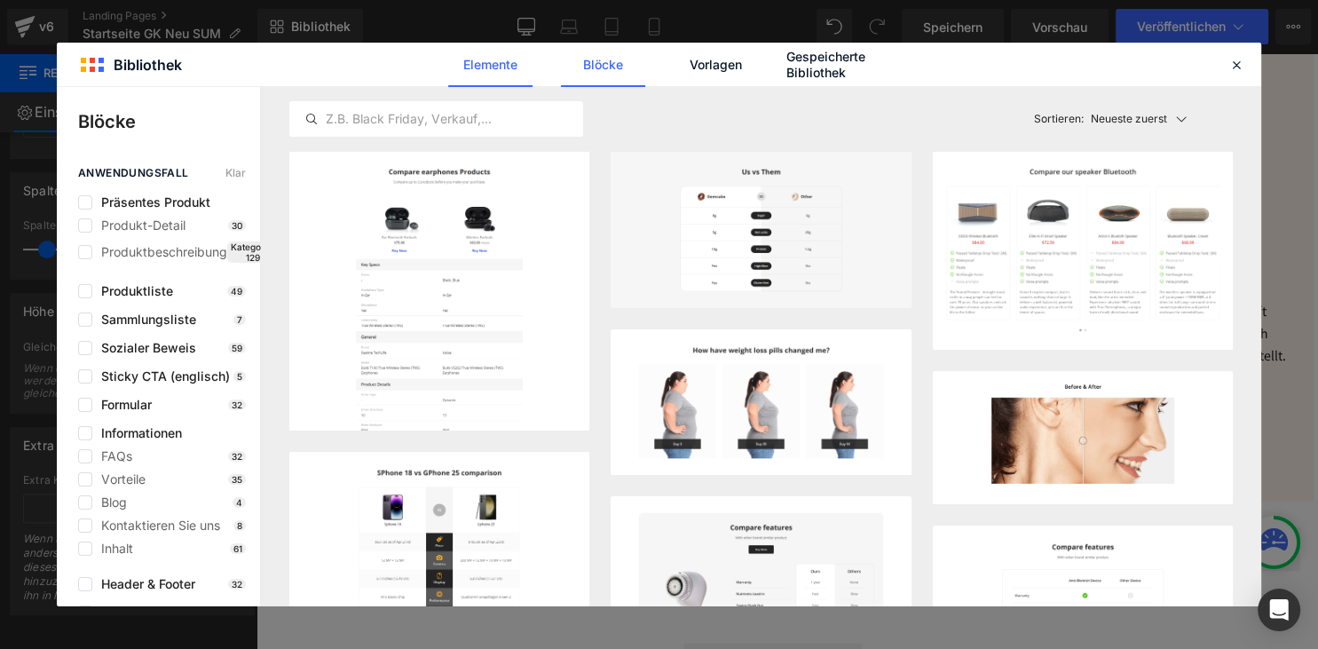
click at [483, 72] on link "Elemente" at bounding box center [490, 65] width 84 height 44
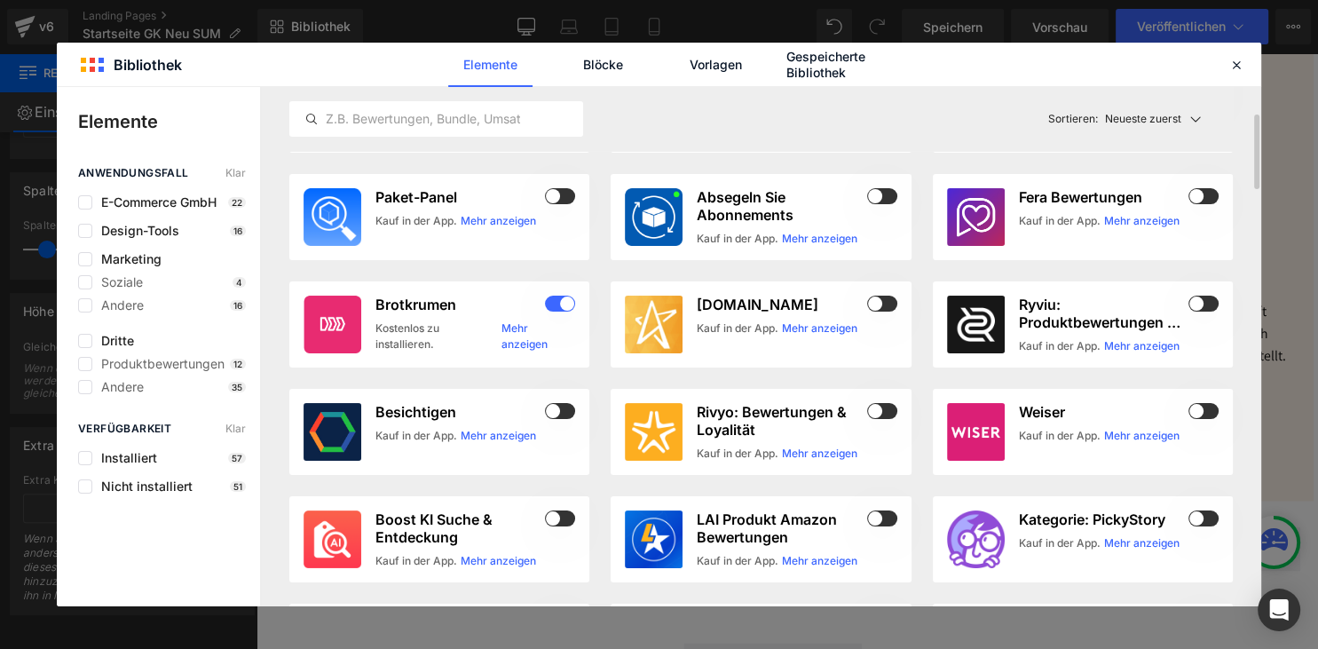
scroll to position [0, 0]
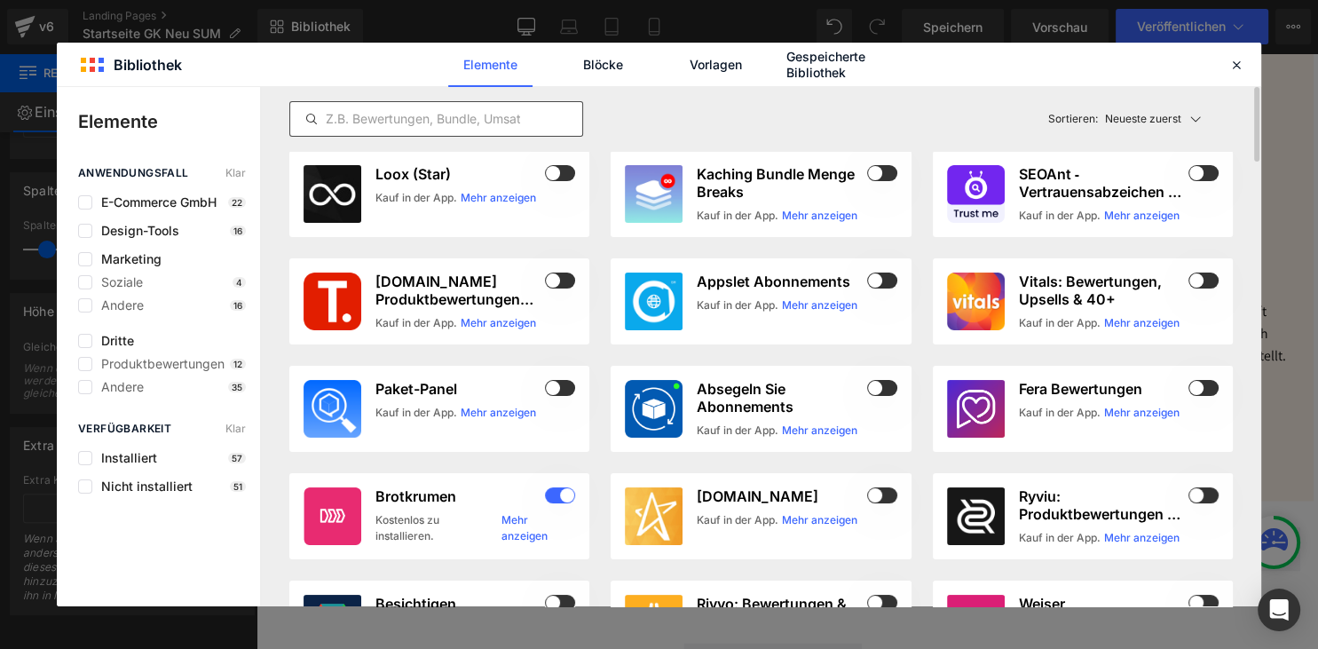
click at [507, 122] on input "text" at bounding box center [436, 118] width 292 height 21
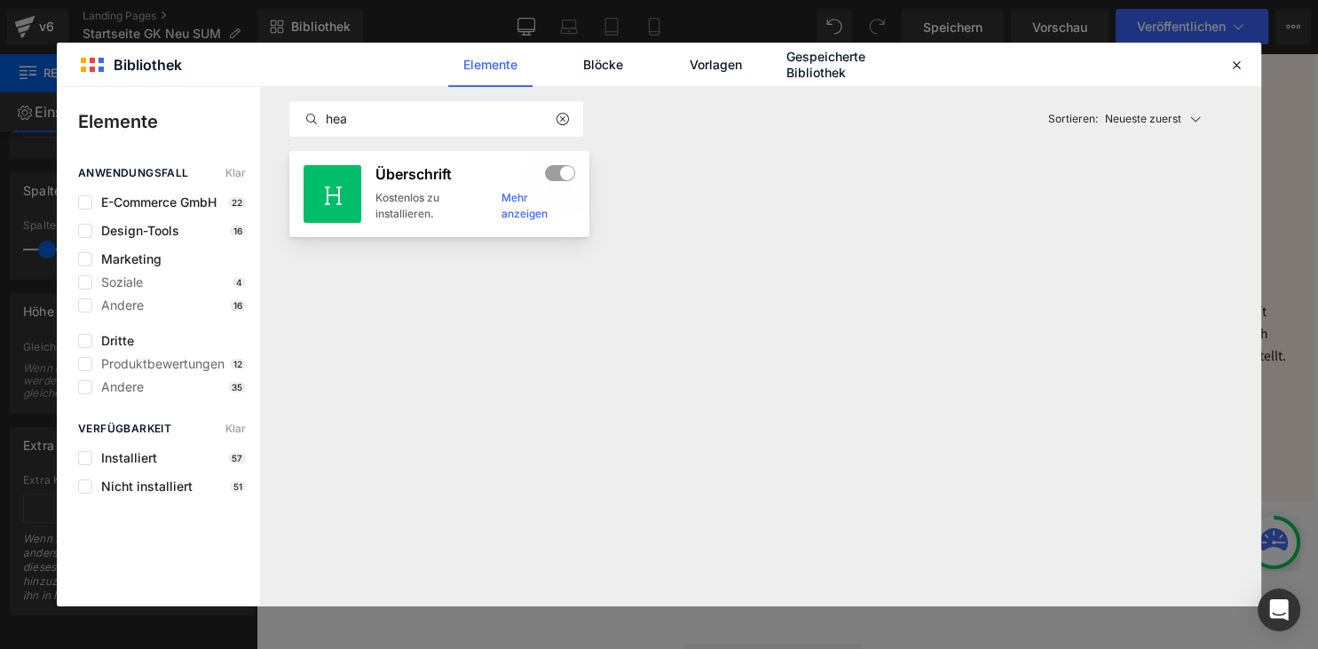
click at [538, 216] on link "Mehr anzeigen" at bounding box center [538, 206] width 74 height 32
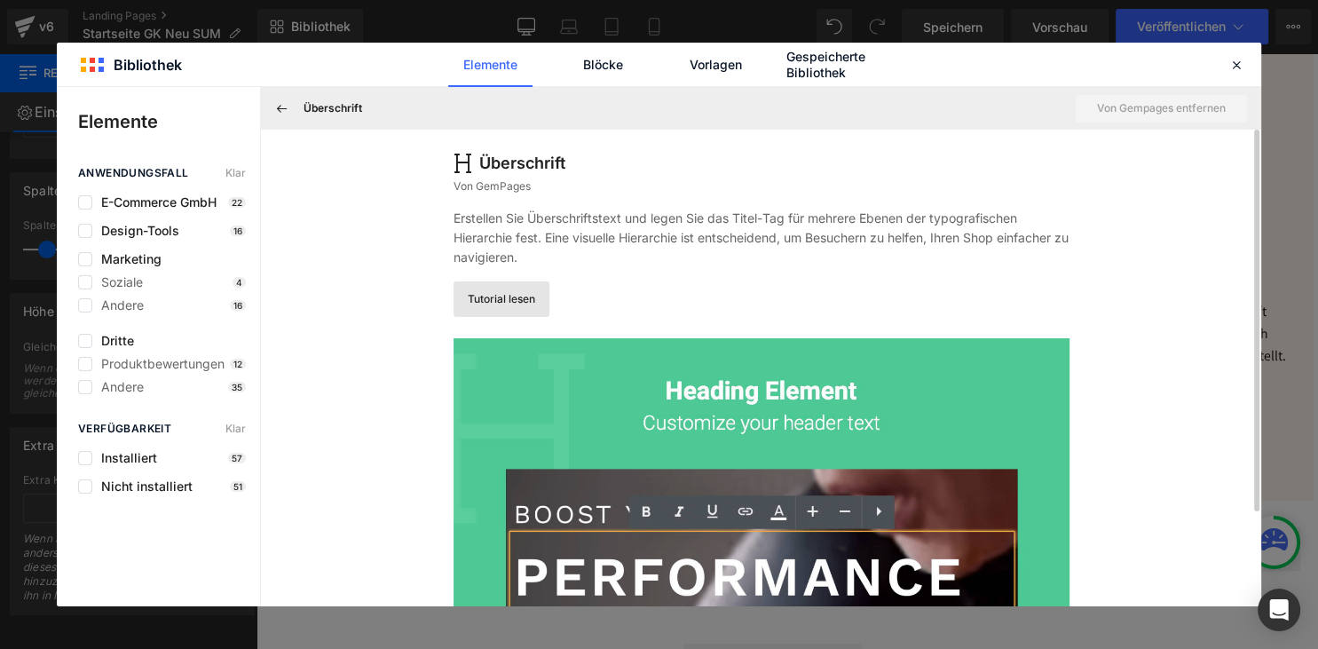
click at [520, 303] on link "Tutorial lesen" at bounding box center [501, 298] width 96 height 35
click at [405, 107] on div "Überschrift Von Gempages entfernen" at bounding box center [761, 108] width 1000 height 43
click at [278, 106] on icon at bounding box center [282, 108] width 16 height 16
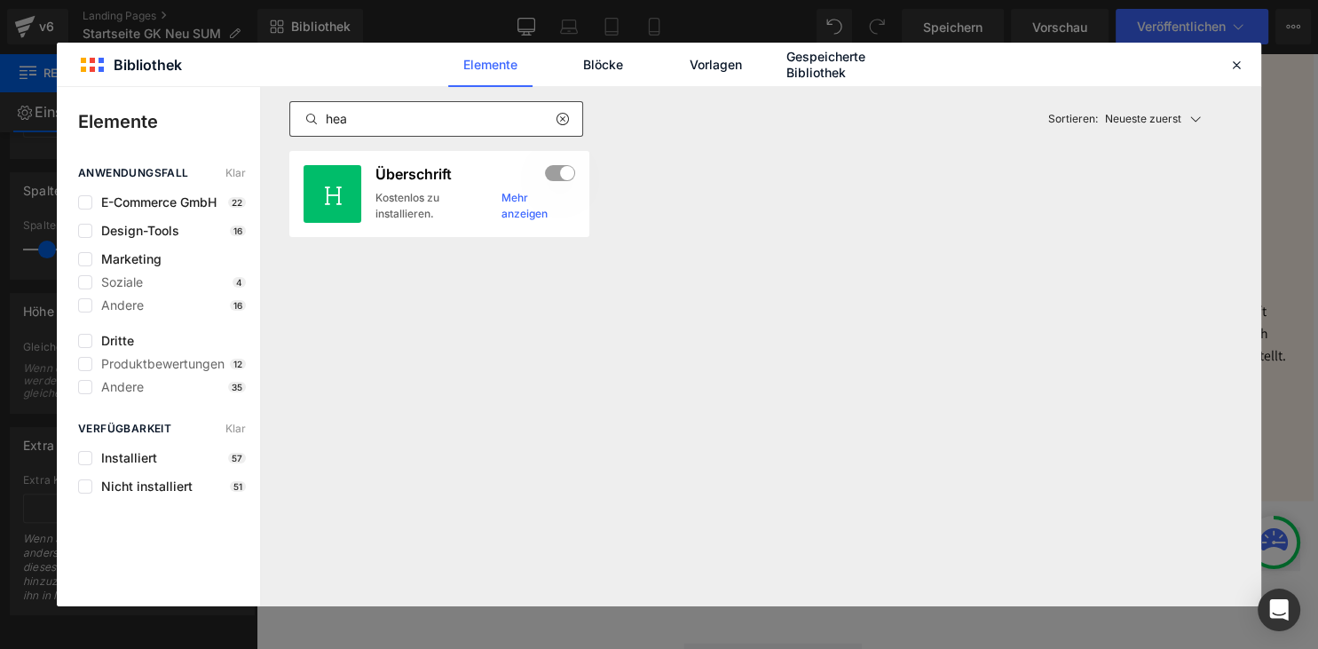
click at [422, 124] on input "hea" at bounding box center [436, 118] width 292 height 21
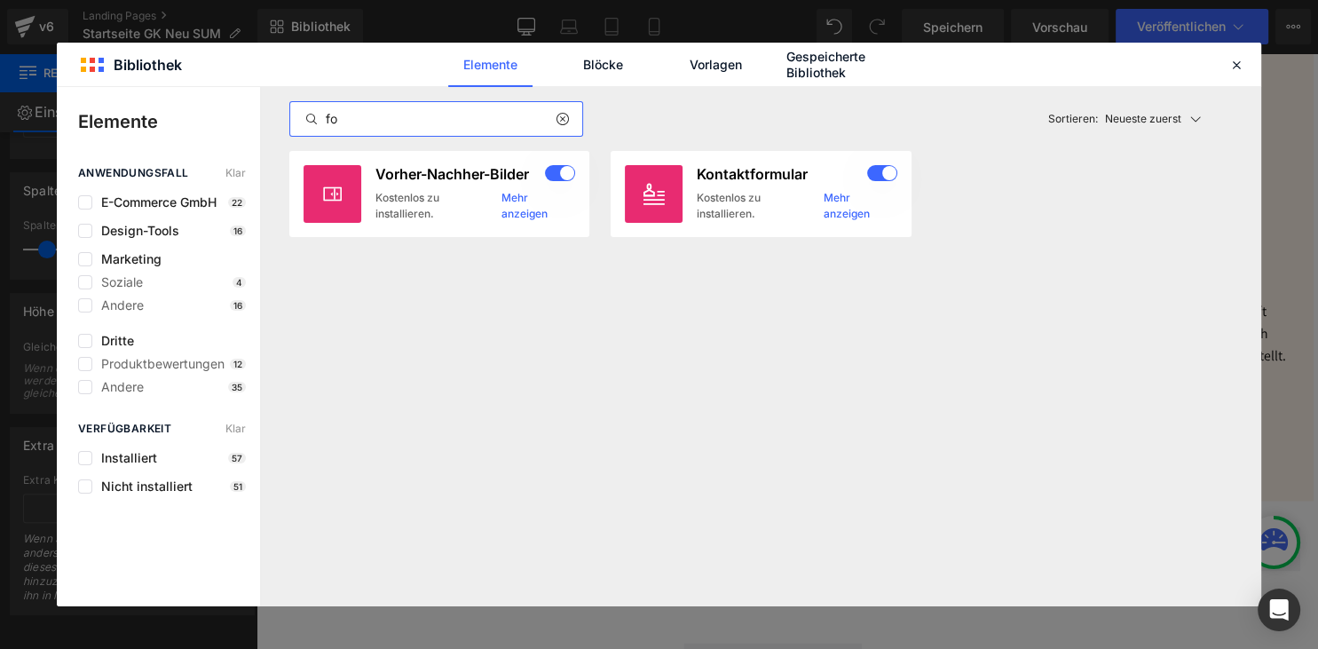
type input "f"
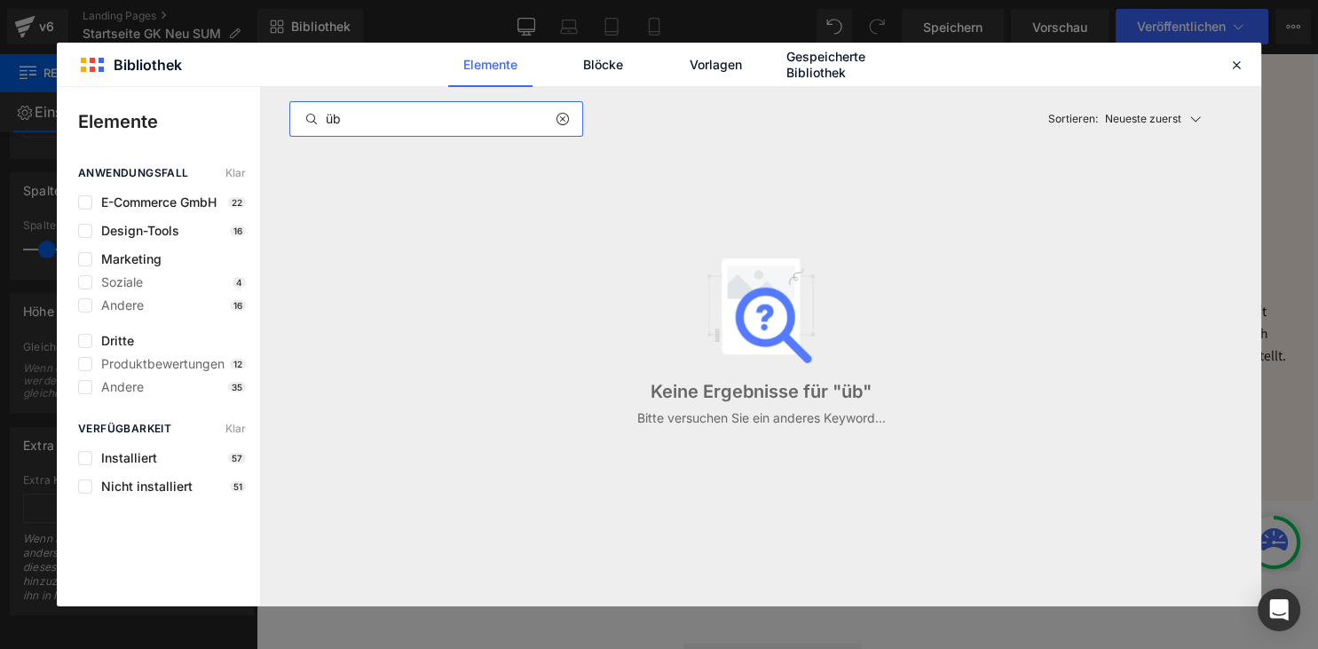
type input "ü"
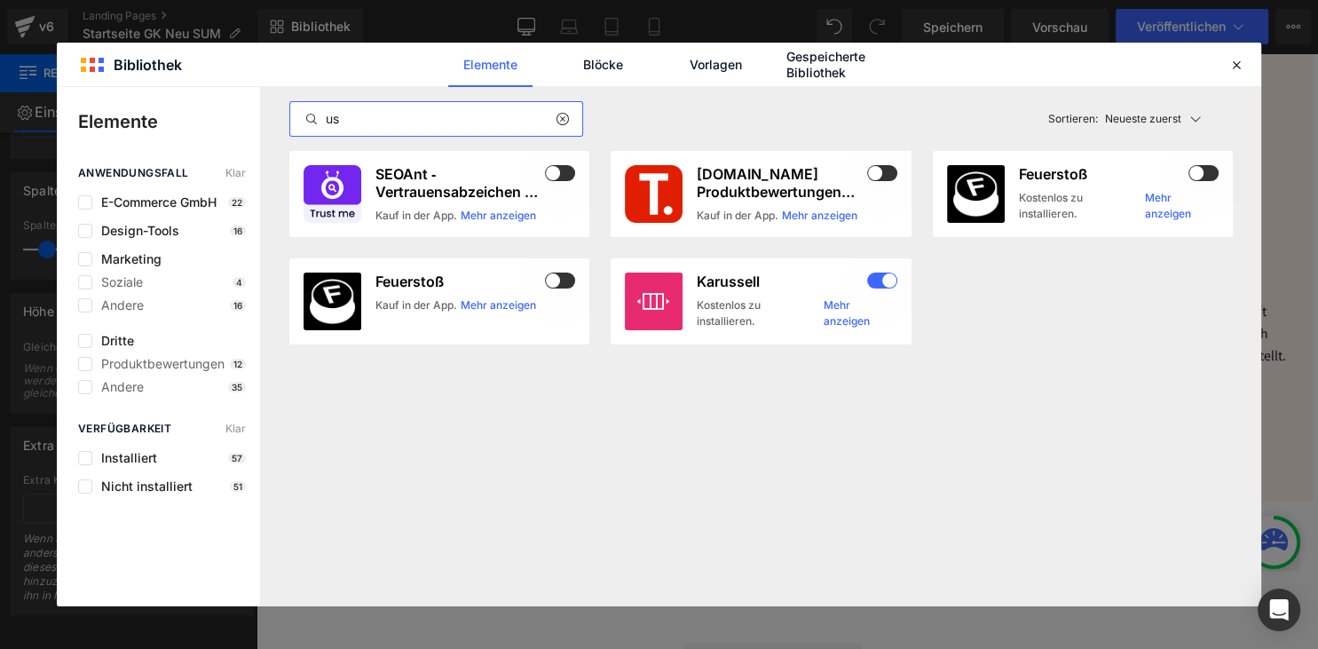
type input "u"
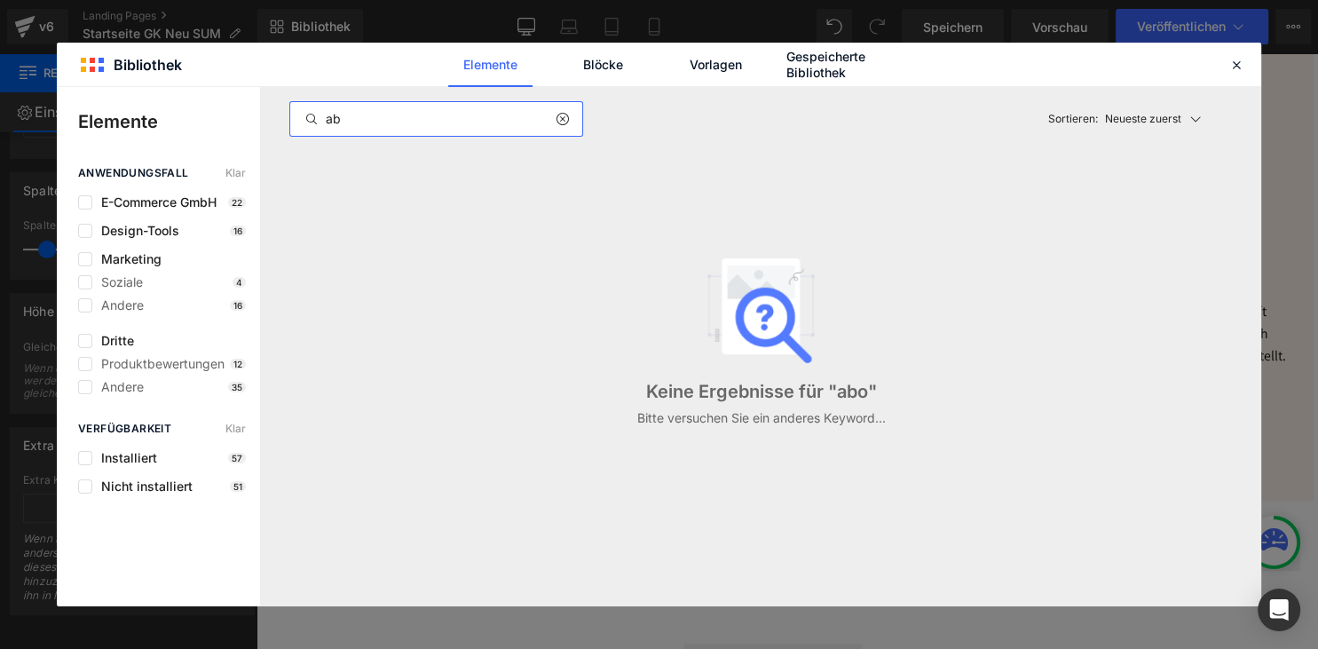
type input "a"
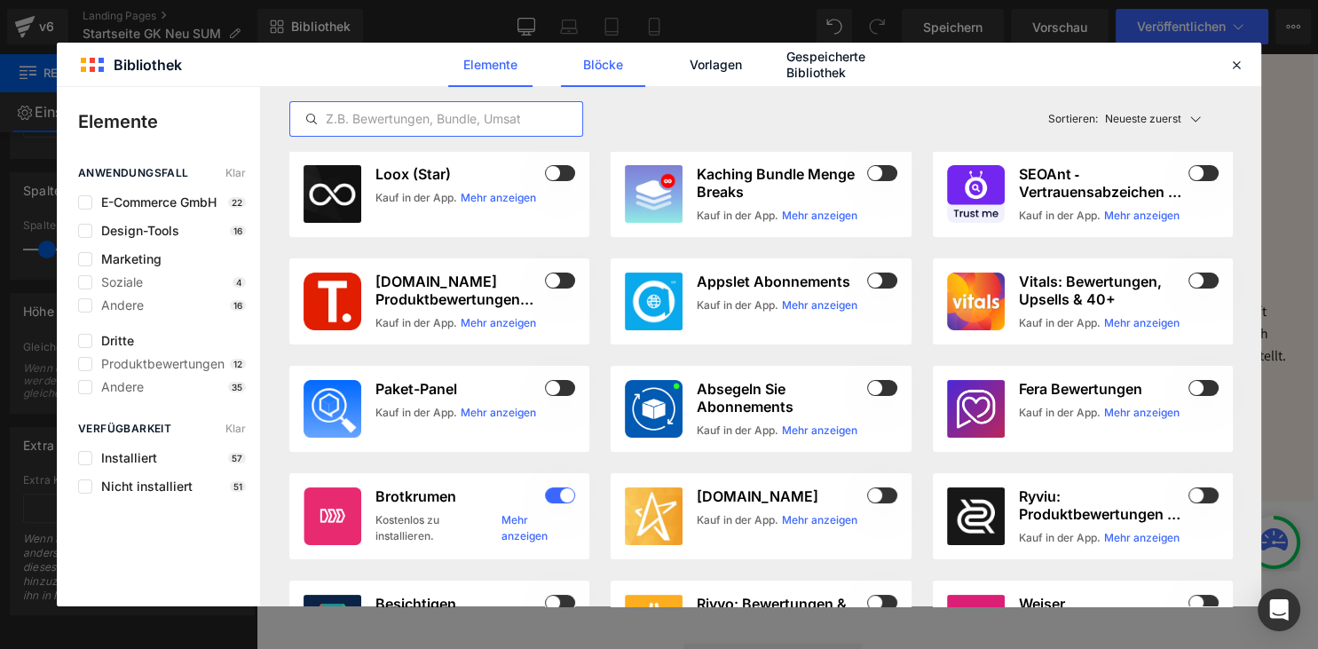
click at [578, 83] on link "Blöcke" at bounding box center [603, 65] width 84 height 44
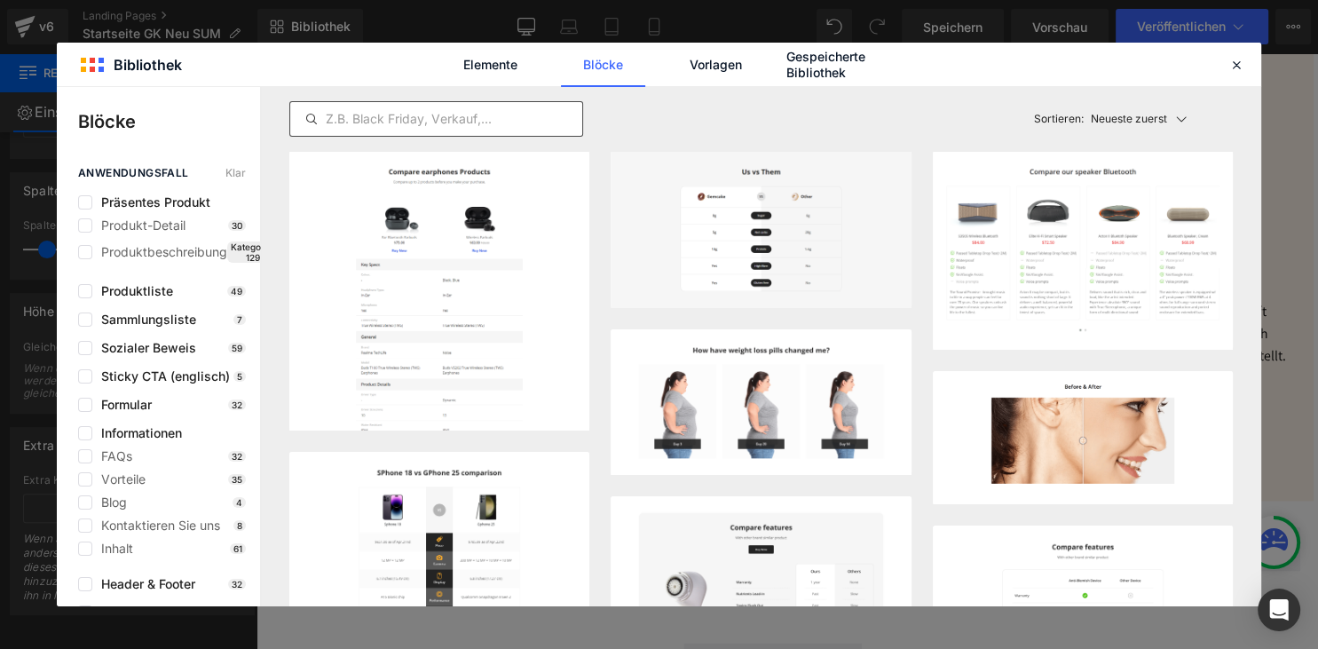
click at [492, 102] on div at bounding box center [436, 118] width 294 height 35
click at [504, 106] on div at bounding box center [436, 118] width 294 height 35
click at [504, 122] on input "text" at bounding box center [436, 118] width 292 height 21
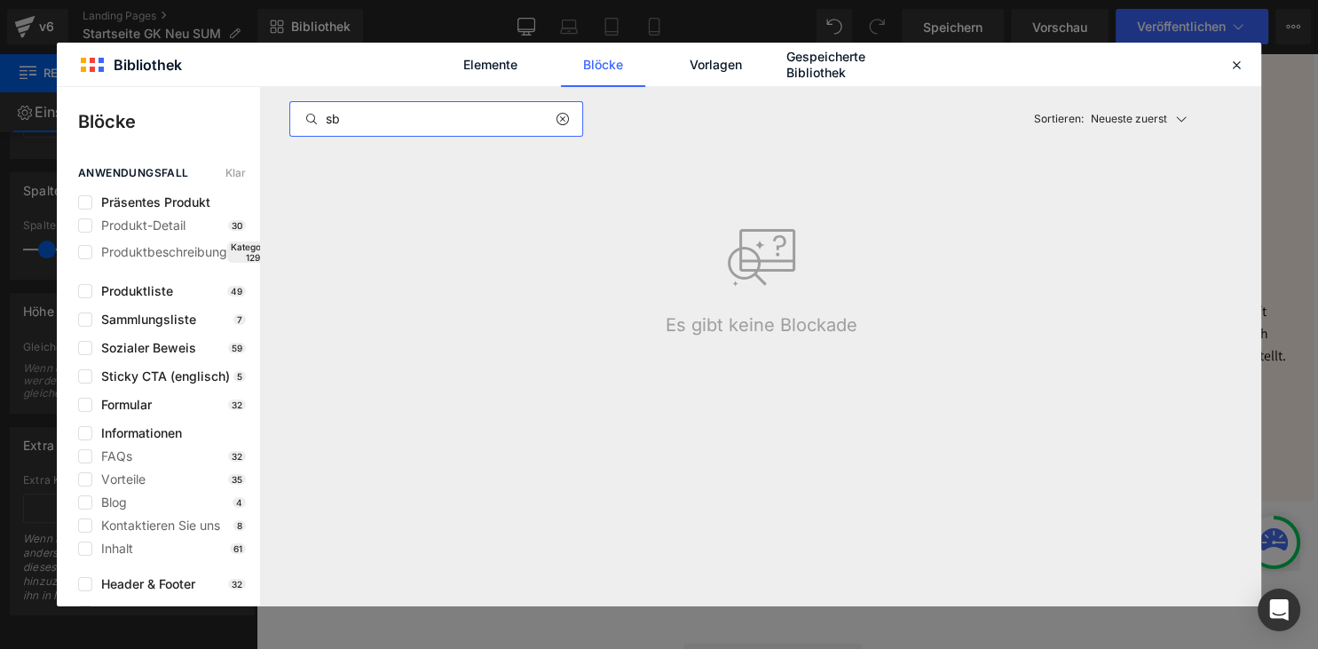
type input "s"
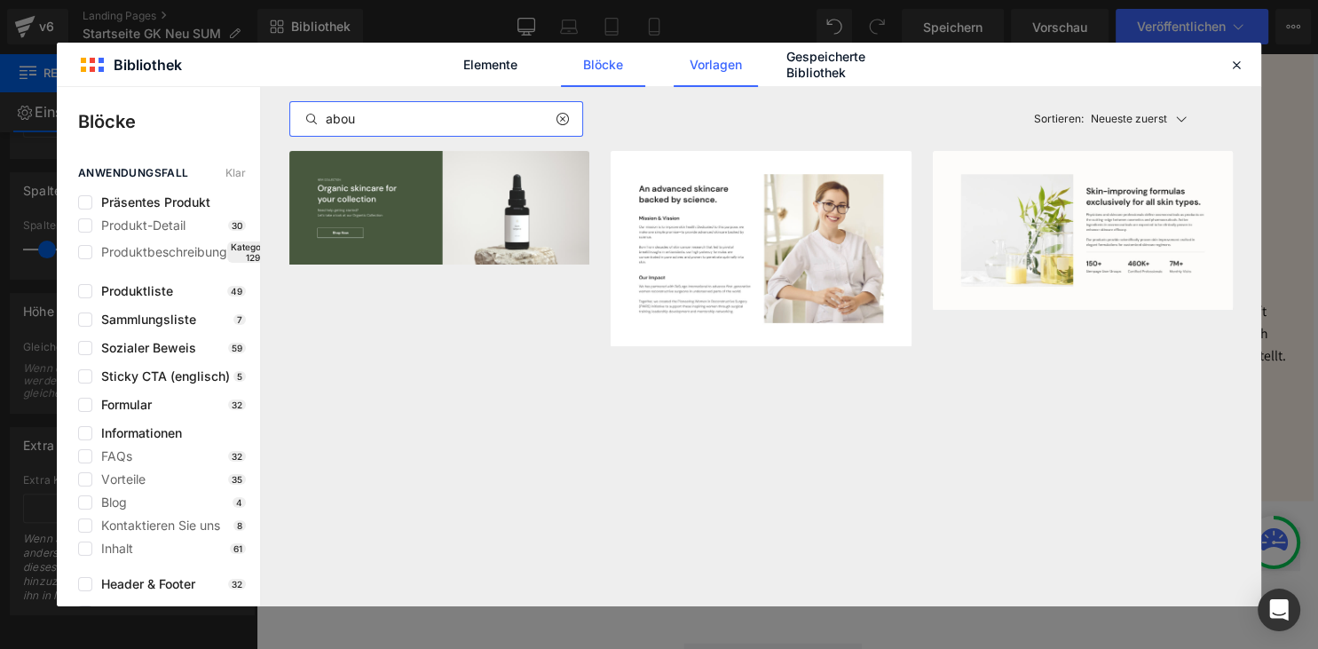
type input "abou"
click at [740, 62] on link "Vorlagen" at bounding box center [715, 65] width 84 height 44
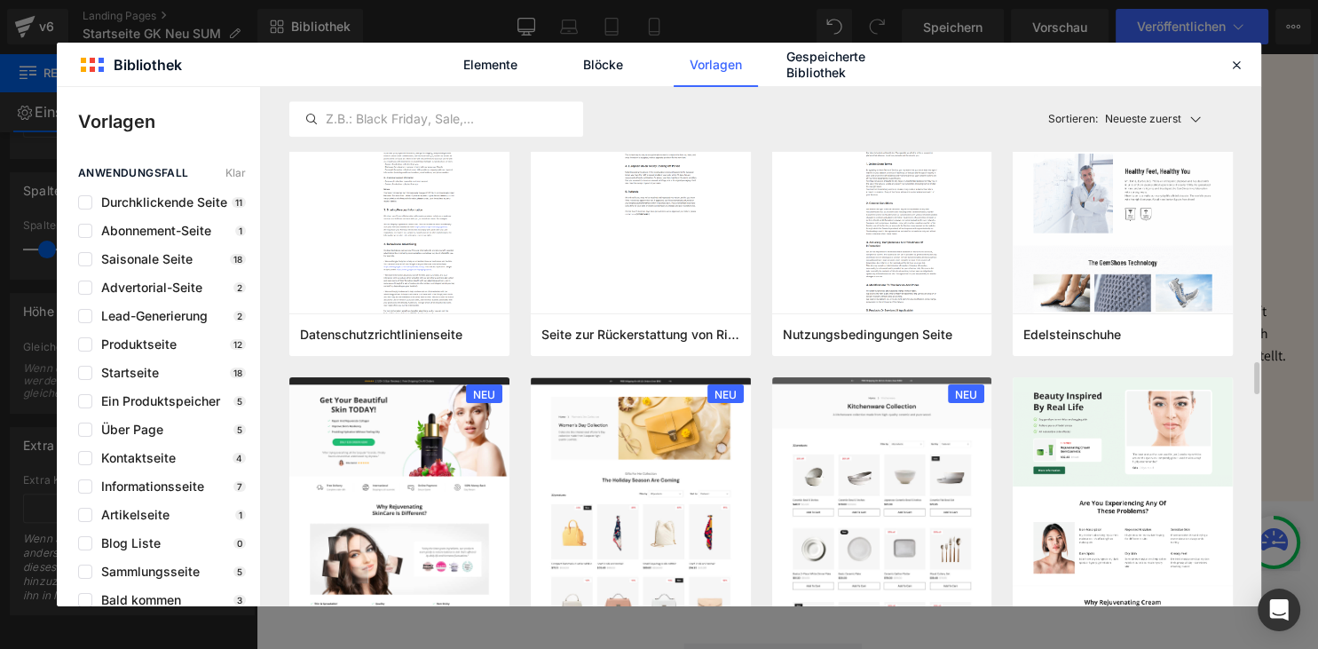
scroll to position [1342, 0]
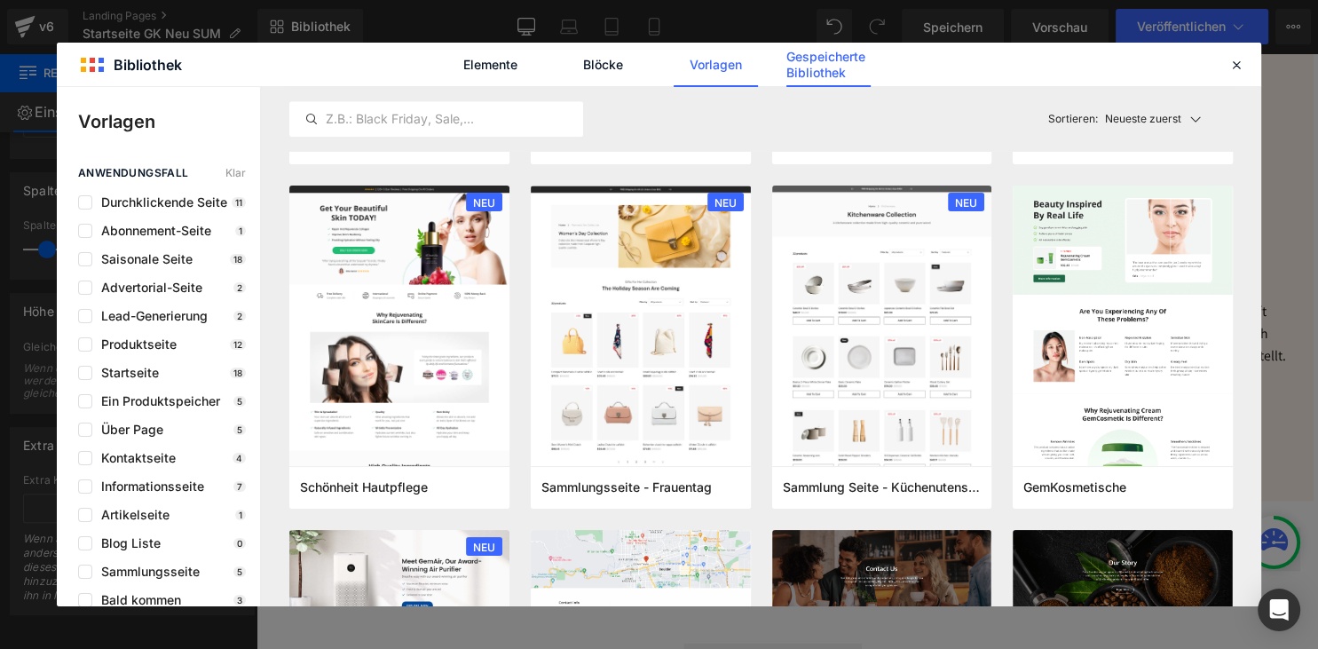
click at [804, 73] on link "Gespeicherte Bibliothek" at bounding box center [828, 65] width 84 height 44
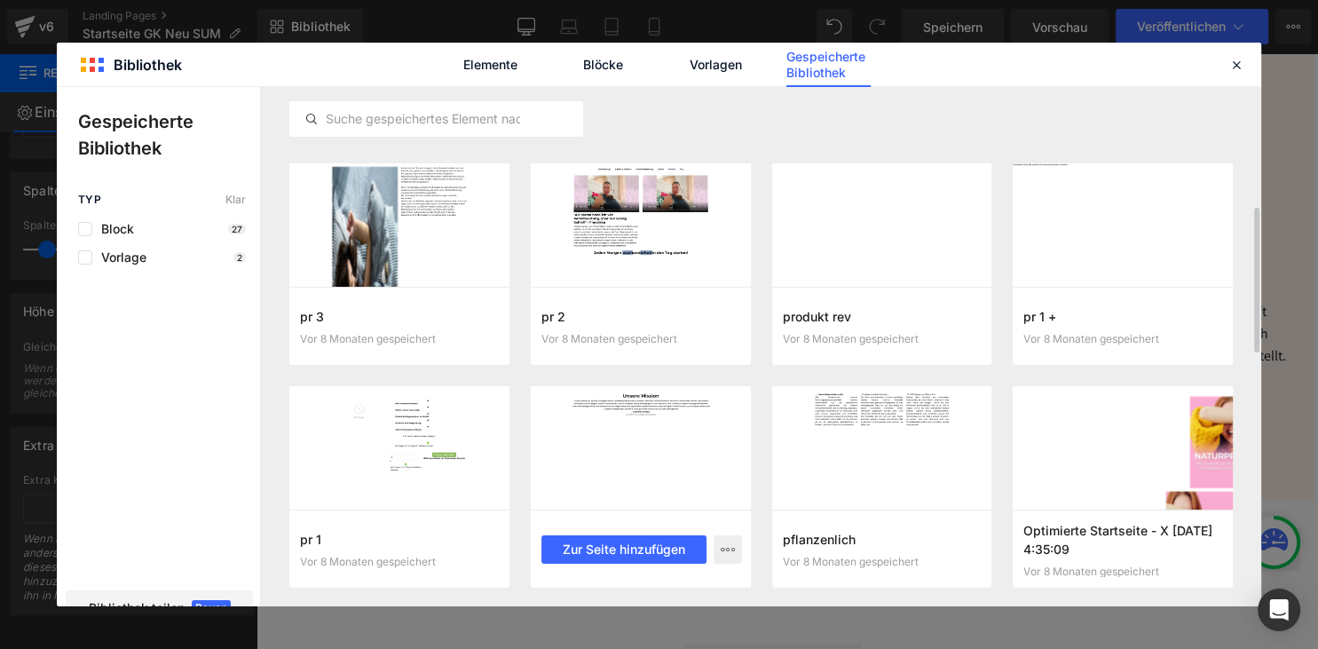
scroll to position [483, 0]
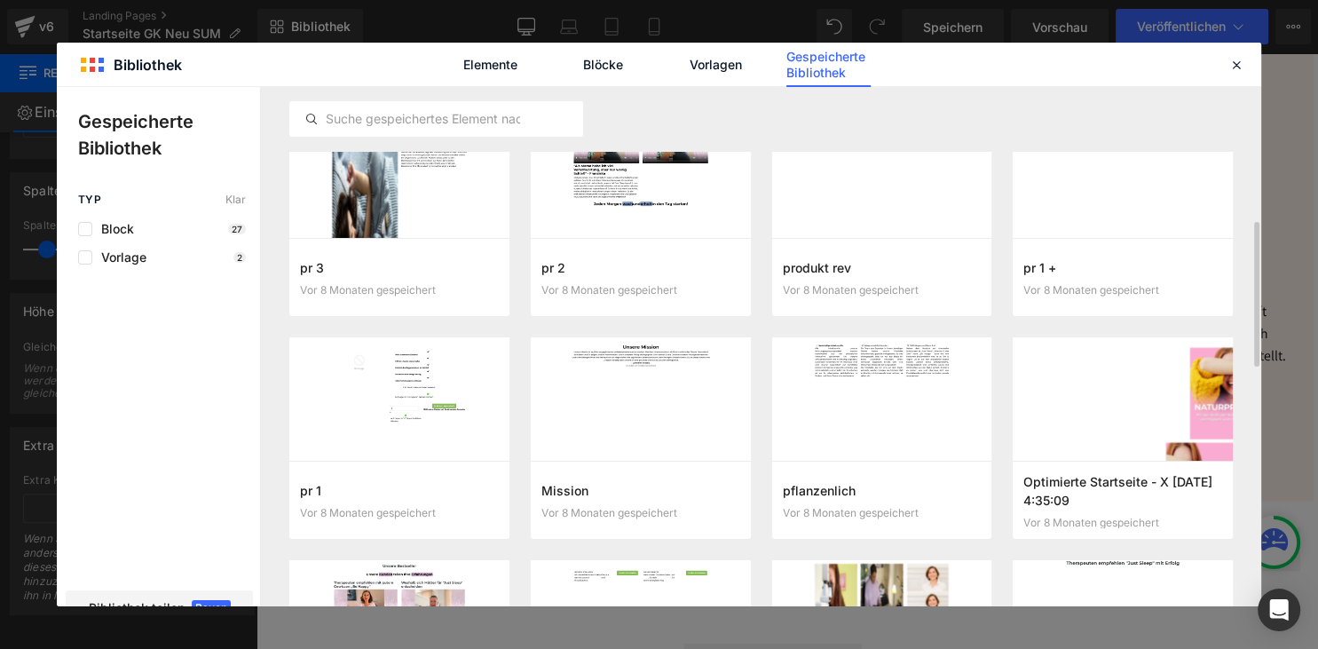
click at [517, 534] on div "Angebot Vor 8 Monaten gespeichert Add to page vs Vor 8 Monaten gespeichert Zur …" at bounding box center [760, 560] width 943 height 1784
click at [666, 433] on div at bounding box center [641, 398] width 220 height 123
click at [665, 419] on div at bounding box center [641, 398] width 220 height 123
click at [732, 509] on button "button" at bounding box center [727, 500] width 28 height 28
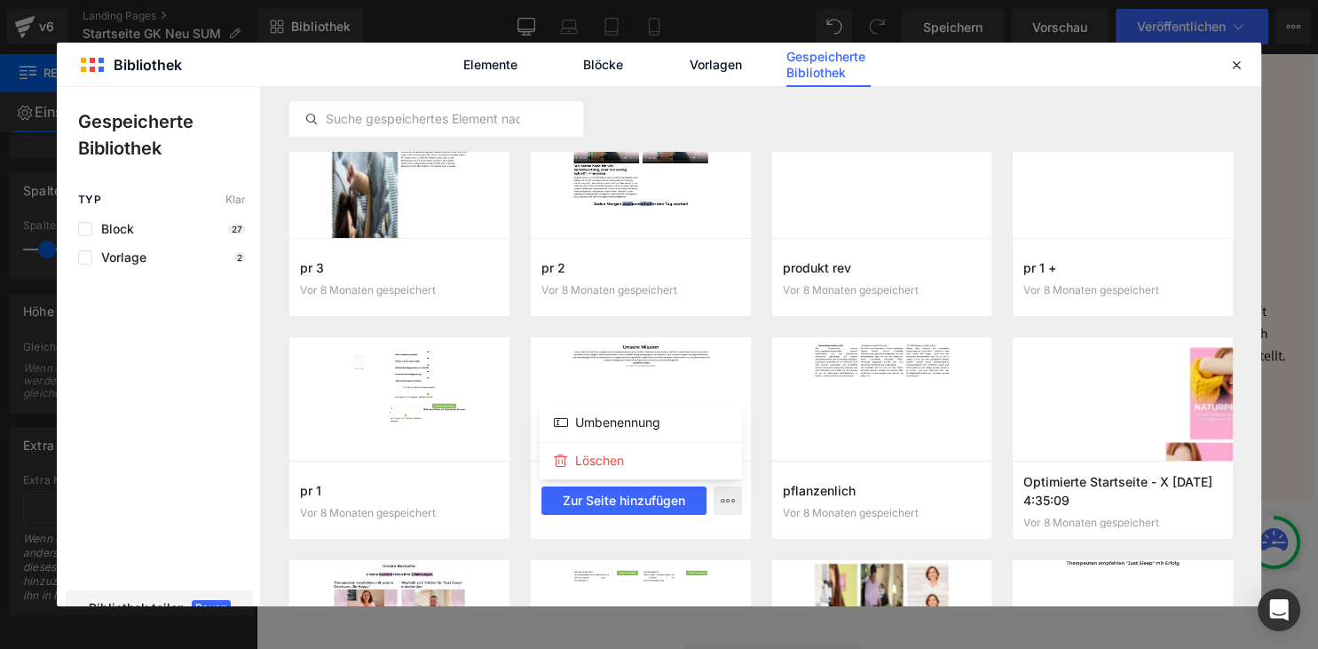
click at [680, 372] on div at bounding box center [659, 346] width 1204 height 519
click at [672, 375] on div at bounding box center [641, 398] width 220 height 123
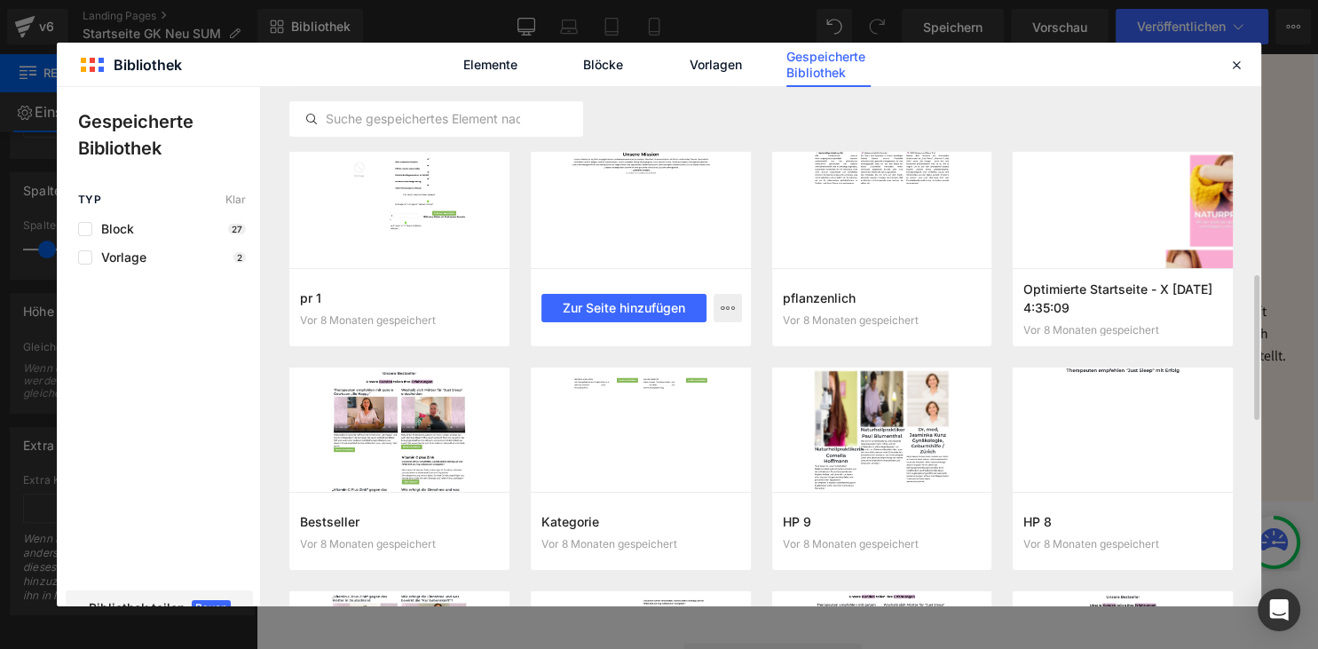
scroll to position [627, 0]
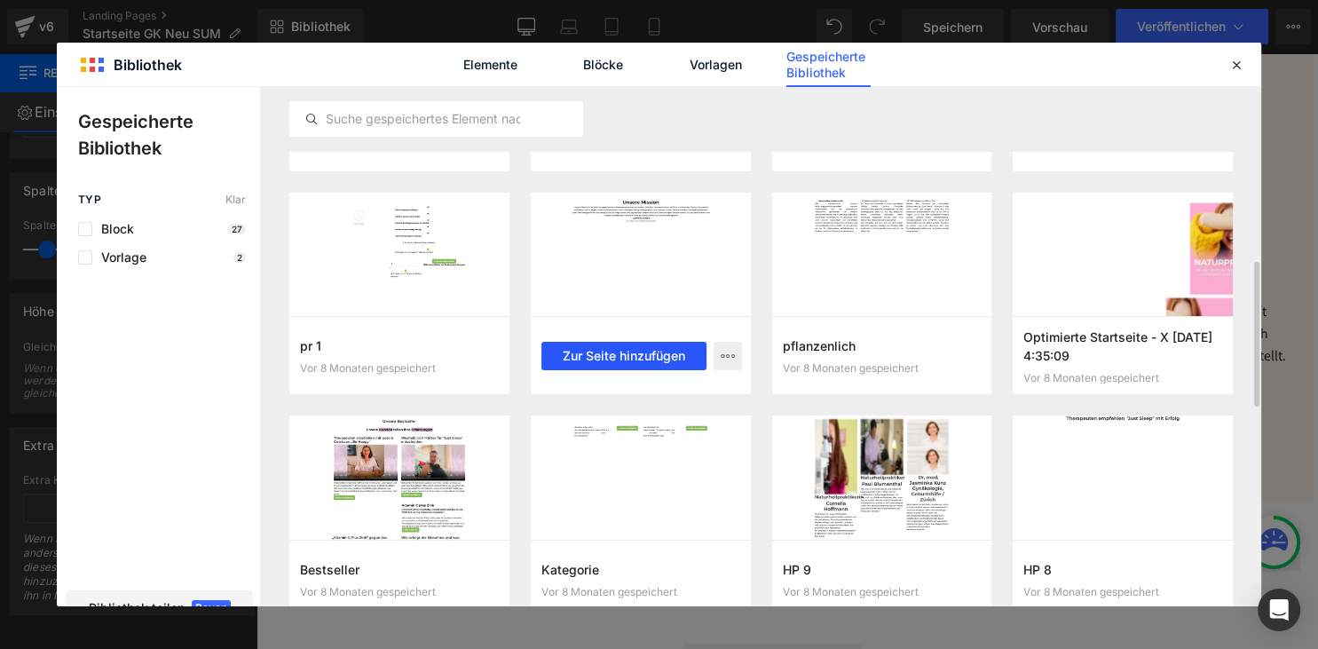
click at [637, 360] on button "Zur Seite hinzufügen" at bounding box center [623, 356] width 165 height 28
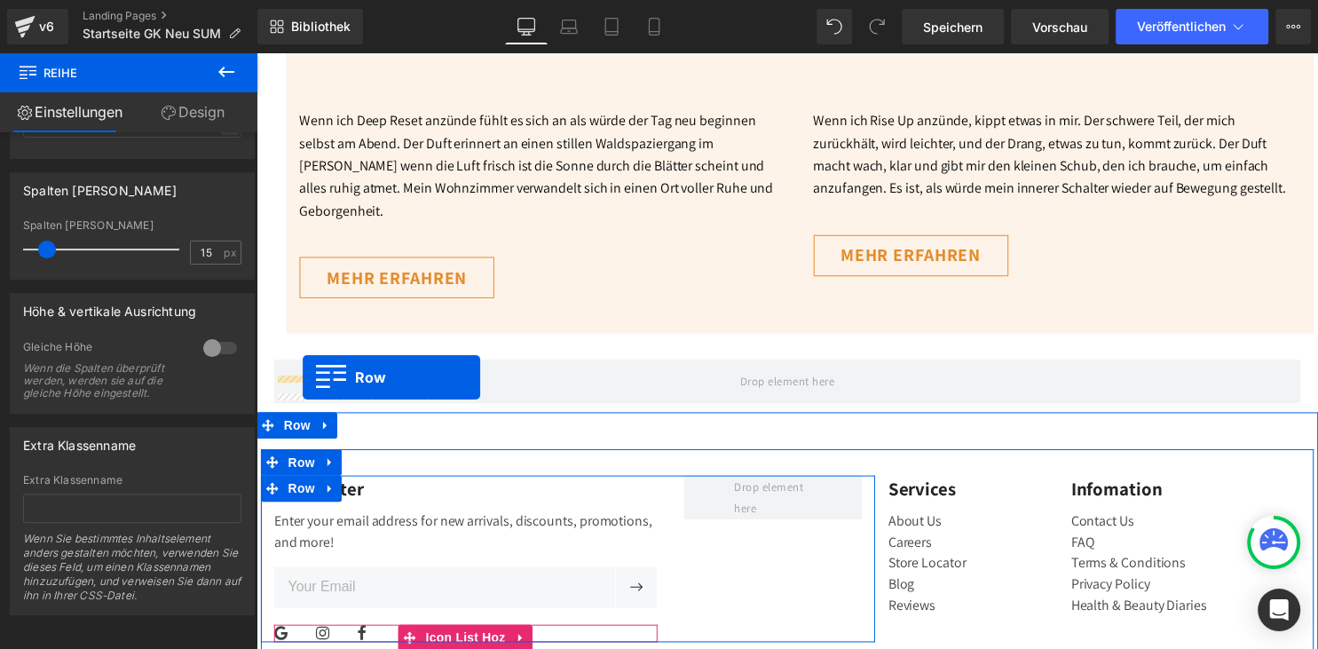
scroll to position [3980, 0]
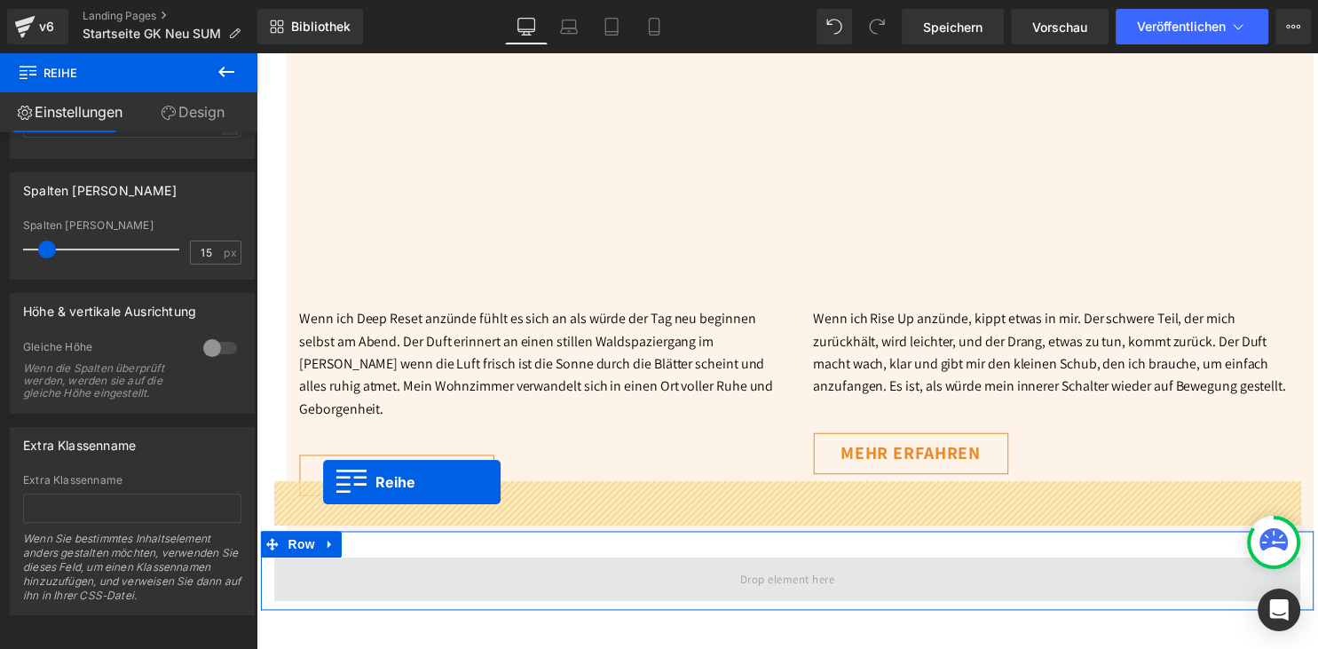
drag, startPoint x: 288, startPoint y: 380, endPoint x: 324, endPoint y: 486, distance: 112.2
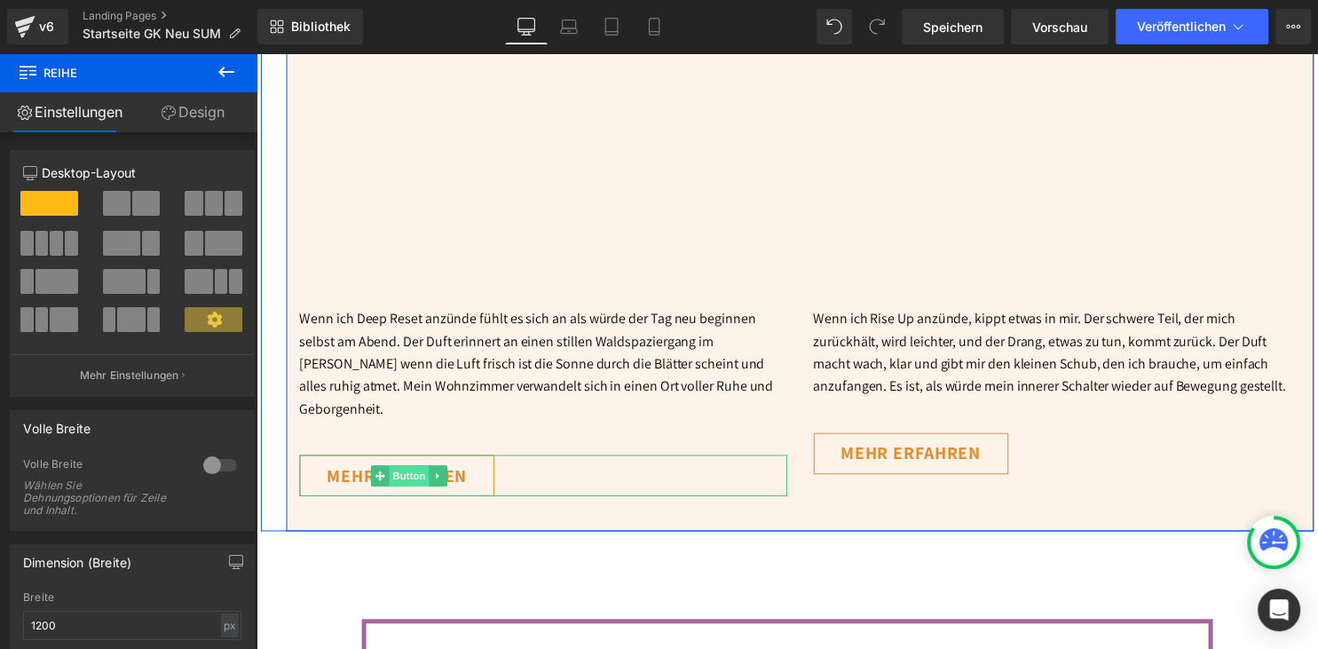
click at [397, 470] on span "Button" at bounding box center [410, 480] width 41 height 21
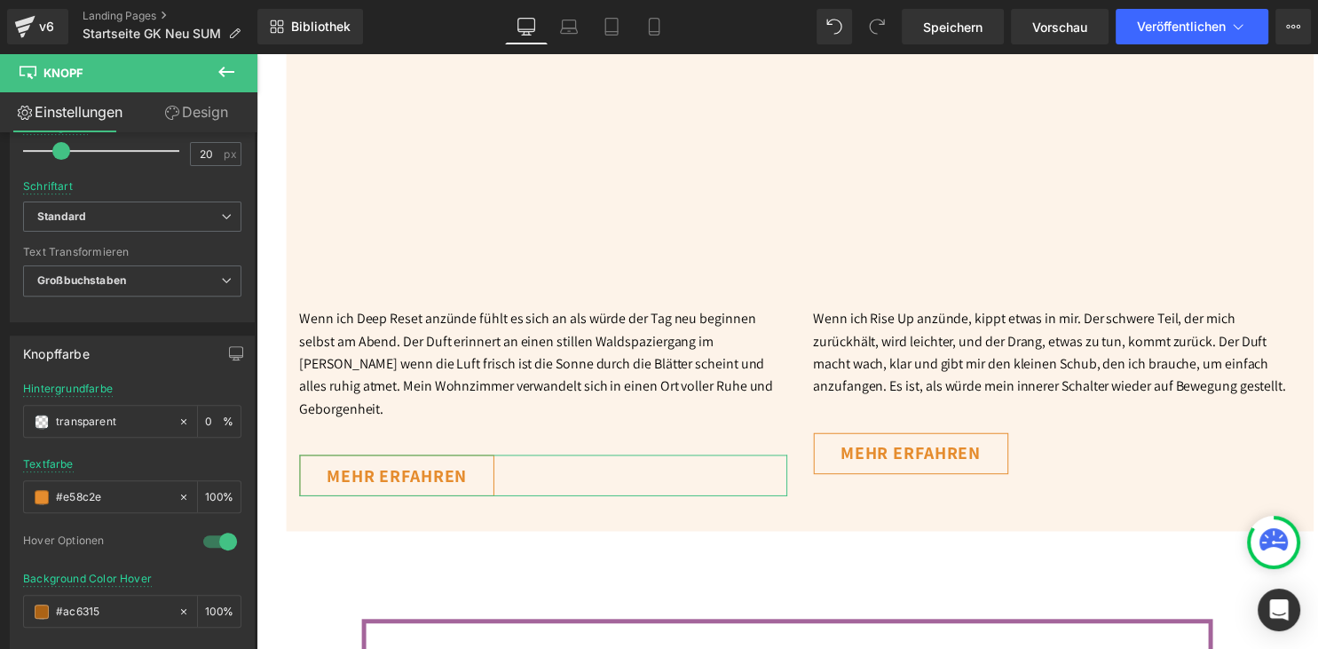
scroll to position [715, 0]
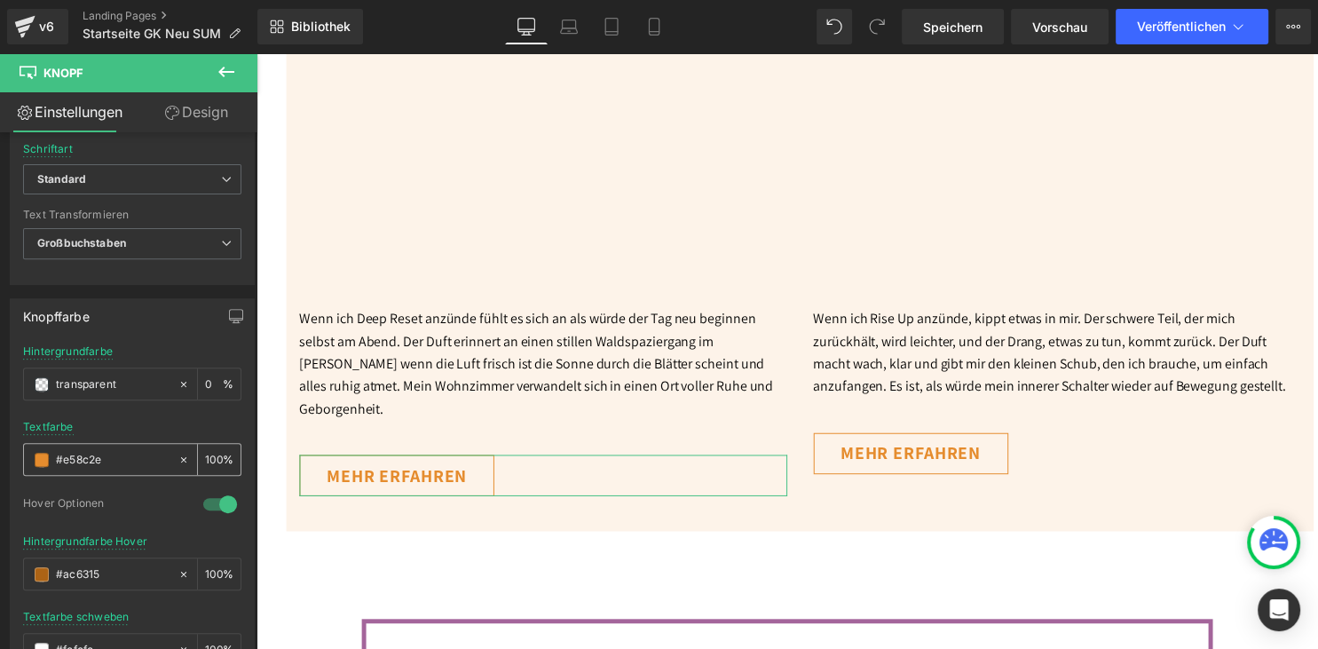
click at [101, 455] on input "#e58c2e" at bounding box center [113, 460] width 114 height 20
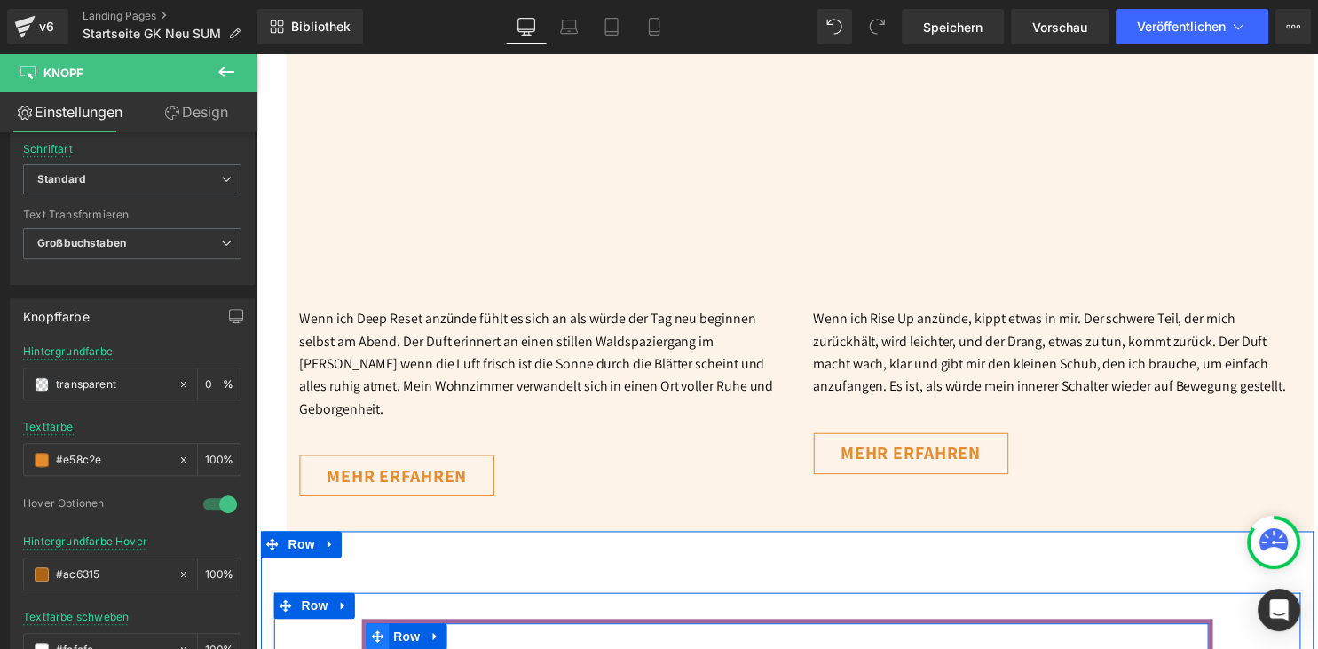
click at [377, 630] on span at bounding box center [378, 643] width 23 height 27
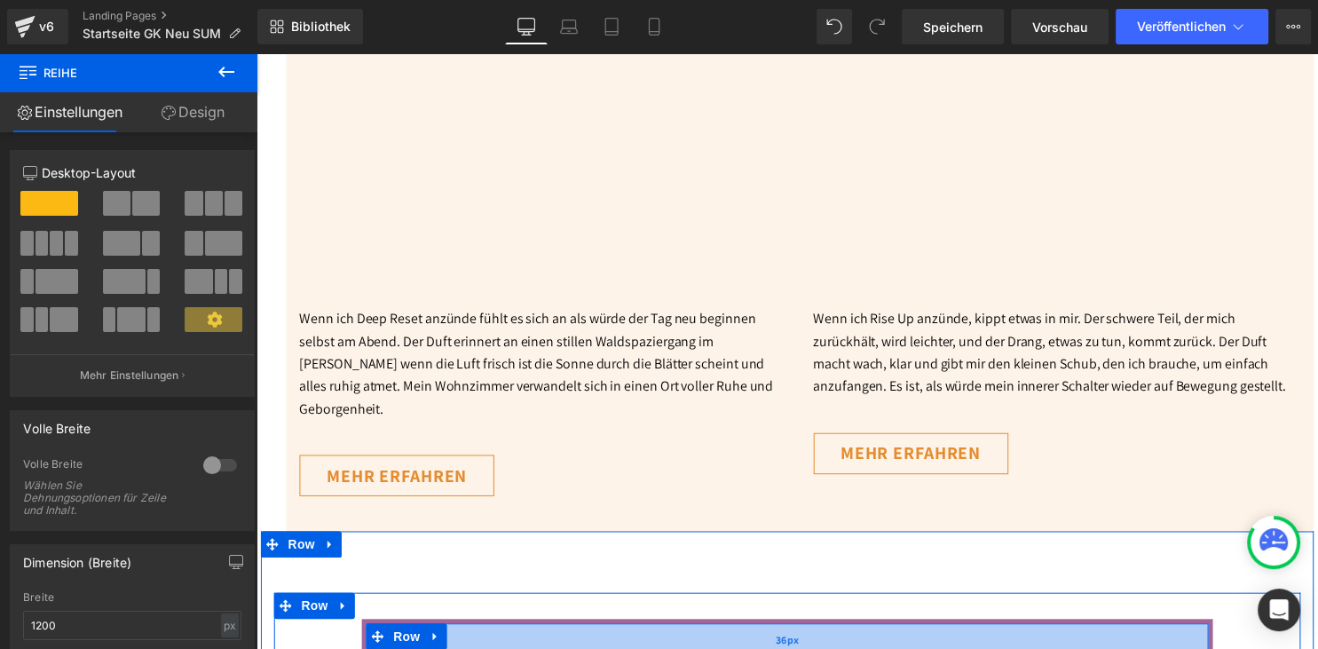
click at [472, 630] on div "36px" at bounding box center [793, 646] width 852 height 32
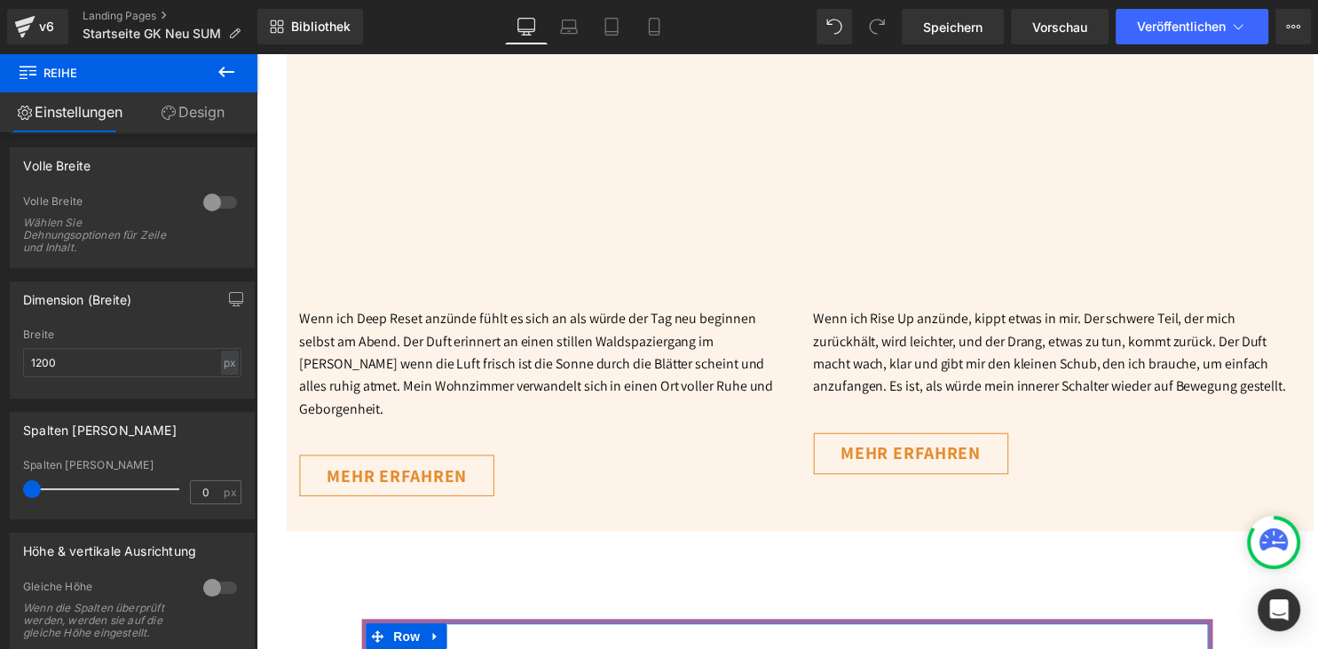
scroll to position [268, 0]
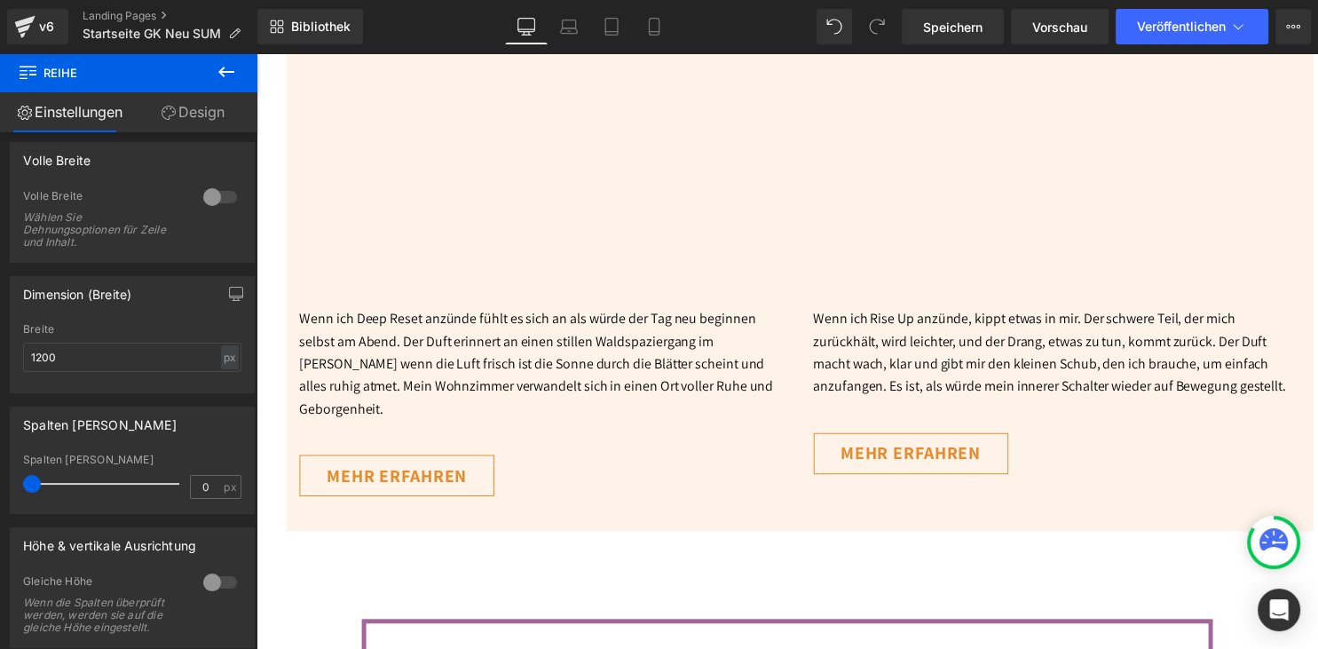
click at [211, 91] on button at bounding box center [226, 72] width 62 height 39
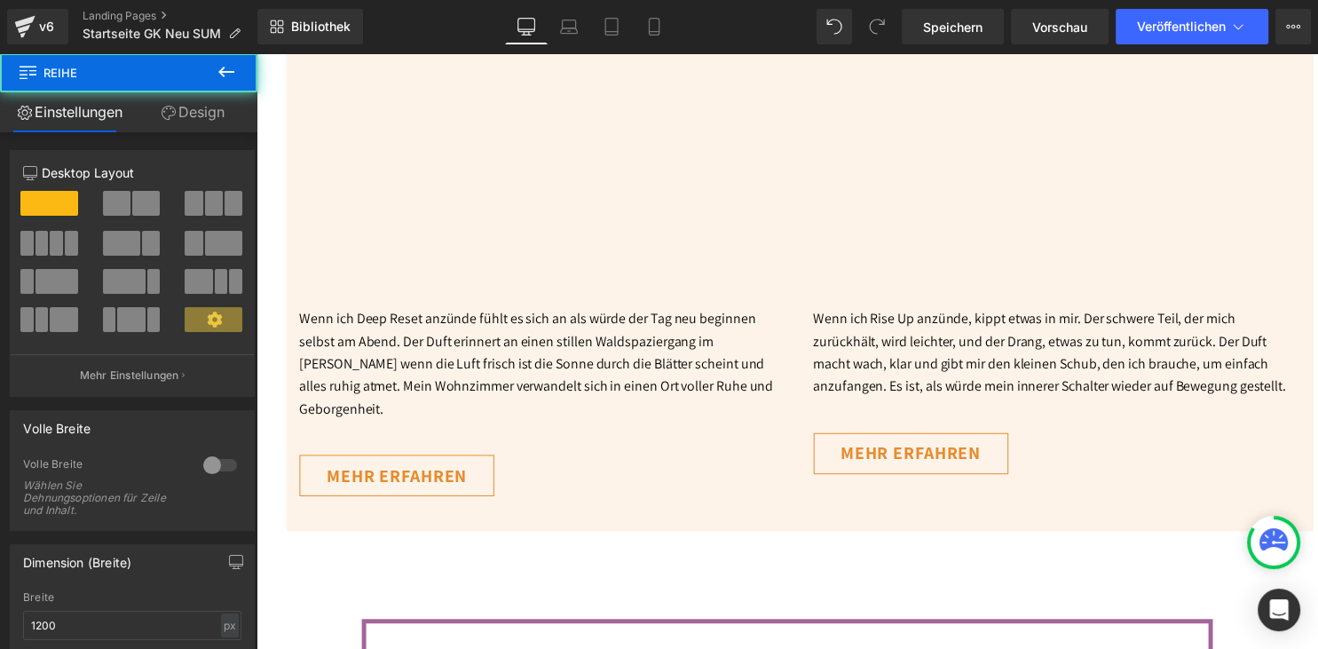
scroll to position [114, 0]
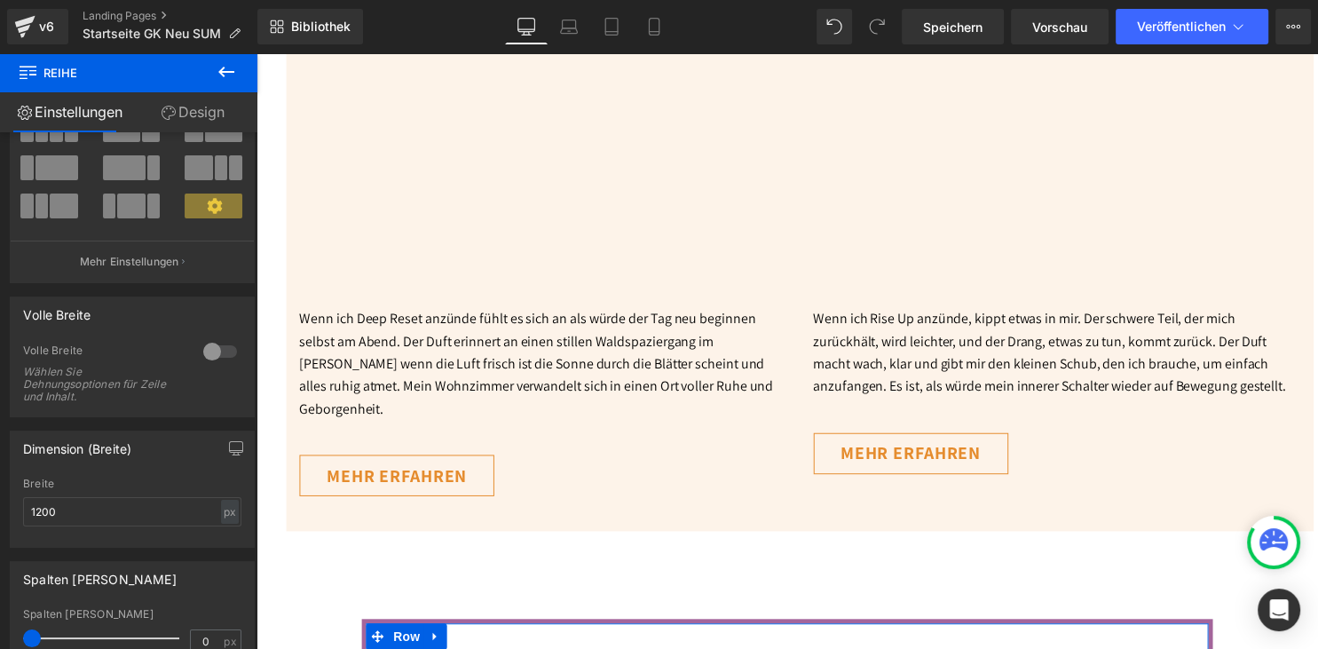
click at [204, 124] on link "Design" at bounding box center [193, 112] width 129 height 40
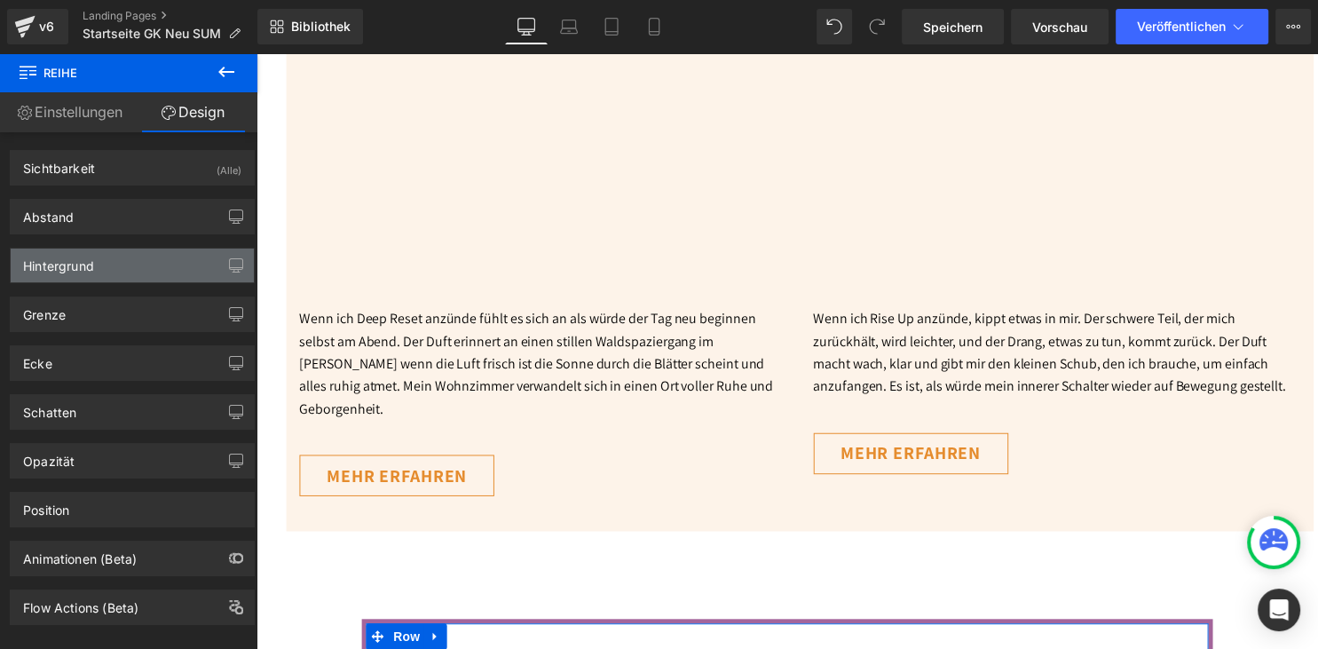
click at [168, 260] on div "Hintergrund" at bounding box center [132, 265] width 243 height 34
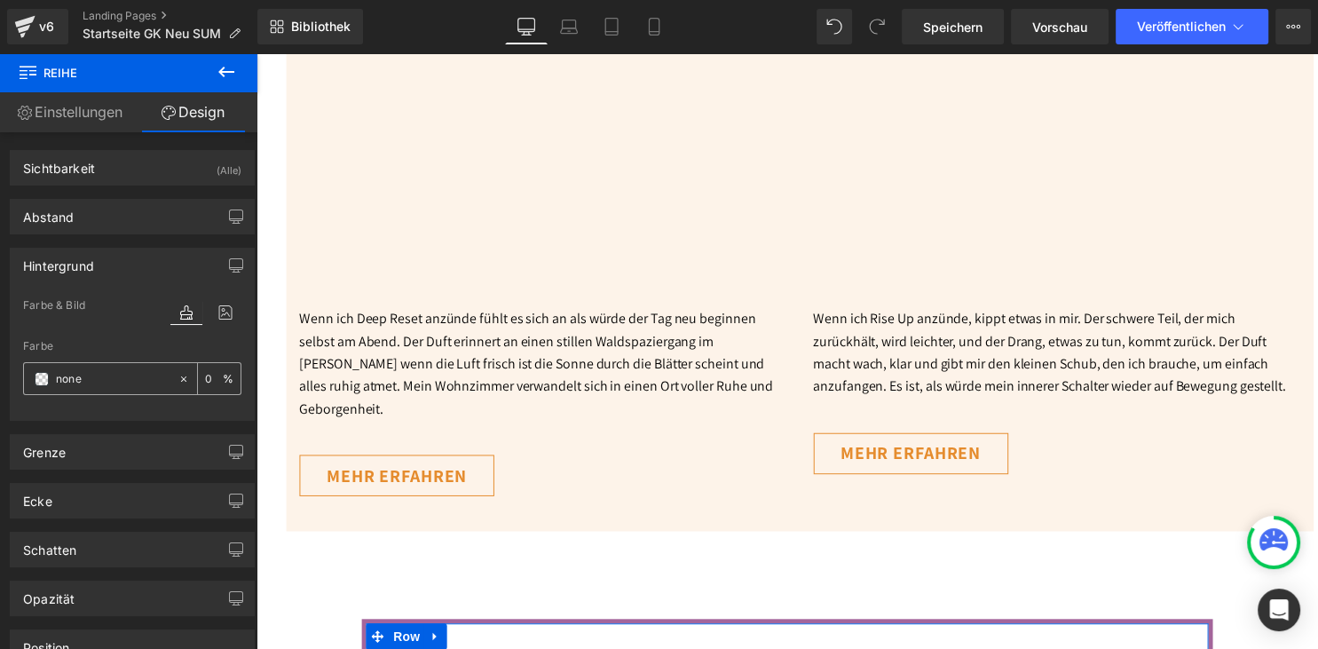
click at [146, 378] on input "none" at bounding box center [113, 379] width 114 height 20
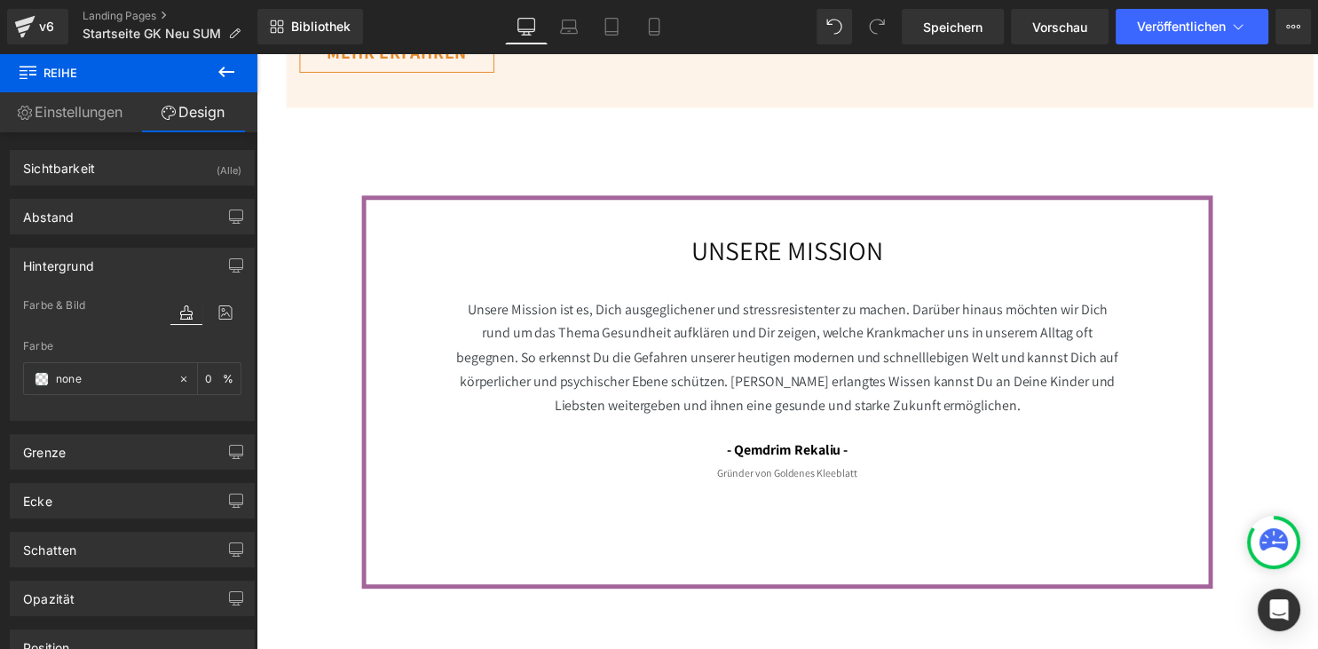
scroll to position [4449, 0]
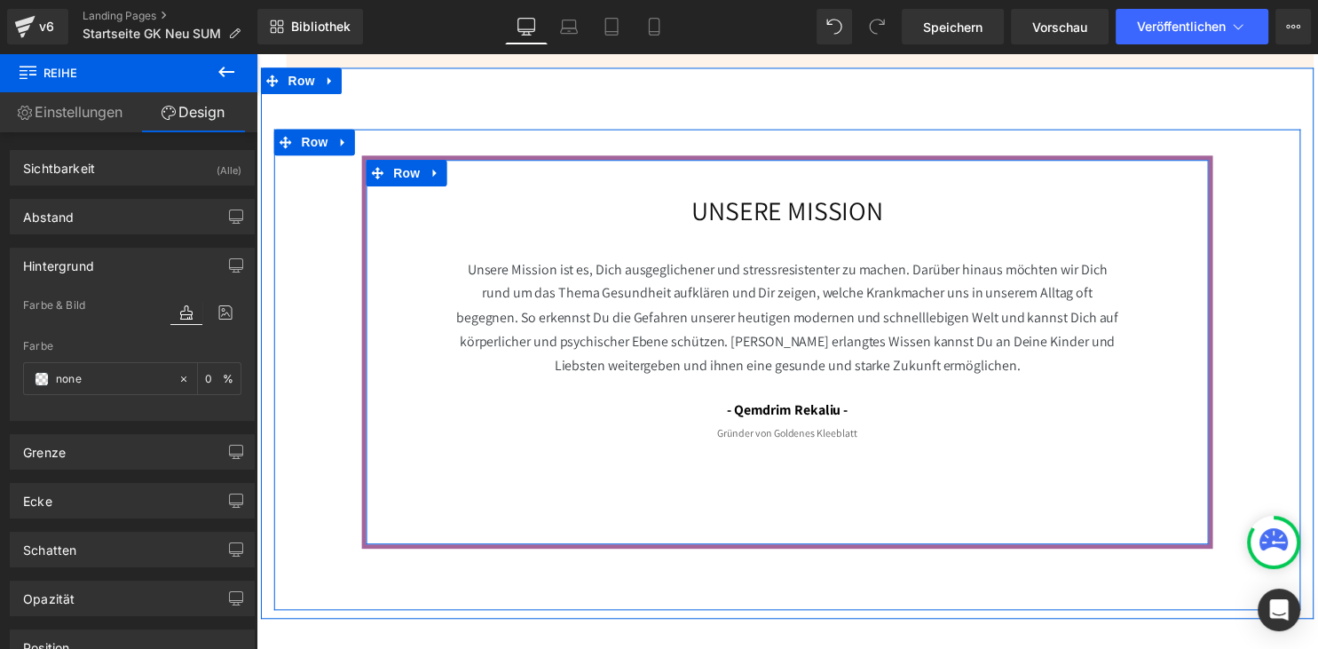
click at [413, 473] on div "Unsere Mission Heading Unsere Mission ist es, Dich ausgeglichener und stressres…" at bounding box center [793, 356] width 861 height 398
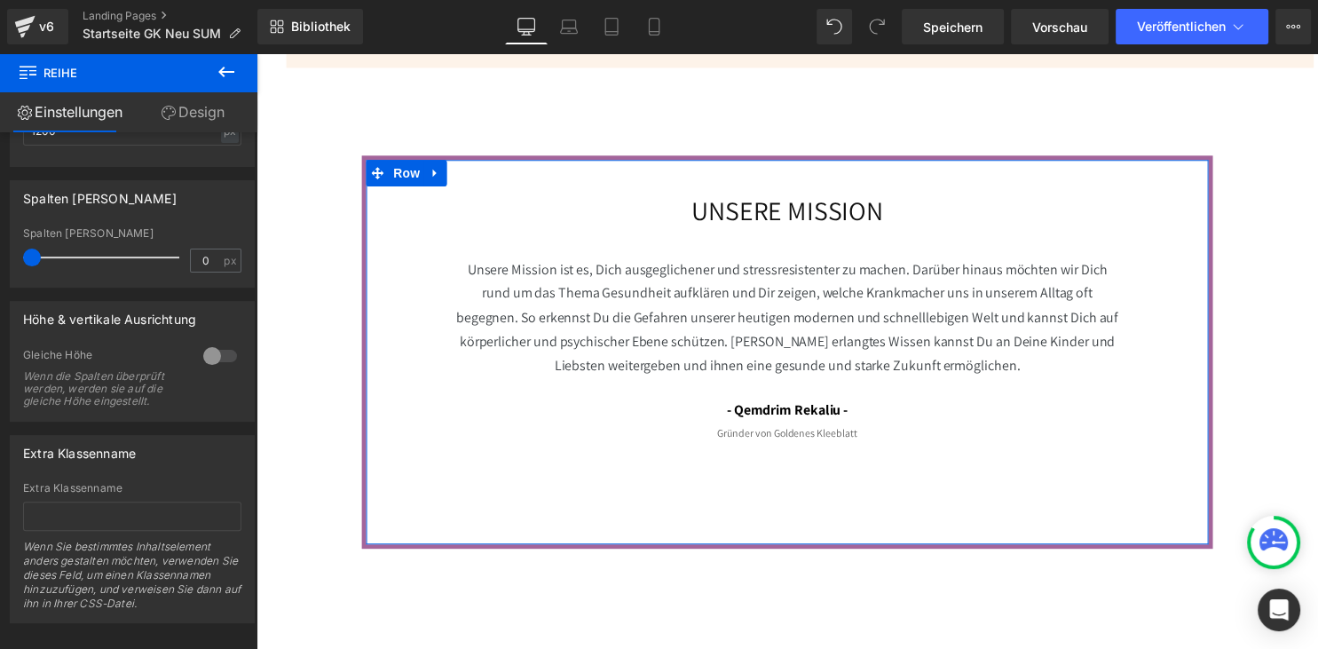
scroll to position [502, 0]
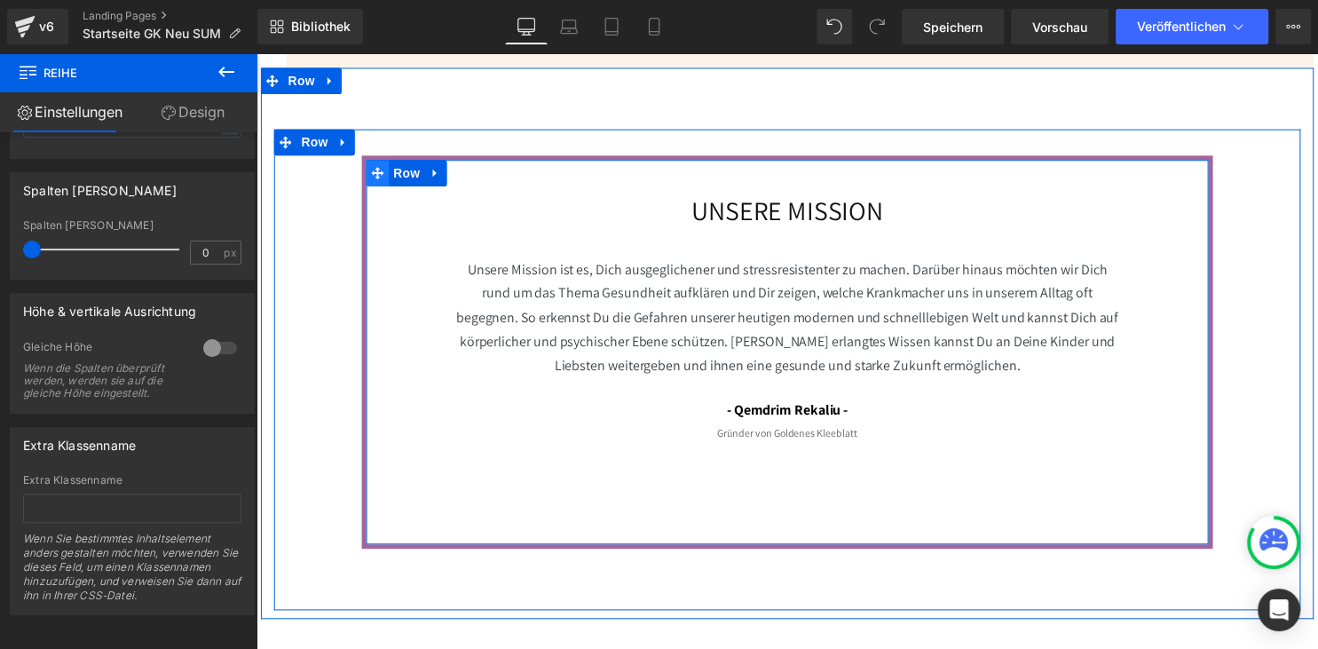
click at [390, 161] on span at bounding box center [378, 174] width 23 height 27
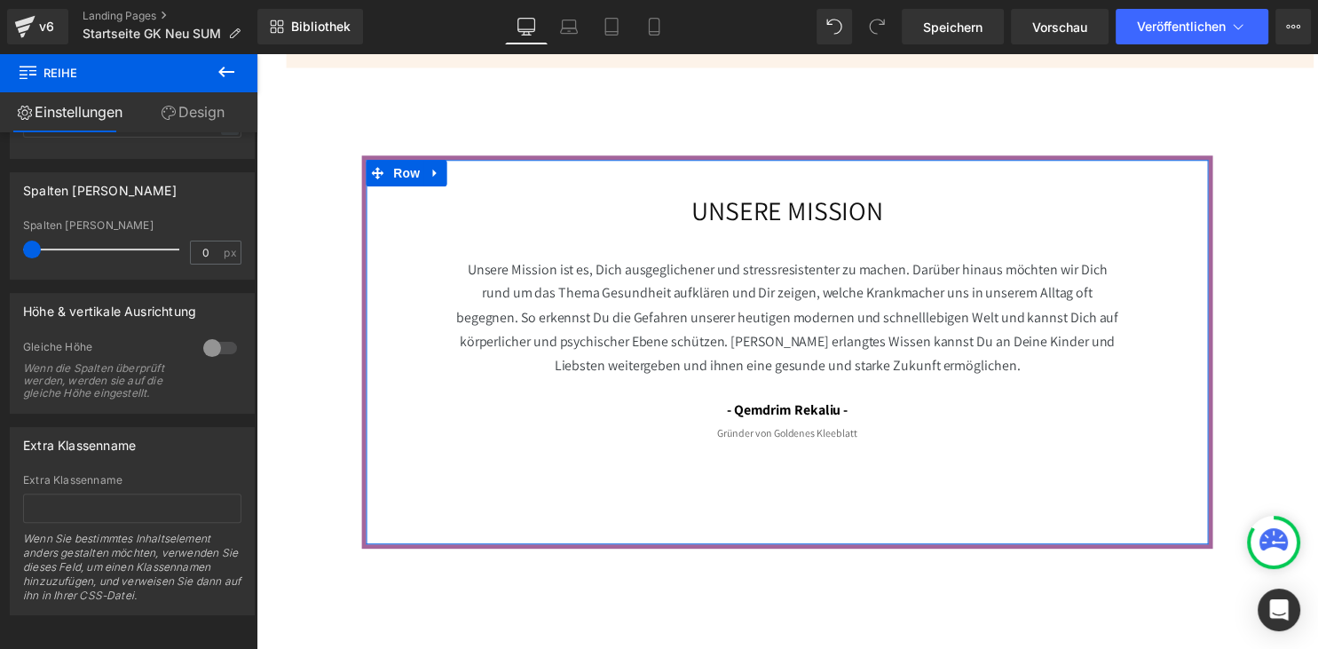
click at [161, 121] on link "Design" at bounding box center [193, 112] width 129 height 40
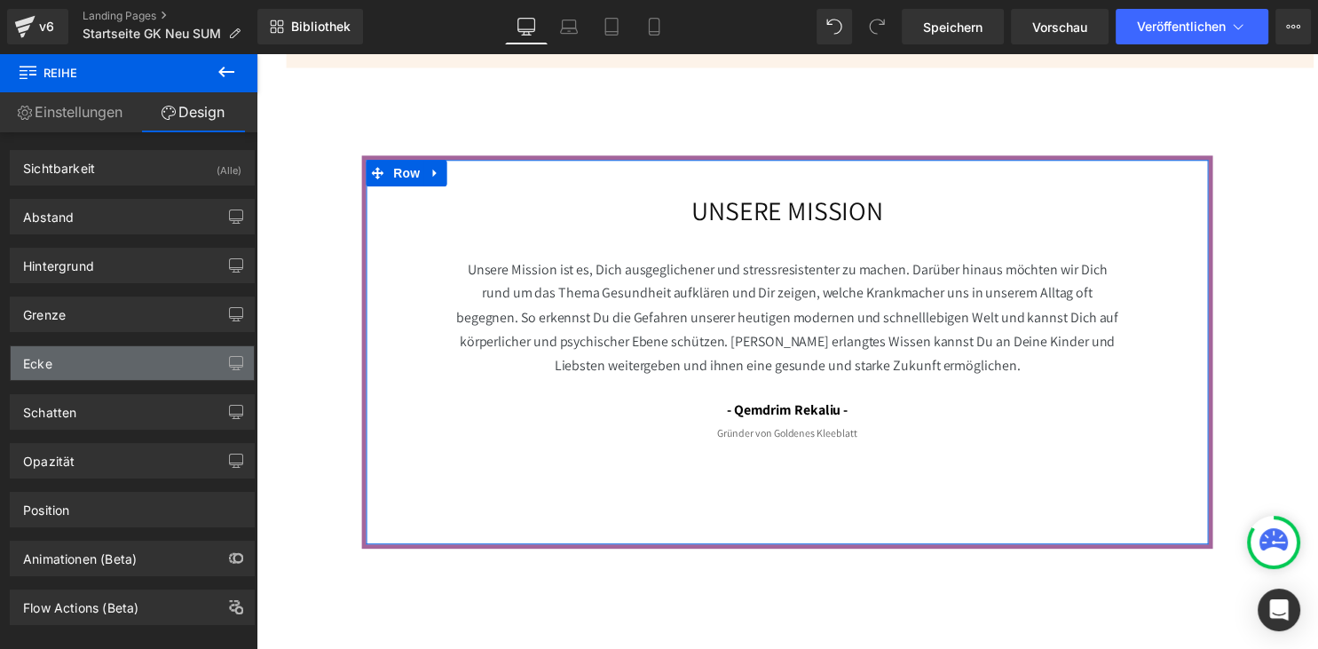
click at [147, 358] on div "Ecke" at bounding box center [132, 363] width 243 height 34
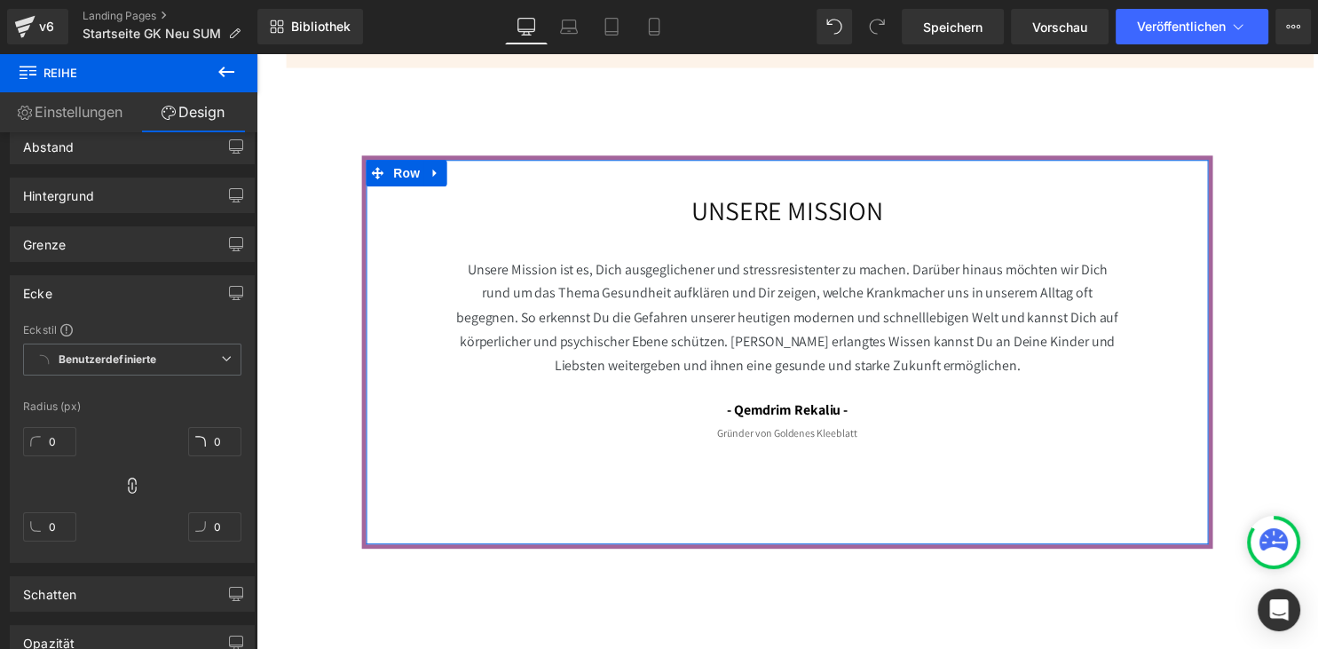
scroll to position [0, 0]
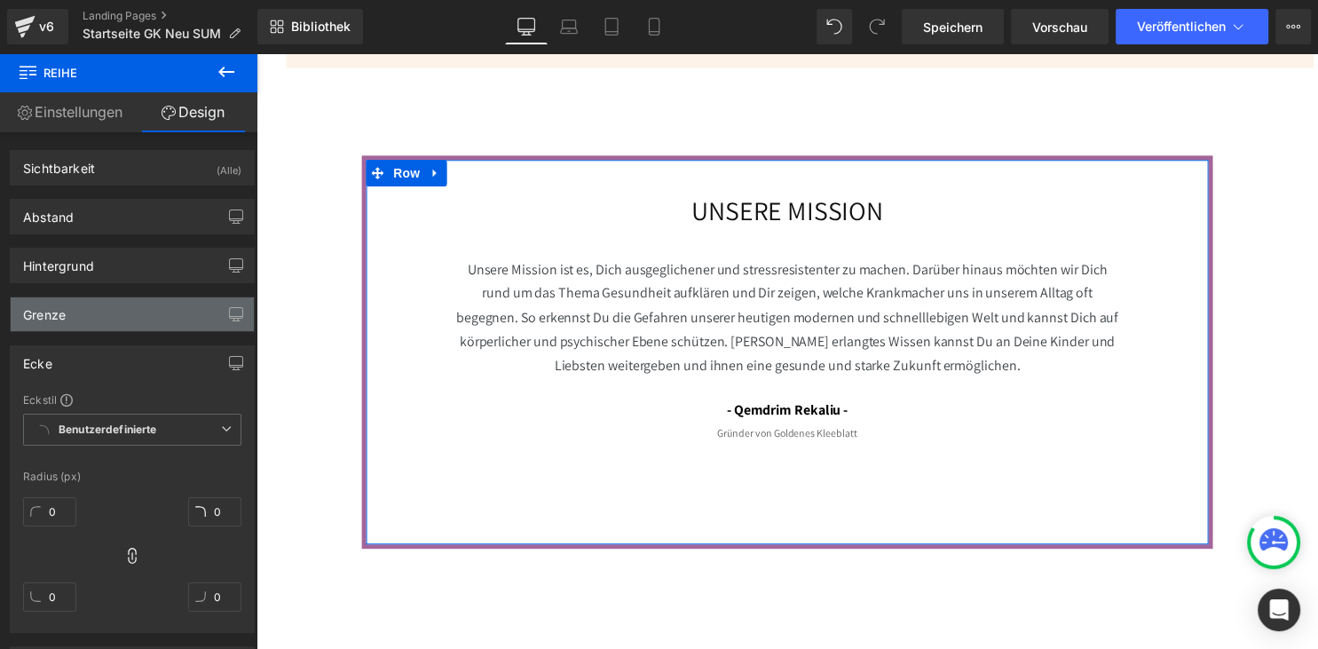
click at [134, 325] on div "Grenze" at bounding box center [132, 314] width 243 height 34
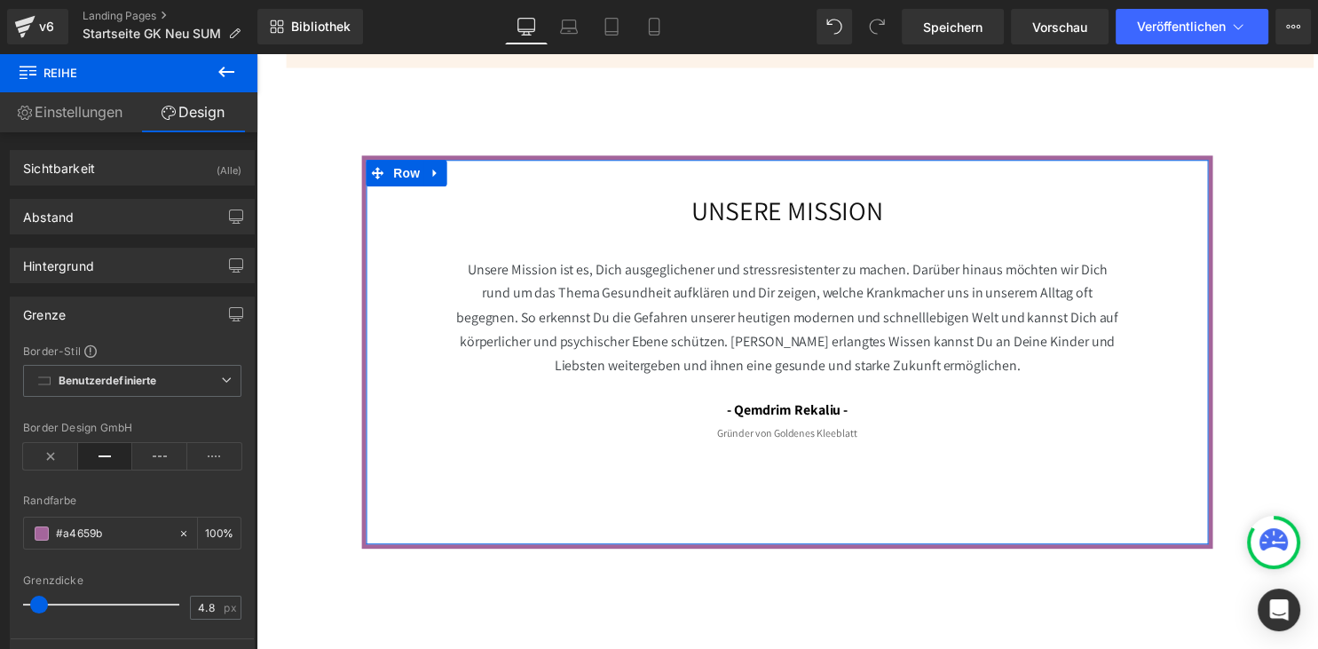
scroll to position [178, 0]
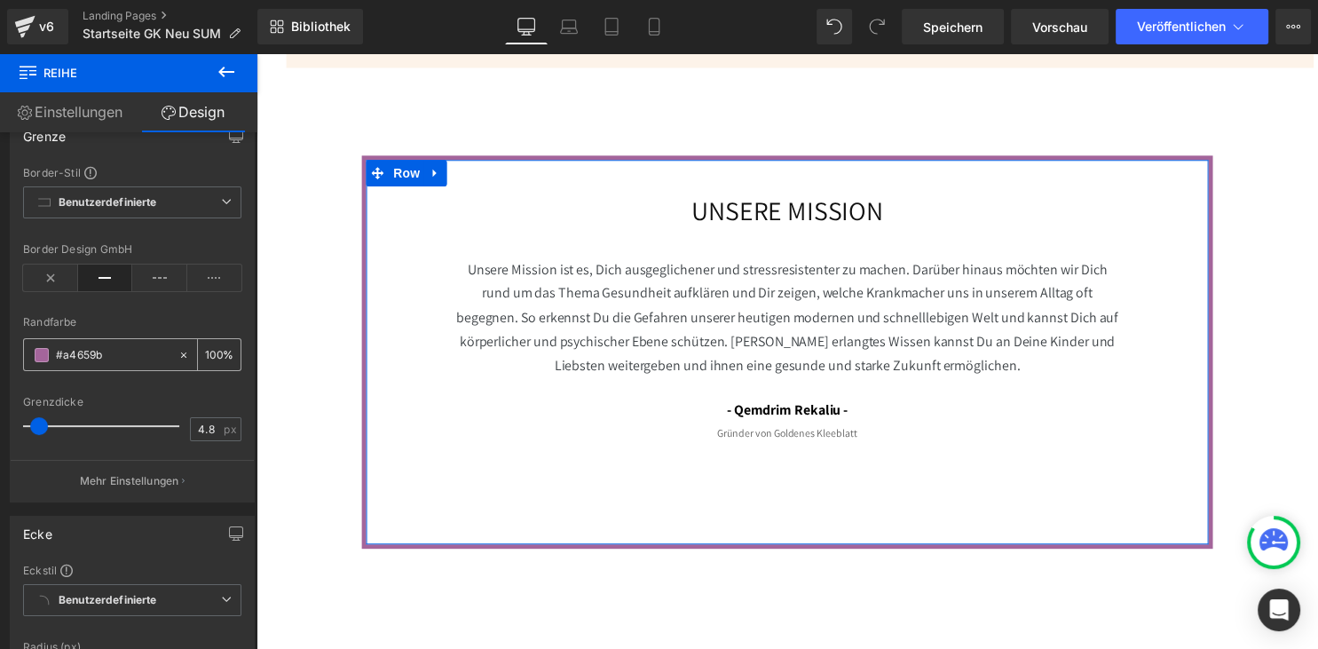
click at [112, 367] on div "#a4659b 100 %" at bounding box center [132, 354] width 218 height 33
click at [115, 353] on input "#a4659b" at bounding box center [113, 355] width 114 height 20
paste input "e58c2e"
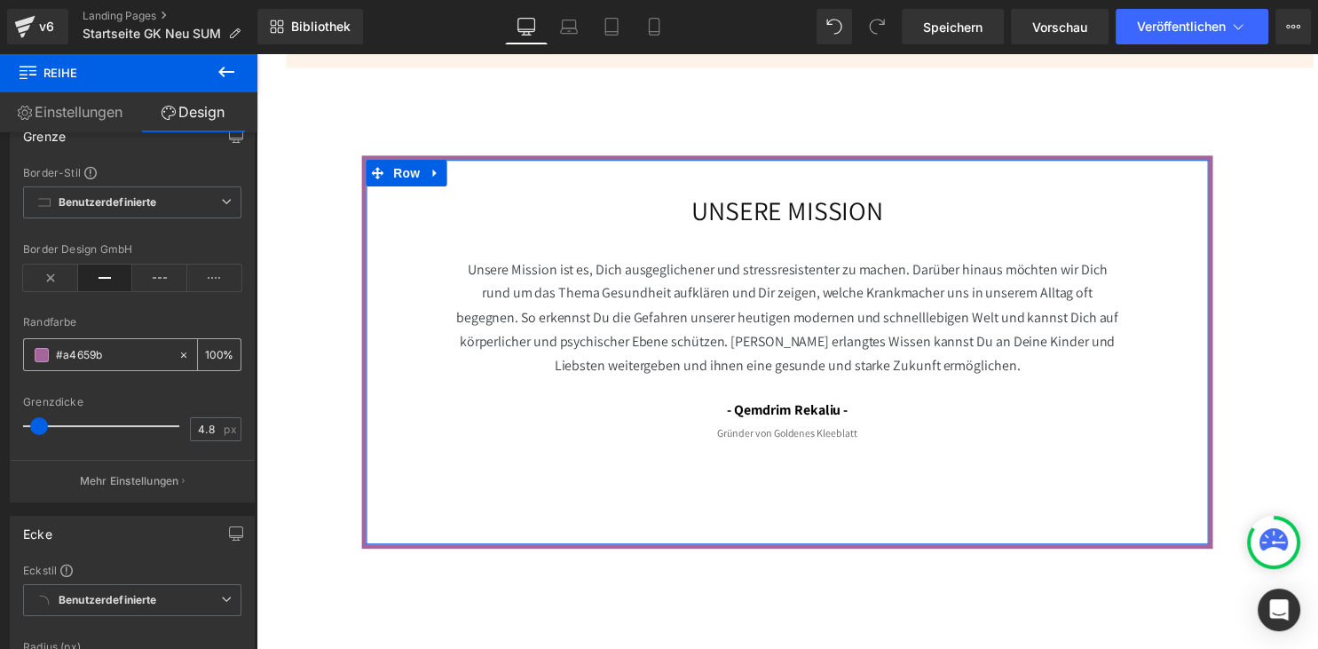
type input "#e58c2e"
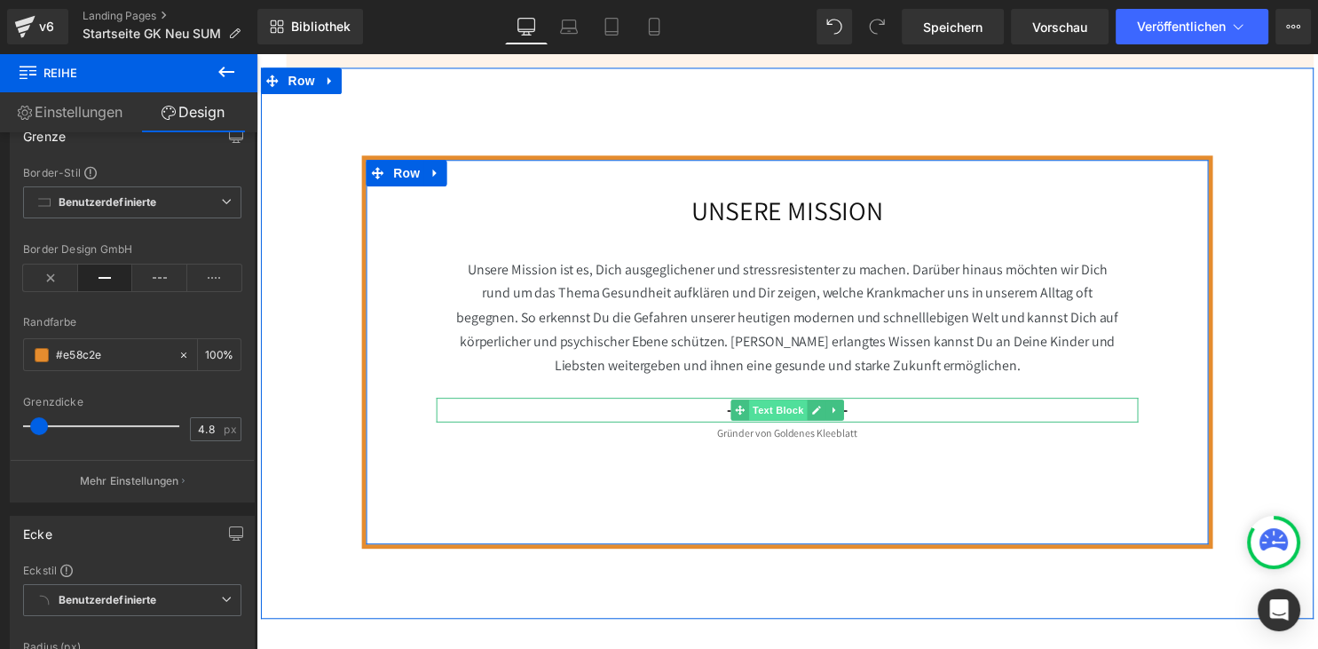
click at [800, 404] on span "Text Block" at bounding box center [784, 414] width 59 height 21
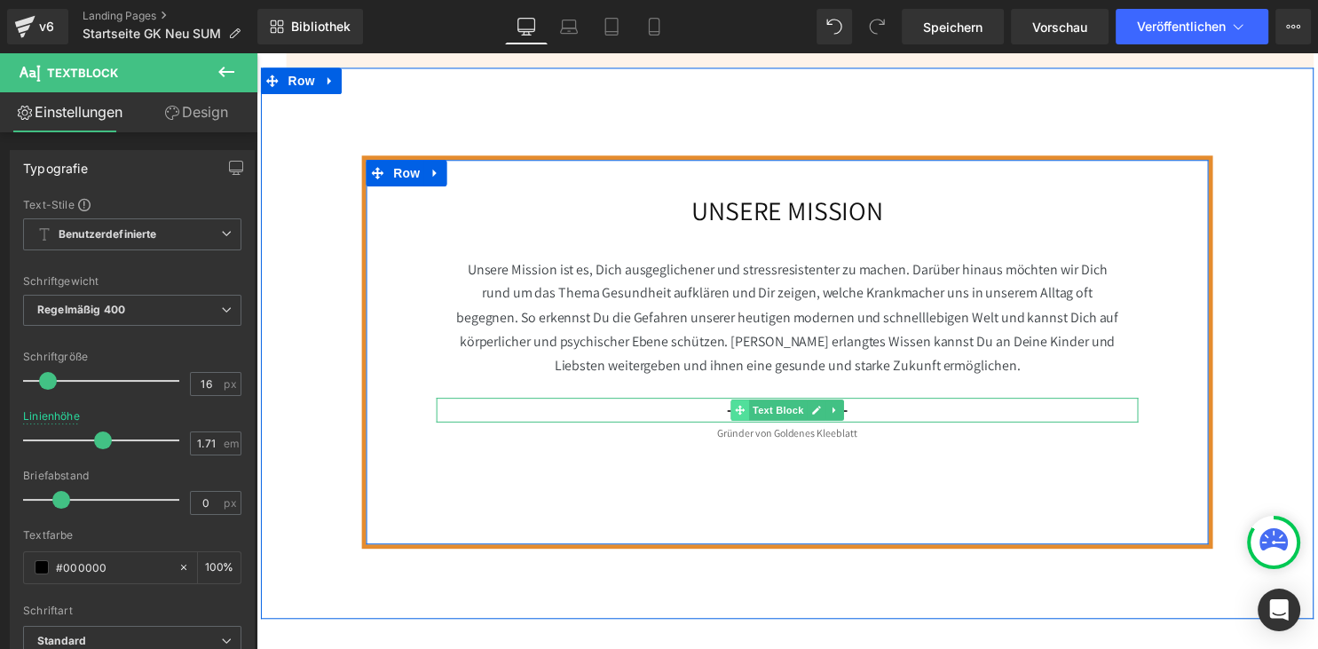
click at [736, 404] on span at bounding box center [745, 414] width 19 height 21
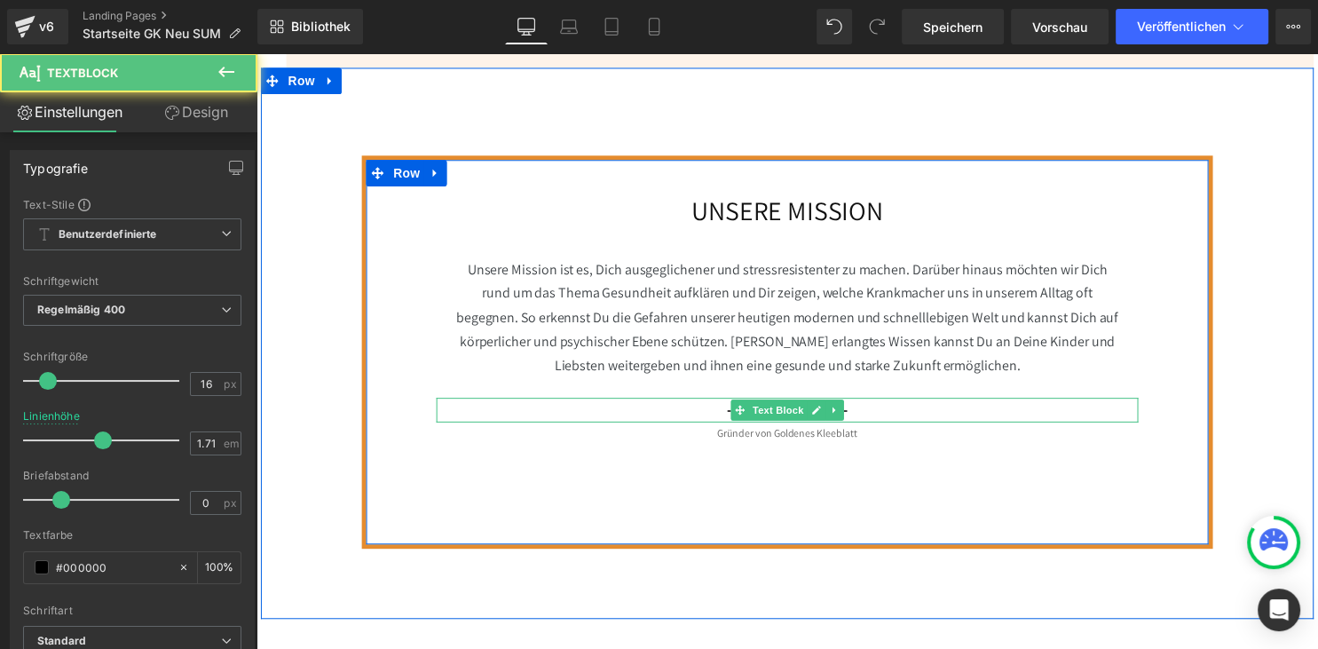
click at [733, 405] on b "- Qemdrim Rekaliu -" at bounding box center [793, 414] width 122 height 19
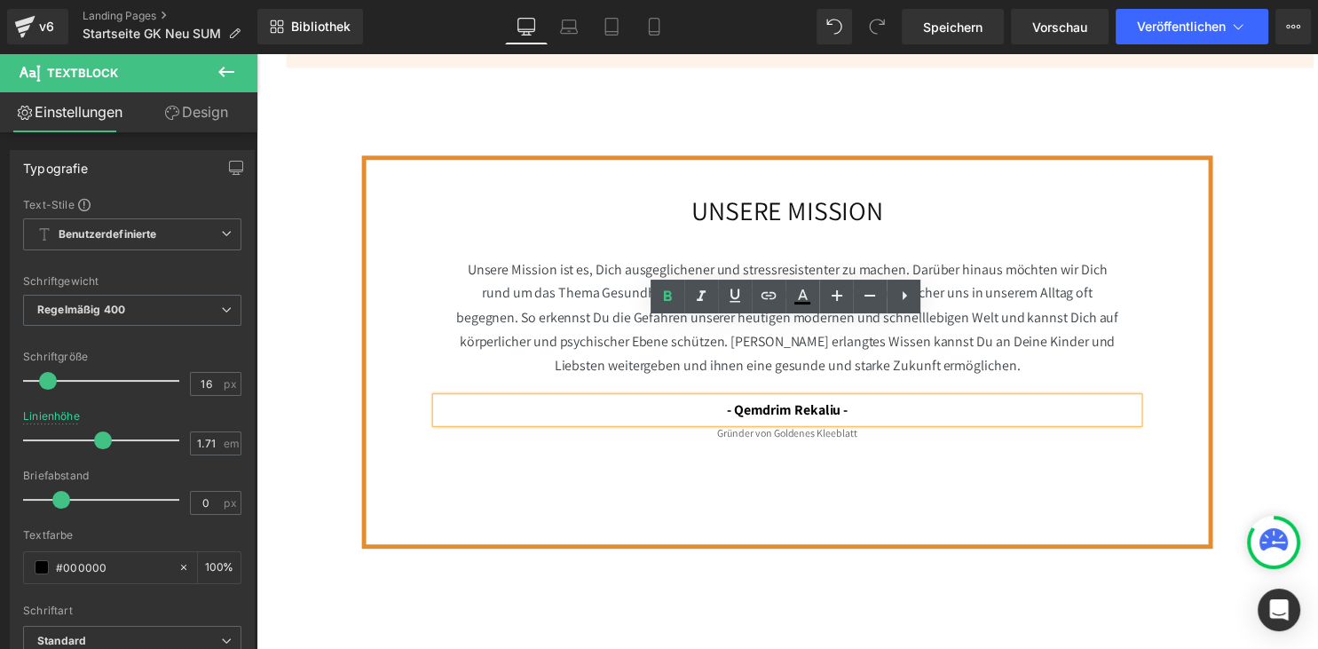
click at [829, 405] on b "- Qemdrim Rekaliu -" at bounding box center [793, 414] width 122 height 19
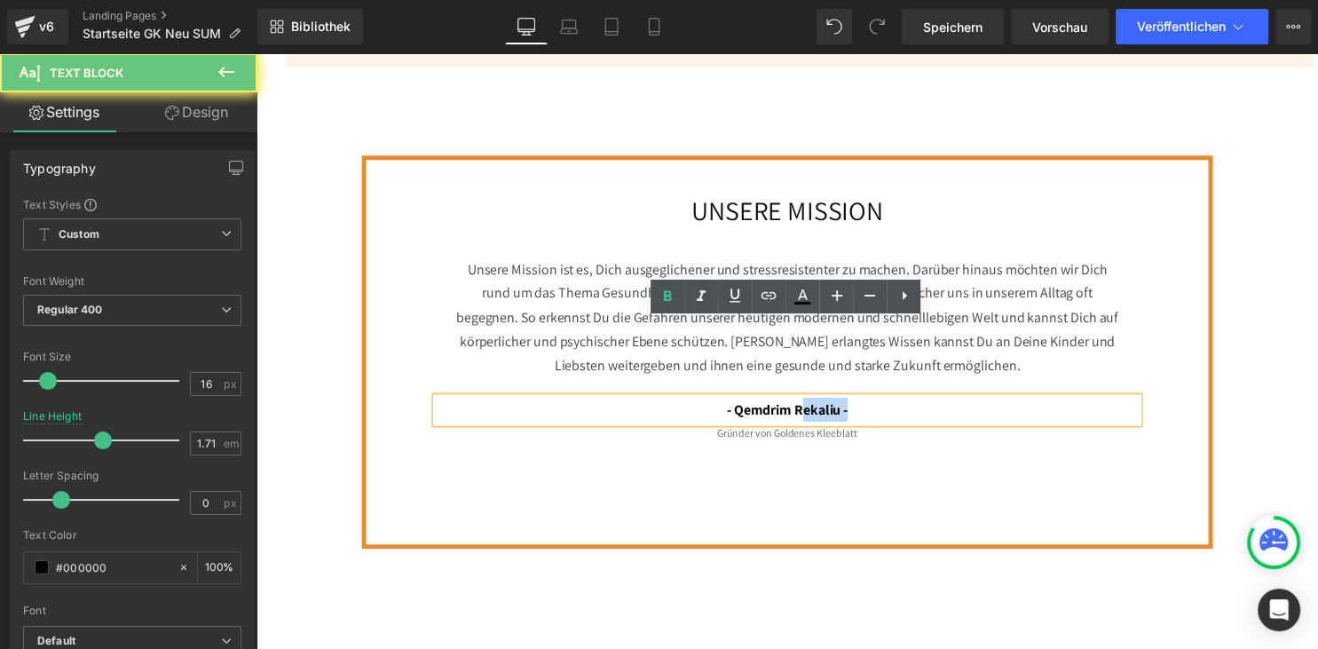
click at [829, 405] on b "- Qemdrim Rekaliu -" at bounding box center [793, 414] width 122 height 19
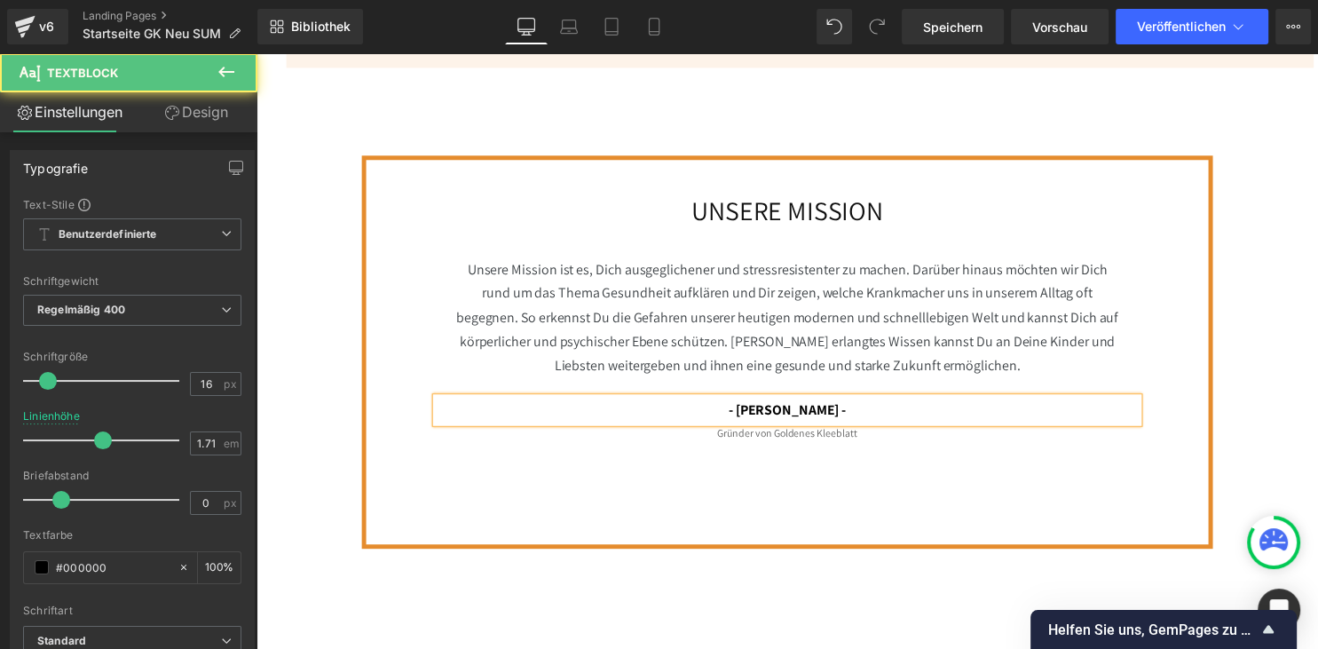
drag, startPoint x: 876, startPoint y: 337, endPoint x: 718, endPoint y: 327, distance: 158.3
click at [718, 402] on p "- Mohamed Bouaissa -" at bounding box center [793, 414] width 710 height 24
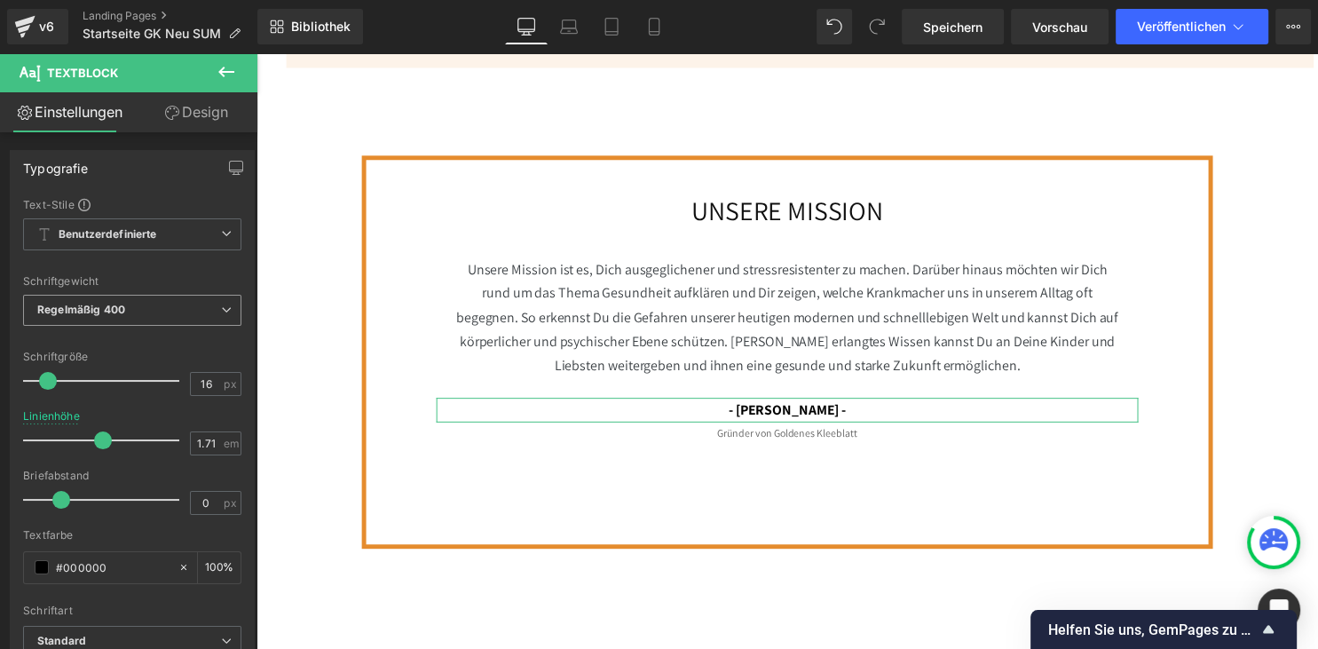
click at [86, 322] on span "Regelmäßig 400" at bounding box center [132, 310] width 218 height 31
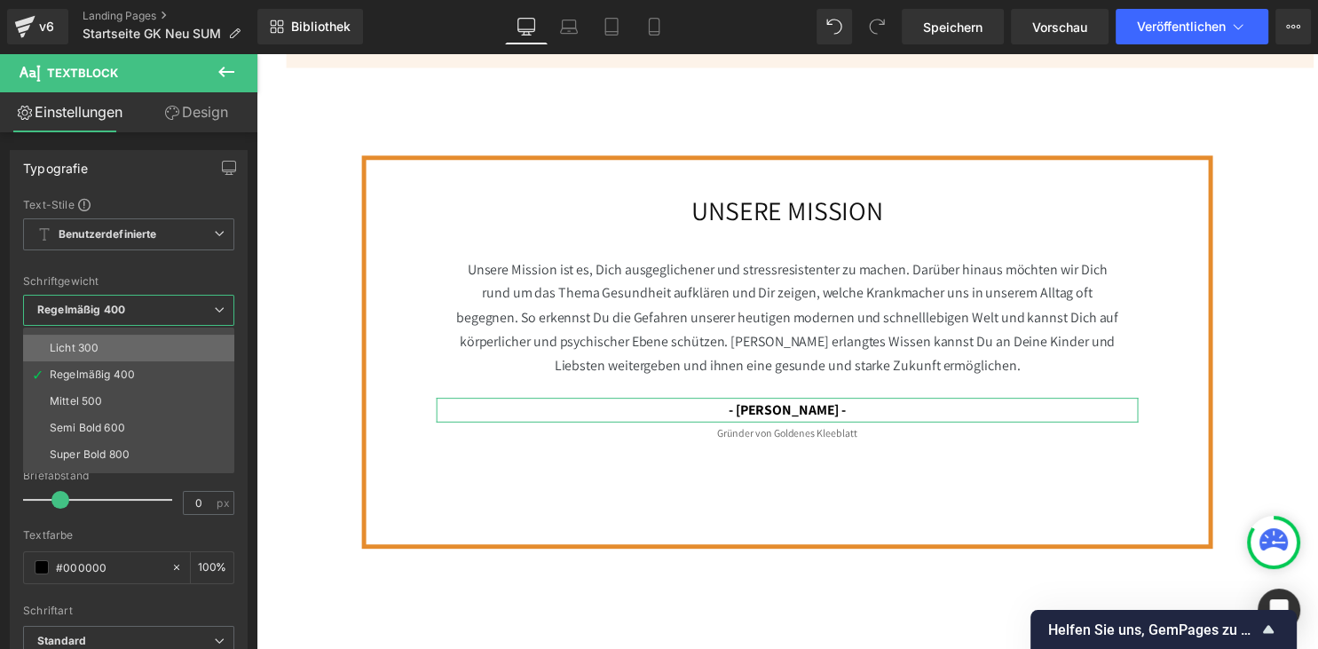
scroll to position [64, 0]
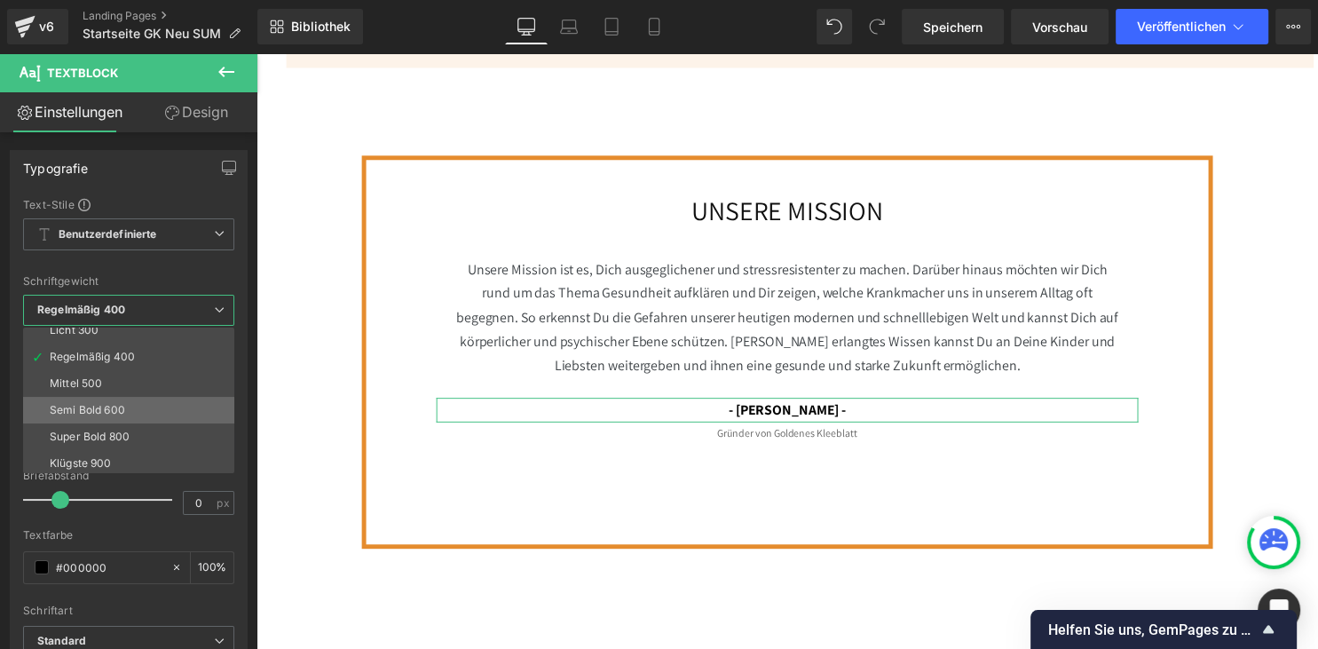
click at [109, 404] on div "Semi Bold 600" at bounding box center [87, 410] width 75 height 12
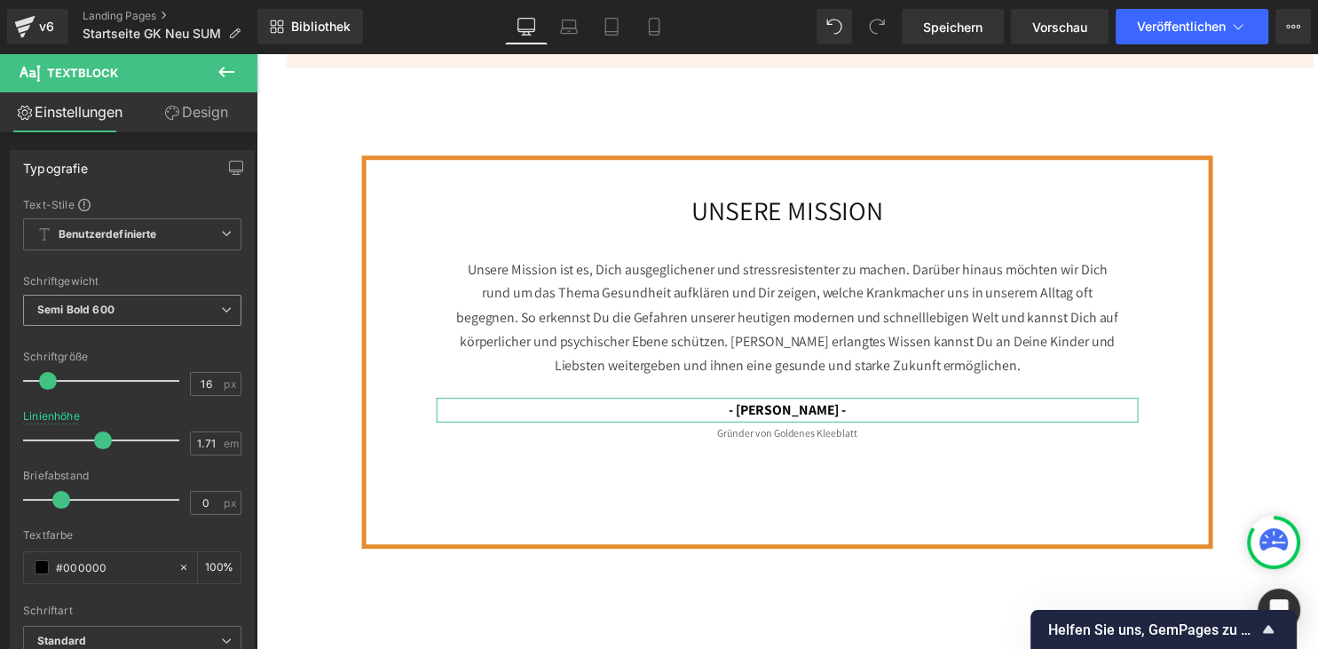
click at [136, 311] on span "Semi Bold 600" at bounding box center [132, 310] width 218 height 31
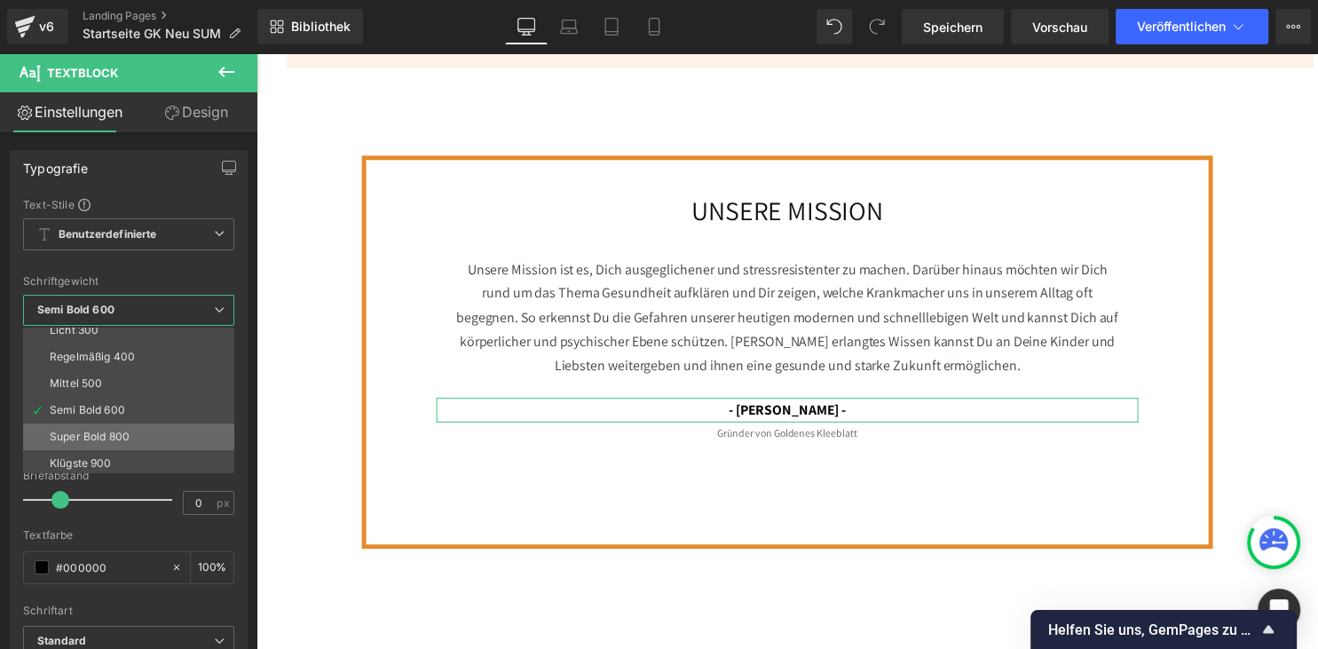
click at [122, 430] on div "Super Bold 800" at bounding box center [90, 436] width 80 height 12
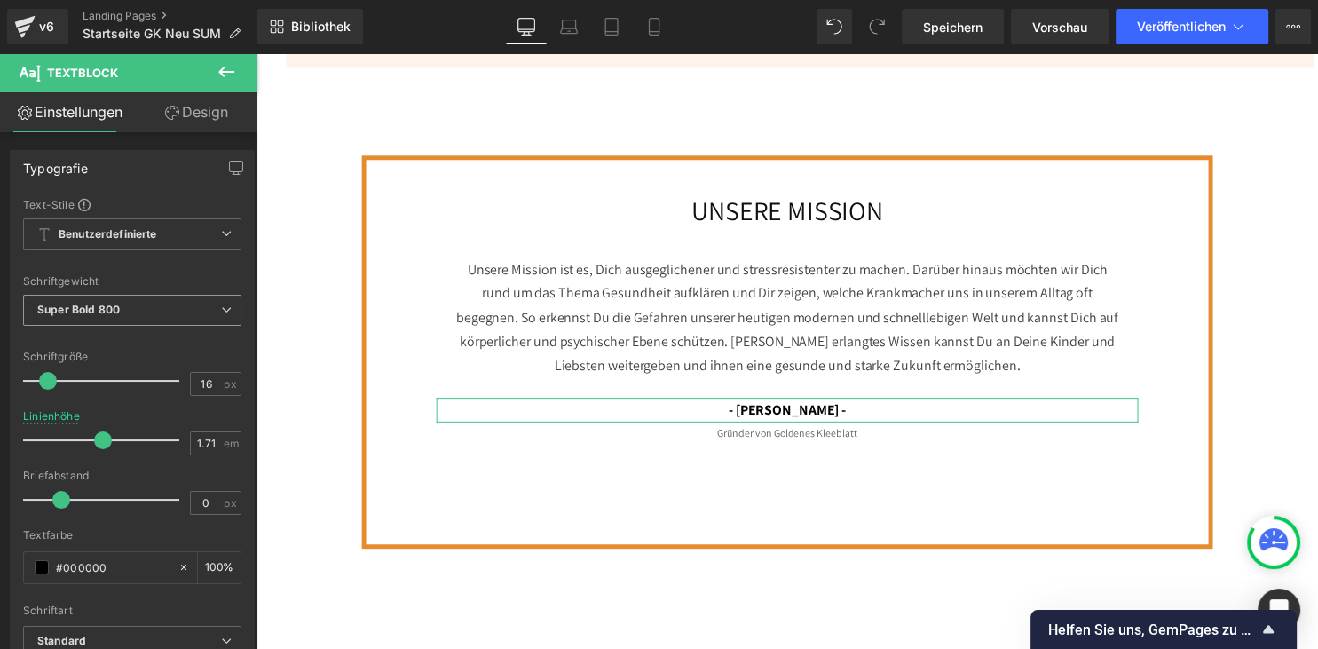
click at [153, 306] on span "Super Bold 800" at bounding box center [132, 310] width 218 height 31
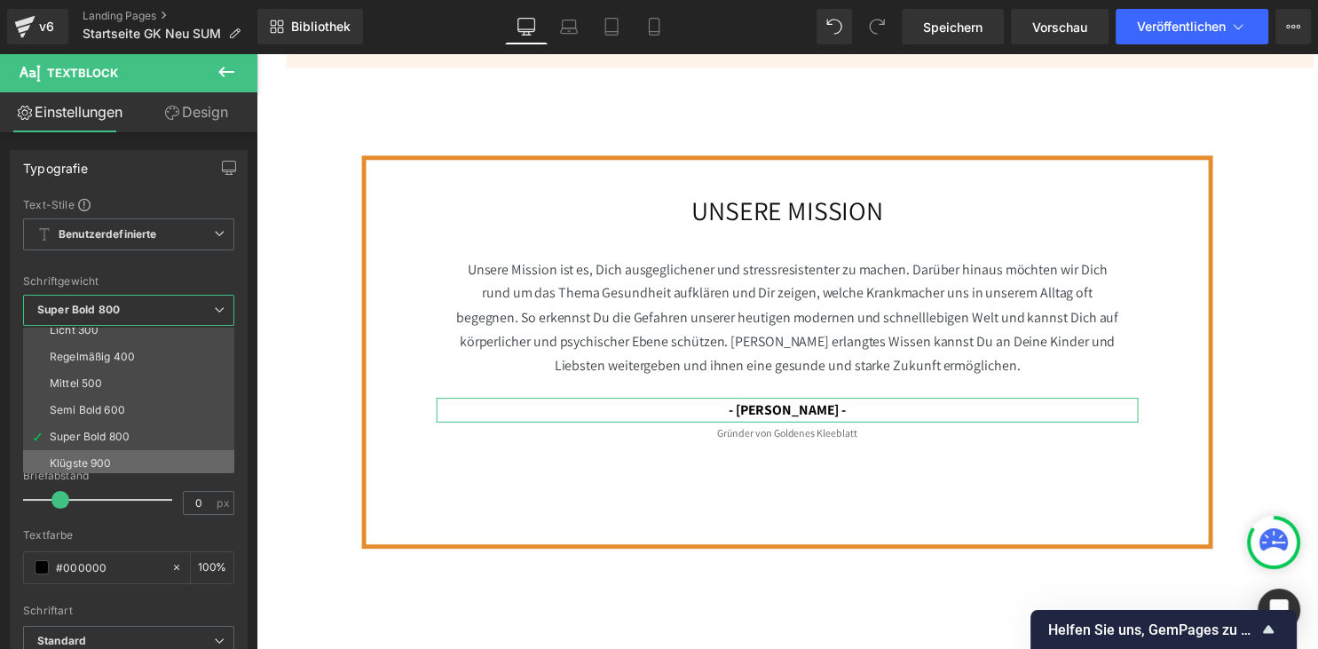
click at [127, 455] on li "Klügste 900" at bounding box center [132, 463] width 219 height 27
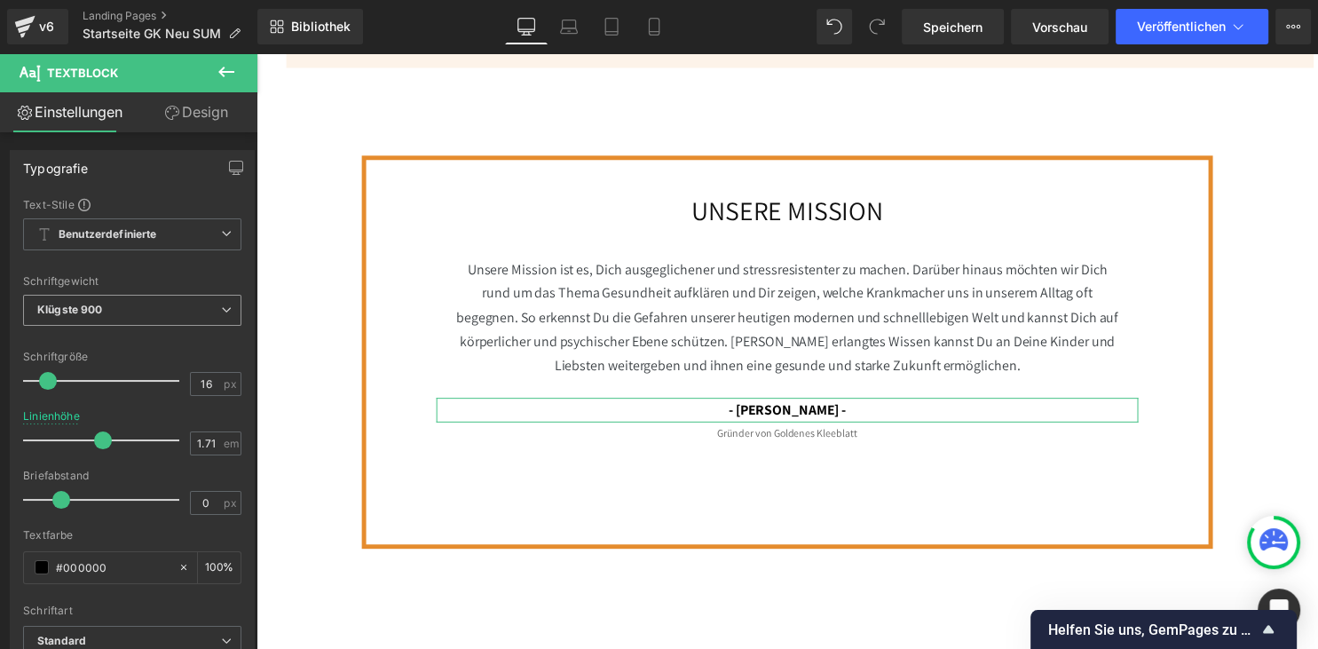
click at [158, 303] on span "Klügste 900" at bounding box center [132, 310] width 218 height 31
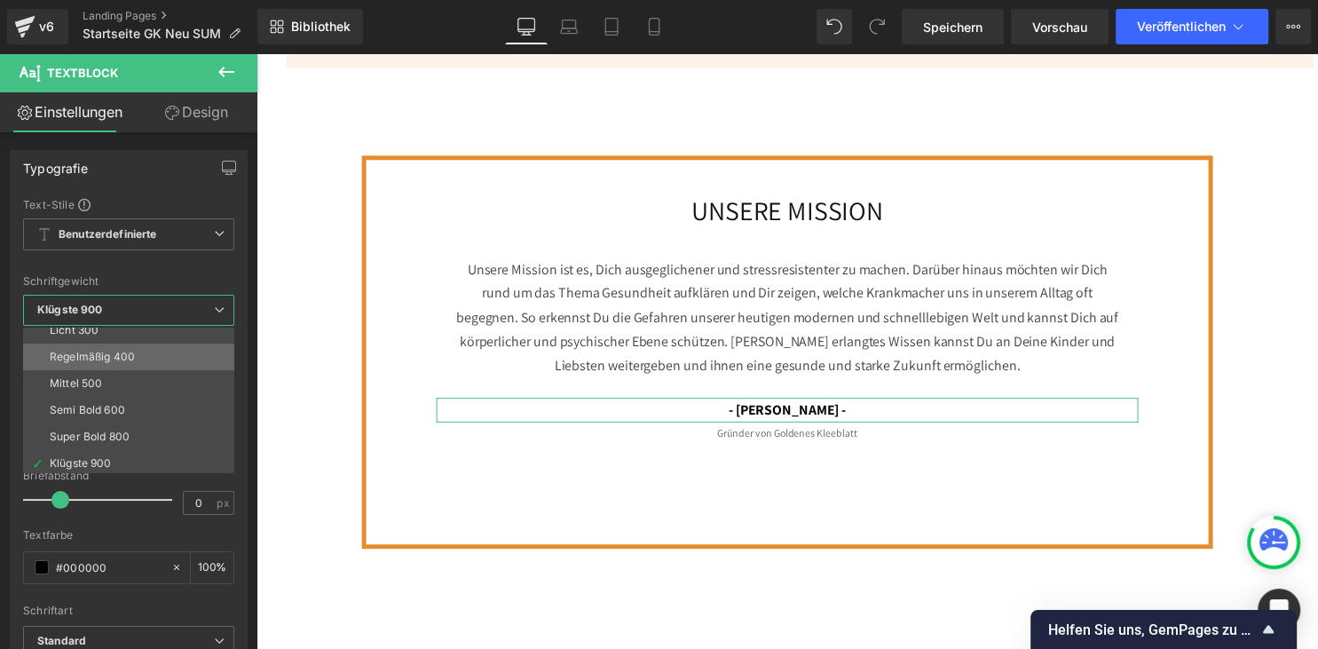
scroll to position [146, 0]
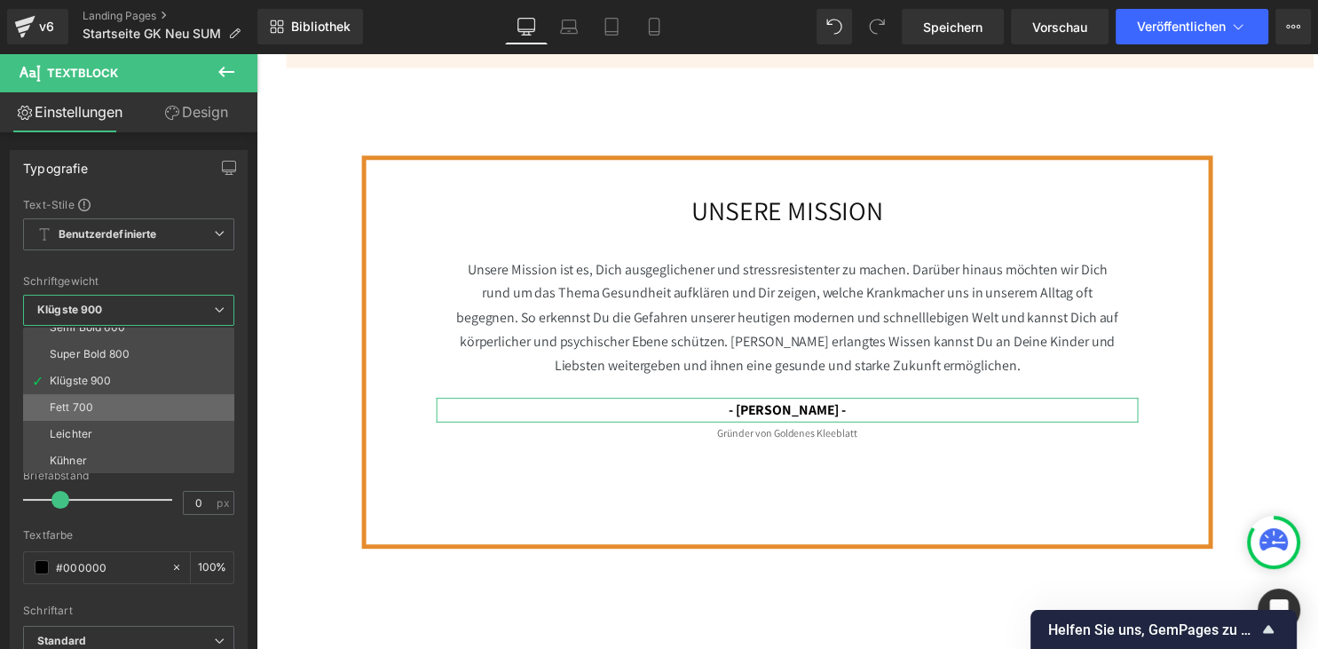
click at [125, 398] on li "Fett 700" at bounding box center [132, 407] width 219 height 27
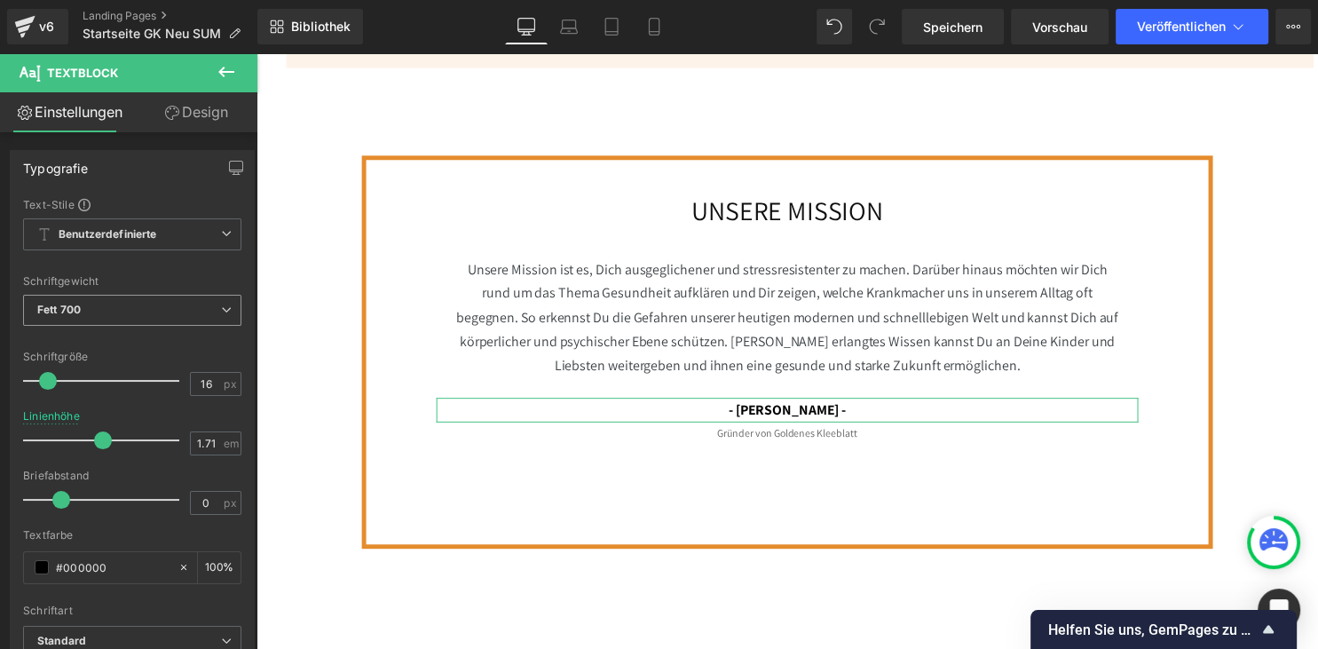
click at [157, 318] on span "Fett 700" at bounding box center [132, 310] width 218 height 31
click at [157, 228] on b "Benutzerdefinierte" at bounding box center [108, 234] width 98 height 15
click at [176, 197] on div "Typografie Text-Stile Custom Benutzerdefinierte Globalen Stil einrichten Benutz…" at bounding box center [132, 448] width 245 height 596
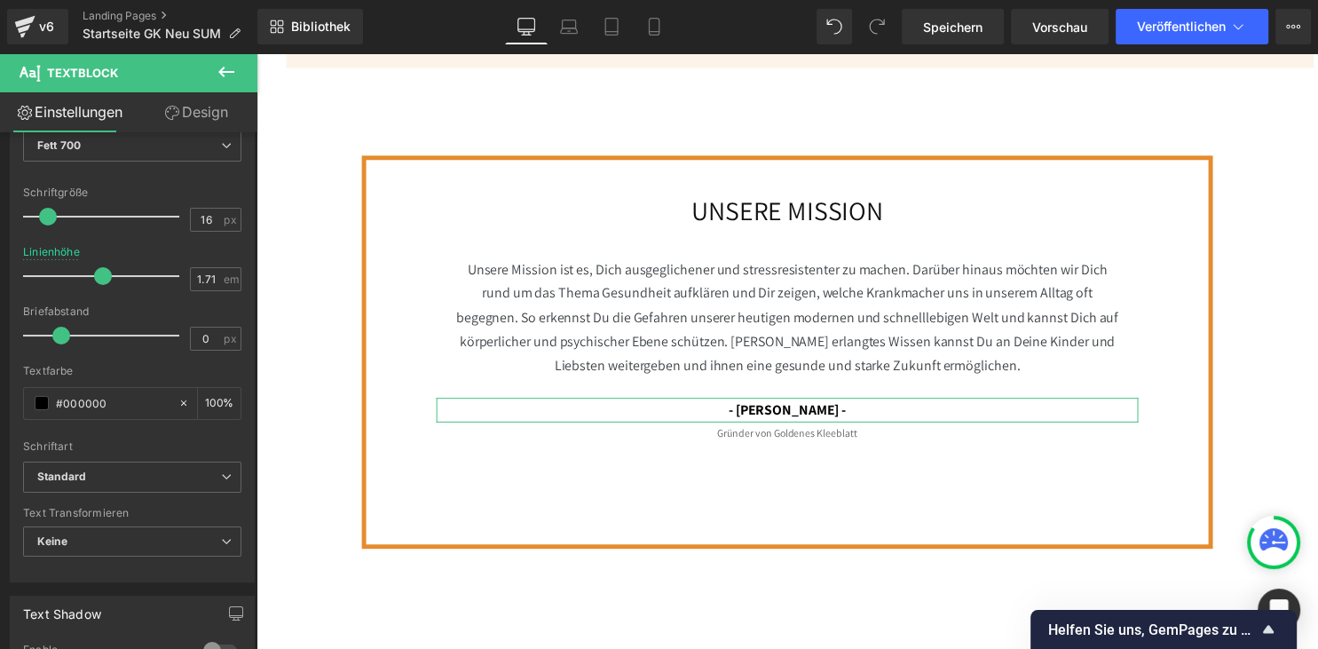
scroll to position [358, 0]
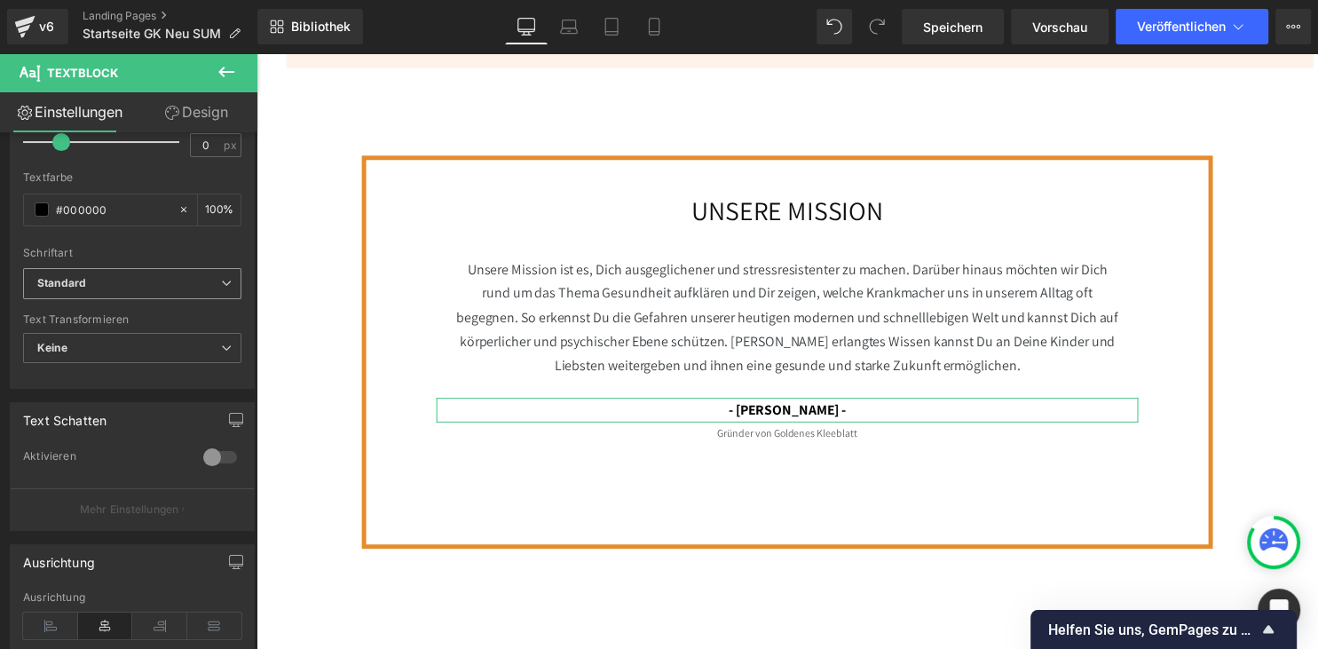
click at [153, 286] on b "Standard" at bounding box center [129, 283] width 184 height 15
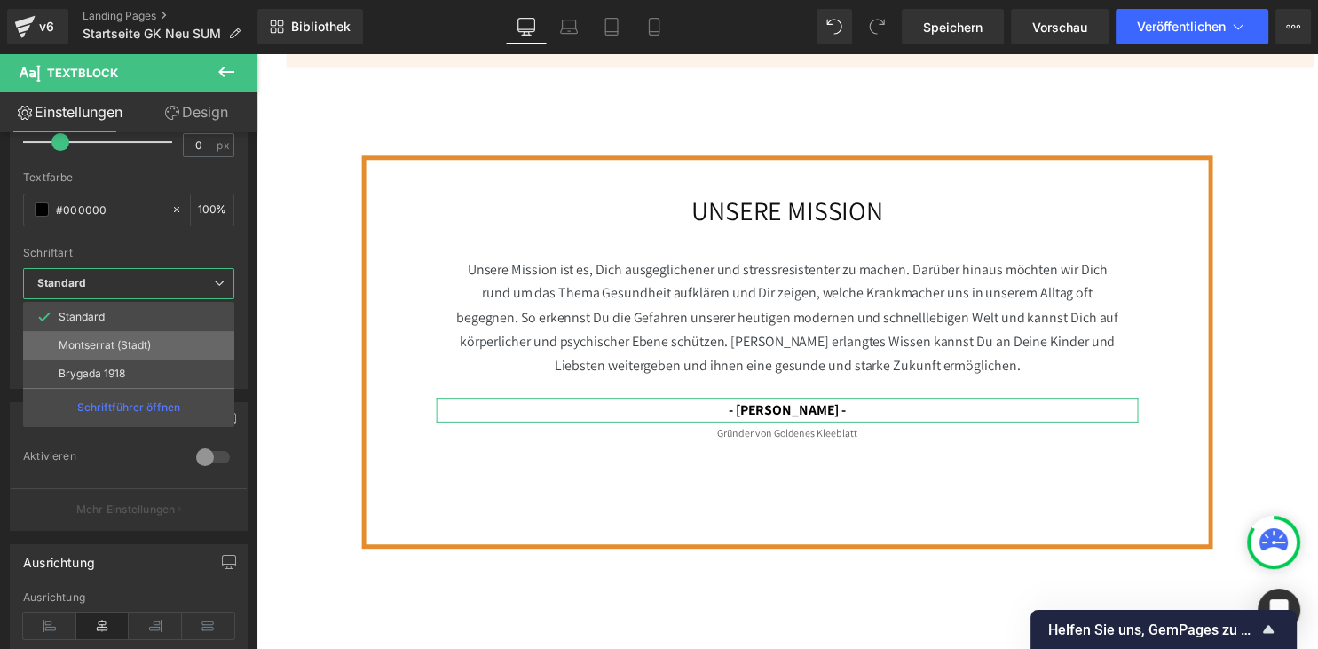
click at [124, 350] on li "Montserrat (Stadt)" at bounding box center [128, 345] width 211 height 28
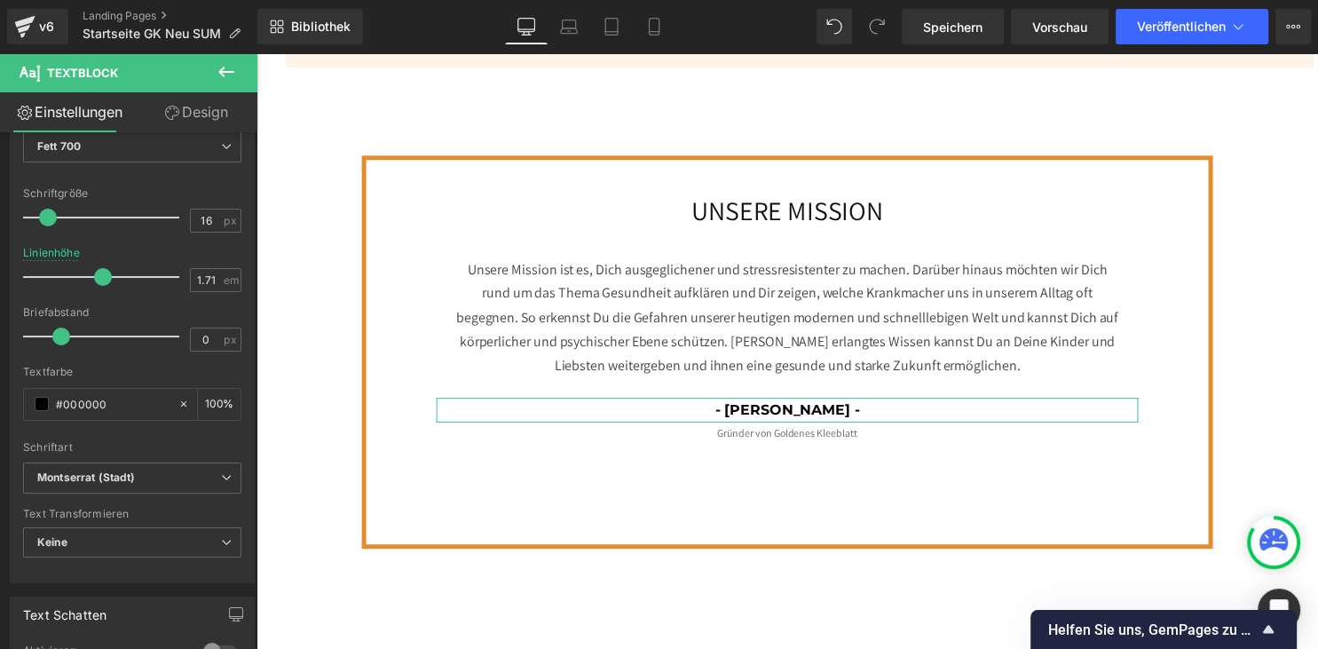
scroll to position [89, 0]
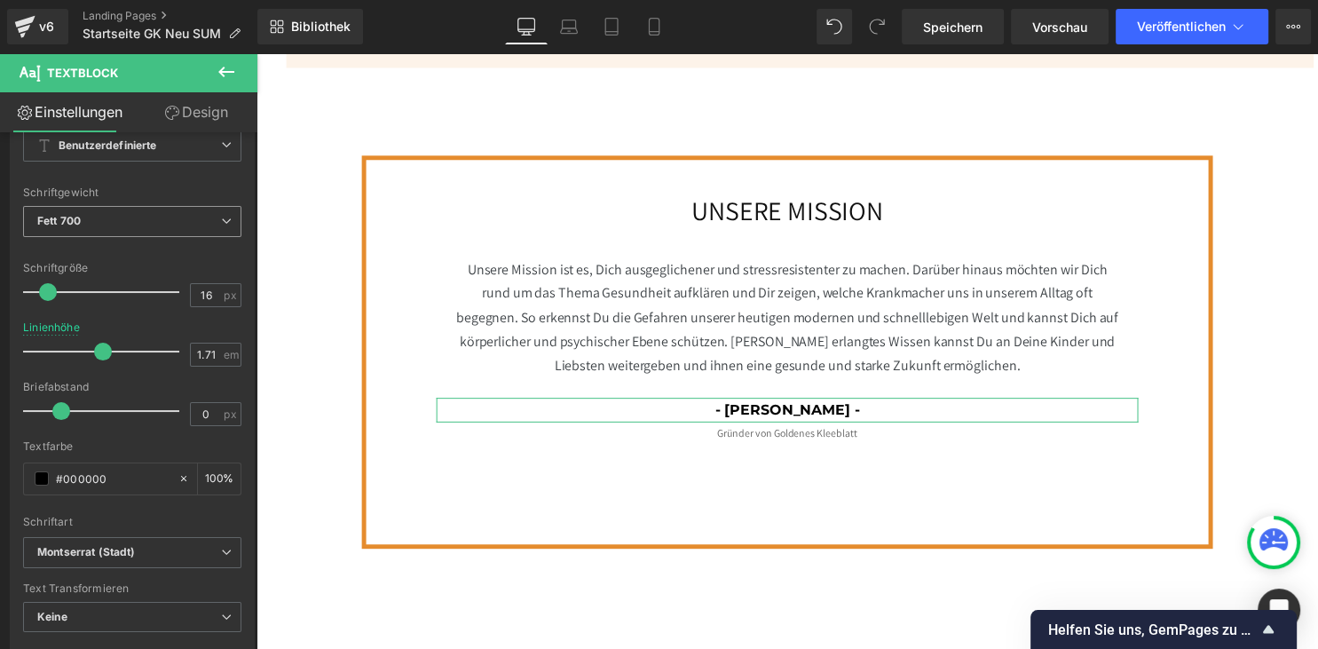
click at [150, 234] on span "Fett 700" at bounding box center [132, 221] width 218 height 31
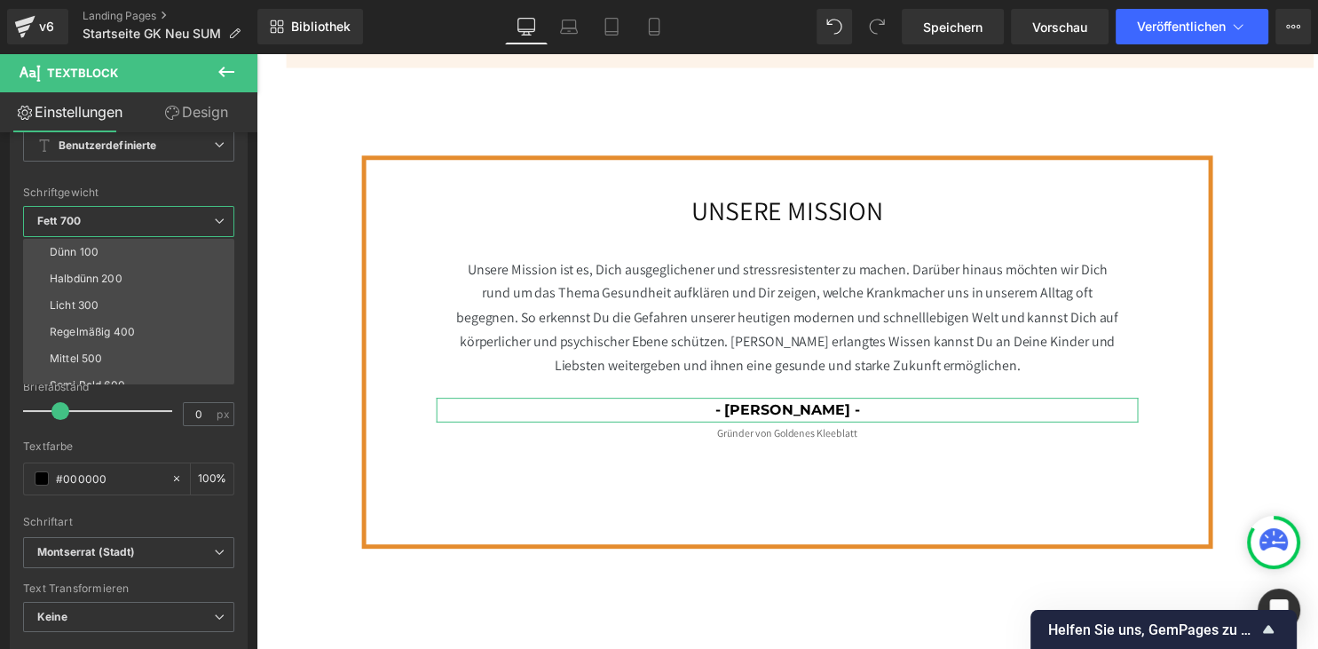
scroll to position [146, 0]
click at [138, 256] on li "Super Bold 800" at bounding box center [132, 265] width 219 height 27
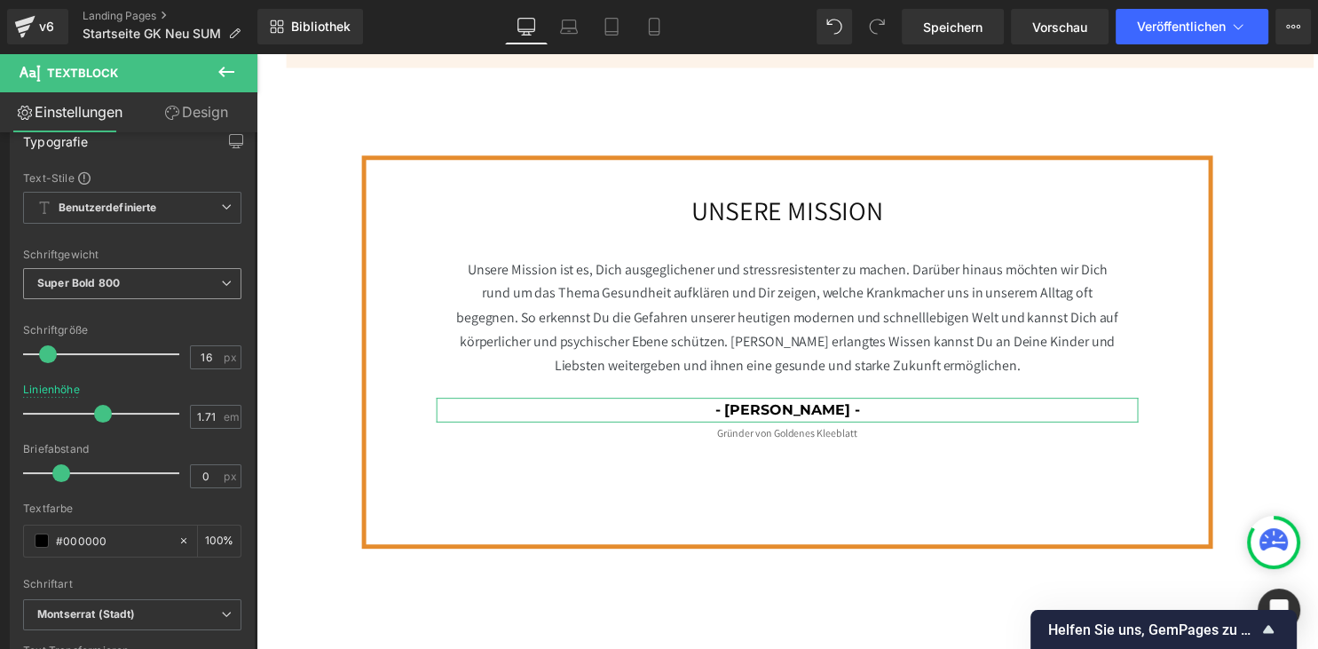
scroll to position [0, 0]
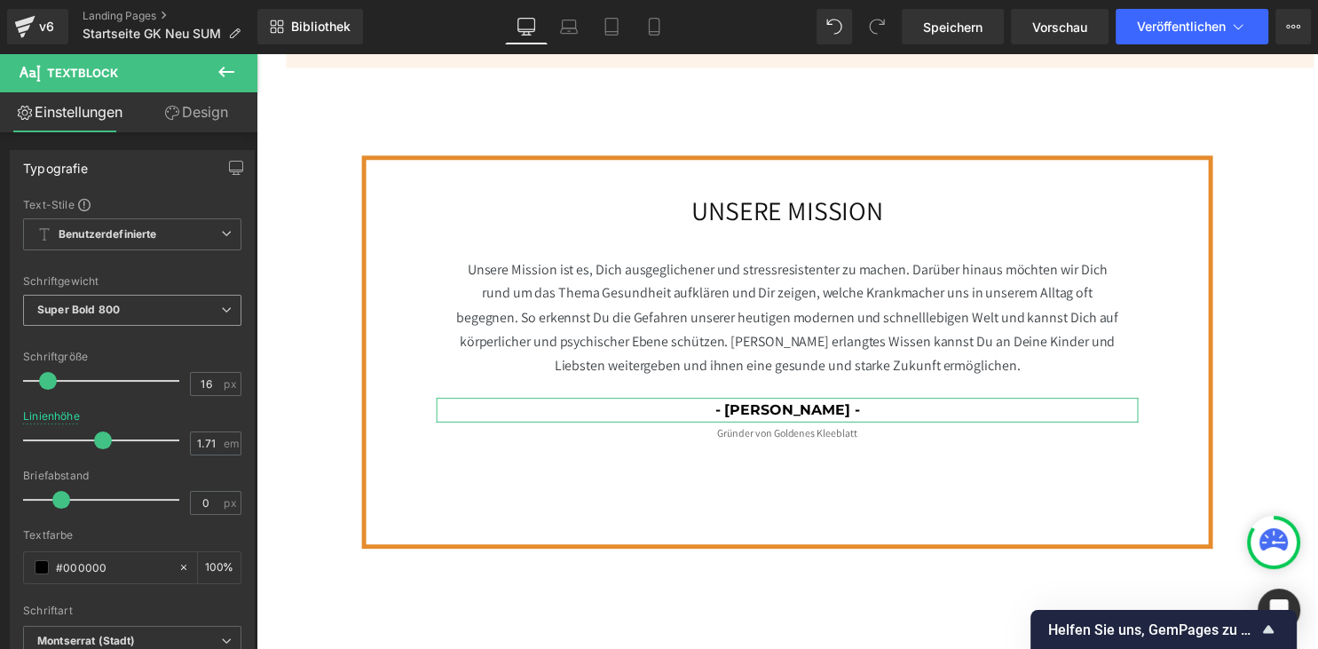
click at [131, 308] on span "Super Bold 800" at bounding box center [132, 310] width 218 height 31
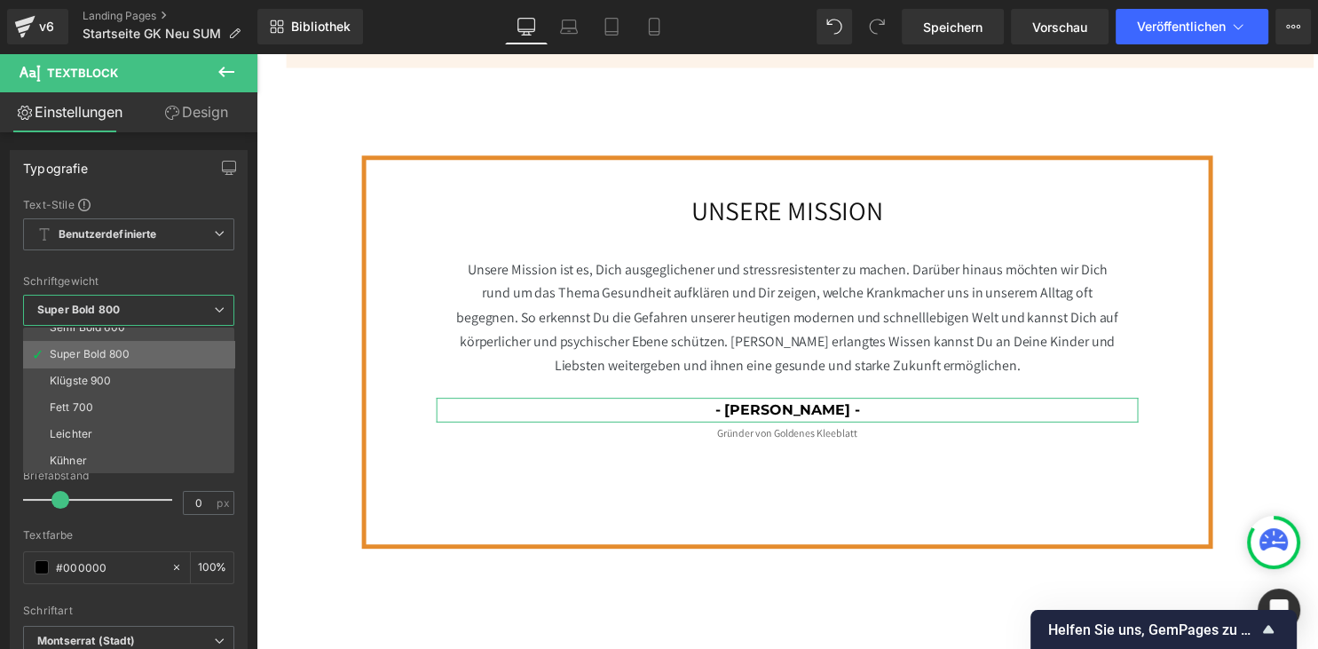
scroll to position [83, 0]
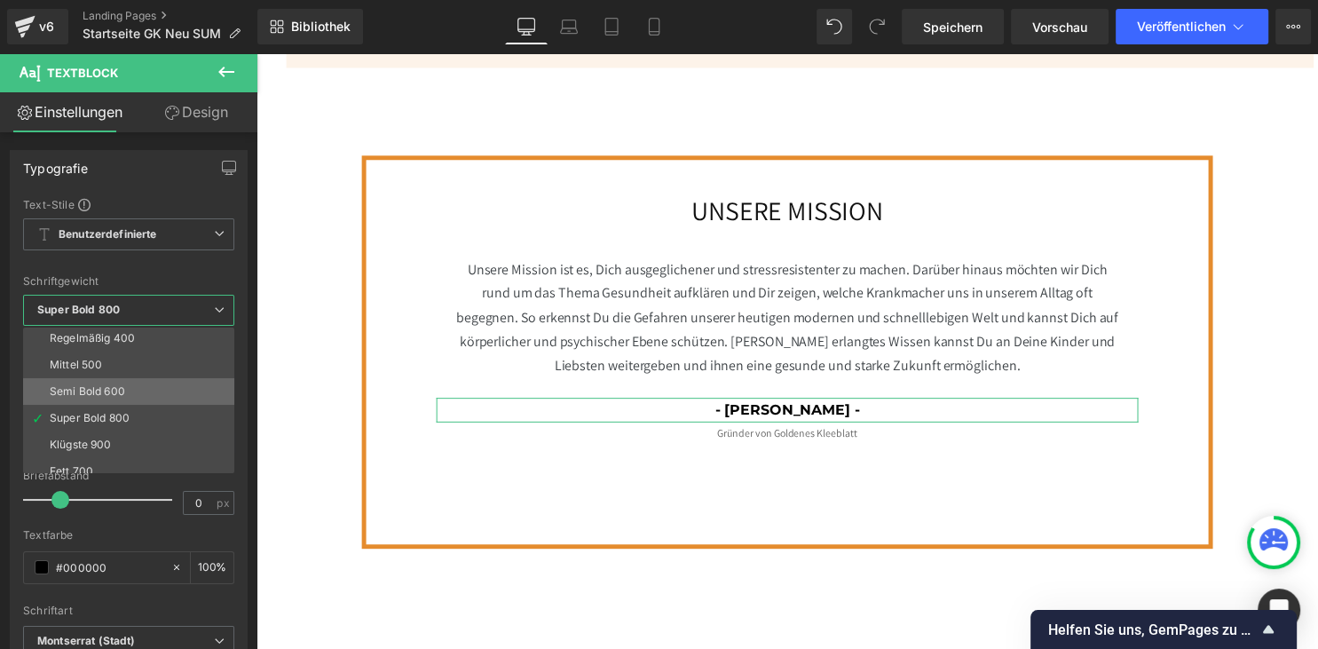
click at [109, 379] on li "Semi Bold 600" at bounding box center [132, 391] width 219 height 27
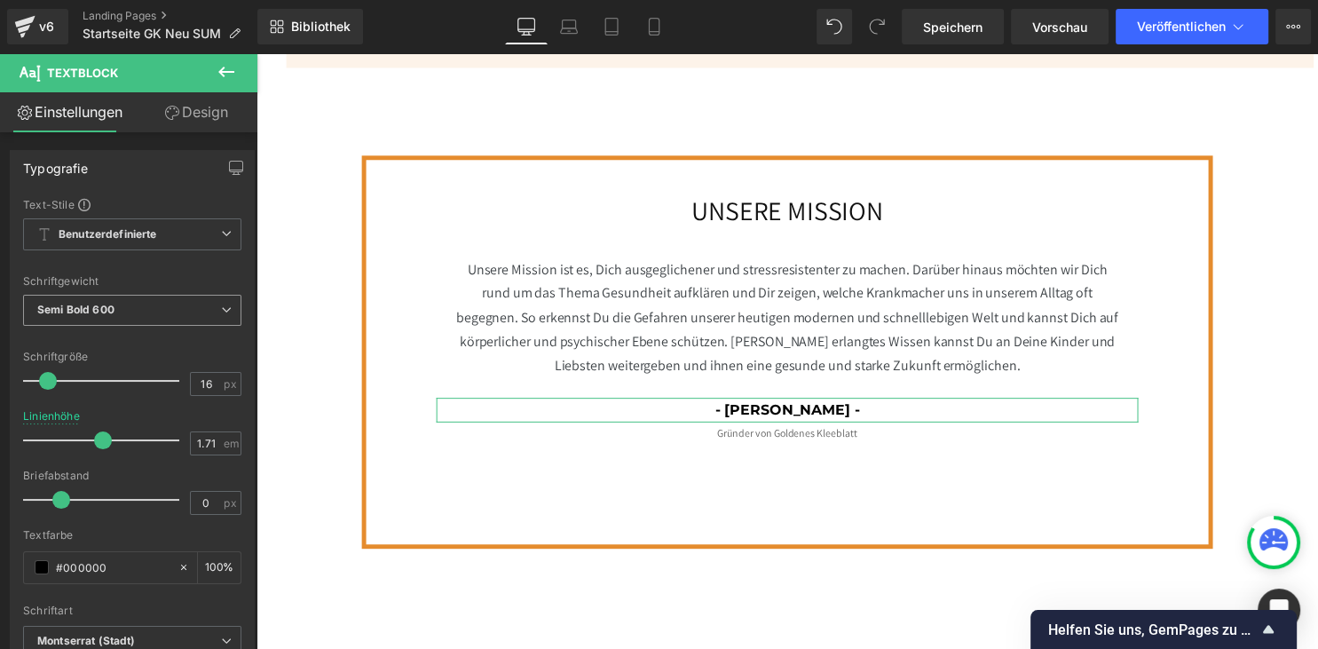
click at [123, 311] on span "Semi Bold 600" at bounding box center [132, 310] width 218 height 31
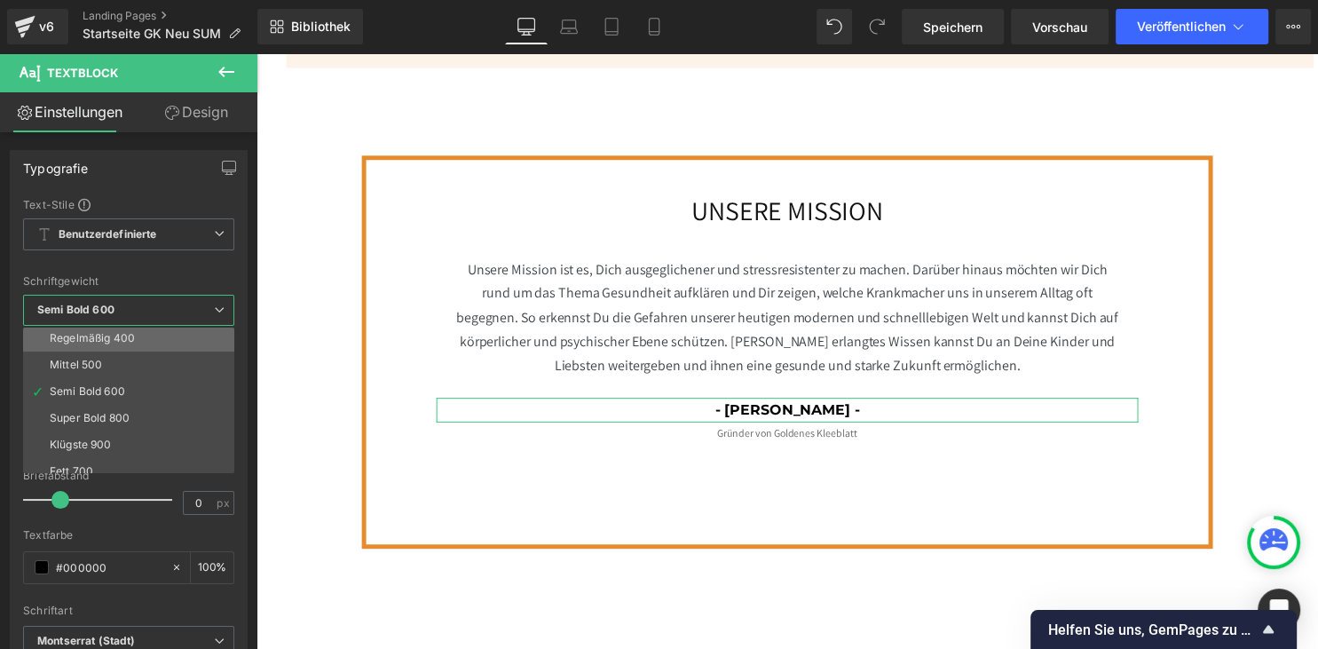
click at [112, 343] on li "Regelmäßig 400" at bounding box center [132, 338] width 219 height 27
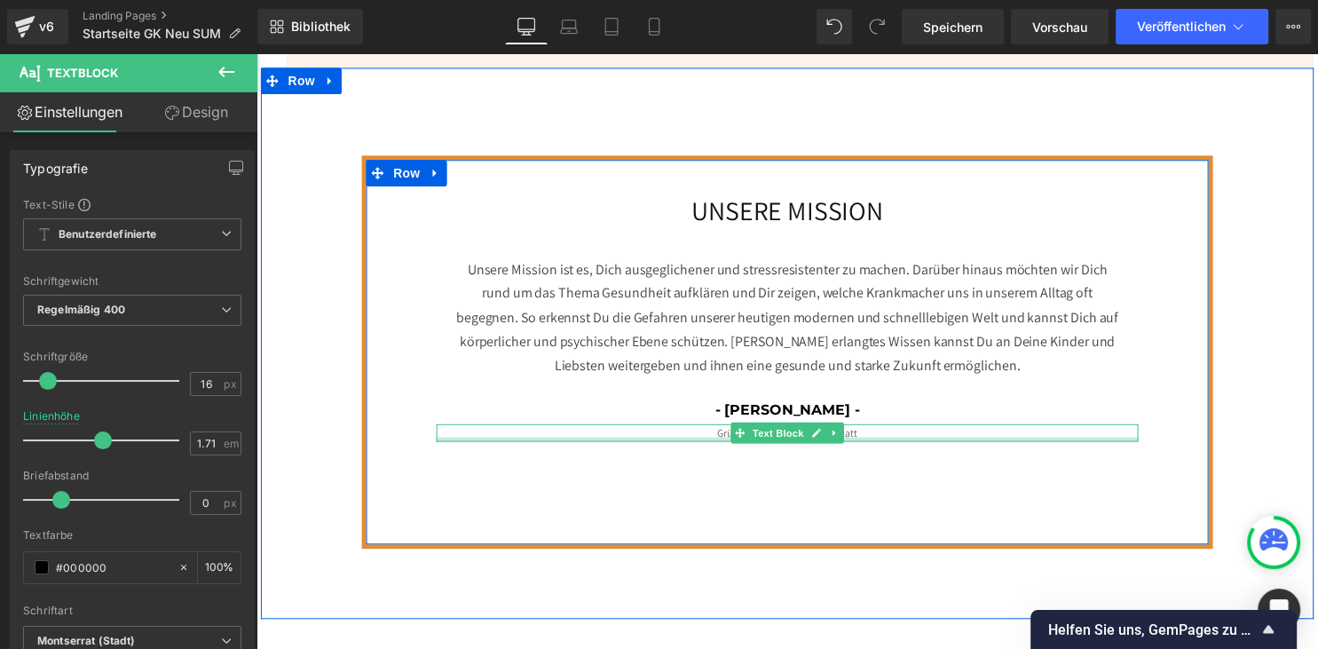
click at [857, 442] on div at bounding box center [793, 444] width 710 height 4
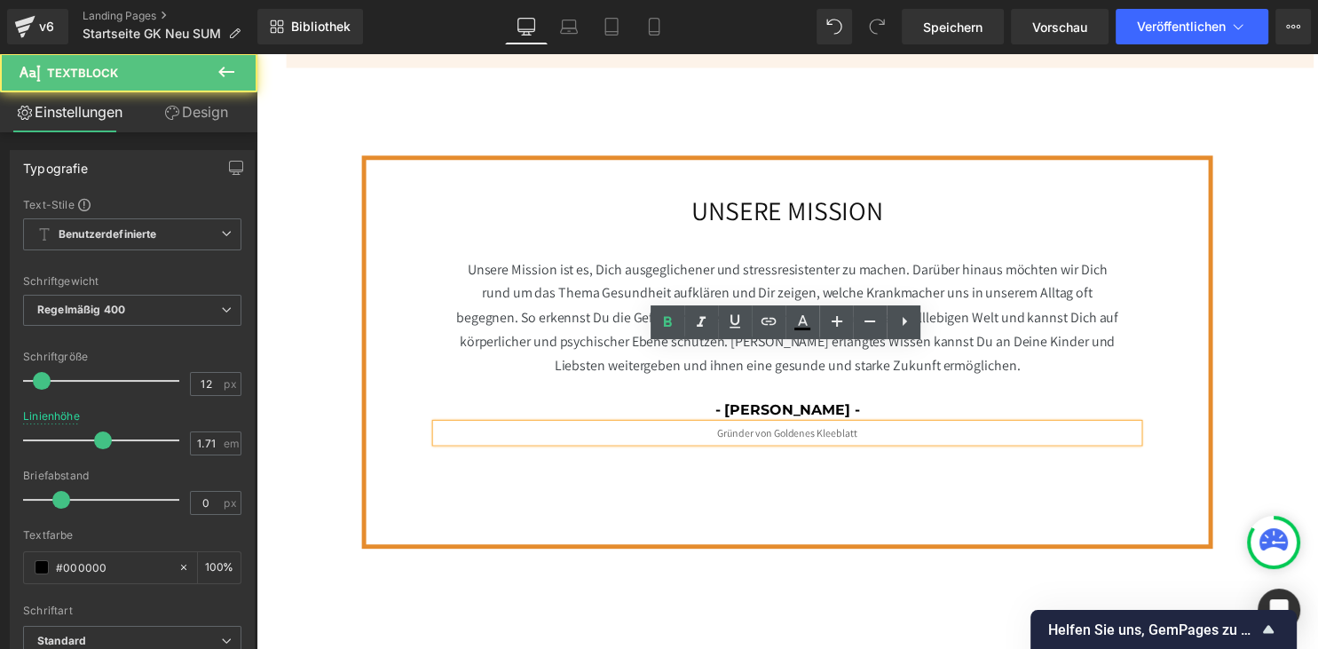
click at [862, 430] on font "Gründer von Goldenes Kleeblatt" at bounding box center [793, 436] width 141 height 13
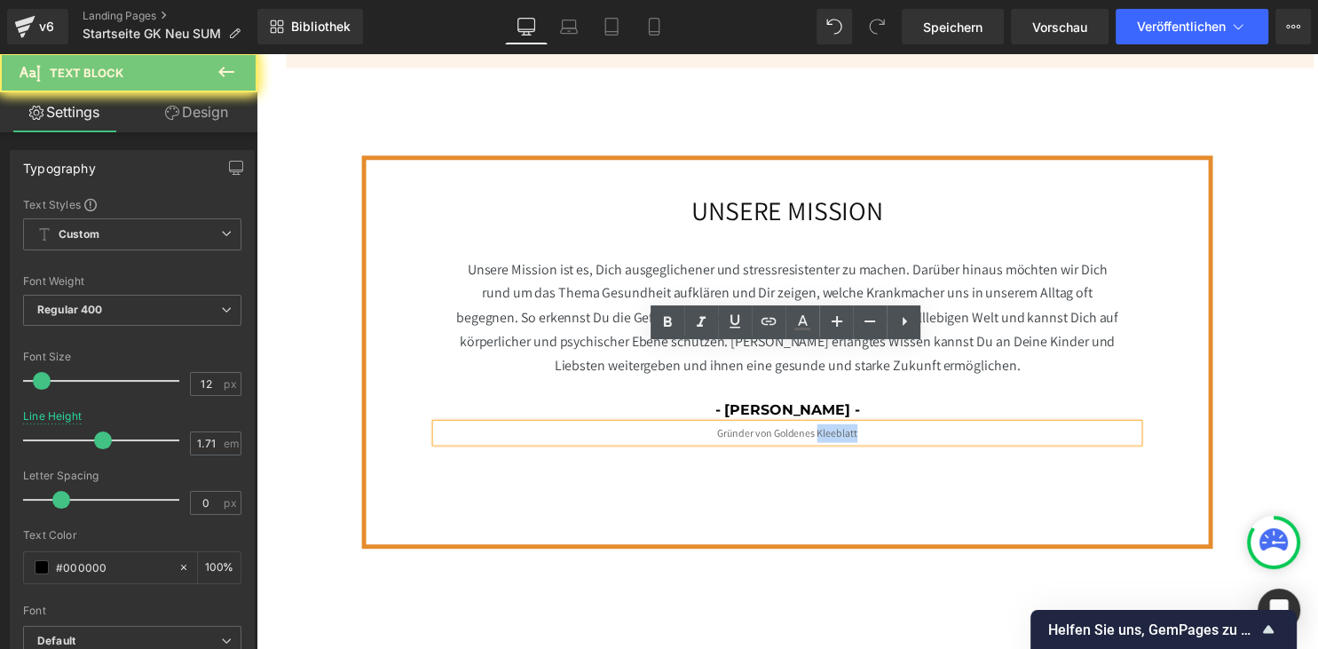
click at [862, 430] on font "Gründer von Goldenes Kleeblatt" at bounding box center [793, 436] width 141 height 13
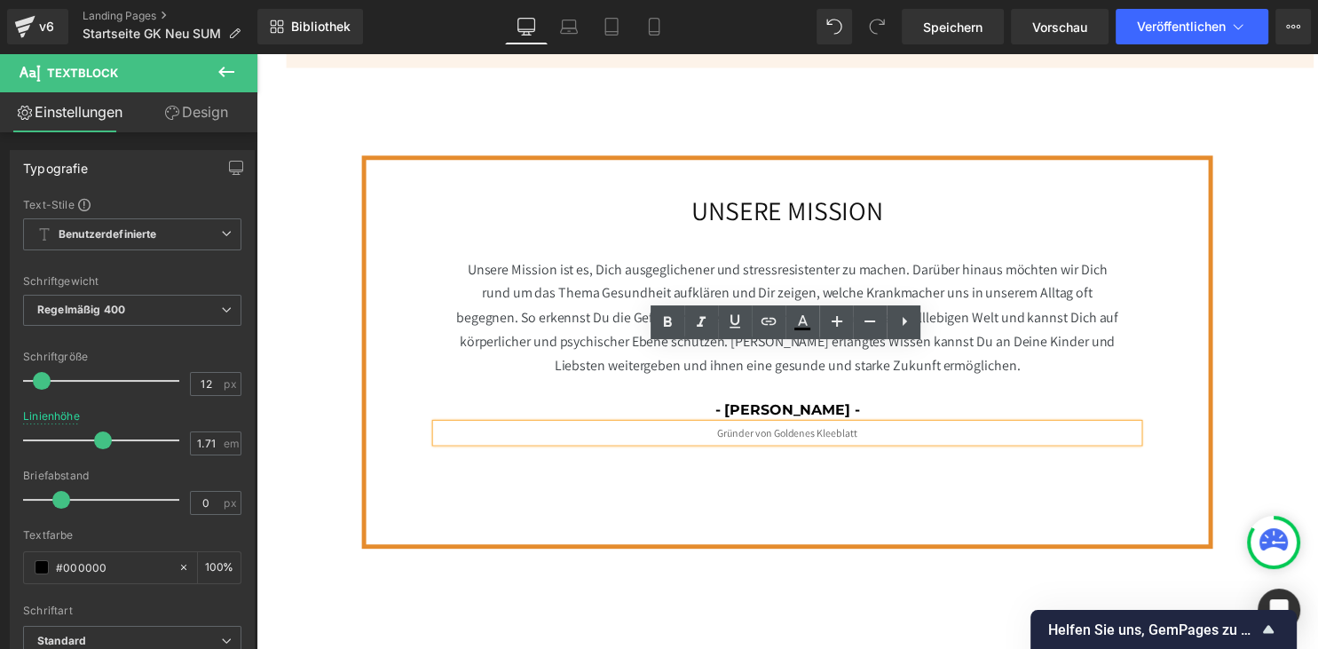
click at [862, 430] on font "Gründer von Goldenes Kleeblatt" at bounding box center [793, 436] width 141 height 13
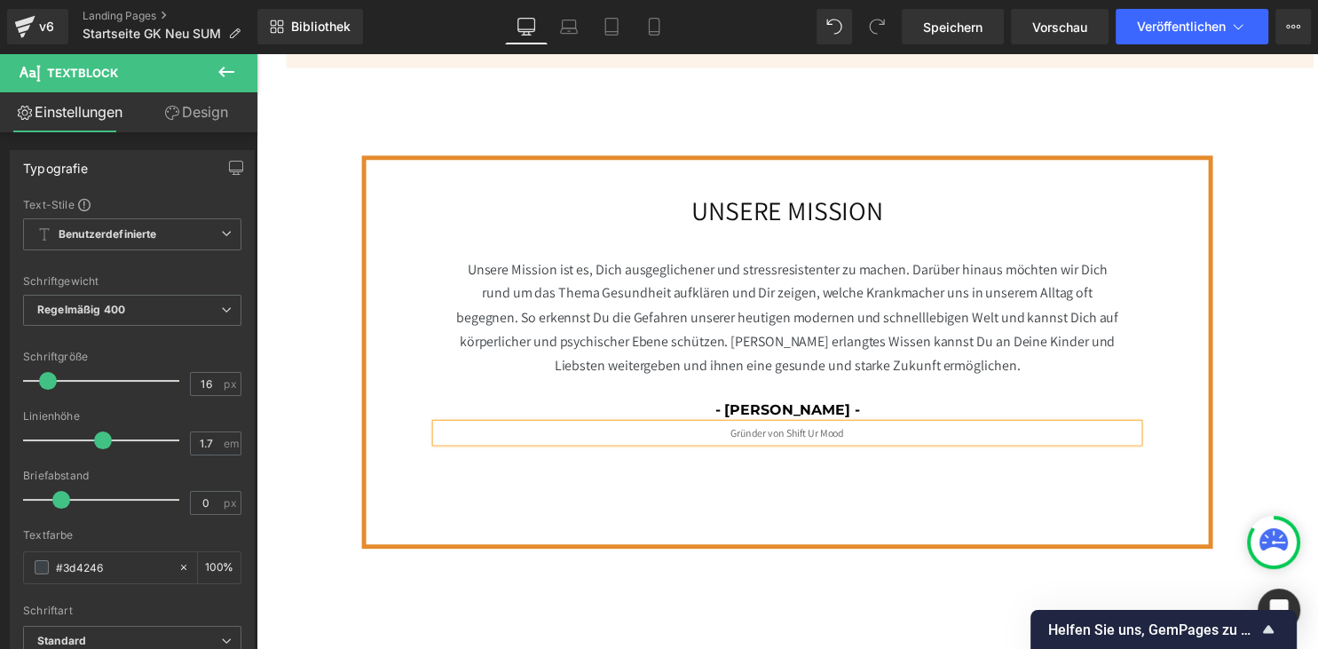
drag, startPoint x: 460, startPoint y: 194, endPoint x: 1080, endPoint y: 304, distance: 629.9
click at [1080, 304] on div "Unsere Mission Heading Unsere Mission ist es, Dich ausgeglichener und stressres…" at bounding box center [793, 349] width 710 height 312
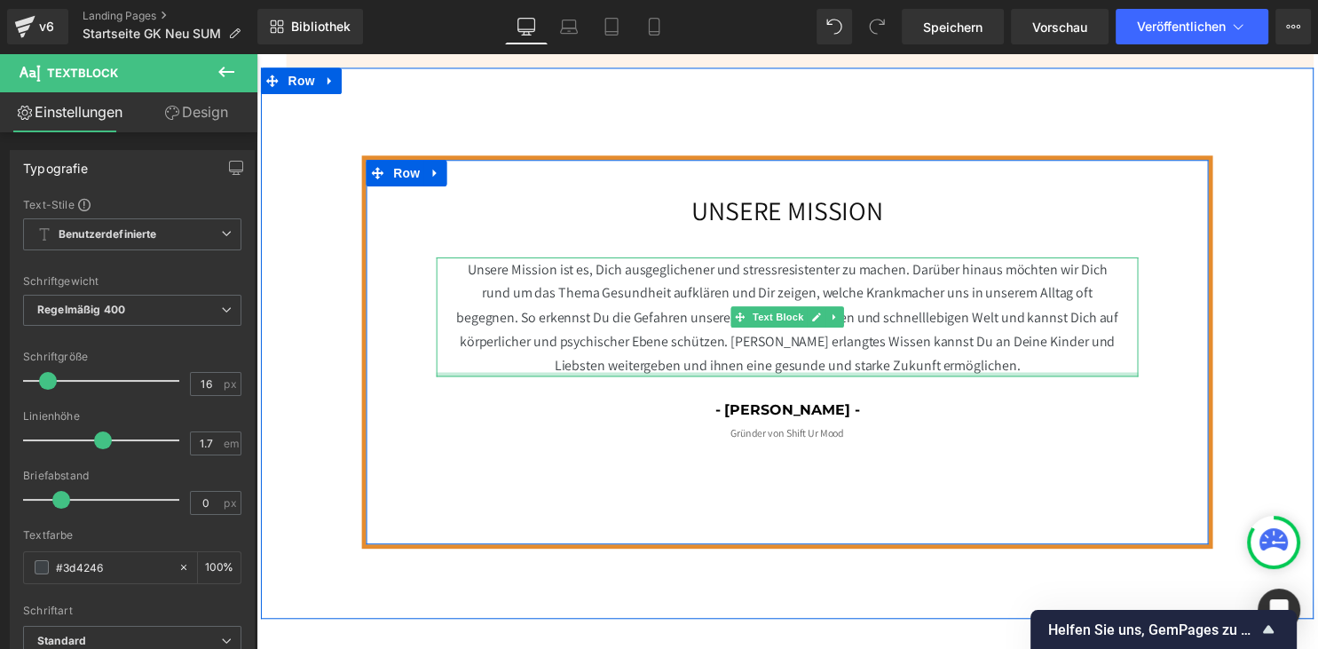
copy div
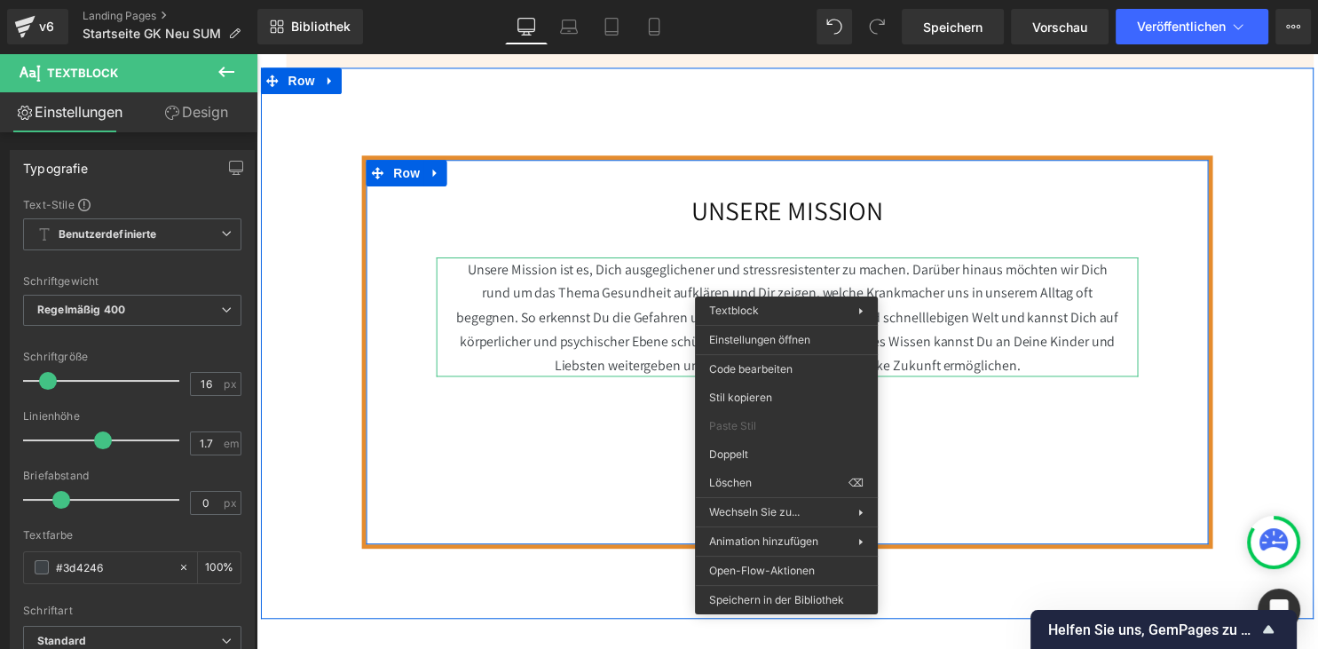
click at [693, 260] on div "Unsere Mission ist es, Dich ausgeglichener und stressresistenter zu machen. Dar…" at bounding box center [793, 320] width 710 height 121
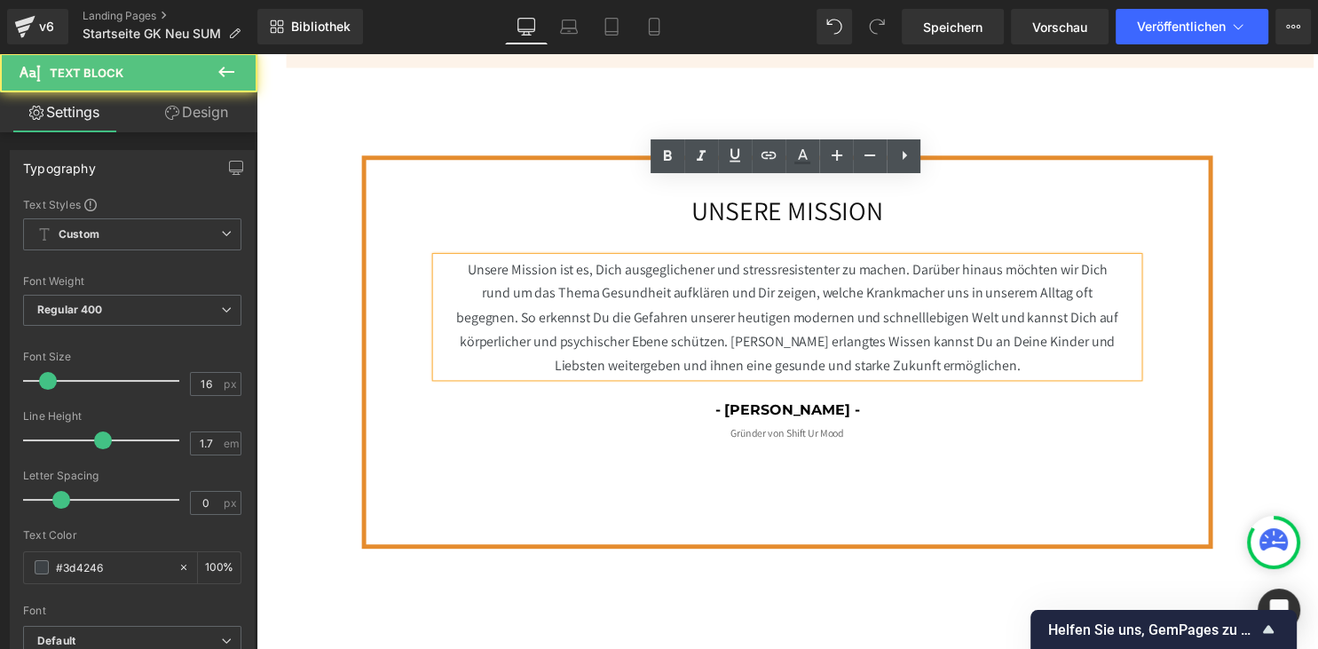
click at [693, 260] on div "Unsere Mission ist es, Dich ausgeglichener und stressresistenter zu machen. Dar…" at bounding box center [793, 320] width 710 height 121
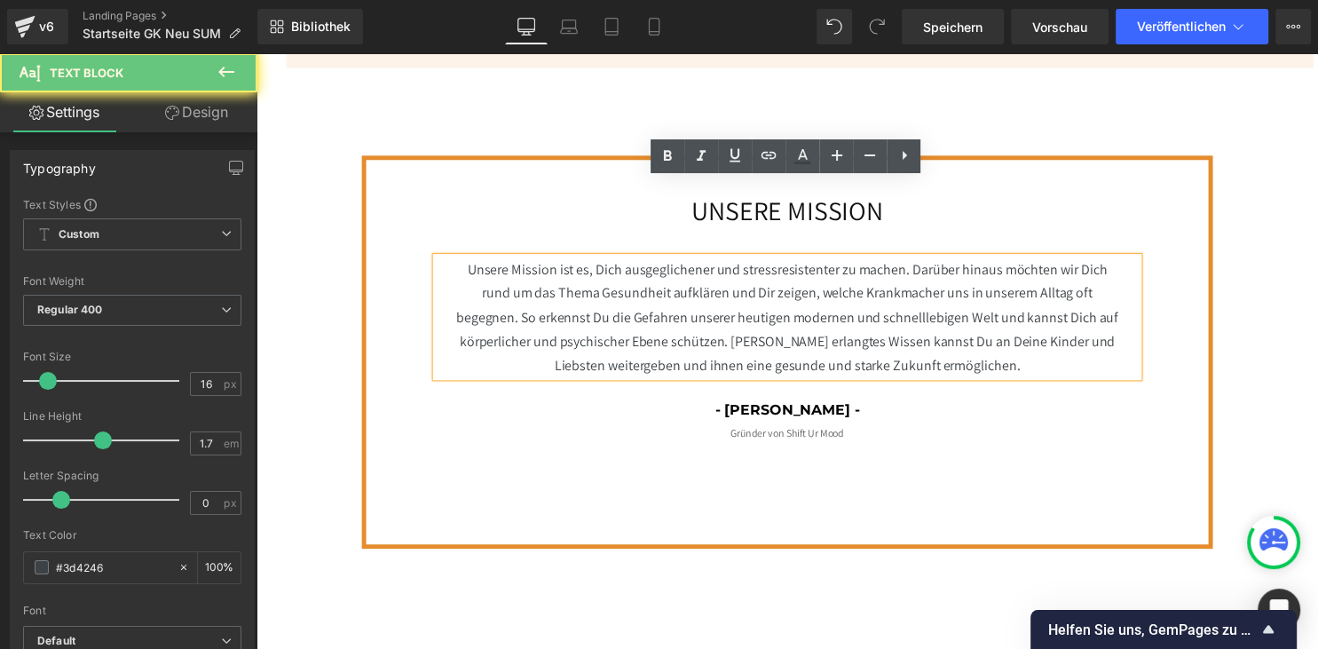
click at [693, 260] on div "Unsere Mission ist es, Dich ausgeglichener und stressresistenter zu machen. Dar…" at bounding box center [793, 320] width 710 height 121
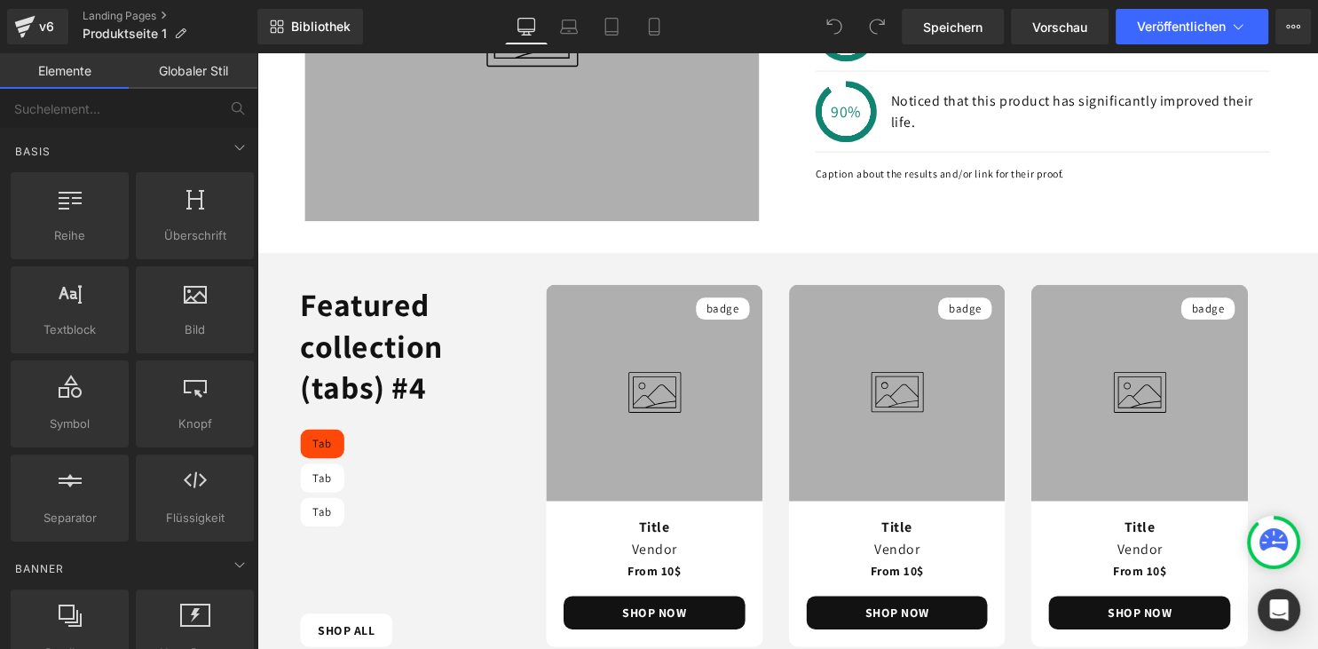
scroll to position [6371, 0]
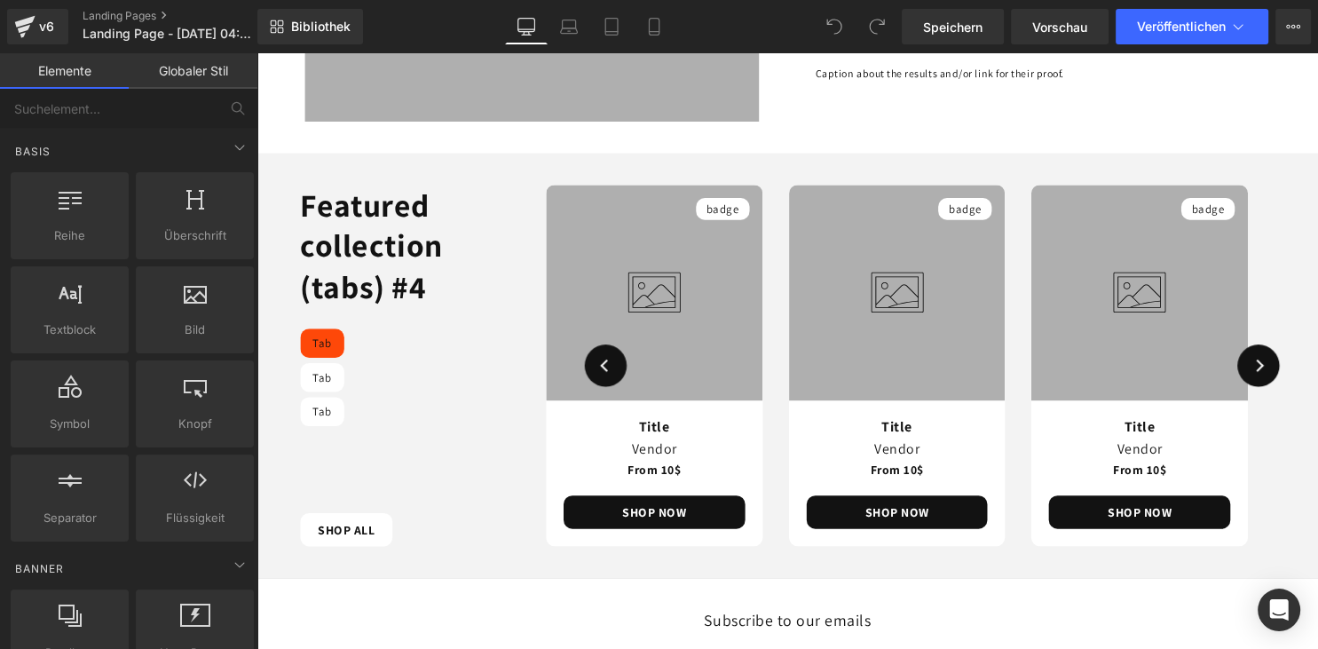
scroll to position [1146, 0]
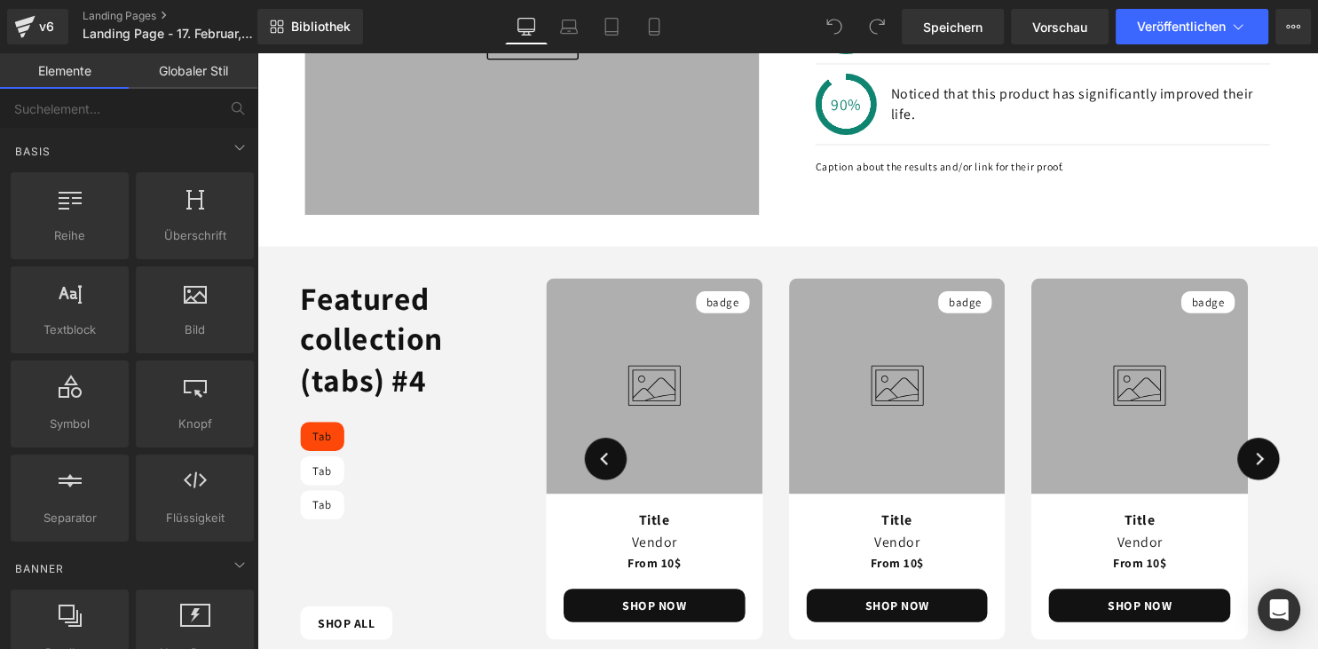
scroll to position [1146, 0]
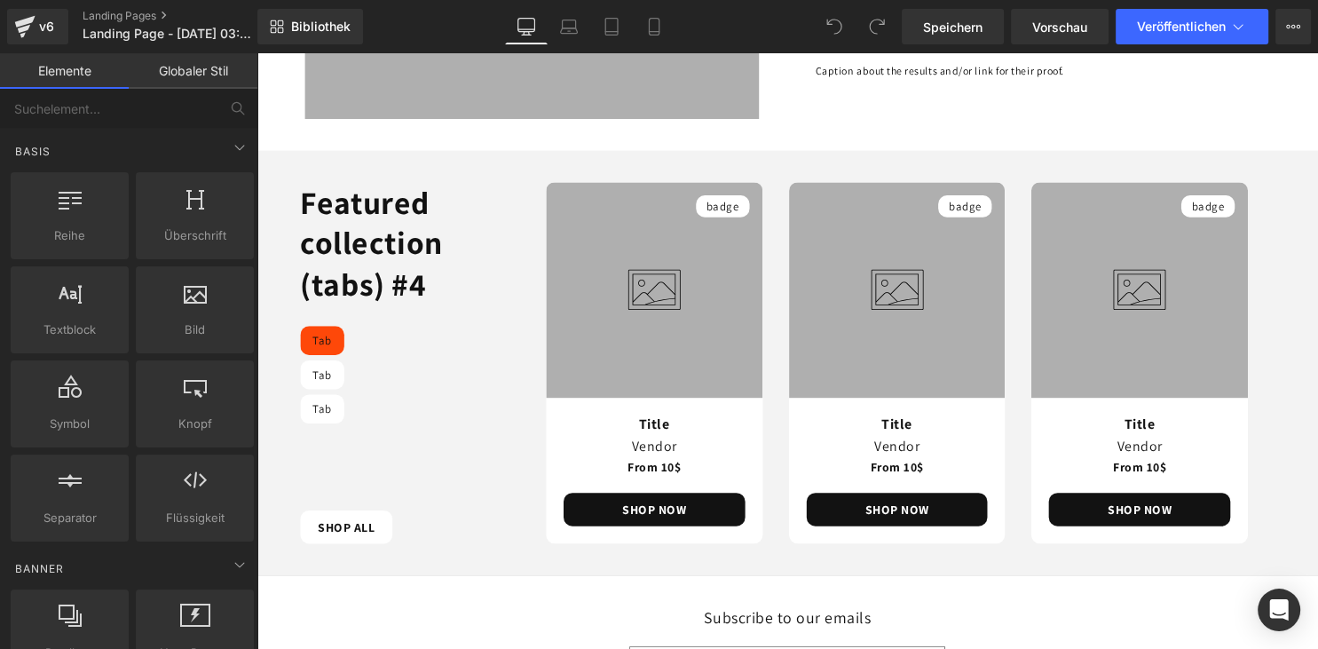
scroll to position [1030, 0]
